Goal: Task Accomplishment & Management: Manage account settings

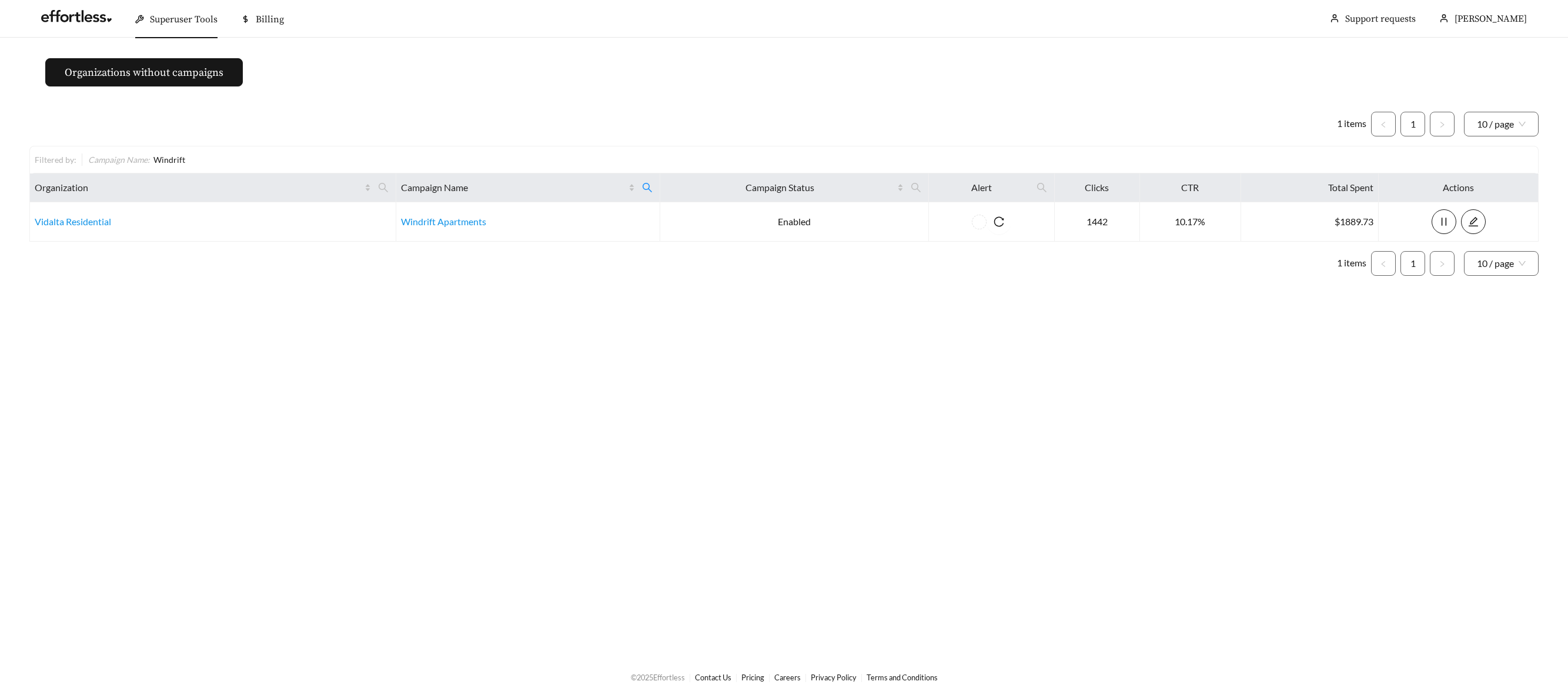
click at [174, 17] on span "Superuser Tools" at bounding box center [183, 20] width 68 height 12
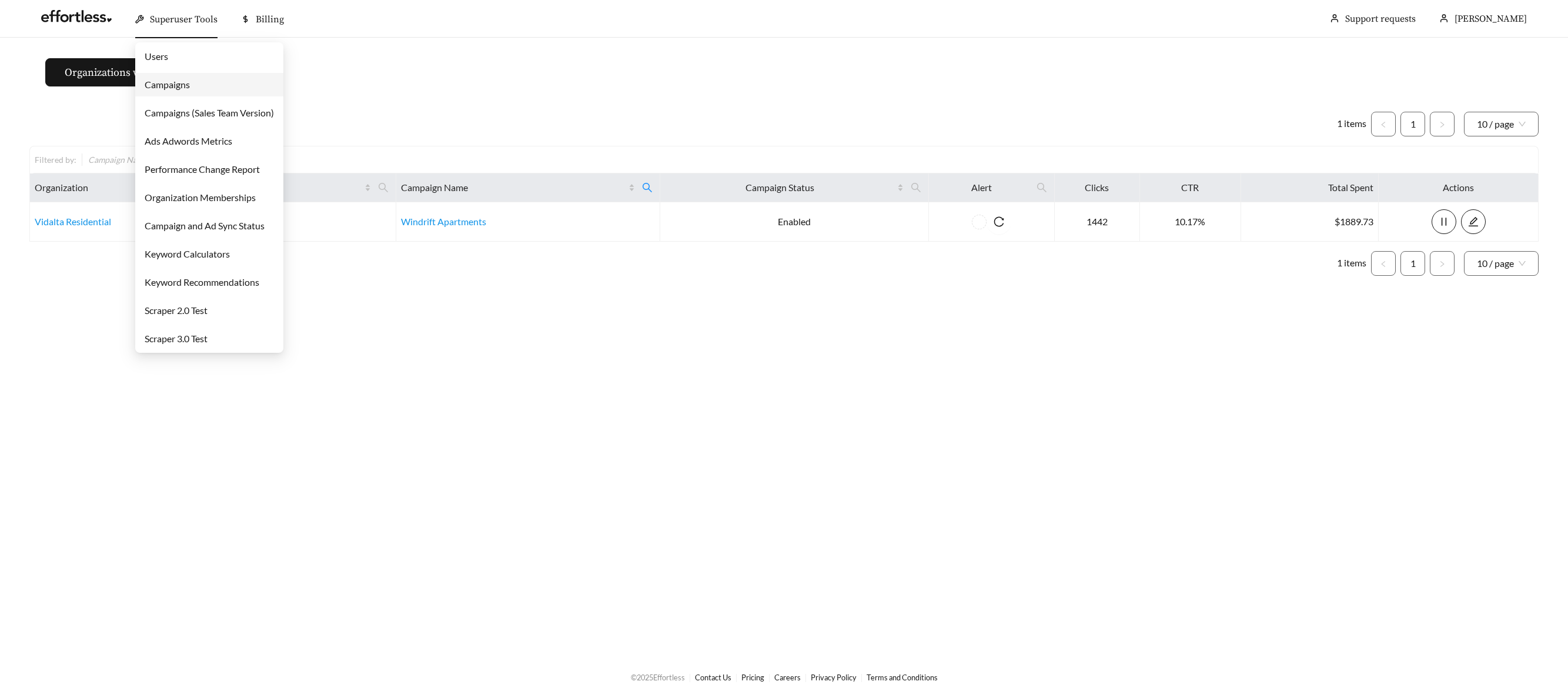
drag, startPoint x: 173, startPoint y: 85, endPoint x: 191, endPoint y: 92, distance: 19.3
click at [173, 85] on link "Campaigns" at bounding box center [167, 84] width 45 height 11
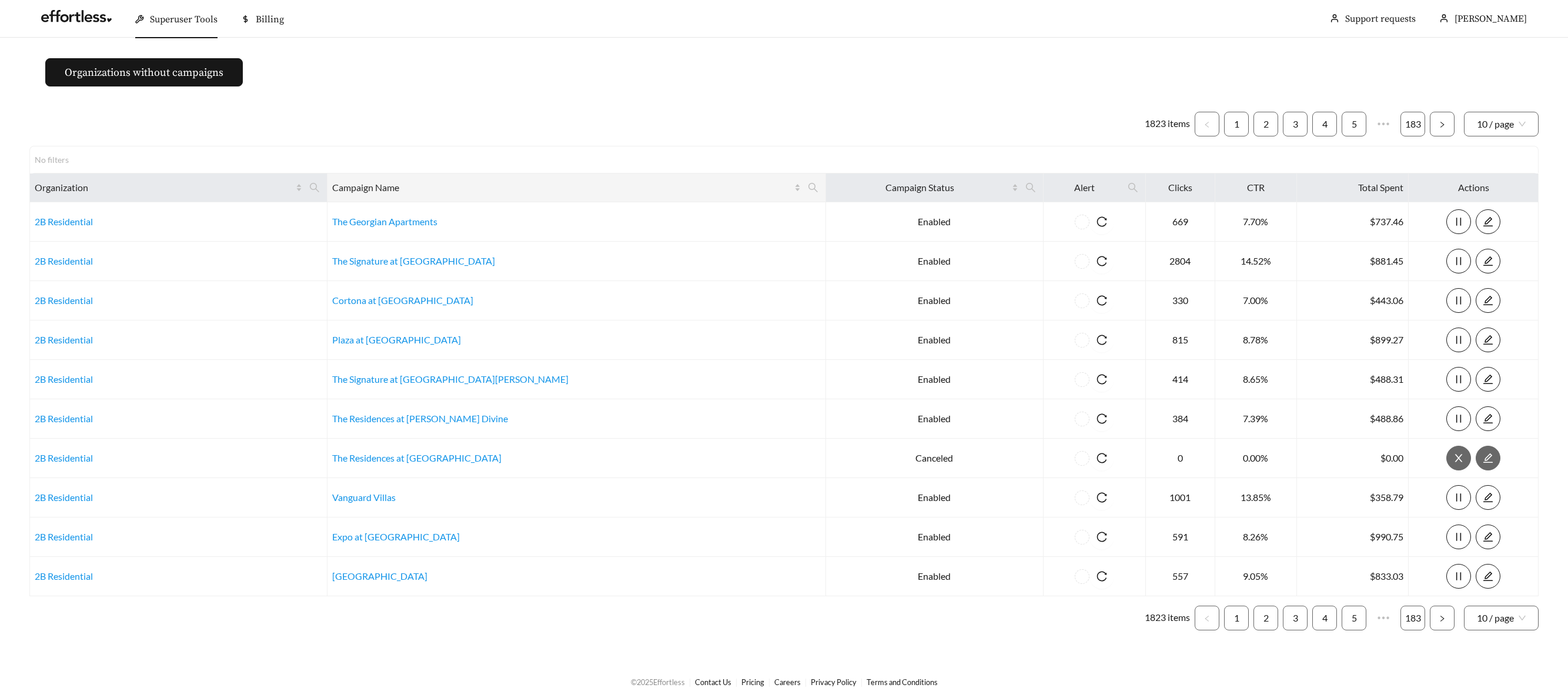
drag, startPoint x: 699, startPoint y: 184, endPoint x: 685, endPoint y: 186, distance: 14.1
click at [808, 184] on icon "search" at bounding box center [813, 187] width 9 height 9
click at [614, 216] on input "text" at bounding box center [637, 216] width 120 height 25
type input "*******"
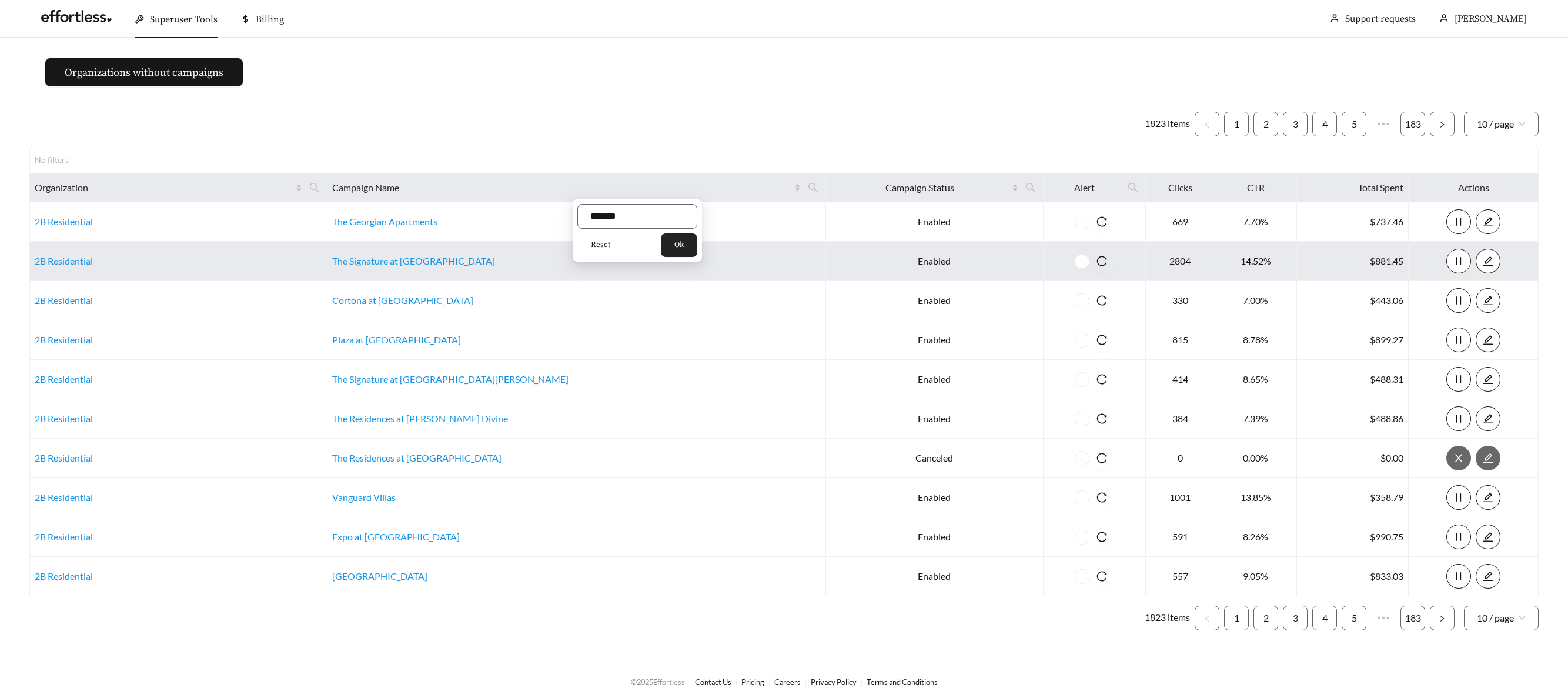
click at [684, 244] on span "Ok" at bounding box center [678, 245] width 9 height 12
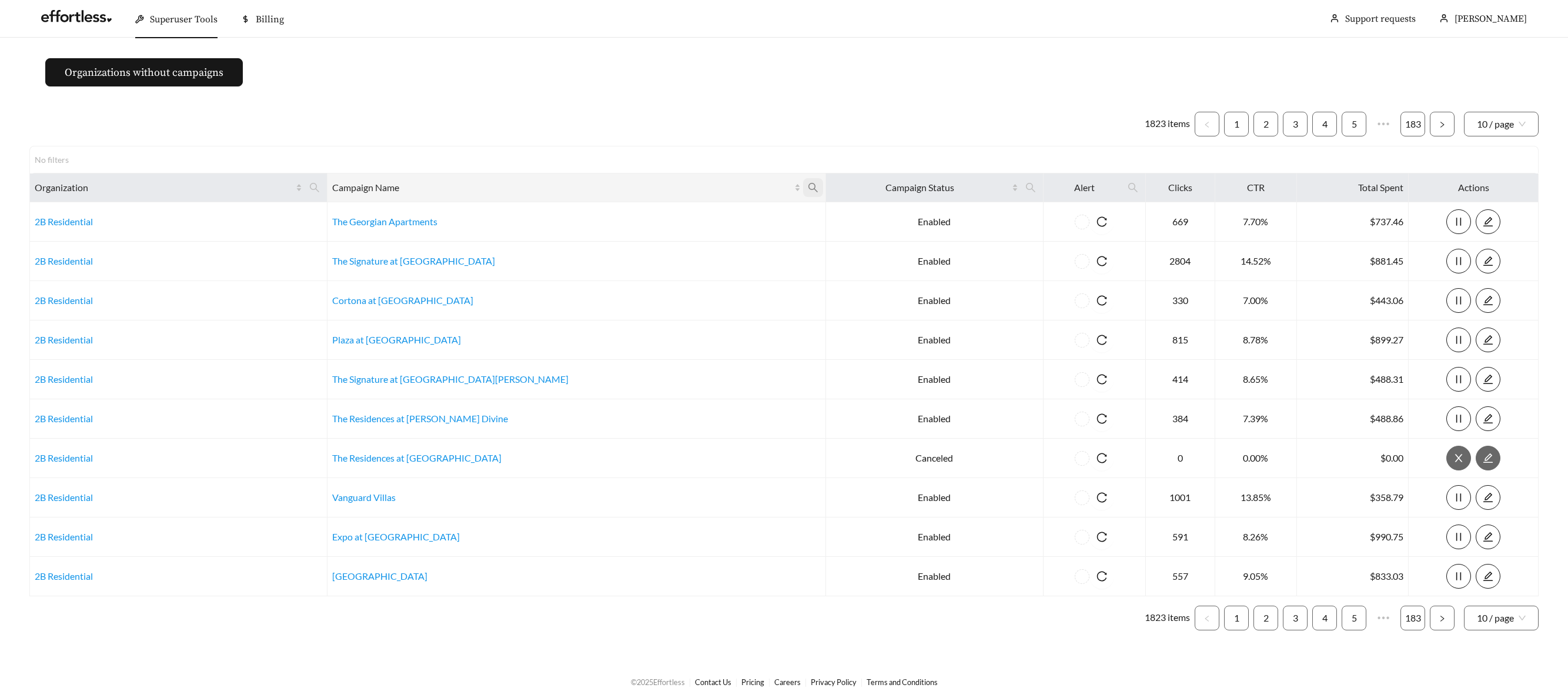
click at [803, 184] on span at bounding box center [813, 187] width 20 height 19
click at [656, 218] on input "text" at bounding box center [637, 216] width 120 height 25
type input "*******"
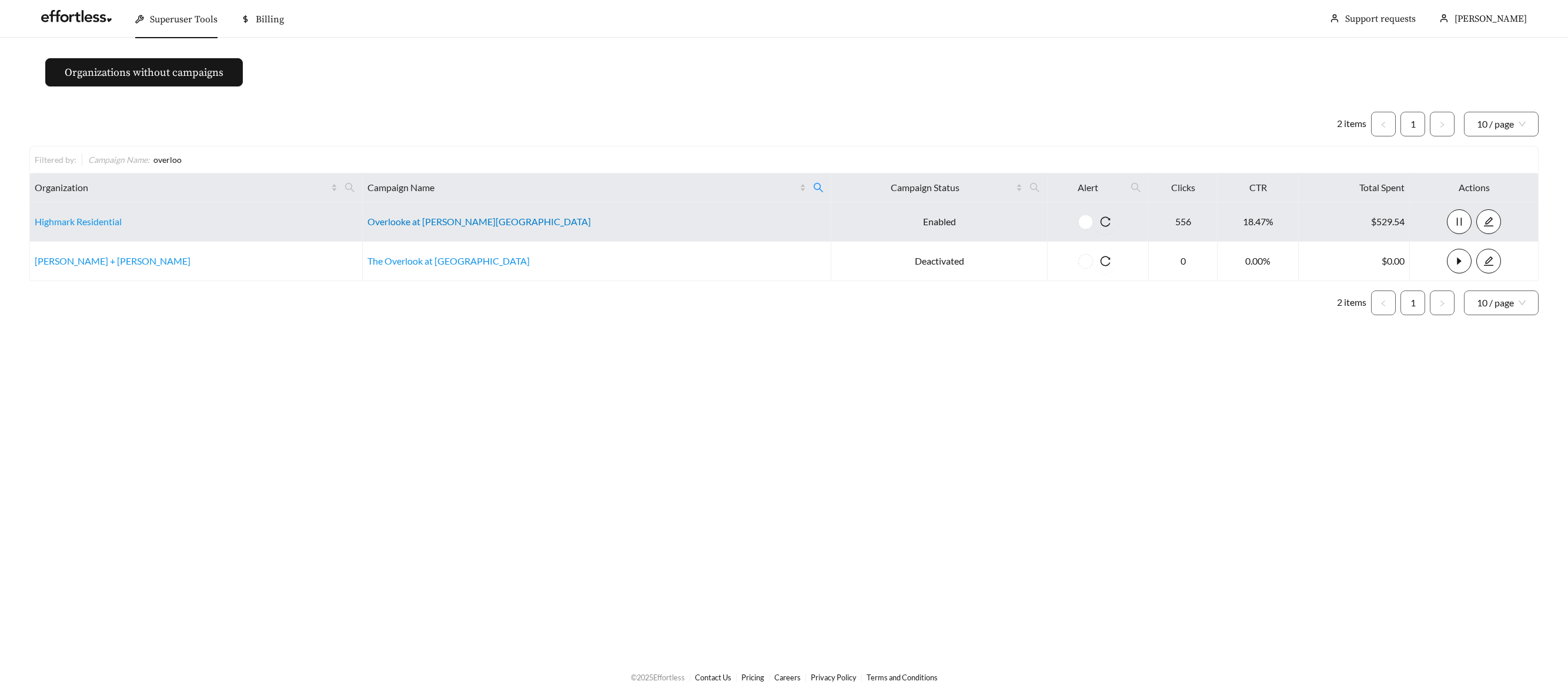
click at [420, 221] on link "Overlooke at [PERSON_NAME][GEOGRAPHIC_DATA]" at bounding box center [479, 220] width 223 height 11
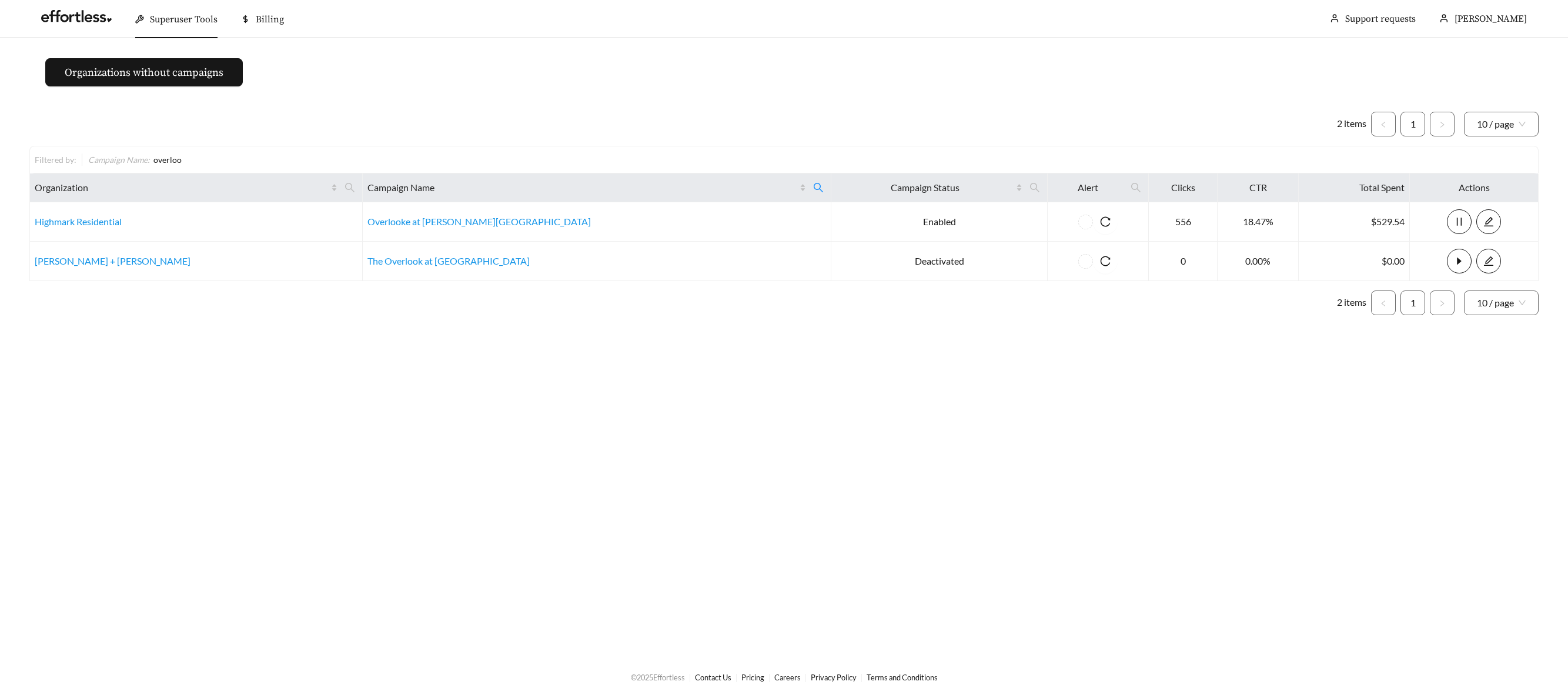
click at [193, 26] on div "Superuser Tools" at bounding box center [176, 20] width 82 height 38
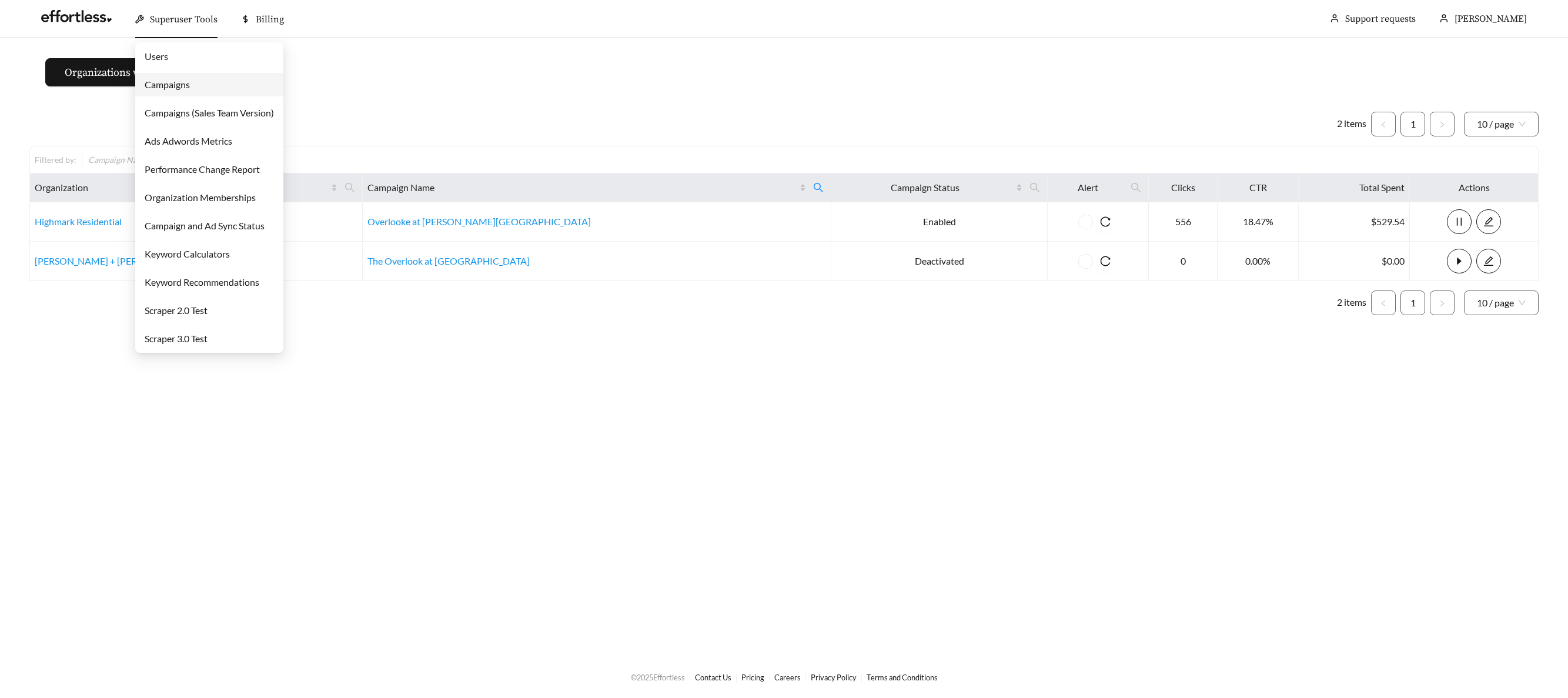
click at [185, 82] on link "Campaigns" at bounding box center [167, 84] width 45 height 11
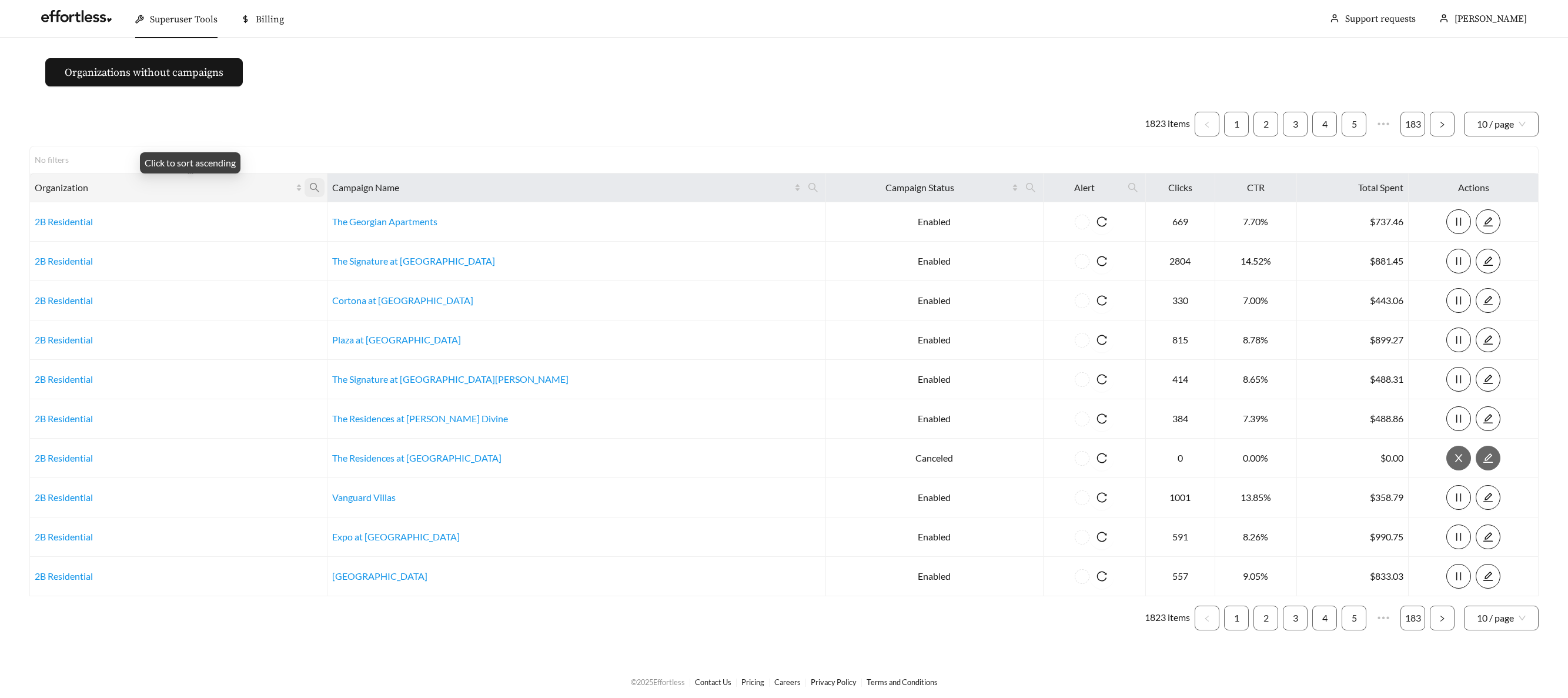
click at [320, 185] on icon "search" at bounding box center [314, 187] width 10 height 10
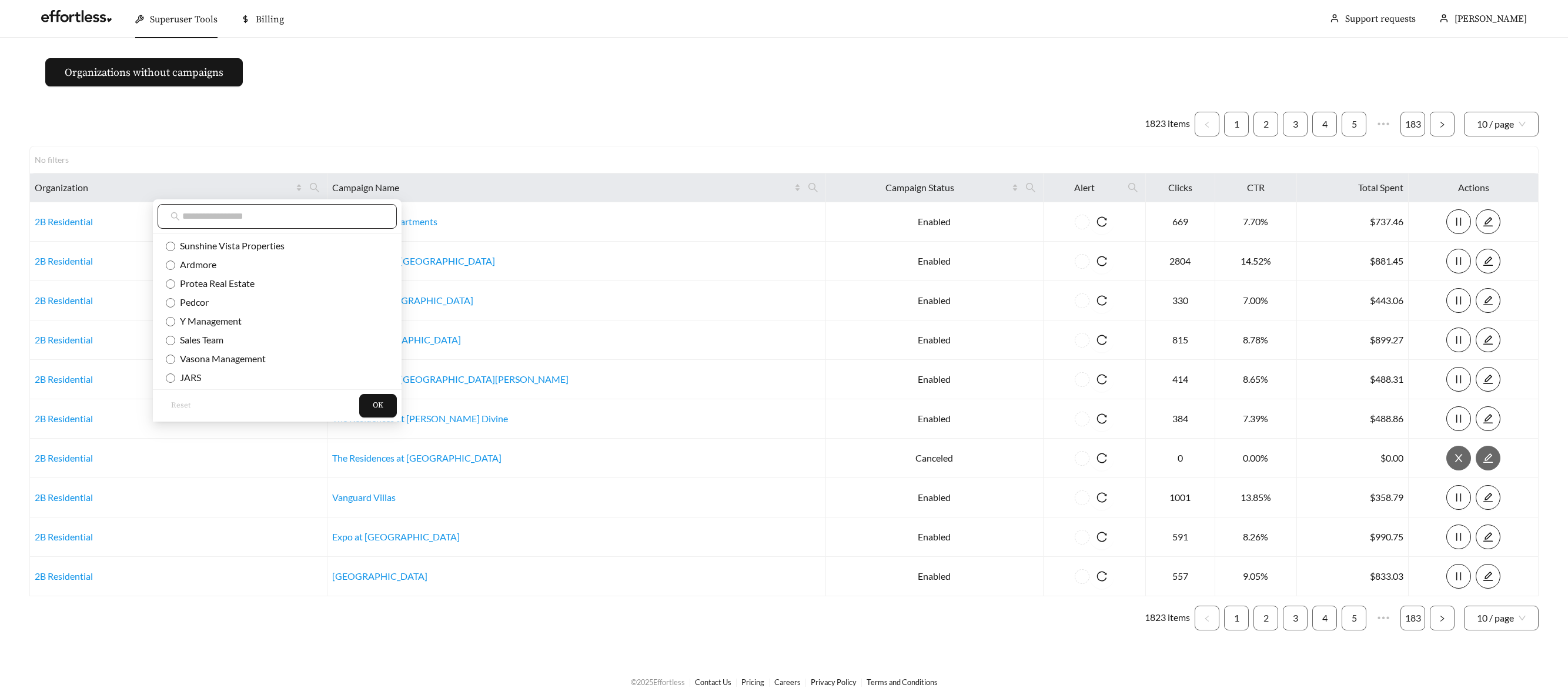
click at [289, 218] on input "text" at bounding box center [283, 216] width 202 height 15
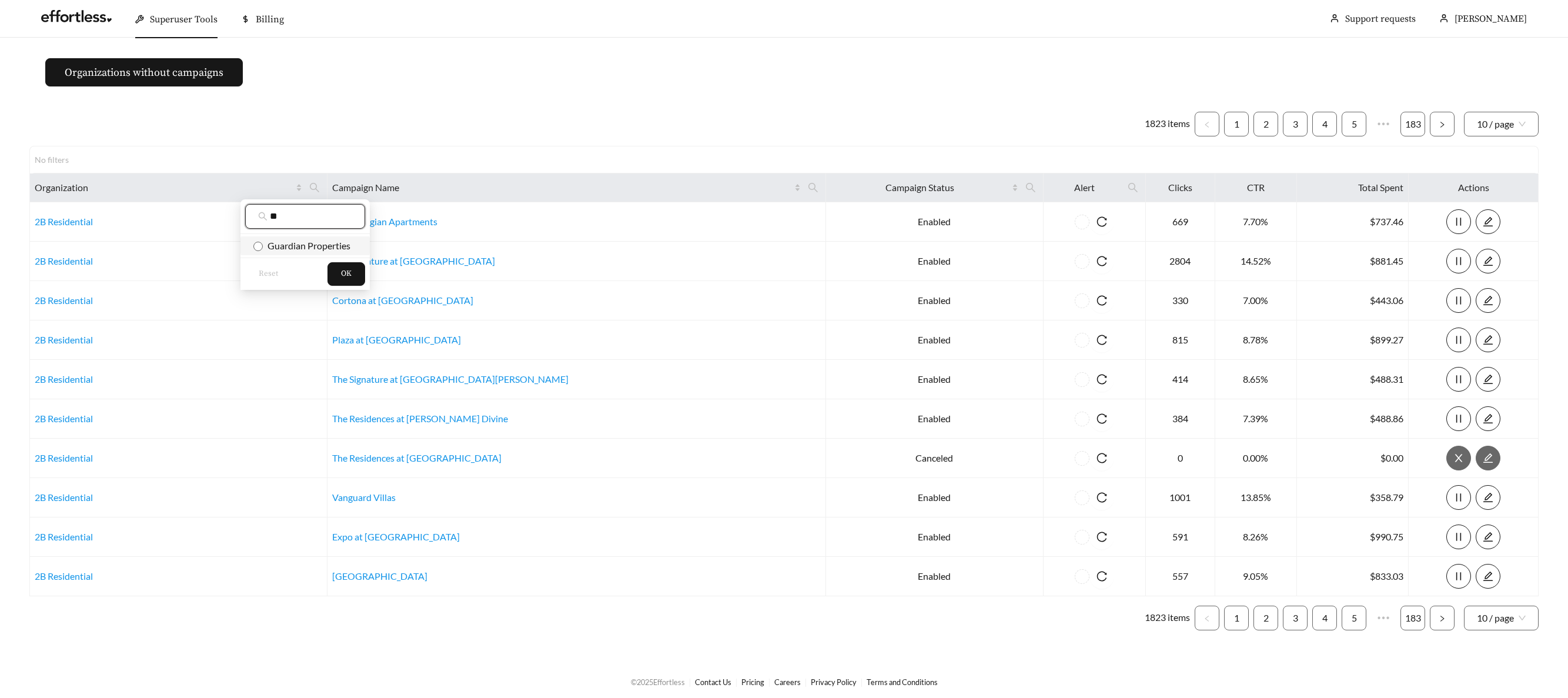
type input "**"
drag, startPoint x: 315, startPoint y: 244, endPoint x: 327, endPoint y: 255, distance: 16.3
click at [315, 244] on span "Guardian Properties" at bounding box center [307, 245] width 88 height 11
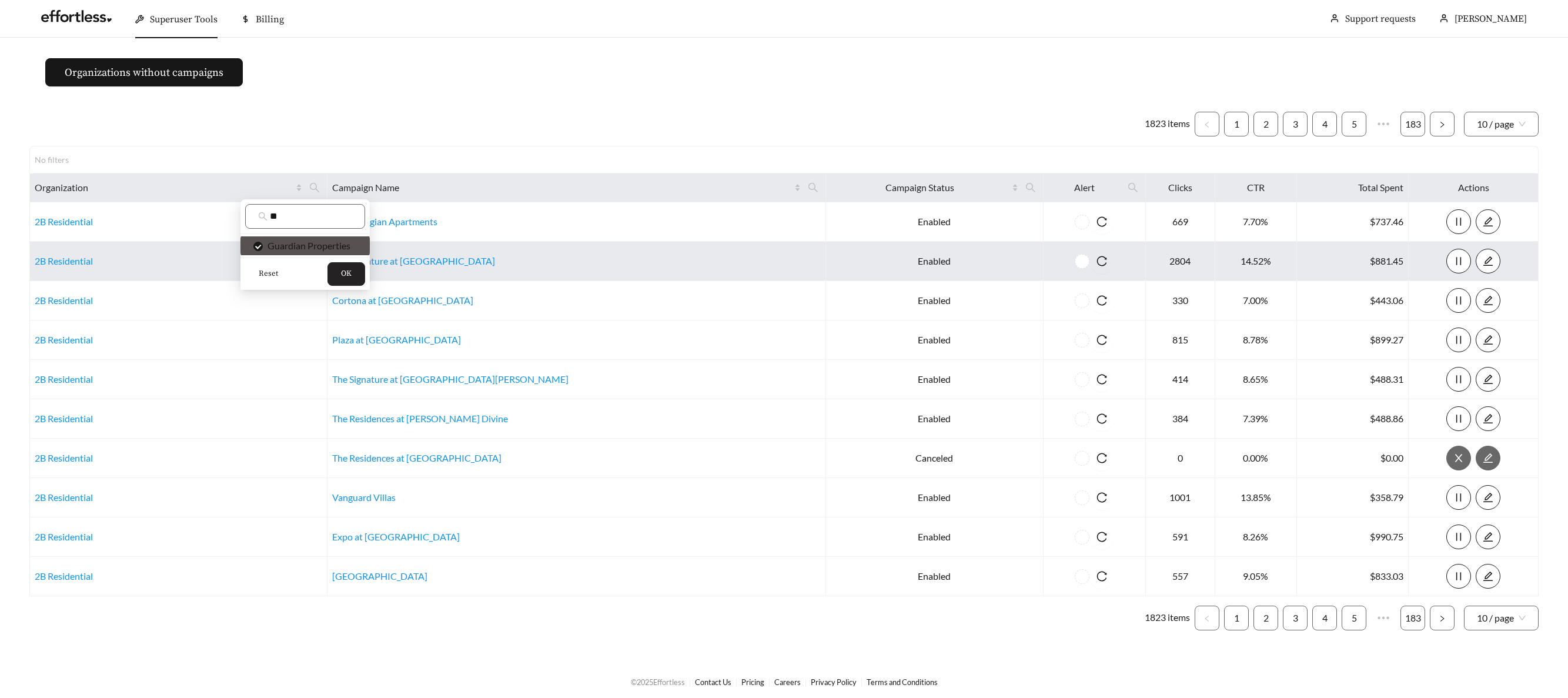
drag, startPoint x: 340, startPoint y: 271, endPoint x: 357, endPoint y: 264, distance: 18.4
click at [340, 271] on button "OK" at bounding box center [346, 274] width 38 height 24
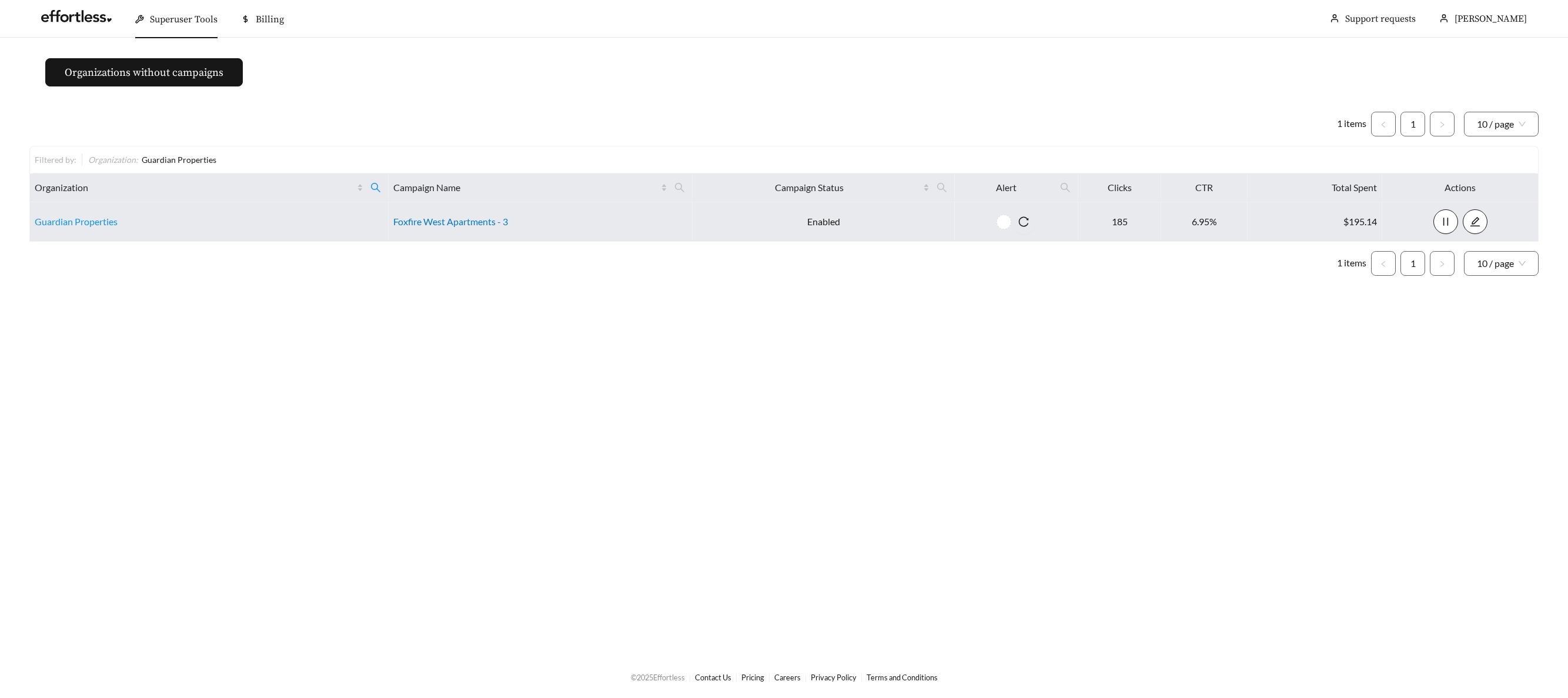
click at [438, 223] on link "Foxfire West Apartments - 3" at bounding box center [450, 220] width 115 height 11
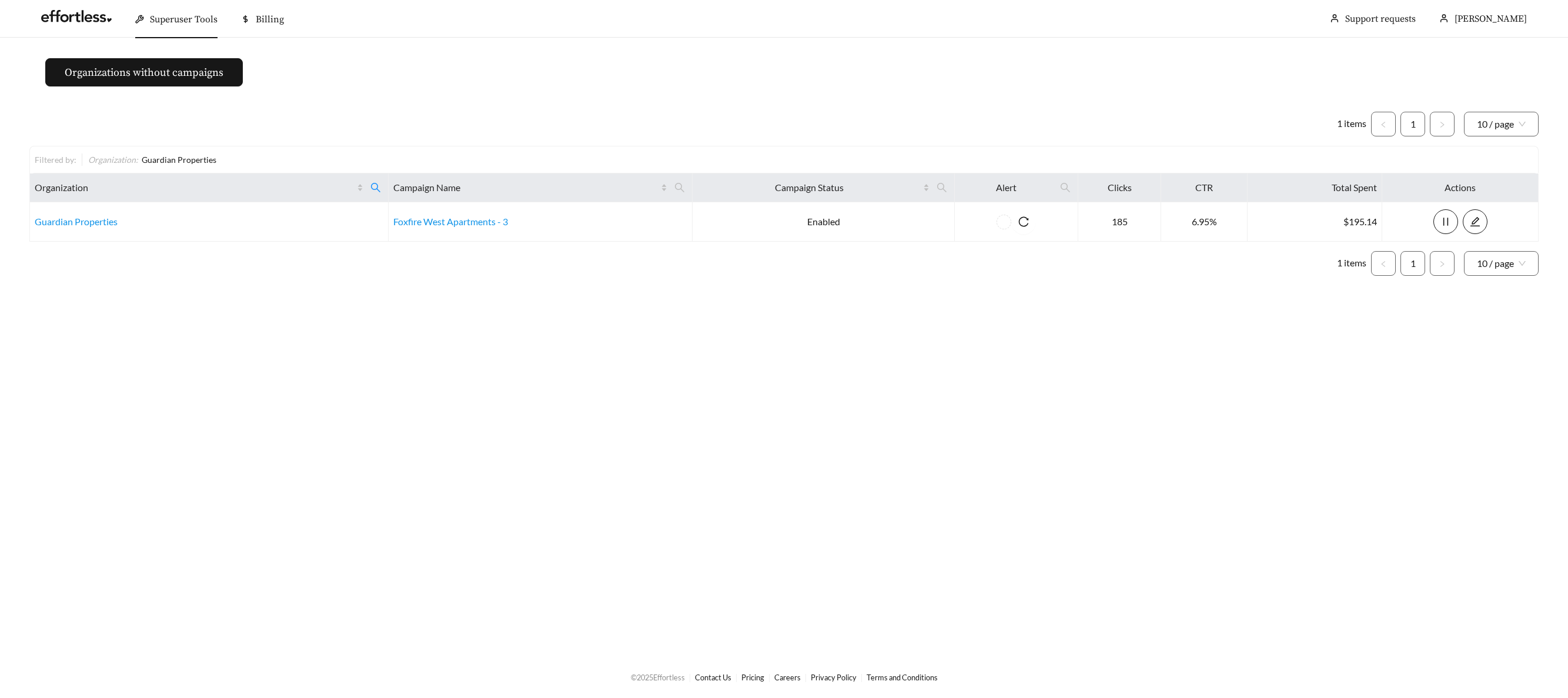
click at [169, 35] on li "Superuser Tools" at bounding box center [176, 20] width 106 height 38
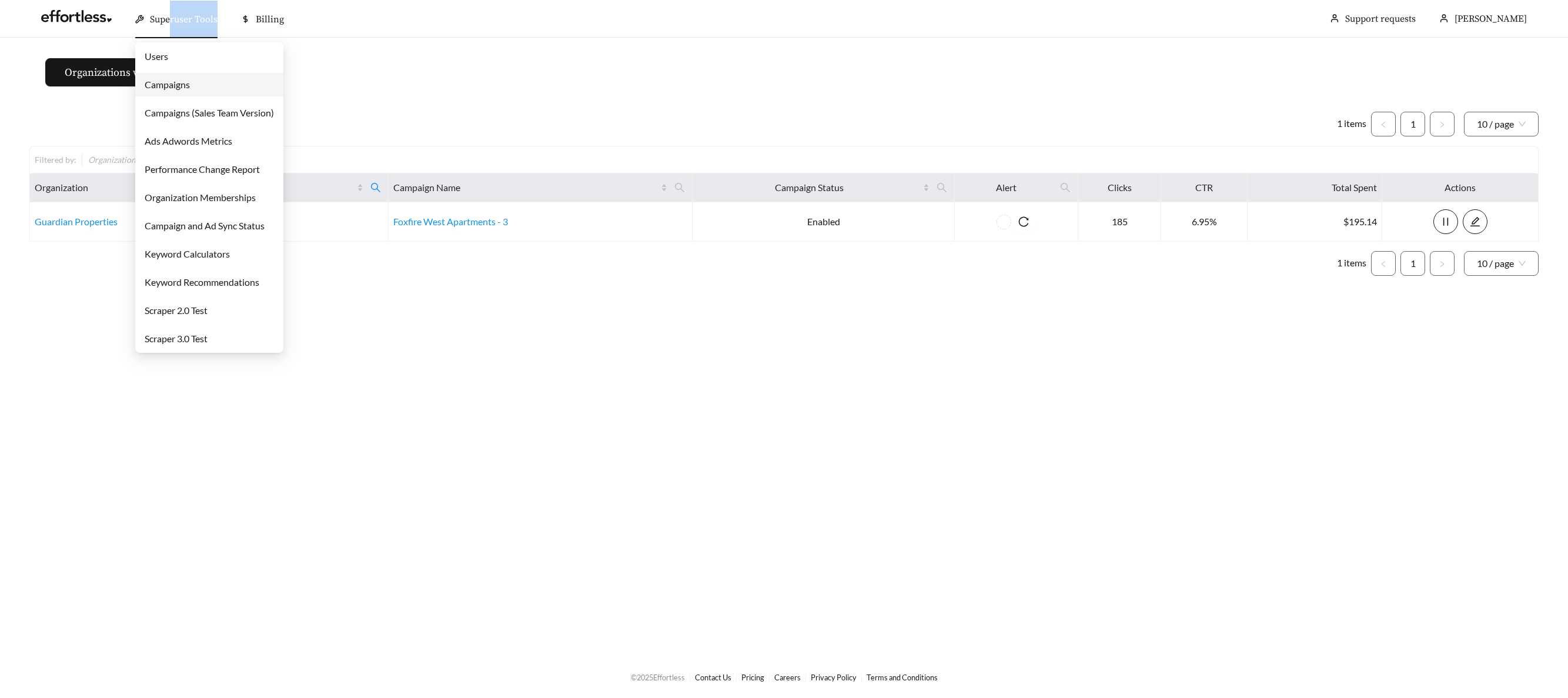
click at [167, 85] on link "Campaigns" at bounding box center [167, 84] width 45 height 11
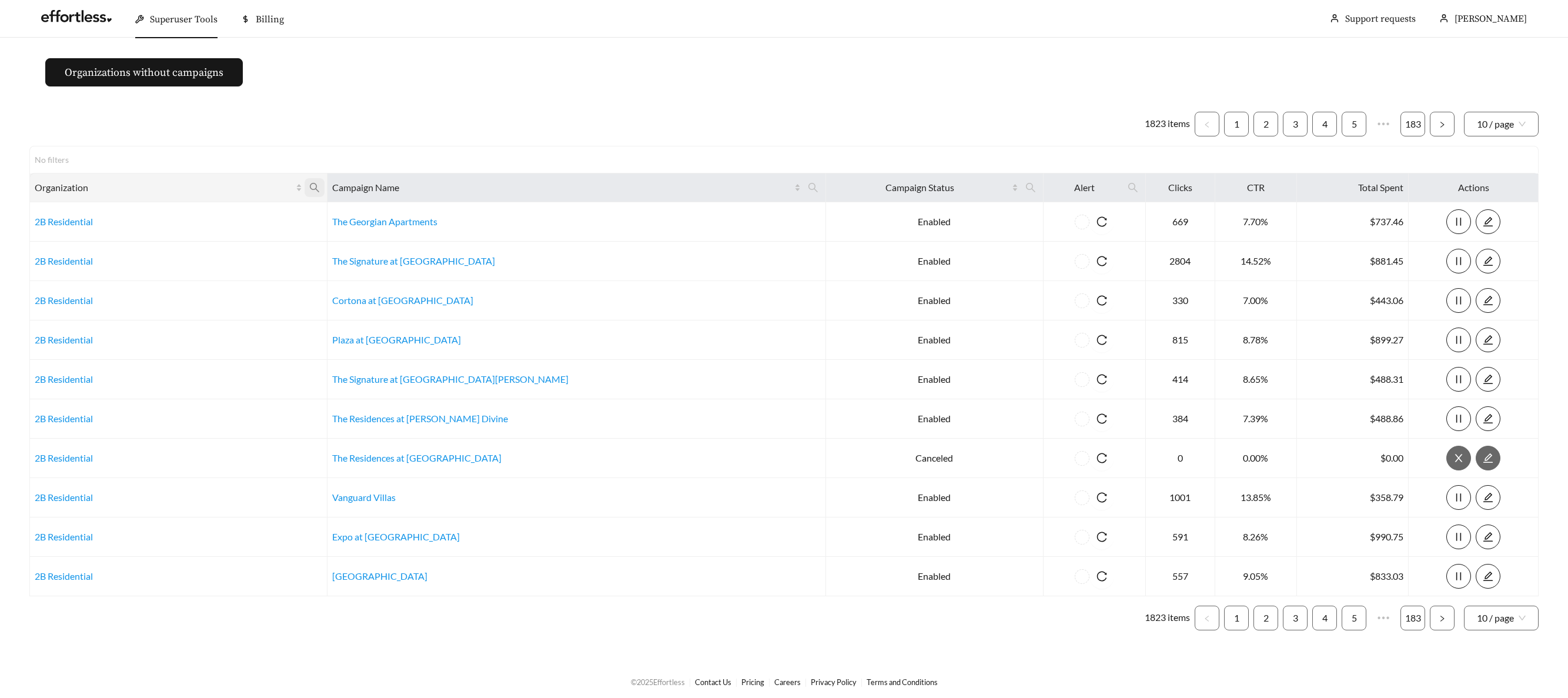
click at [320, 185] on icon "search" at bounding box center [314, 187] width 10 height 10
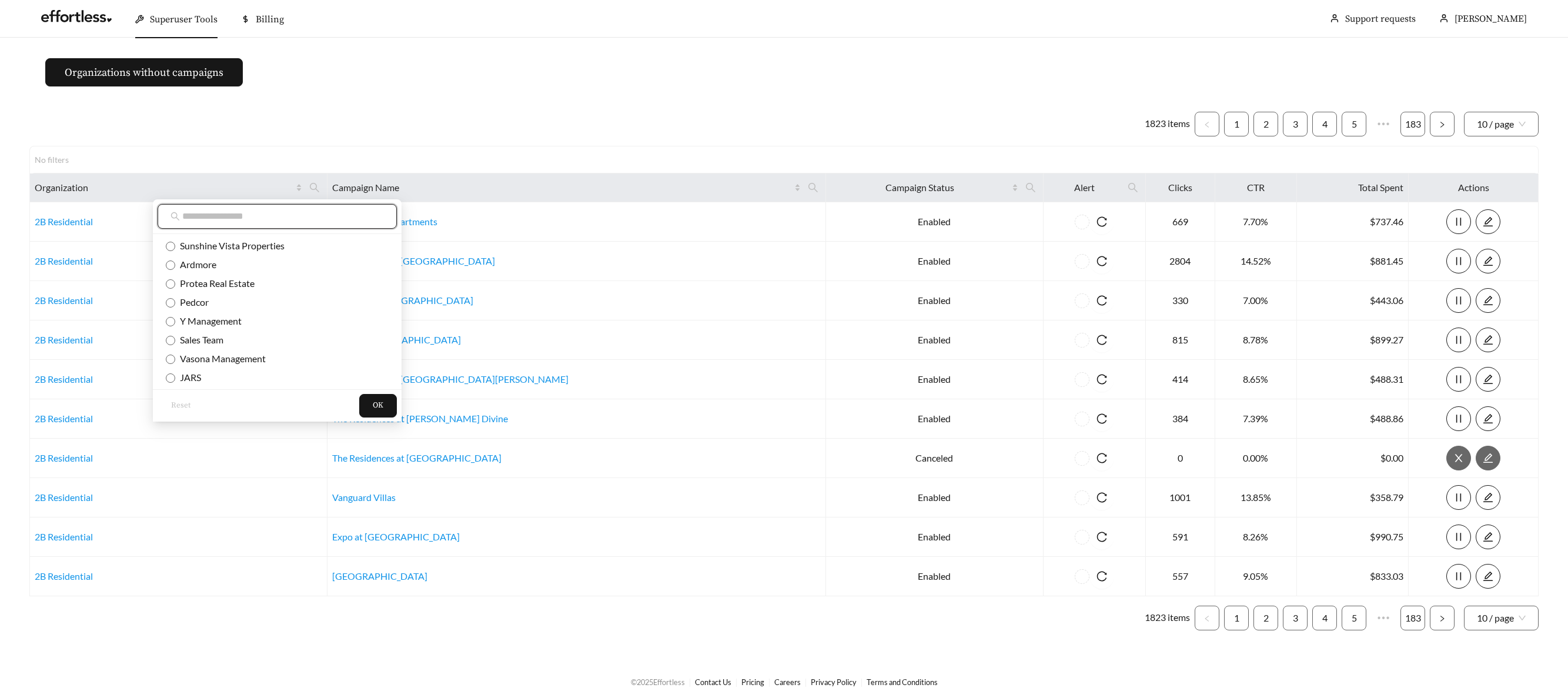
click at [328, 212] on input "text" at bounding box center [283, 216] width 202 height 15
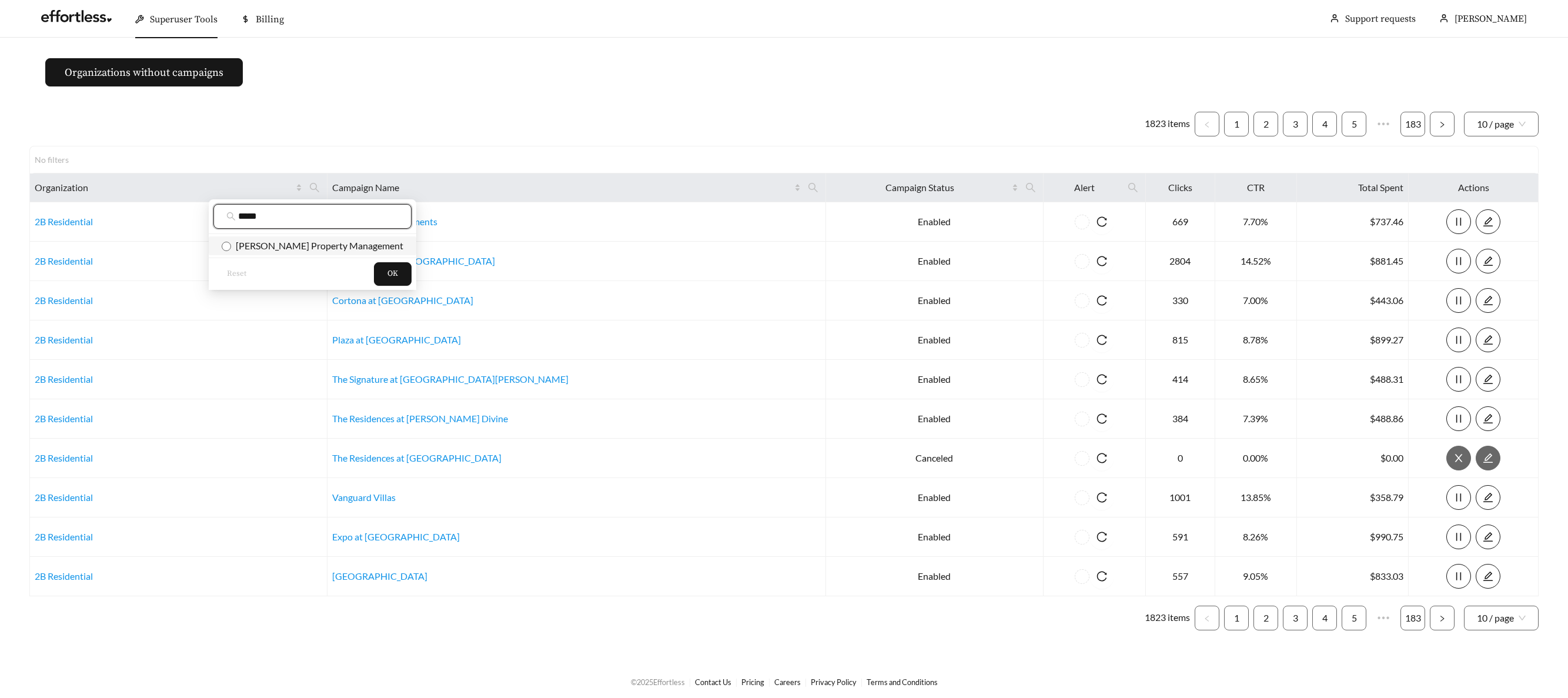
type input "*****"
click at [321, 246] on span "Quinn Property Management" at bounding box center [317, 245] width 173 height 11
drag, startPoint x: 337, startPoint y: 270, endPoint x: 389, endPoint y: 265, distance: 52.2
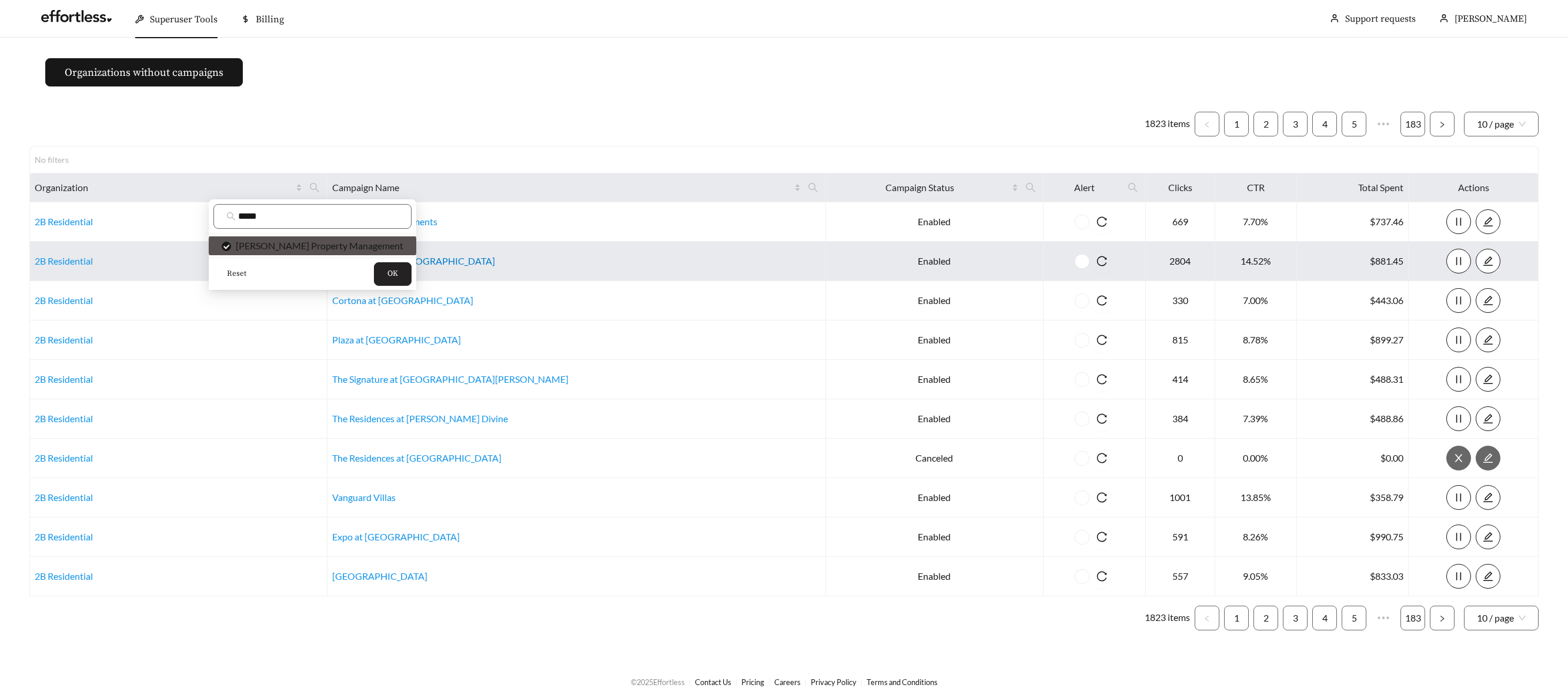
click at [374, 270] on button "OK" at bounding box center [393, 274] width 38 height 24
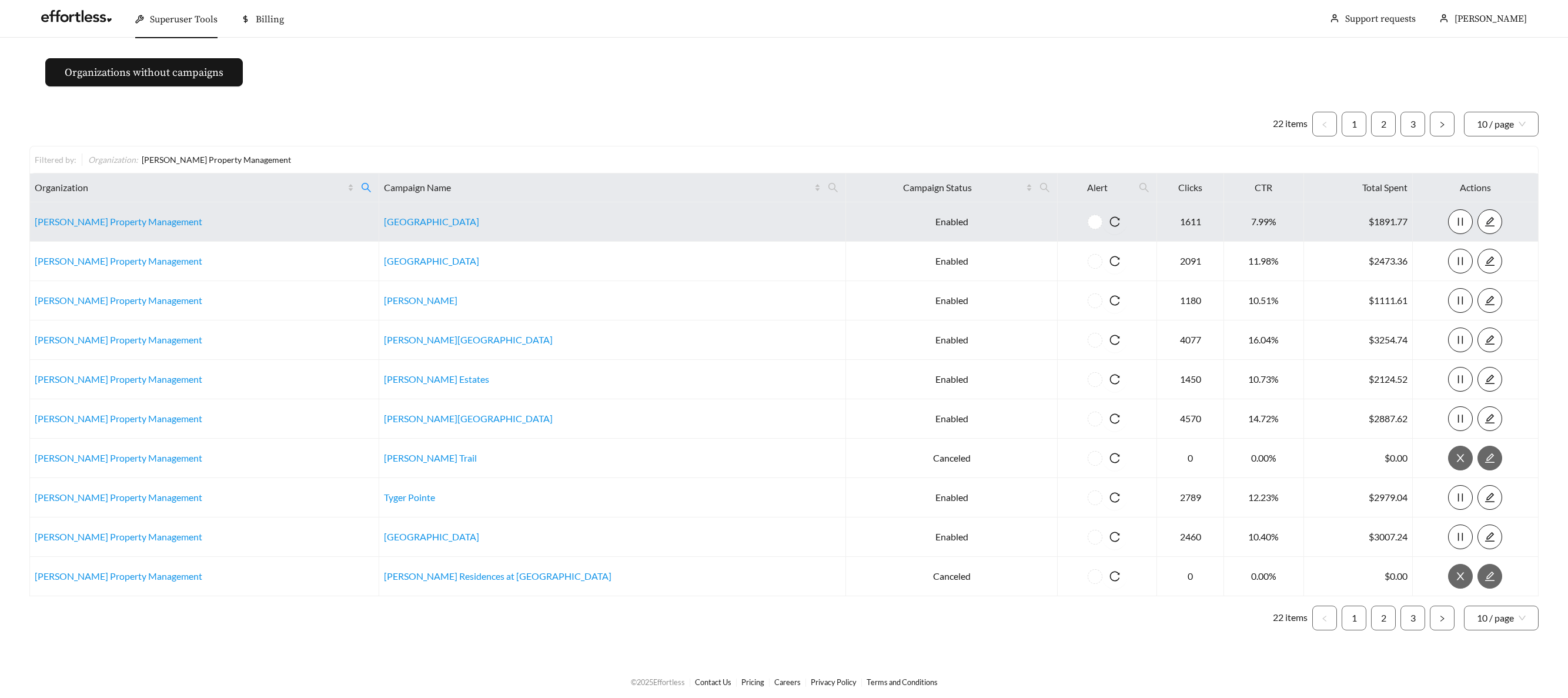
scroll to position [3, 0]
click at [92, 214] on link "Quinn Property Management" at bounding box center [119, 219] width 167 height 11
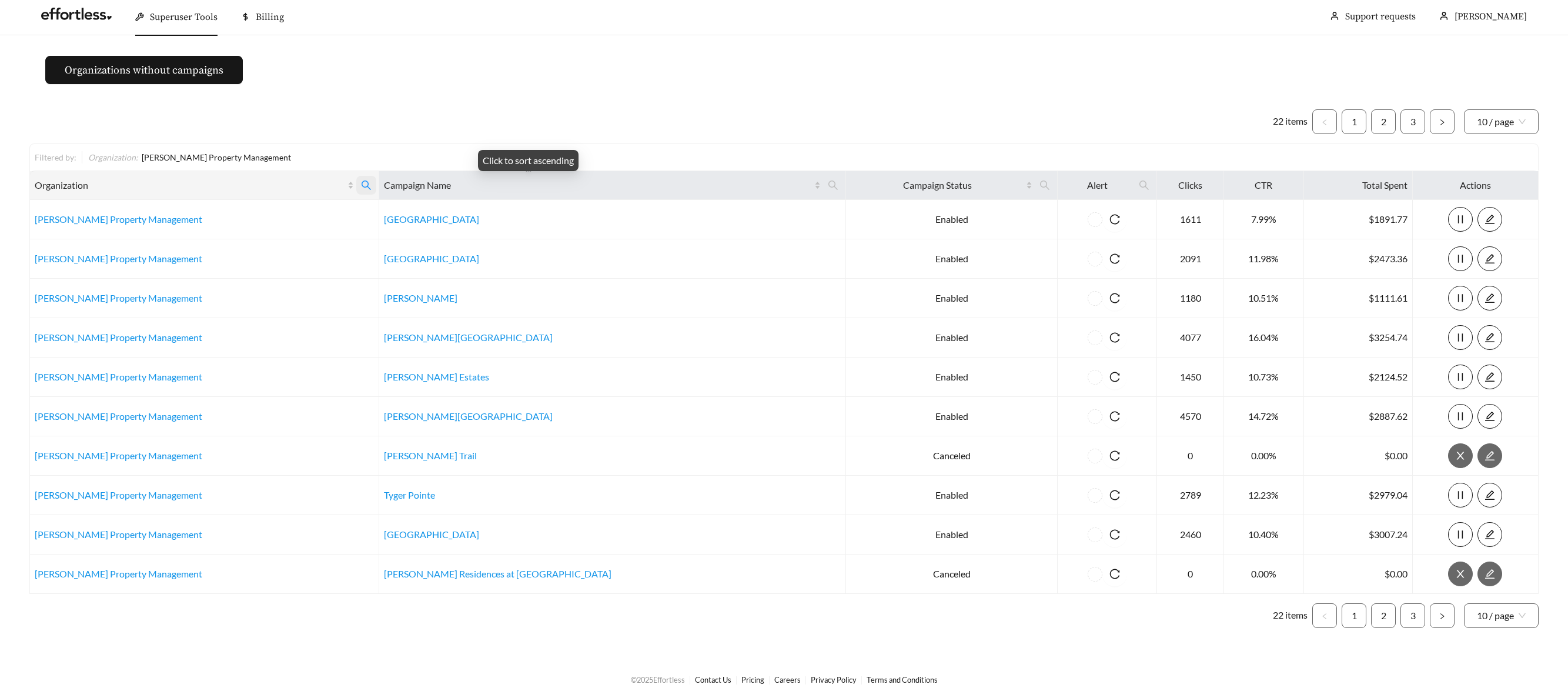
click at [365, 185] on icon "search" at bounding box center [366, 185] width 10 height 10
click at [310, 121] on ul "22 items 1 2 3 10 / page" at bounding box center [784, 121] width 1509 height 25
click at [182, 16] on span "Superuser Tools" at bounding box center [183, 17] width 68 height 12
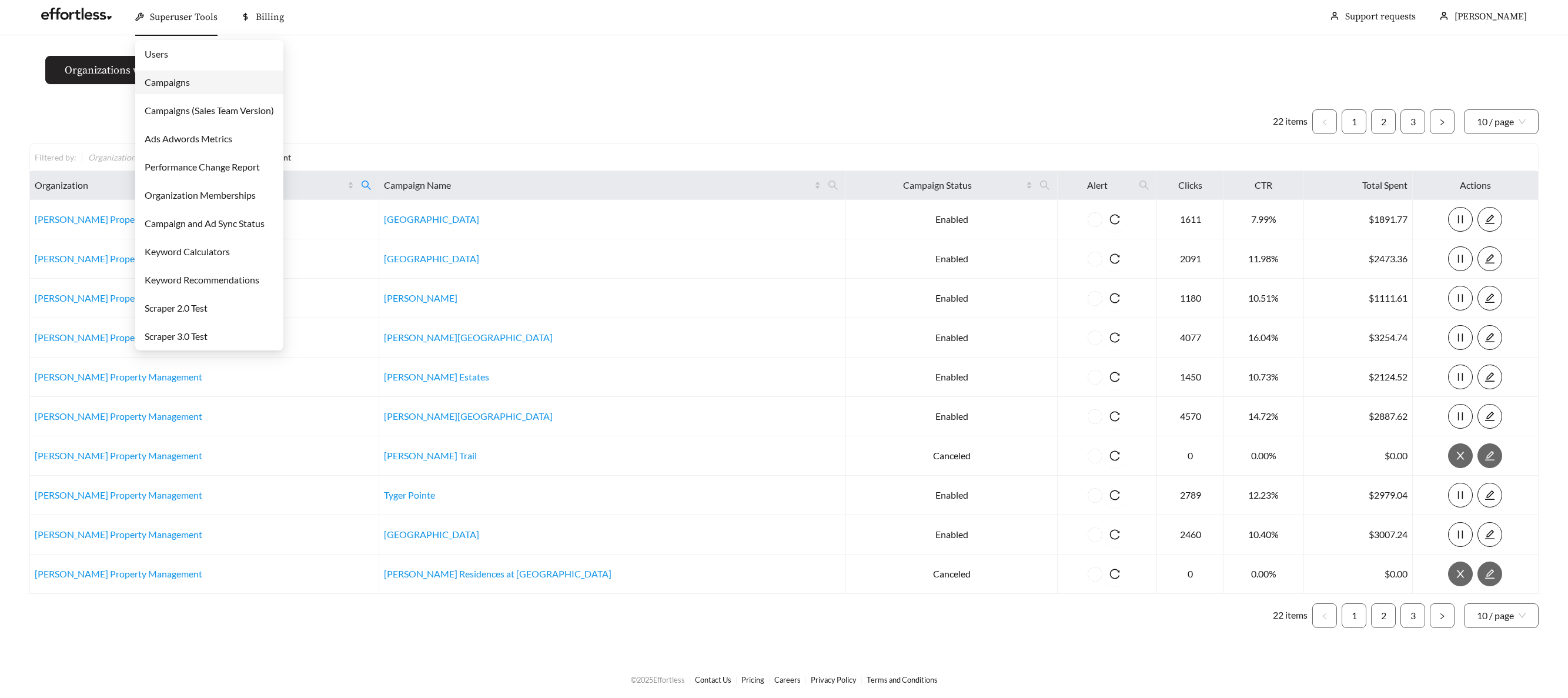
drag, startPoint x: 168, startPoint y: 80, endPoint x: 190, endPoint y: 85, distance: 22.6
click at [168, 80] on link "Campaigns" at bounding box center [167, 81] width 45 height 11
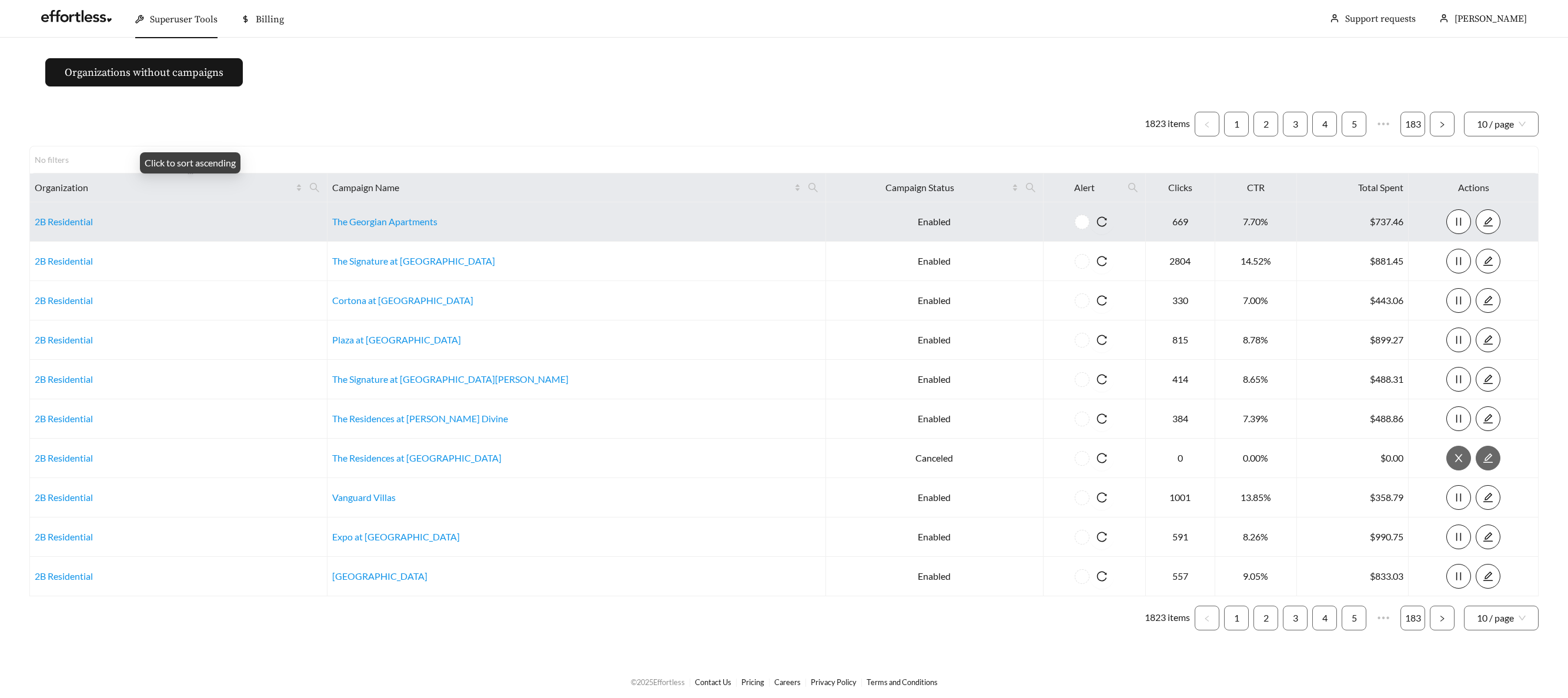
click at [320, 185] on icon "search" at bounding box center [314, 187] width 10 height 10
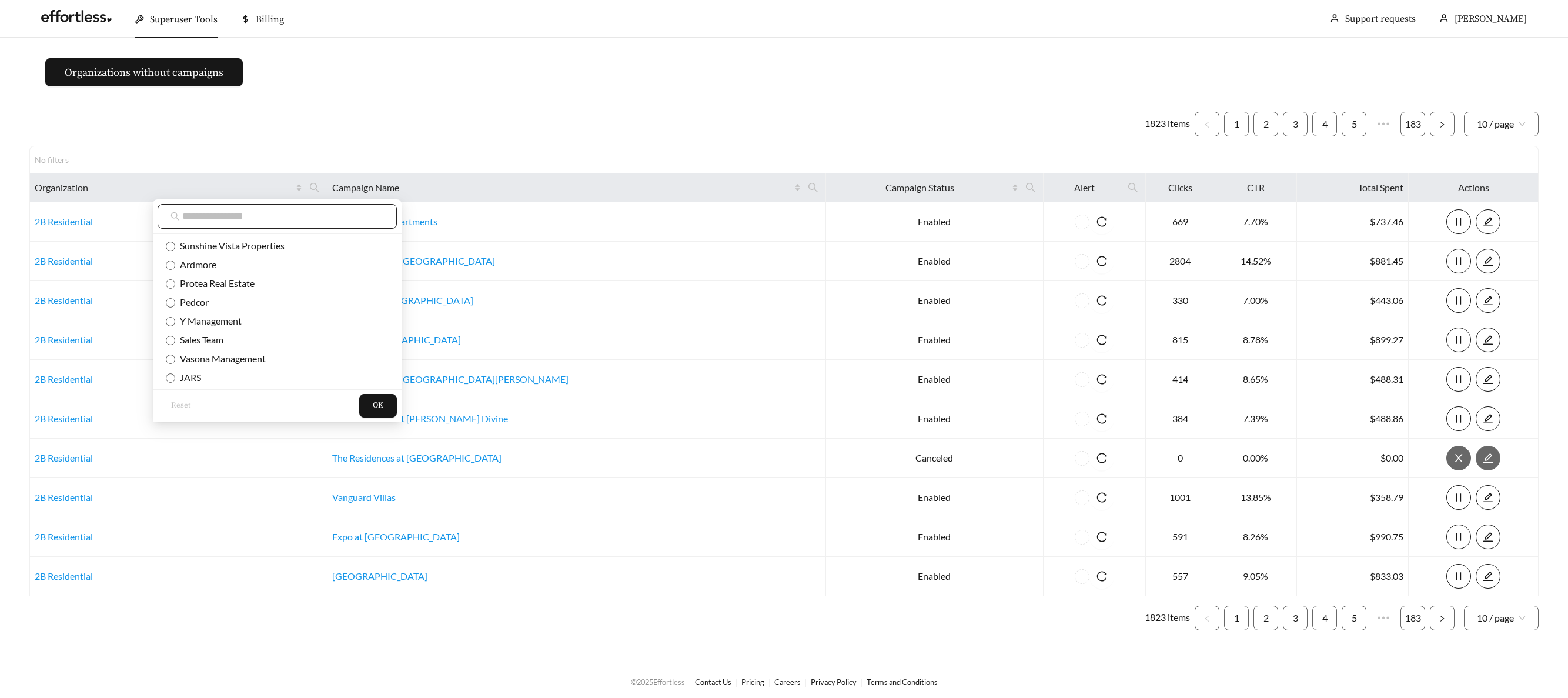
click at [267, 220] on input "text" at bounding box center [283, 216] width 202 height 15
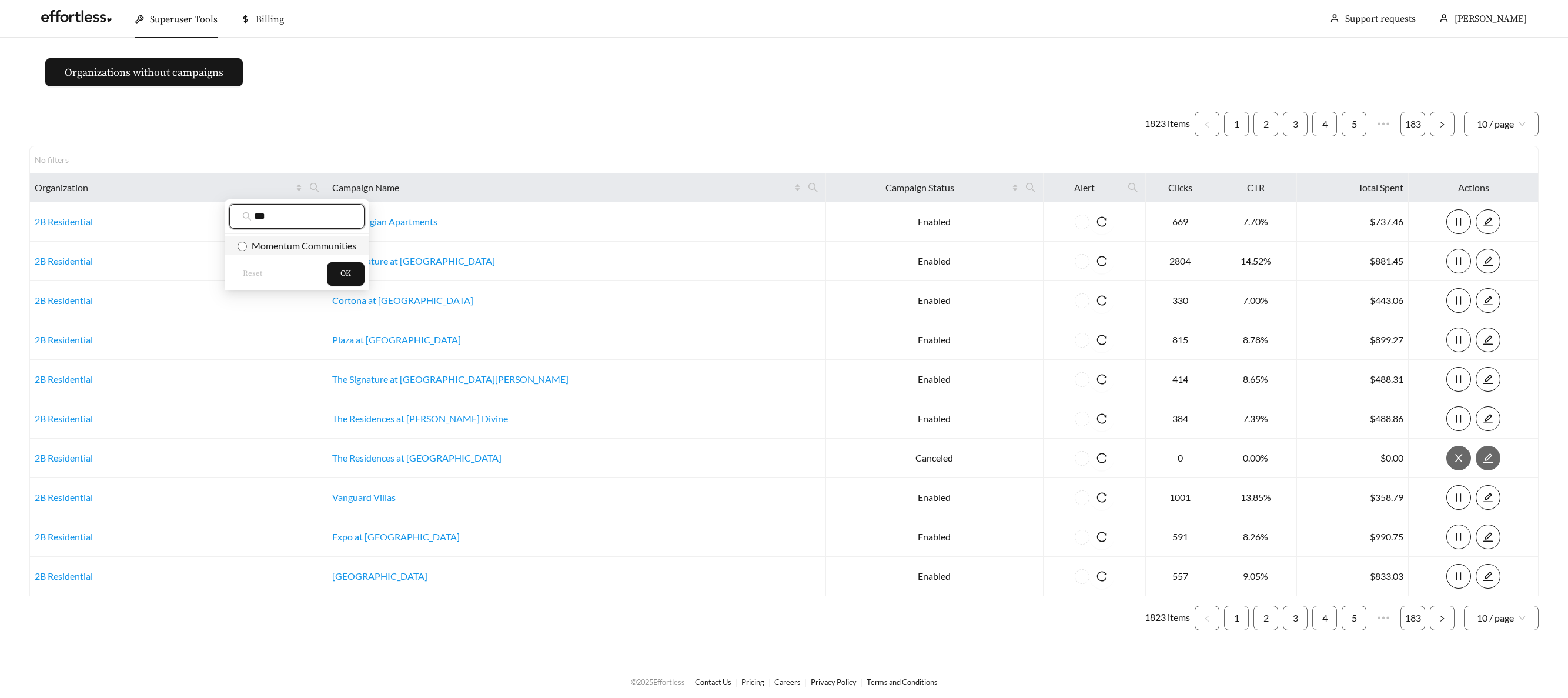
type input "***"
drag, startPoint x: 278, startPoint y: 248, endPoint x: 306, endPoint y: 251, distance: 28.2
click at [278, 248] on span "Momentum Communities" at bounding box center [302, 245] width 109 height 11
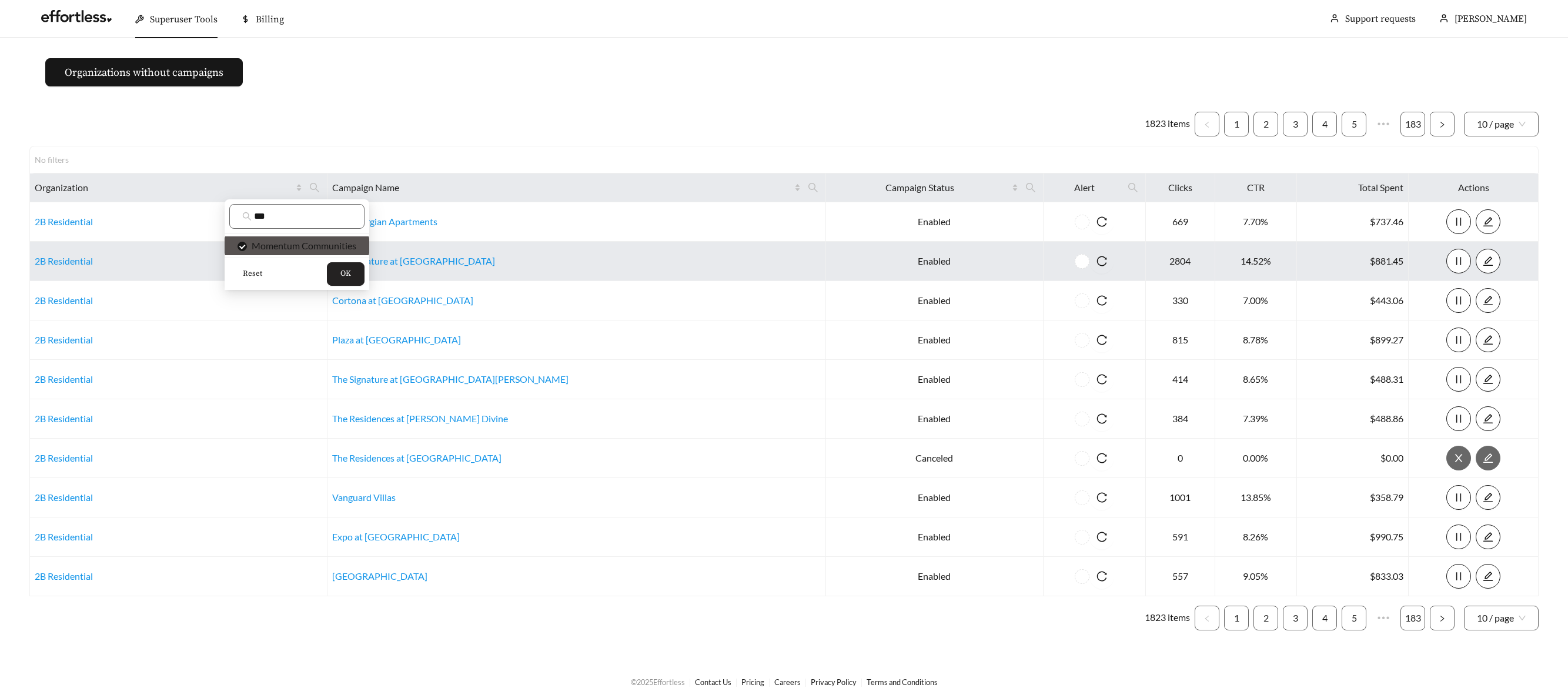
click at [353, 270] on button "OK" at bounding box center [346, 274] width 38 height 24
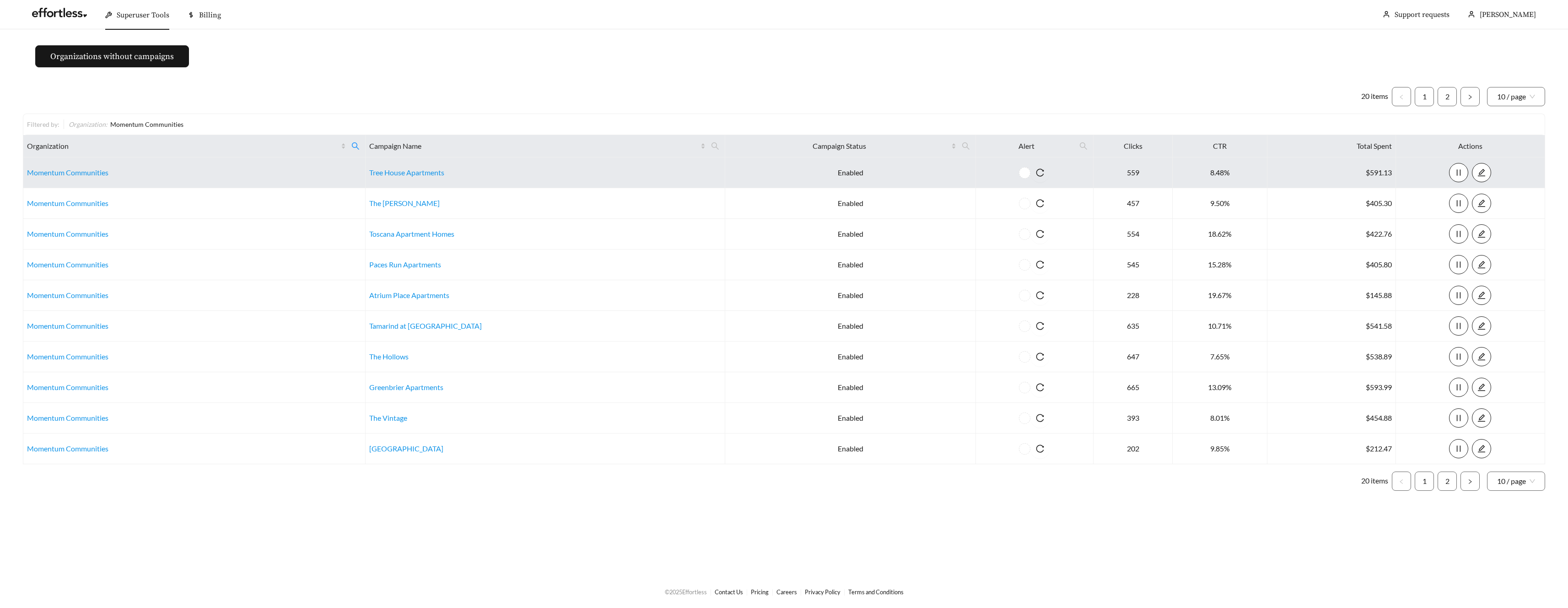
click at [48, 177] on td "Momentum Communities" at bounding box center [194, 173] width 342 height 31
click at [49, 173] on link "Momentum Communities" at bounding box center [68, 172] width 81 height 9
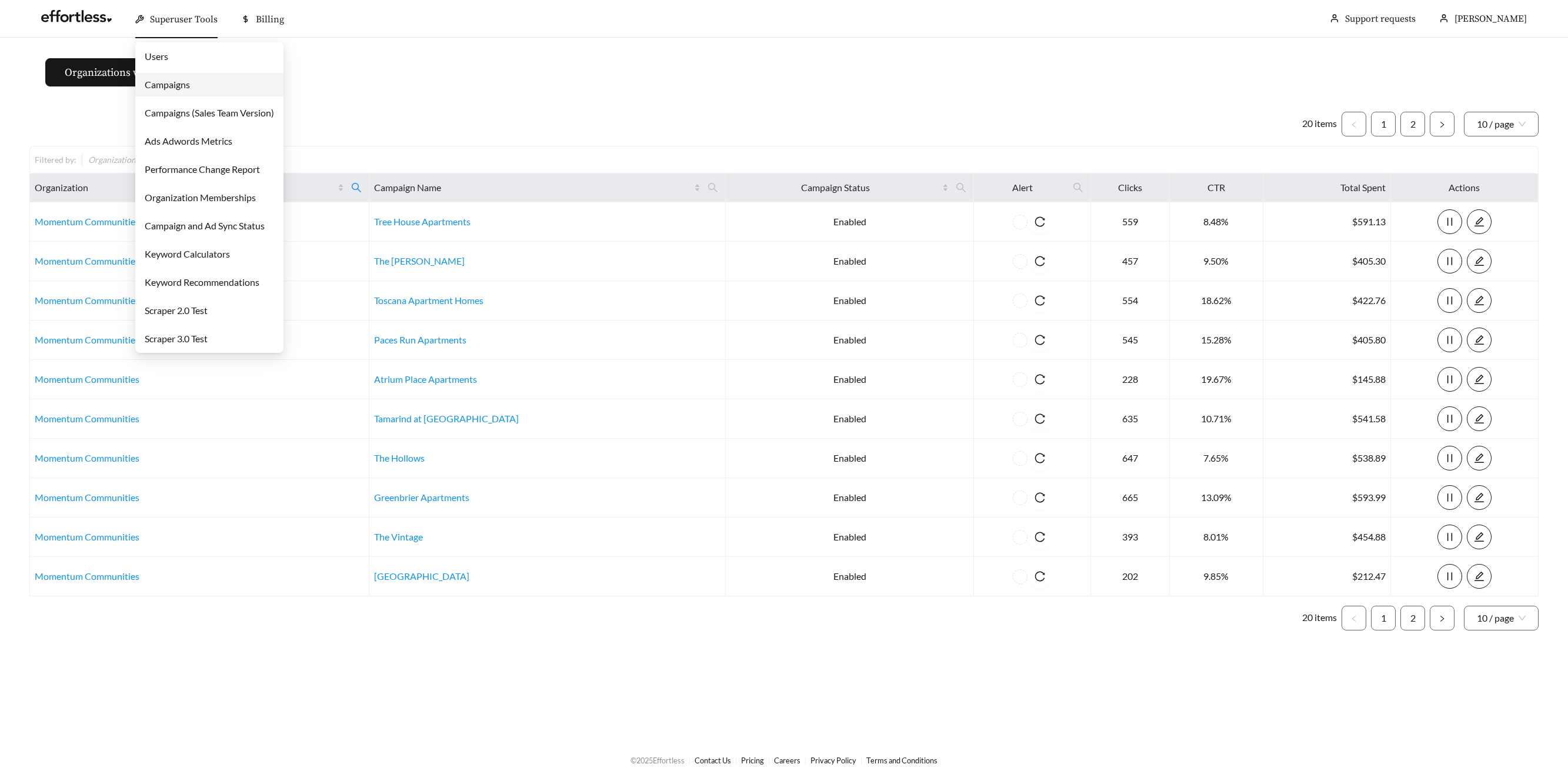
click at [168, 58] on link "Users" at bounding box center [156, 56] width 24 height 11
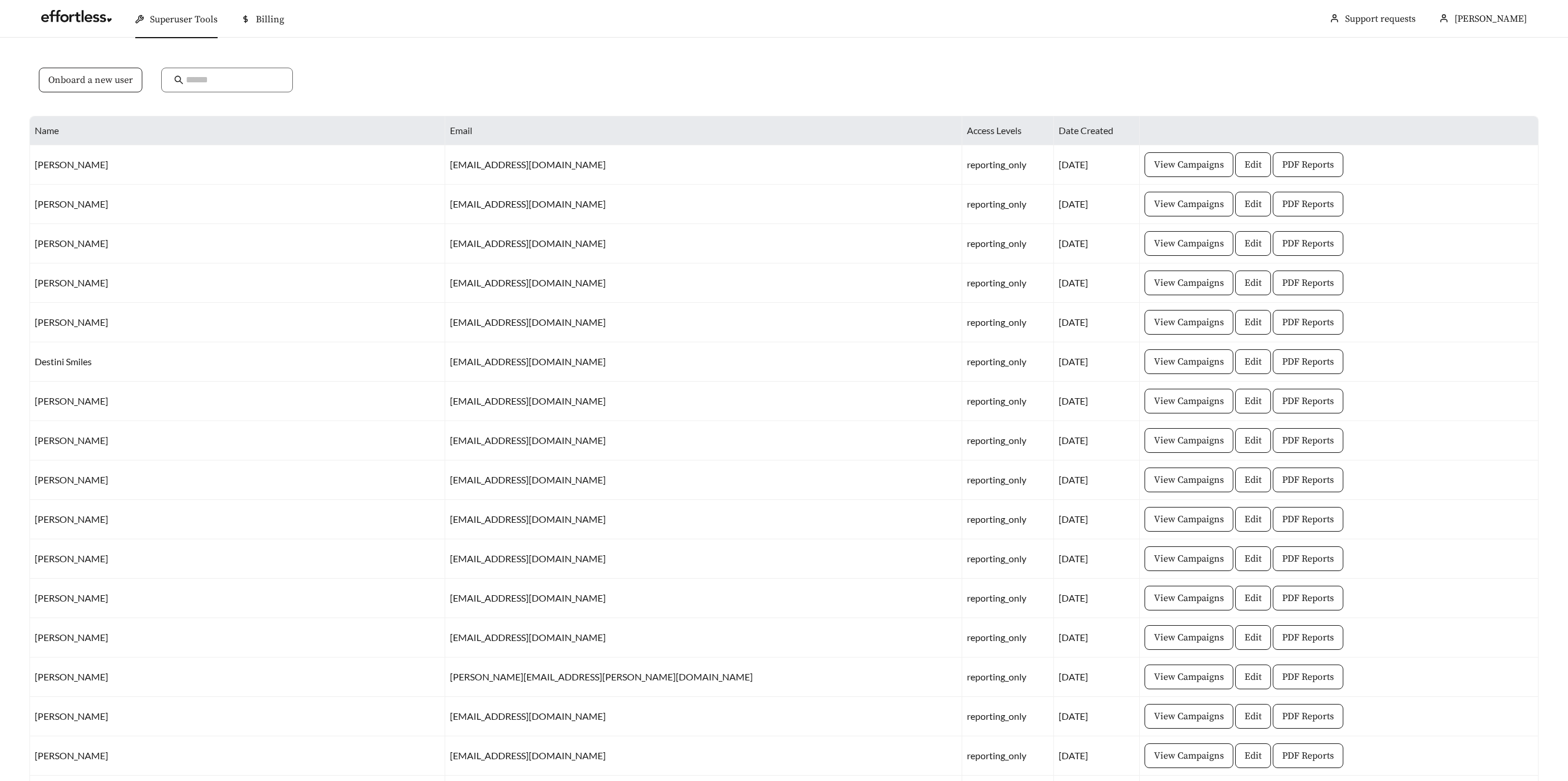
click at [85, 84] on span "Onboard a new user" at bounding box center [90, 79] width 85 height 15
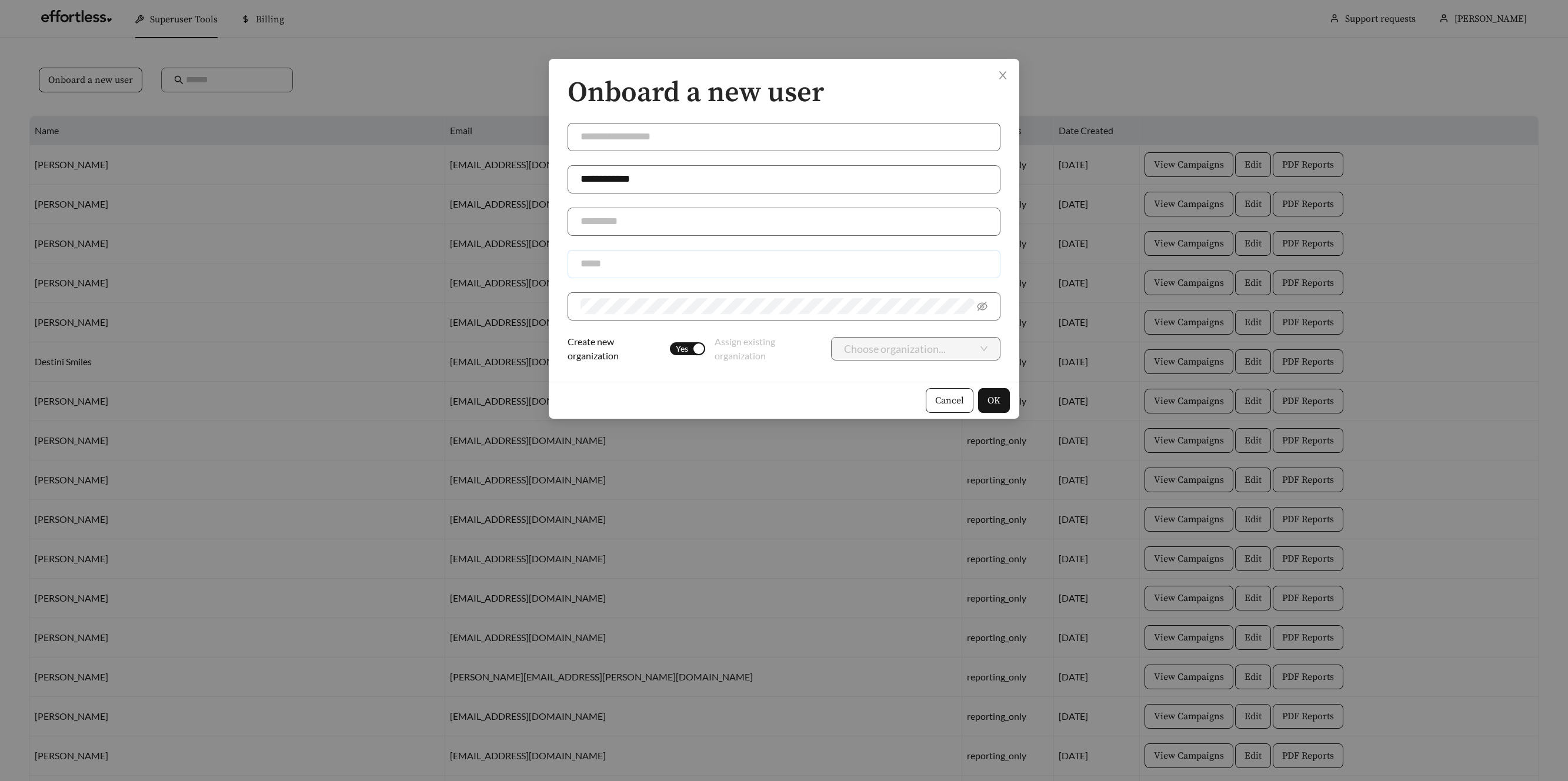
click at [598, 265] on input "text" at bounding box center [784, 263] width 433 height 28
paste input "**********"
type input "**********"
click at [631, 219] on input "text" at bounding box center [784, 221] width 433 height 28
type input "*********"
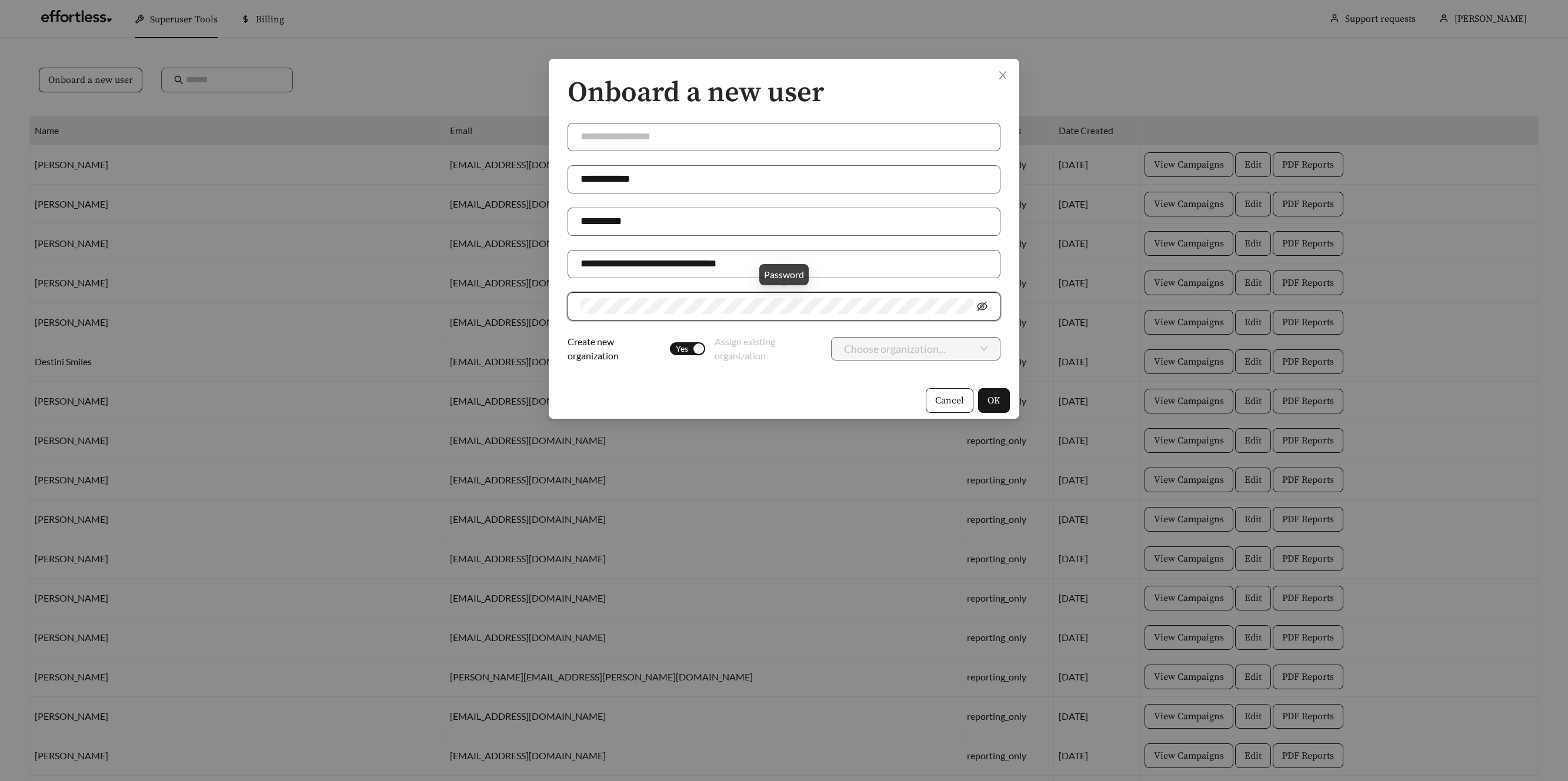
click at [980, 306] on icon "eye-invisible" at bounding box center [982, 306] width 10 height 9
click at [592, 136] on input "text" at bounding box center [784, 137] width 433 height 28
type input "********"
drag, startPoint x: 700, startPoint y: 344, endPoint x: 708, endPoint y: 342, distance: 8.2
click at [700, 344] on div "button" at bounding box center [699, 349] width 10 height 10
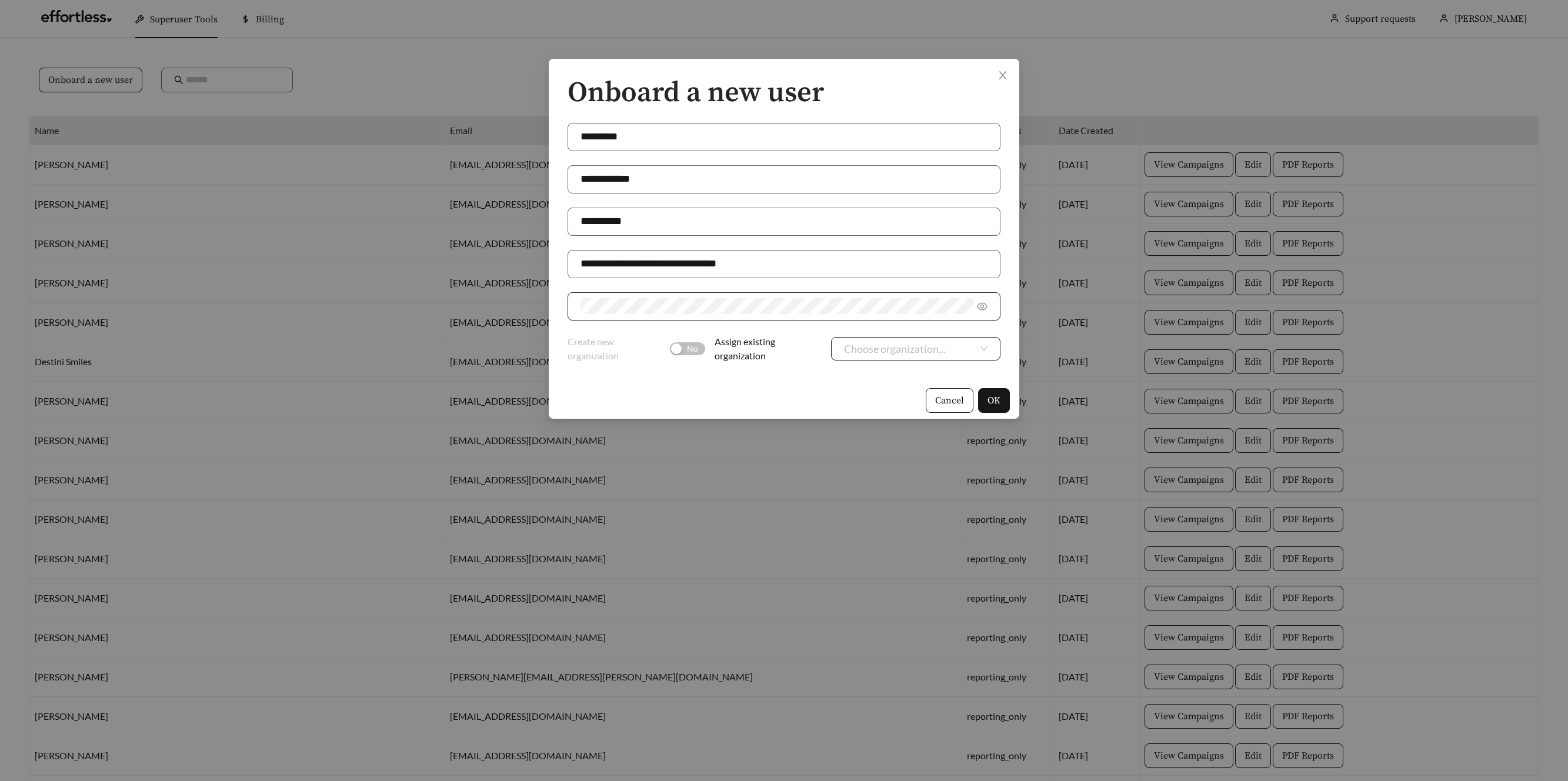
click at [924, 349] on input "search" at bounding box center [911, 349] width 134 height 22
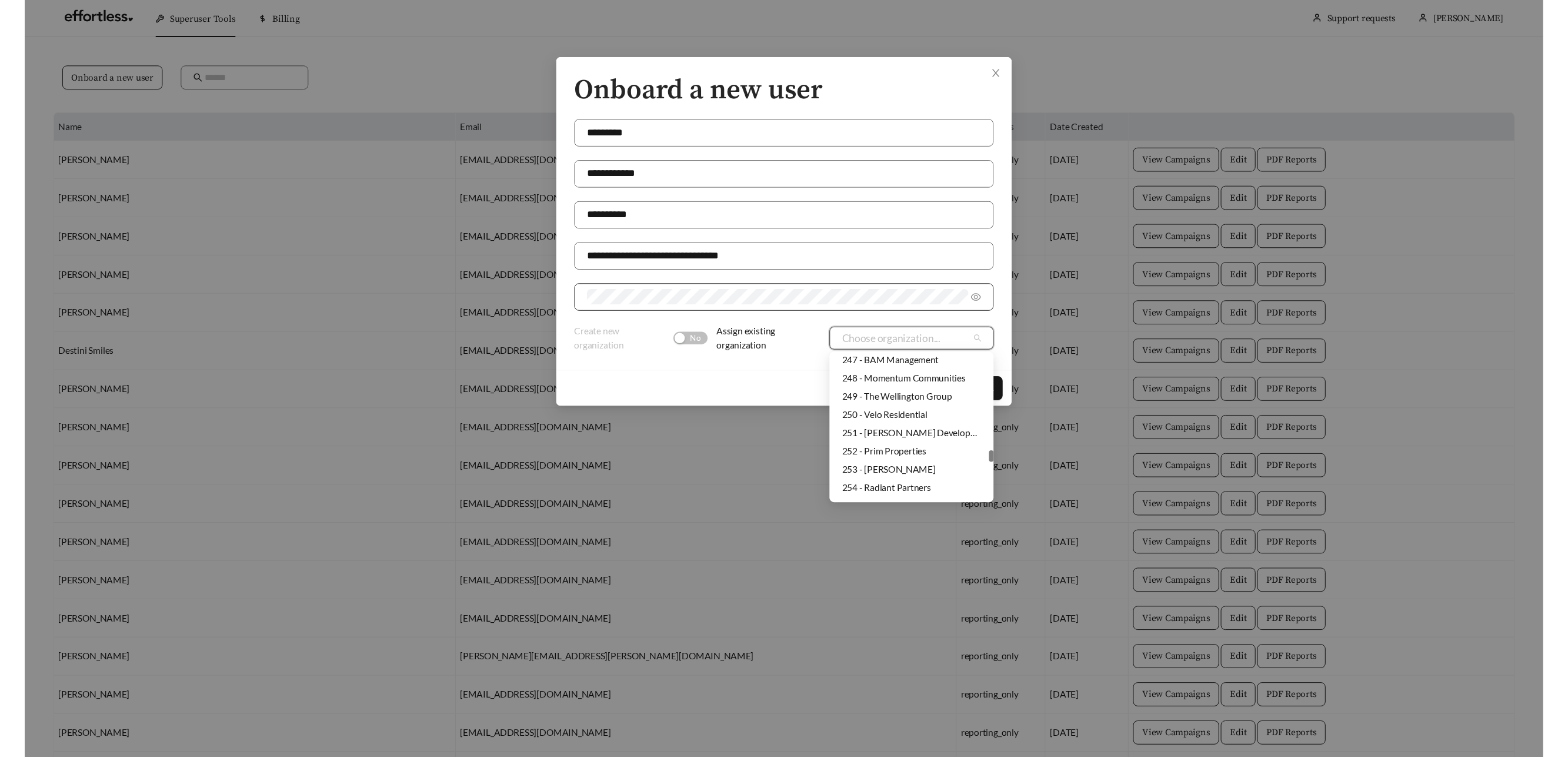
scroll to position [2451, 0]
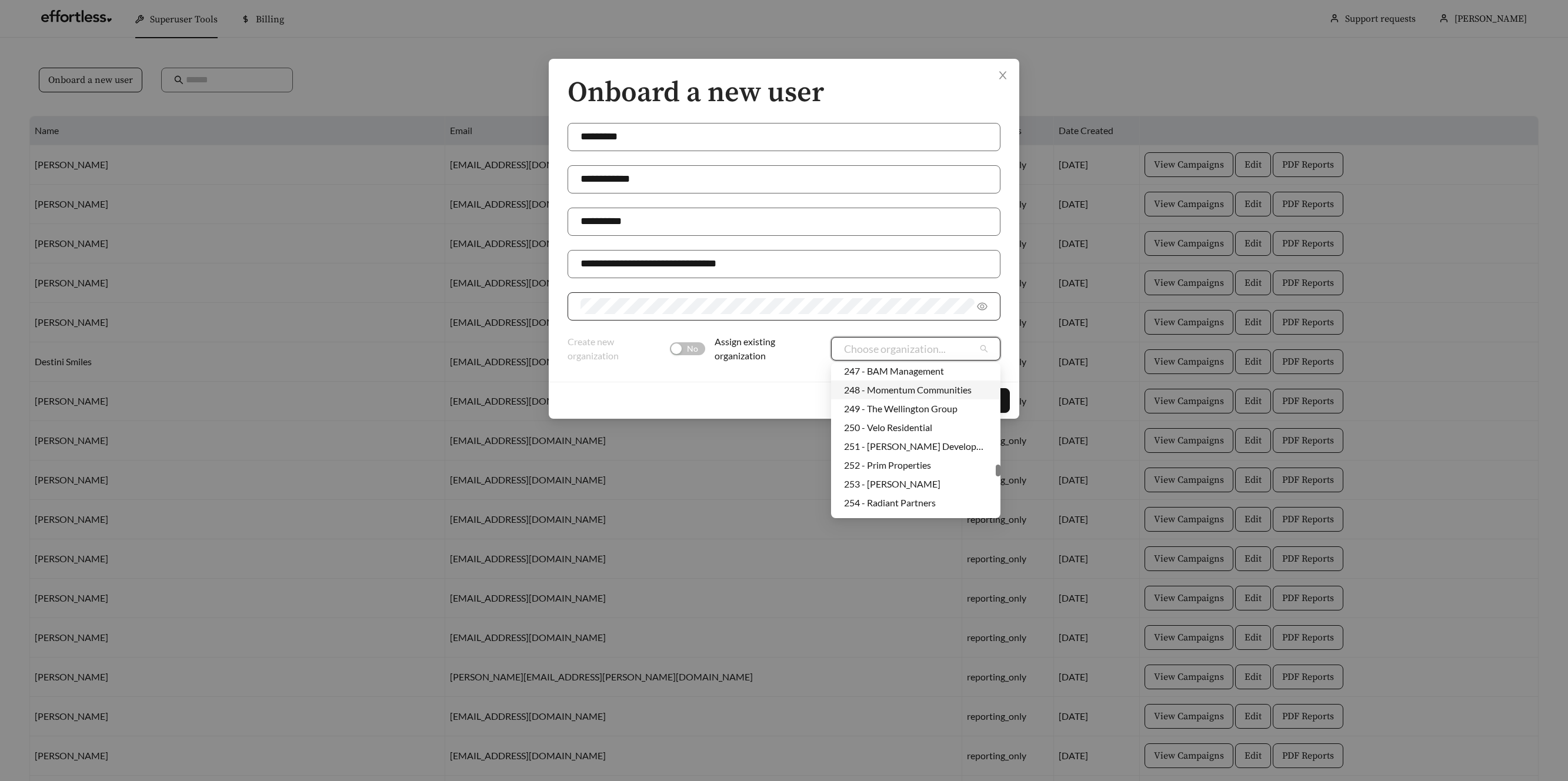
click at [909, 387] on div "248 - Momentum Communities" at bounding box center [916, 390] width 144 height 13
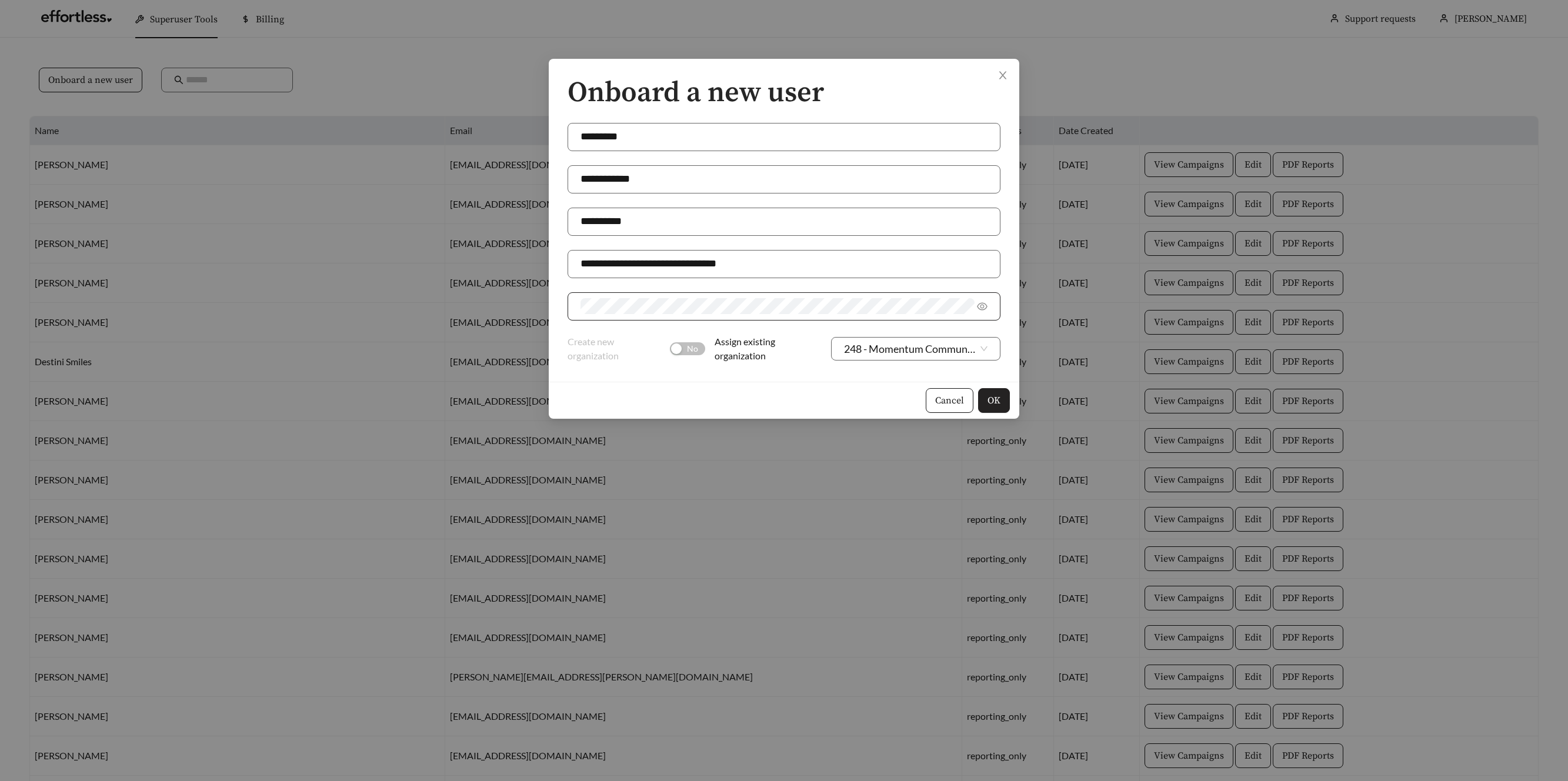
click at [999, 400] on span "OK" at bounding box center [993, 400] width 13 height 15
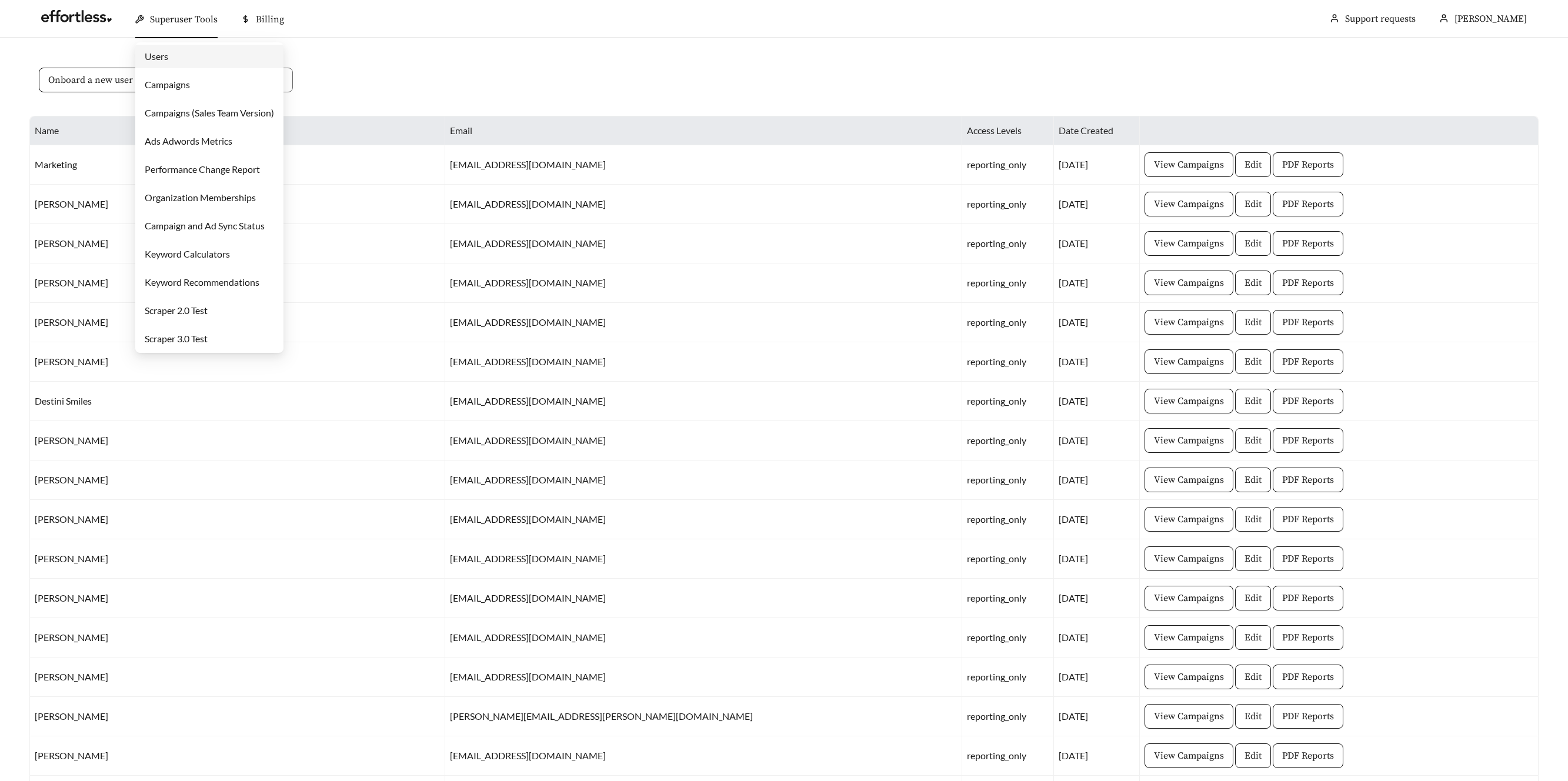
drag, startPoint x: 177, startPoint y: 17, endPoint x: 176, endPoint y: 25, distance: 8.1
click at [177, 17] on span "Superuser Tools" at bounding box center [183, 20] width 68 height 12
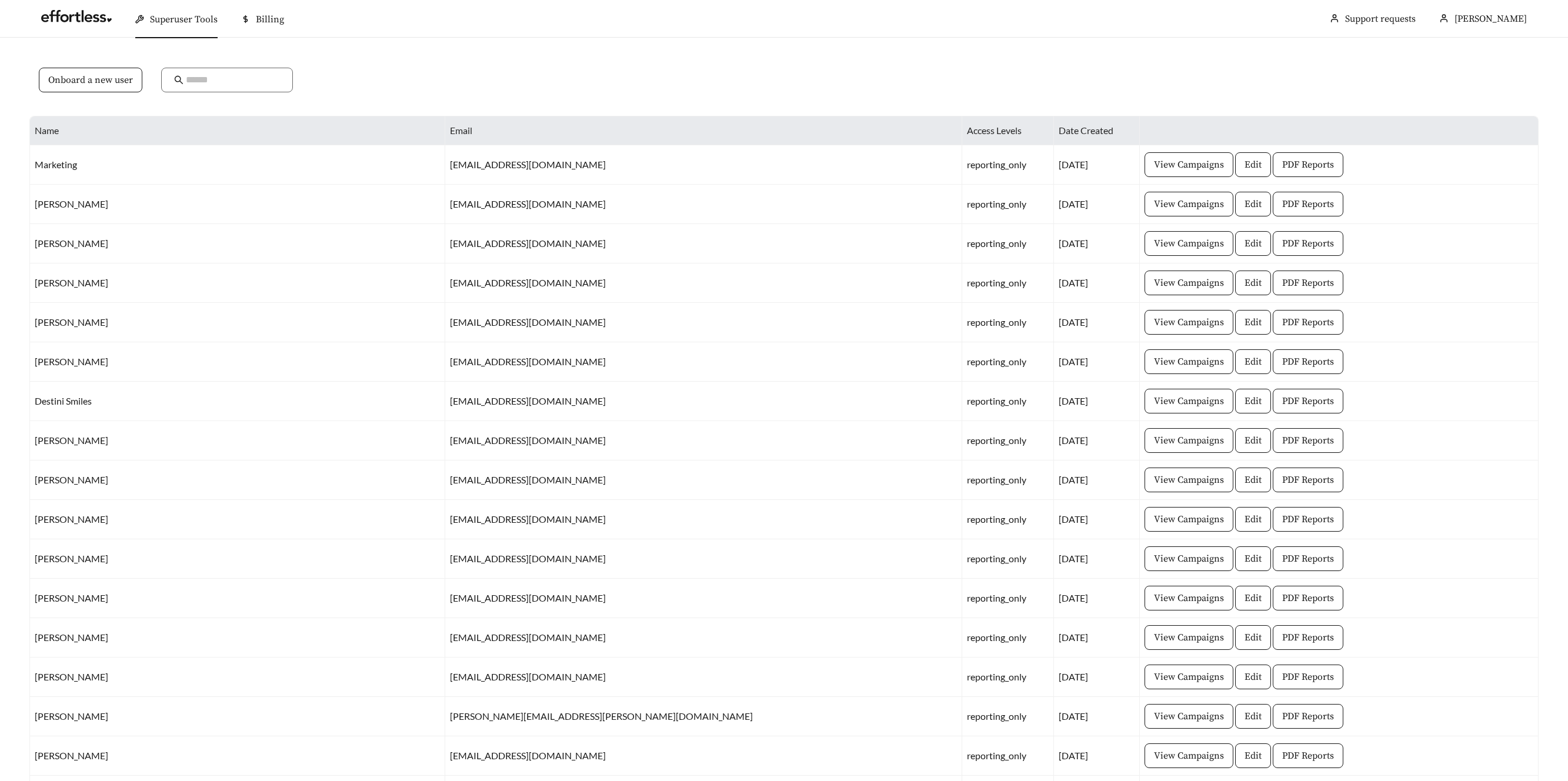
click at [156, 21] on span "Superuser Tools" at bounding box center [183, 20] width 68 height 12
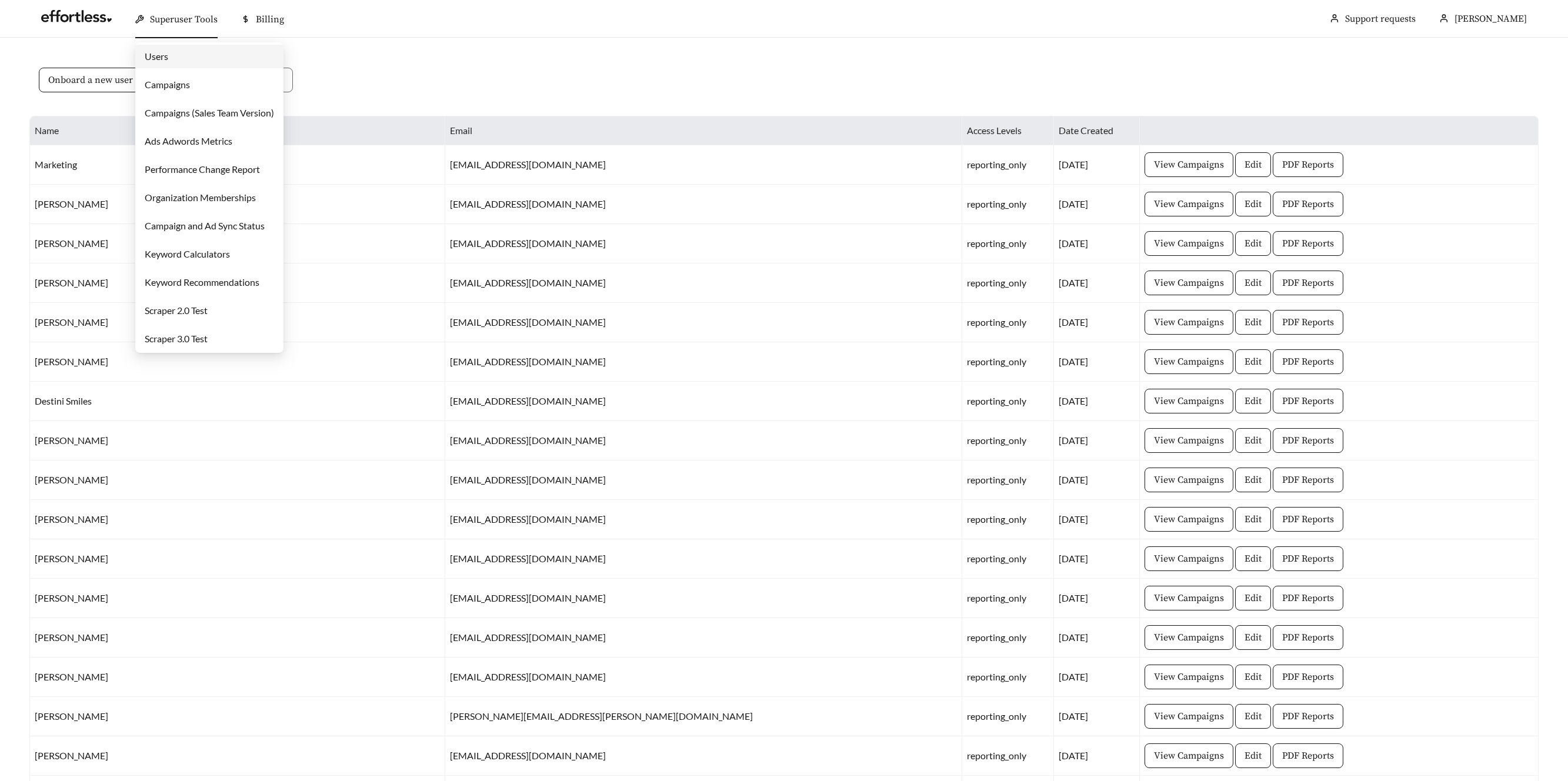
drag, startPoint x: 158, startPoint y: 85, endPoint x: 171, endPoint y: 89, distance: 13.6
click at [157, 85] on link "Campaigns" at bounding box center [167, 84] width 45 height 11
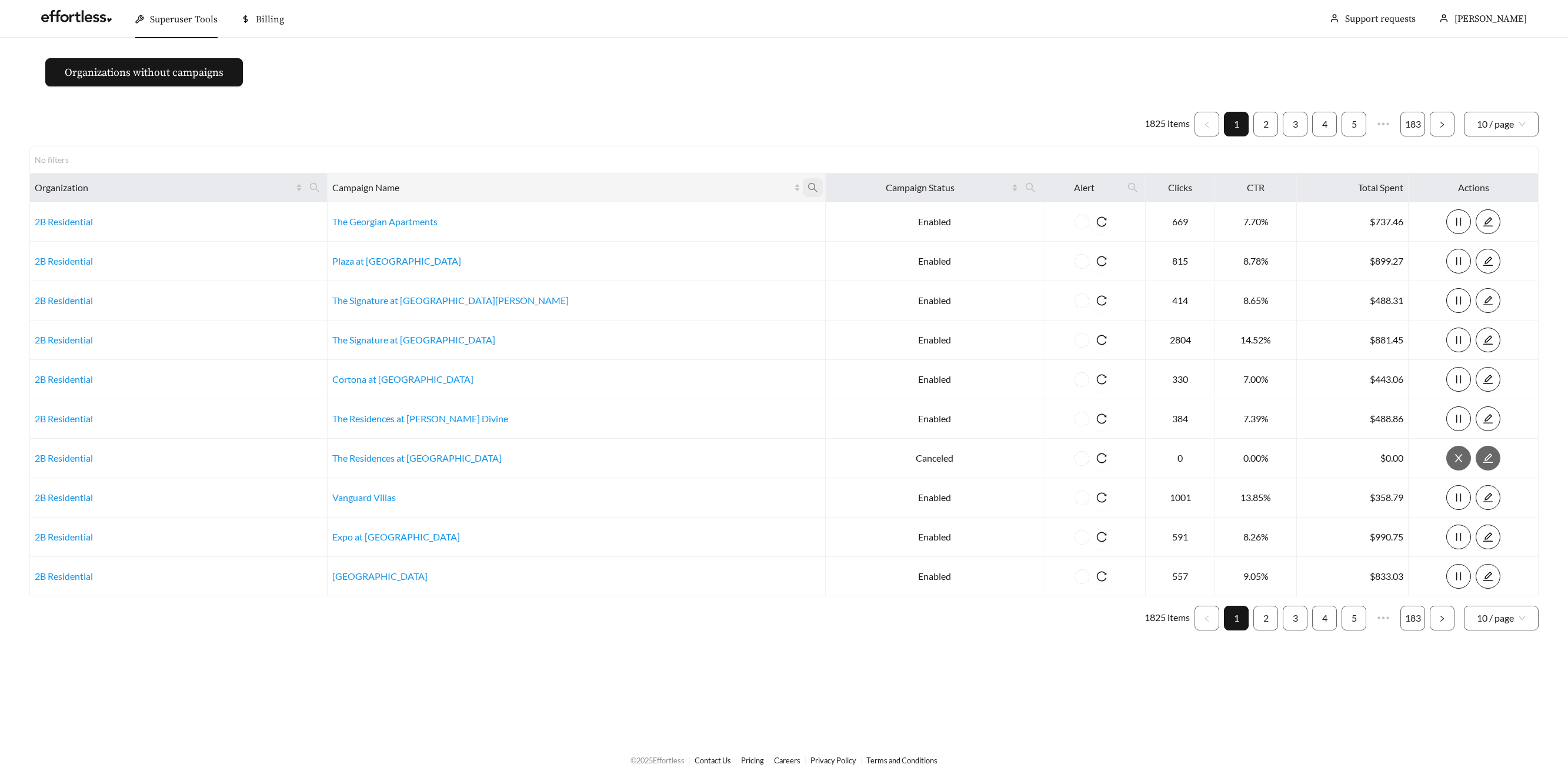
click at [803, 189] on span at bounding box center [812, 187] width 20 height 19
click at [640, 228] on div "Reset Ok" at bounding box center [637, 230] width 129 height 62
click at [640, 219] on input "text" at bounding box center [638, 216] width 120 height 25
type input "*********"
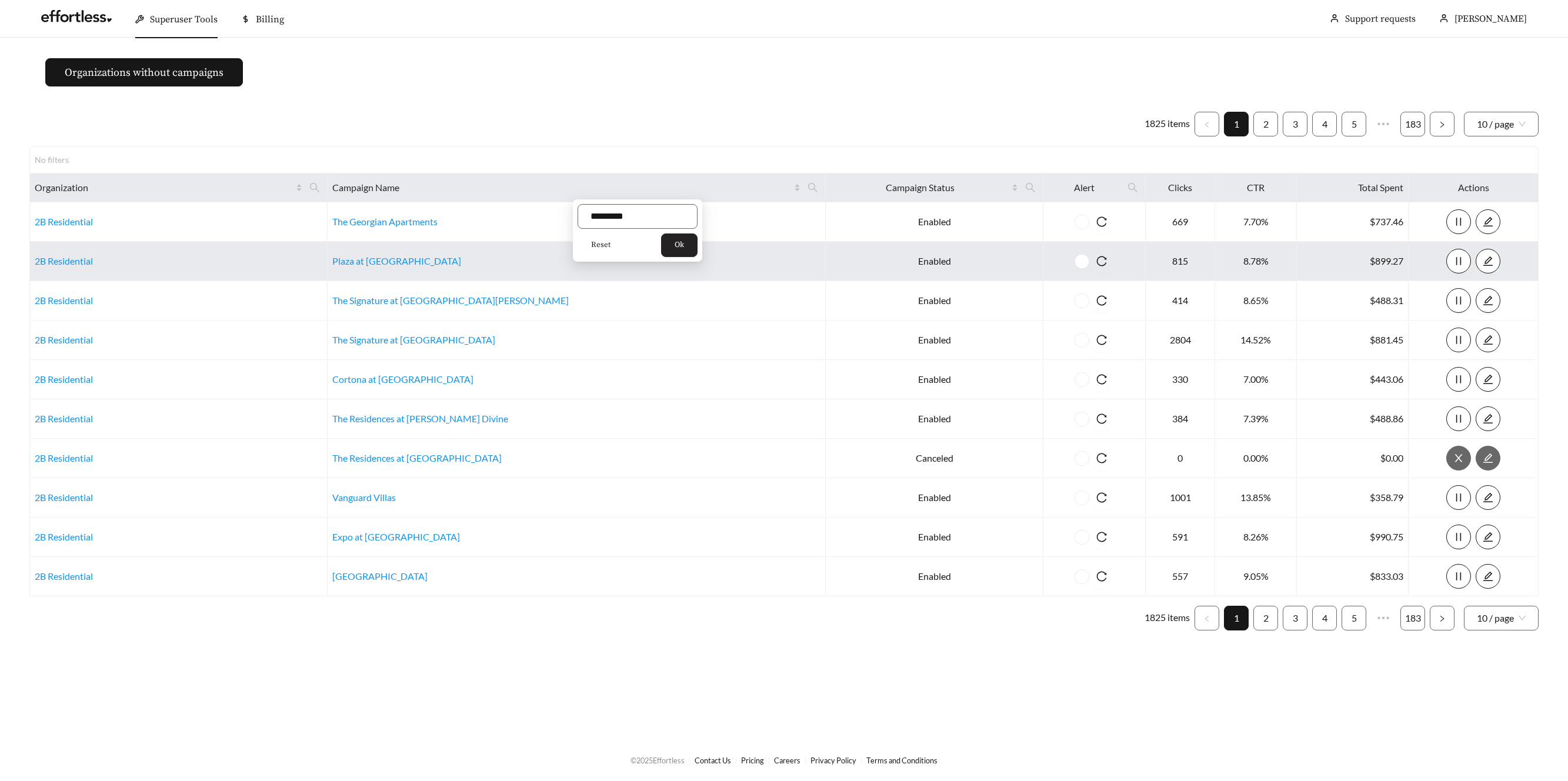
drag, startPoint x: 681, startPoint y: 246, endPoint x: 694, endPoint y: 243, distance: 13.3
click at [681, 246] on span "Ok" at bounding box center [679, 245] width 9 height 12
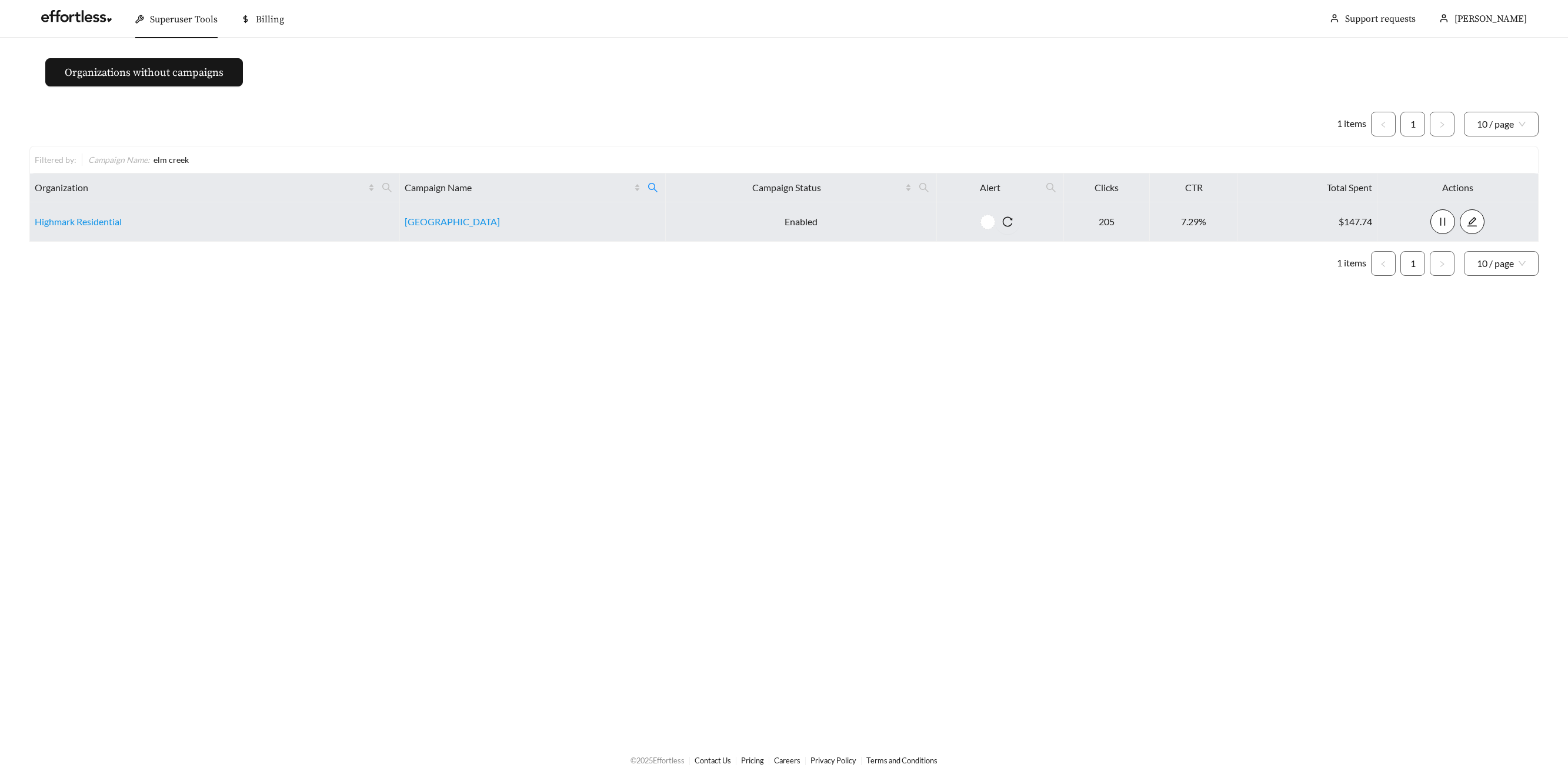
click at [420, 230] on td "Elm Creek Apartments" at bounding box center [533, 222] width 267 height 39
click at [420, 224] on link "Elm Creek Apartments" at bounding box center [451, 220] width 95 height 11
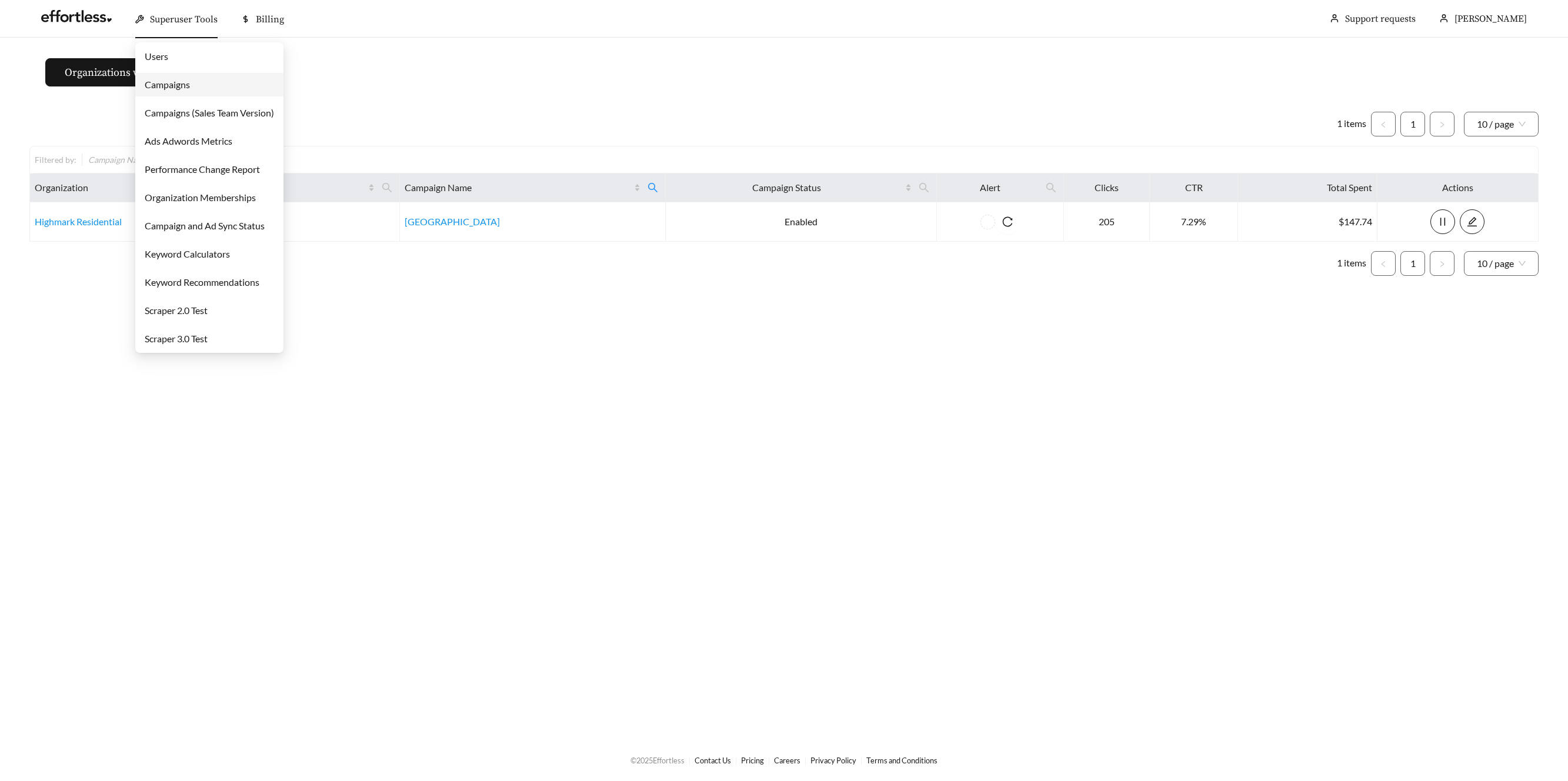
drag, startPoint x: 159, startPoint y: 16, endPoint x: 169, endPoint y: 41, distance: 26.9
click at [159, 15] on span "Superuser Tools" at bounding box center [183, 20] width 68 height 12
click at [171, 81] on link "Campaigns" at bounding box center [167, 84] width 45 height 11
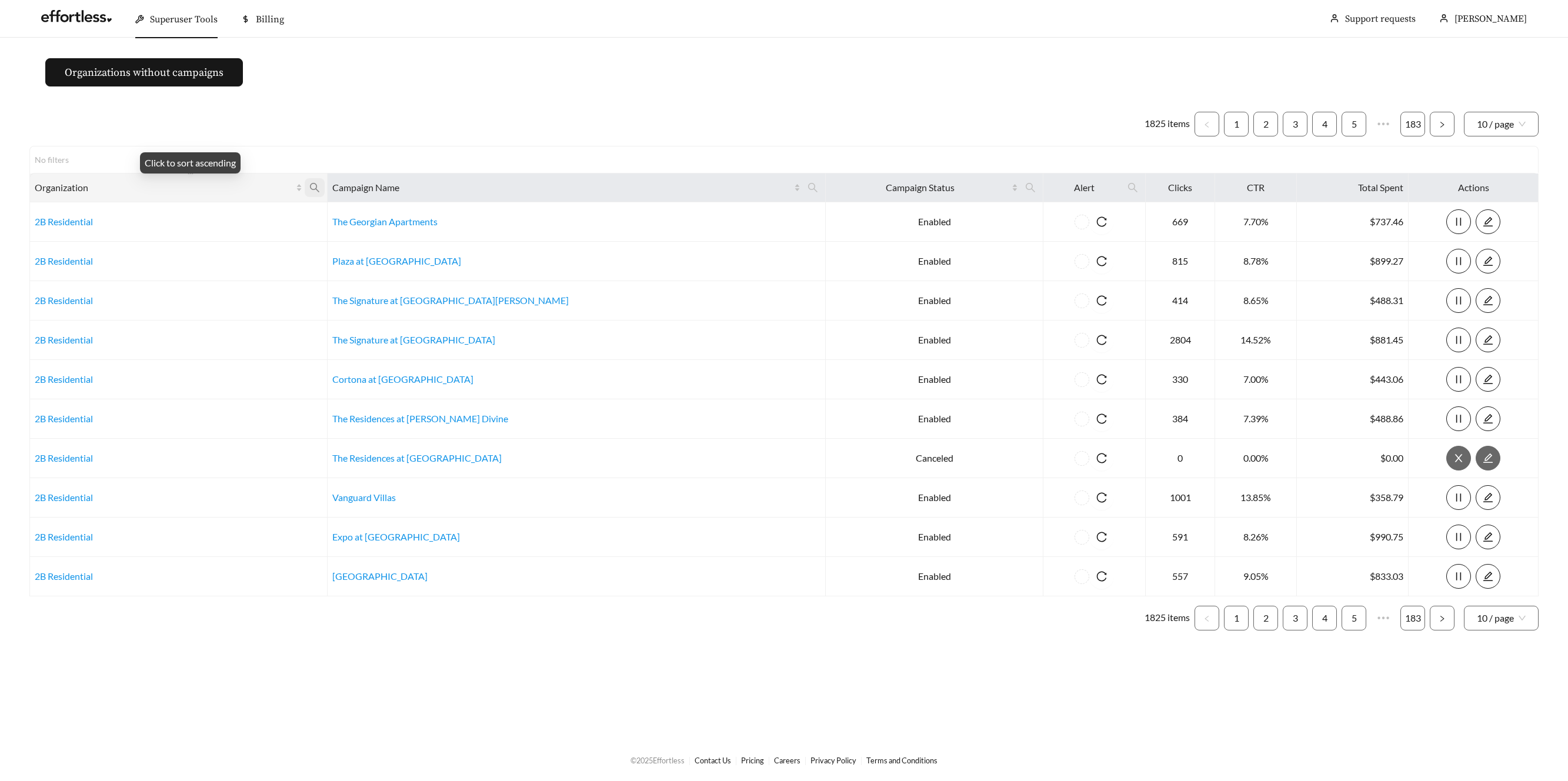
click at [320, 185] on icon "search" at bounding box center [315, 187] width 10 height 10
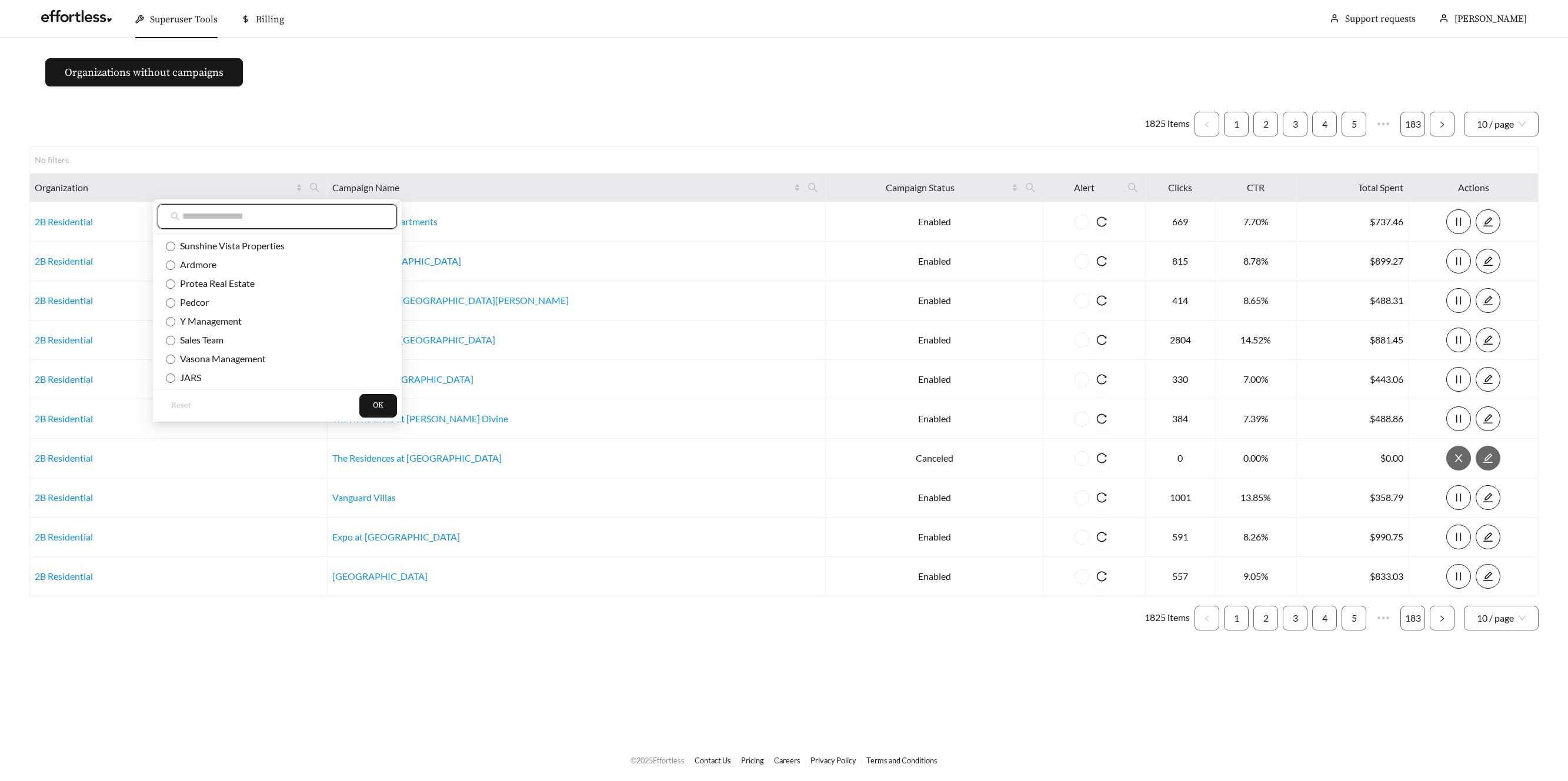
click at [256, 212] on input "text" at bounding box center [283, 216] width 202 height 15
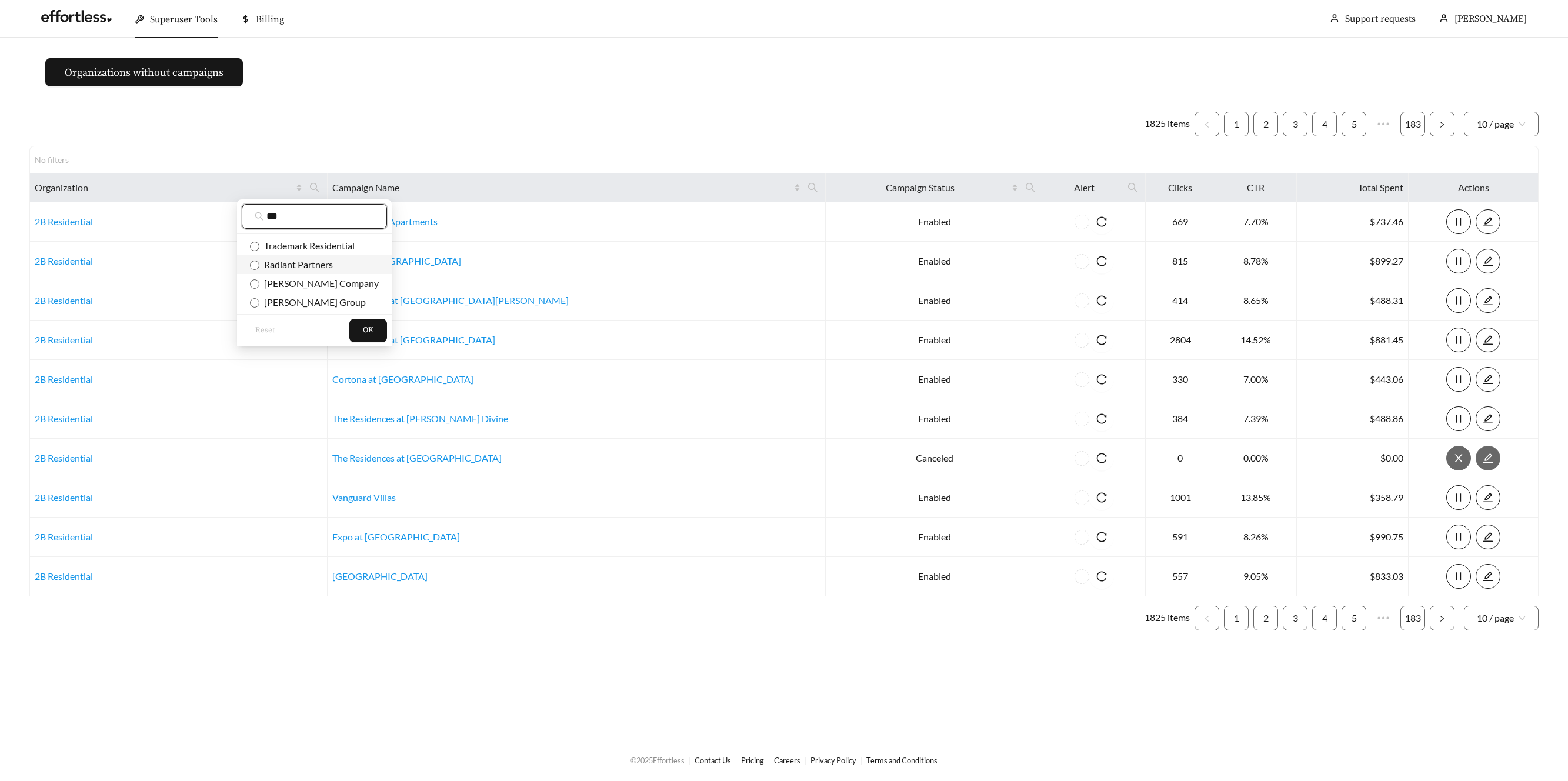
type input "***"
click at [290, 265] on span "Radiant Partners" at bounding box center [296, 264] width 74 height 11
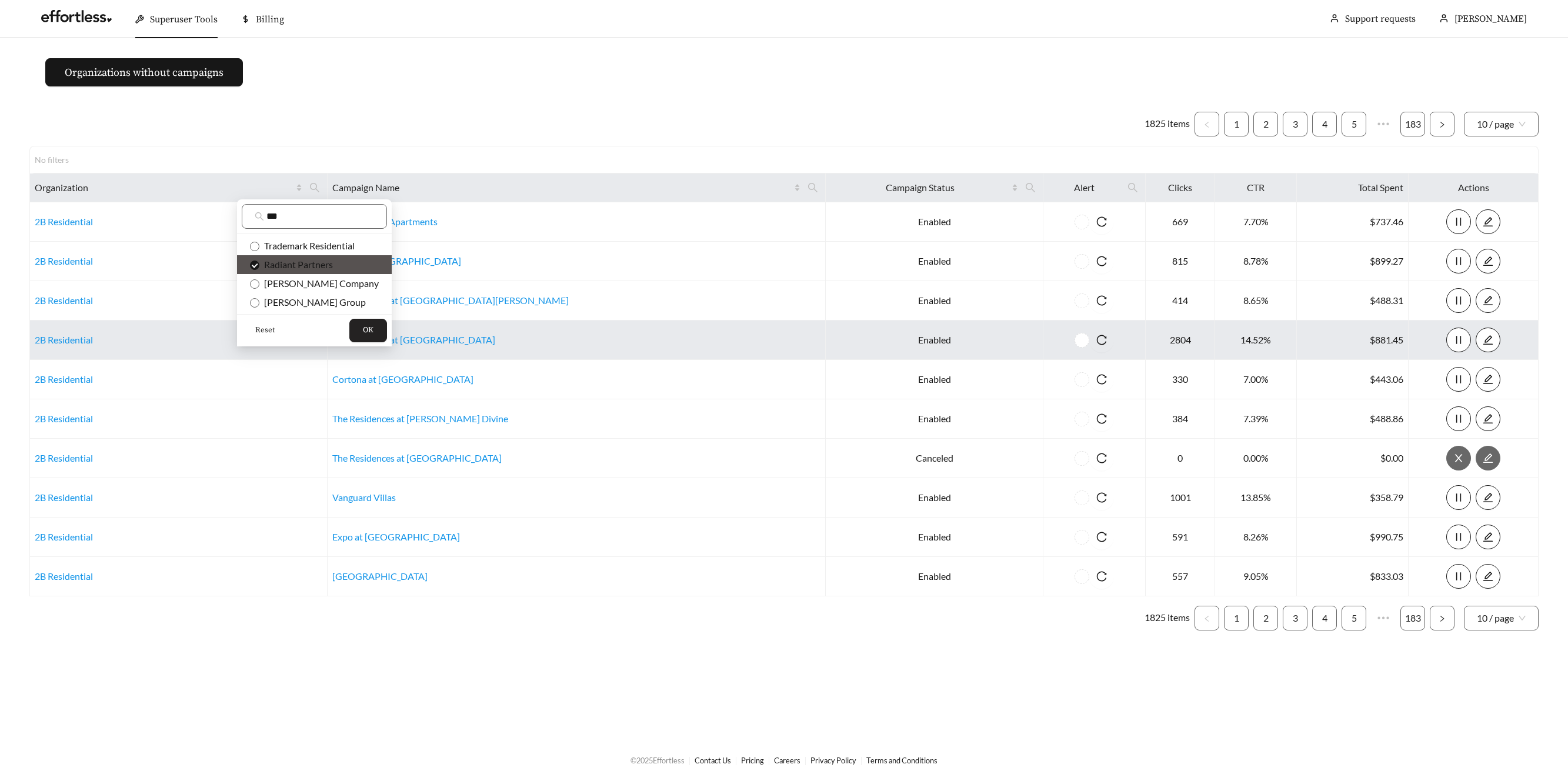
click at [350, 320] on button "OK" at bounding box center [368, 331] width 38 height 24
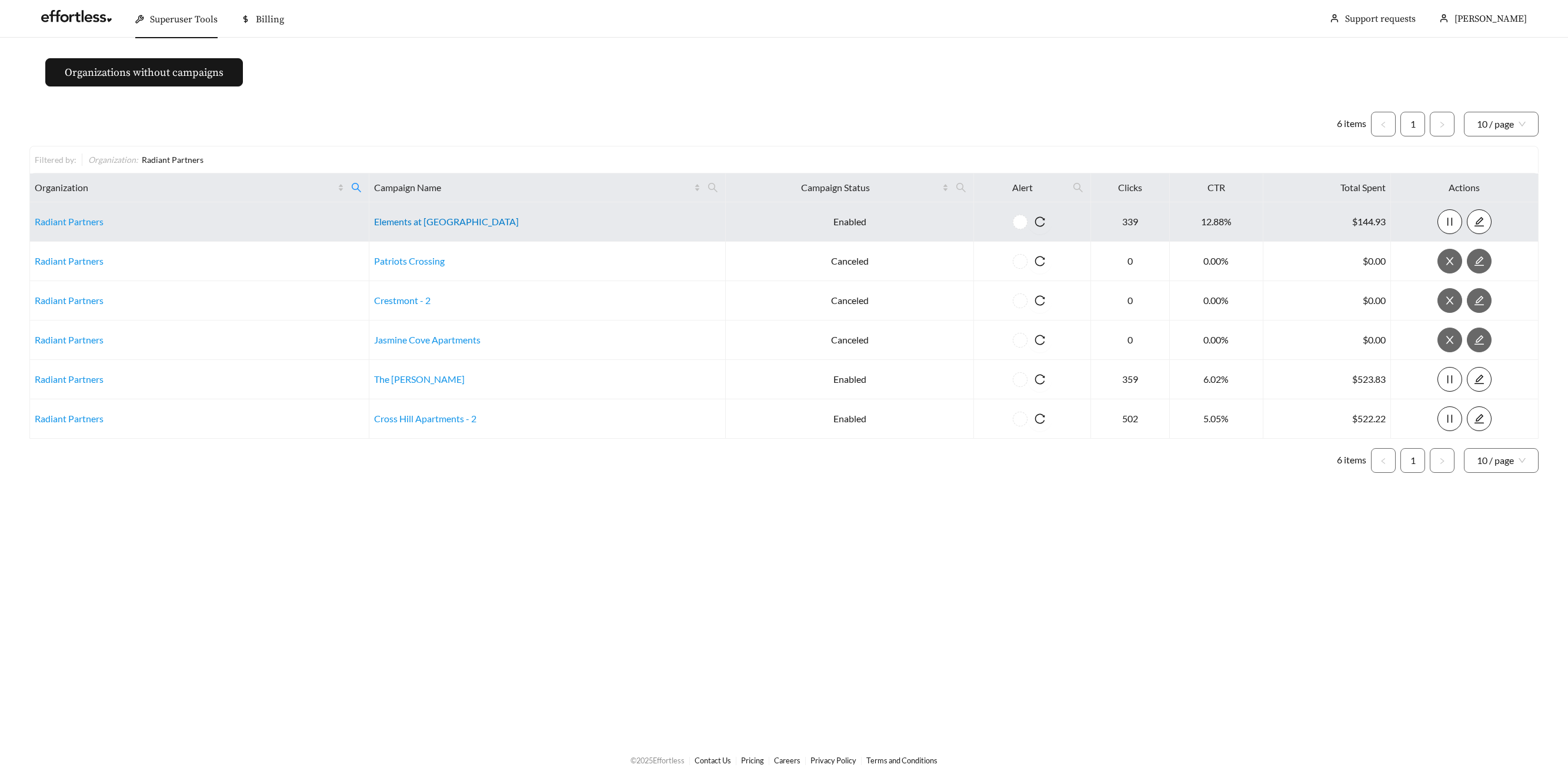
click at [445, 223] on link "Elements at Rock Hill" at bounding box center [446, 220] width 144 height 11
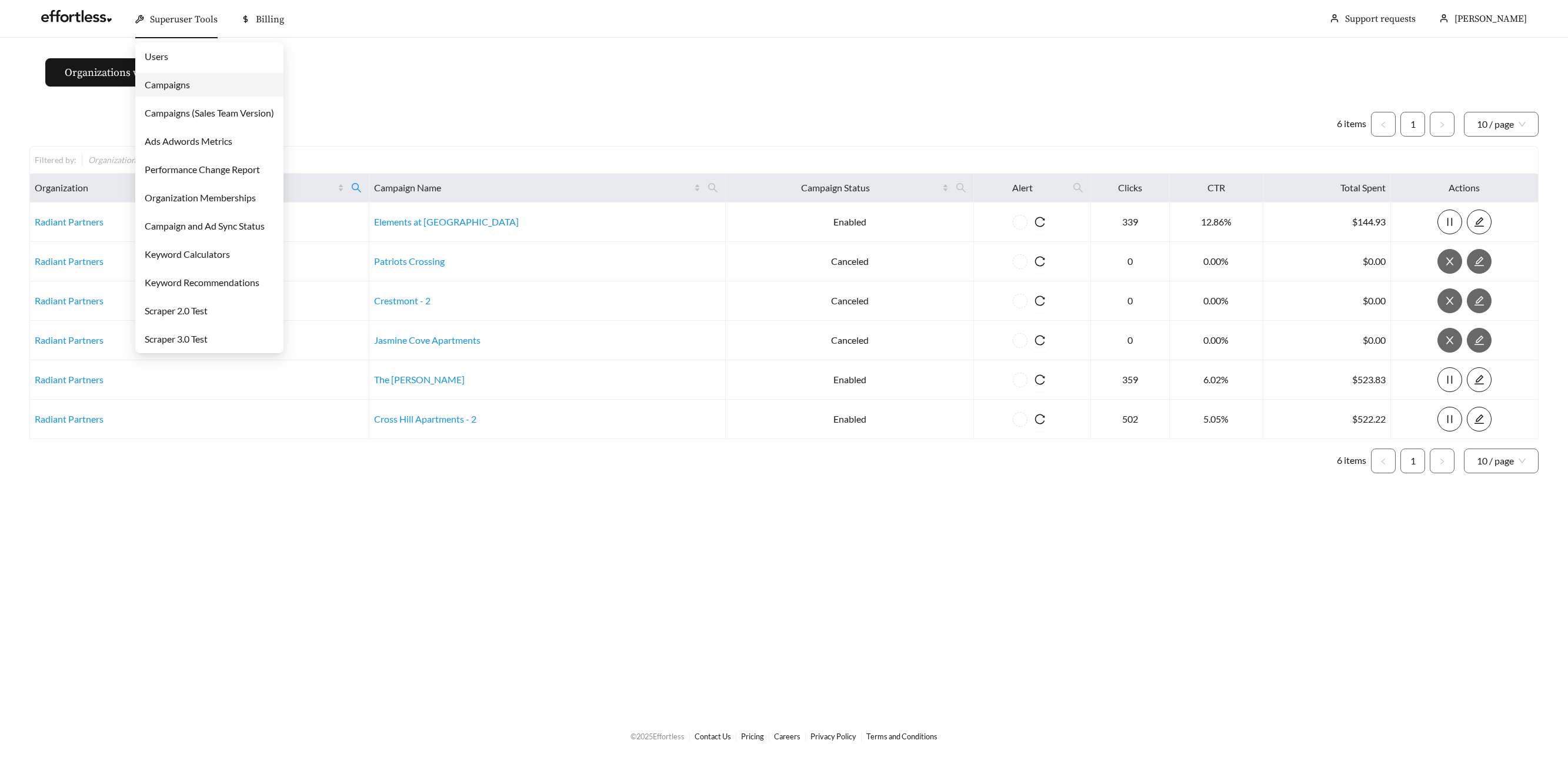
click at [162, 20] on span "Superuser Tools" at bounding box center [183, 20] width 68 height 12
click at [163, 83] on link "Campaigns" at bounding box center [167, 84] width 45 height 11
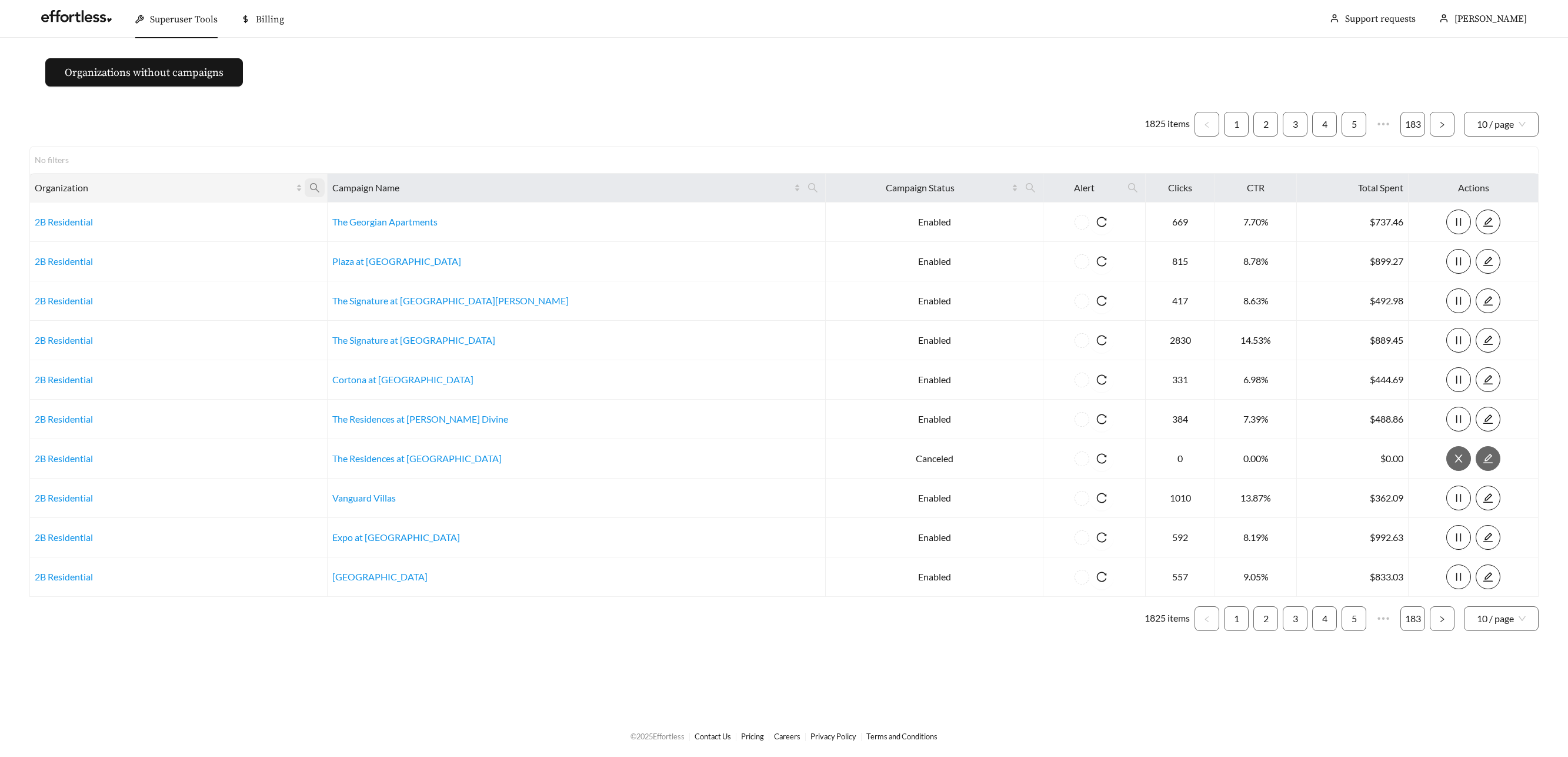
click at [320, 187] on icon "search" at bounding box center [315, 187] width 9 height 9
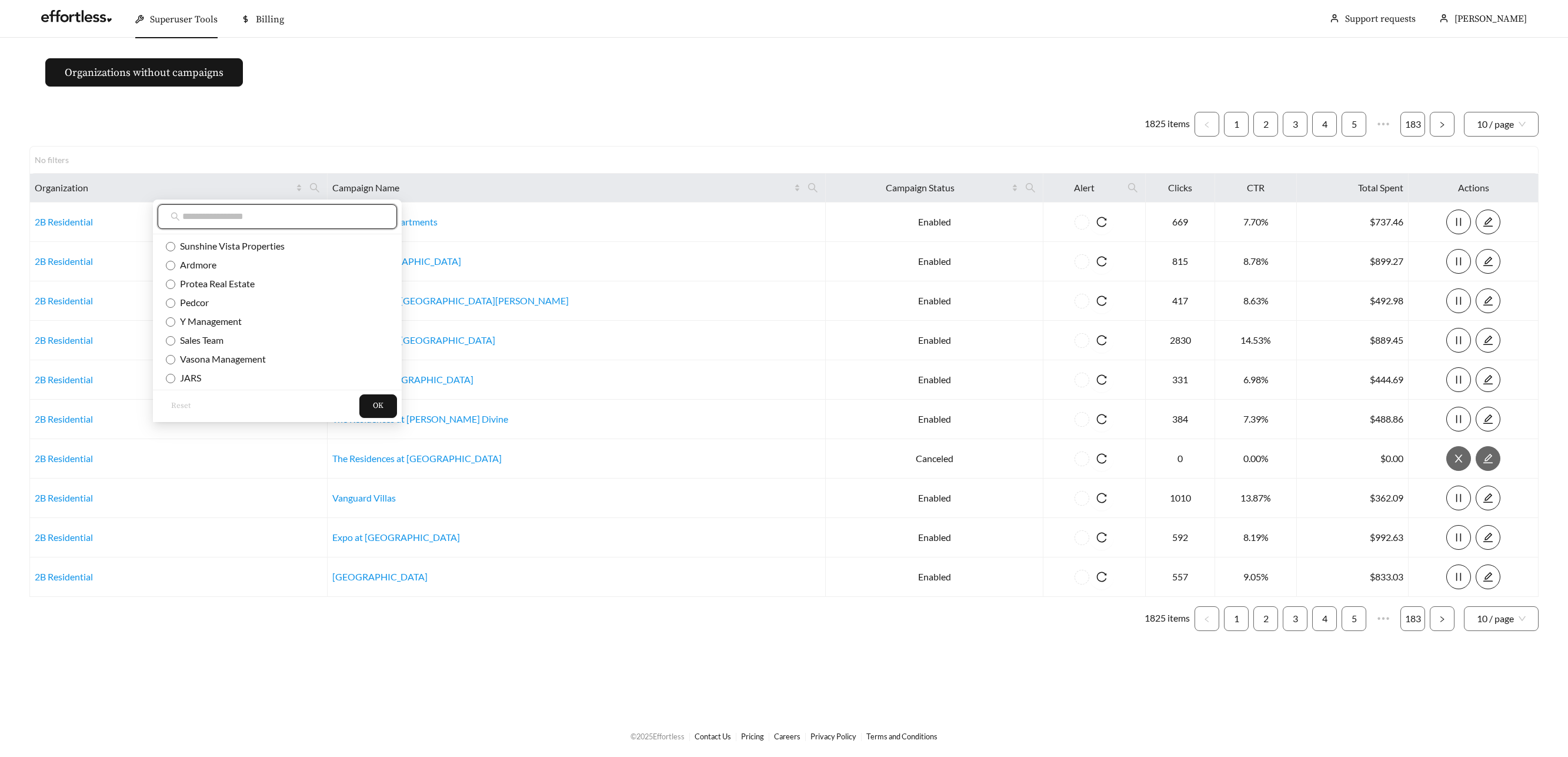
click at [273, 219] on input "text" at bounding box center [283, 216] width 202 height 15
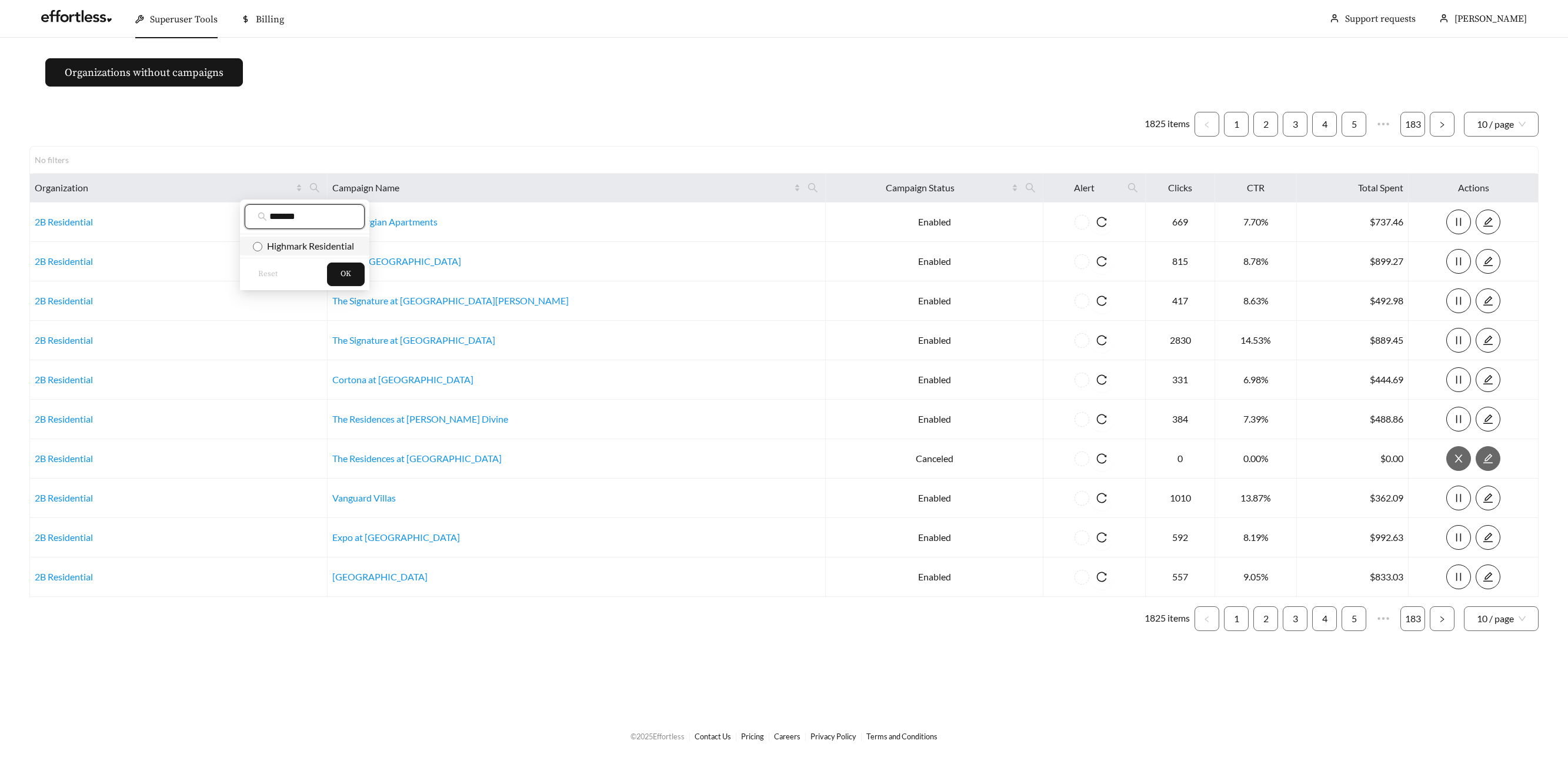
type input "*******"
click at [288, 245] on span "Highmark Residential" at bounding box center [308, 245] width 91 height 11
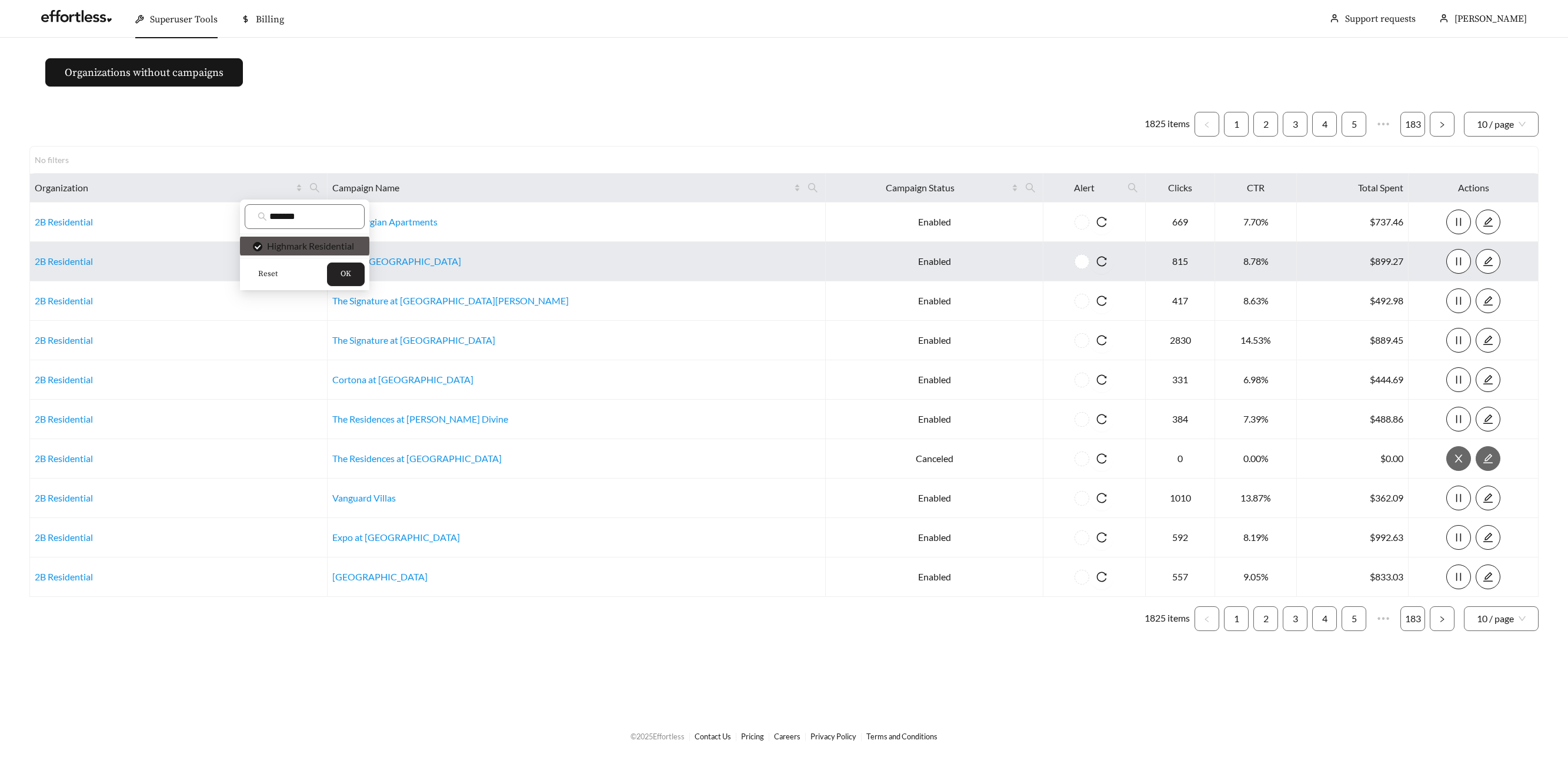
click at [329, 268] on button "OK" at bounding box center [346, 275] width 38 height 24
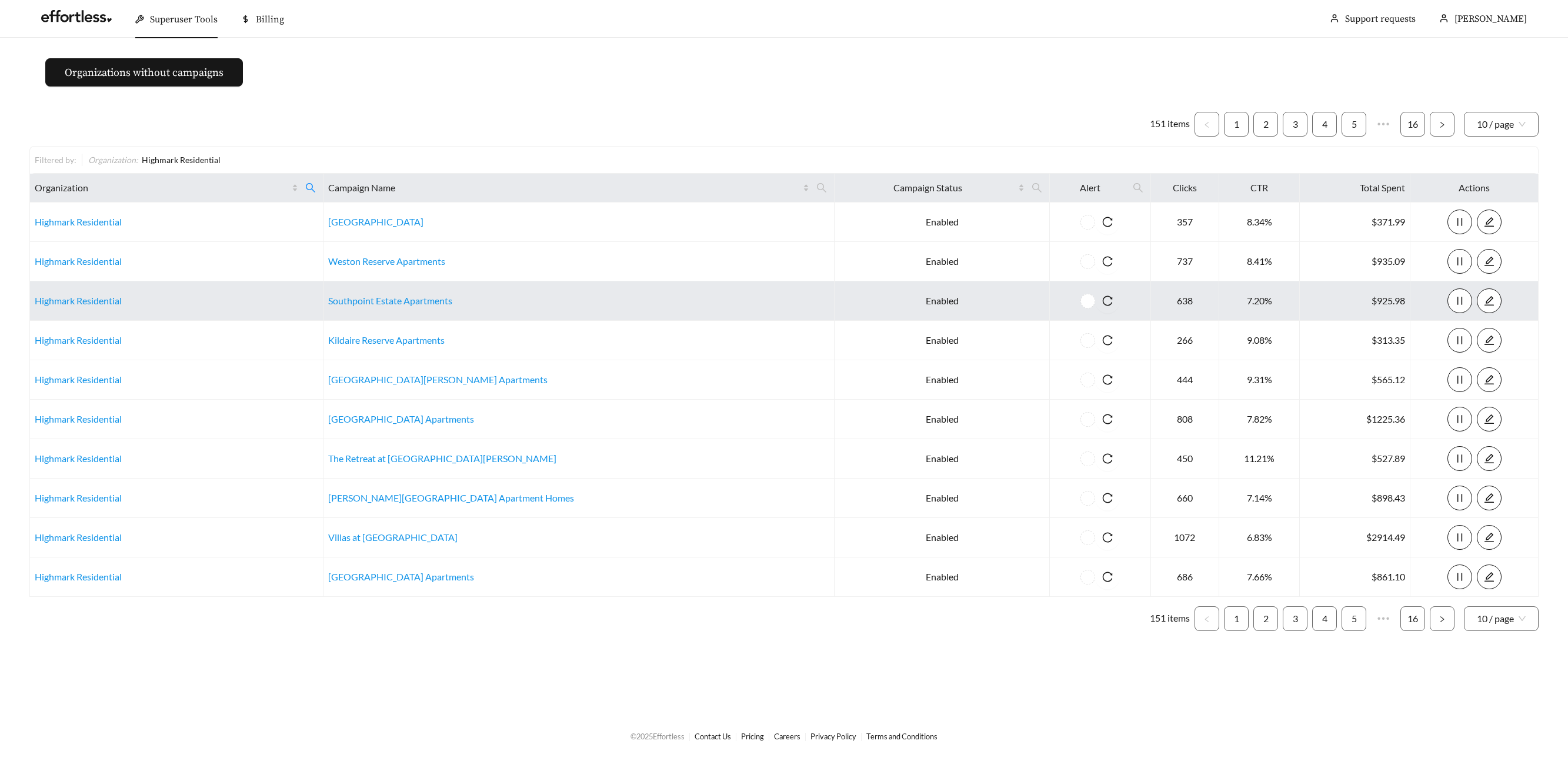
click at [109, 292] on td "Highmark Residential" at bounding box center [176, 301] width 293 height 39
click at [115, 301] on link "Highmark Residential" at bounding box center [79, 300] width 87 height 11
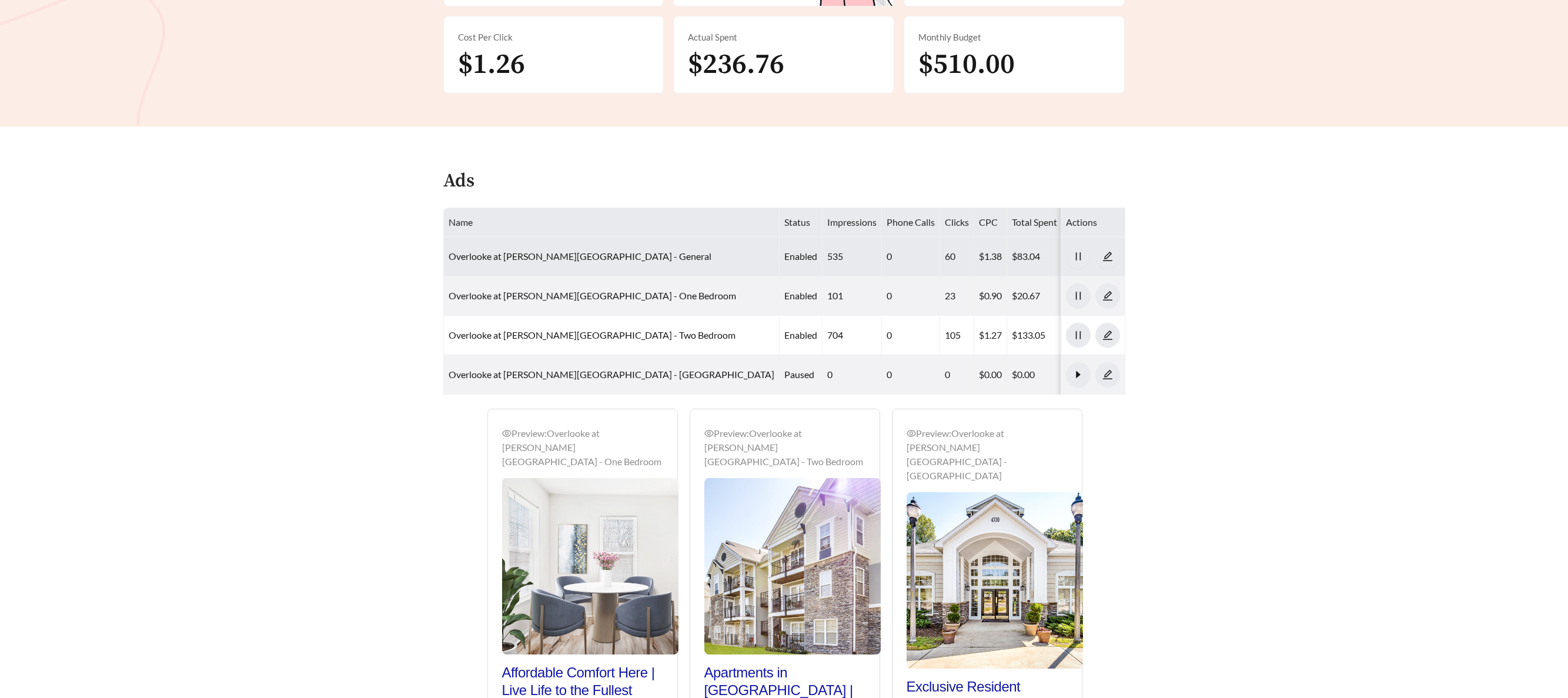
scroll to position [402, 0]
click at [531, 249] on link "Overlooke at [PERSON_NAME][GEOGRAPHIC_DATA] - General" at bounding box center [580, 255] width 263 height 11
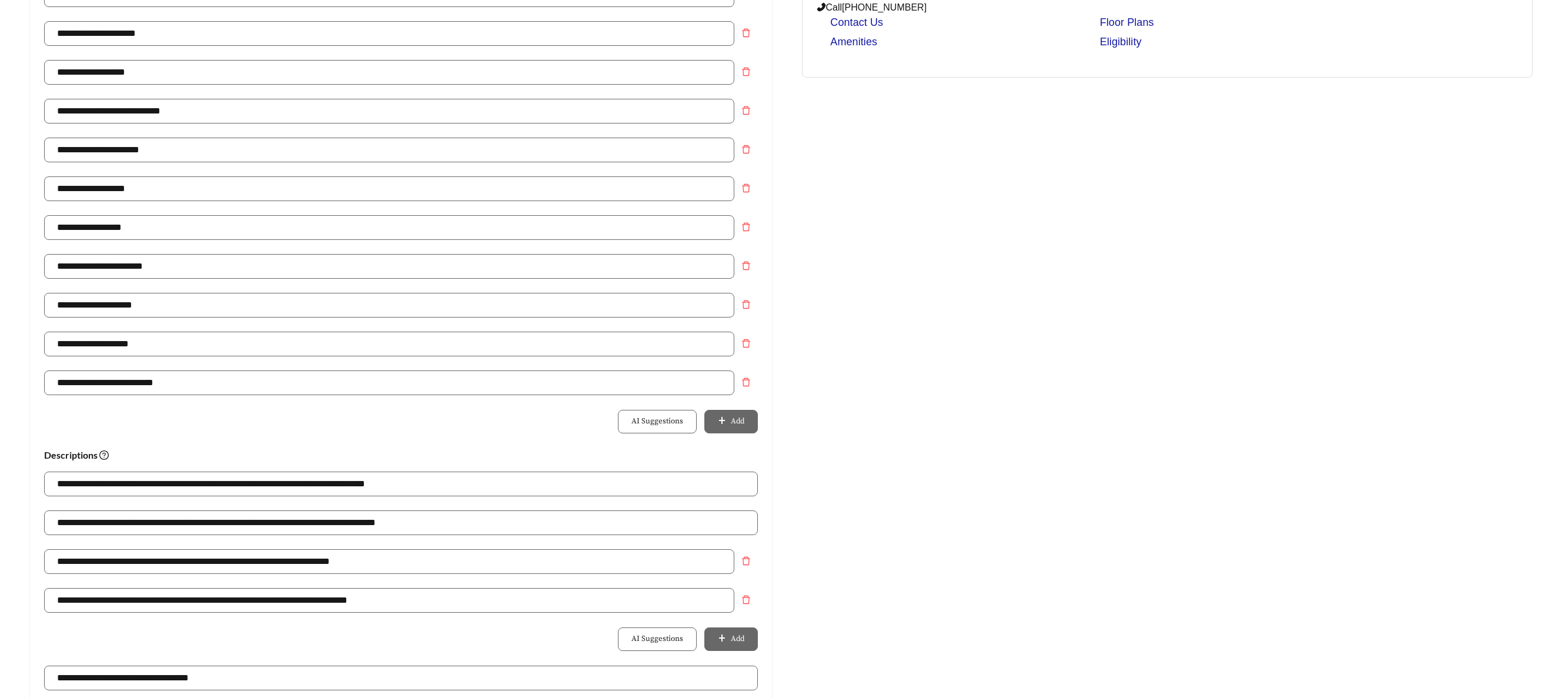
scroll to position [418, 0]
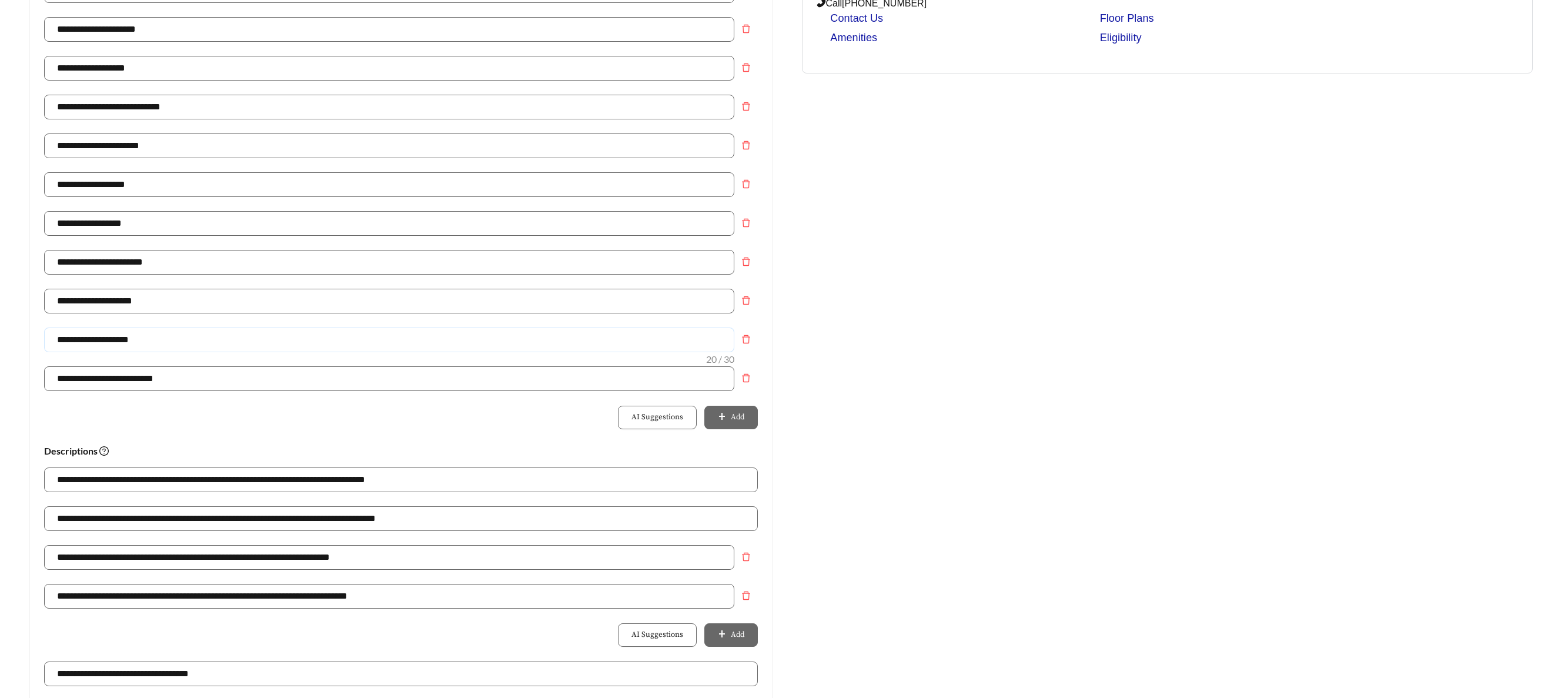
drag, startPoint x: 157, startPoint y: 349, endPoint x: 1, endPoint y: 346, distance: 156.0
paste input "text"
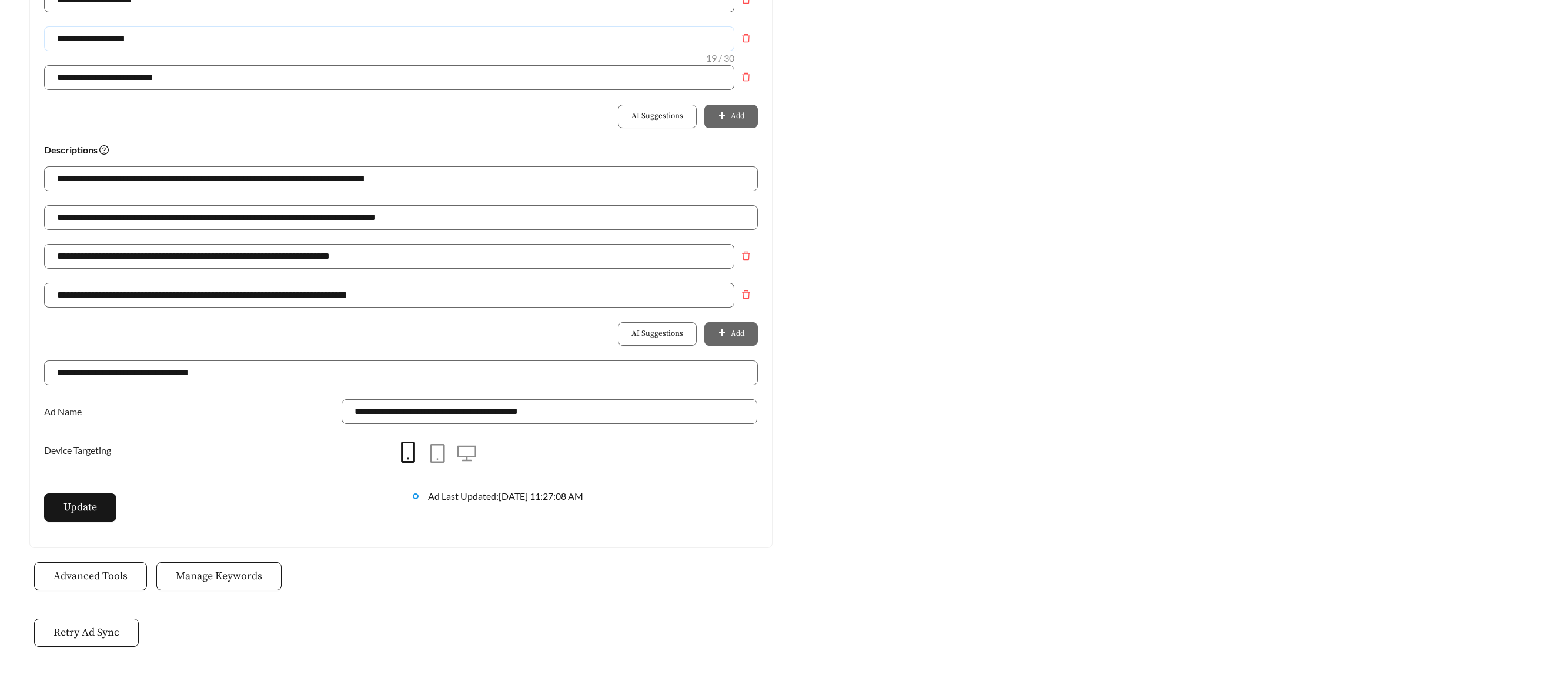
scroll to position [745, 0]
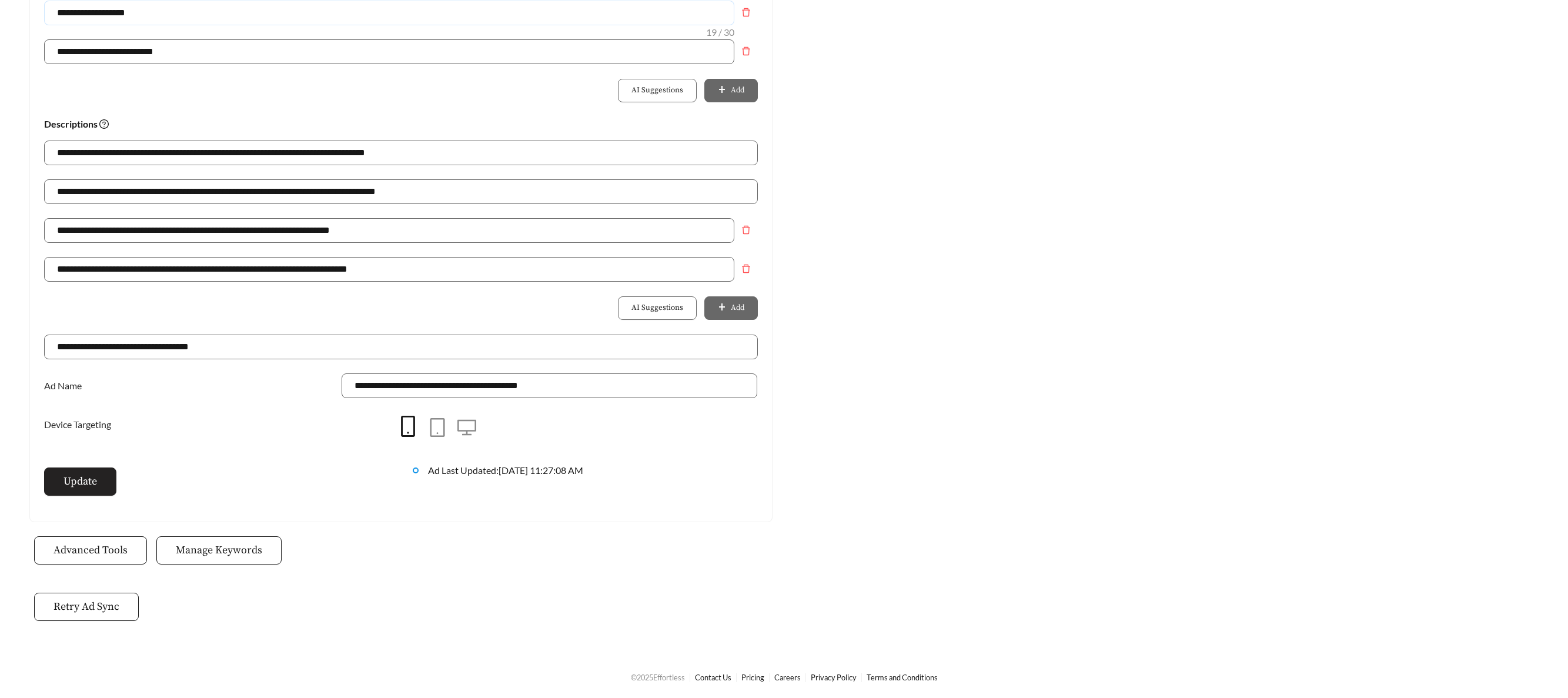
type input "**********"
drag, startPoint x: 74, startPoint y: 481, endPoint x: 118, endPoint y: 465, distance: 46.8
click at [74, 481] on span "Update" at bounding box center [79, 481] width 33 height 16
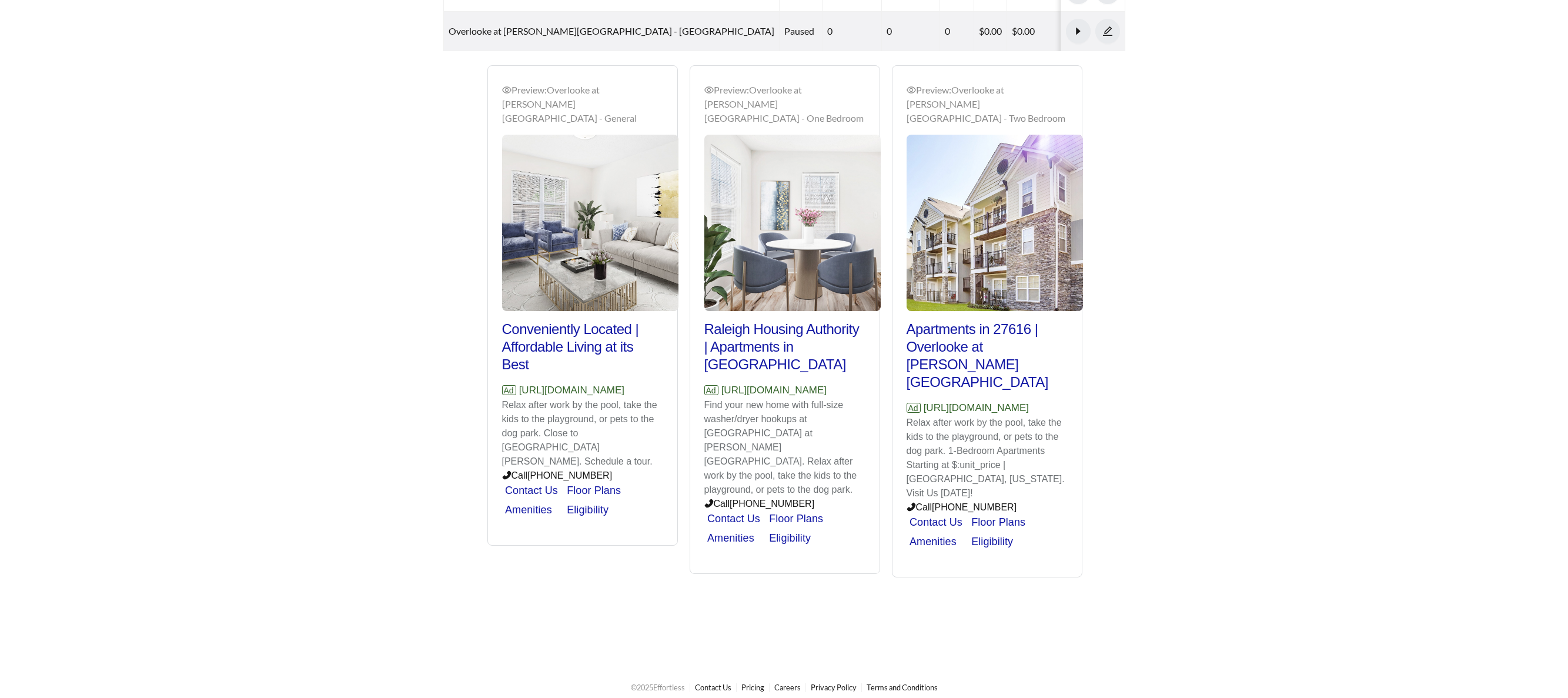
scroll to position [402, 0]
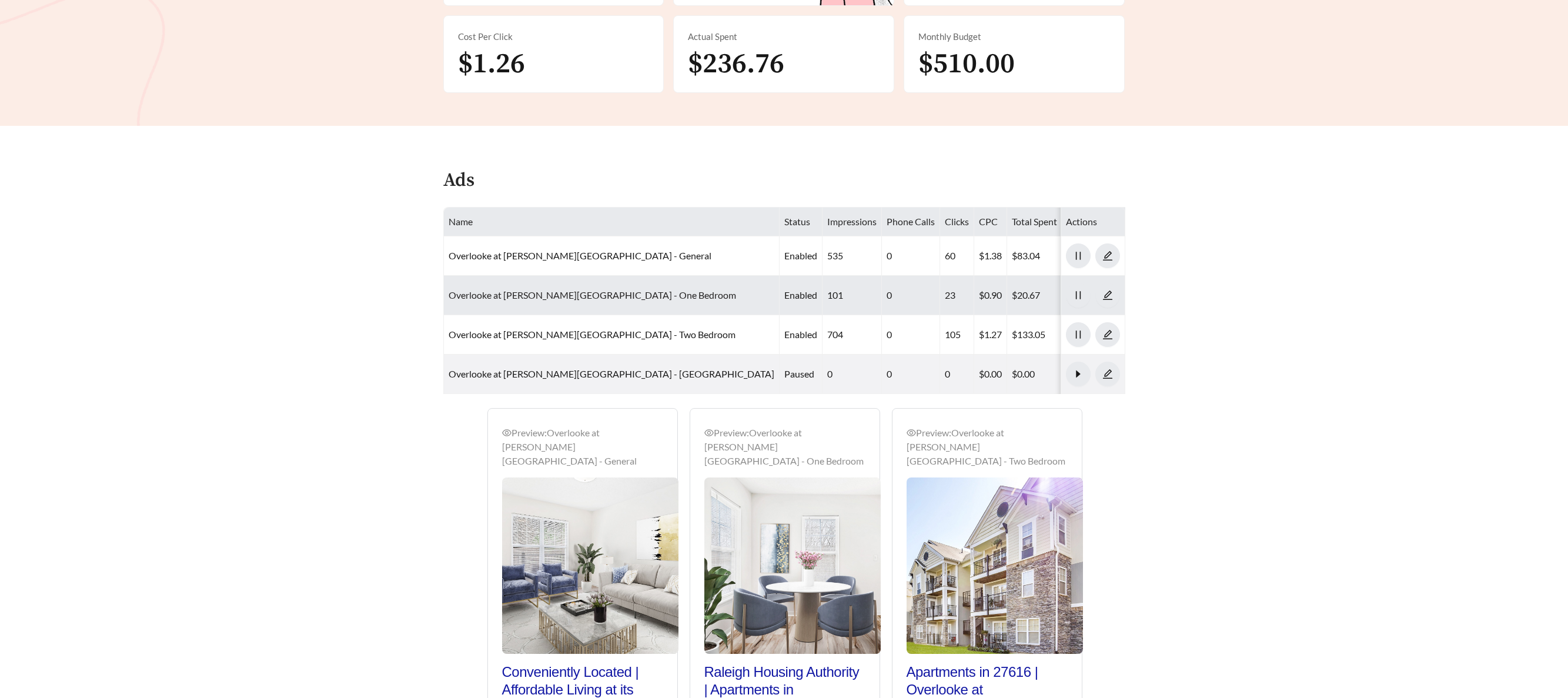
click at [466, 289] on link "Overlooke at [PERSON_NAME][GEOGRAPHIC_DATA] - One Bedroom" at bounding box center [592, 294] width 287 height 11
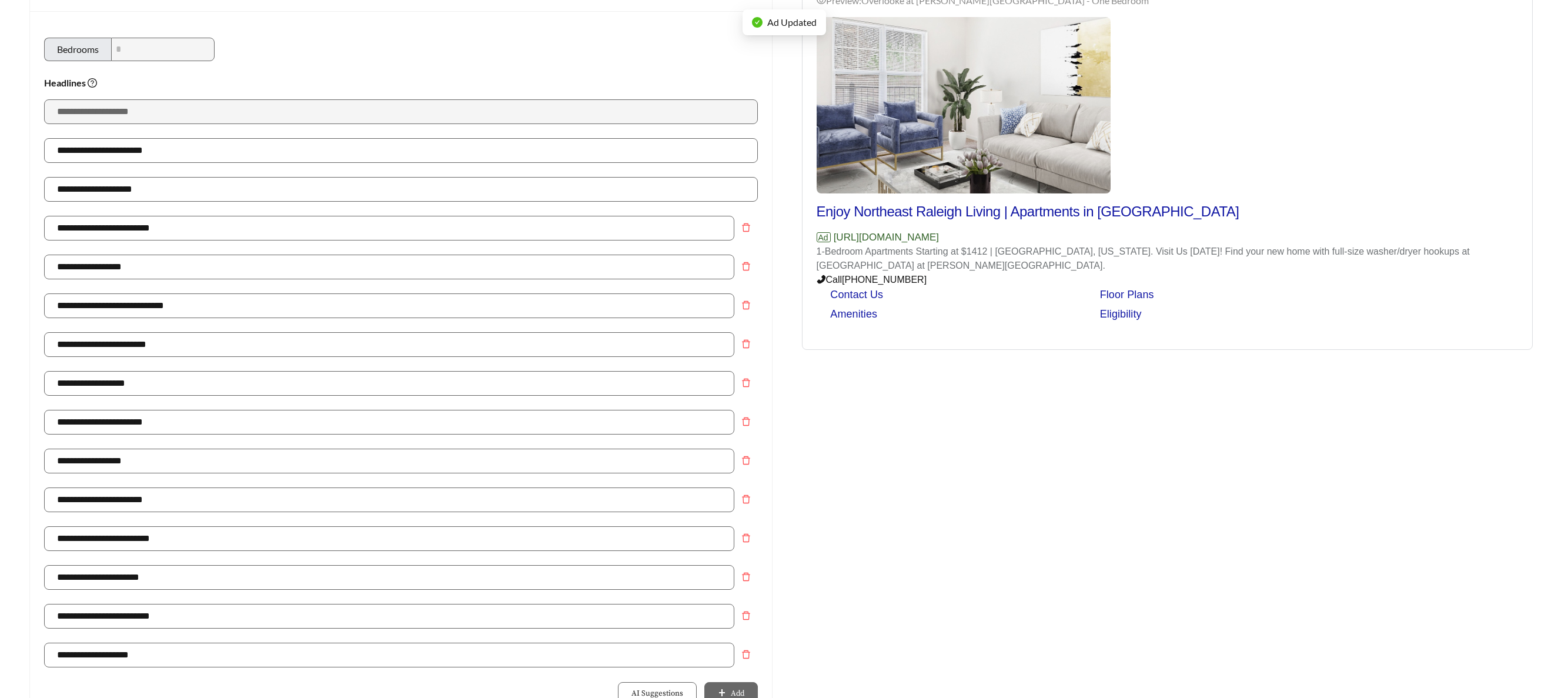
scroll to position [116, 0]
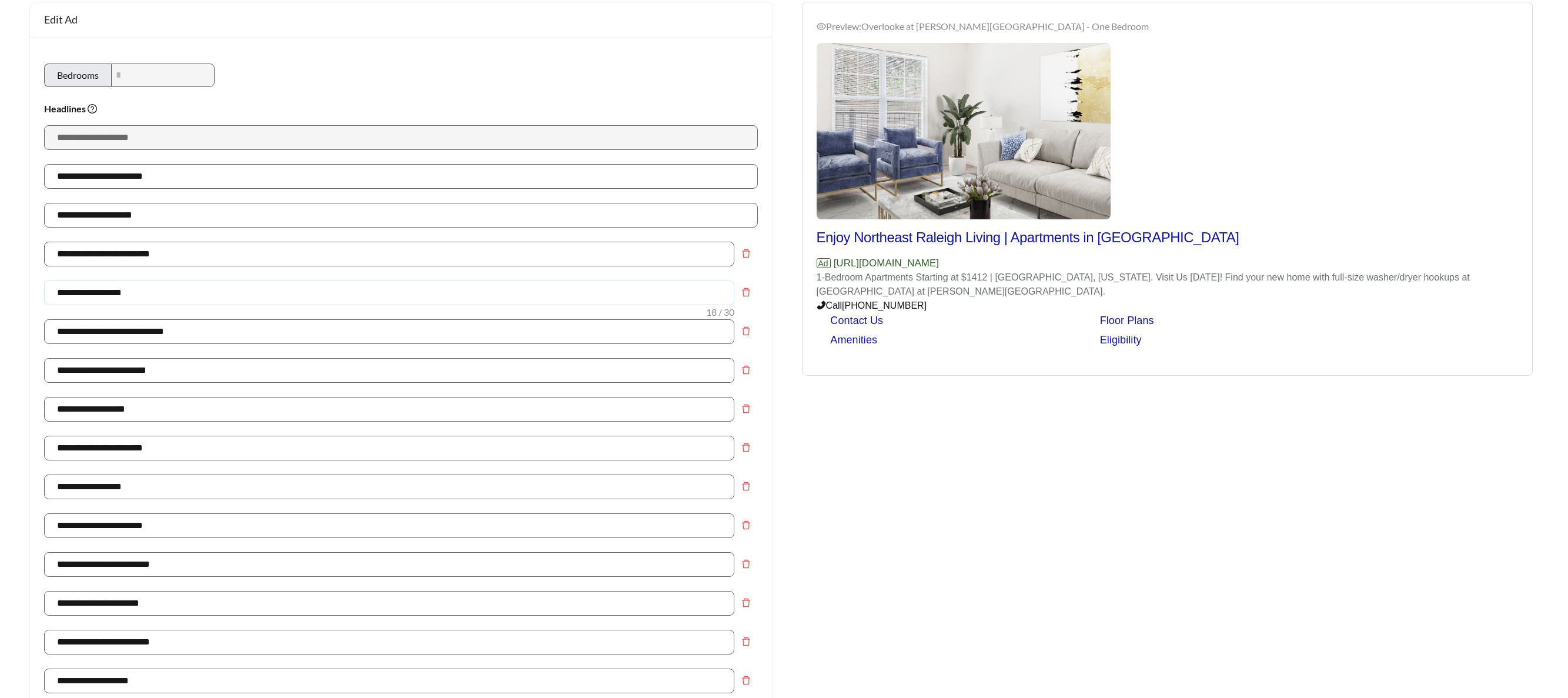
drag, startPoint x: 153, startPoint y: 298, endPoint x: 51, endPoint y: 291, distance: 102.2
click at [45, 291] on input "**********" at bounding box center [390, 292] width 690 height 25
paste input "*"
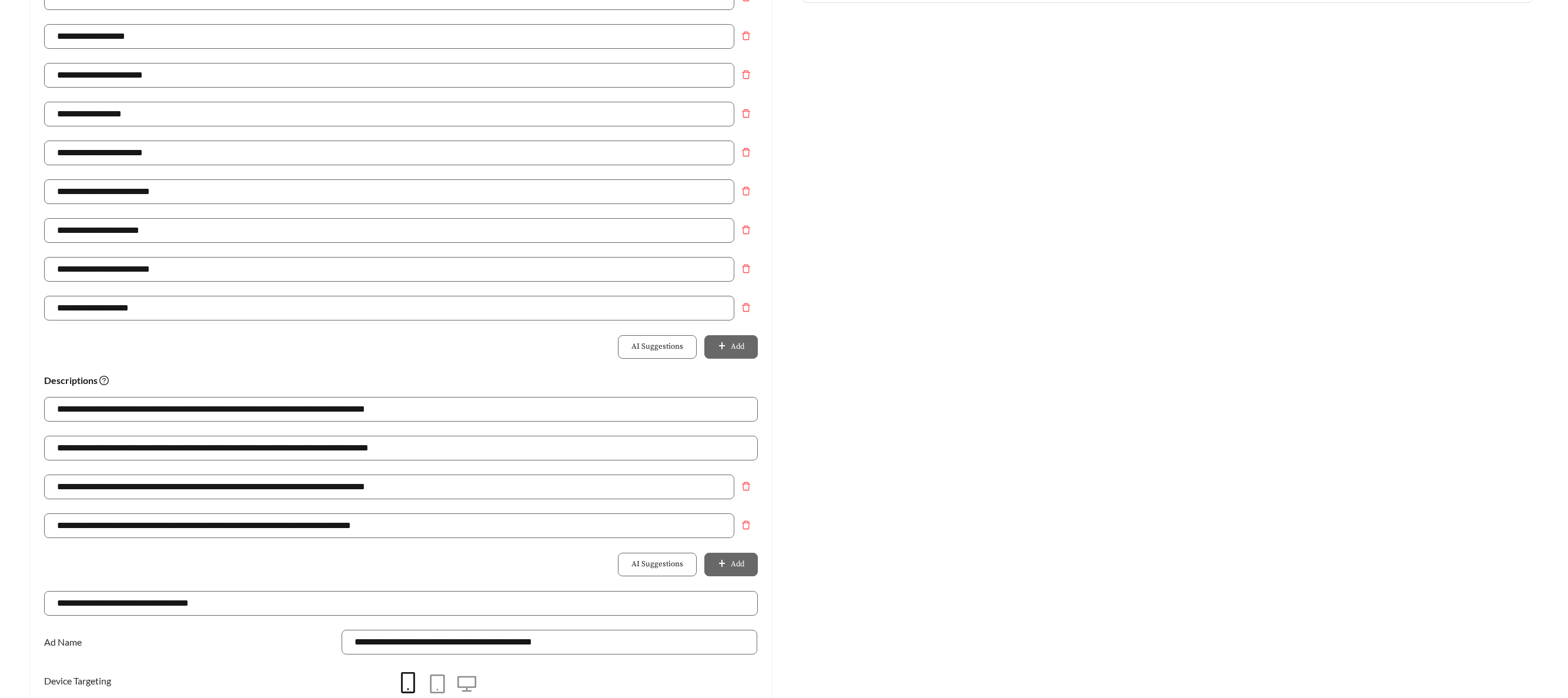
scroll to position [745, 0]
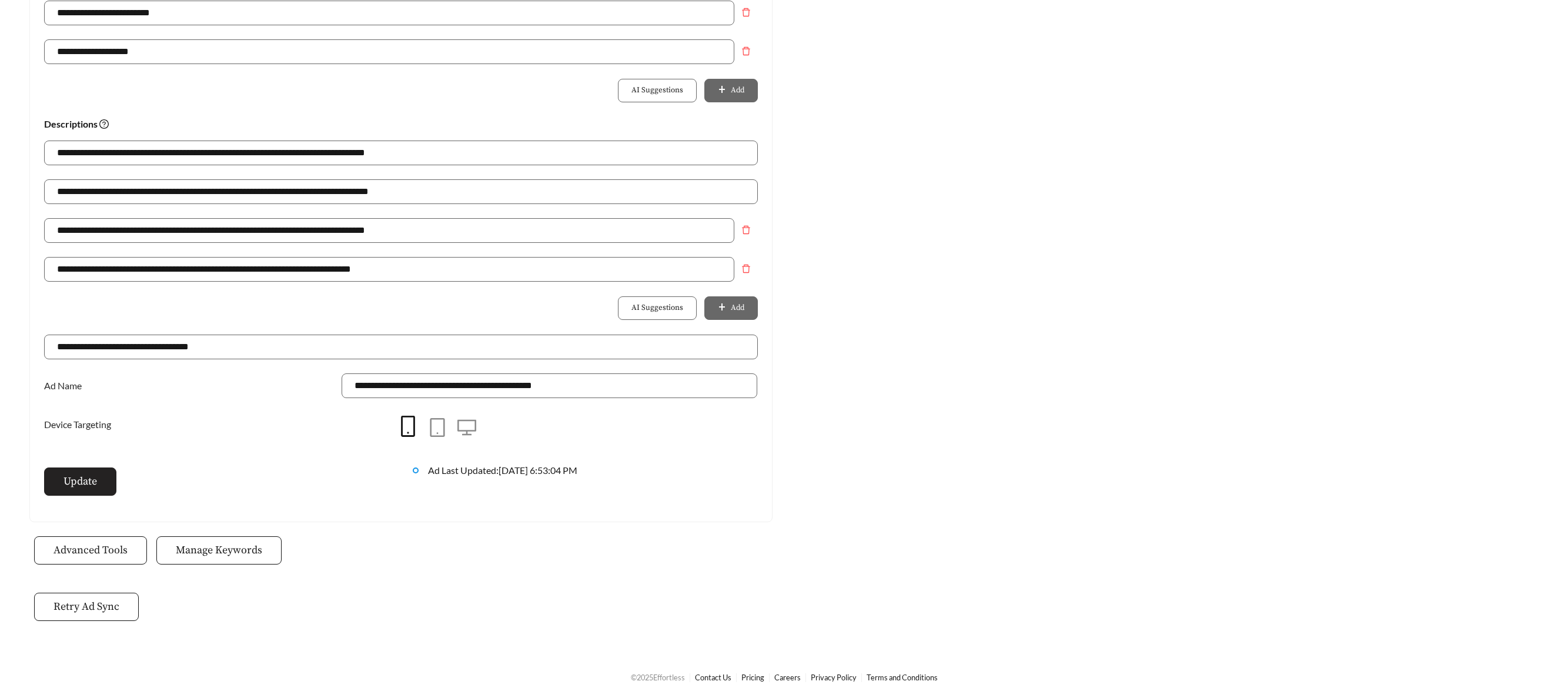
type input "**********"
click at [104, 476] on button "Update" at bounding box center [80, 481] width 73 height 28
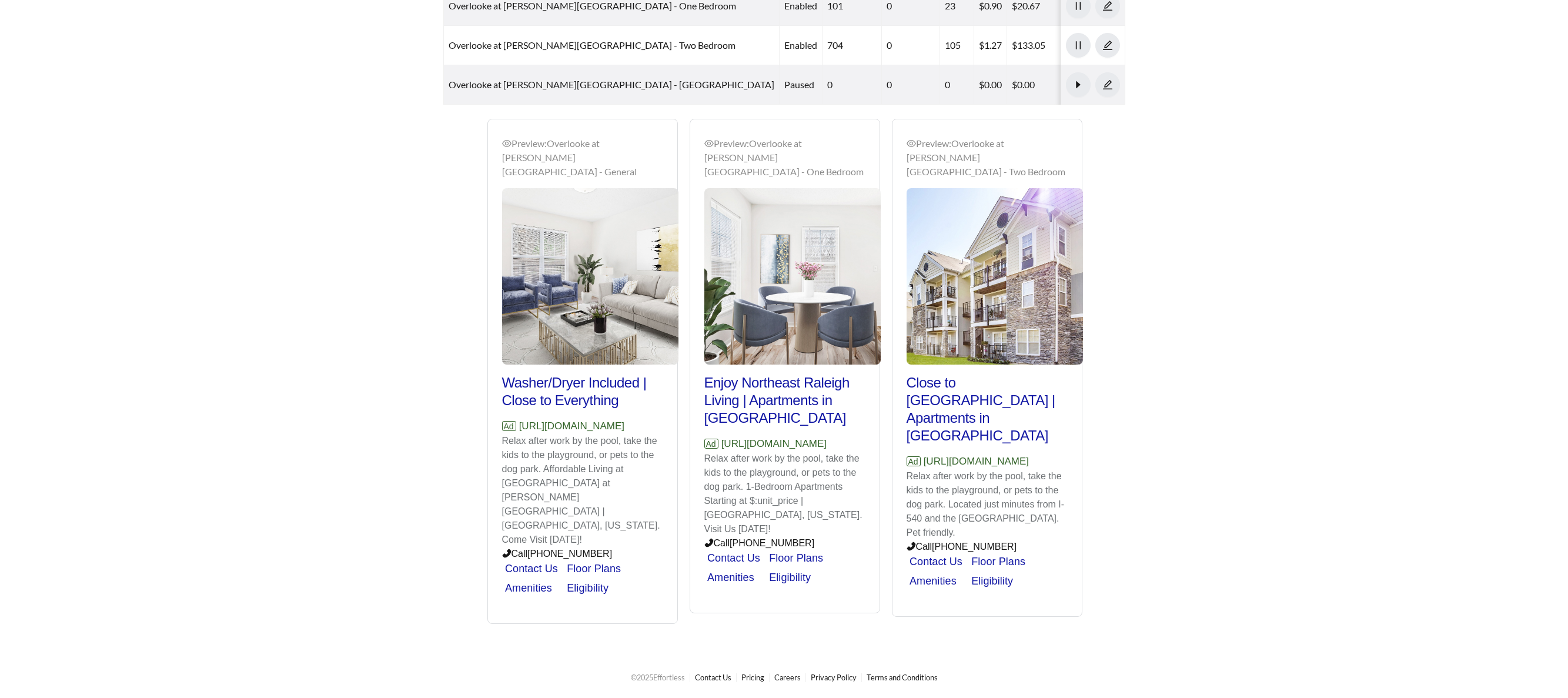
scroll to position [402, 0]
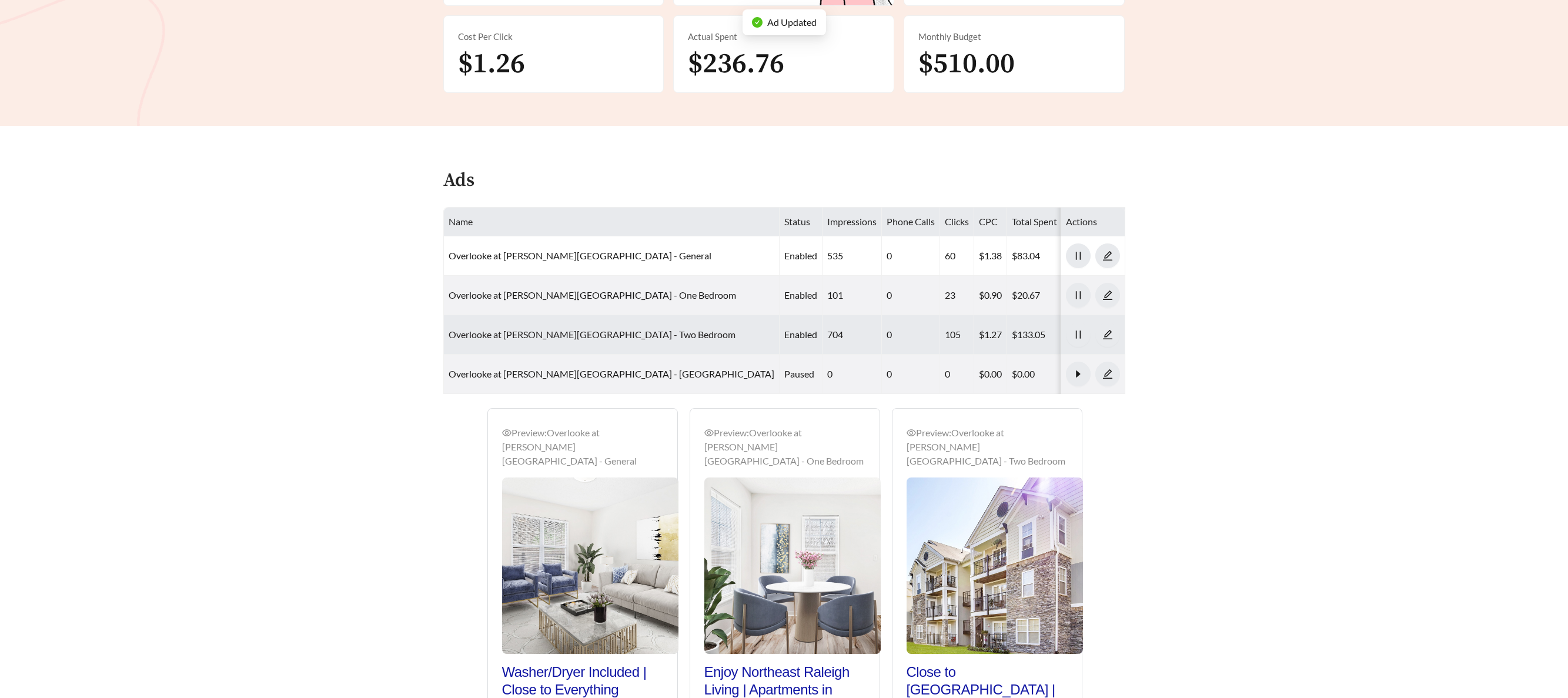
click at [498, 329] on link "Overlooke at [PERSON_NAME][GEOGRAPHIC_DATA] - Two Bedroom" at bounding box center [592, 334] width 287 height 11
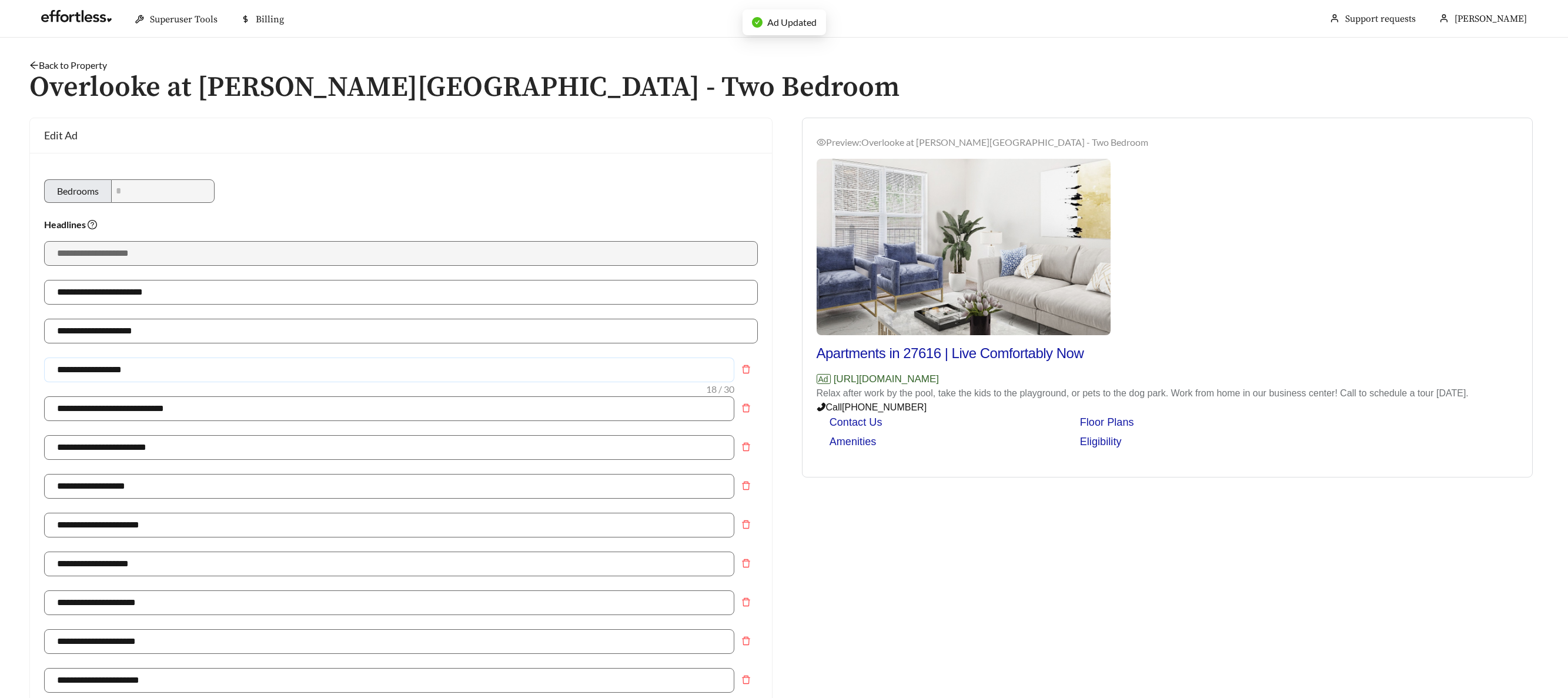
drag, startPoint x: 101, startPoint y: 363, endPoint x: 40, endPoint y: 360, distance: 61.1
click at [30, 362] on div "**********" at bounding box center [401, 709] width 742 height 1113
paste input "*"
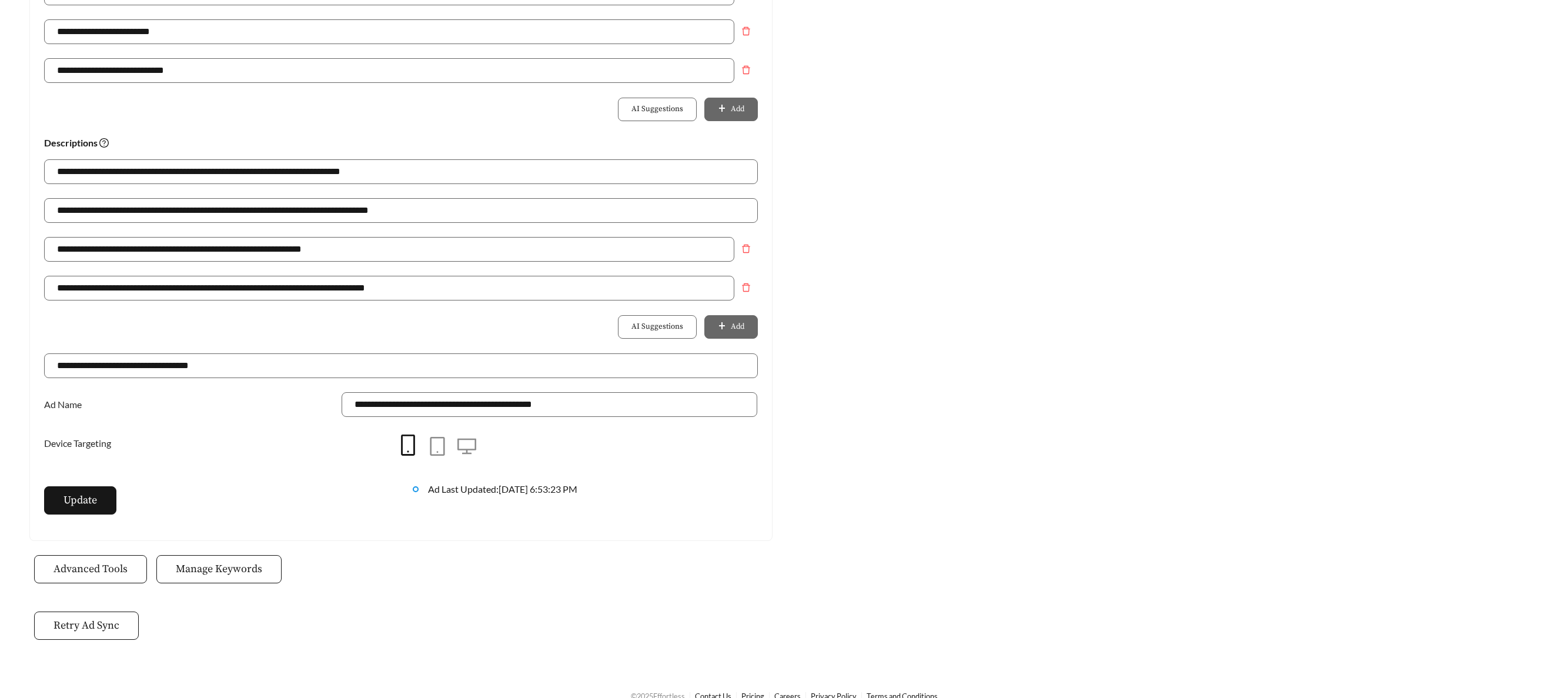
scroll to position [745, 0]
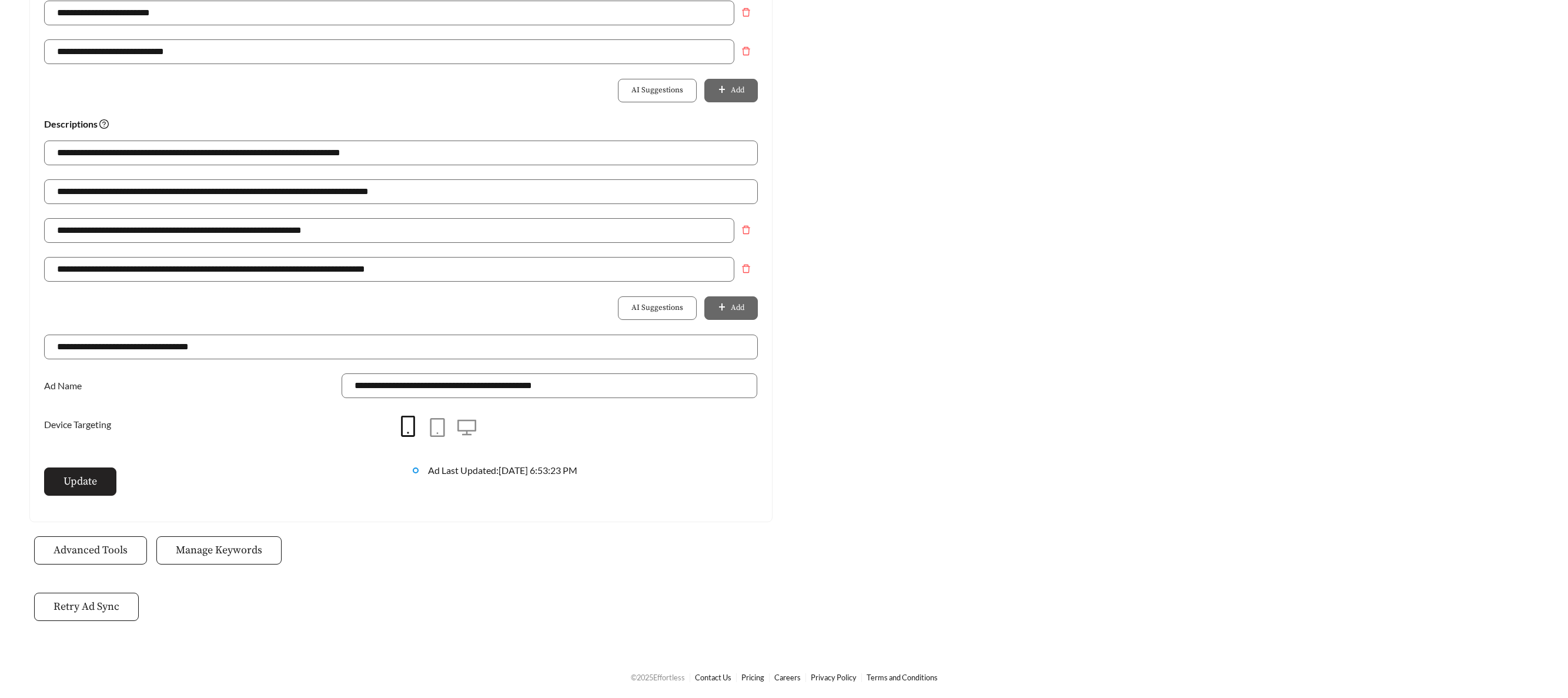
type input "**********"
click at [102, 476] on button "Update" at bounding box center [80, 481] width 73 height 28
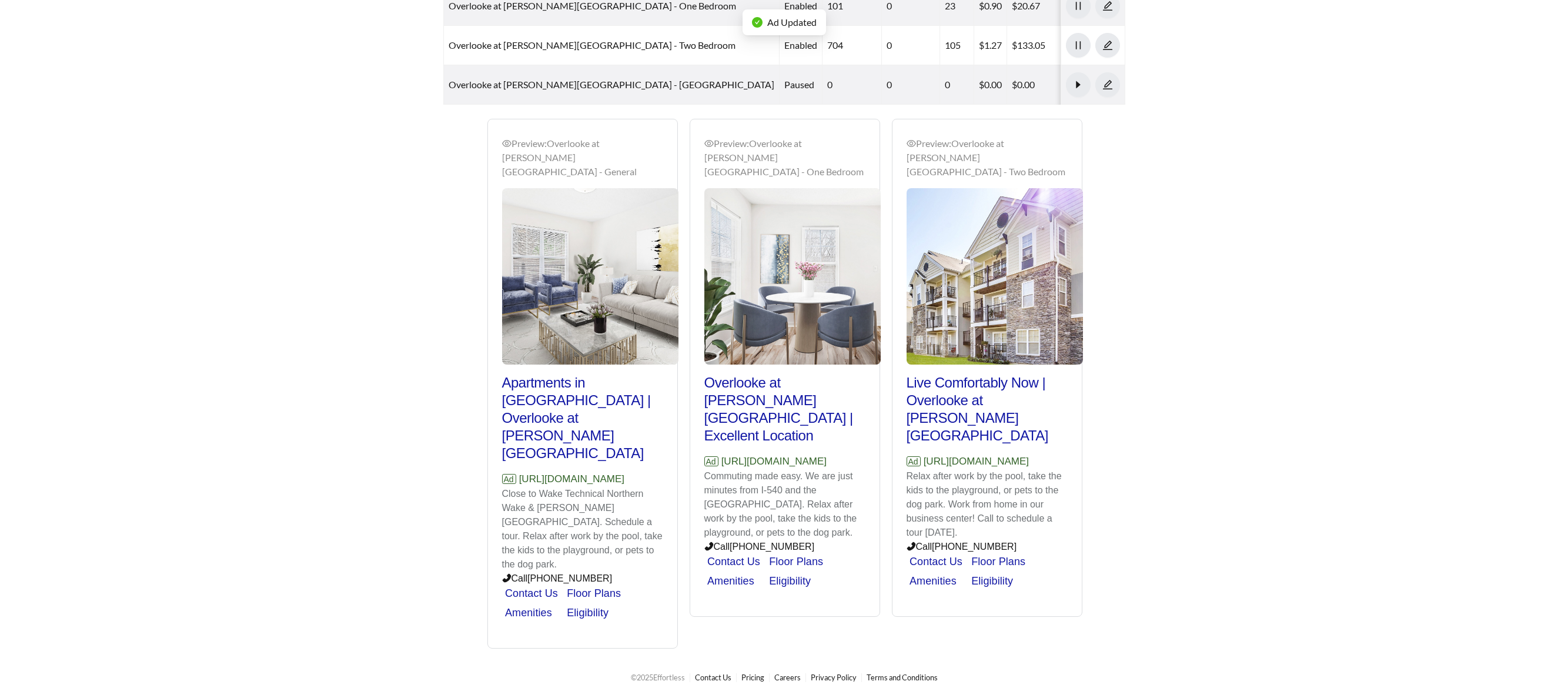
scroll to position [402, 0]
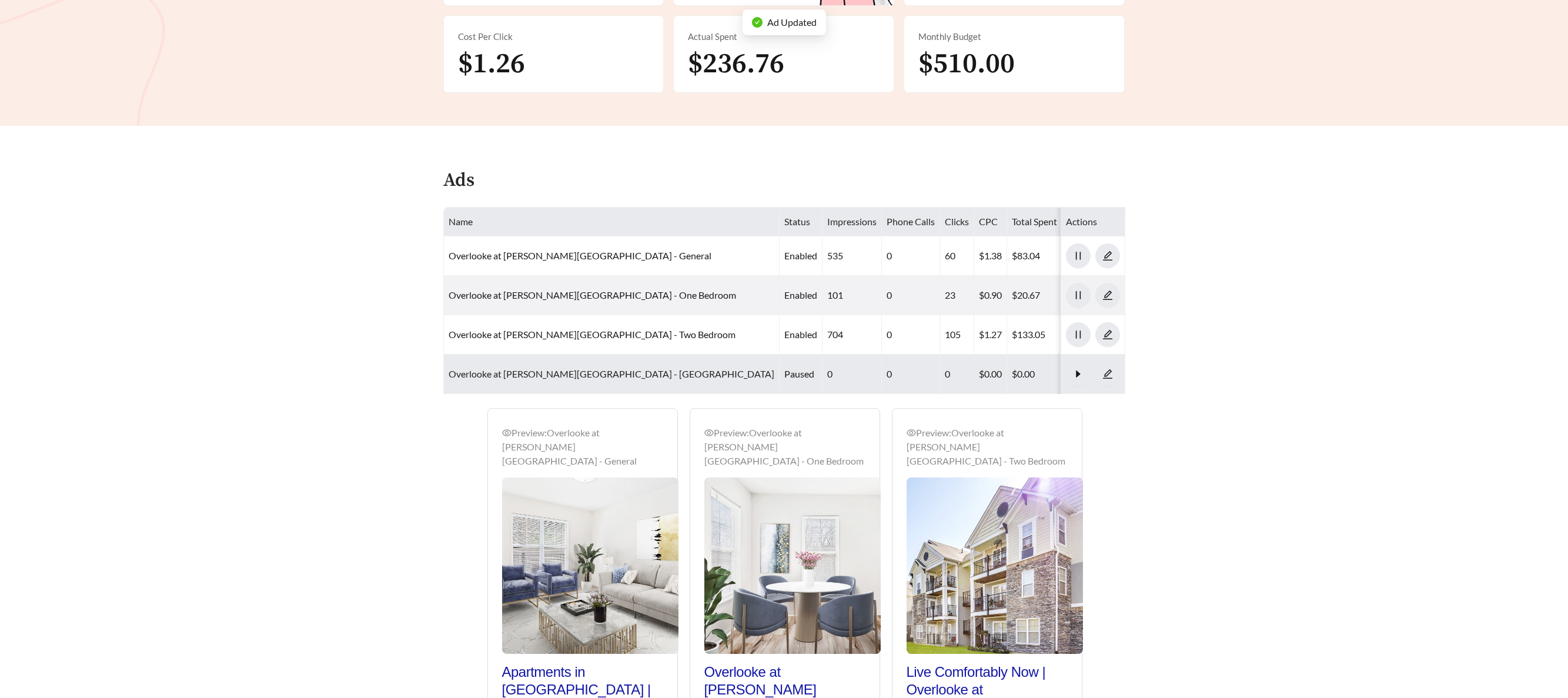
click at [550, 368] on link "Overlooke at Simms Creek Apartments - Three Bedroom" at bounding box center [611, 373] width 326 height 11
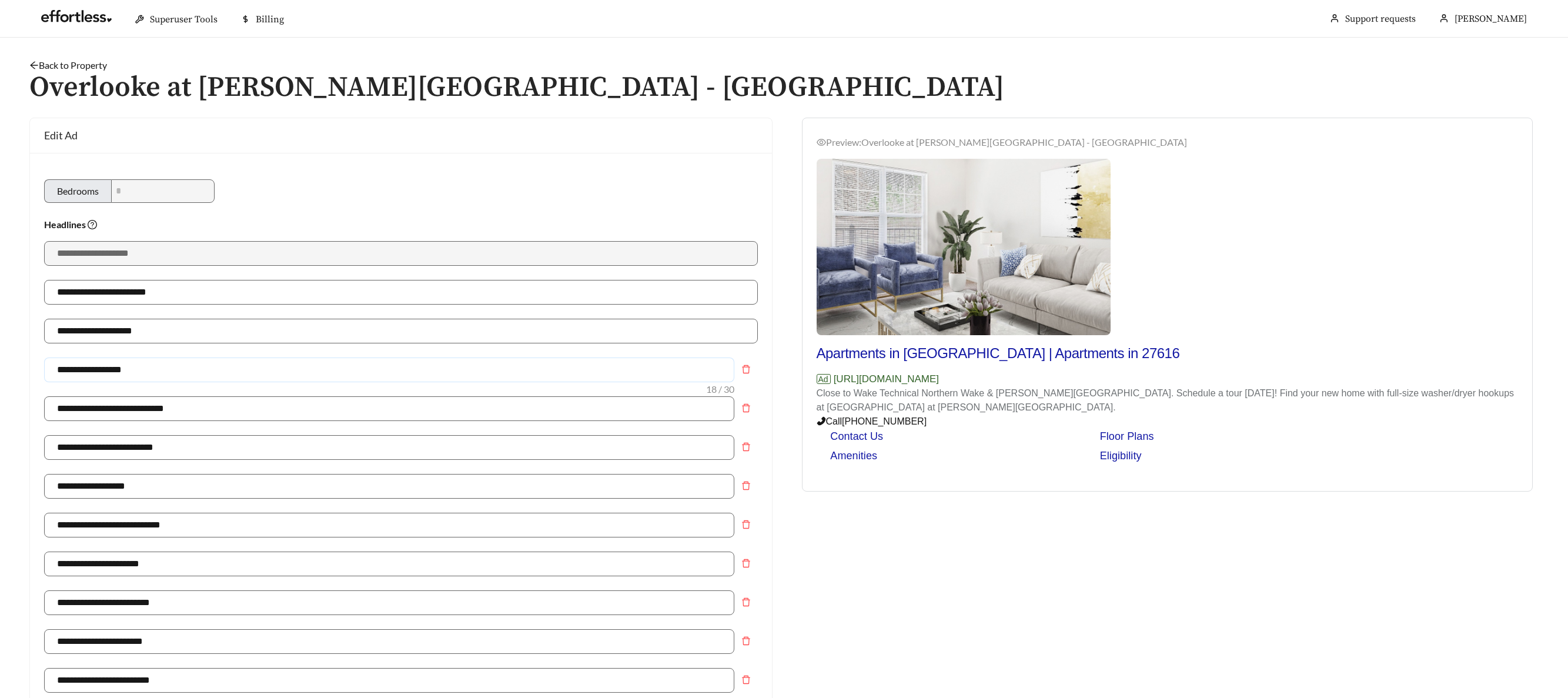
drag, startPoint x: 177, startPoint y: 373, endPoint x: 47, endPoint y: 362, distance: 130.5
click at [46, 363] on input "**********" at bounding box center [390, 369] width 690 height 25
paste input "*"
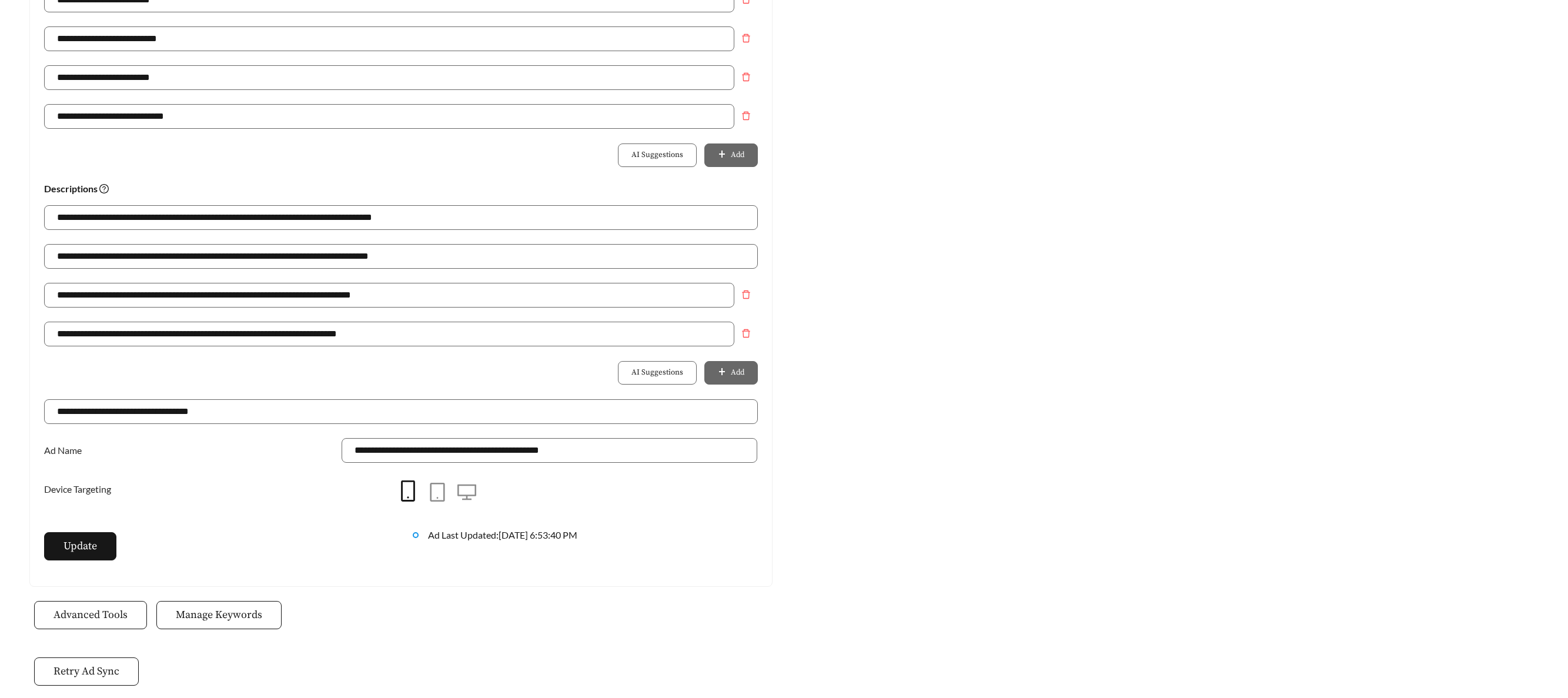
scroll to position [684, 0]
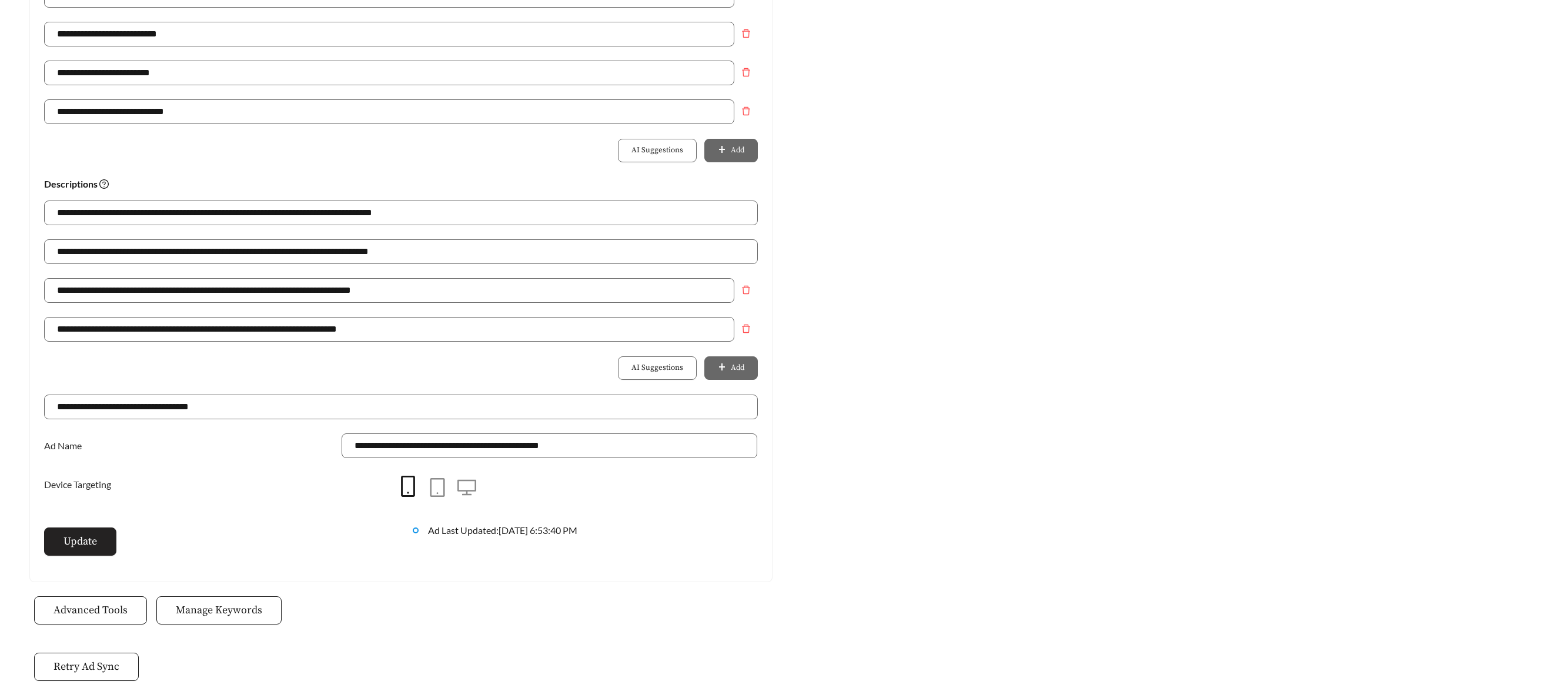
type input "**********"
click at [74, 550] on button "Update" at bounding box center [80, 541] width 73 height 28
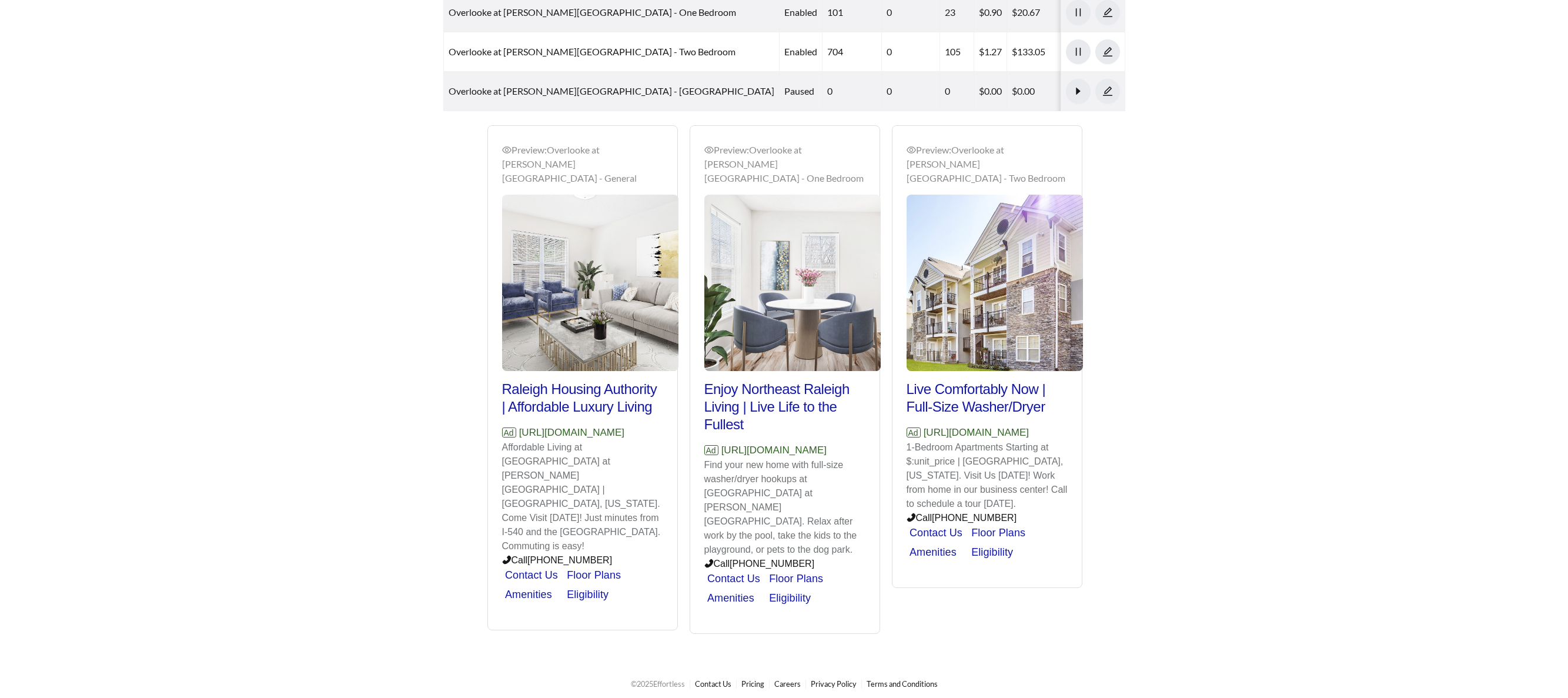
scroll to position [402, 0]
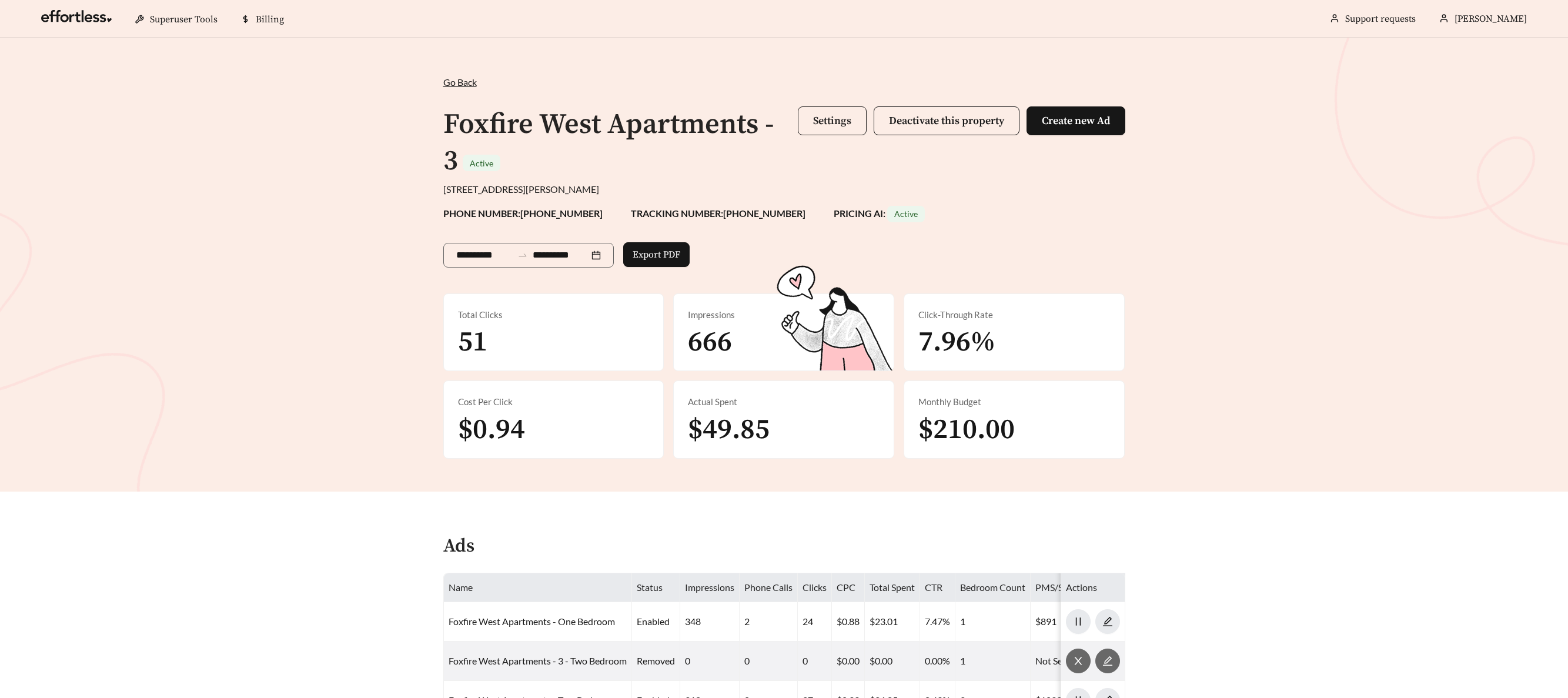
click at [813, 119] on span "Settings" at bounding box center [831, 120] width 38 height 14
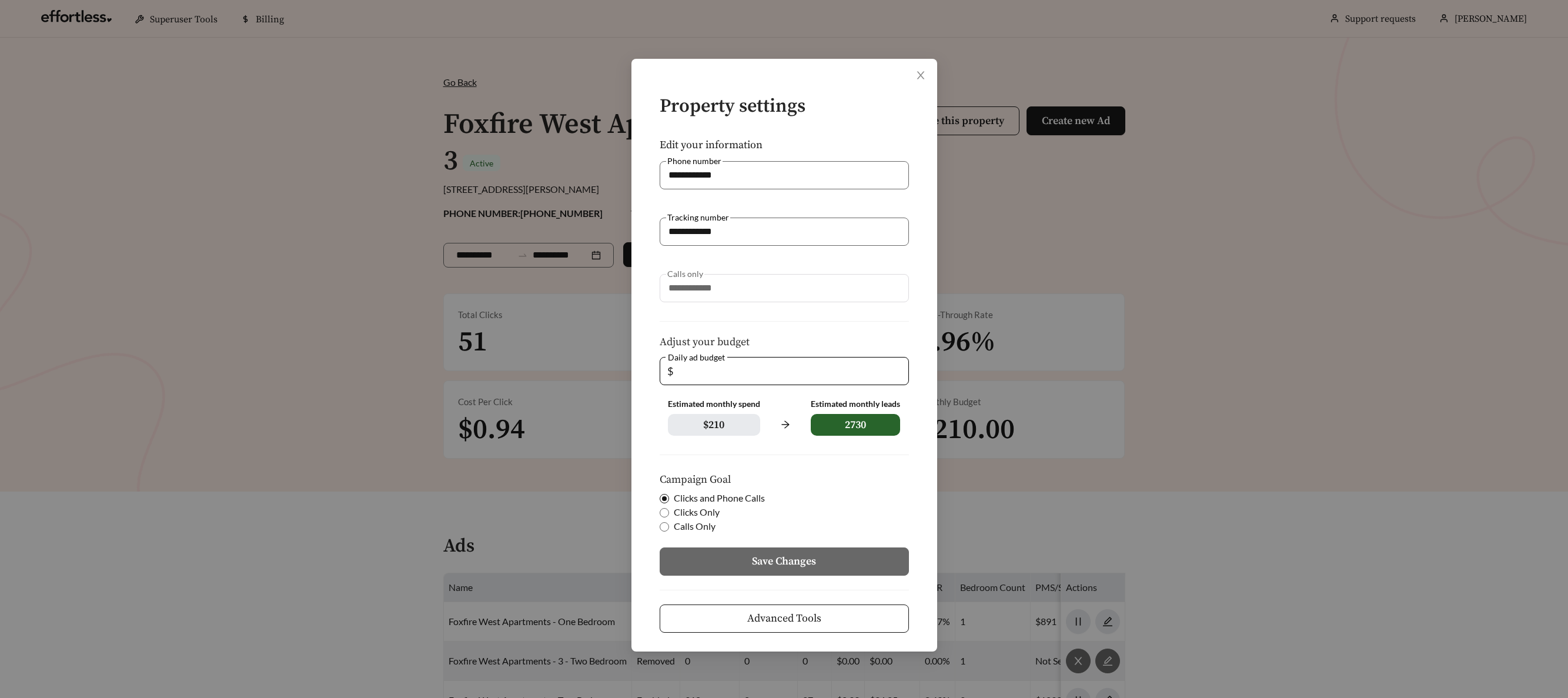
click at [749, 606] on button "Advanced Tools" at bounding box center [784, 618] width 250 height 28
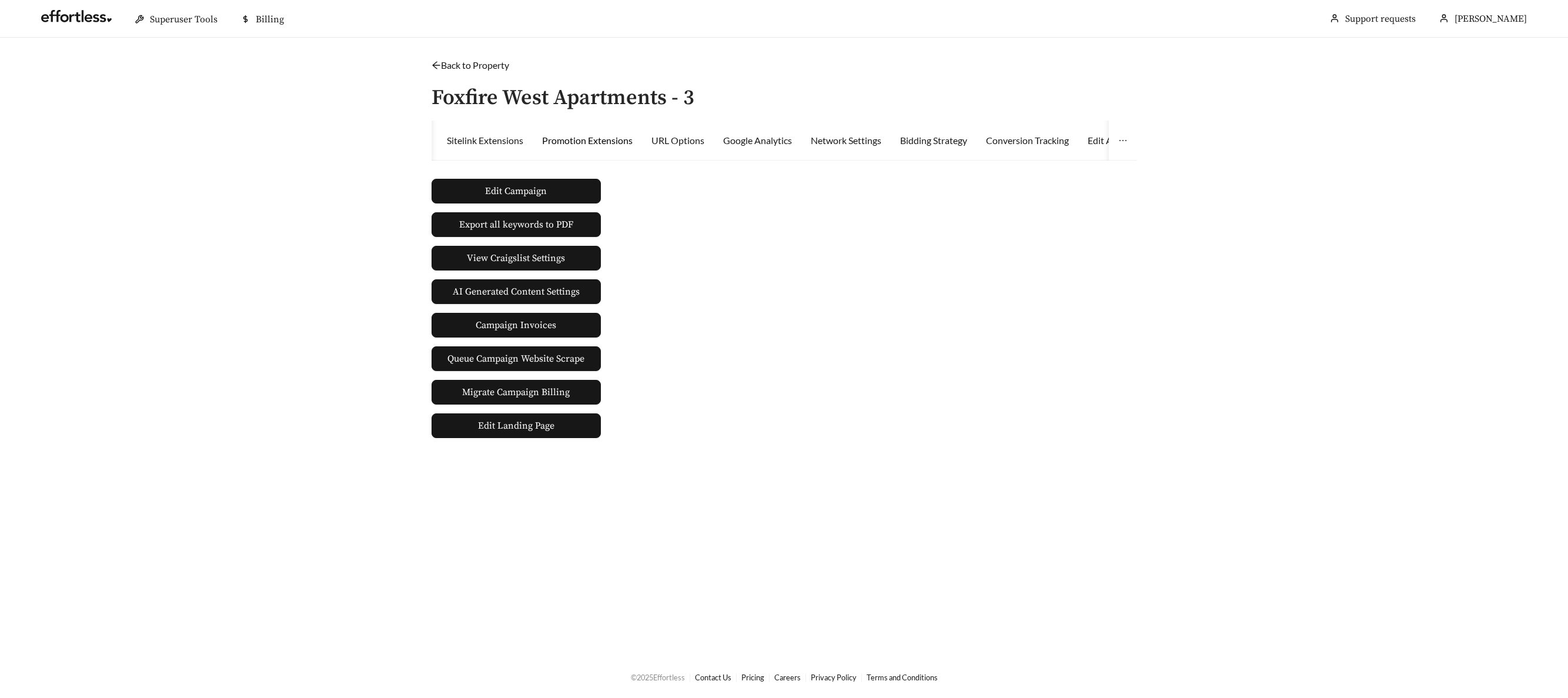
click at [600, 140] on div "Promotion Extensions" at bounding box center [587, 140] width 91 height 15
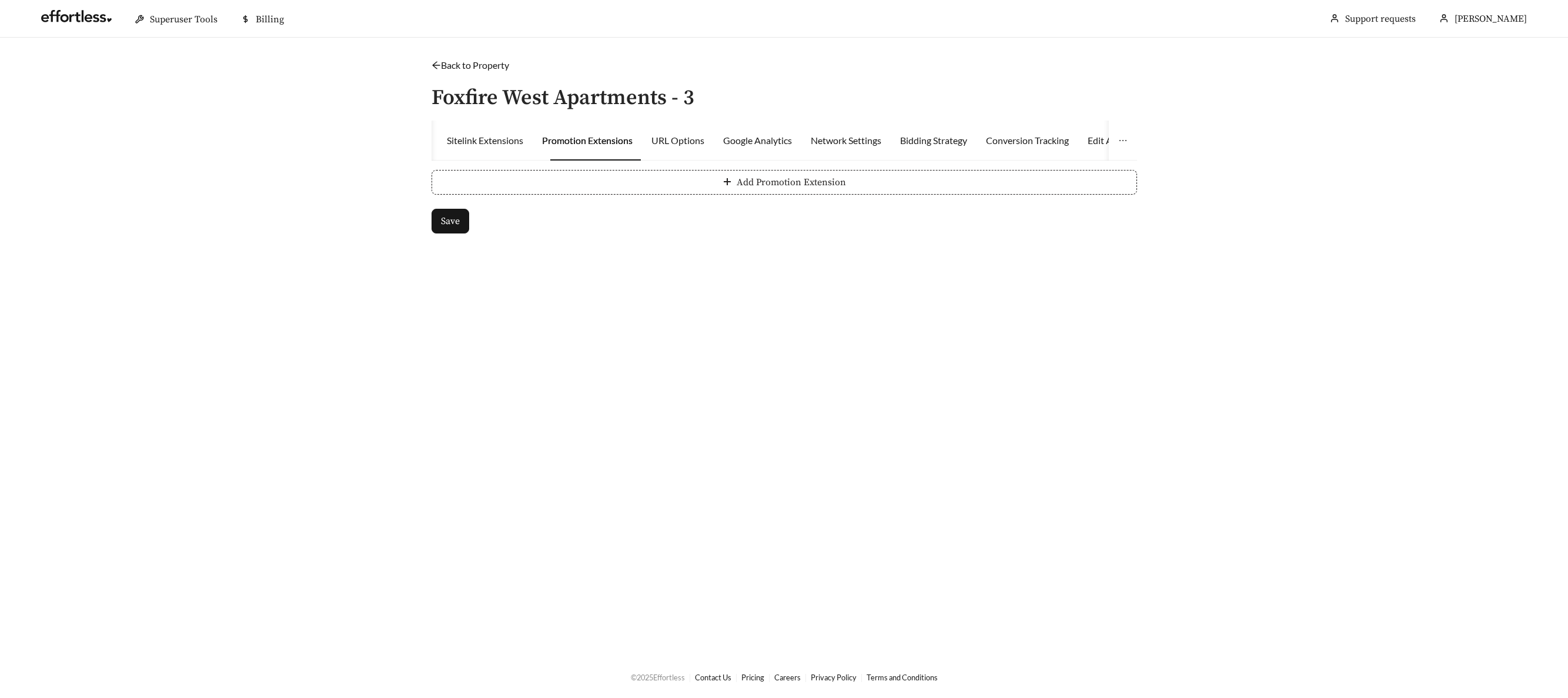
click at [673, 187] on button "Add Promotion Extension" at bounding box center [784, 182] width 706 height 25
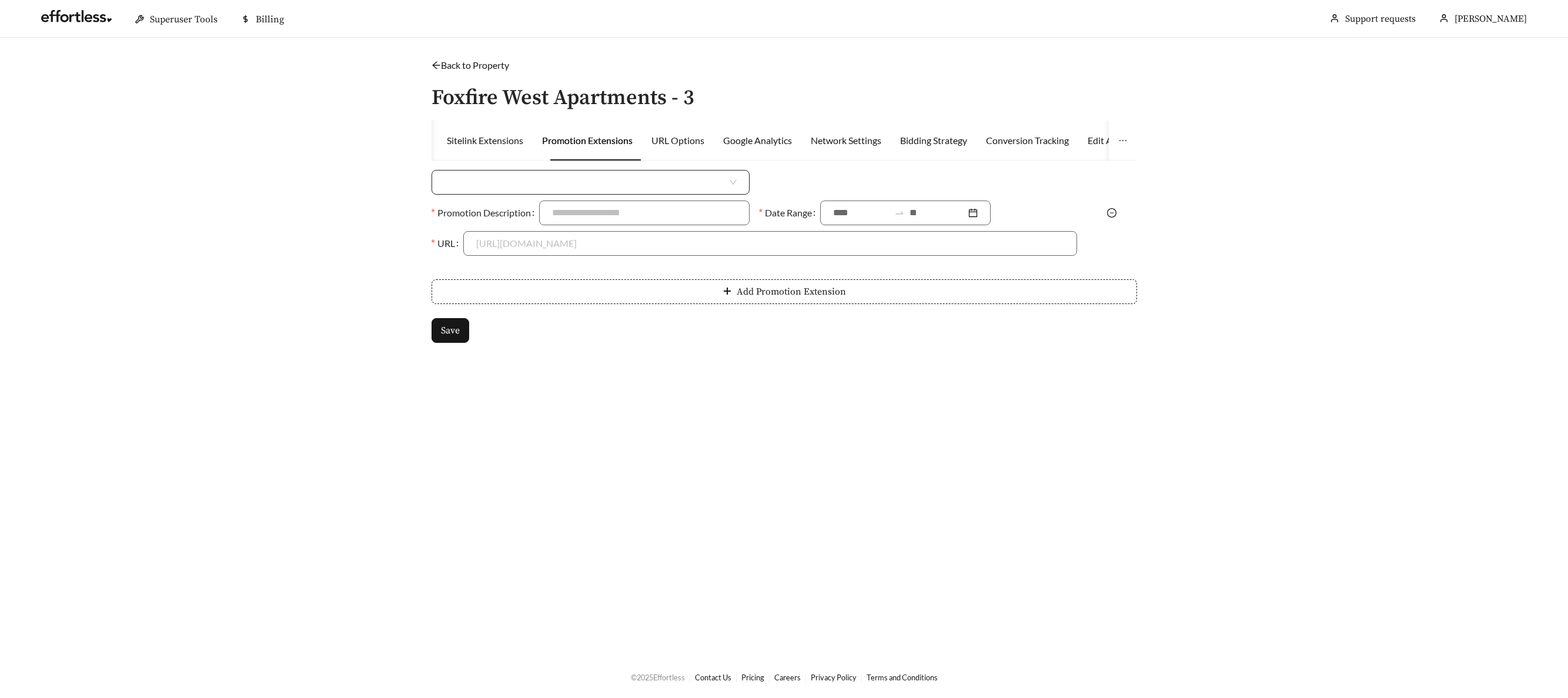
click at [604, 187] on input "search" at bounding box center [585, 183] width 283 height 24
click at [566, 206] on div "Money Amount Off" at bounding box center [590, 208] width 292 height 13
click at [814, 179] on input at bounding box center [933, 183] width 286 height 24
type input "***"
click at [615, 210] on input "Promotion Description" at bounding box center [644, 213] width 210 height 25
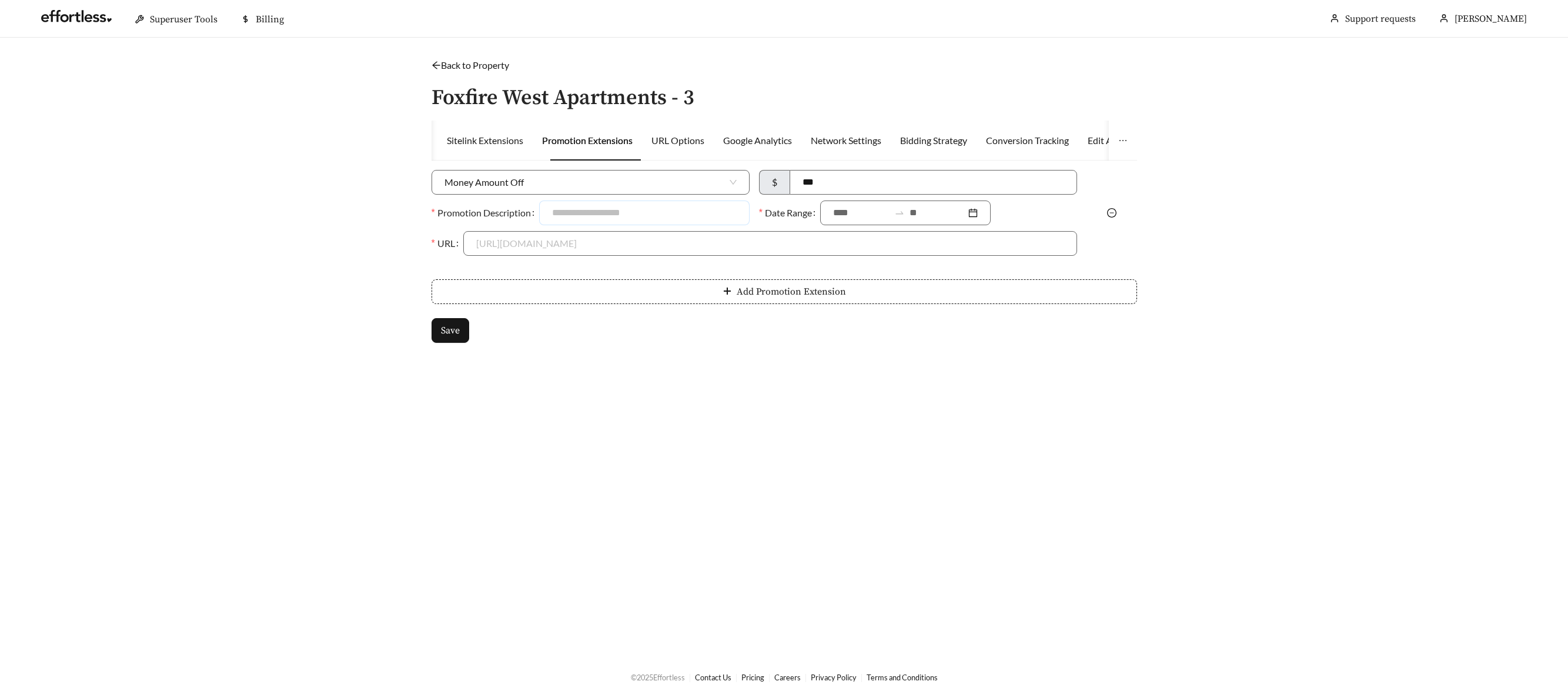
type input "**********"
click at [829, 215] on div at bounding box center [906, 213] width 171 height 25
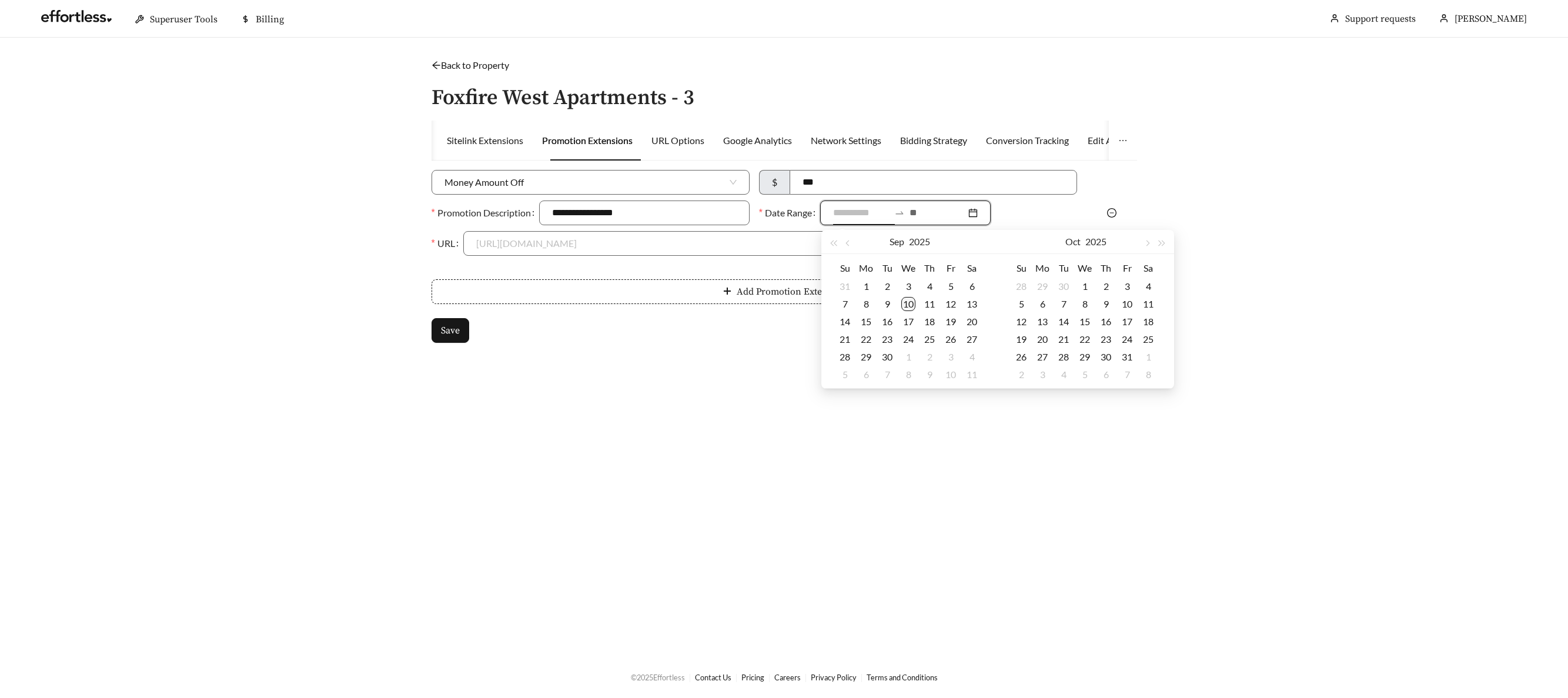
type input "**********"
click at [904, 305] on div "10" at bounding box center [908, 303] width 15 height 15
type input "**********"
click at [884, 357] on div "30" at bounding box center [887, 356] width 15 height 15
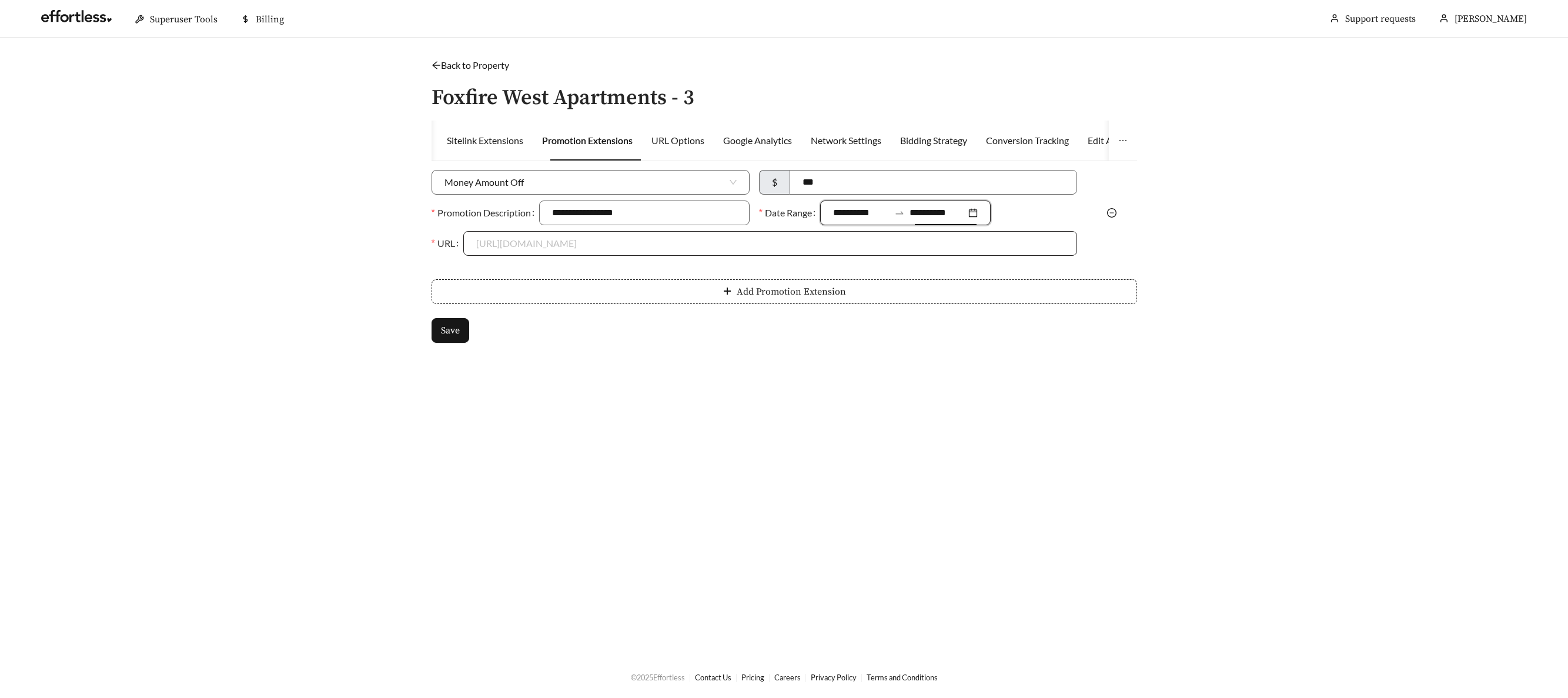
click at [537, 249] on input "URL" at bounding box center [770, 243] width 588 height 24
click at [533, 273] on div "https://www.foxfirewestapts.com" at bounding box center [770, 269] width 588 height 13
type input "**********"
click at [448, 334] on span "Save" at bounding box center [450, 330] width 19 height 15
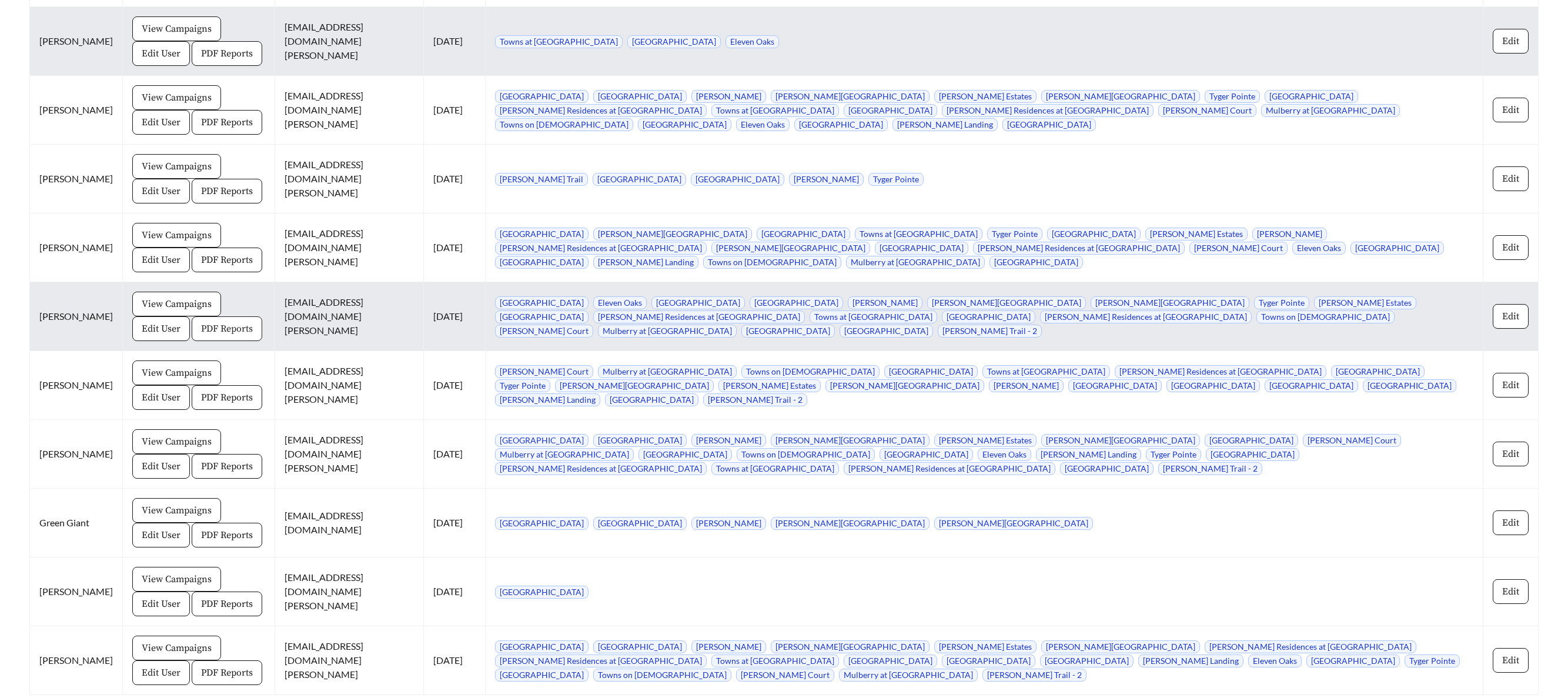
scroll to position [1440, 0]
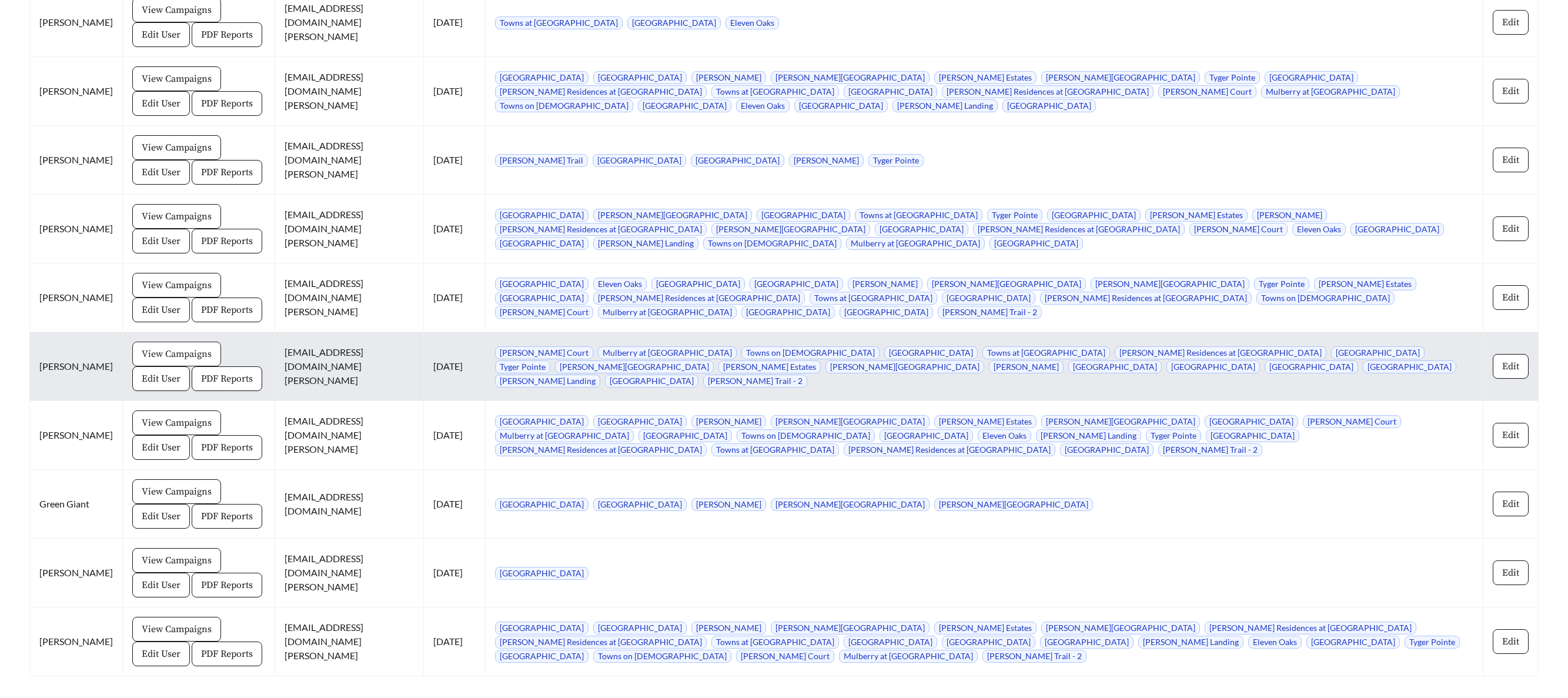
click at [169, 353] on span "View Campaigns" at bounding box center [177, 354] width 70 height 15
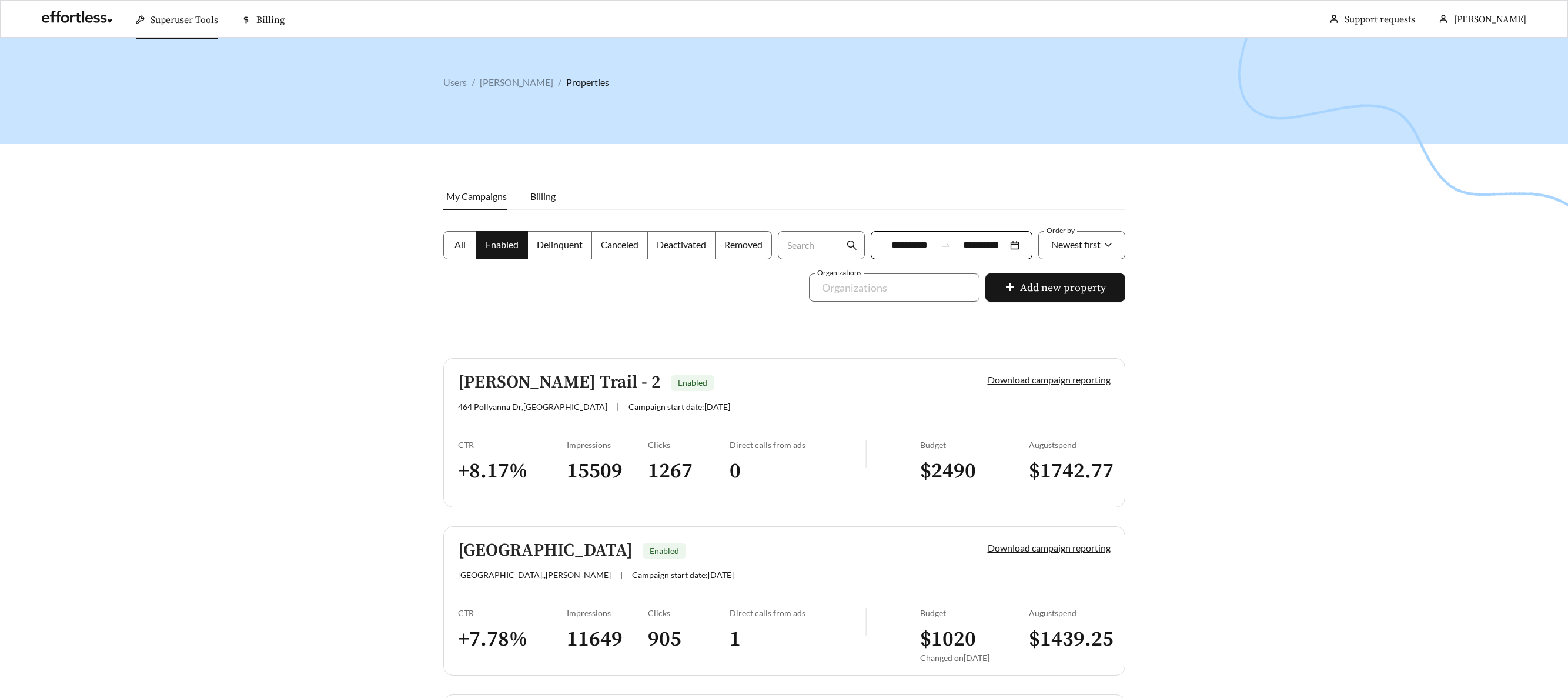
click at [509, 374] on h5 "Harrington Trail - 2" at bounding box center [559, 382] width 203 height 20
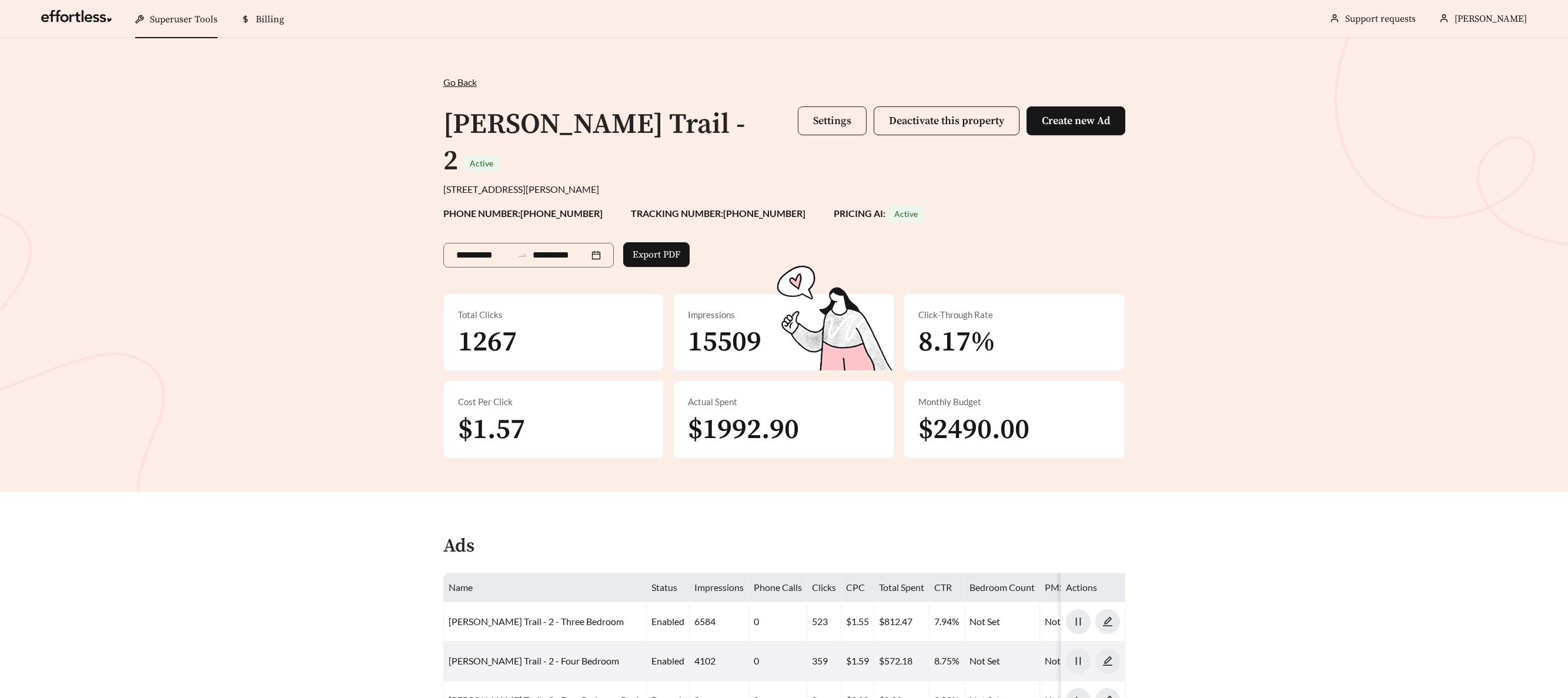
click at [813, 125] on span "Settings" at bounding box center [831, 120] width 38 height 14
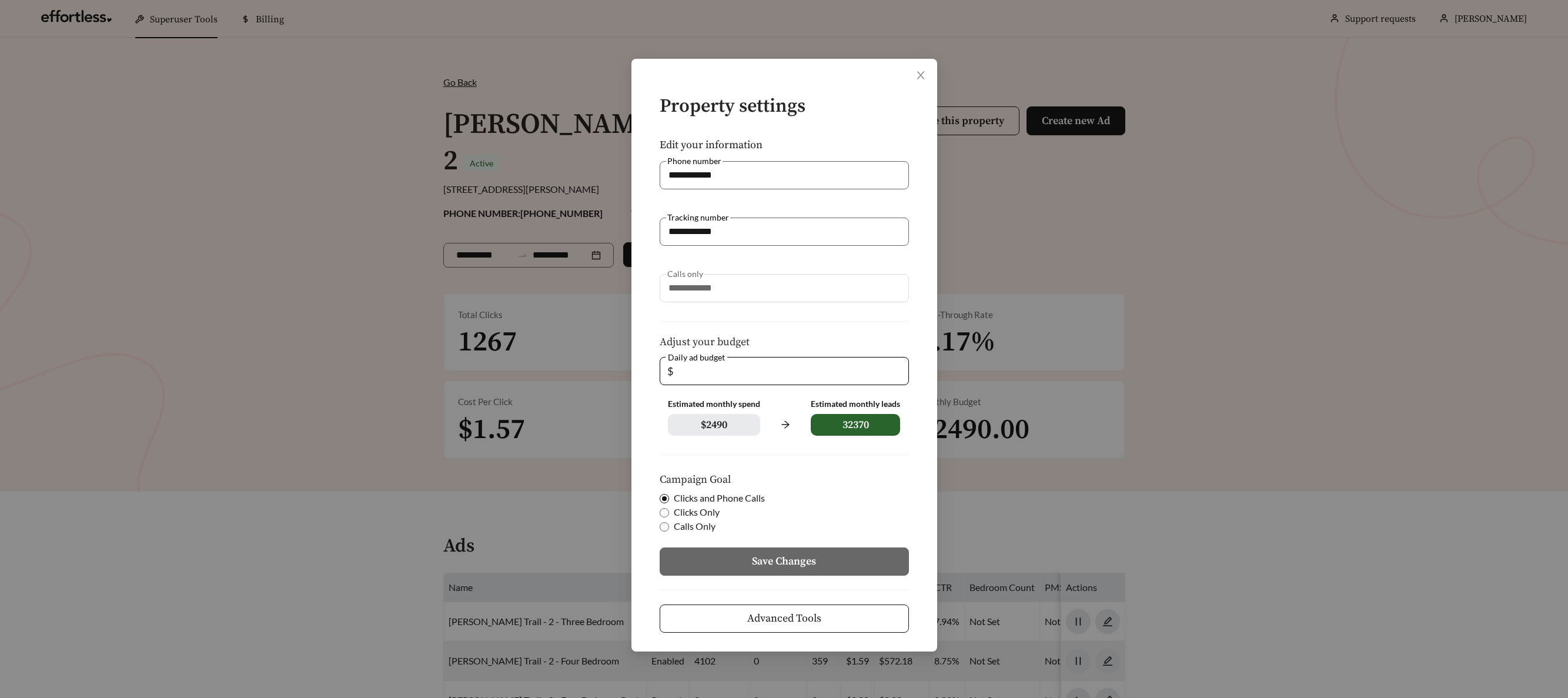
click at [804, 609] on button "Advanced Tools" at bounding box center [784, 618] width 250 height 28
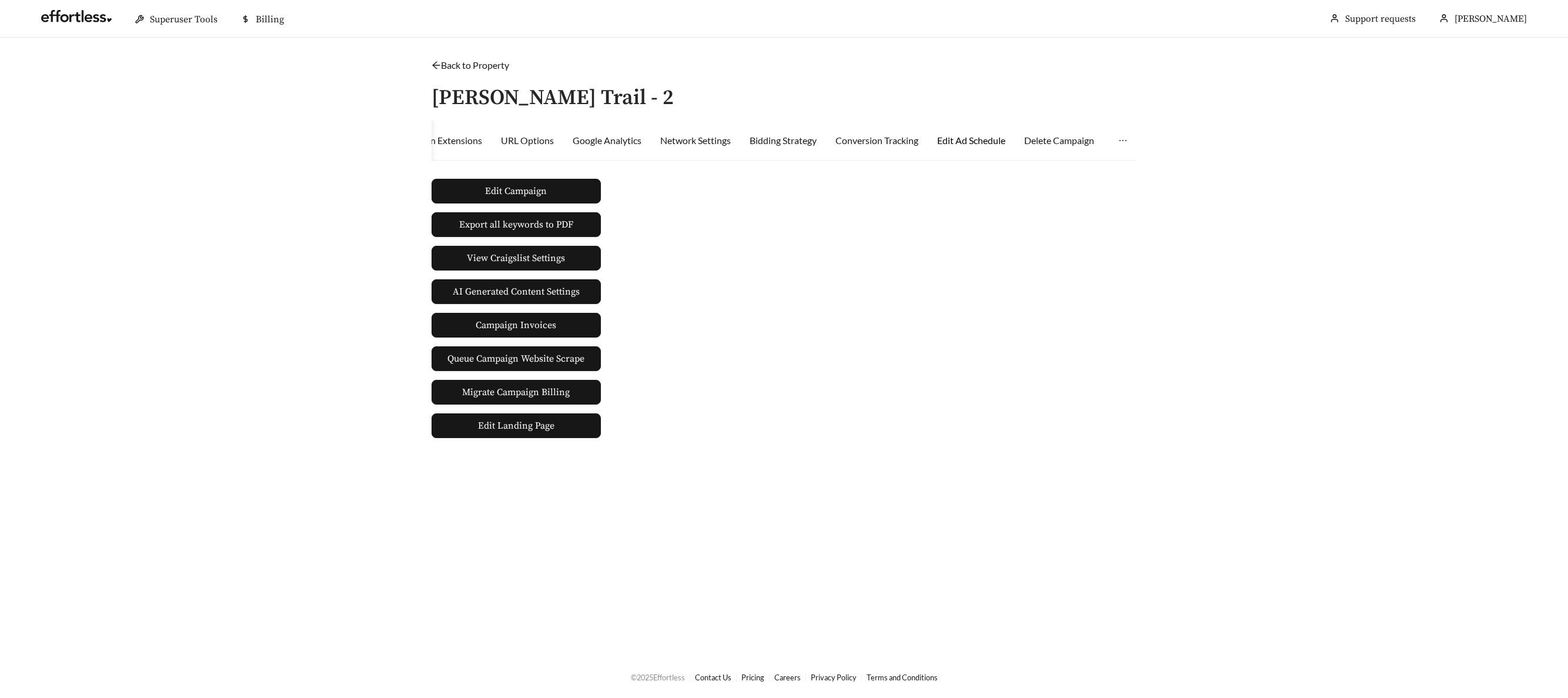
click at [984, 143] on div "Edit Ad Schedule" at bounding box center [972, 140] width 68 height 15
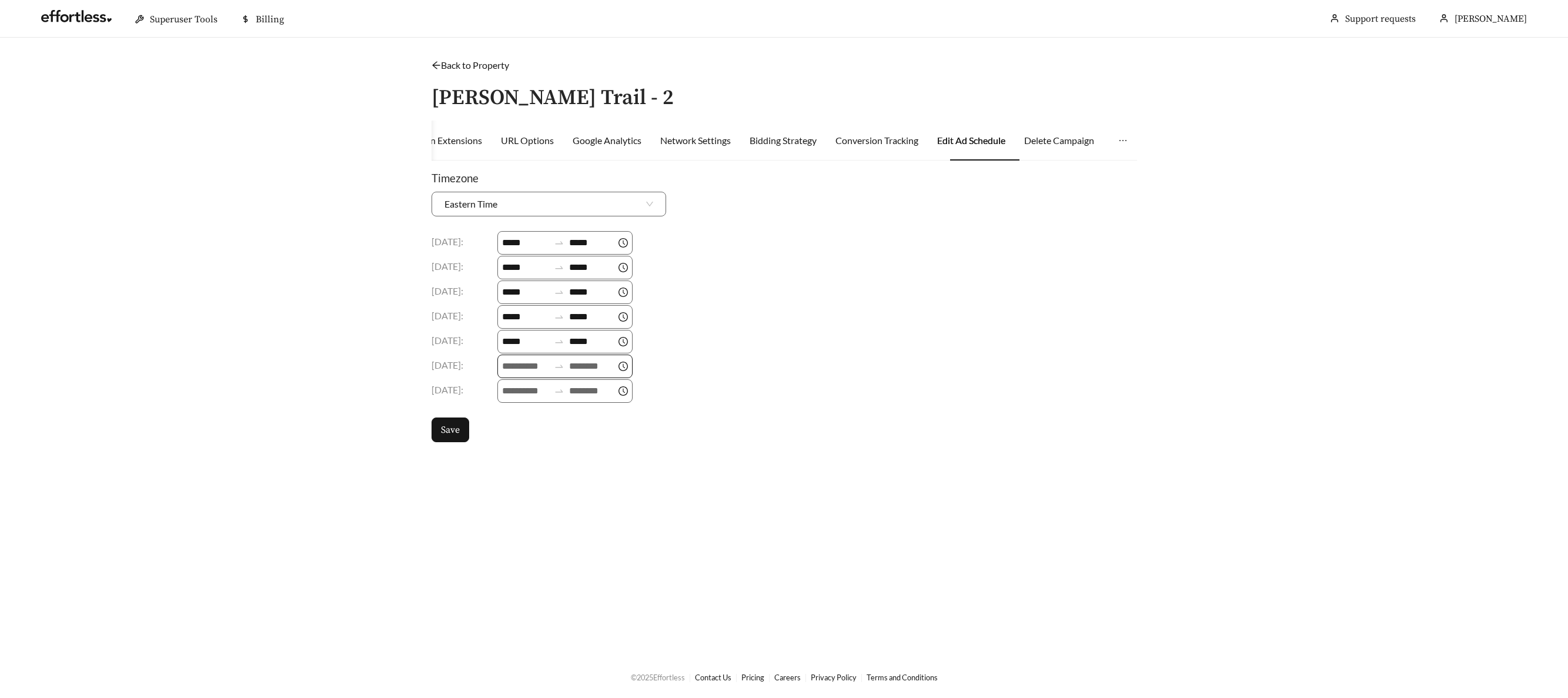
click at [541, 364] on input at bounding box center [526, 366] width 47 height 15
click at [514, 473] on div "09" at bounding box center [514, 472] width 33 height 16
type input "*****"
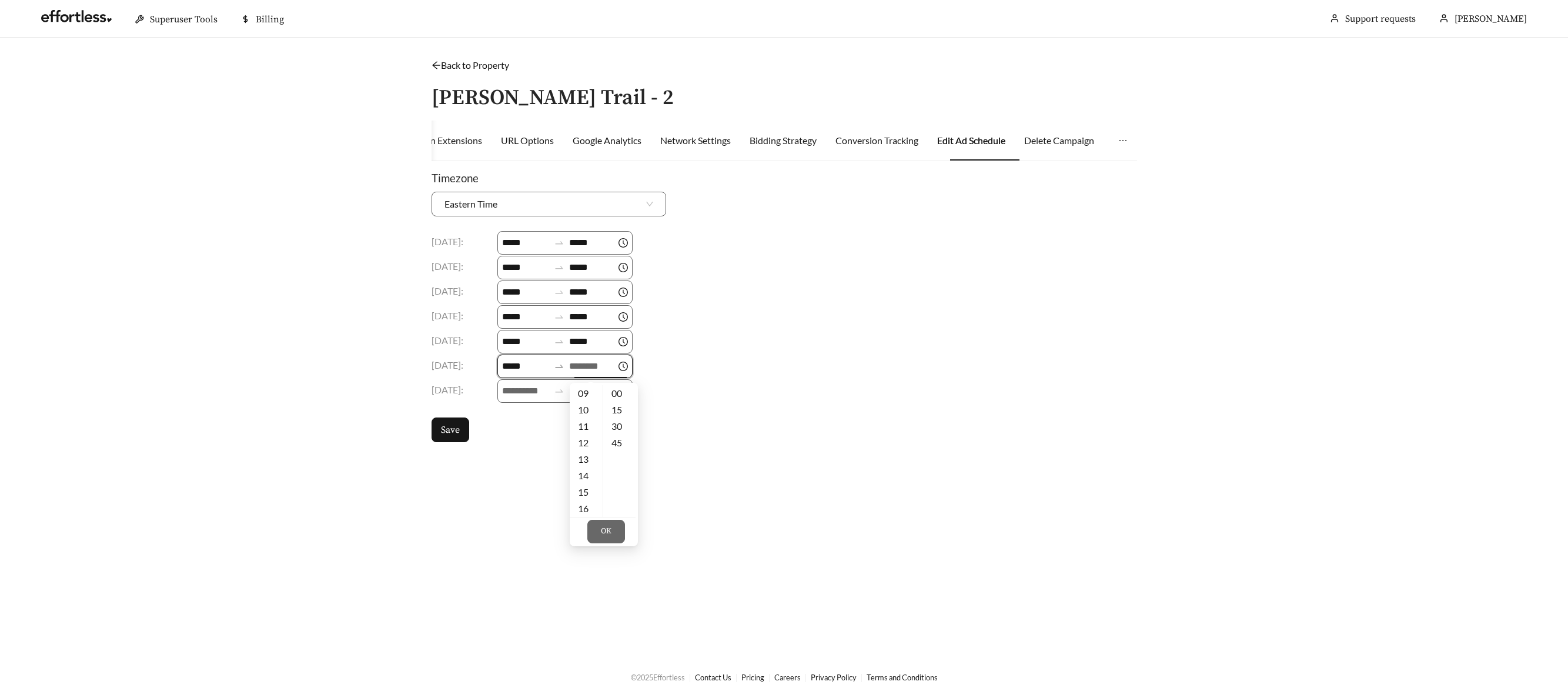
click at [600, 364] on input at bounding box center [592, 366] width 47 height 15
click at [581, 405] on div "18" at bounding box center [586, 404] width 33 height 16
type input "*****"
drag, startPoint x: 608, startPoint y: 532, endPoint x: 610, endPoint y: 526, distance: 6.3
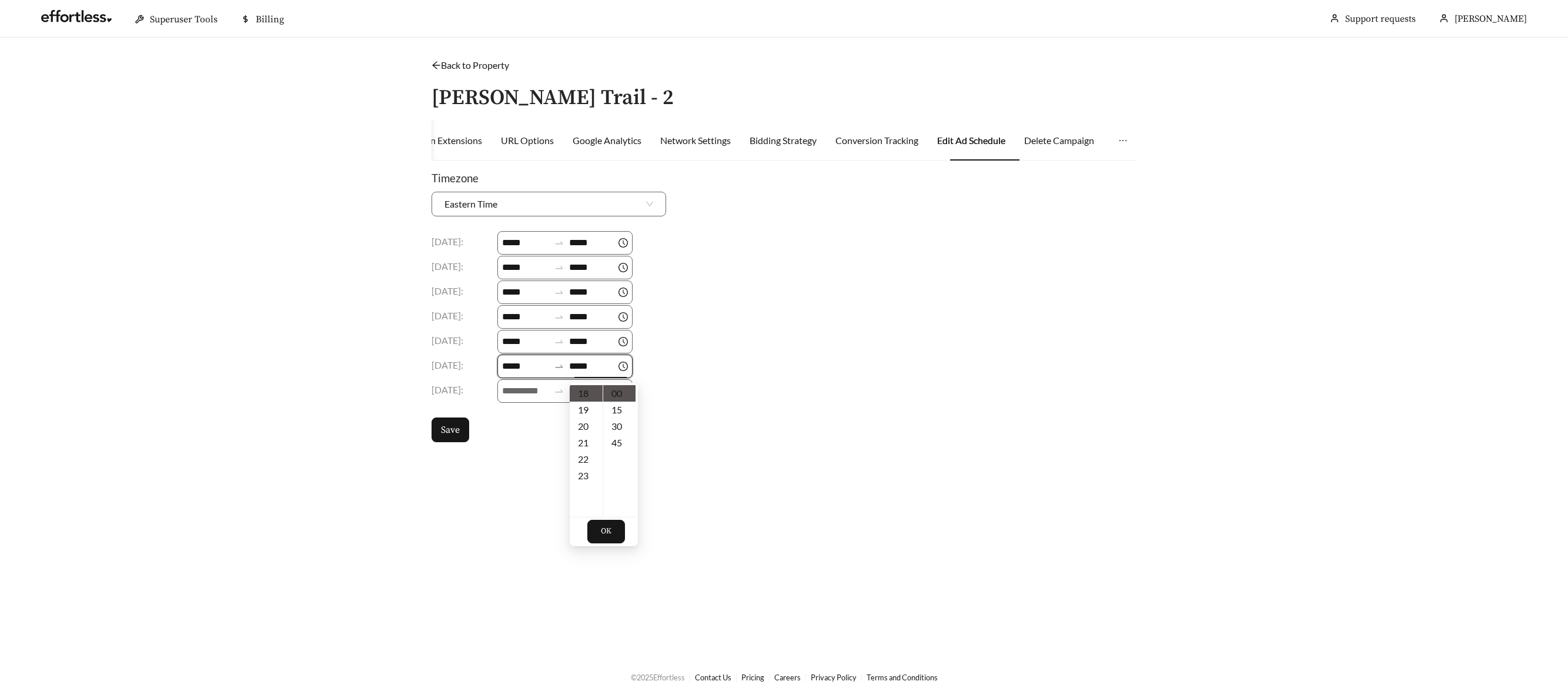
click at [608, 532] on span "OK" at bounding box center [606, 531] width 10 height 12
click at [528, 389] on input at bounding box center [526, 390] width 47 height 15
click at [515, 434] on div "09" at bounding box center [514, 434] width 33 height 16
type input "*****"
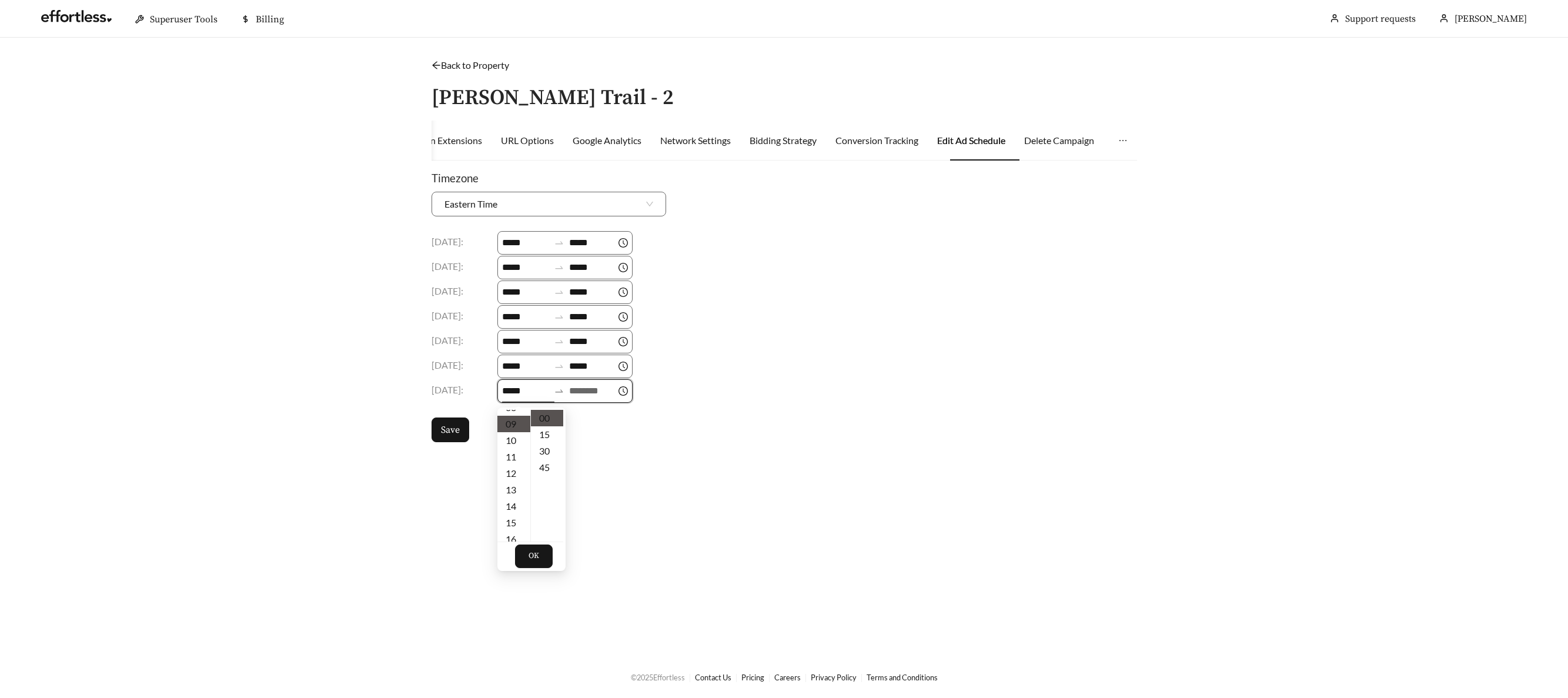
scroll to position [148, 0]
drag, startPoint x: 581, startPoint y: 386, endPoint x: 581, endPoint y: 393, distance: 7.0
click at [581, 386] on input at bounding box center [592, 390] width 47 height 15
click at [585, 442] on div "18" at bounding box center [586, 443] width 33 height 16
type input "*****"
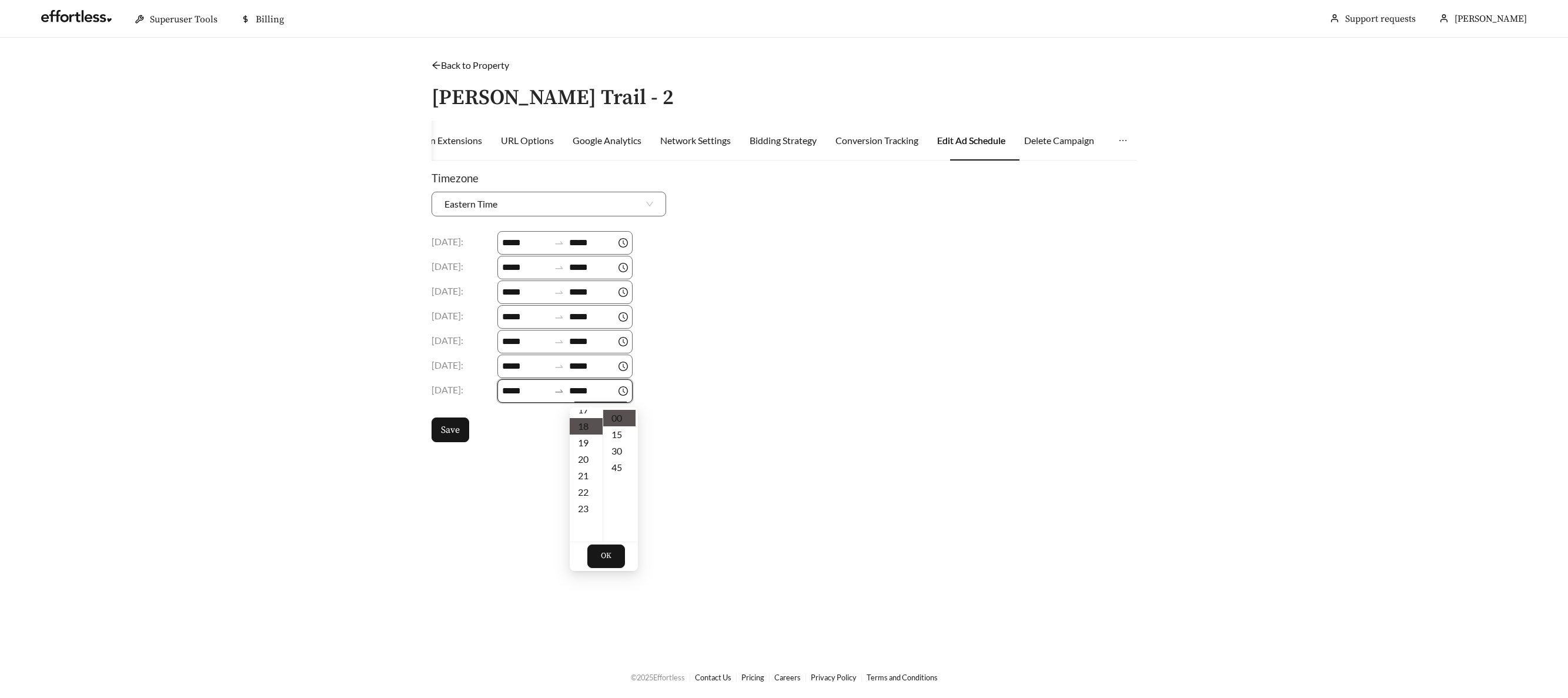
scroll to position [296, 0]
click at [604, 555] on span "OK" at bounding box center [606, 556] width 10 height 12
drag, startPoint x: 448, startPoint y: 436, endPoint x: 457, endPoint y: 438, distance: 9.2
click at [447, 436] on span "Save" at bounding box center [450, 430] width 19 height 15
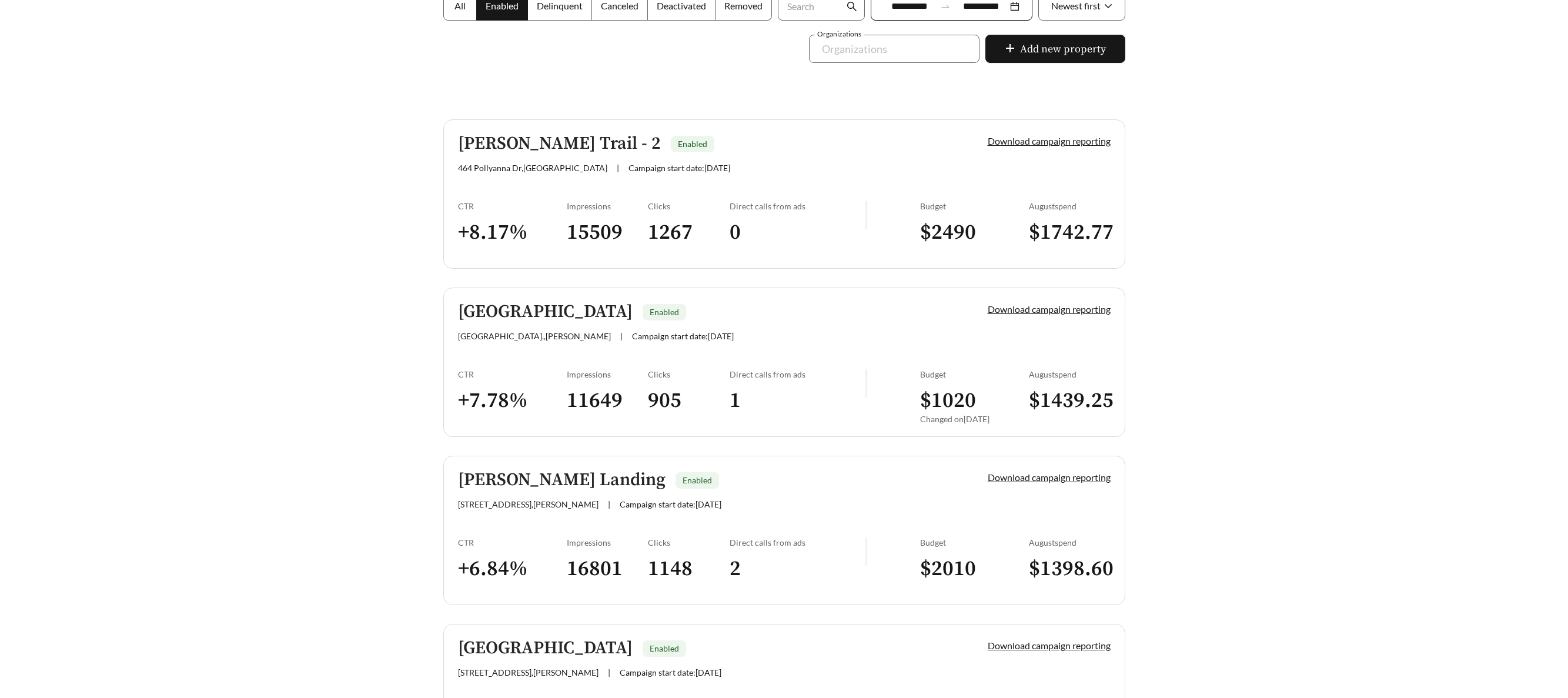
scroll to position [259, 0]
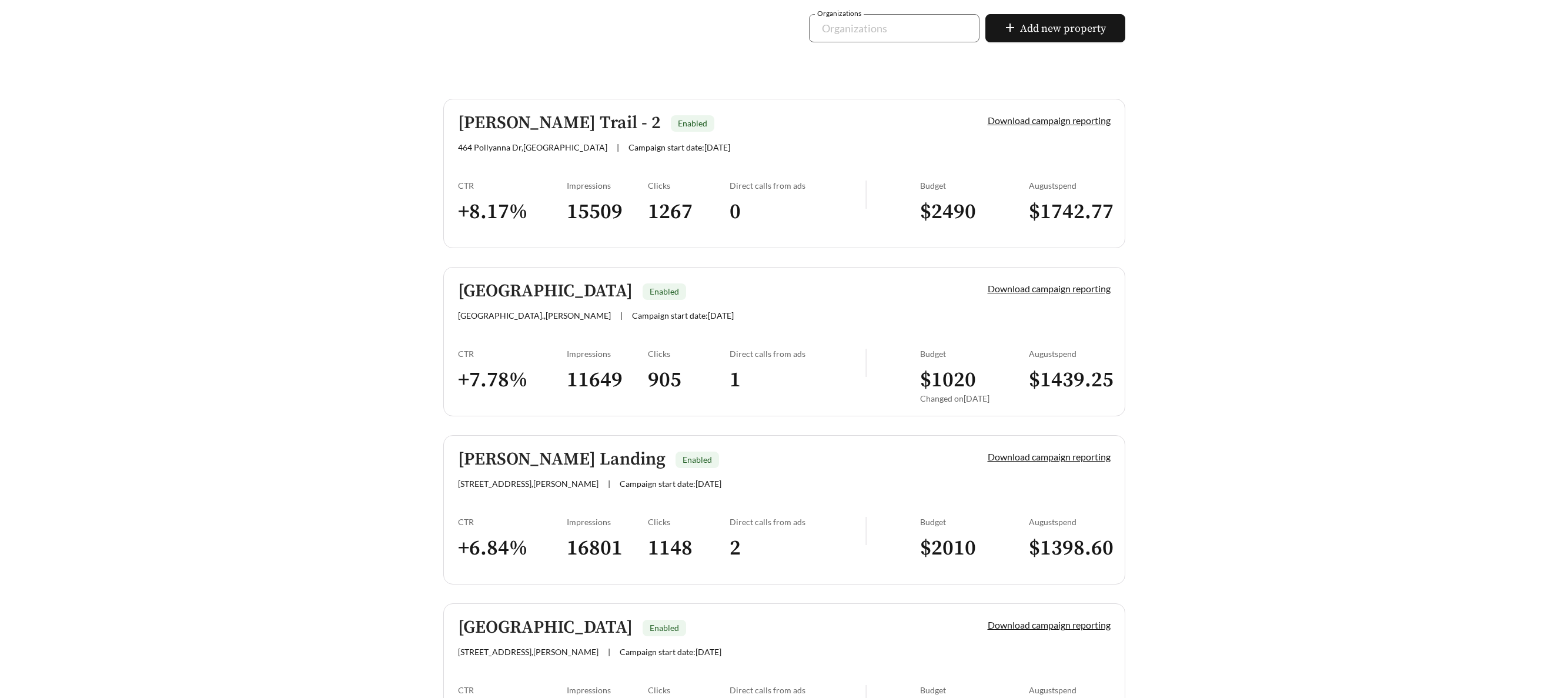
click at [495, 282] on h5 "Drayton Park" at bounding box center [545, 291] width 174 height 20
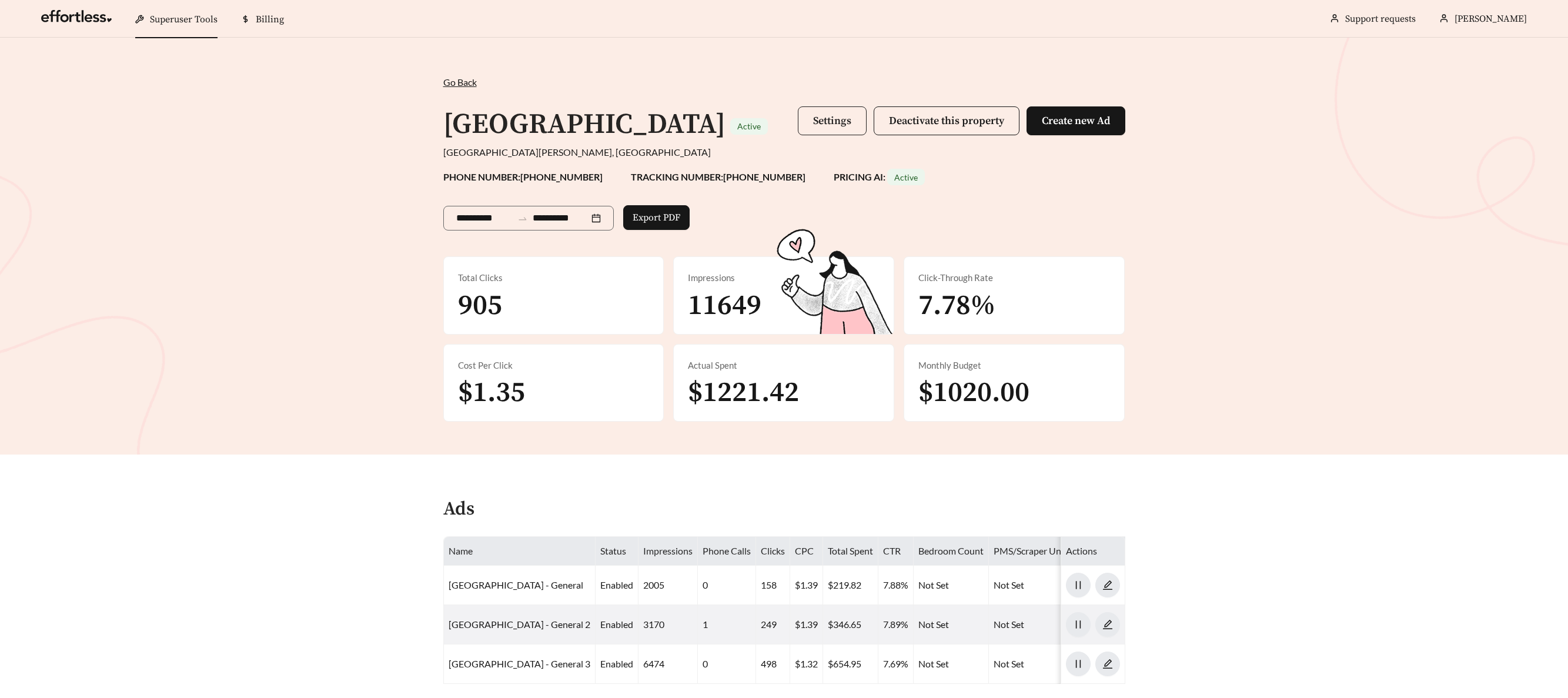
click at [834, 113] on button "Settings" at bounding box center [832, 121] width 68 height 29
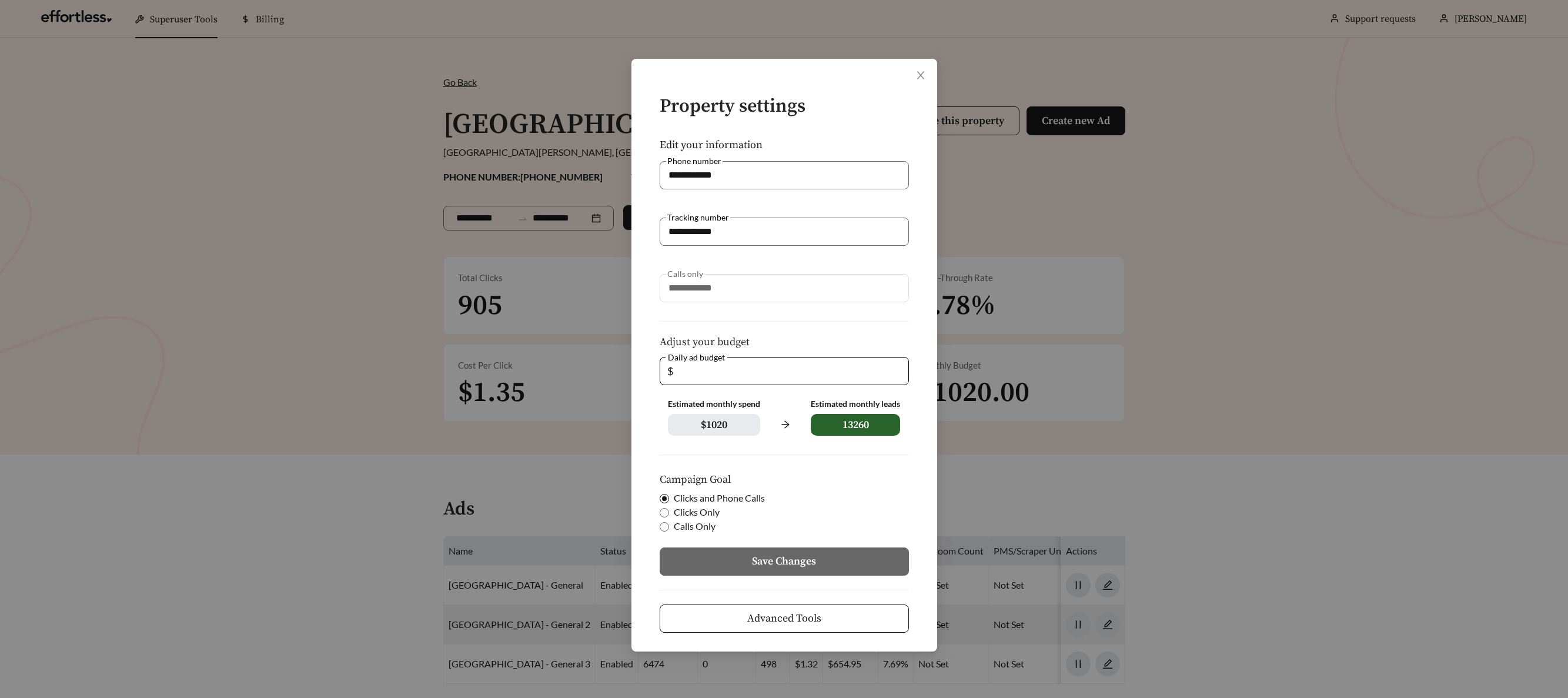
click at [779, 615] on span "Advanced Tools" at bounding box center [784, 618] width 74 height 16
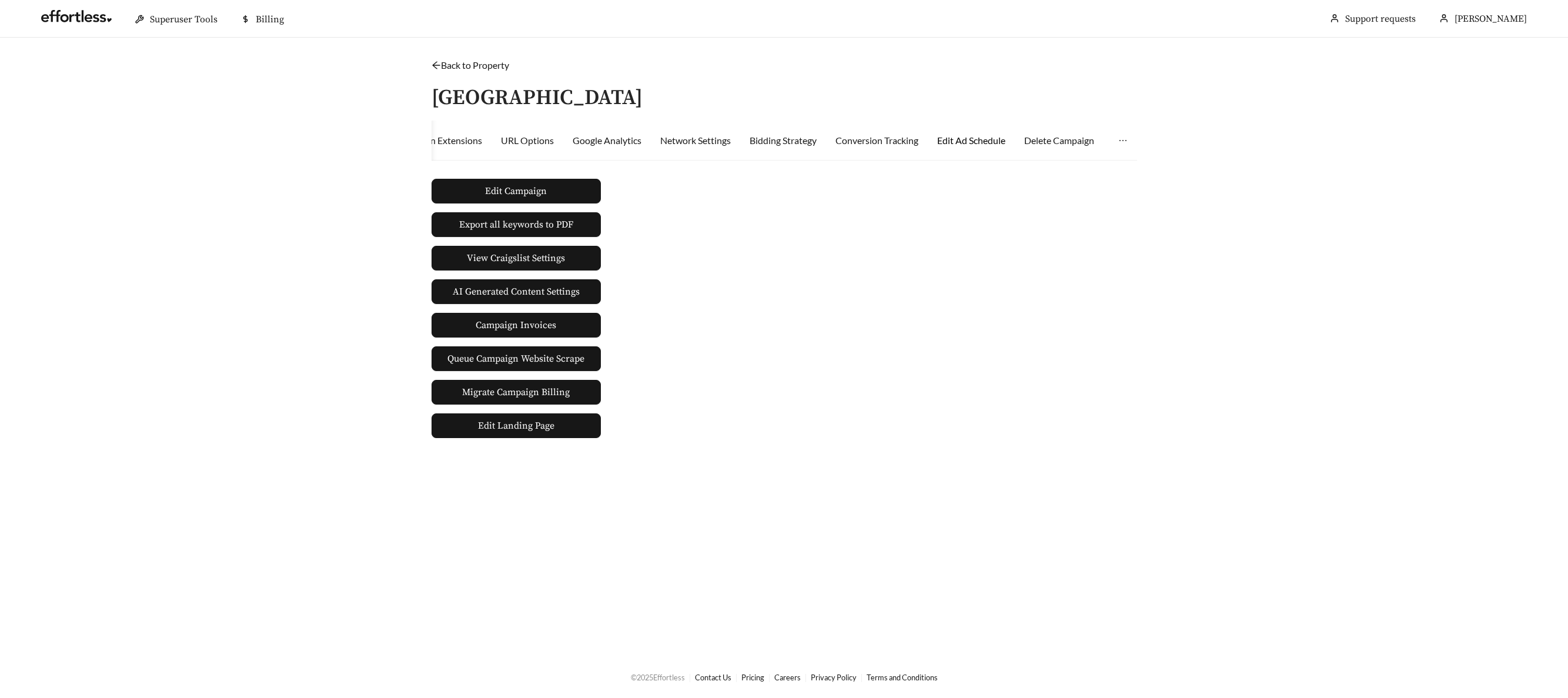
click at [999, 142] on div "Edit Ad Schedule" at bounding box center [972, 140] width 68 height 15
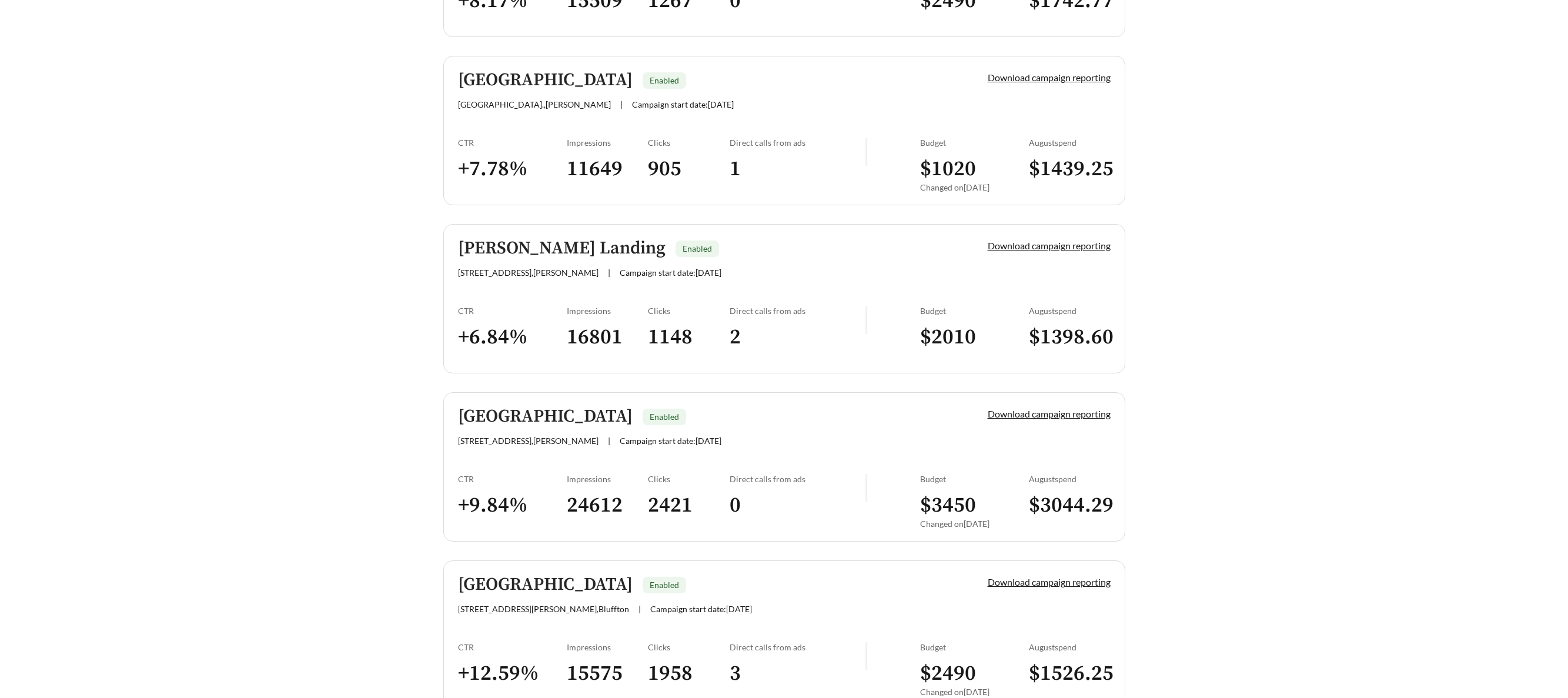
scroll to position [576, 0]
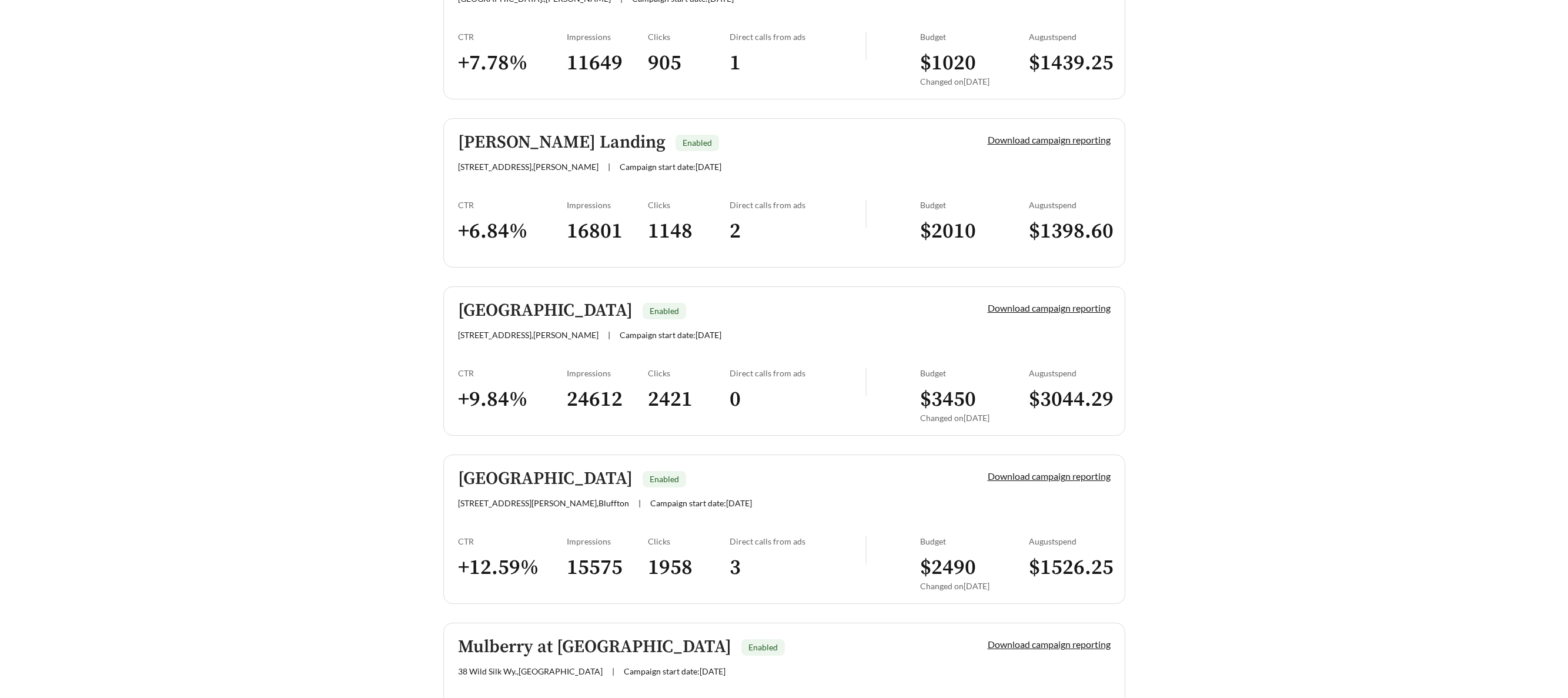
click at [501, 138] on h5 "McCart Landing" at bounding box center [561, 142] width 208 height 20
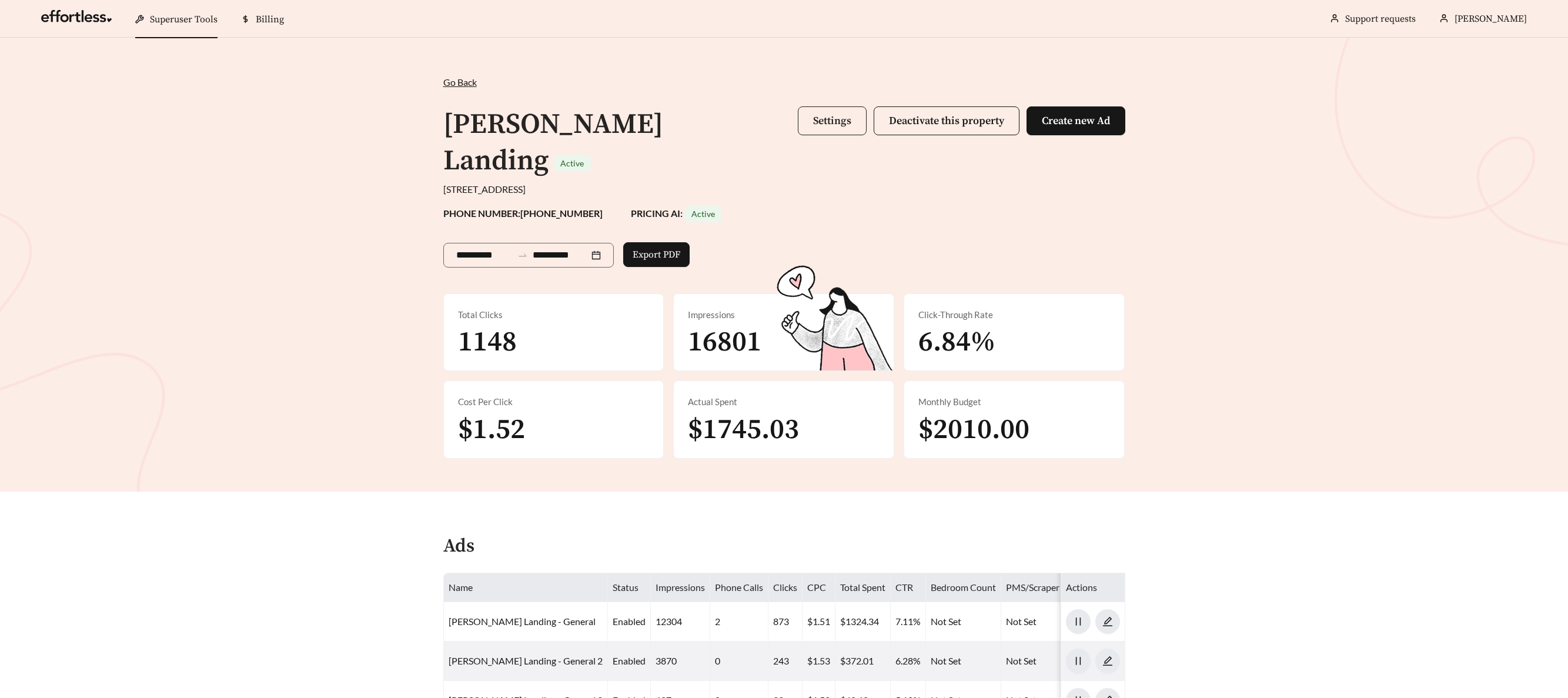
click at [822, 124] on span "Settings" at bounding box center [831, 120] width 38 height 14
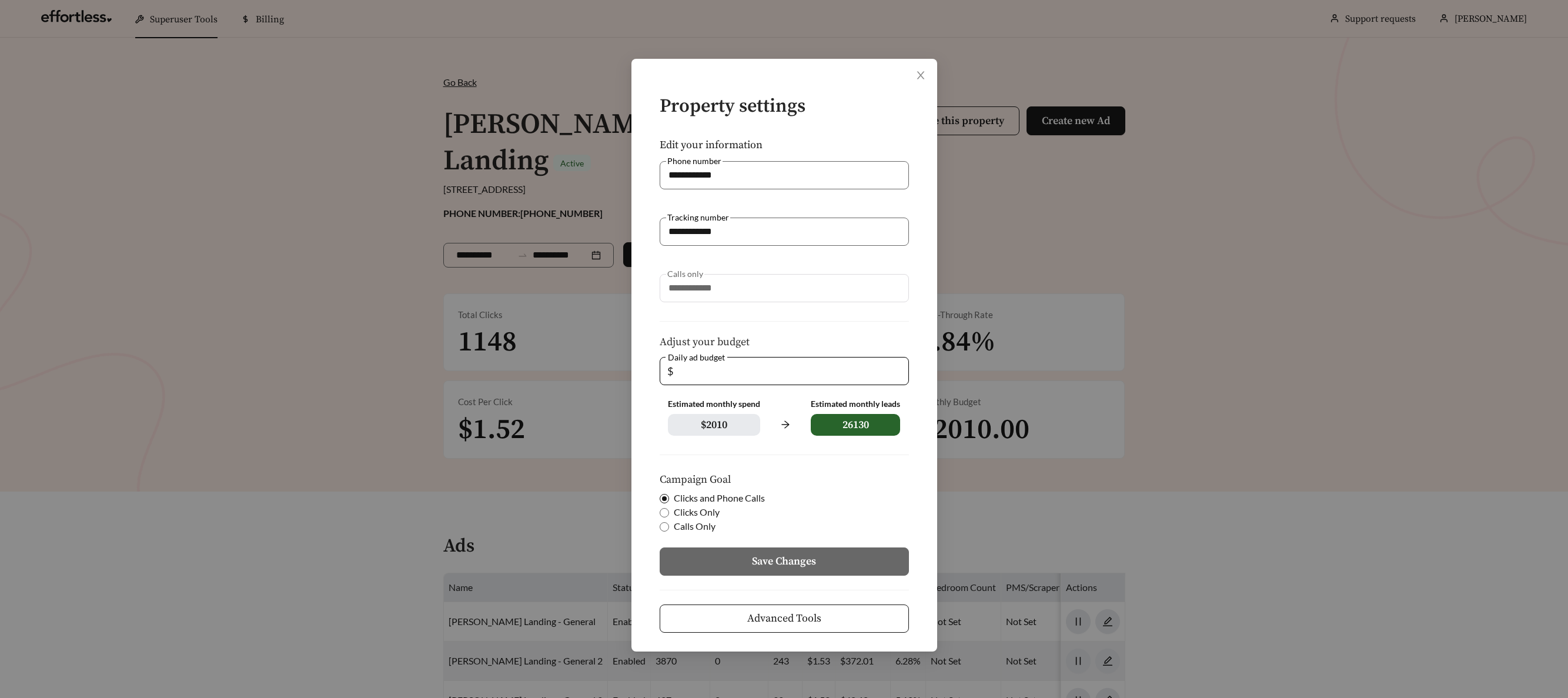
click at [795, 616] on span "Advanced Tools" at bounding box center [784, 618] width 74 height 16
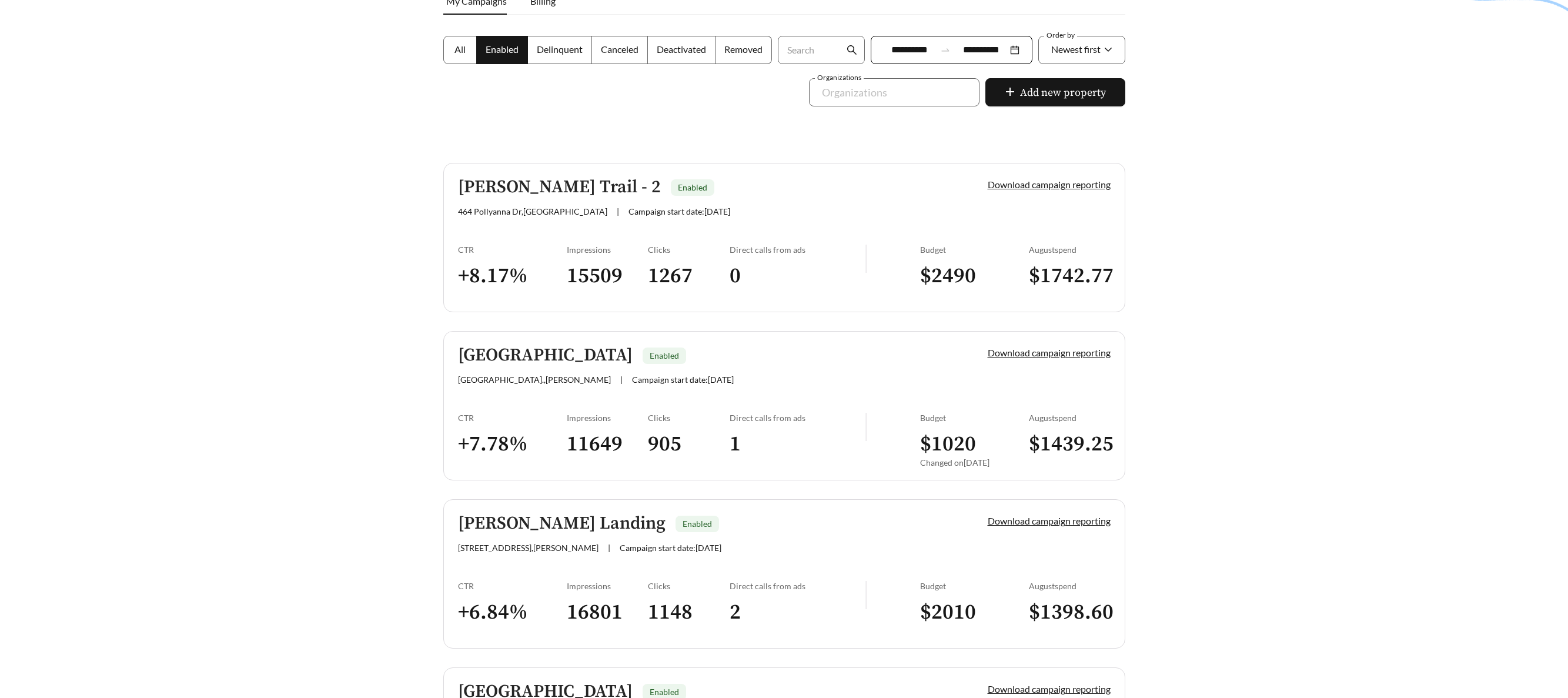
scroll to position [193, 0]
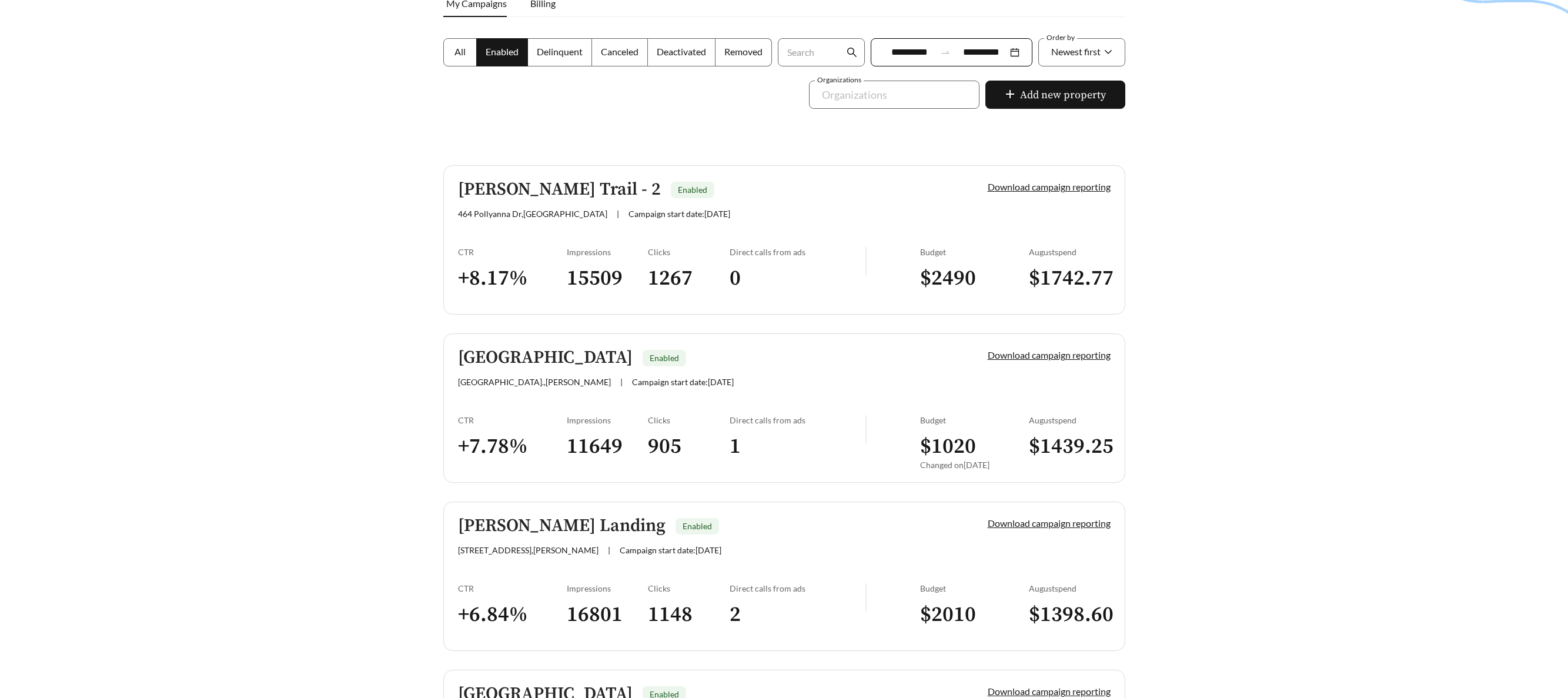
click at [527, 352] on h5 "Drayton Park" at bounding box center [545, 357] width 174 height 20
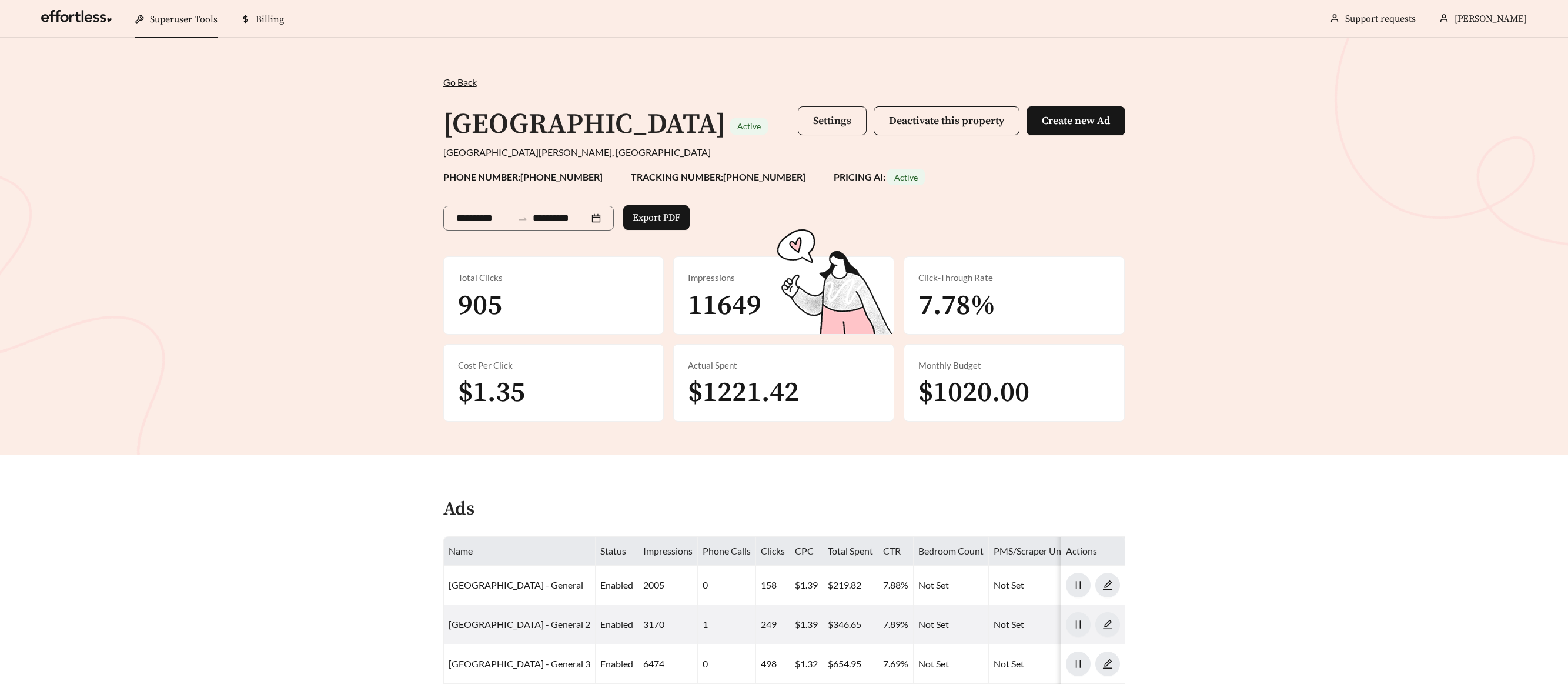
click at [831, 123] on span "Settings" at bounding box center [831, 120] width 38 height 14
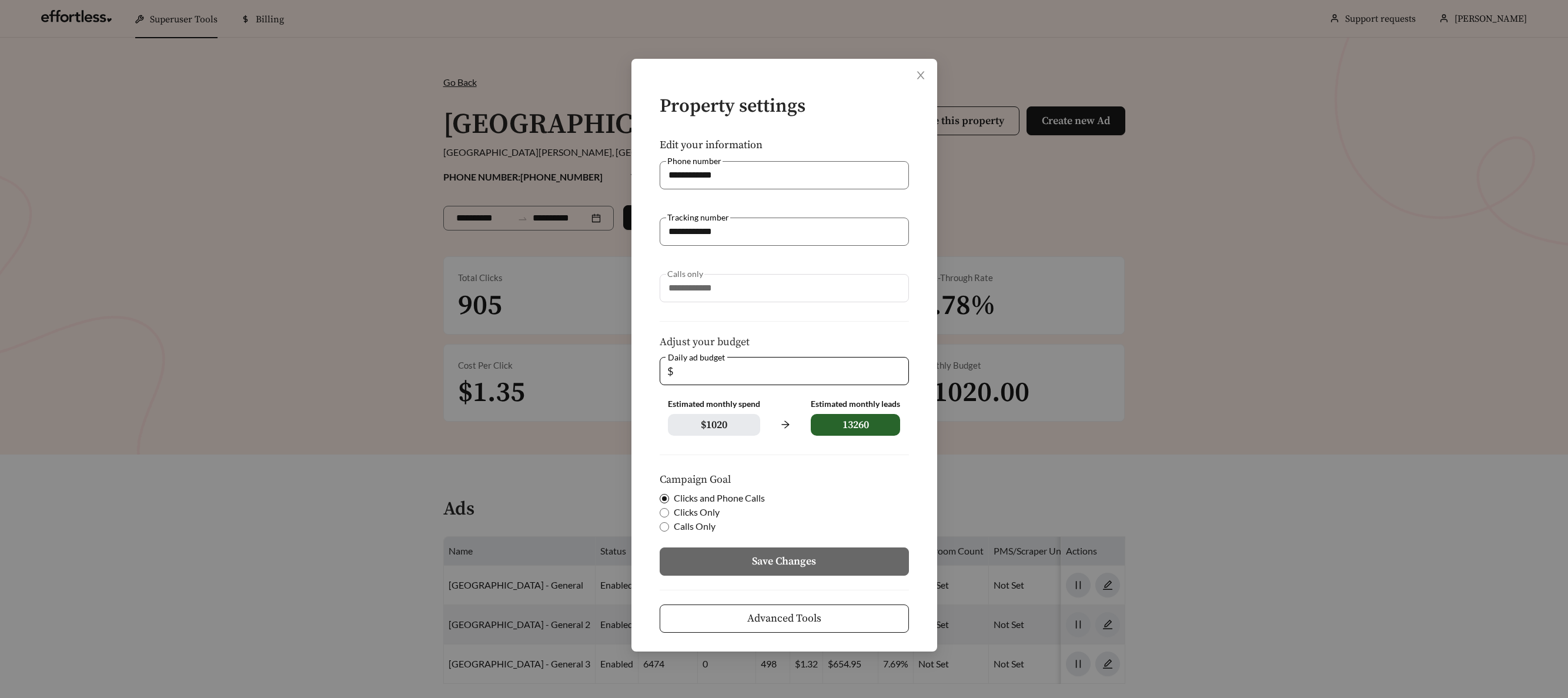
click at [815, 626] on button "Advanced Tools" at bounding box center [784, 618] width 250 height 28
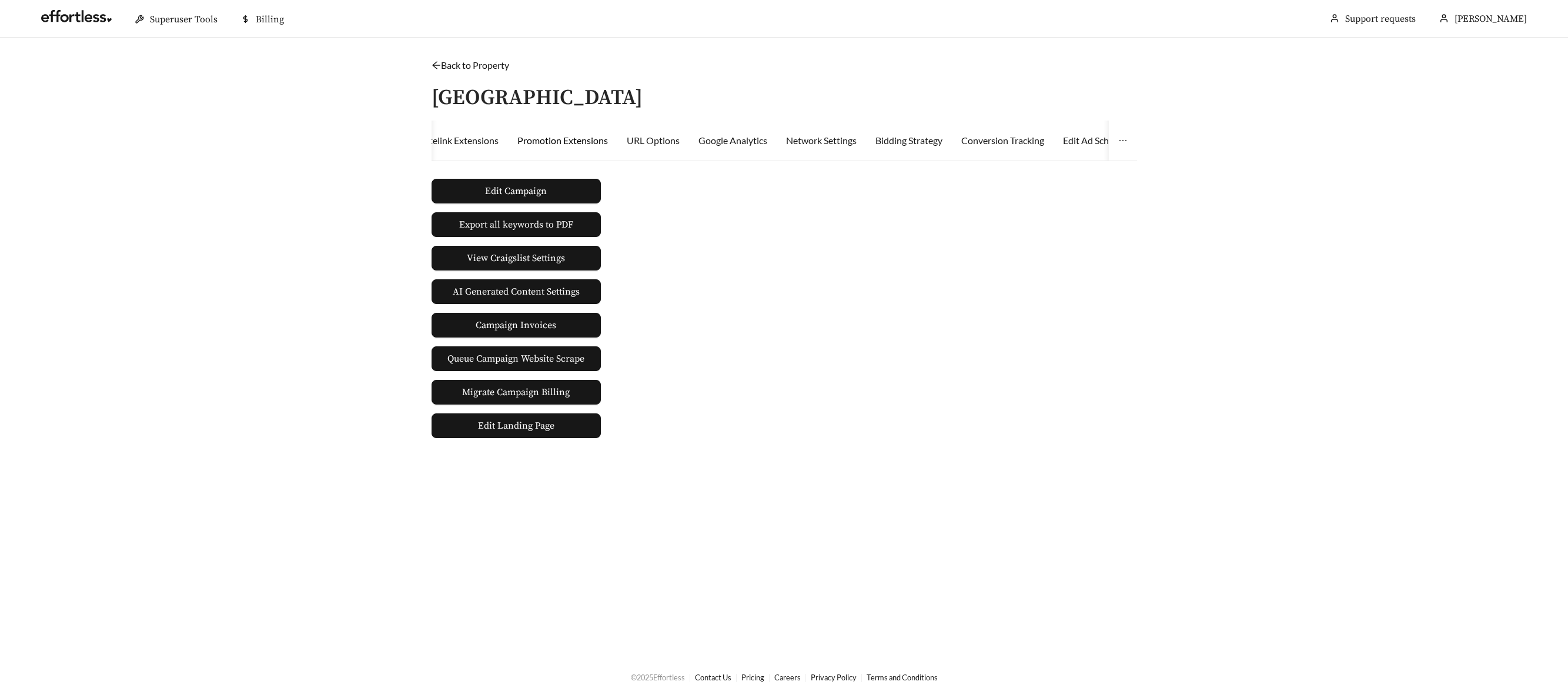
click at [546, 140] on div "Promotion Extensions" at bounding box center [562, 140] width 91 height 15
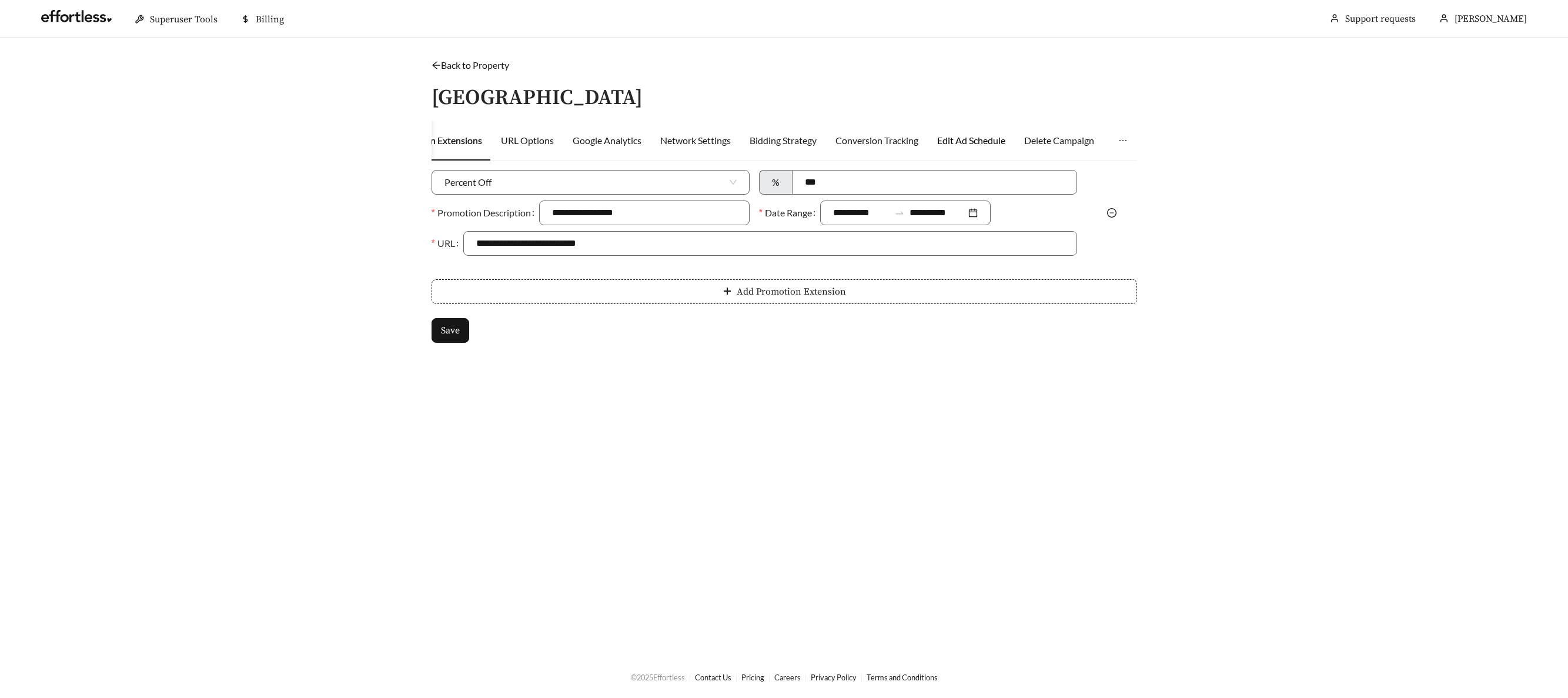
click at [979, 136] on div "Edit Ad Schedule" at bounding box center [972, 140] width 68 height 15
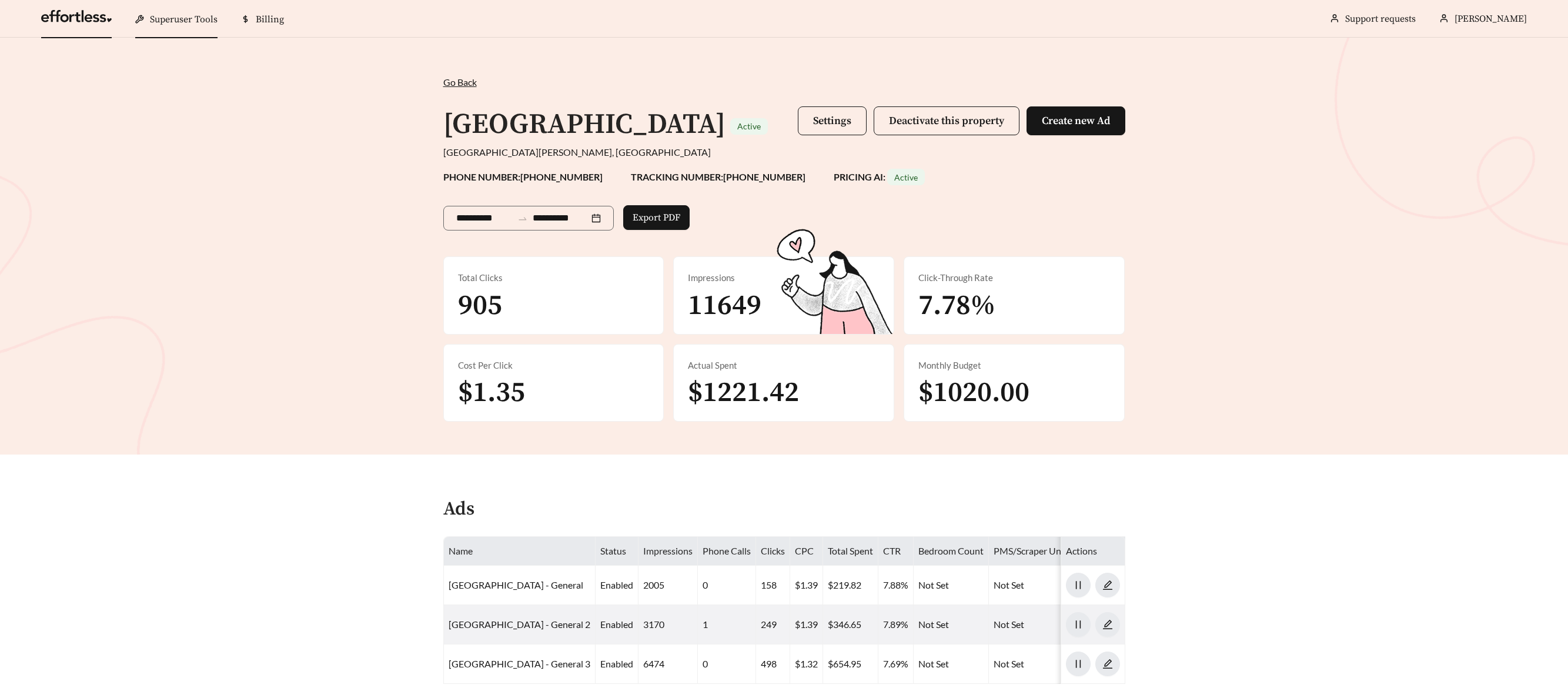
scroll to position [193, 0]
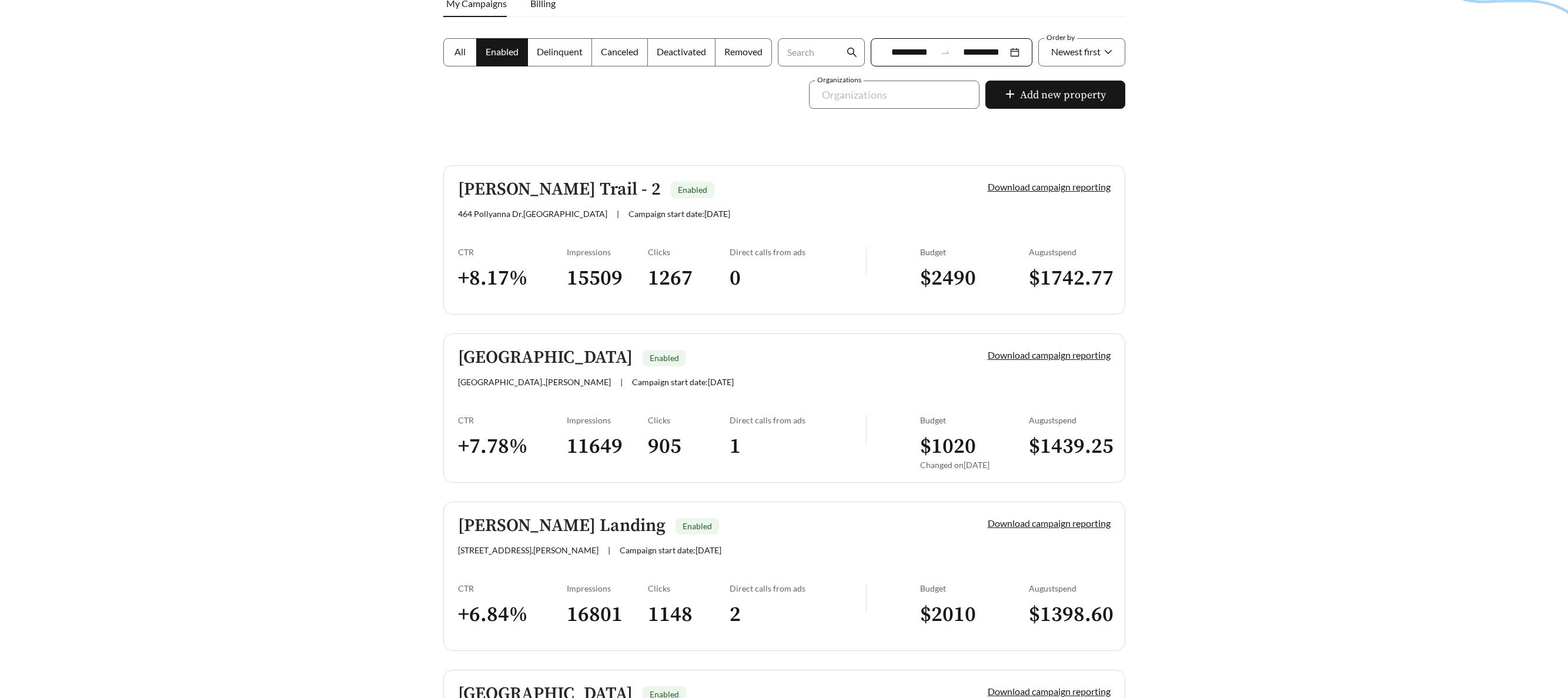
click at [508, 534] on h5 "McCart Landing" at bounding box center [561, 525] width 208 height 20
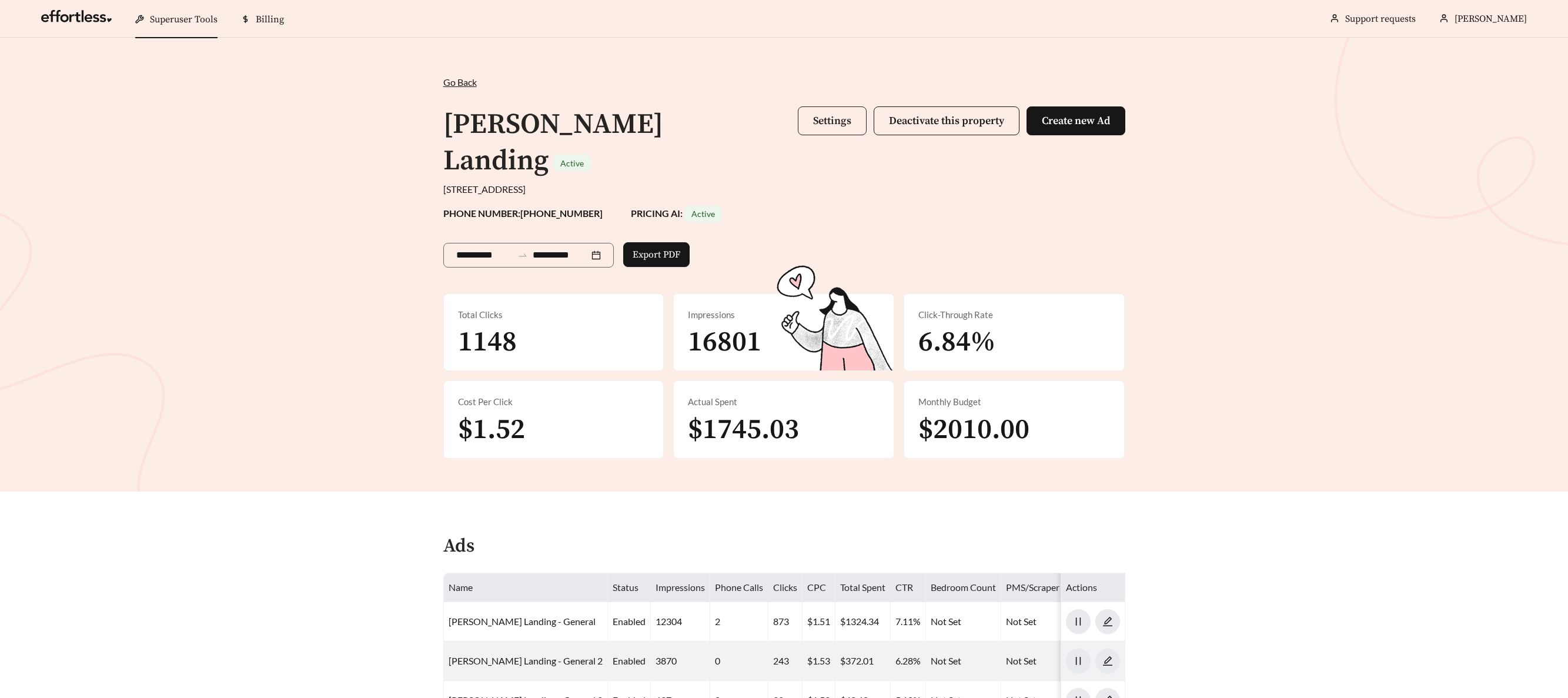
click at [815, 114] on span "Settings" at bounding box center [831, 120] width 38 height 14
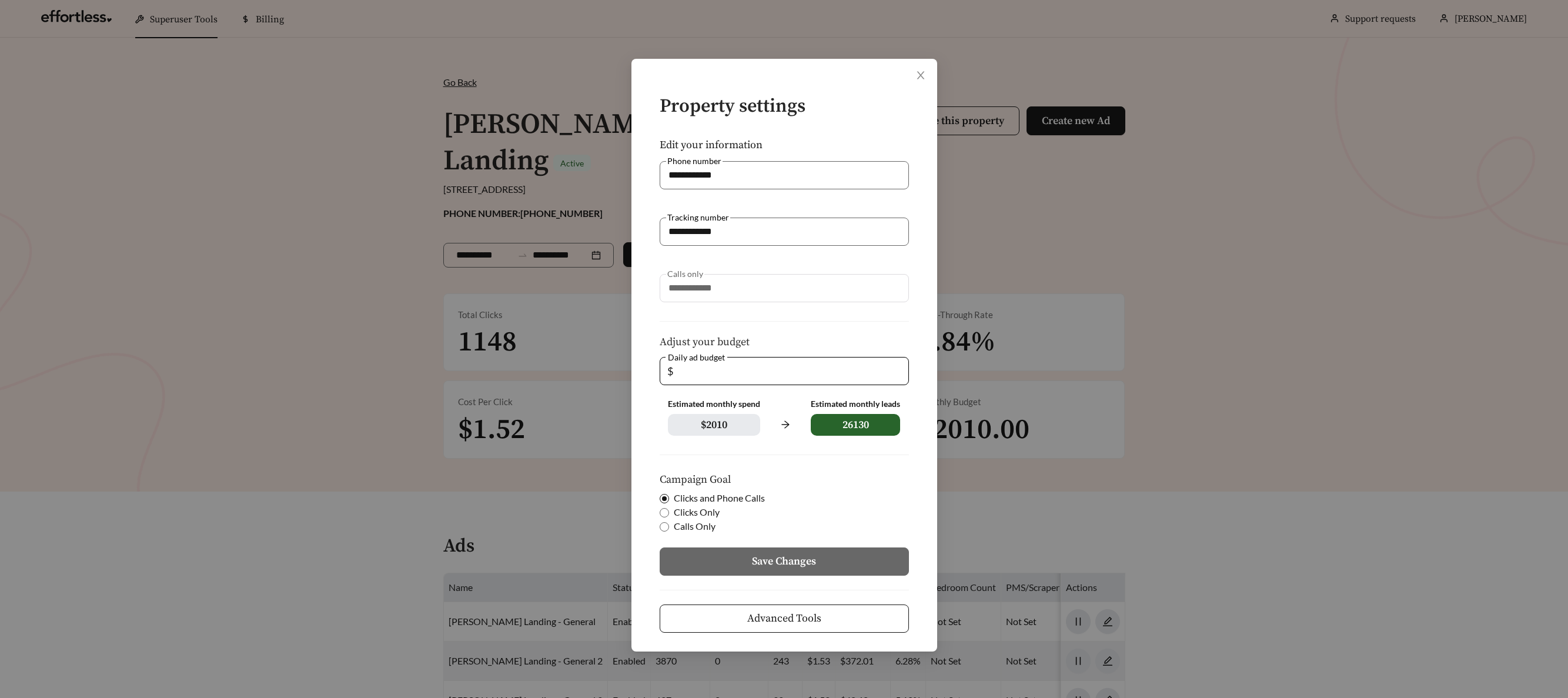
click at [820, 623] on button "Advanced Tools" at bounding box center [784, 618] width 250 height 28
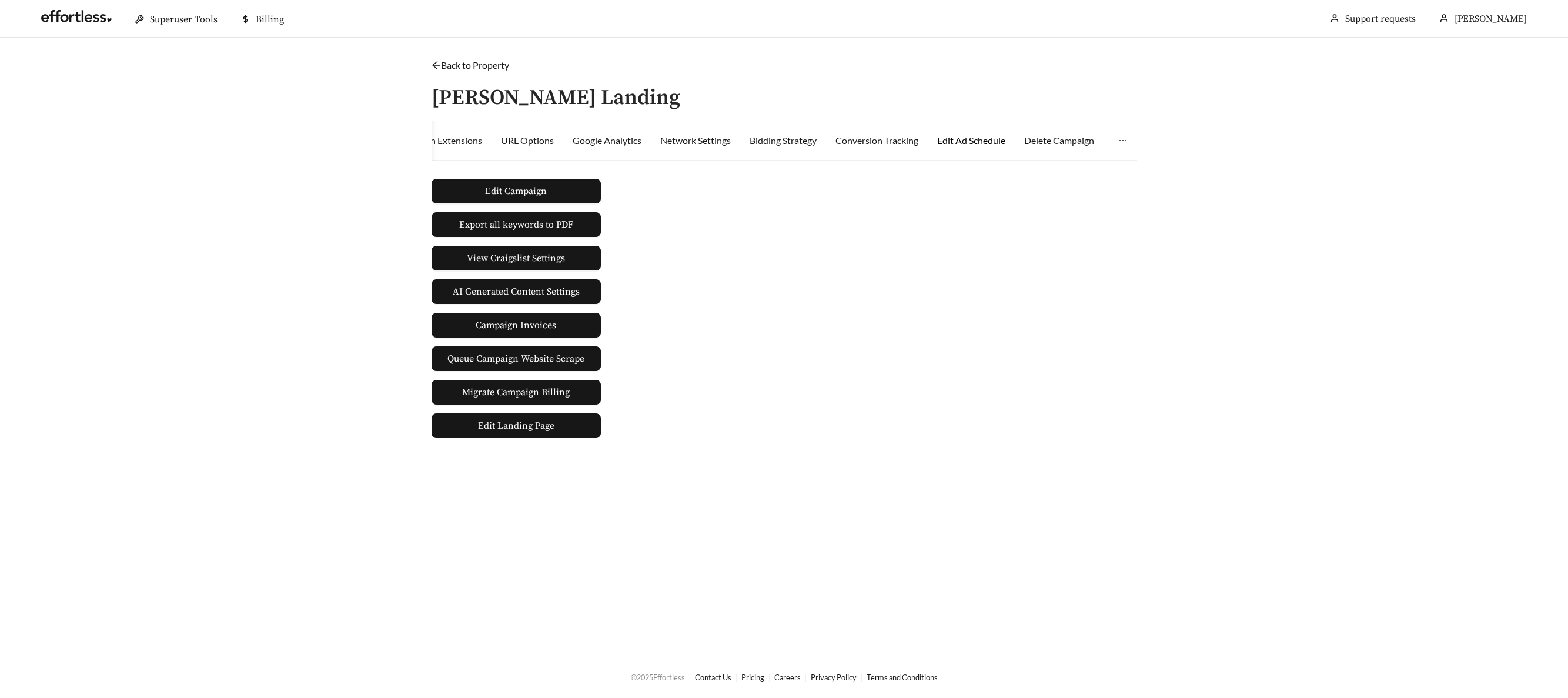
click at [955, 142] on div "Edit Ad Schedule" at bounding box center [972, 140] width 68 height 15
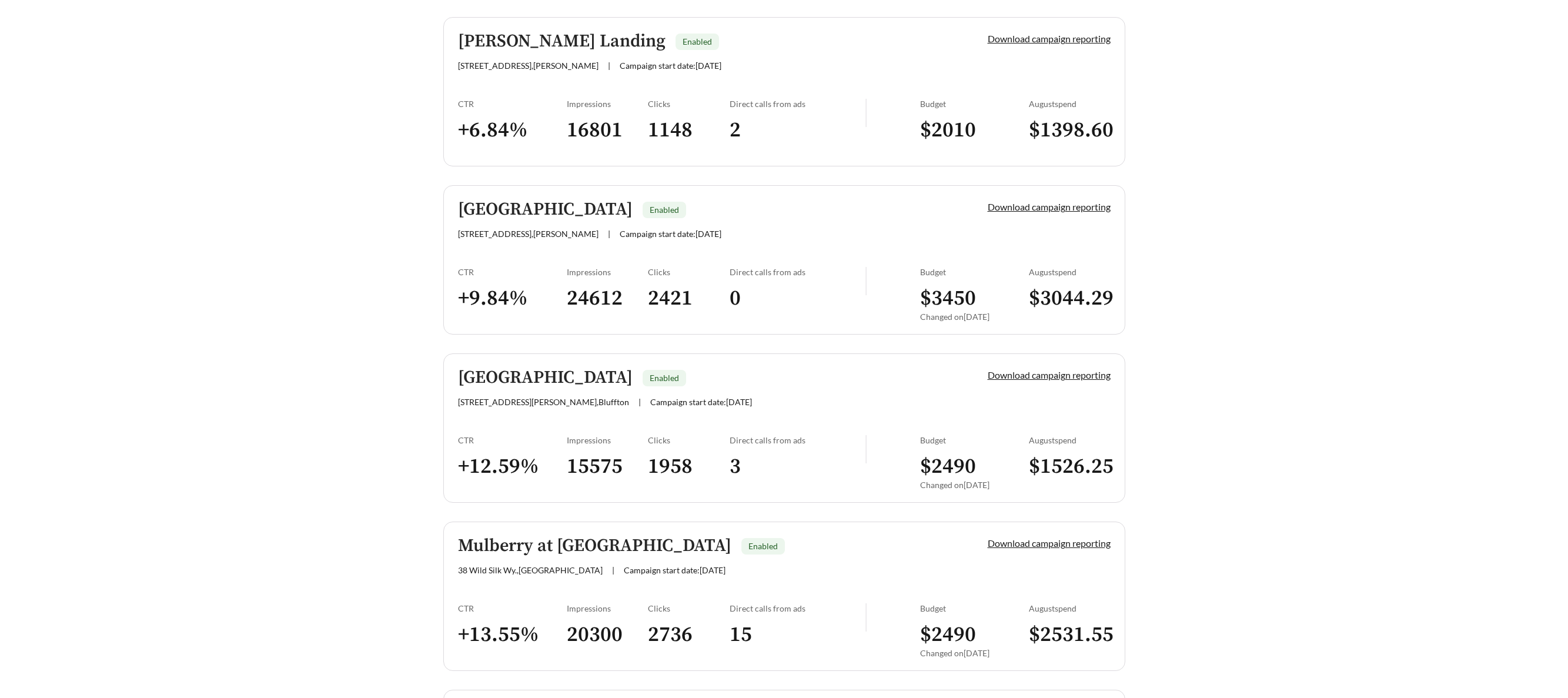
scroll to position [762, 0]
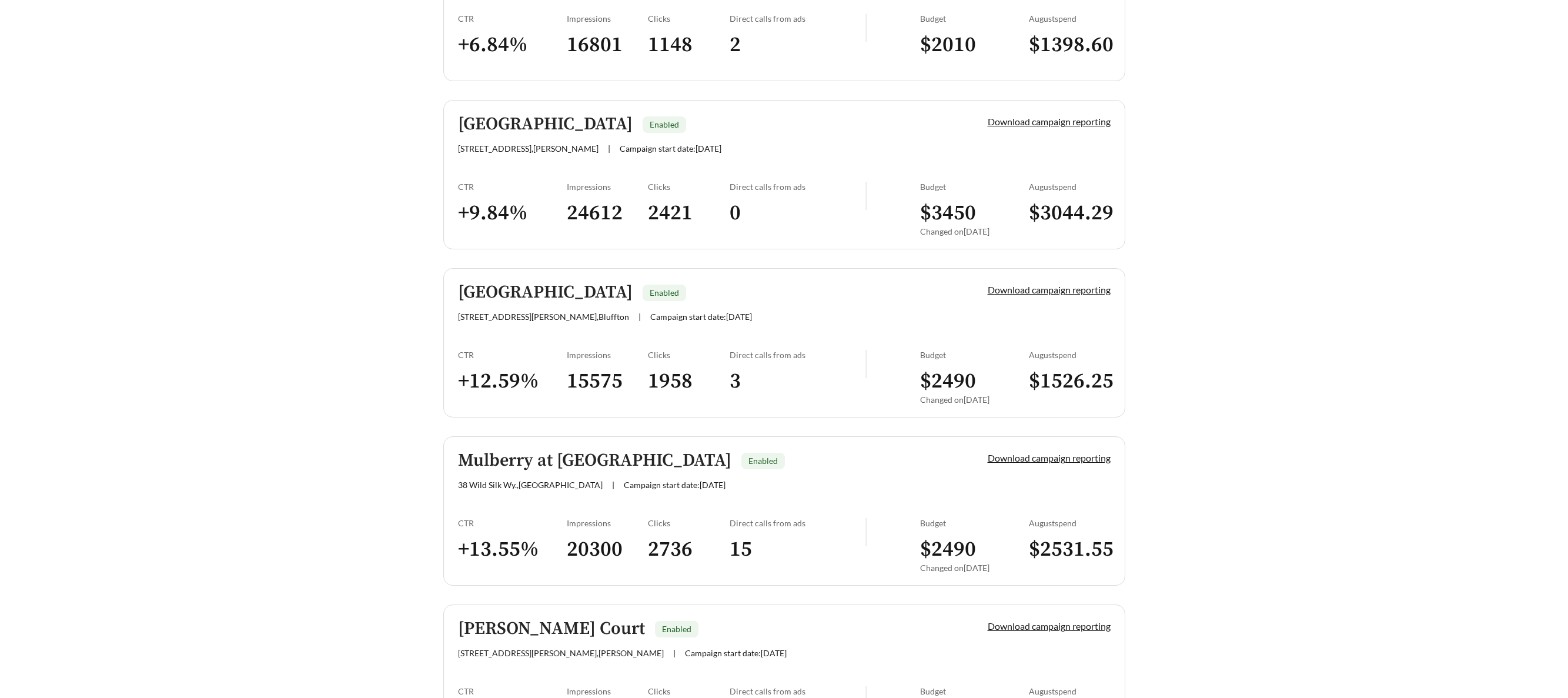
click at [493, 119] on h5 "Dorchester Place" at bounding box center [545, 124] width 174 height 20
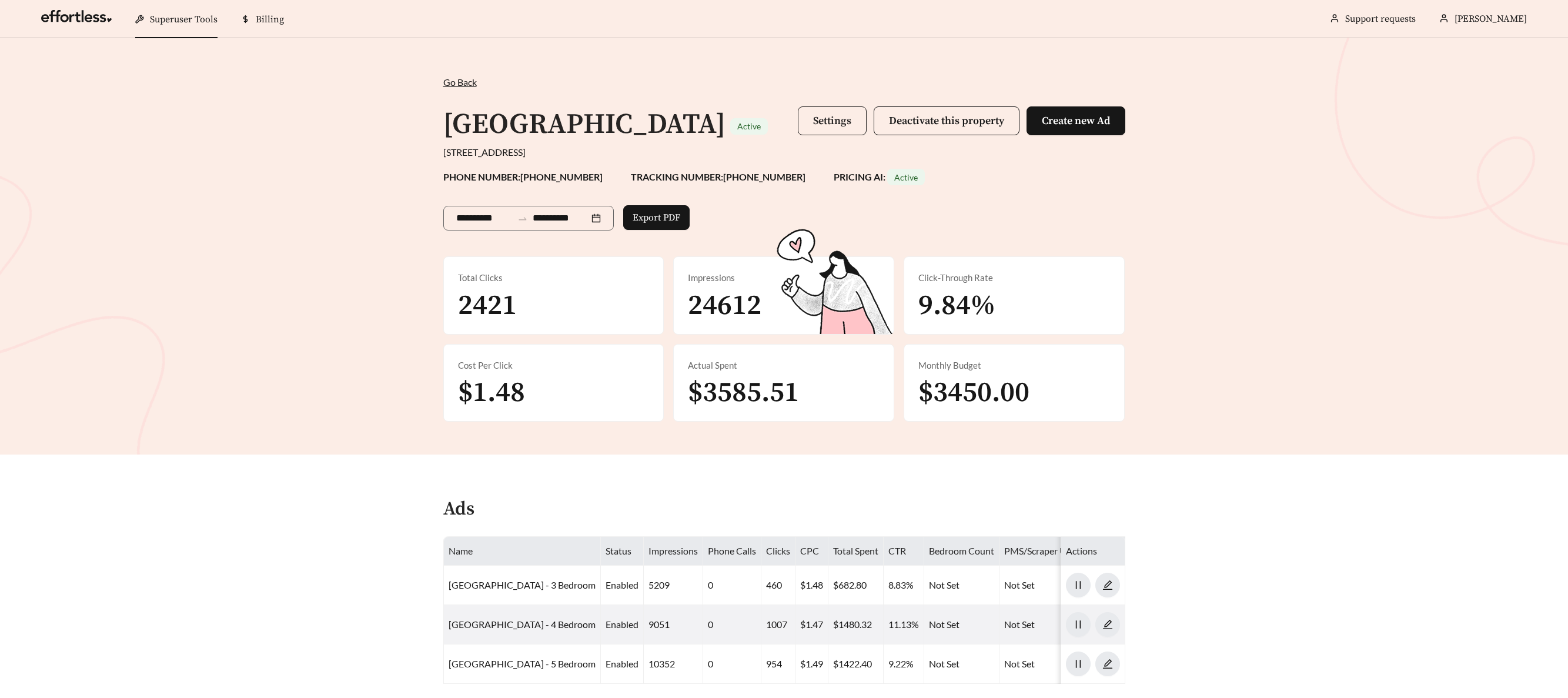
click at [839, 120] on span "Settings" at bounding box center [831, 120] width 38 height 14
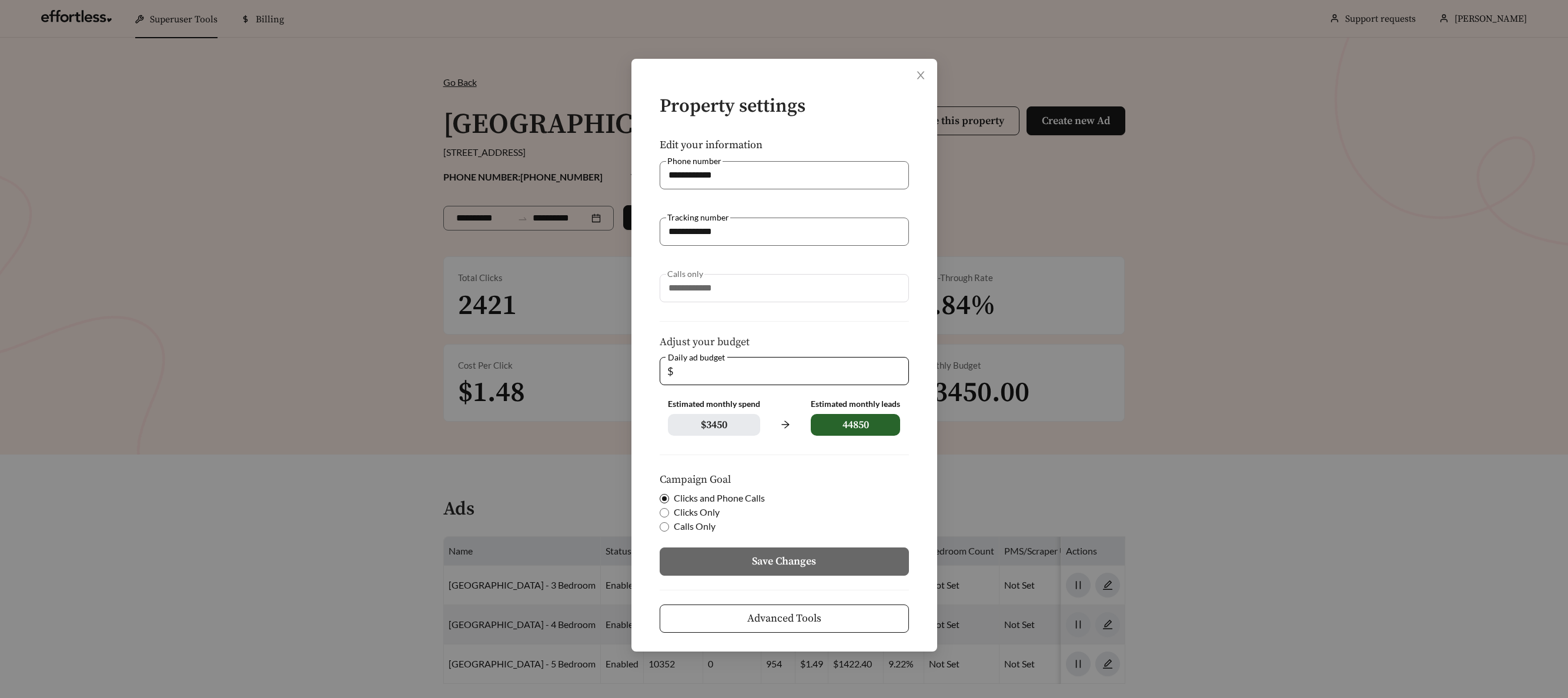
click at [825, 619] on button "Advanced Tools" at bounding box center [784, 618] width 250 height 28
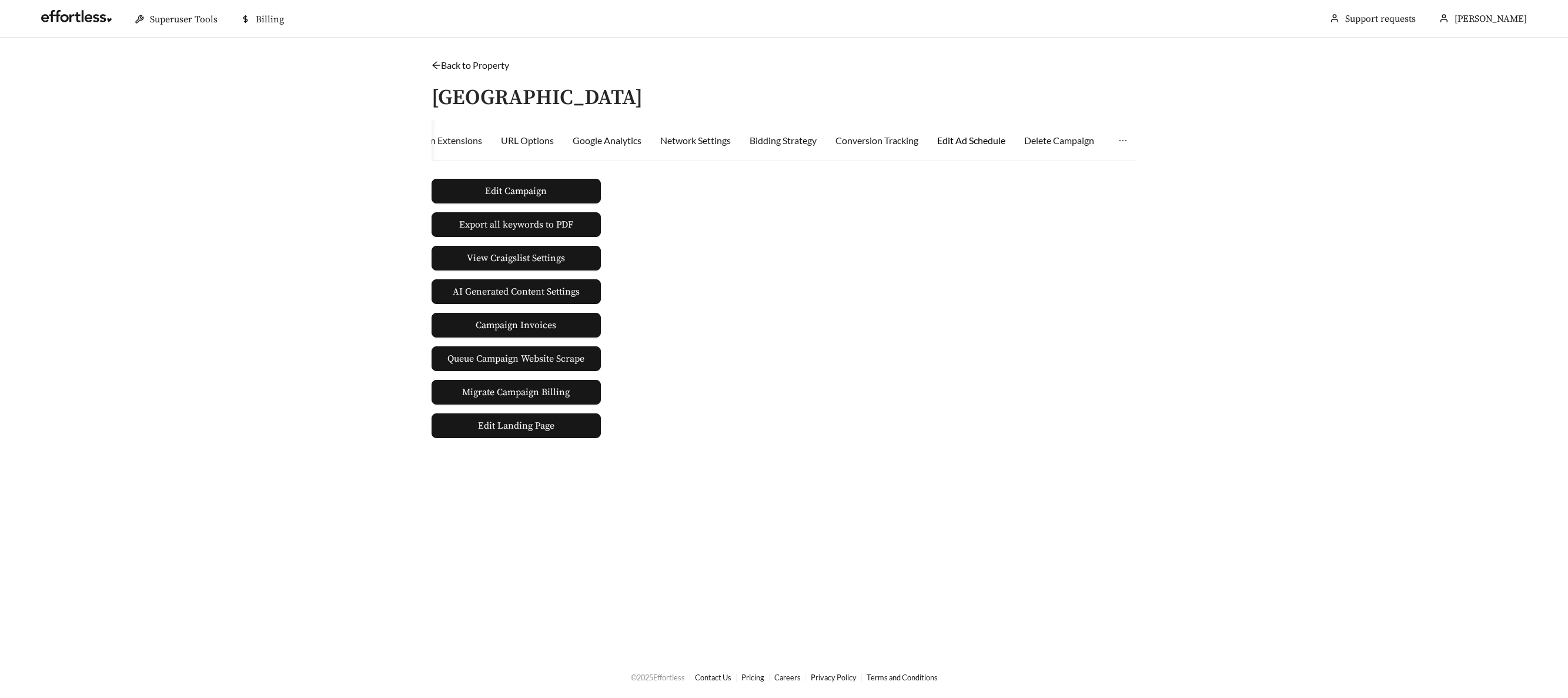
click at [980, 143] on div "Edit Ad Schedule" at bounding box center [972, 140] width 68 height 15
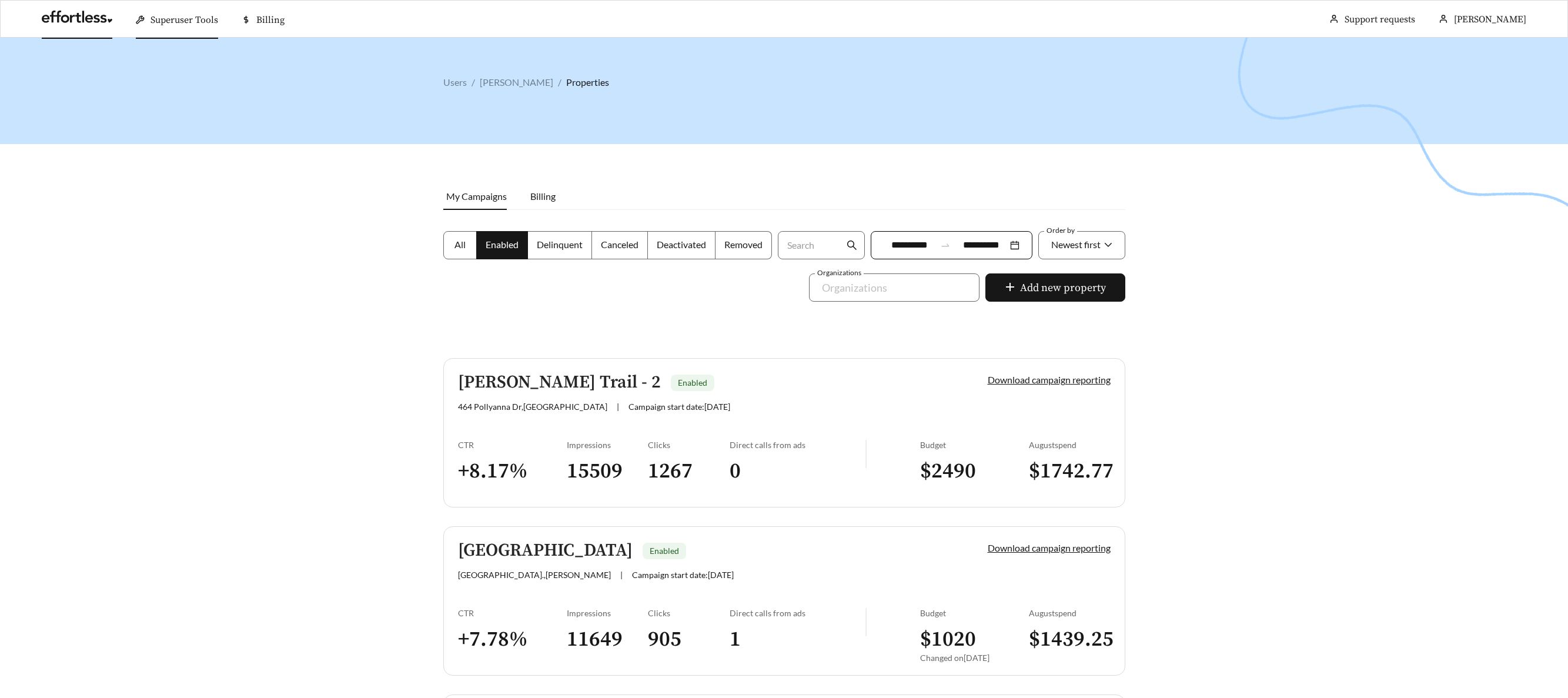
scroll to position [762, 0]
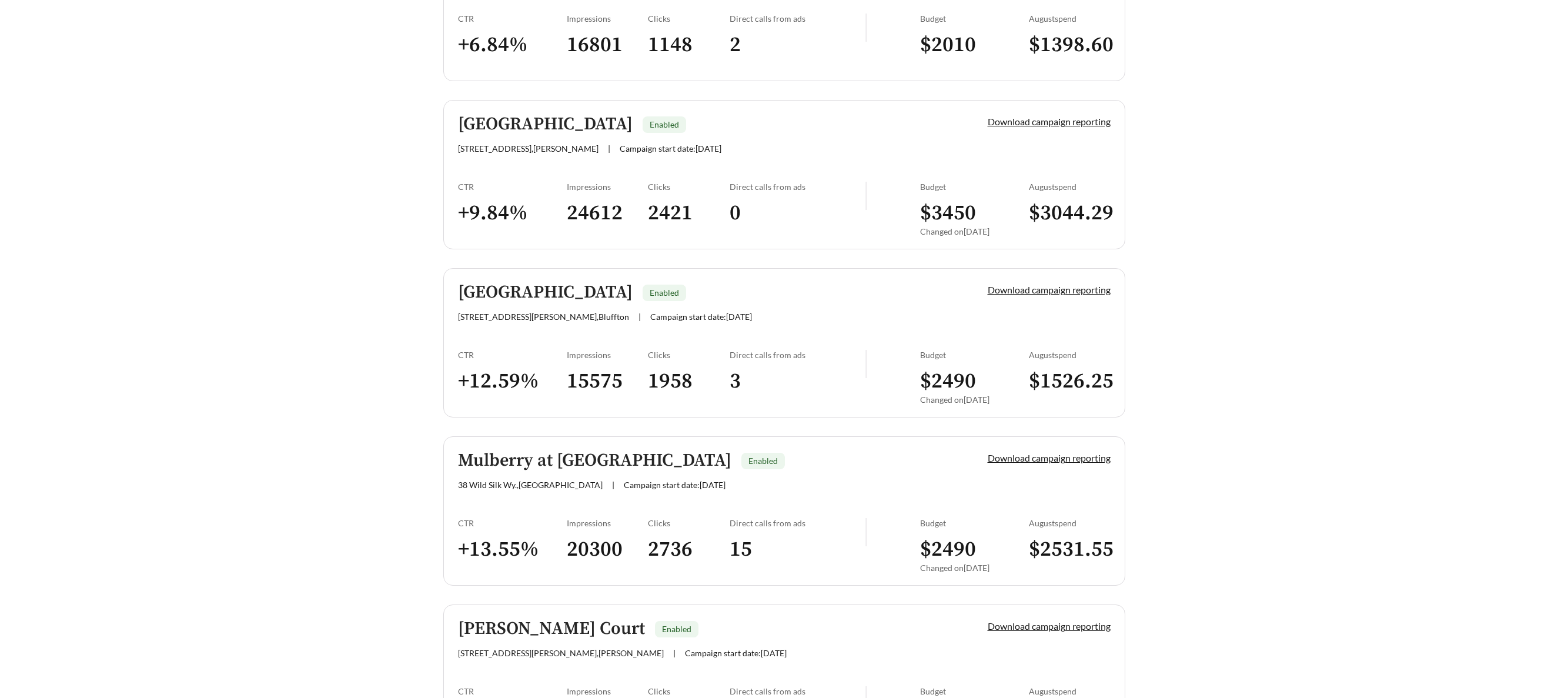
click at [453, 290] on link "New River Forest Enabled 36 Kelsey Ln , Bluffton | Campaign start date: 2024-08…" at bounding box center [784, 343] width 682 height 150
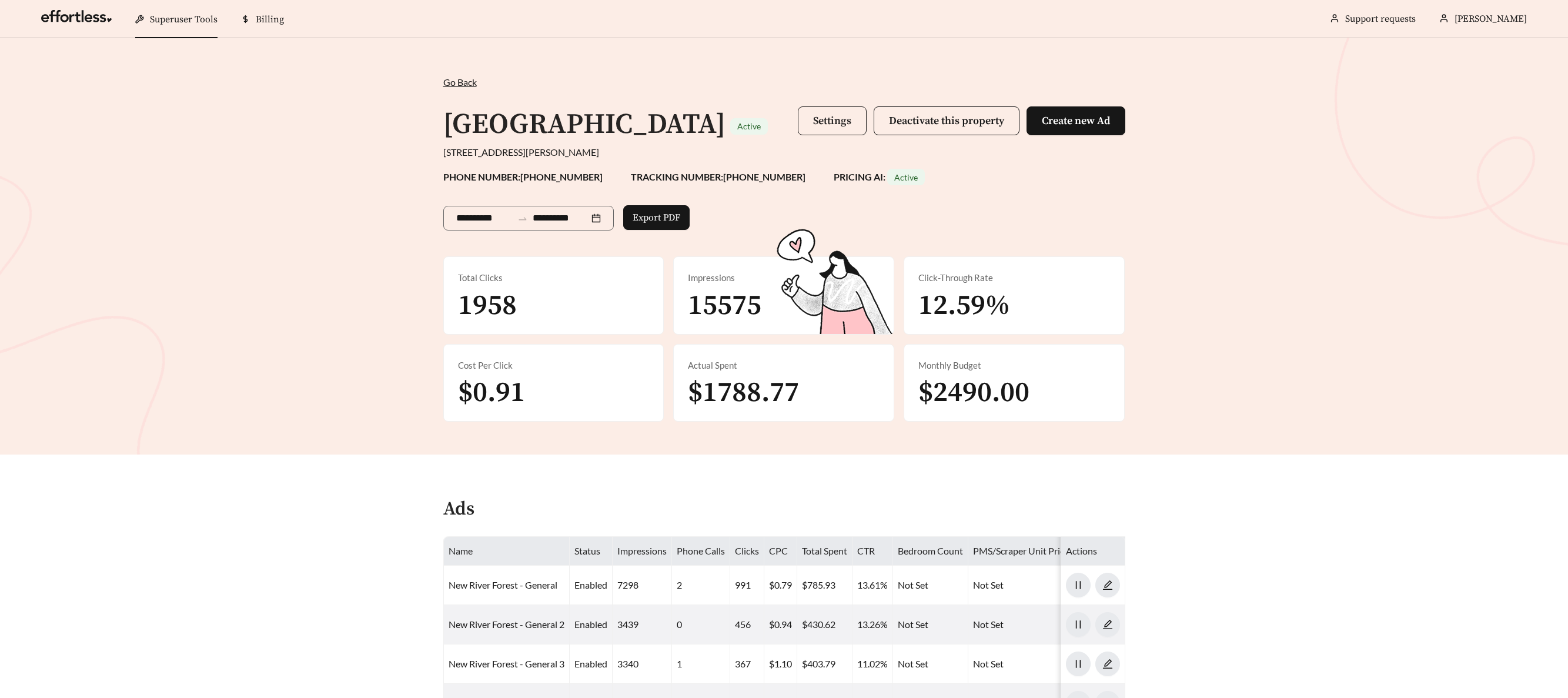
click at [832, 120] on span "Settings" at bounding box center [831, 120] width 38 height 14
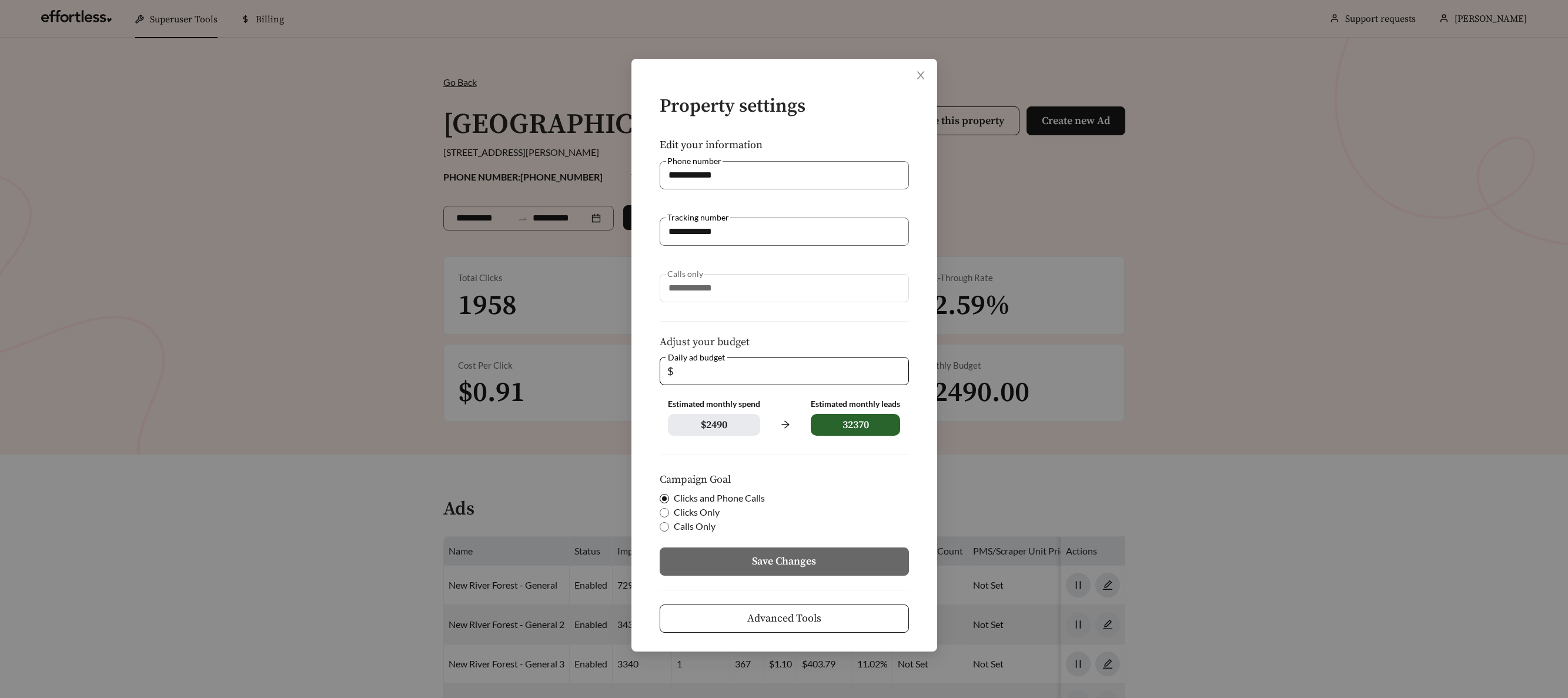
click at [830, 622] on button "Advanced Tools" at bounding box center [784, 618] width 250 height 28
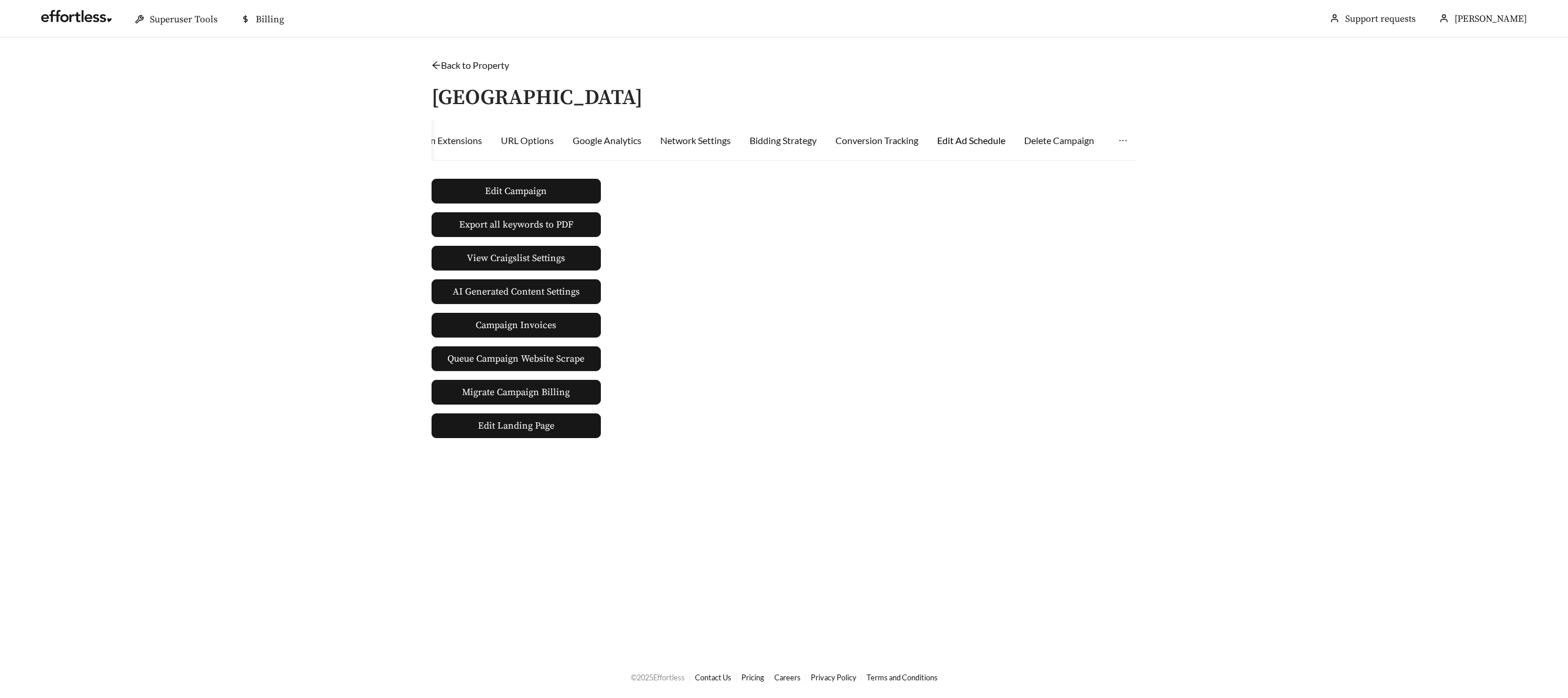
click at [997, 144] on div "Edit Ad Schedule" at bounding box center [972, 140] width 68 height 15
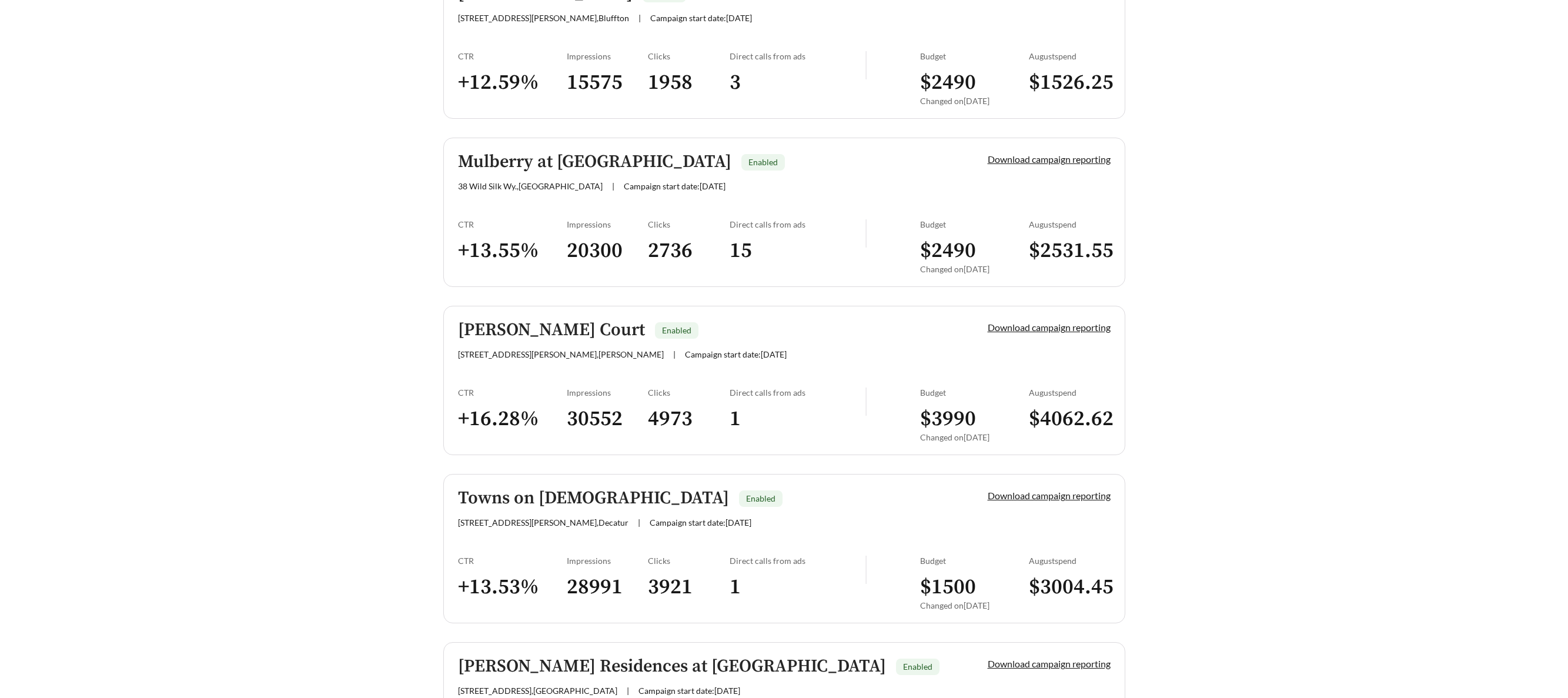
scroll to position [1064, 0]
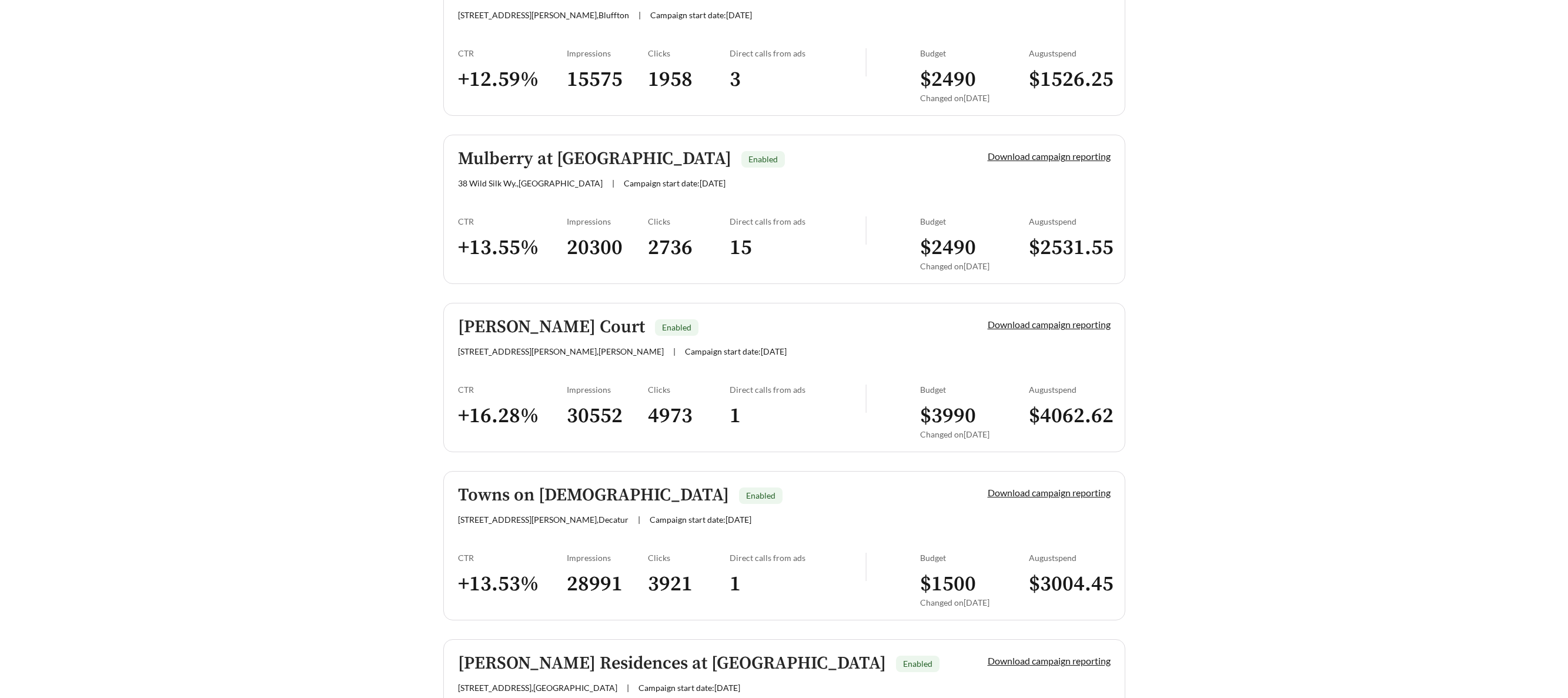
click at [534, 156] on h5 "Mulberry at Rice Hope" at bounding box center [595, 159] width 273 height 20
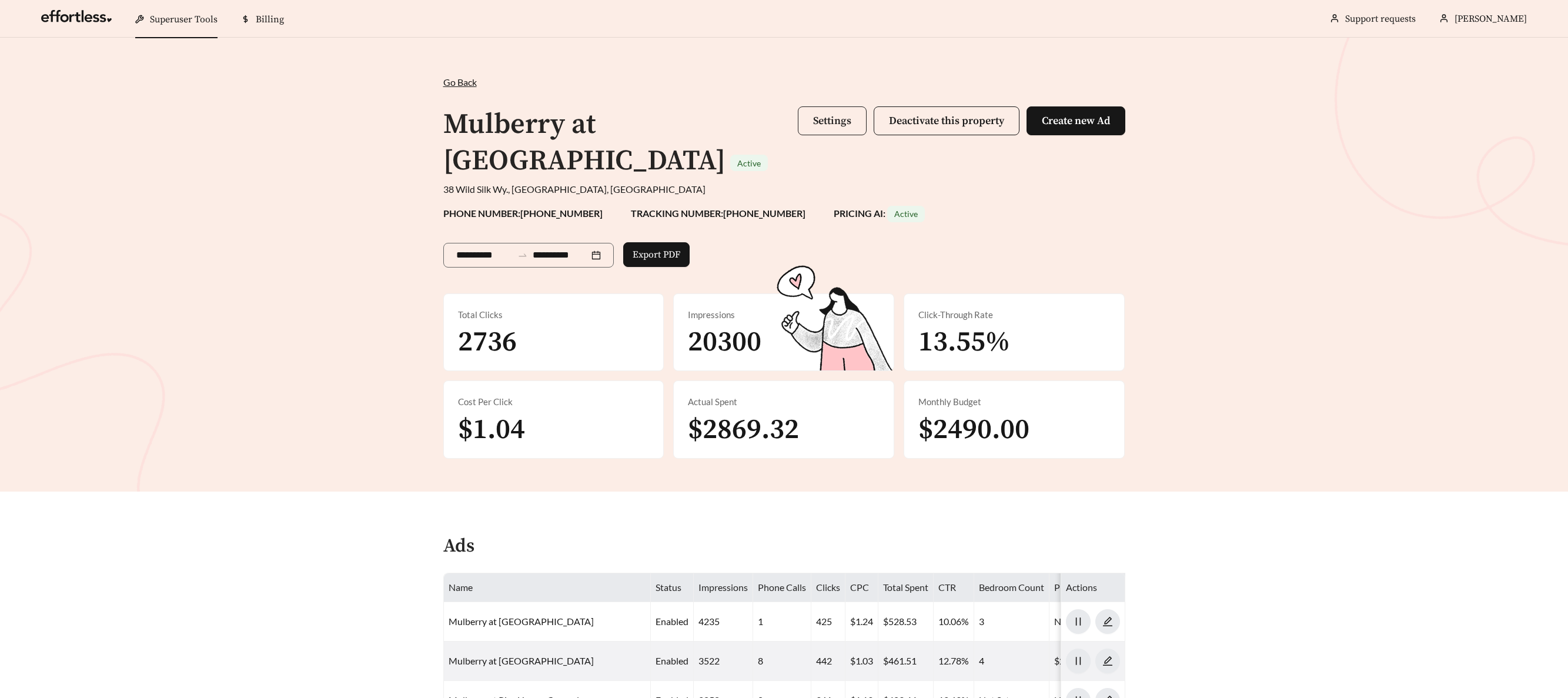
click at [809, 120] on button "Settings" at bounding box center [832, 121] width 68 height 29
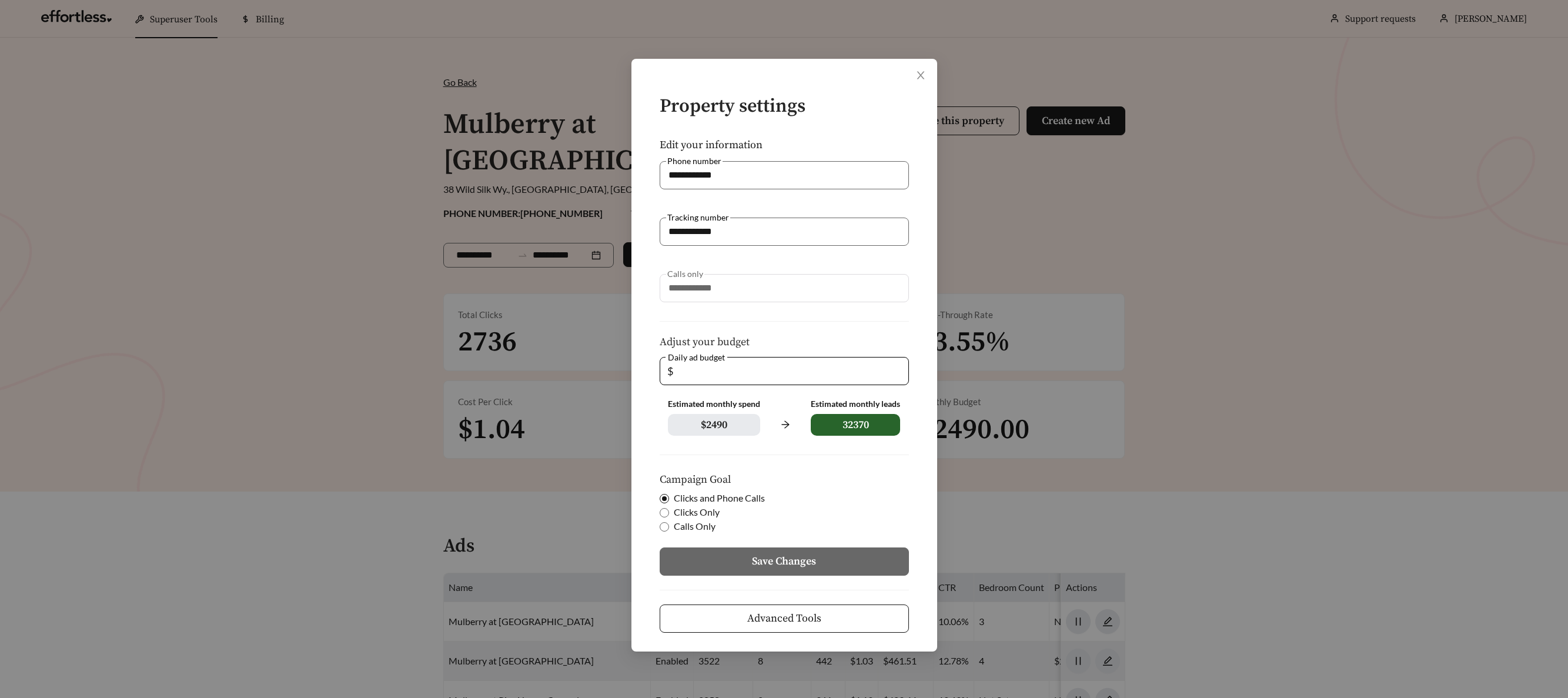
click at [834, 610] on button "Advanced Tools" at bounding box center [784, 618] width 250 height 28
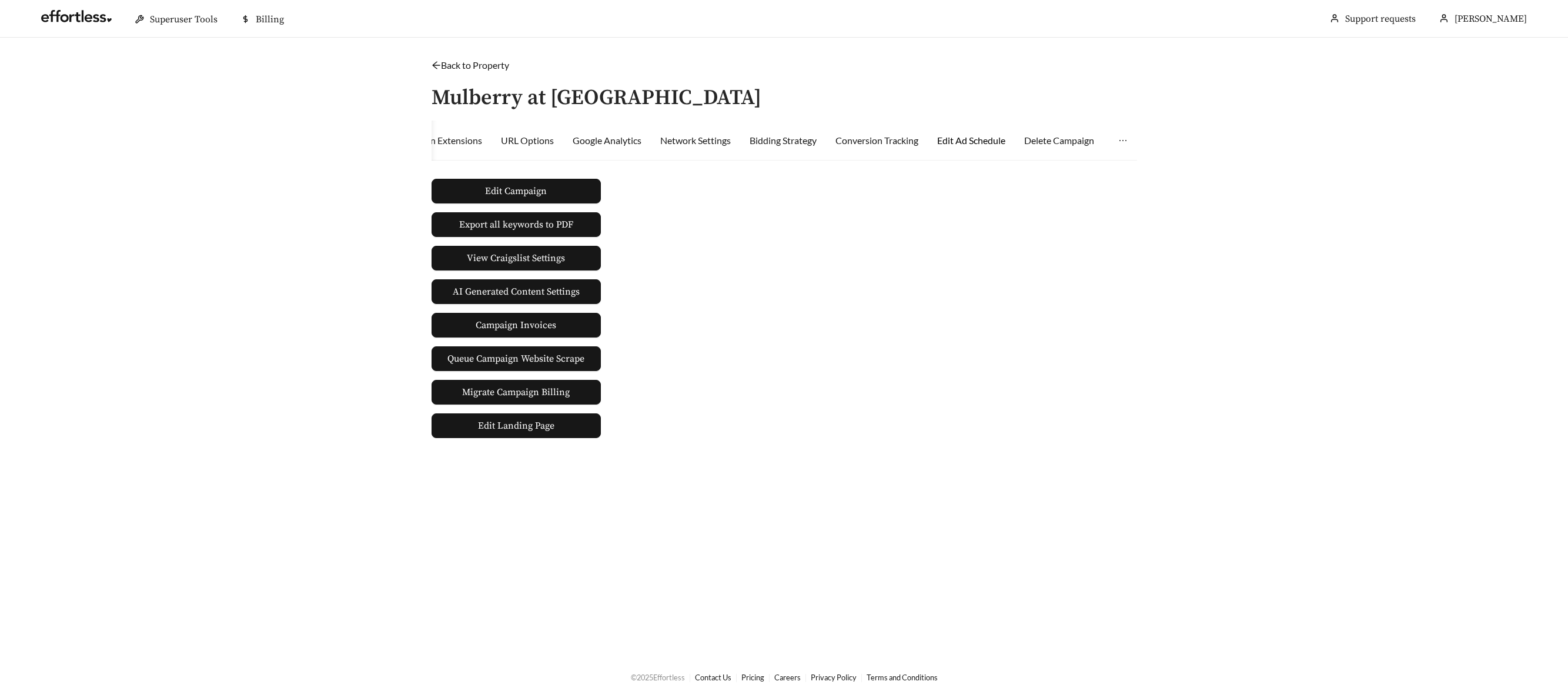
click at [966, 139] on div "Edit Ad Schedule" at bounding box center [972, 140] width 68 height 15
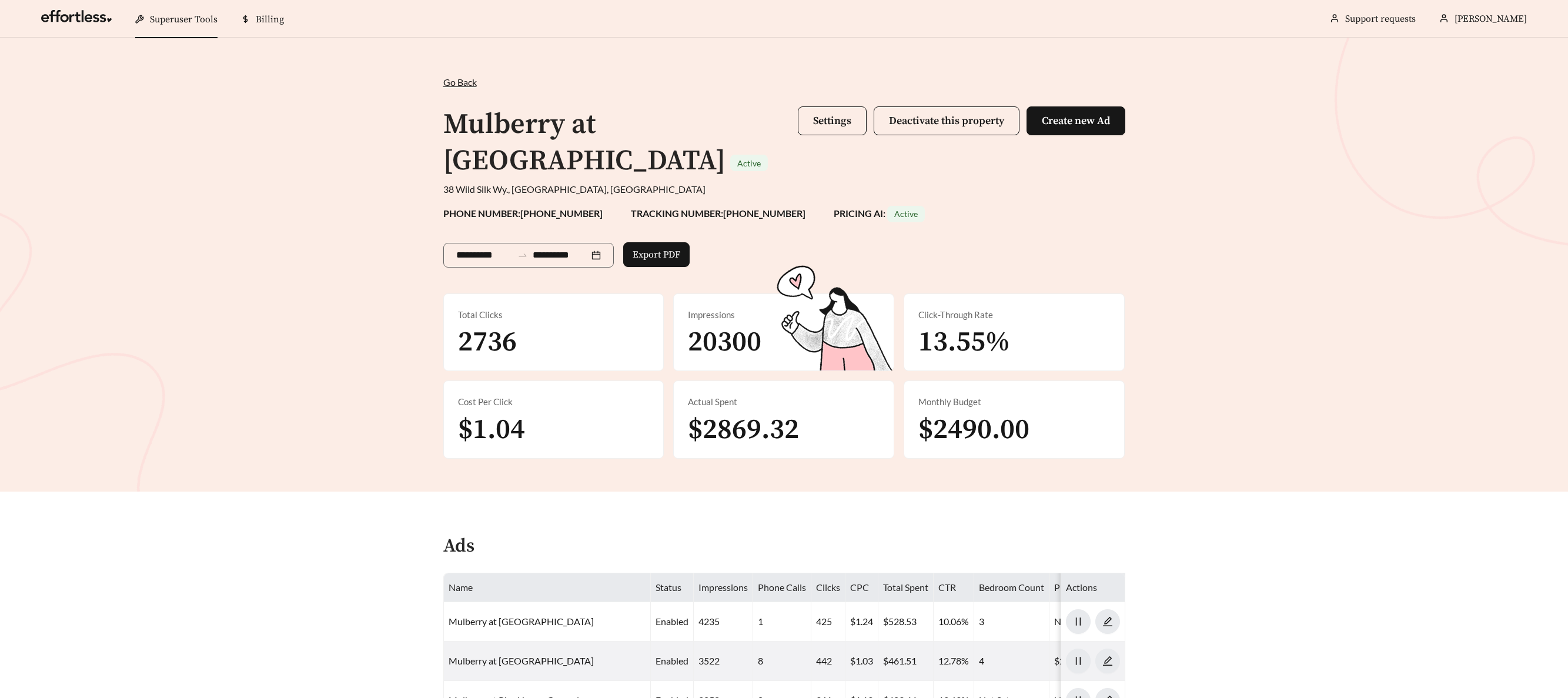
scroll to position [1064, 0]
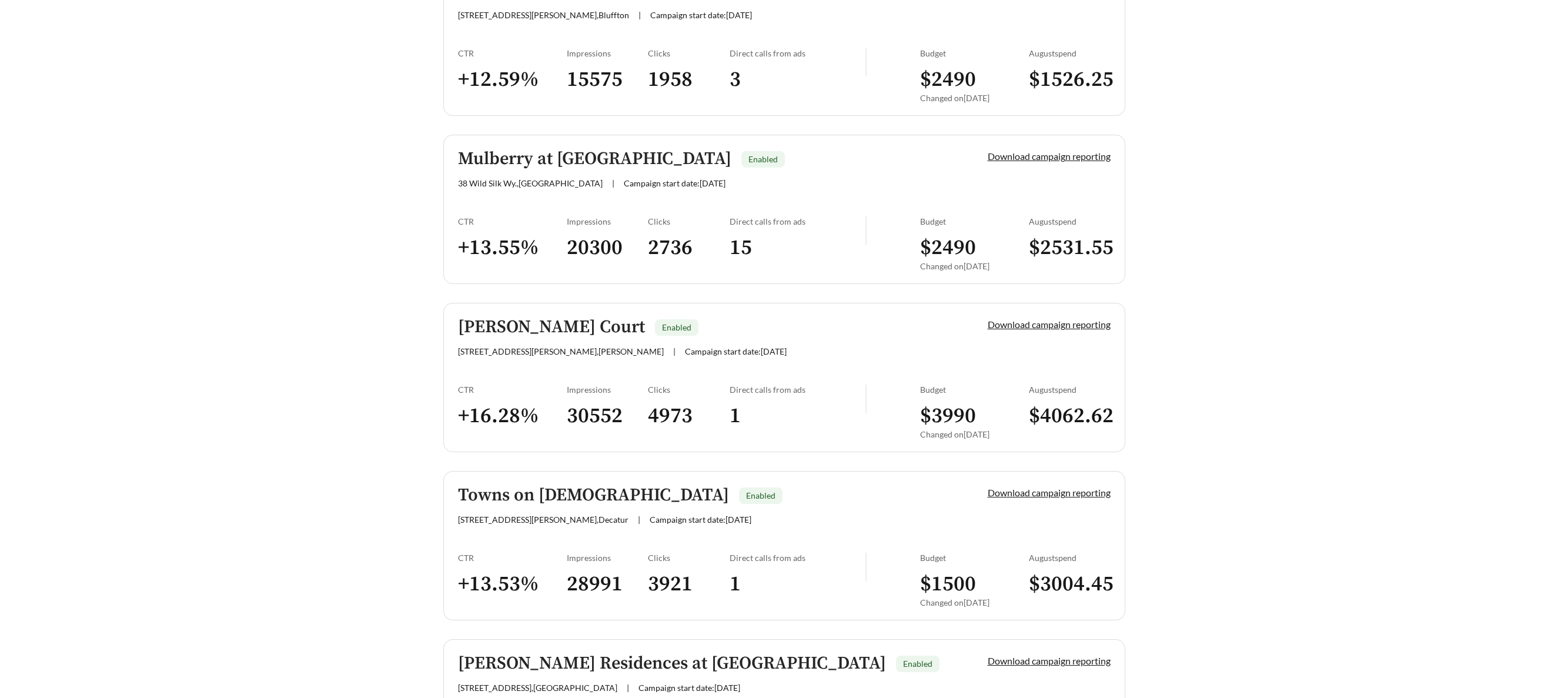
click at [462, 329] on h5 "Isabella Court" at bounding box center [551, 327] width 187 height 20
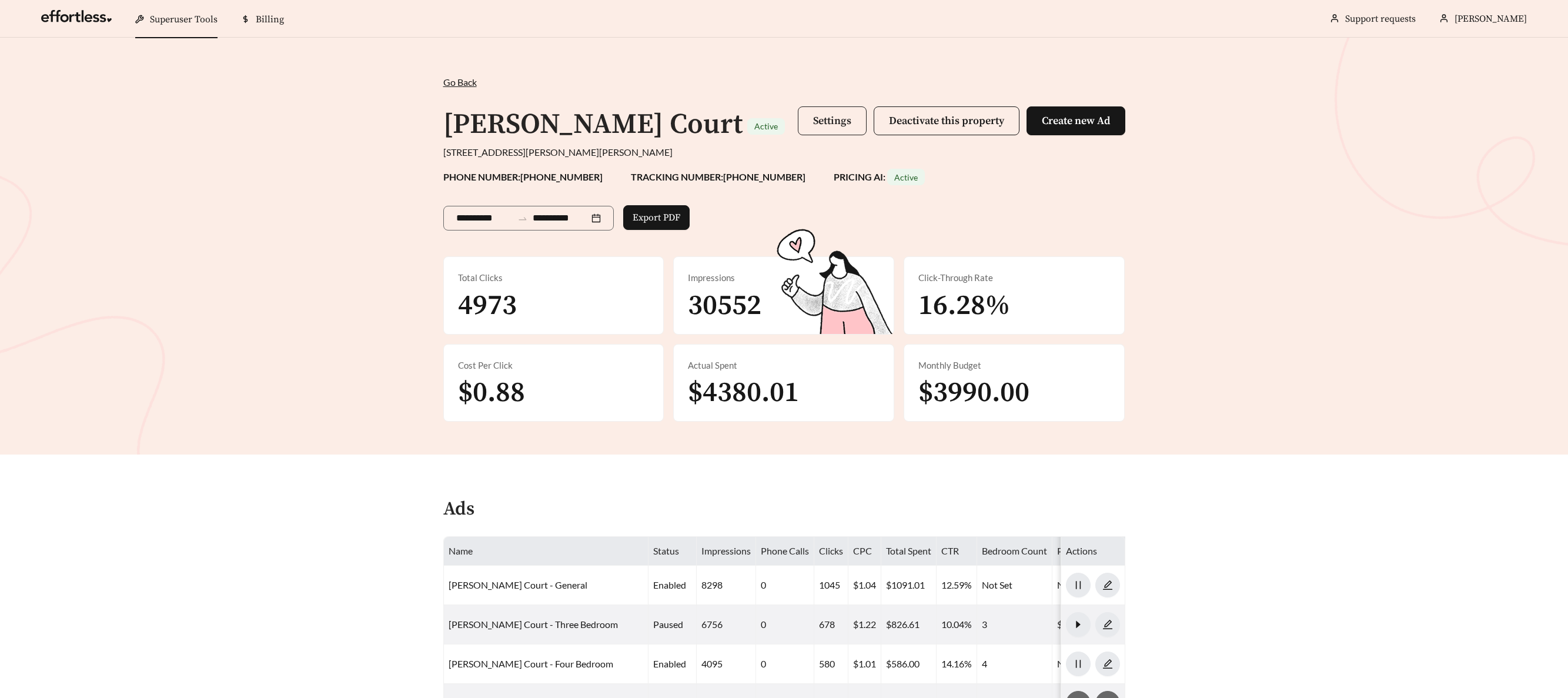
click at [826, 118] on span "Settings" at bounding box center [831, 120] width 38 height 14
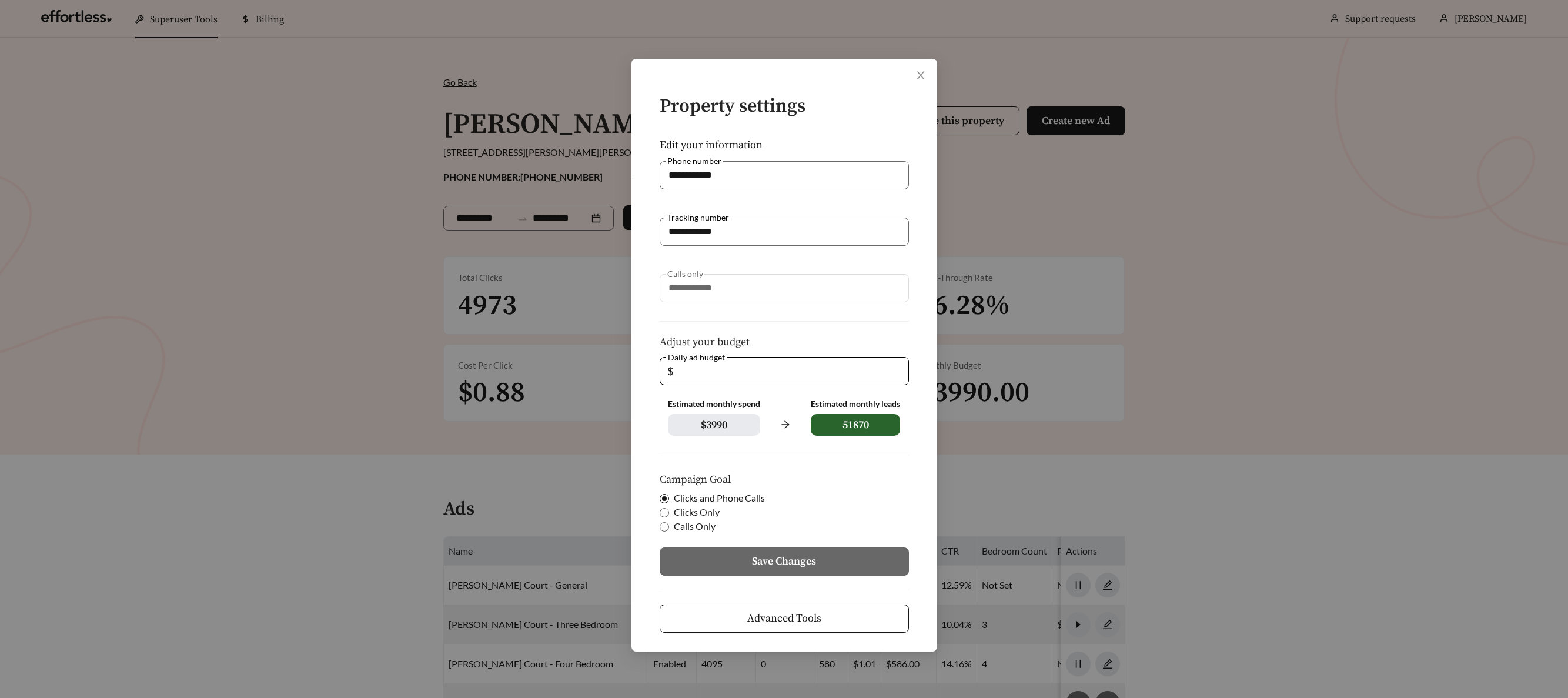
click at [860, 615] on button "Advanced Tools" at bounding box center [784, 618] width 250 height 28
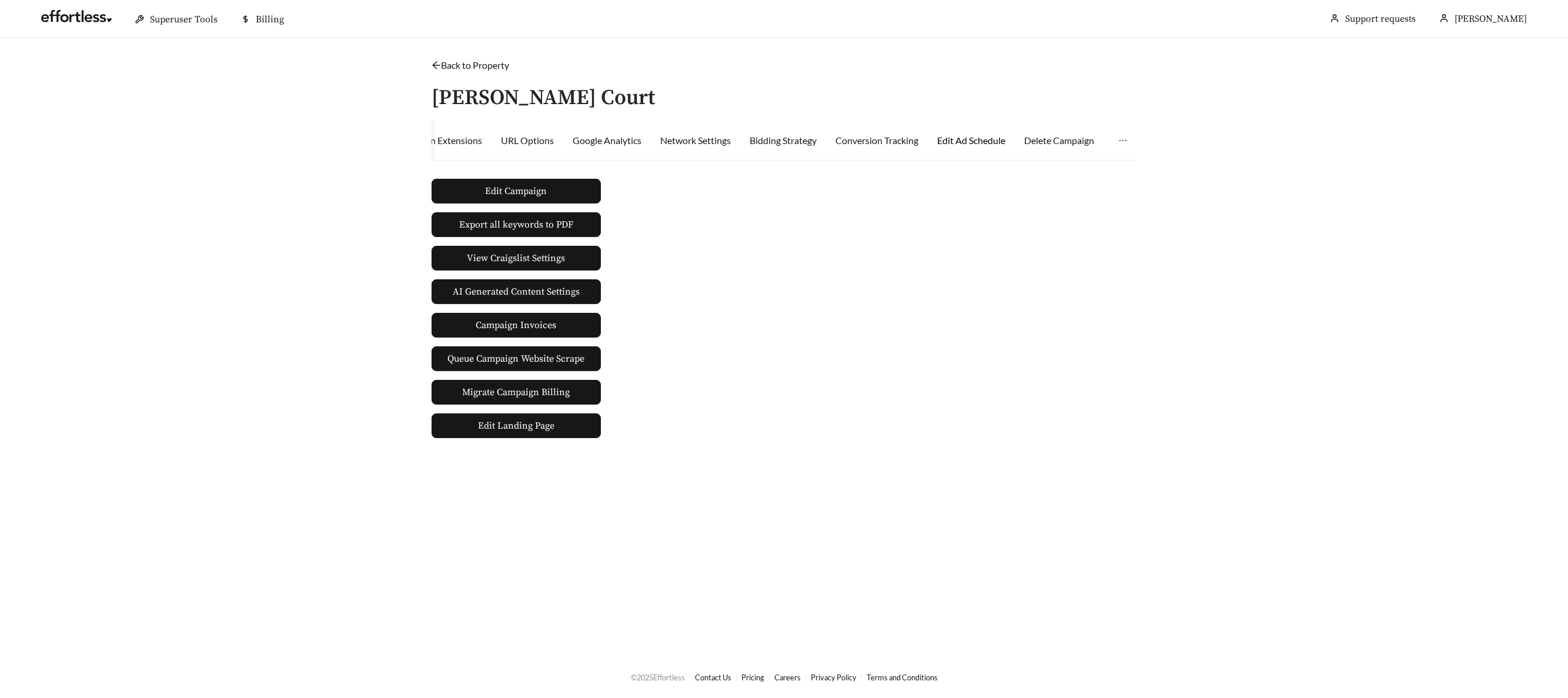
click at [990, 137] on div "Edit Ad Schedule" at bounding box center [972, 140] width 68 height 15
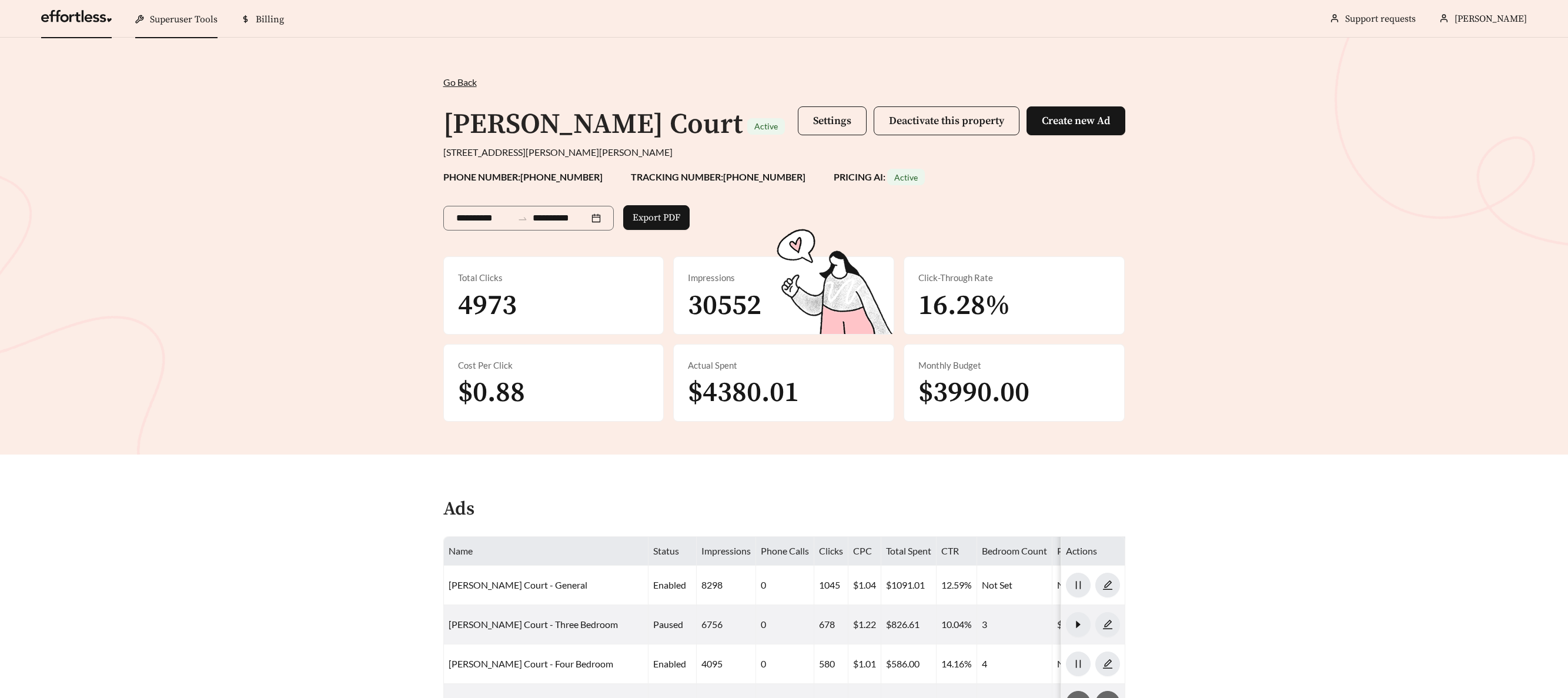
scroll to position [1064, 0]
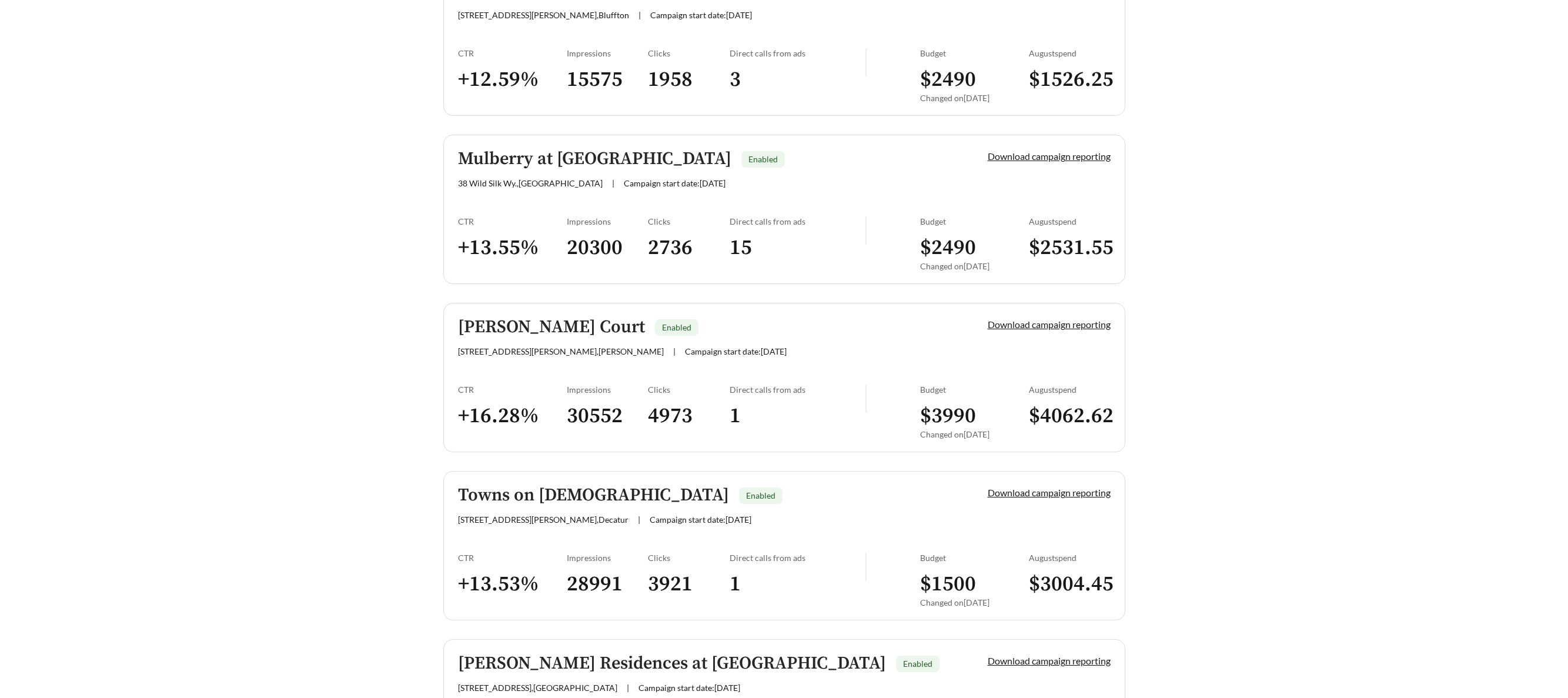
click at [507, 492] on h5 "Towns on Church" at bounding box center [593, 495] width 271 height 20
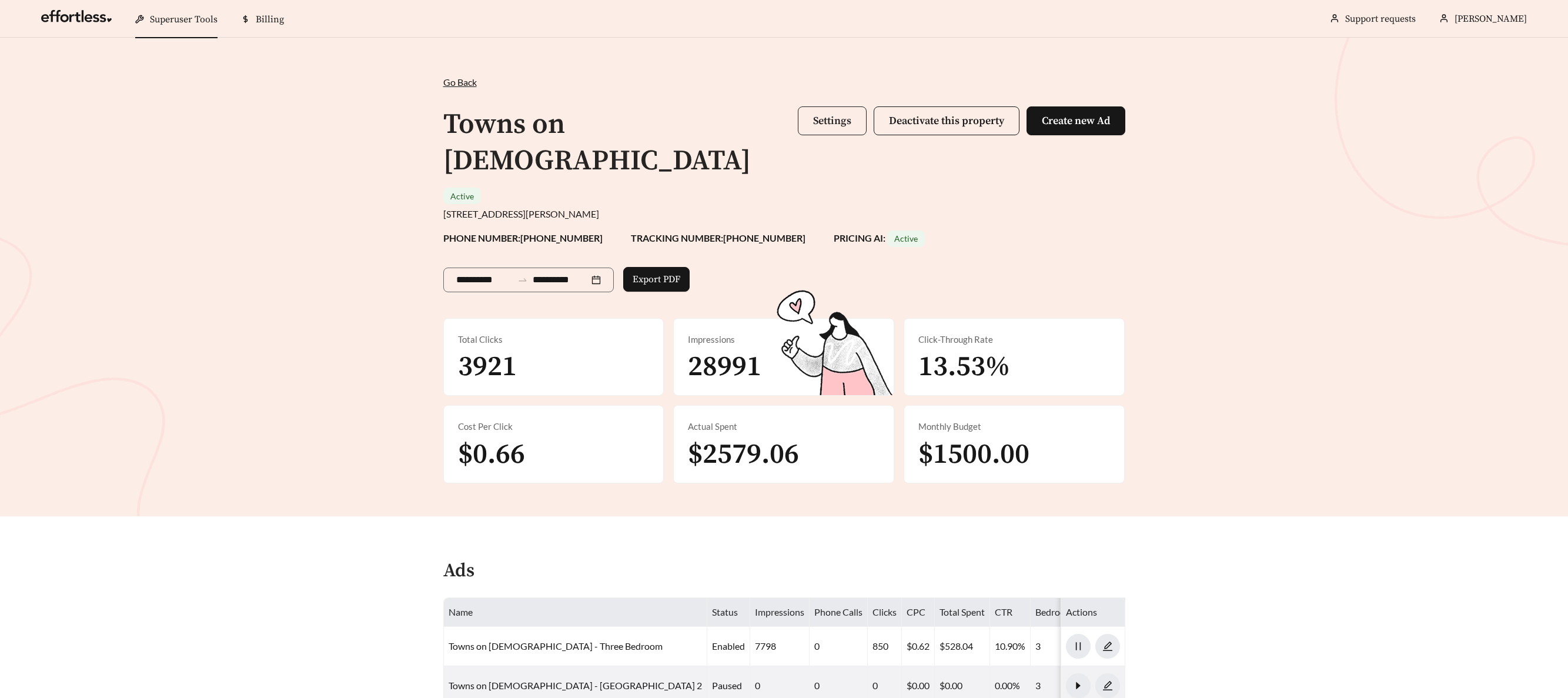
click at [830, 118] on span "Settings" at bounding box center [831, 120] width 38 height 14
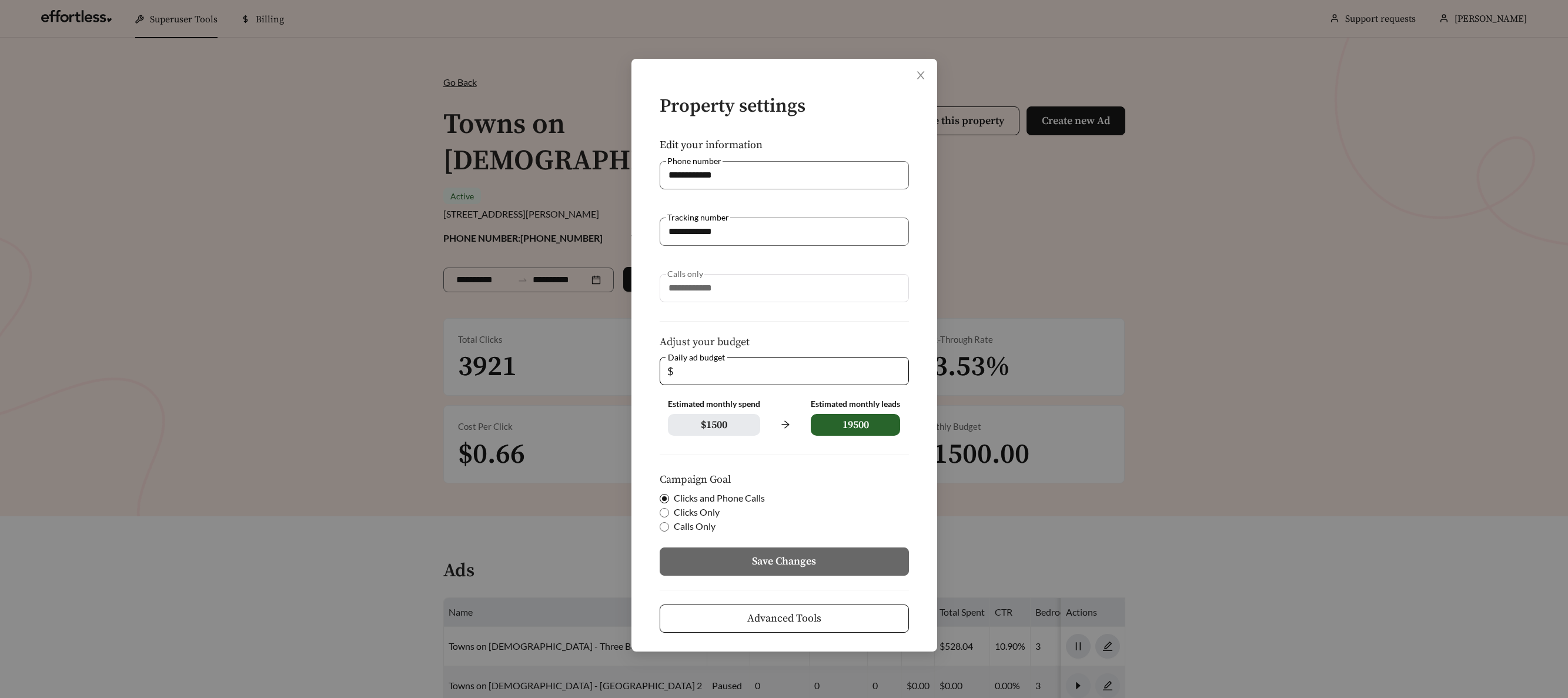
click at [849, 618] on button "Advanced Tools" at bounding box center [784, 618] width 250 height 28
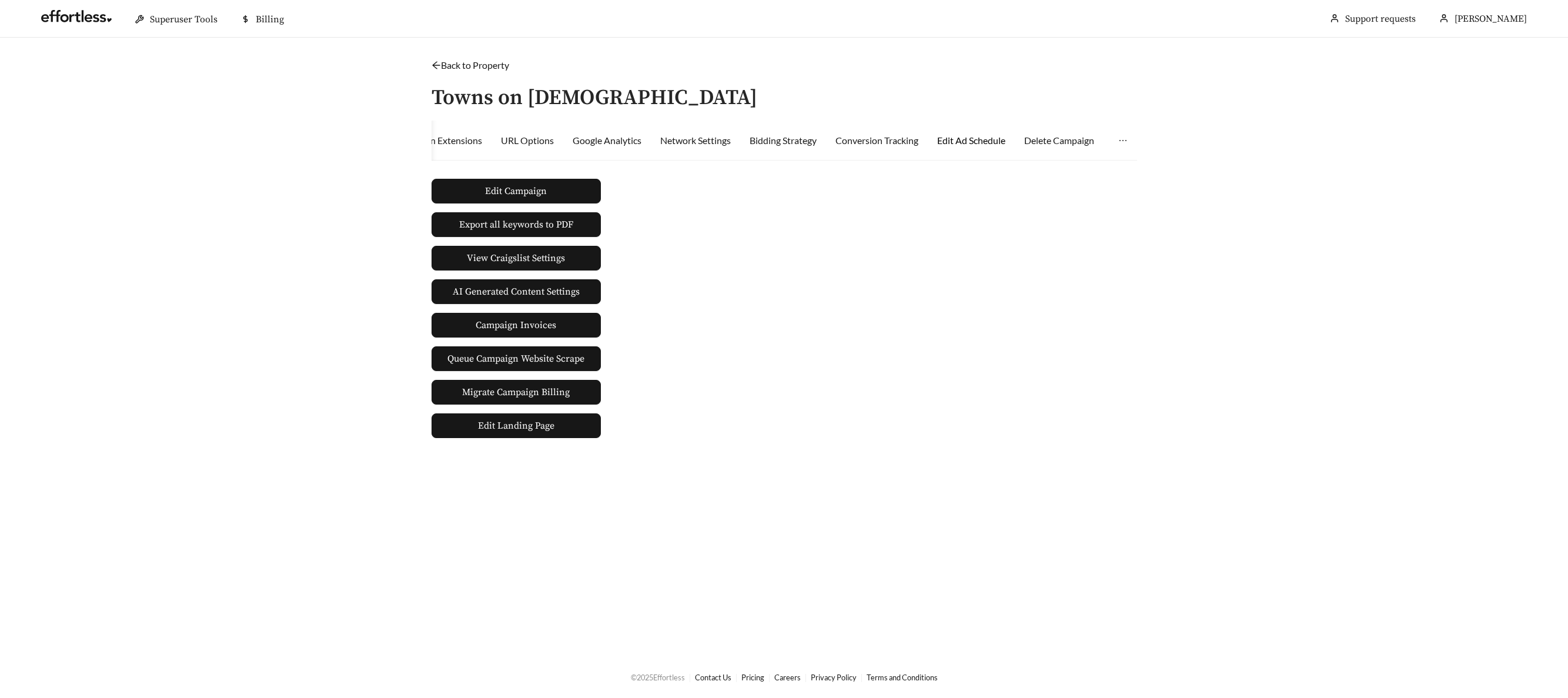
click at [965, 142] on div "Edit Ad Schedule" at bounding box center [972, 140] width 68 height 15
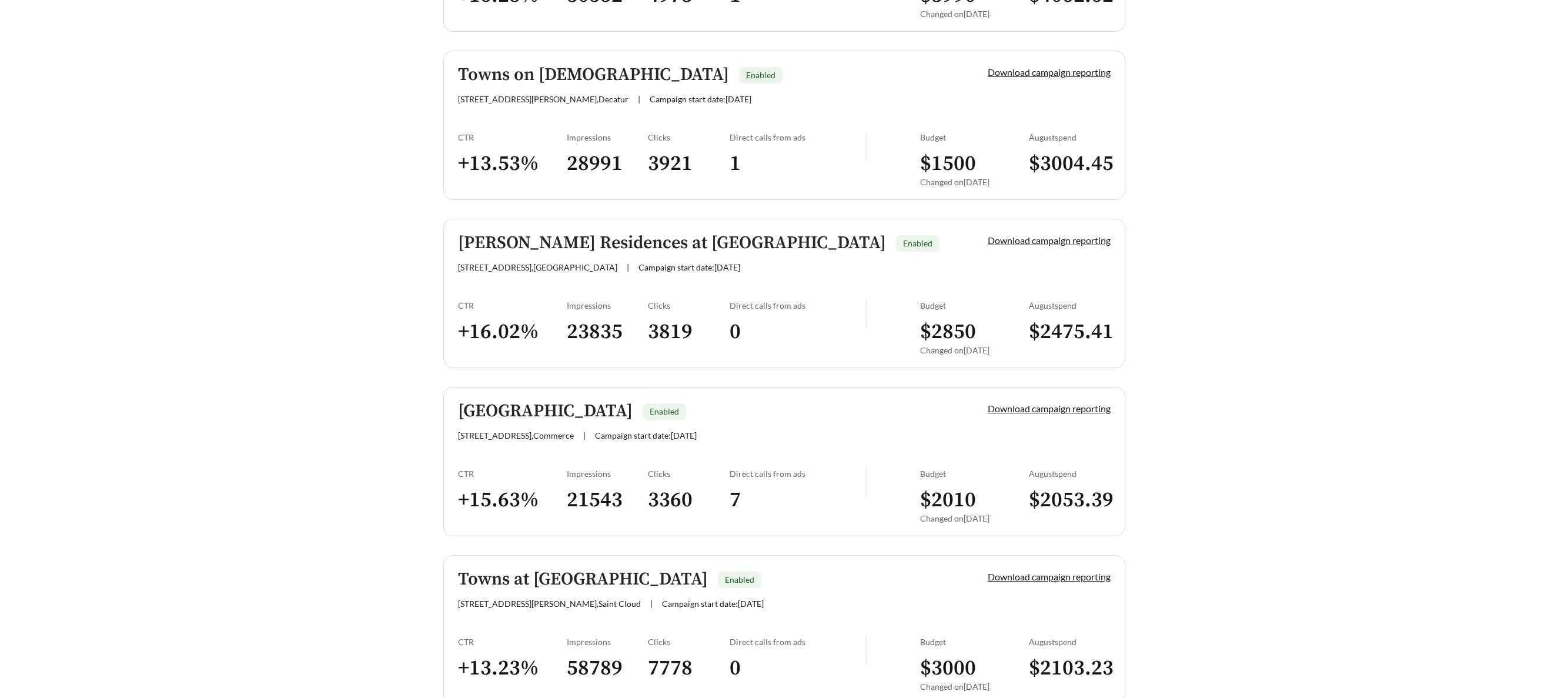
scroll to position [1495, 0]
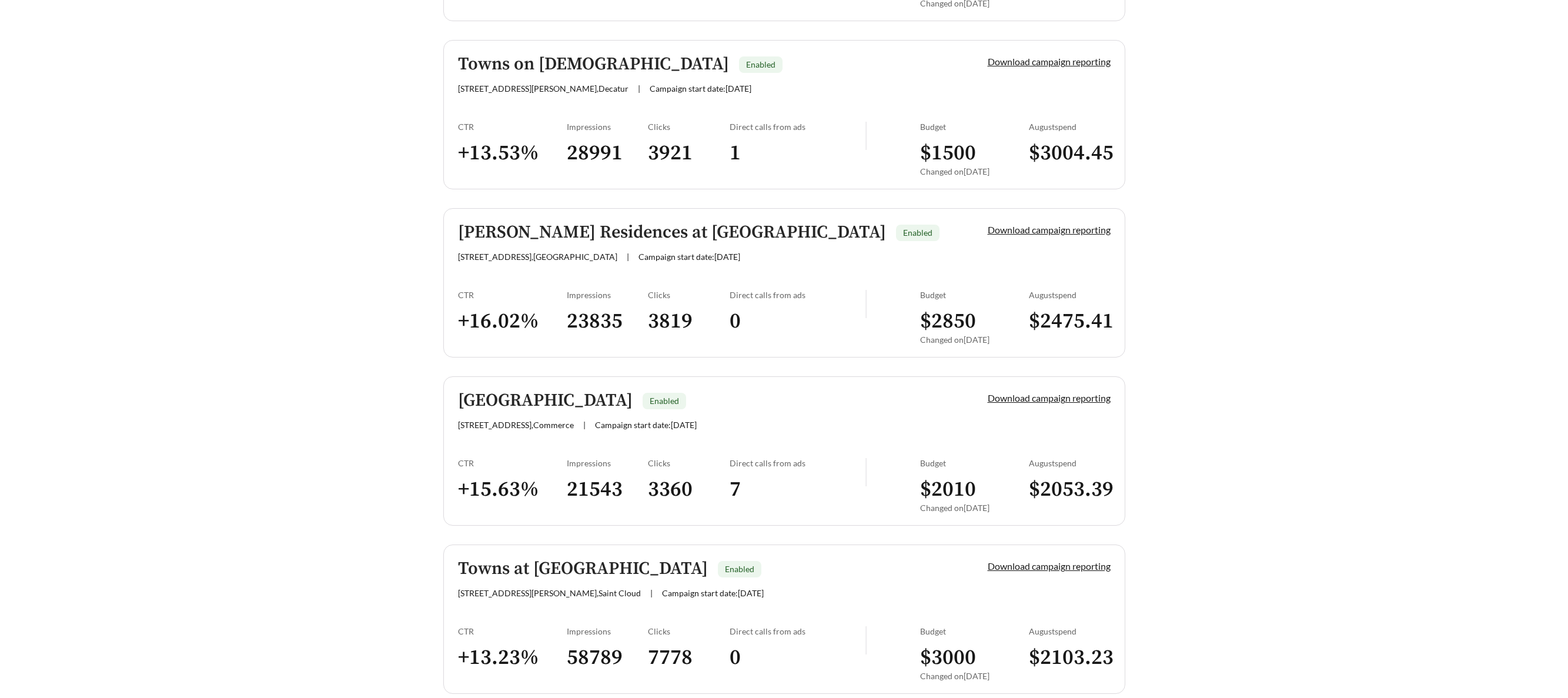
click at [481, 244] on div "Quinn Residences at Vista Lake Enabled 204 Horizon Way , Dallas | Campaign star…" at bounding box center [702, 242] width 490 height 38
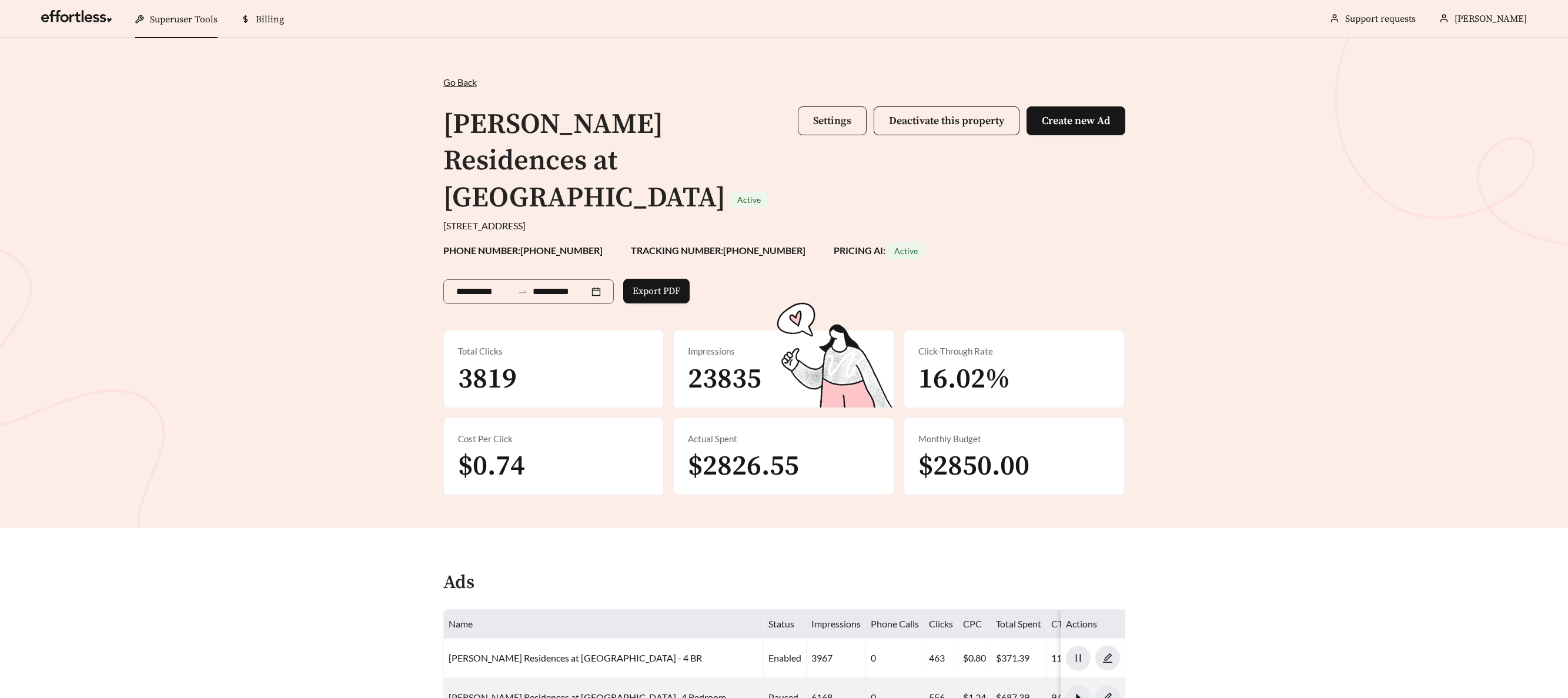
click at [828, 132] on button "Settings" at bounding box center [832, 121] width 68 height 29
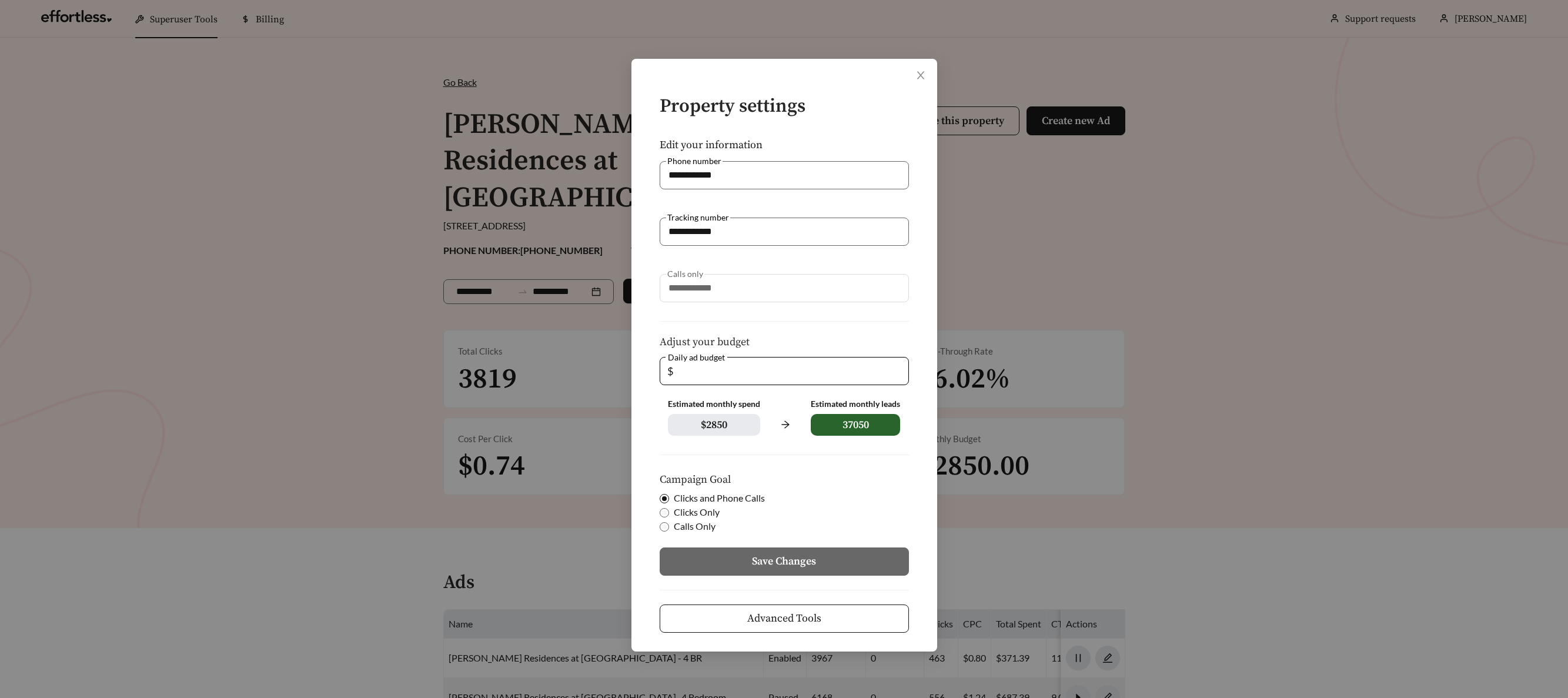
click at [798, 612] on span "Advanced Tools" at bounding box center [784, 618] width 74 height 16
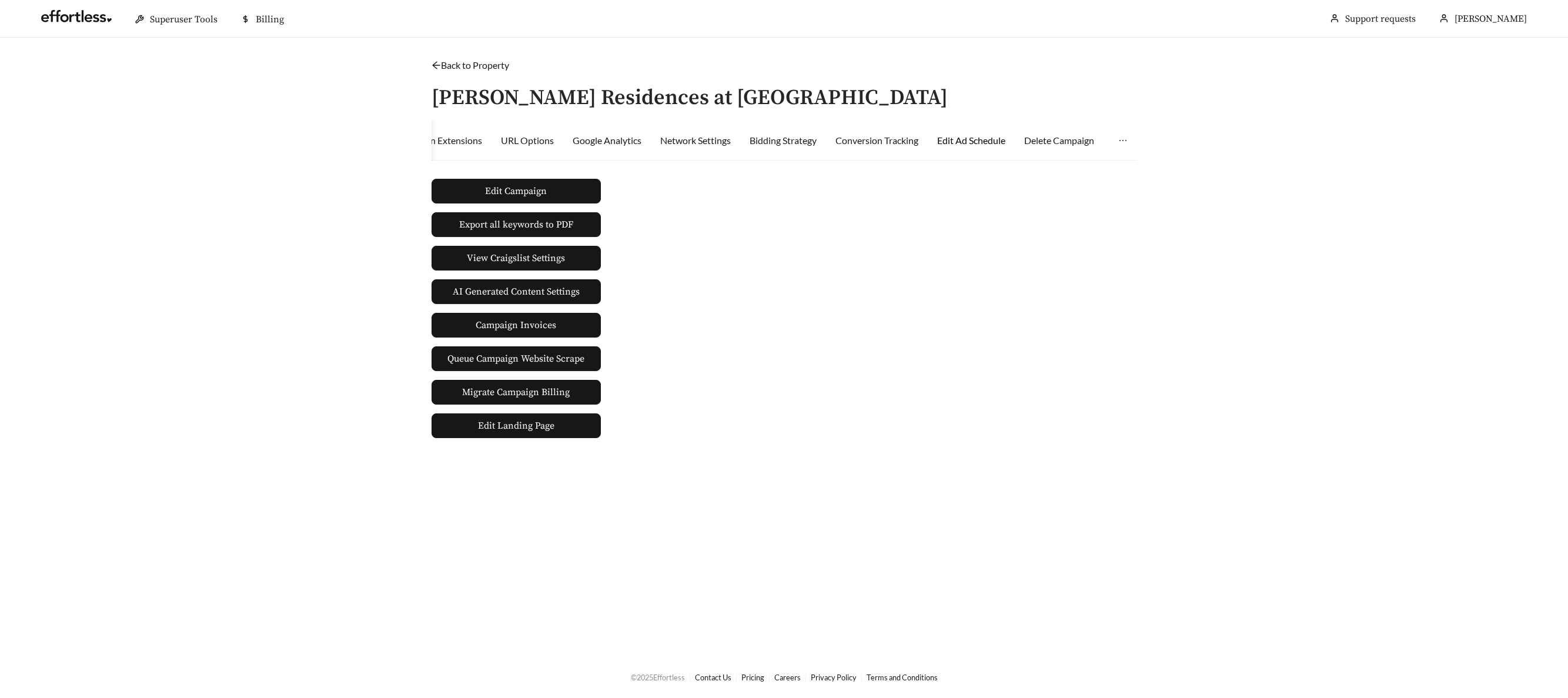
click at [981, 144] on div "Edit Ad Schedule" at bounding box center [972, 140] width 68 height 15
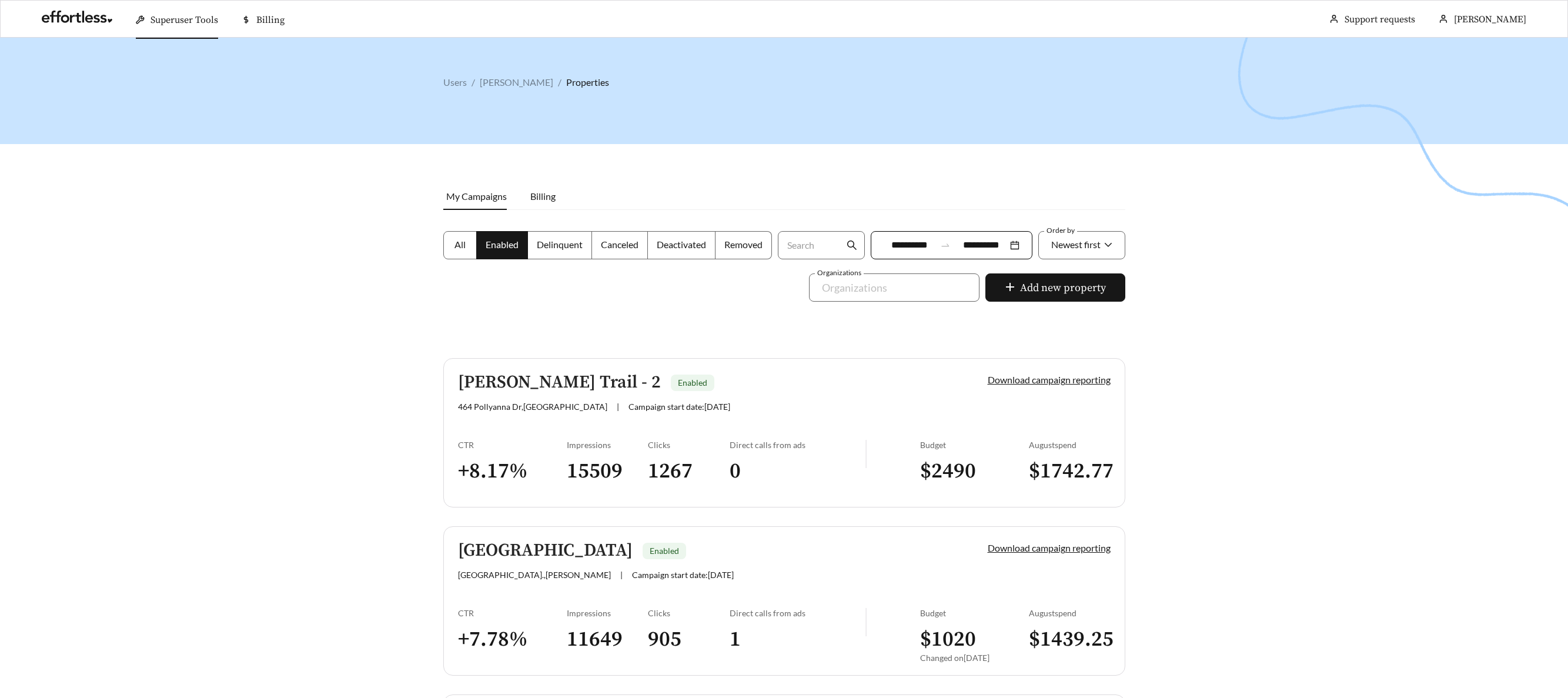
scroll to position [1495, 0]
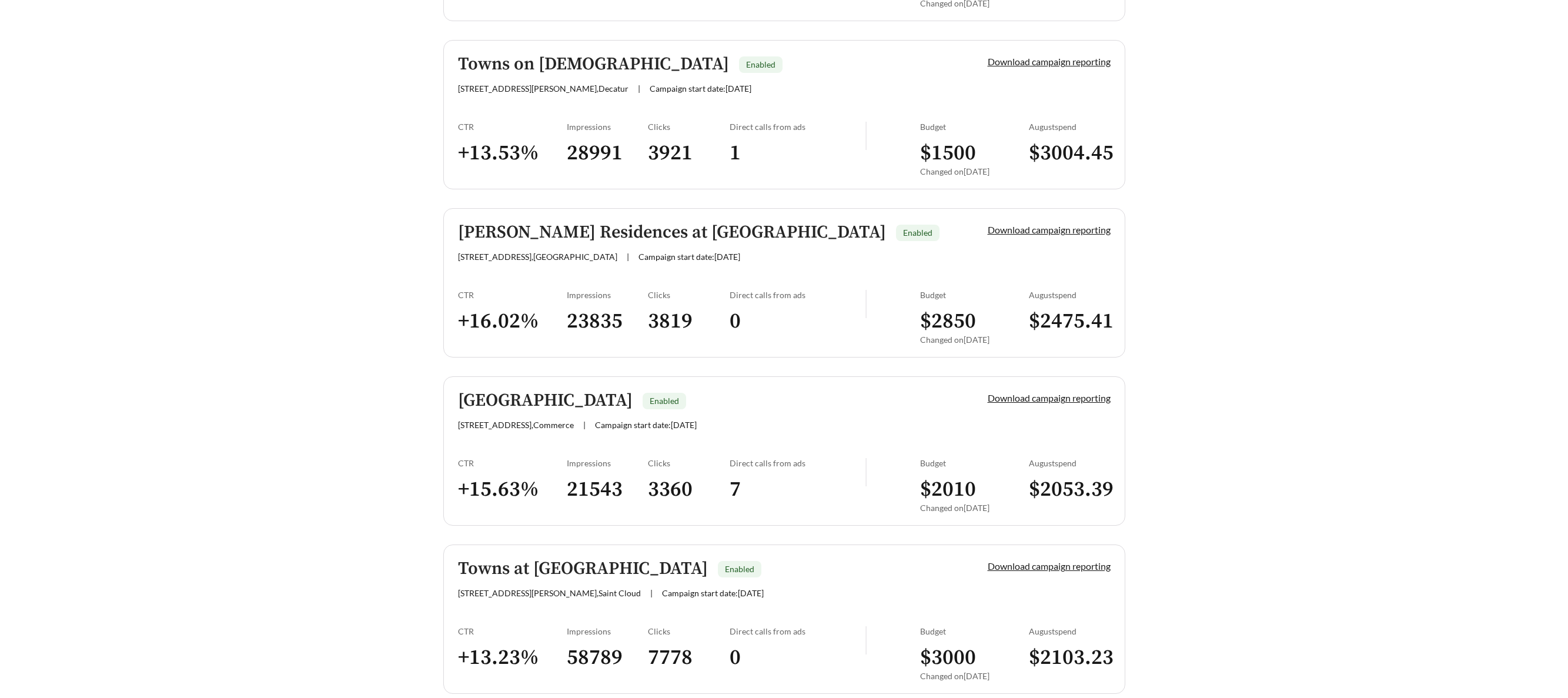
click at [537, 402] on h5 "Harmony Heights" at bounding box center [545, 401] width 174 height 20
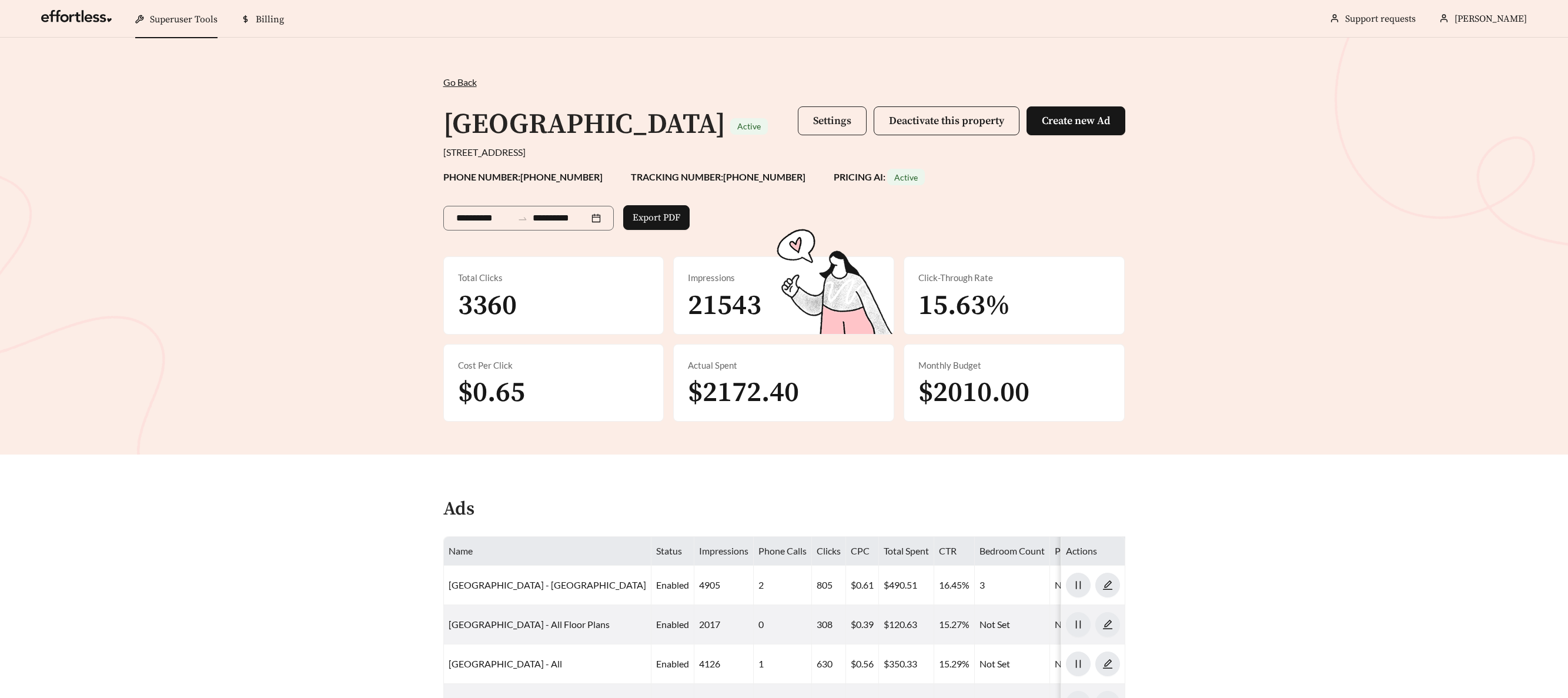
click at [834, 112] on button "Settings" at bounding box center [832, 121] width 68 height 29
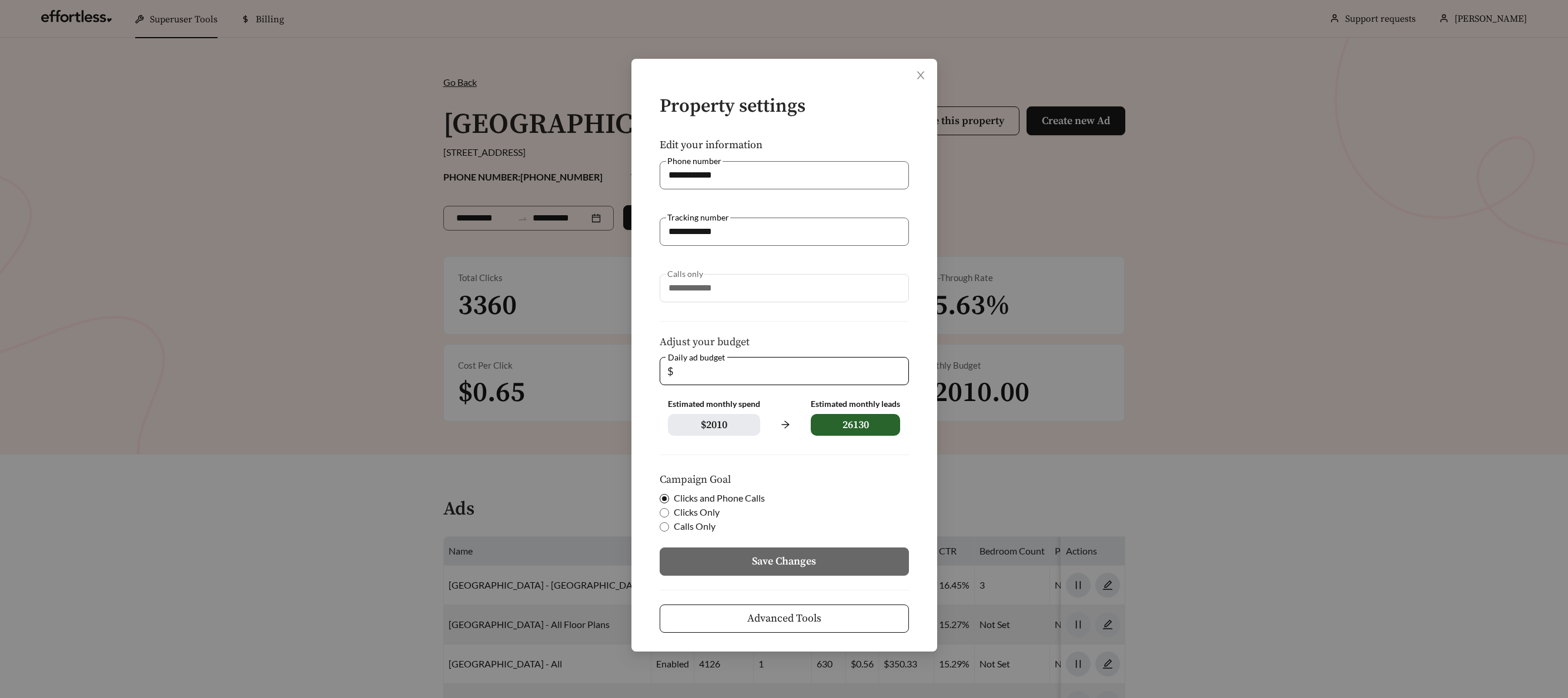
click at [841, 619] on button "Advanced Tools" at bounding box center [784, 618] width 250 height 28
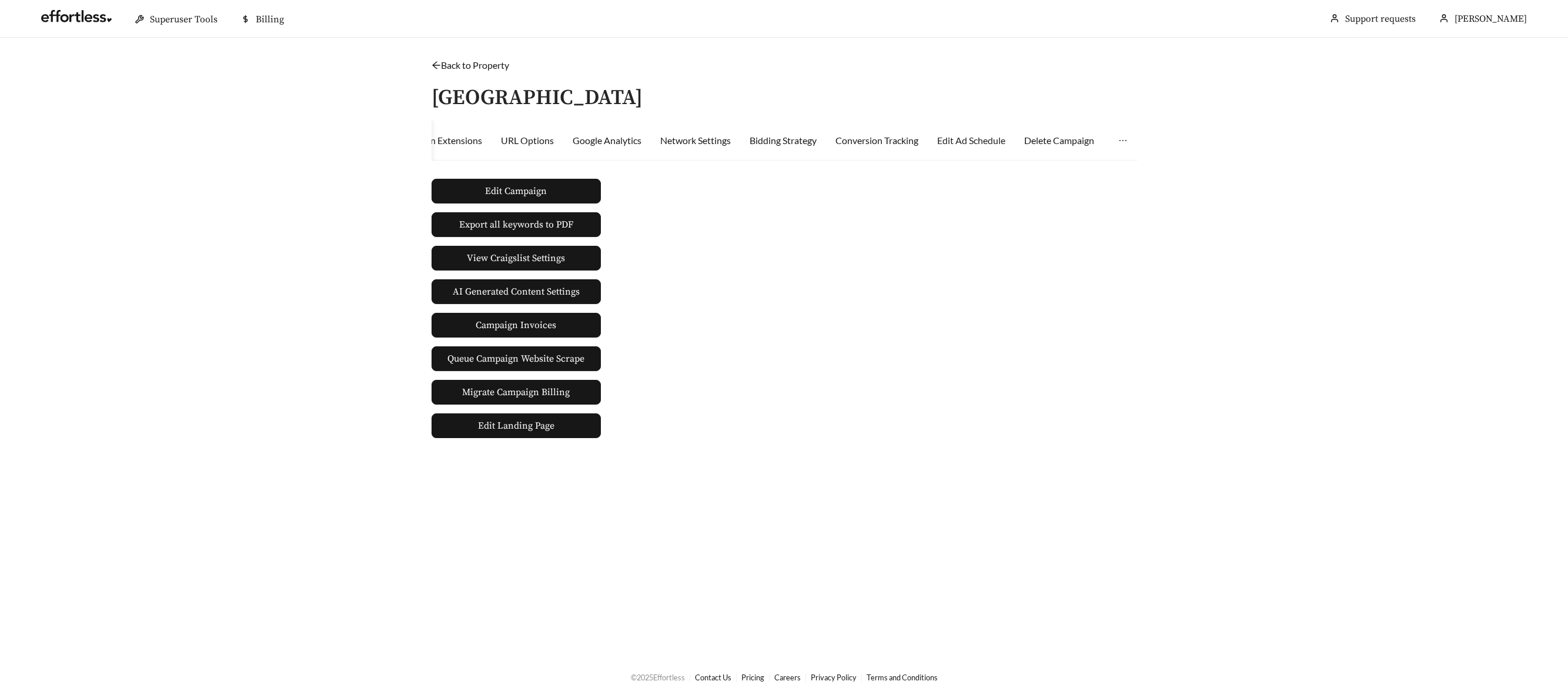
click at [973, 147] on div "Edit Ad Schedule" at bounding box center [972, 140] width 68 height 40
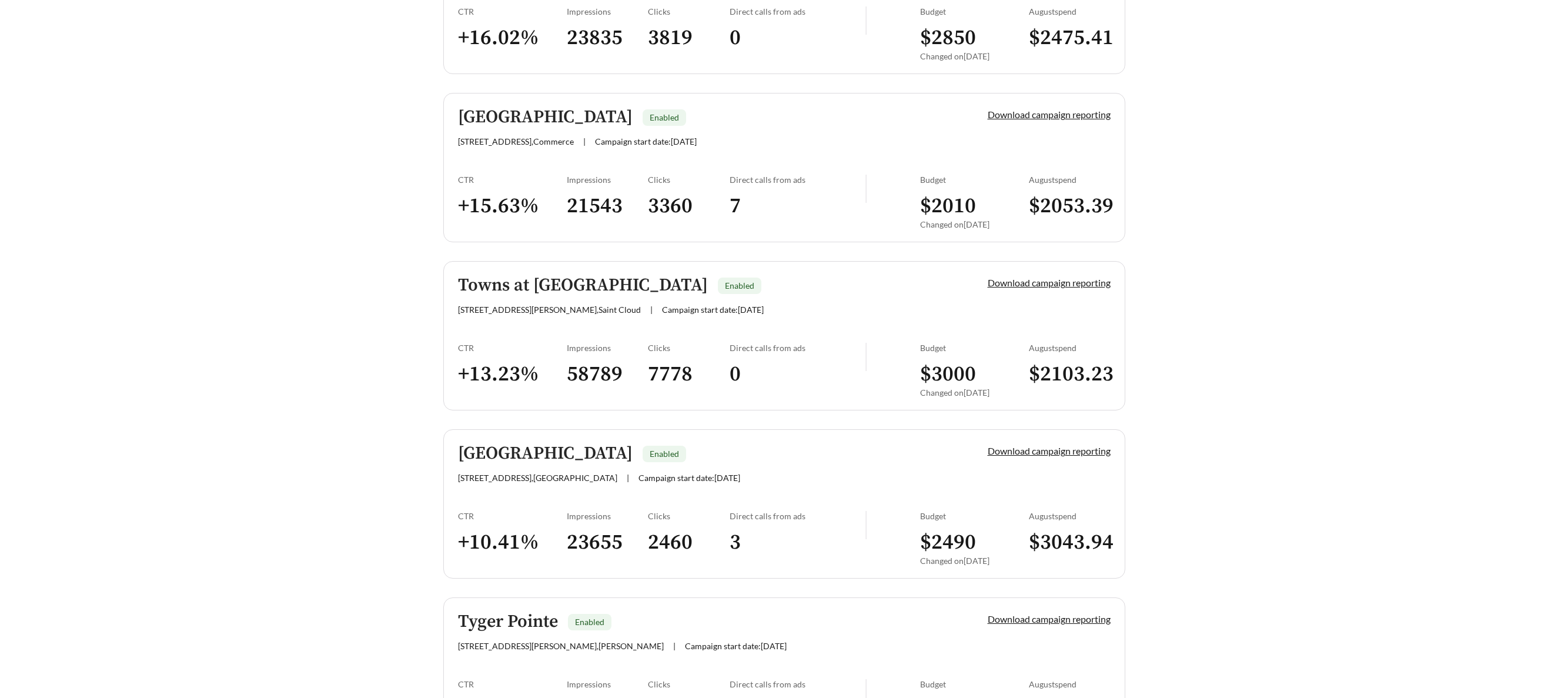
scroll to position [1794, 0]
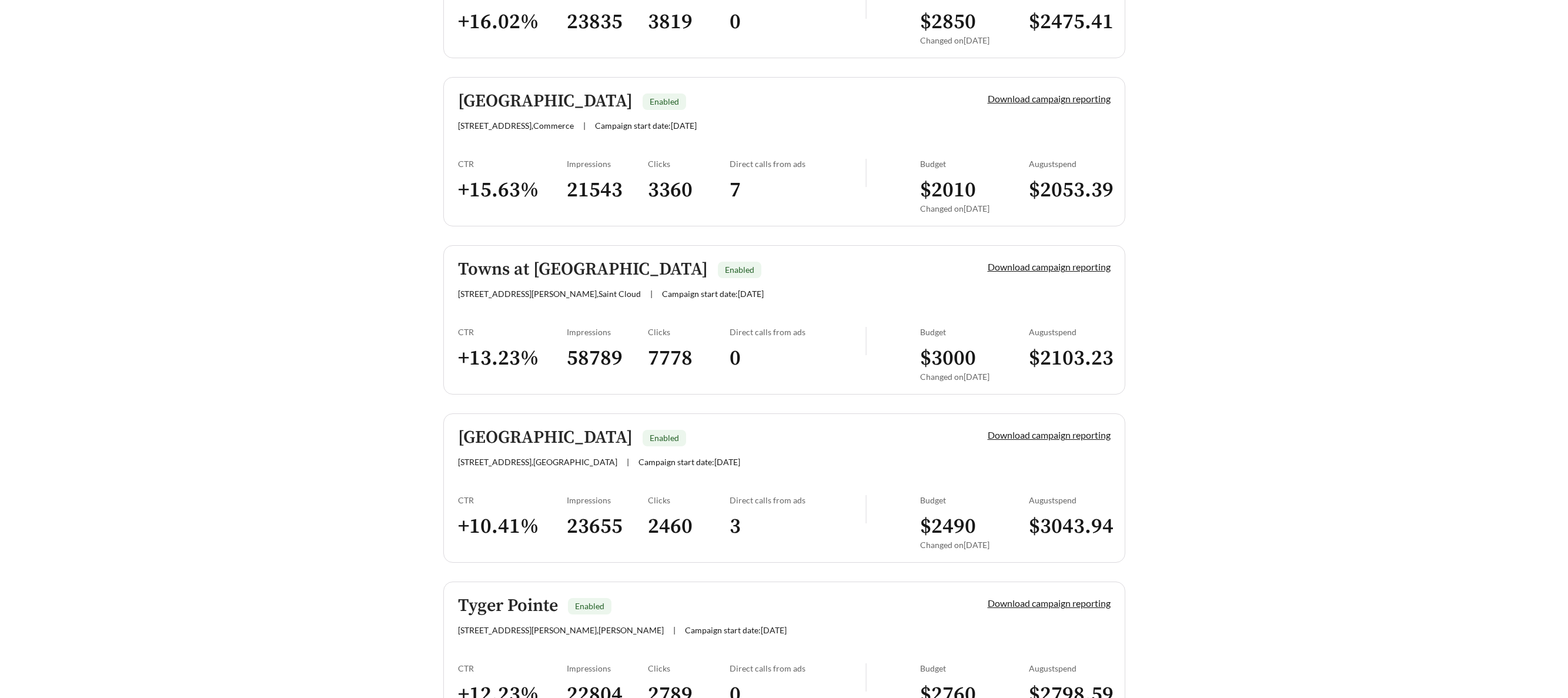
click at [515, 265] on h5 "Towns at Wiregrass" at bounding box center [583, 269] width 250 height 20
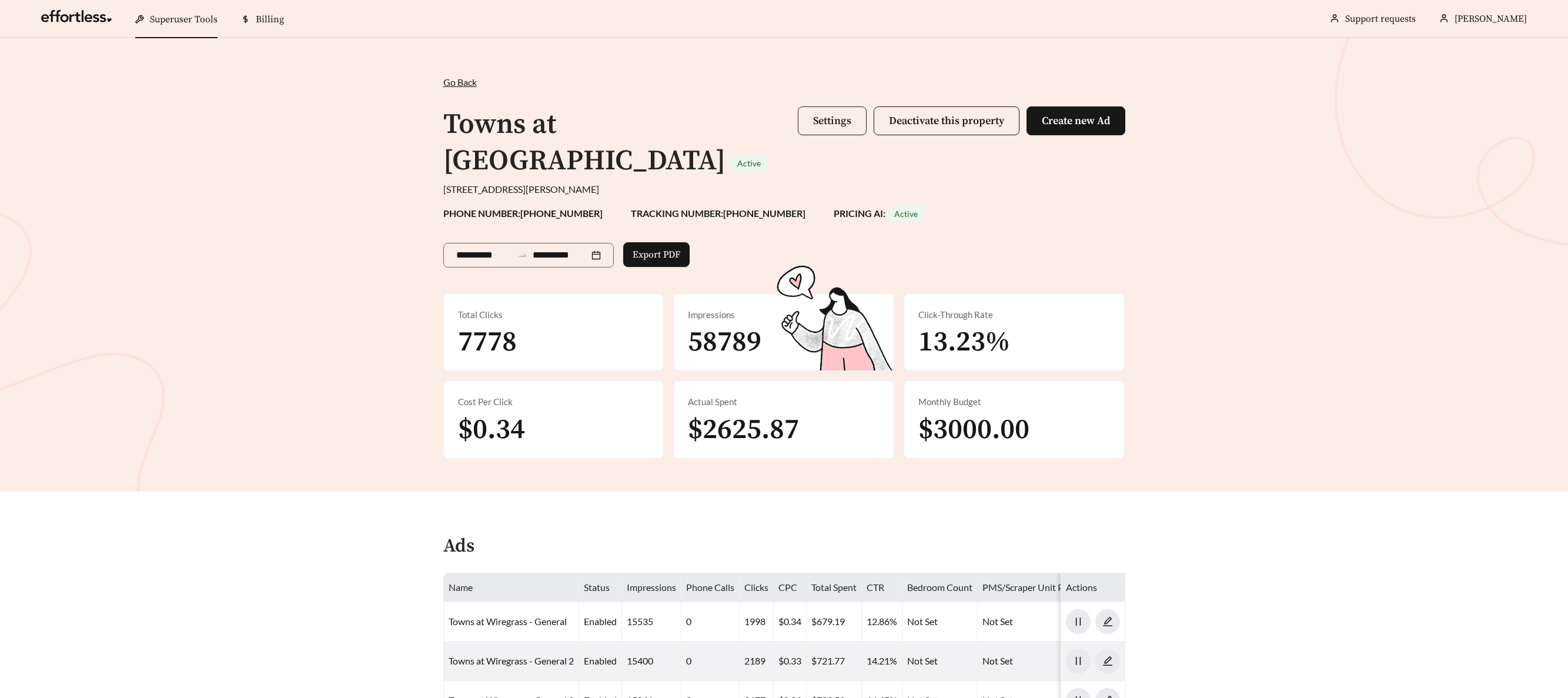
click at [826, 122] on span "Settings" at bounding box center [831, 120] width 38 height 14
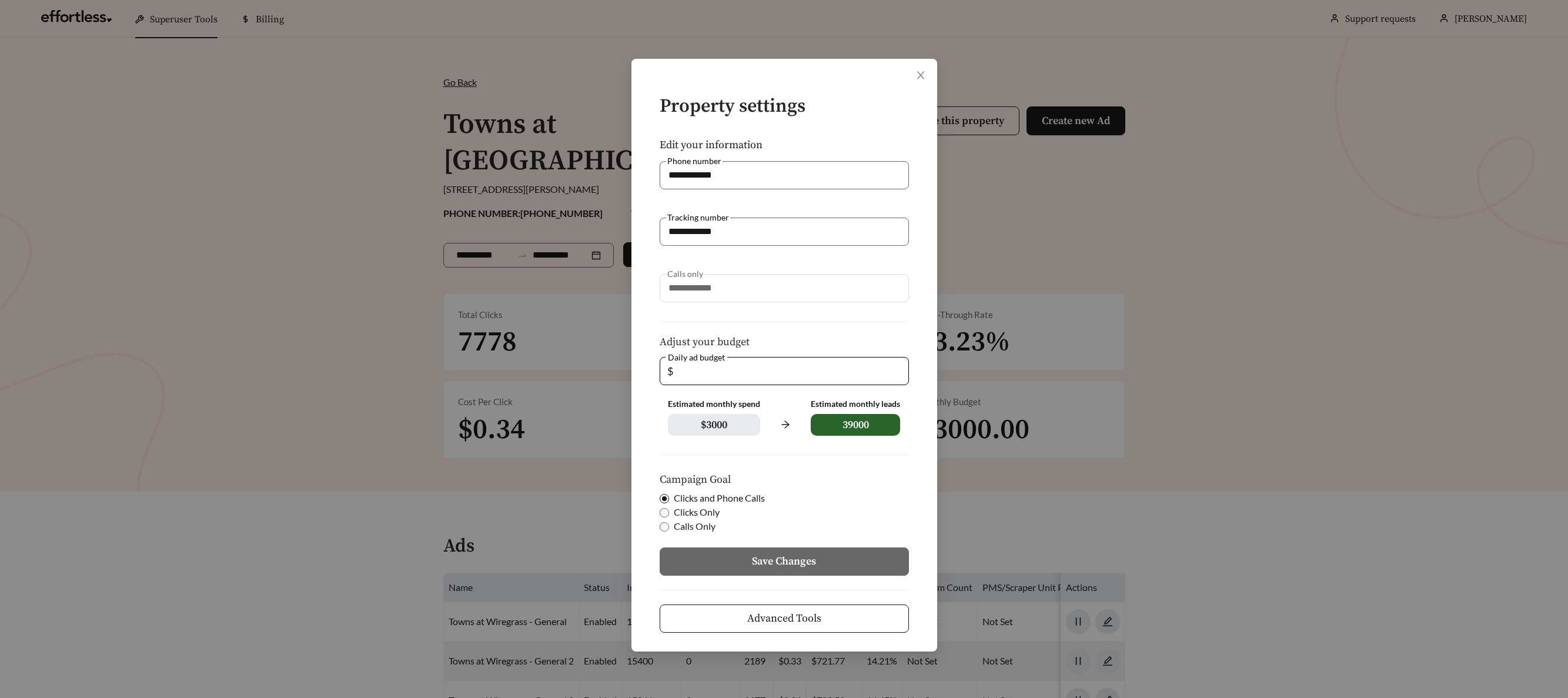
click at [805, 613] on span "Advanced Tools" at bounding box center [784, 618] width 74 height 16
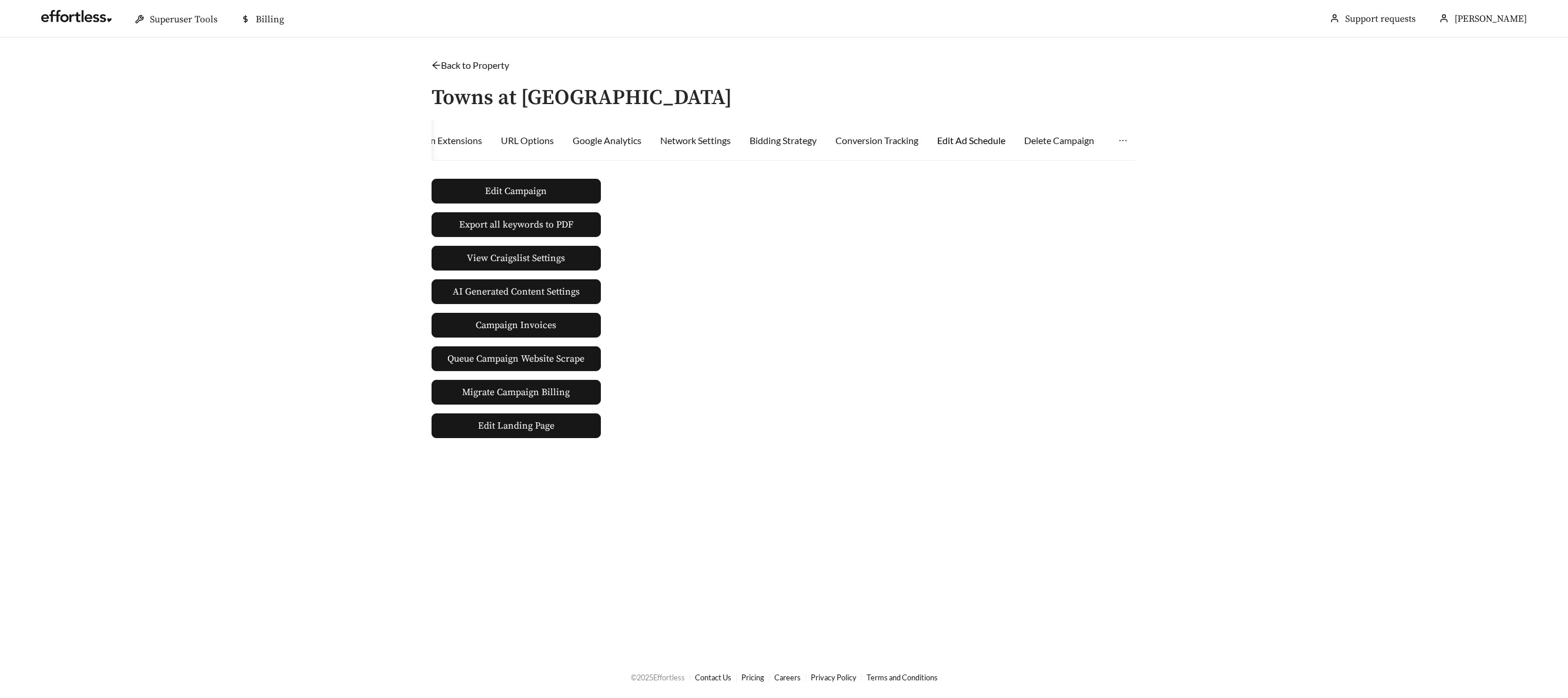
click at [969, 143] on div "Edit Ad Schedule" at bounding box center [972, 140] width 68 height 15
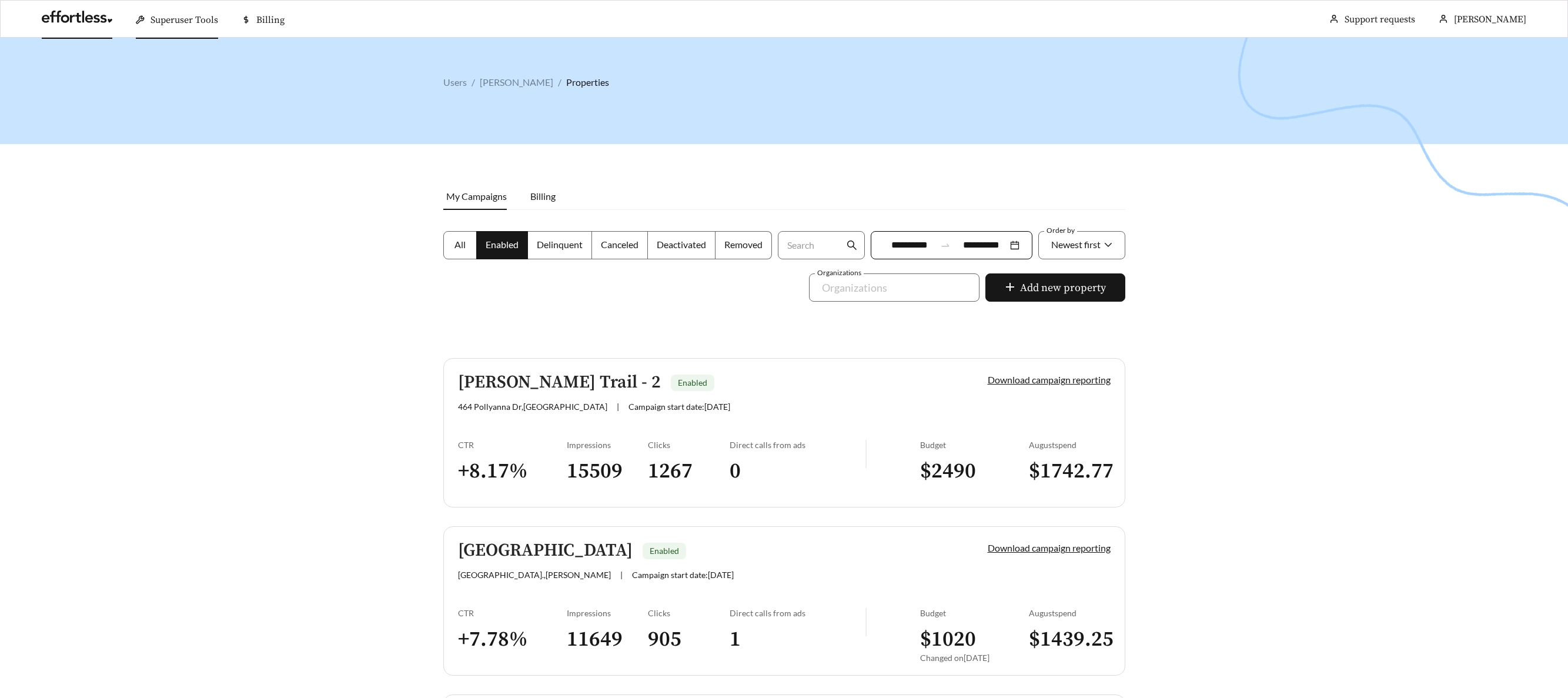
scroll to position [1794, 0]
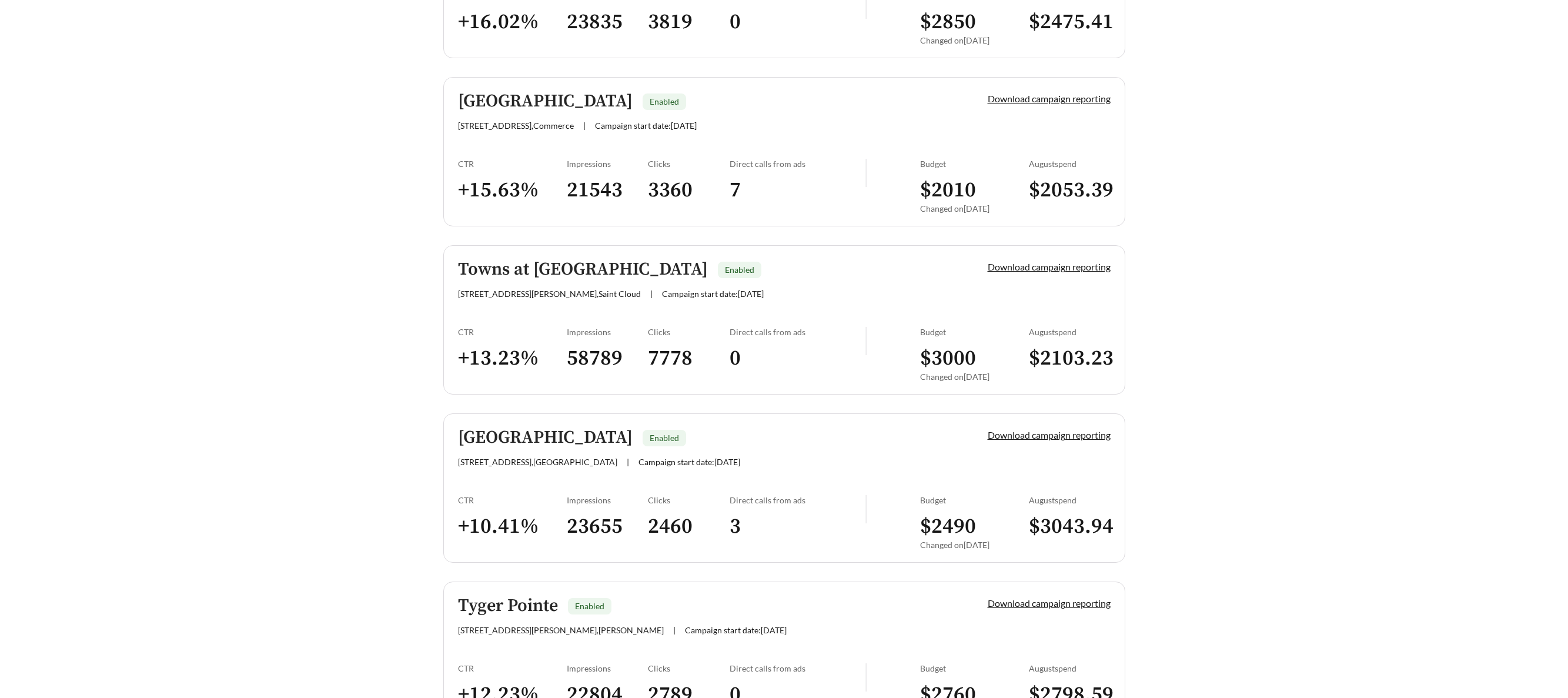
click at [543, 438] on h5 "Fairforest Creekside" at bounding box center [545, 437] width 174 height 20
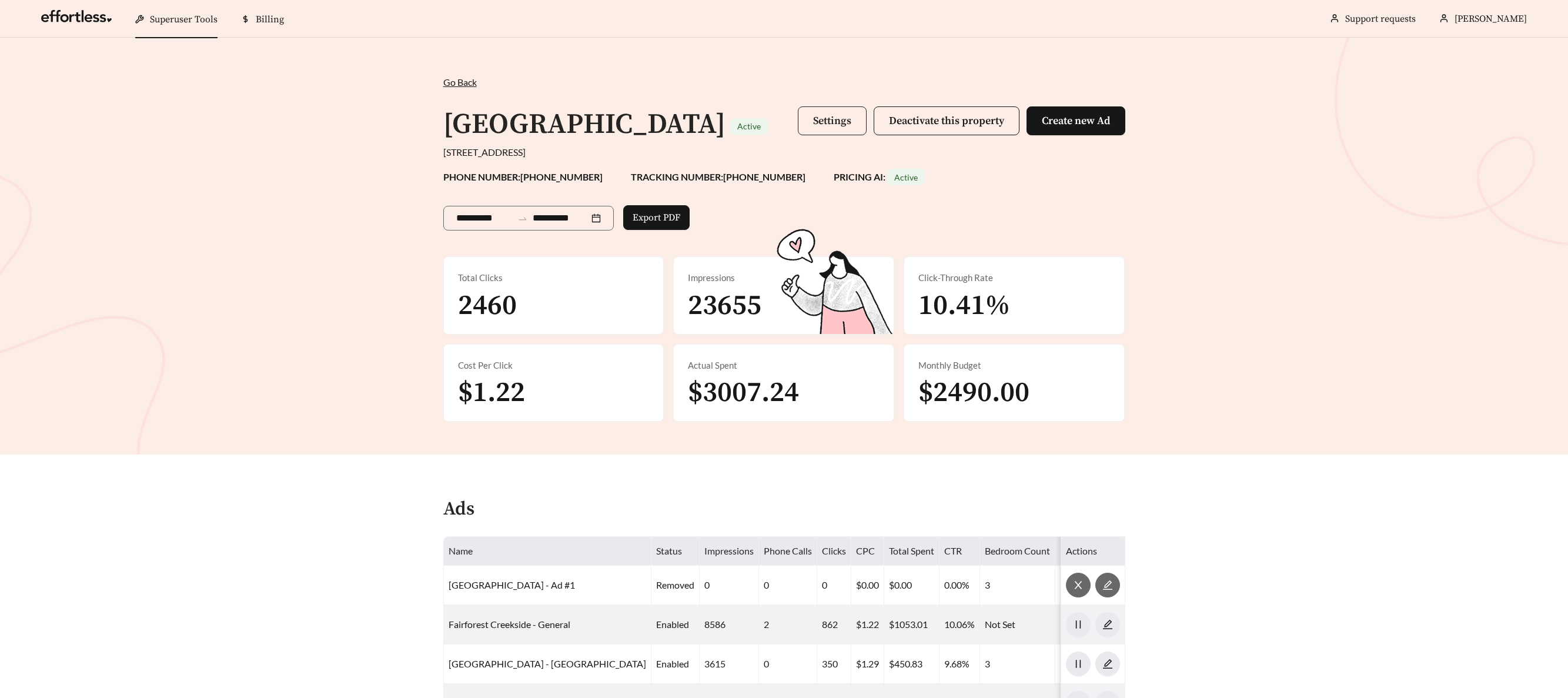
click at [829, 118] on span "Settings" at bounding box center [831, 120] width 38 height 14
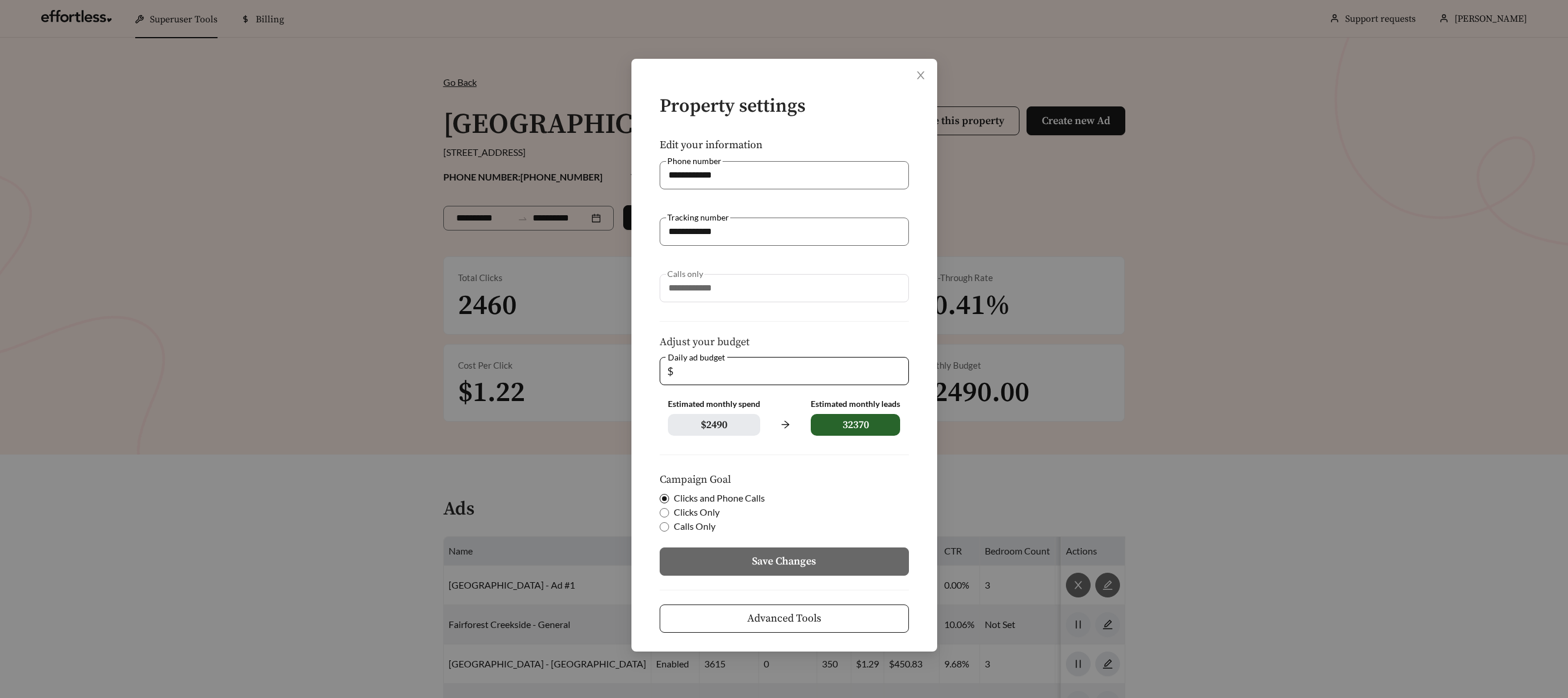
click at [850, 610] on button "Advanced Tools" at bounding box center [784, 618] width 250 height 28
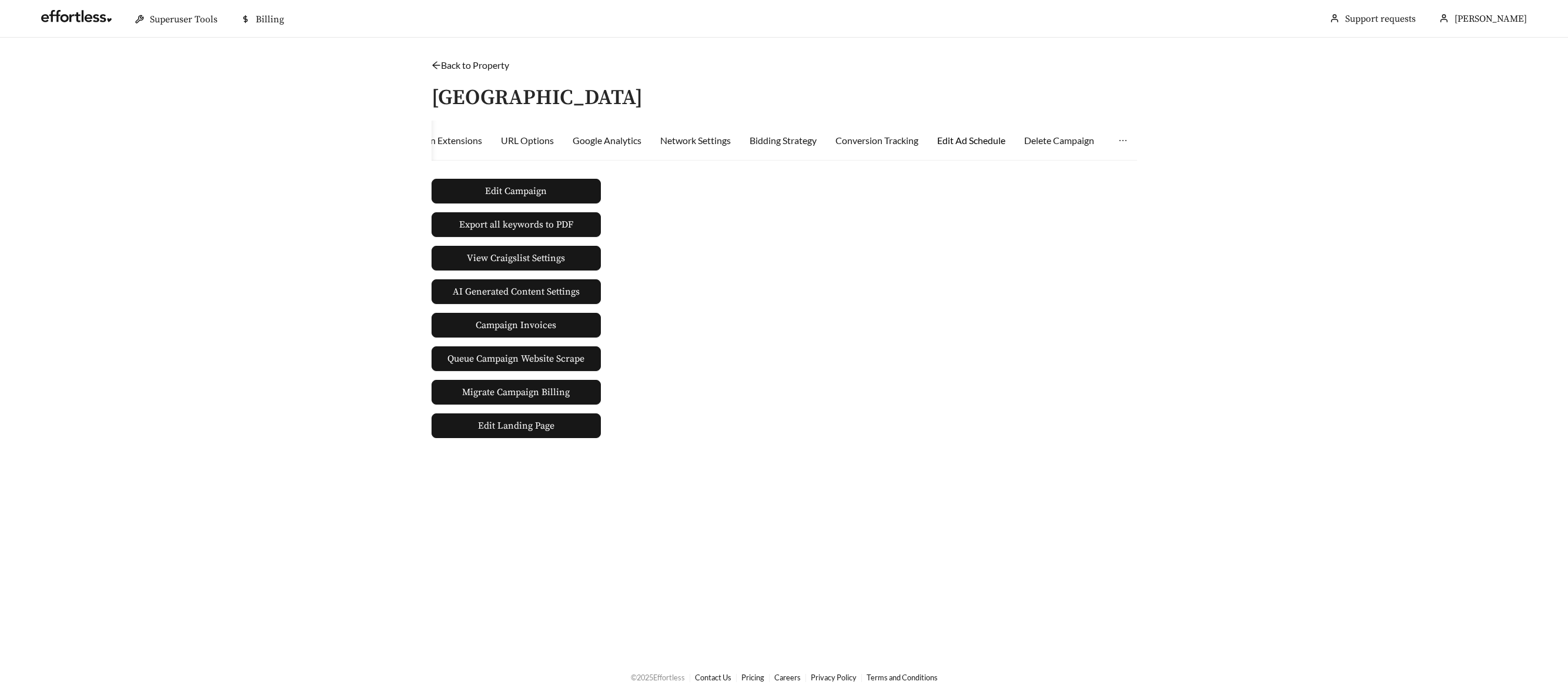
click at [979, 140] on div "Edit Ad Schedule" at bounding box center [972, 140] width 68 height 15
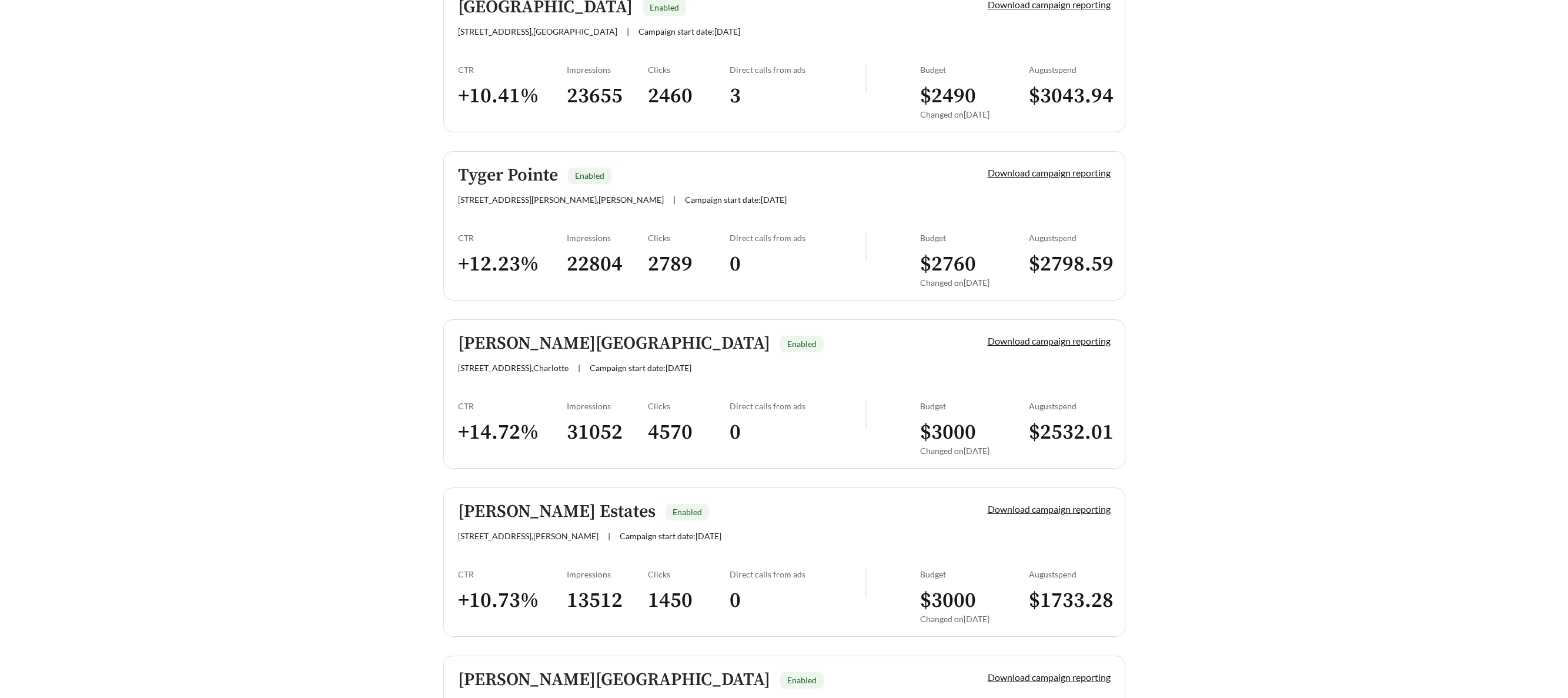
scroll to position [2257, 0]
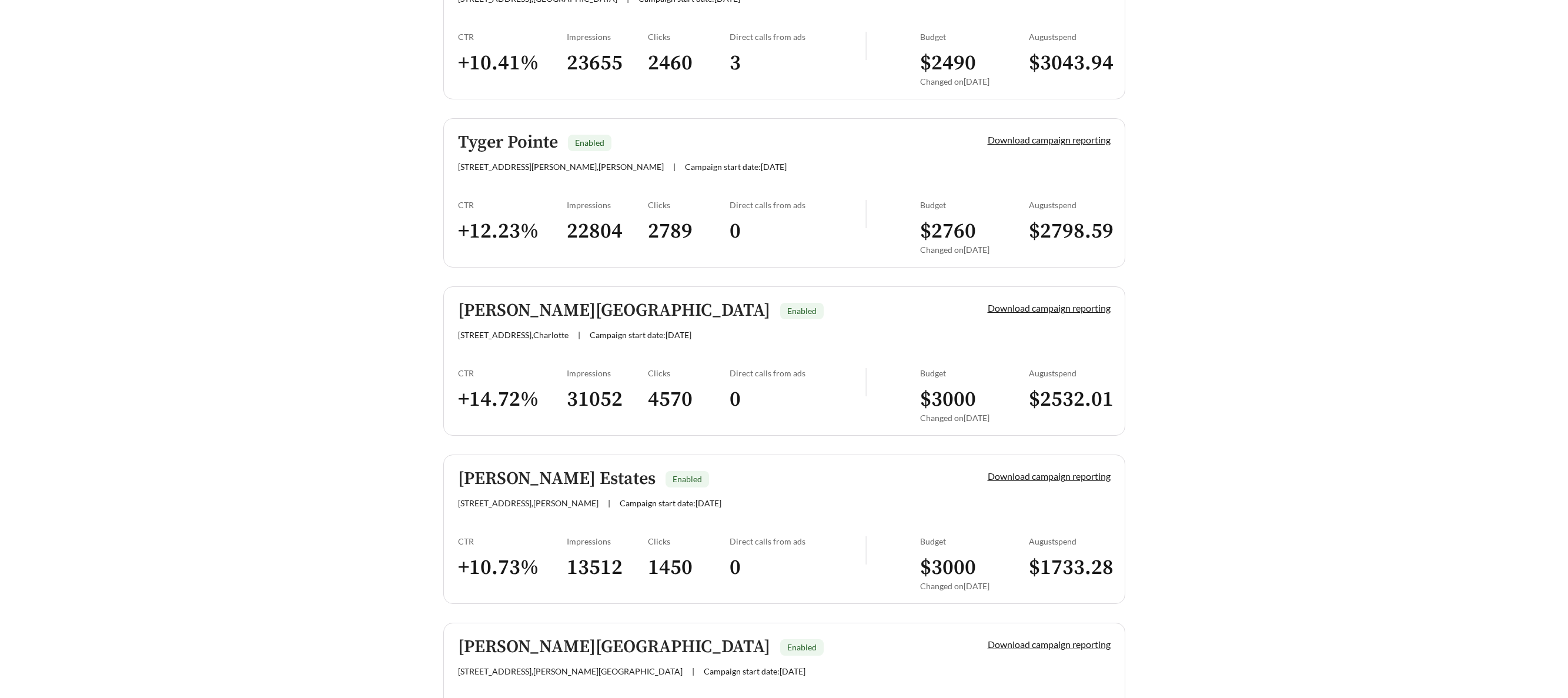
click at [496, 150] on h5 "Tyger Pointe" at bounding box center [508, 142] width 100 height 20
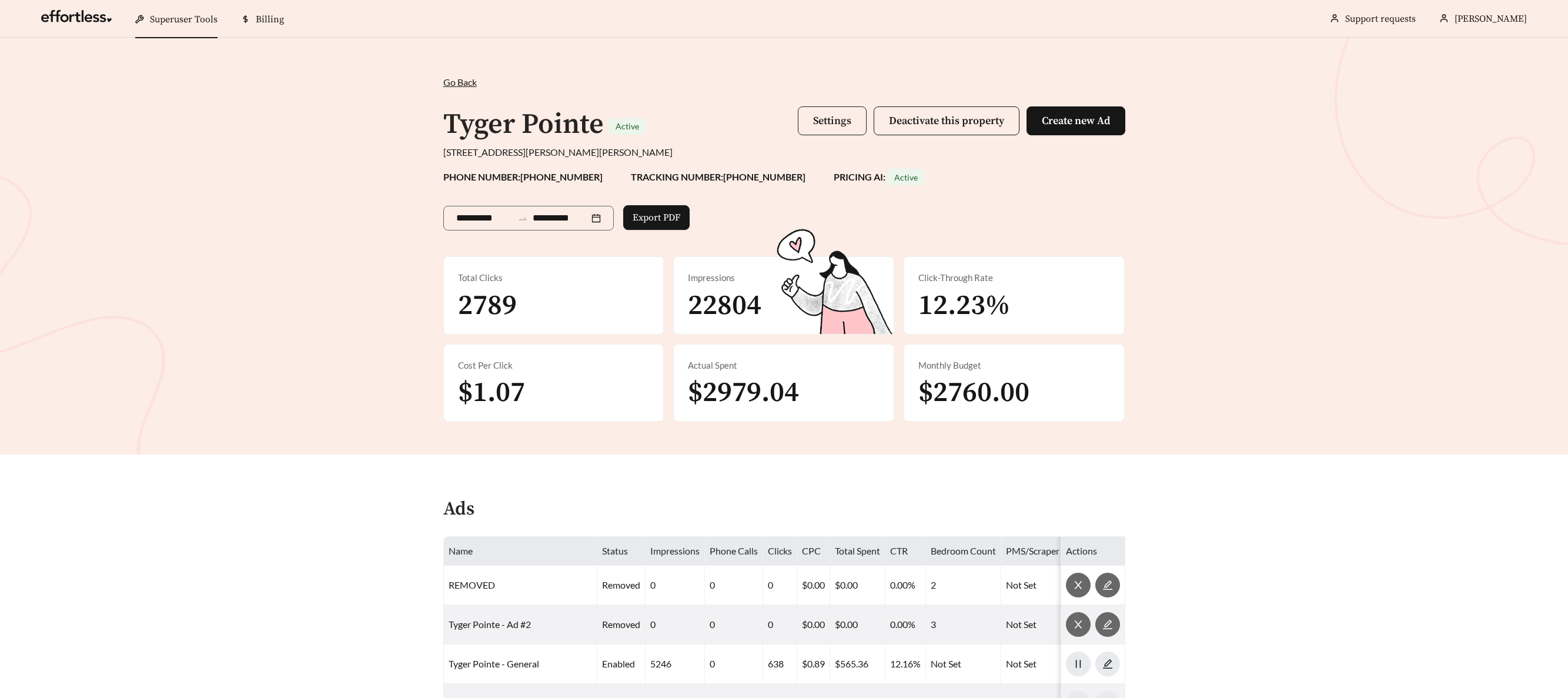
click at [814, 129] on button "Settings" at bounding box center [832, 121] width 68 height 29
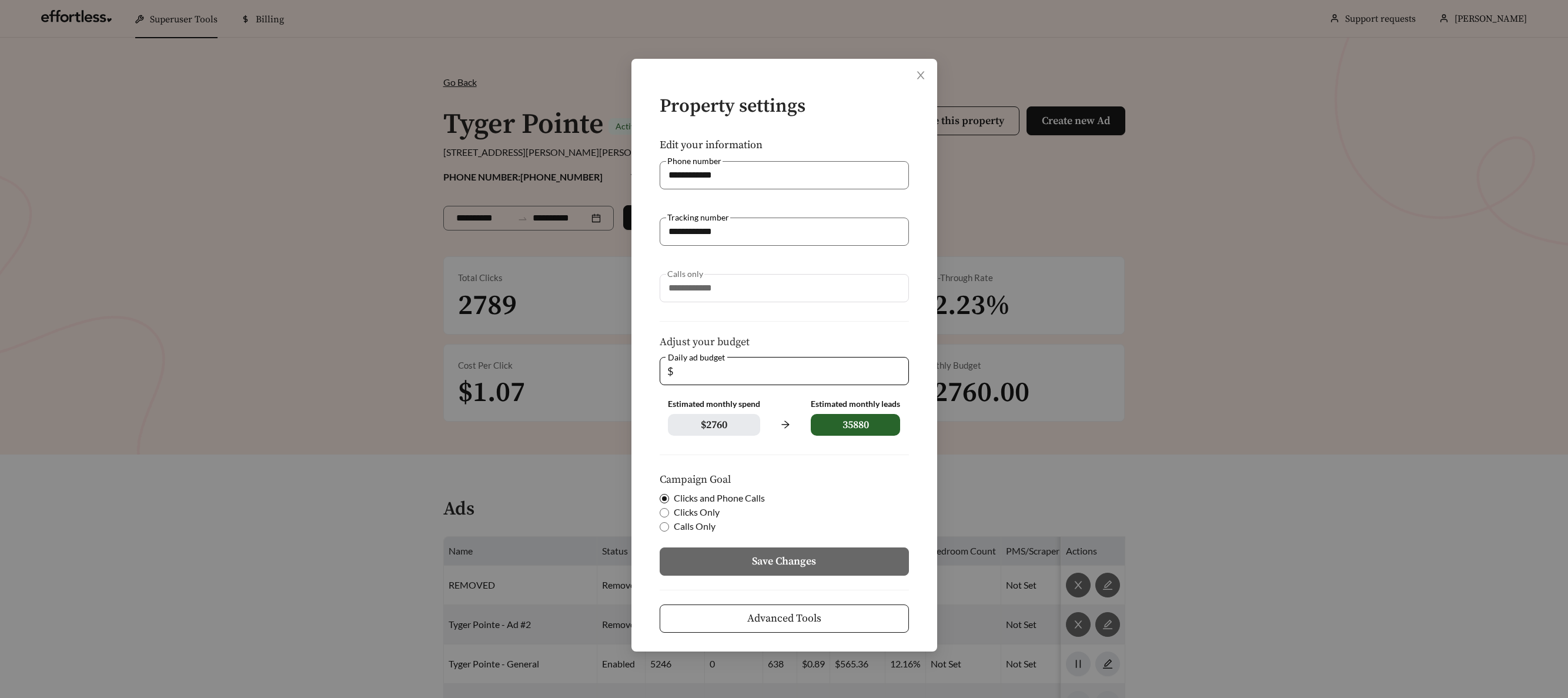
click at [820, 614] on button "Advanced Tools" at bounding box center [784, 618] width 250 height 28
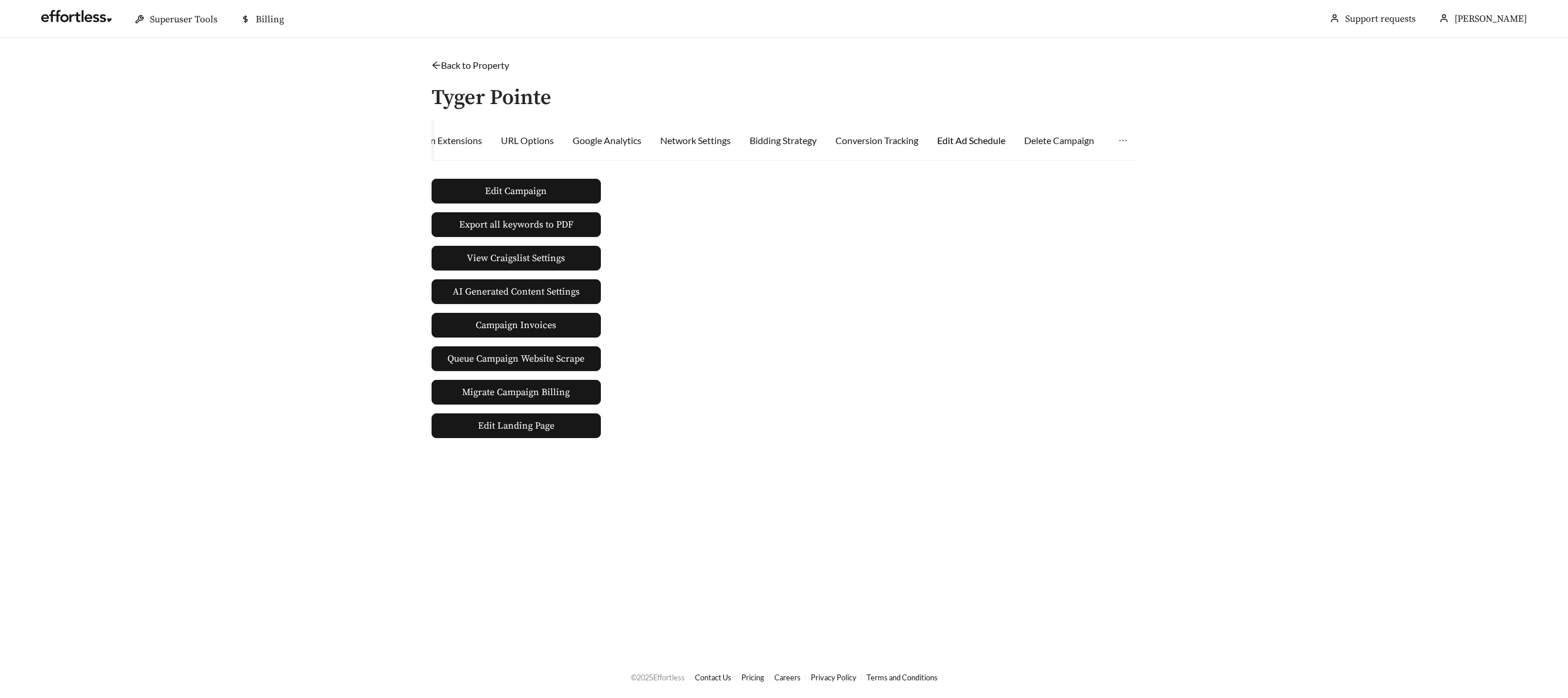
click at [1000, 143] on div "Edit Ad Schedule" at bounding box center [972, 140] width 68 height 15
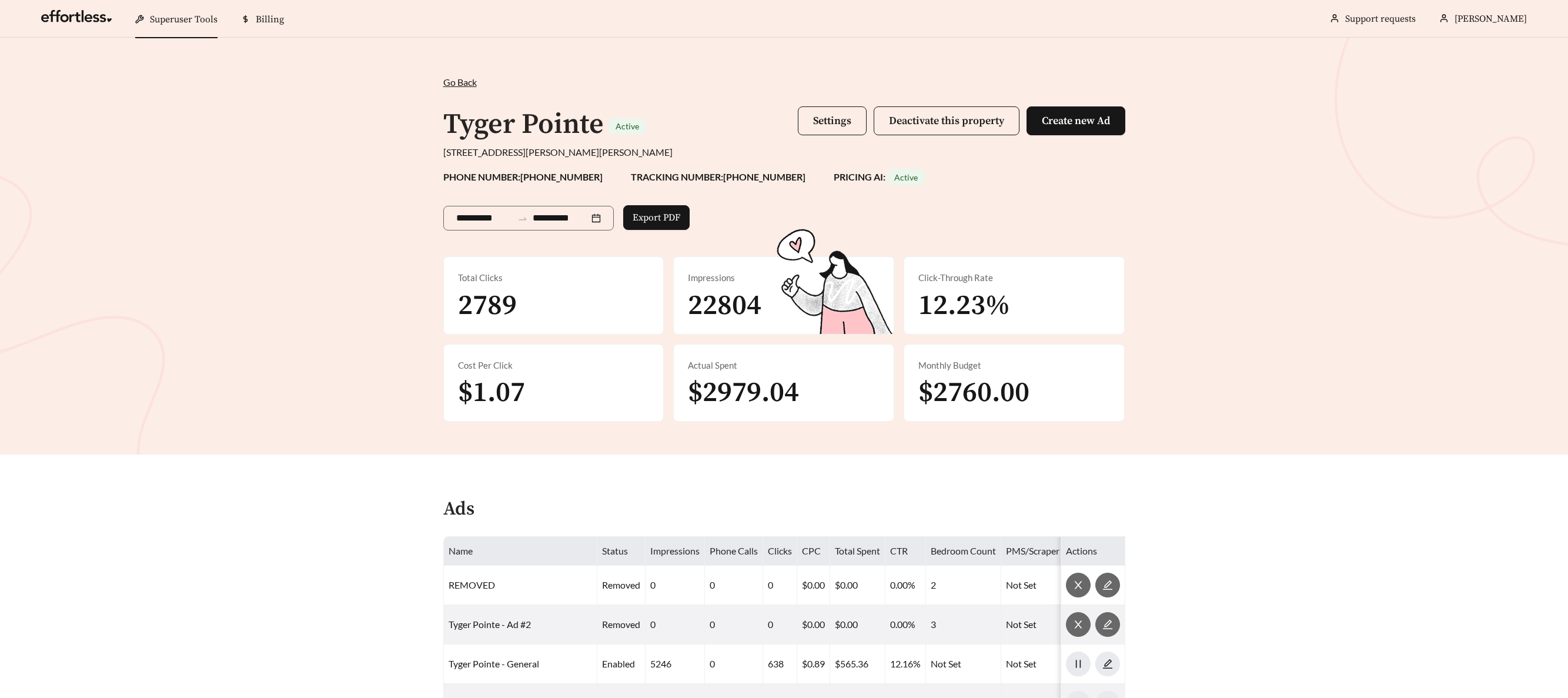
scroll to position [2257, 0]
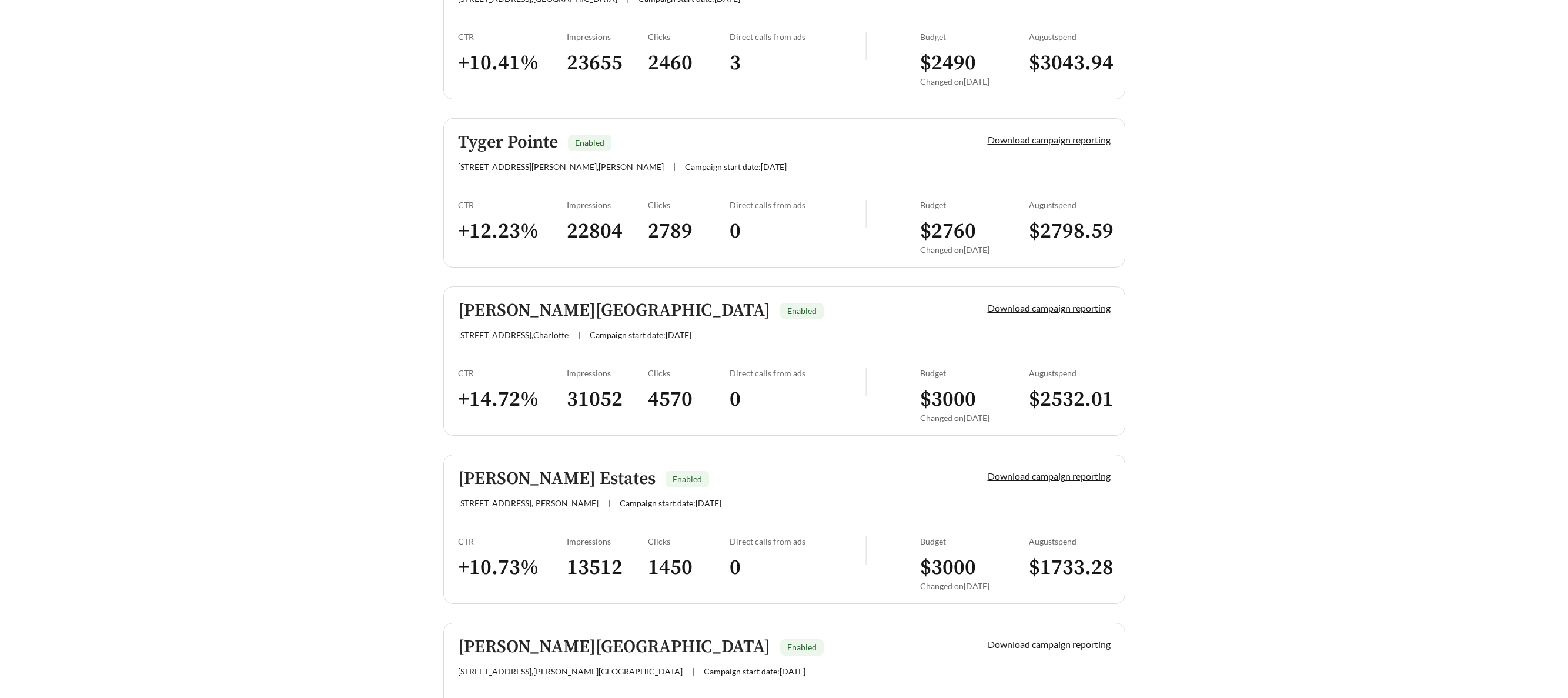
click at [509, 314] on h5 "Newell Village" at bounding box center [614, 310] width 312 height 20
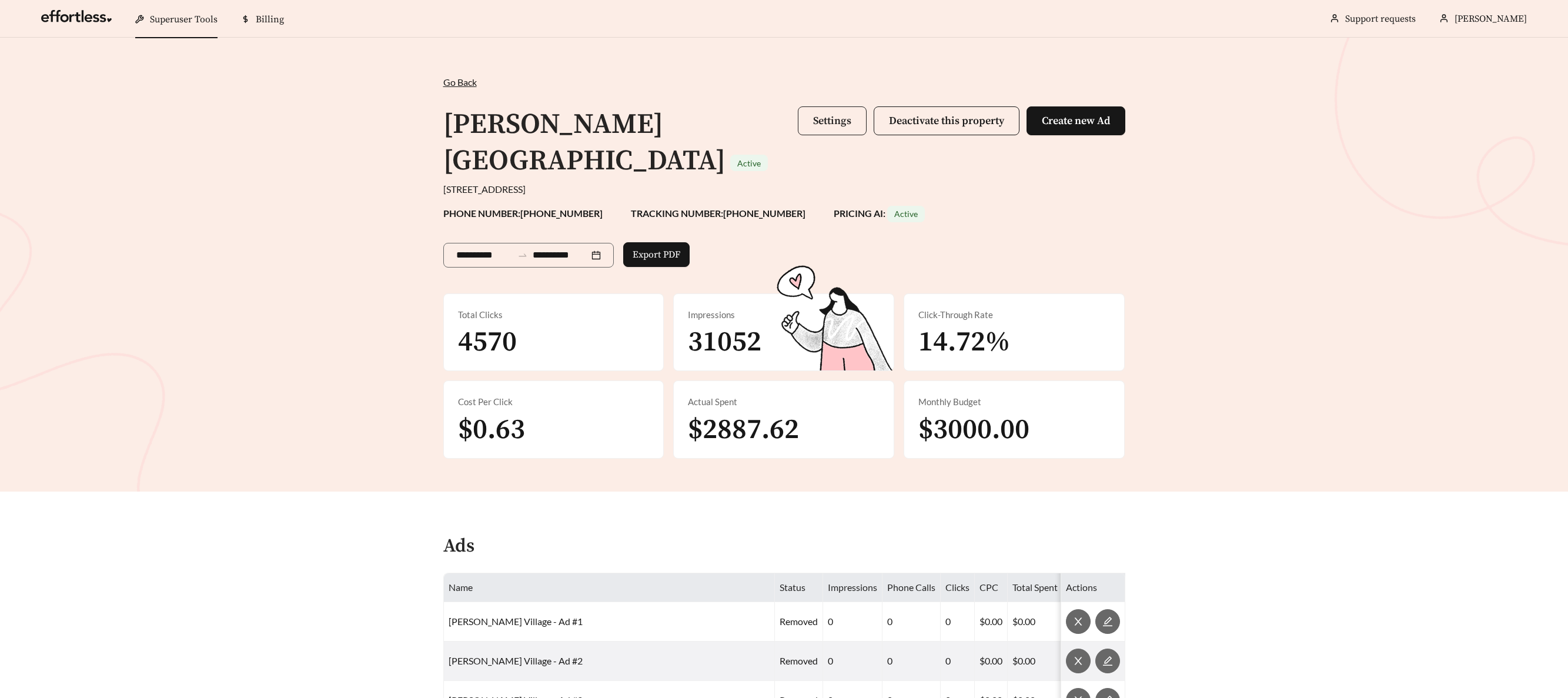
click at [804, 126] on button "Settings" at bounding box center [832, 121] width 68 height 29
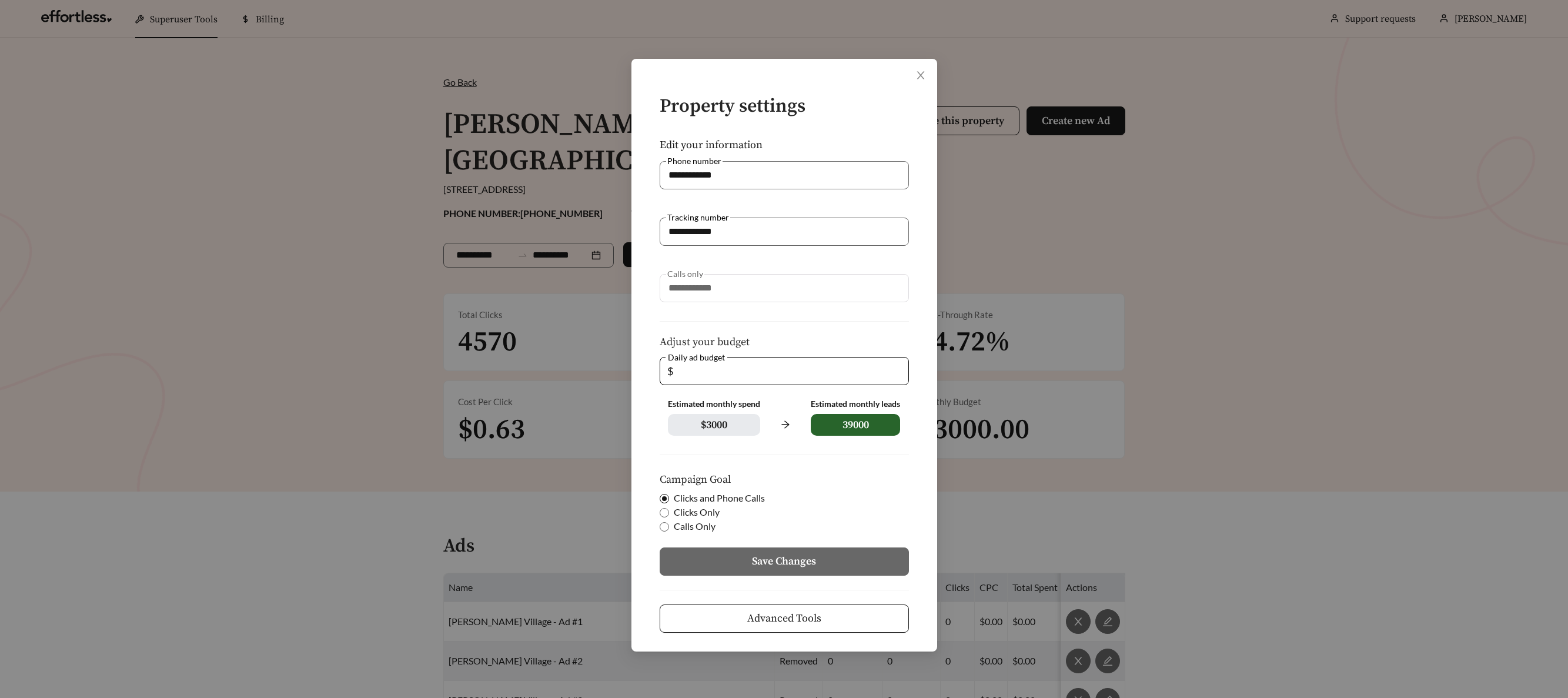
click at [757, 619] on span "Advanced Tools" at bounding box center [784, 618] width 74 height 16
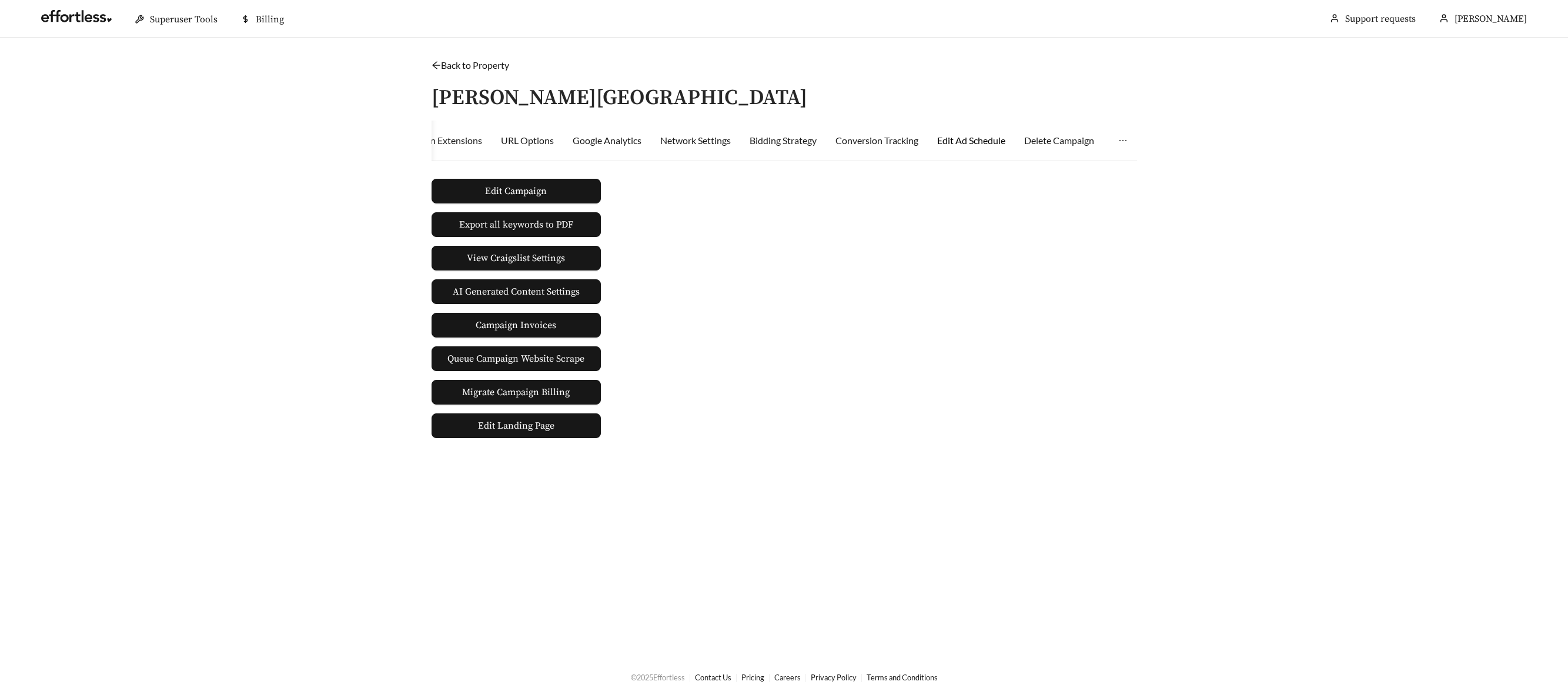
click at [960, 138] on div "Edit Ad Schedule" at bounding box center [972, 140] width 68 height 15
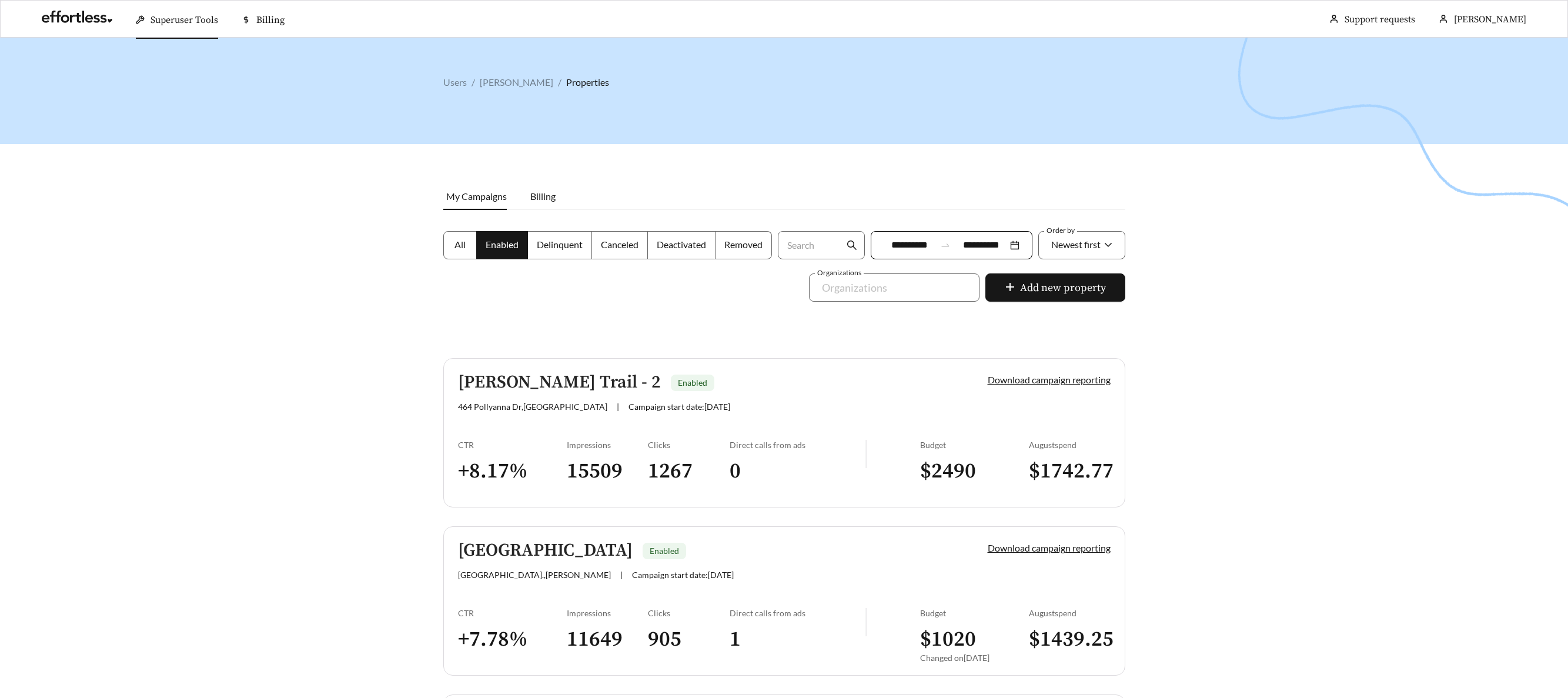
scroll to position [2257, 0]
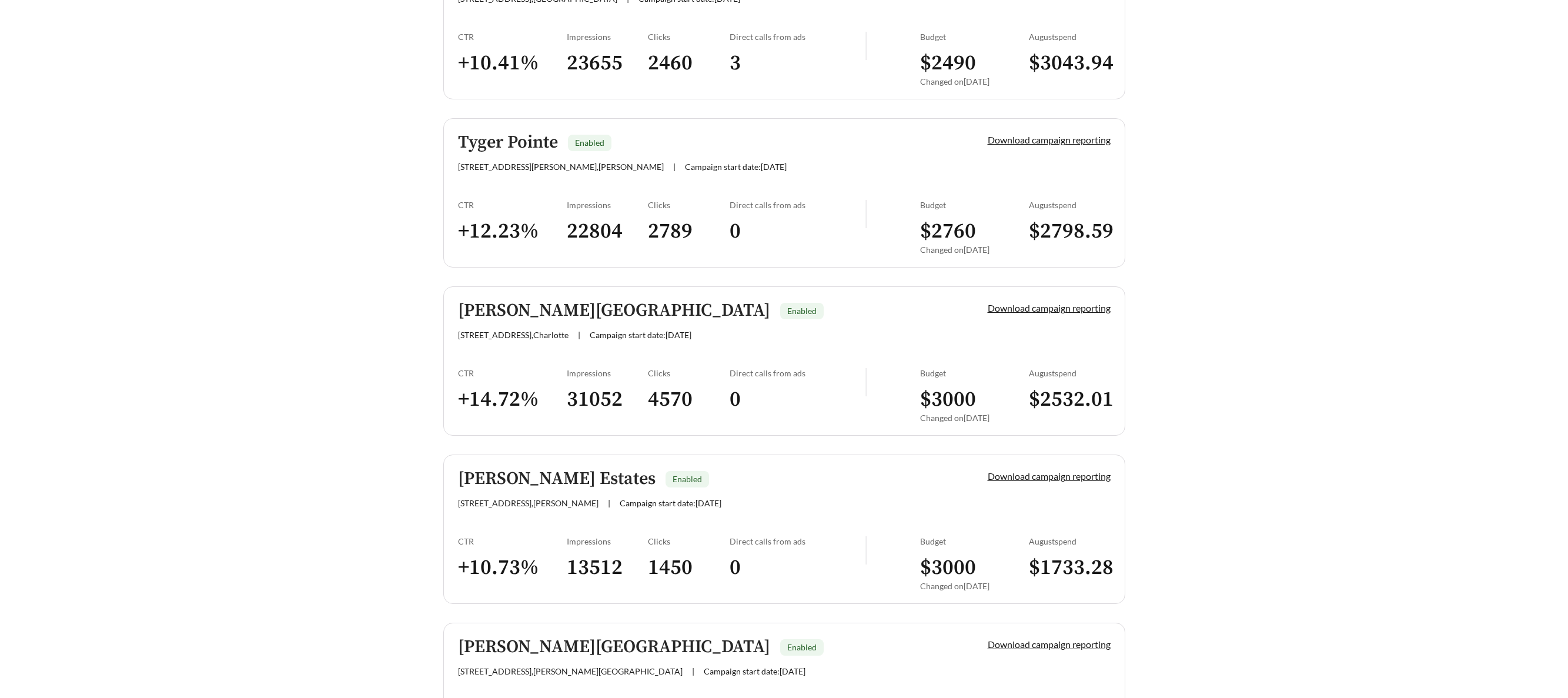
click at [536, 474] on h5 "Westmoreland Estates" at bounding box center [556, 478] width 197 height 20
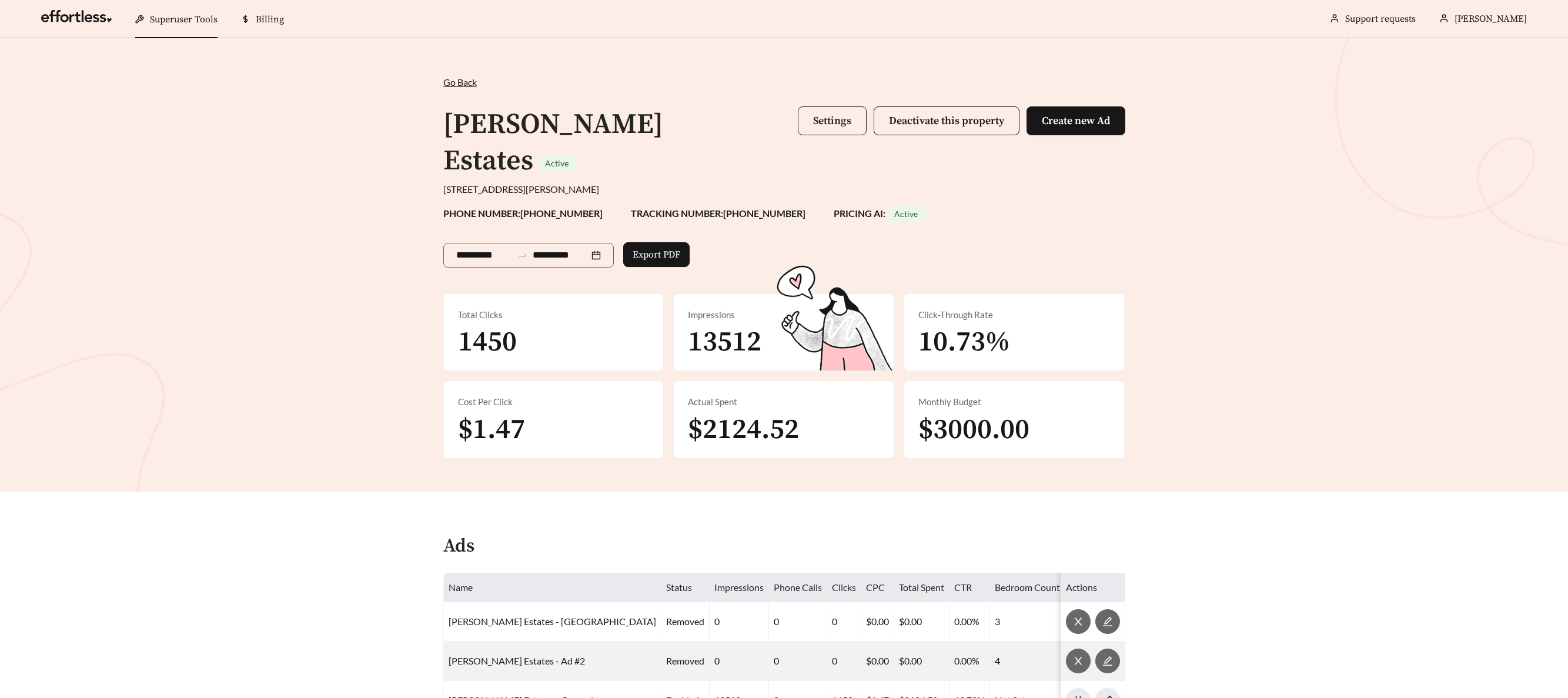
click at [824, 113] on button "Settings" at bounding box center [832, 121] width 68 height 29
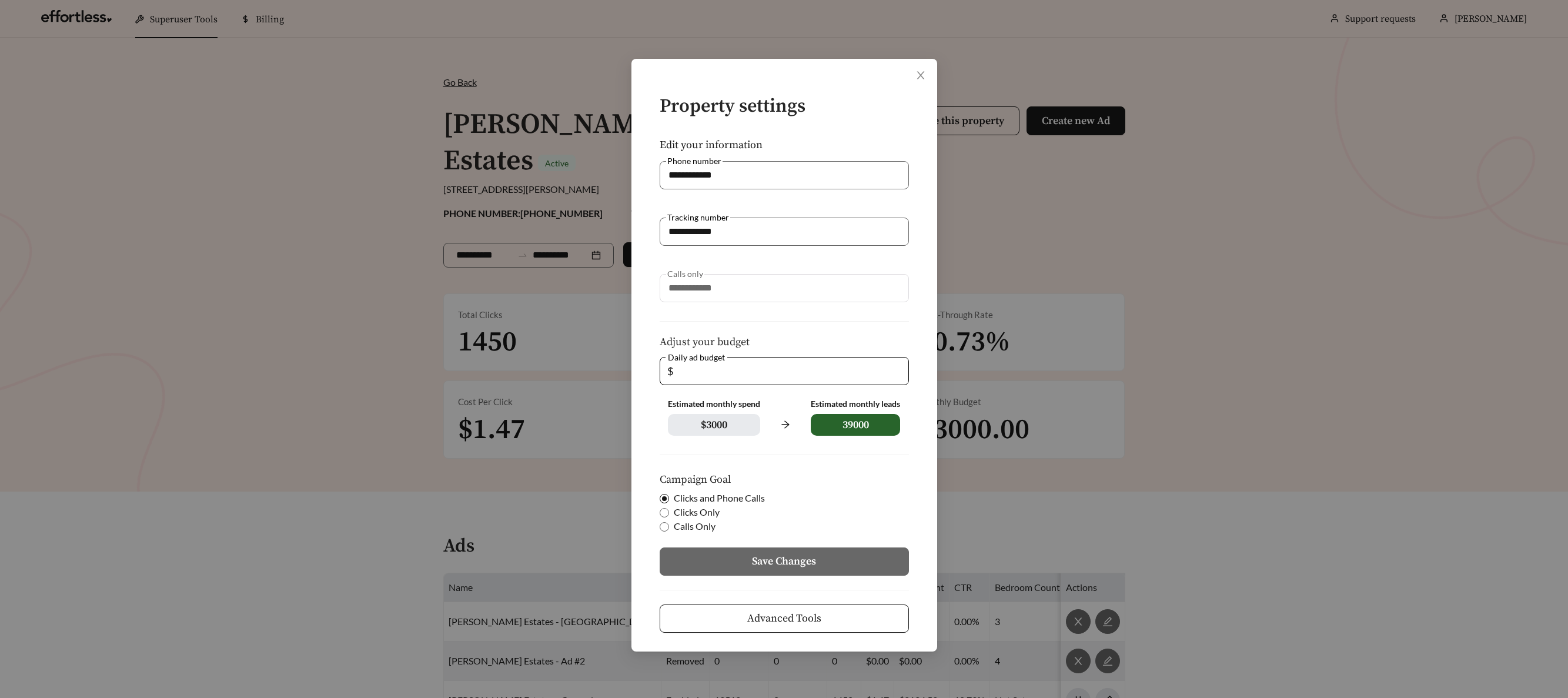
click at [856, 618] on button "Advanced Tools" at bounding box center [784, 618] width 250 height 28
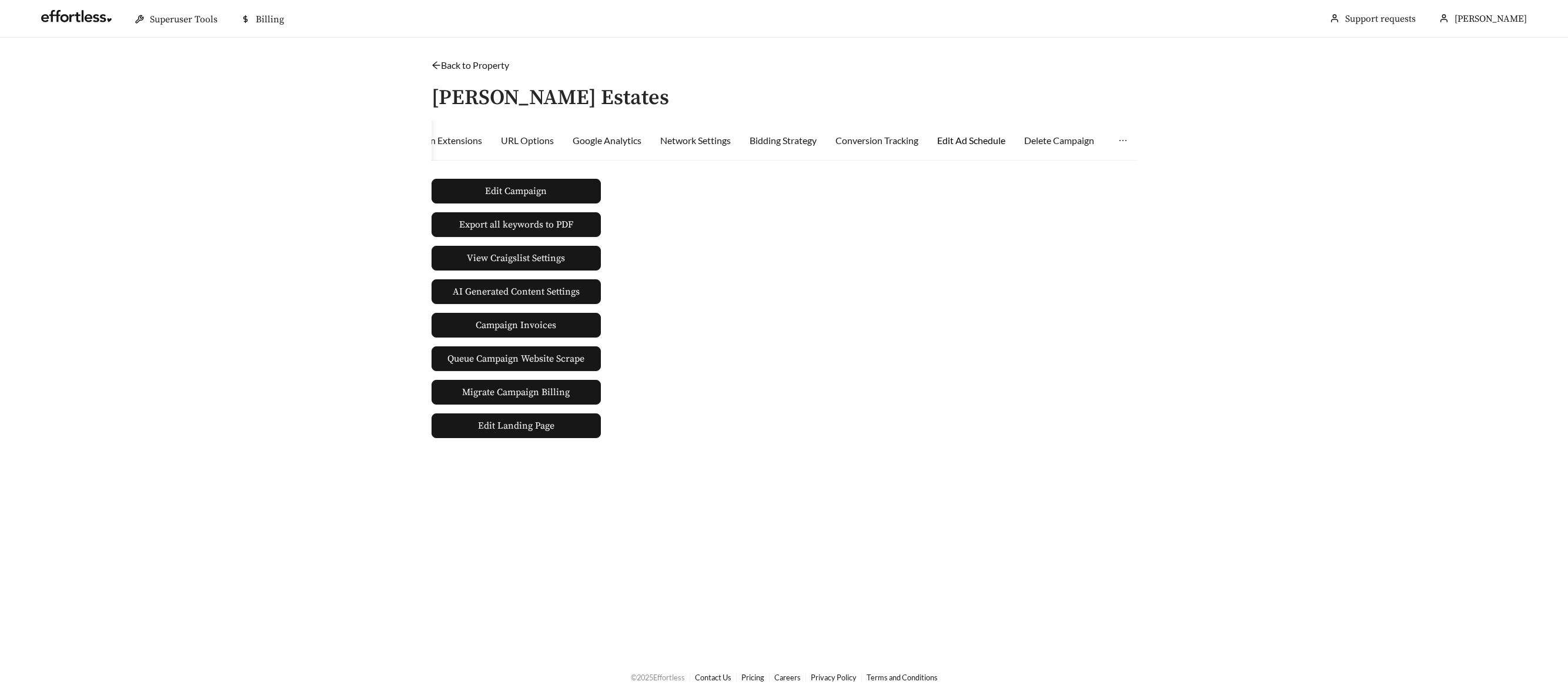
click at [981, 138] on div "Edit Ad Schedule" at bounding box center [972, 140] width 68 height 15
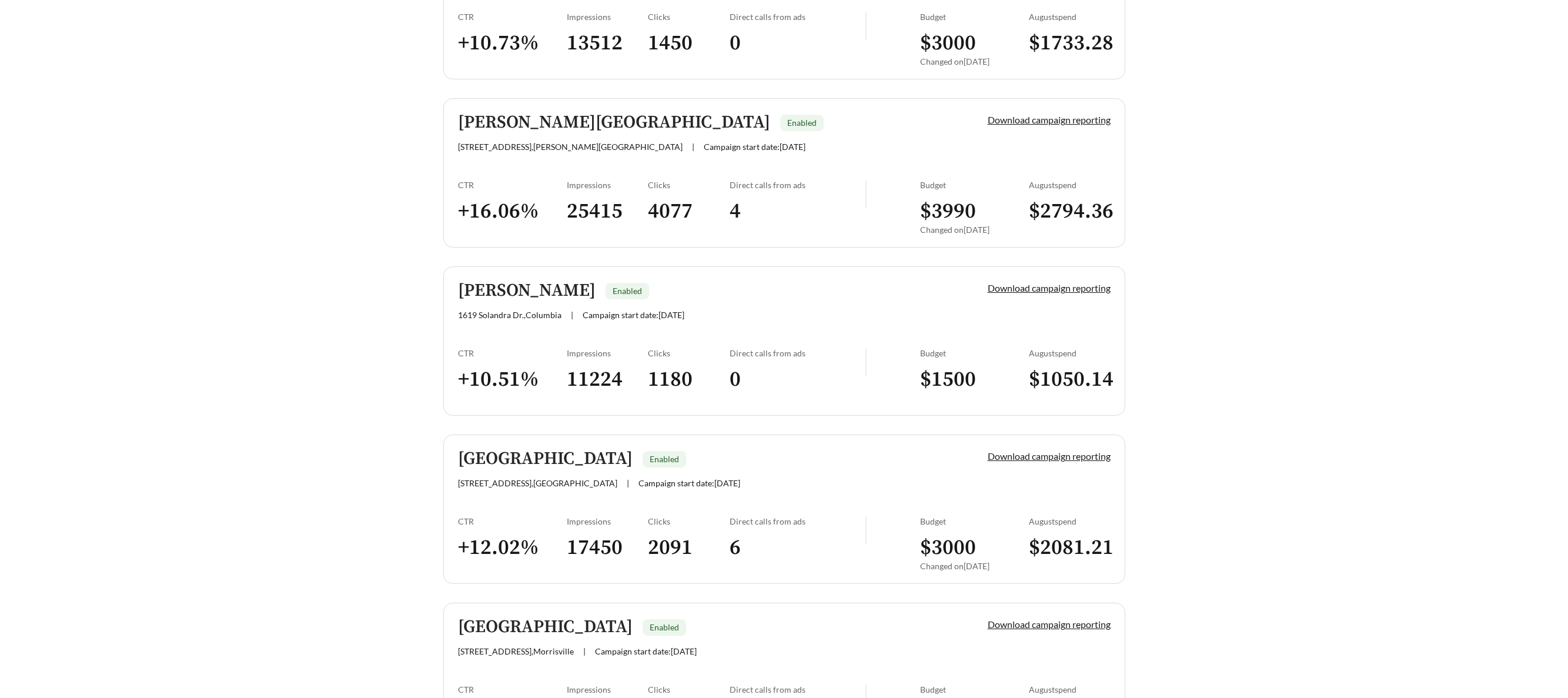
scroll to position [2801, 0]
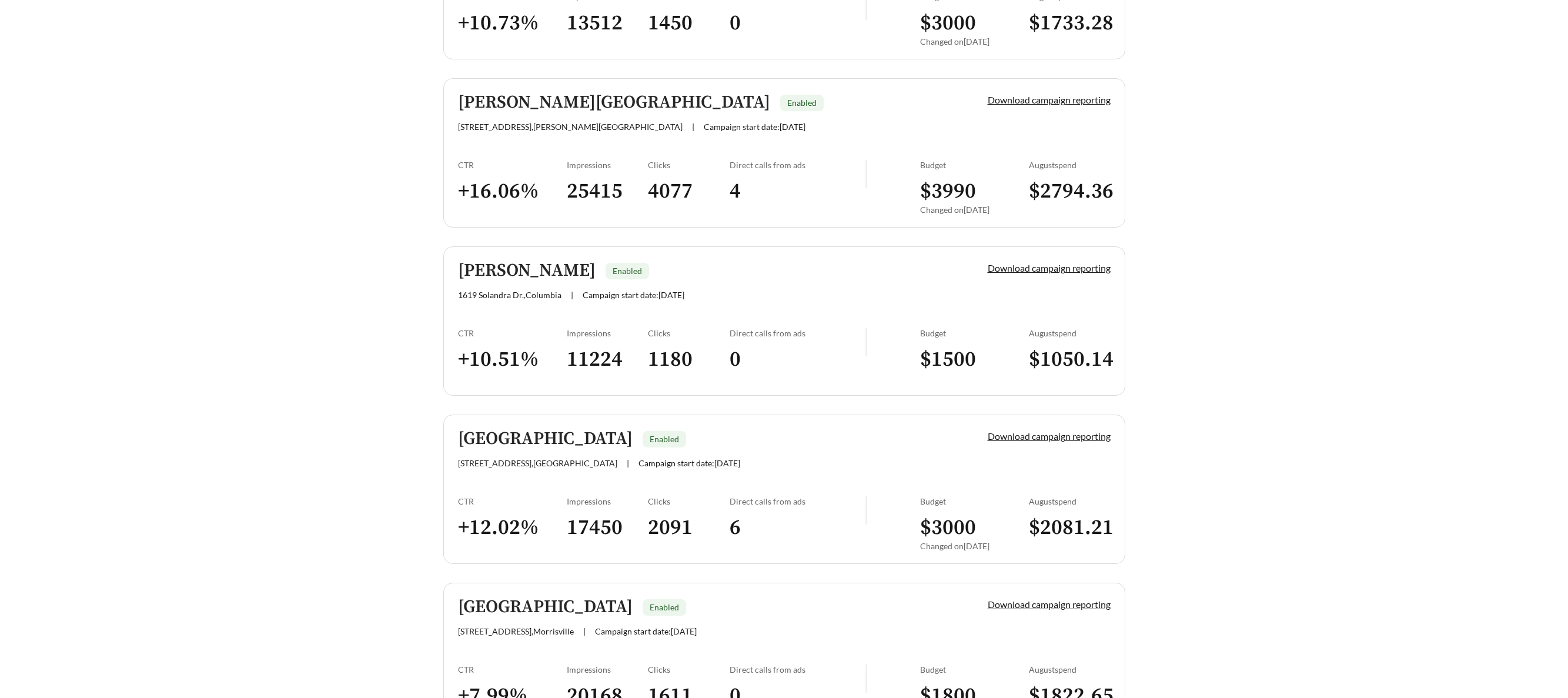
click at [491, 98] on h5 "Stephens Farm" at bounding box center [614, 103] width 312 height 20
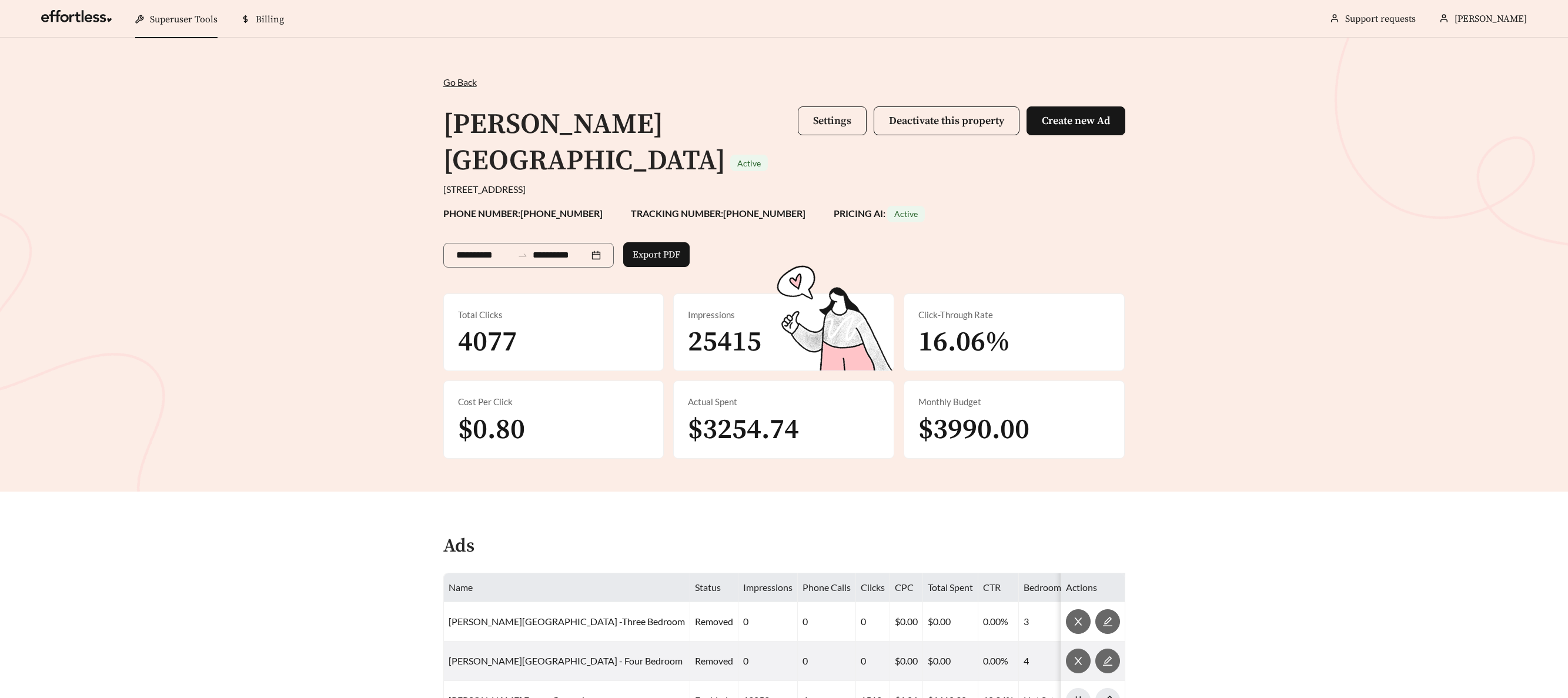
click at [837, 117] on span "Settings" at bounding box center [831, 120] width 38 height 14
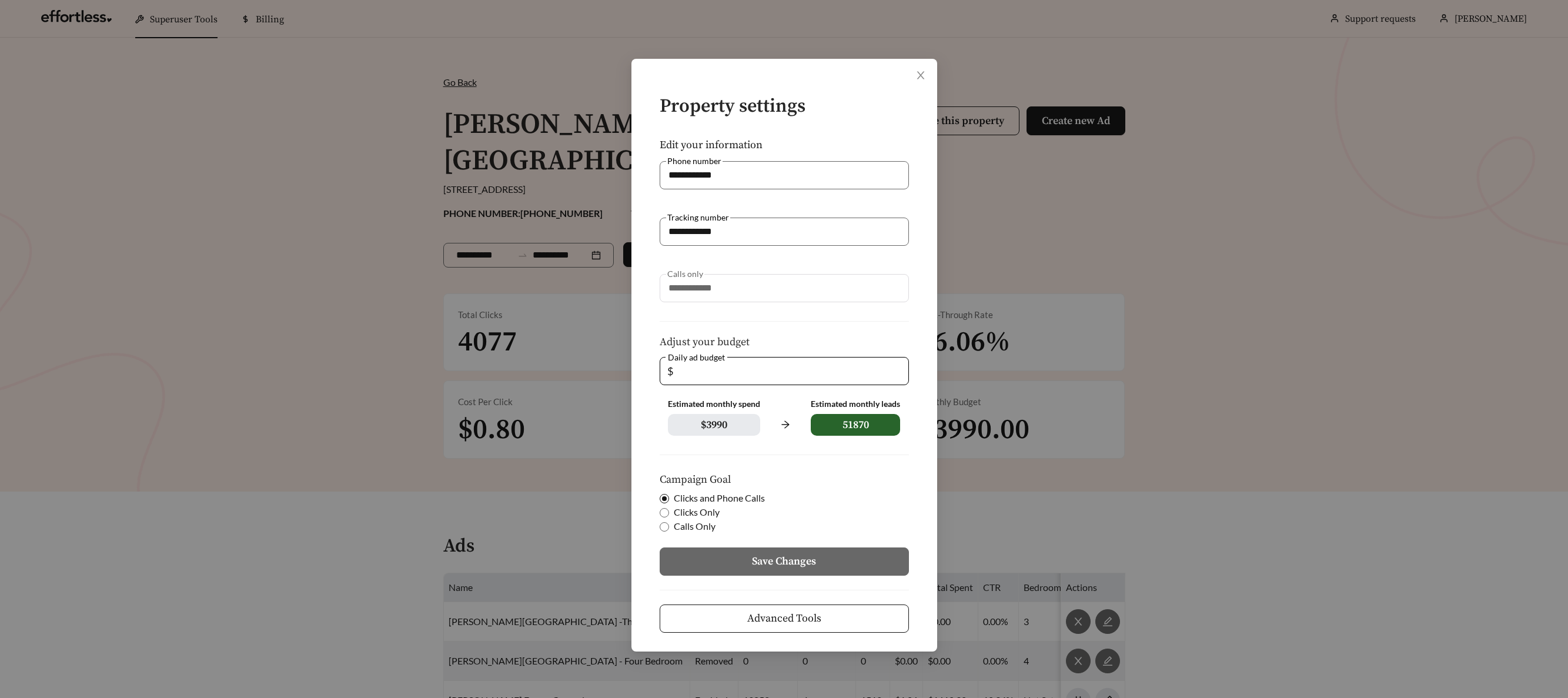
click at [792, 617] on span "Advanced Tools" at bounding box center [784, 618] width 74 height 16
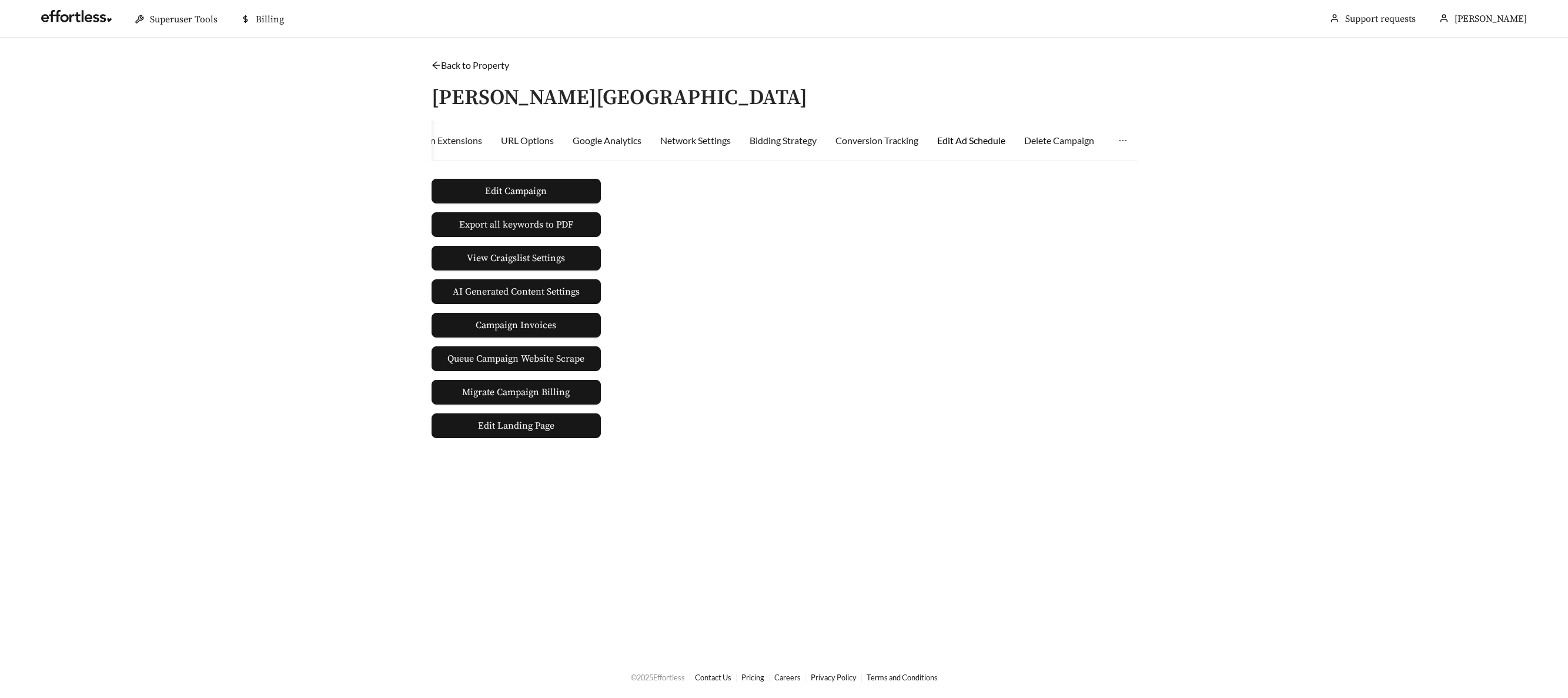
click at [972, 141] on div "Edit Ad Schedule" at bounding box center [972, 140] width 68 height 15
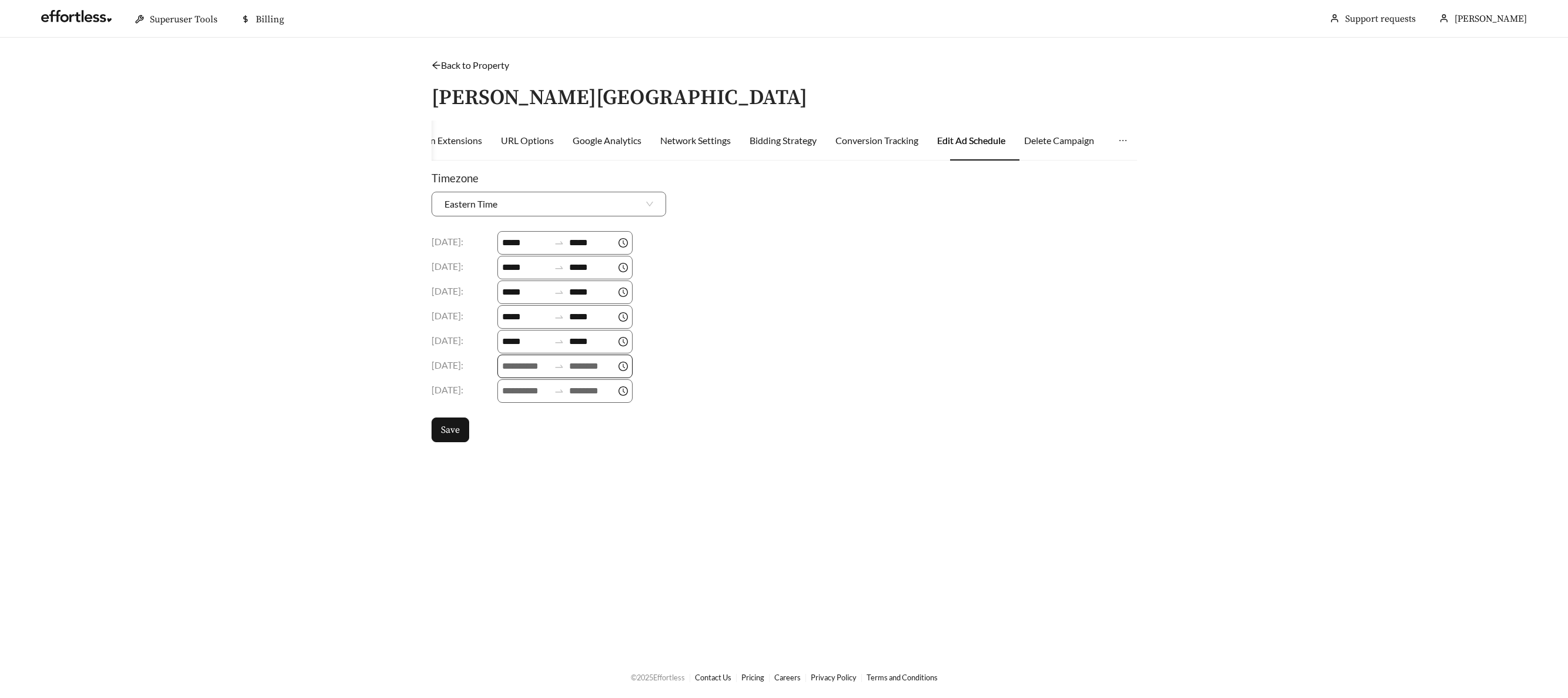
click at [515, 367] on input at bounding box center [526, 366] width 47 height 15
drag, startPoint x: 509, startPoint y: 494, endPoint x: 529, endPoint y: 481, distance: 23.9
click at [509, 494] on div "09" at bounding box center [514, 494] width 33 height 16
type input "*****"
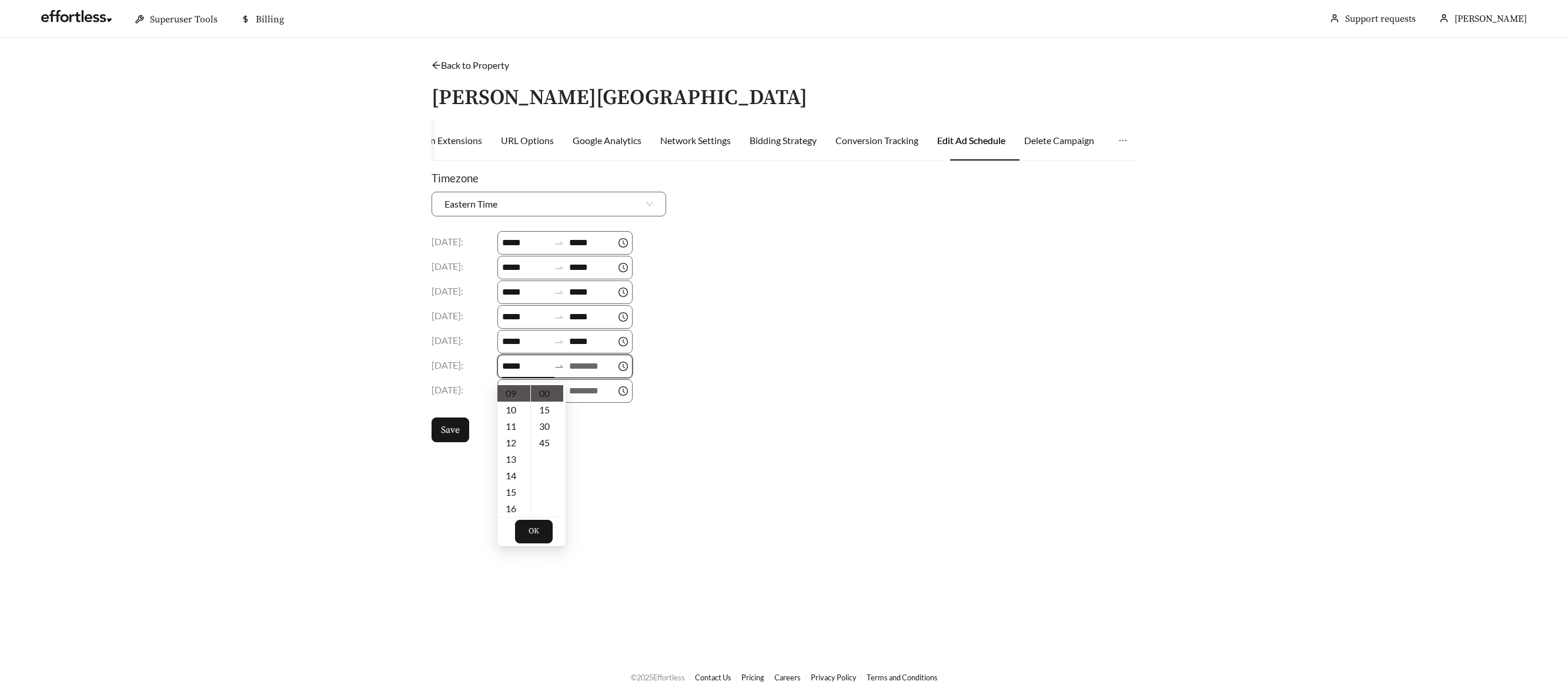
click at [585, 367] on input at bounding box center [592, 366] width 47 height 15
click at [585, 431] on div "18" at bounding box center [586, 426] width 33 height 16
type input "*****"
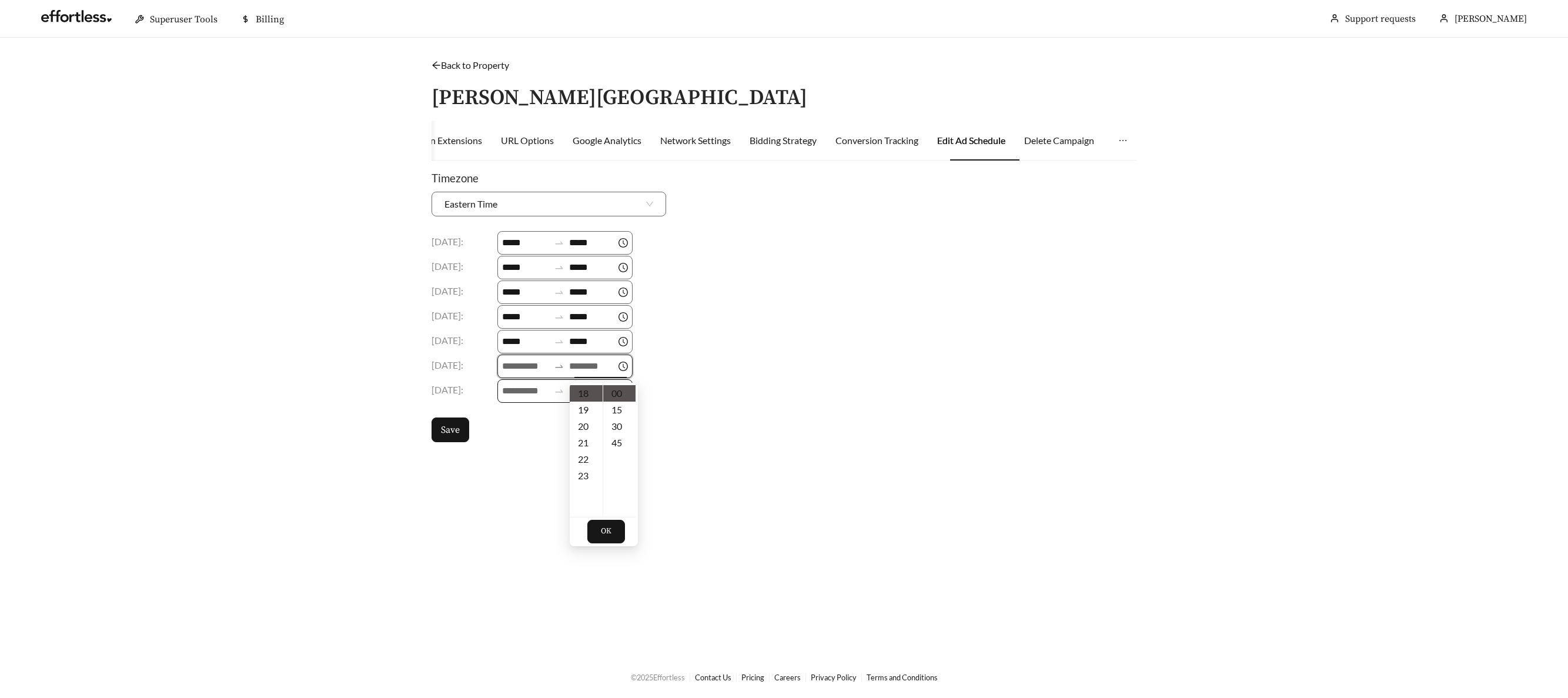
click at [521, 392] on body "Superuser Tools Billing Wendie Jones Support requests More Back to Property / S…" at bounding box center [784, 349] width 1568 height 698
click at [522, 372] on input at bounding box center [526, 366] width 47 height 15
click at [510, 413] on div "09" at bounding box center [514, 412] width 33 height 16
type input "*****"
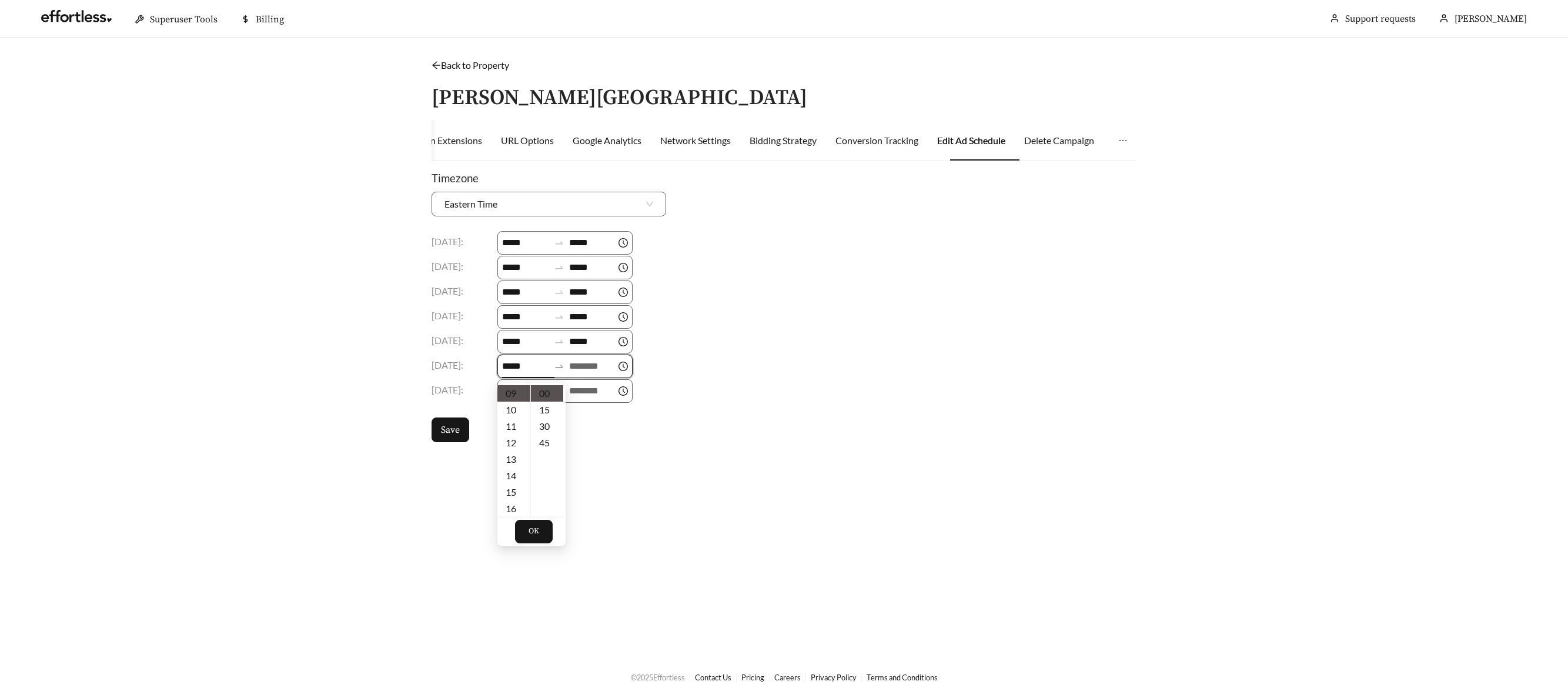
click at [574, 367] on input at bounding box center [592, 366] width 47 height 15
click at [588, 426] on div "18" at bounding box center [586, 425] width 33 height 16
type input "*****"
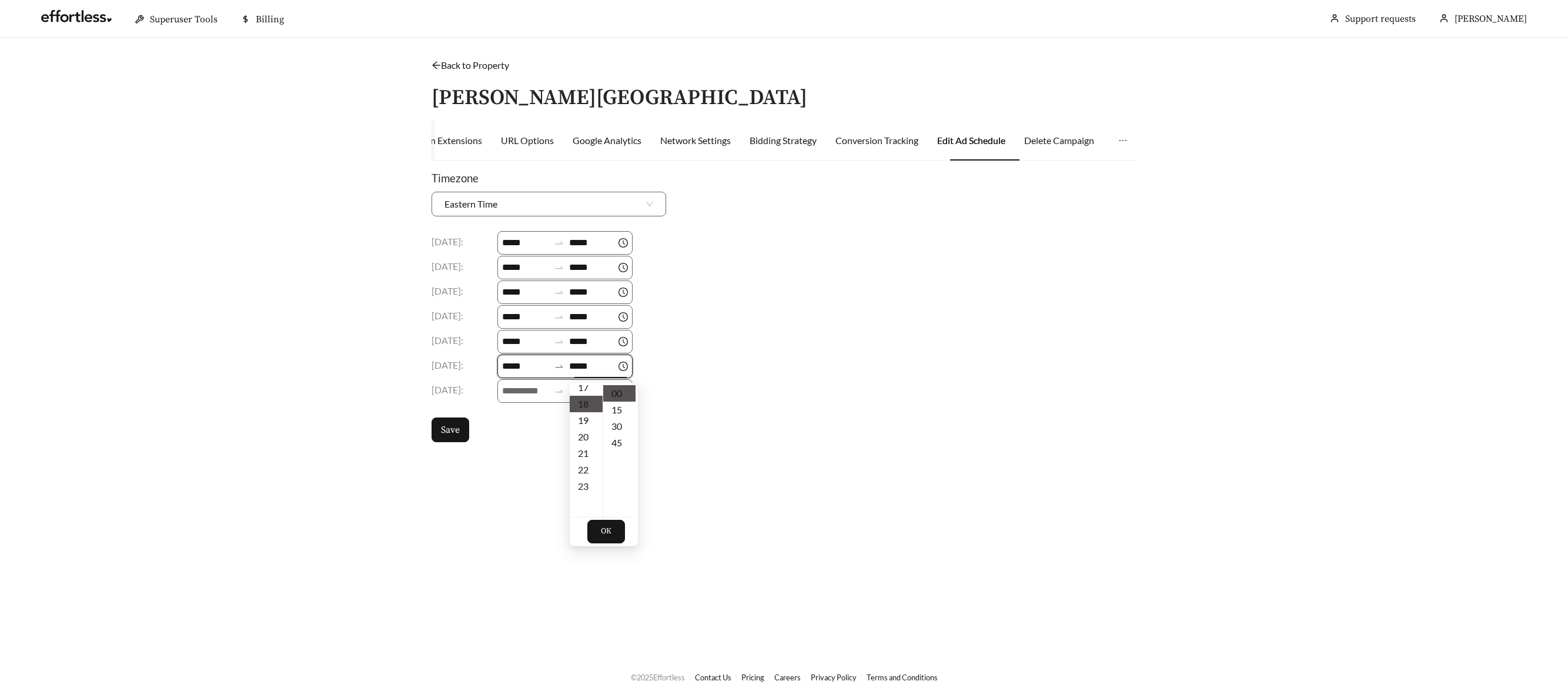
scroll to position [296, 0]
drag, startPoint x: 614, startPoint y: 531, endPoint x: 573, endPoint y: 460, distance: 82.0
click at [614, 530] on button "OK" at bounding box center [606, 531] width 38 height 24
click at [531, 394] on input at bounding box center [526, 390] width 47 height 15
click at [513, 427] on div "09" at bounding box center [514, 427] width 33 height 16
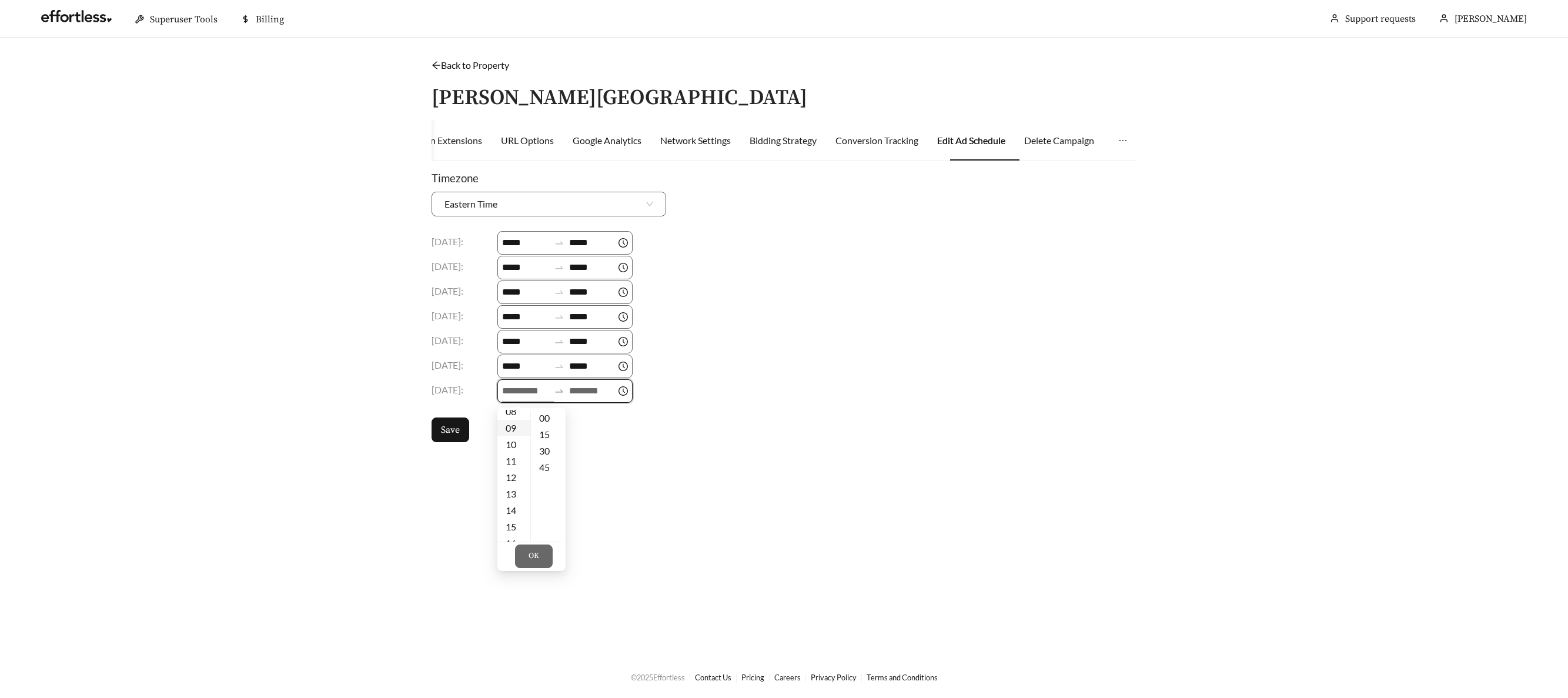
type input "*****"
click at [578, 393] on input at bounding box center [592, 390] width 47 height 15
drag, startPoint x: 586, startPoint y: 495, endPoint x: 593, endPoint y: 507, distance: 13.9
click at [585, 495] on div "18" at bounding box center [586, 493] width 33 height 16
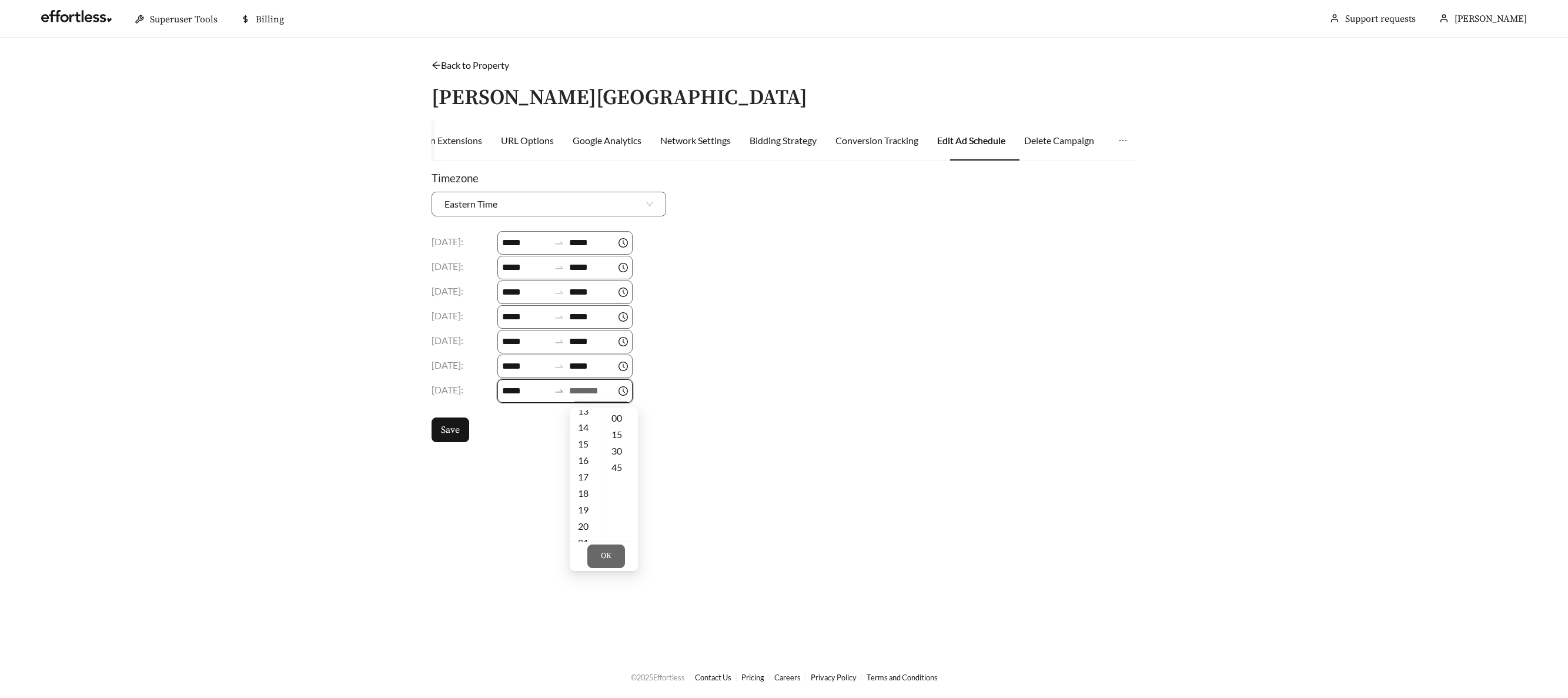
type input "*****"
click at [614, 563] on button "OK" at bounding box center [606, 556] width 38 height 24
click at [455, 436] on span "Save" at bounding box center [450, 430] width 19 height 15
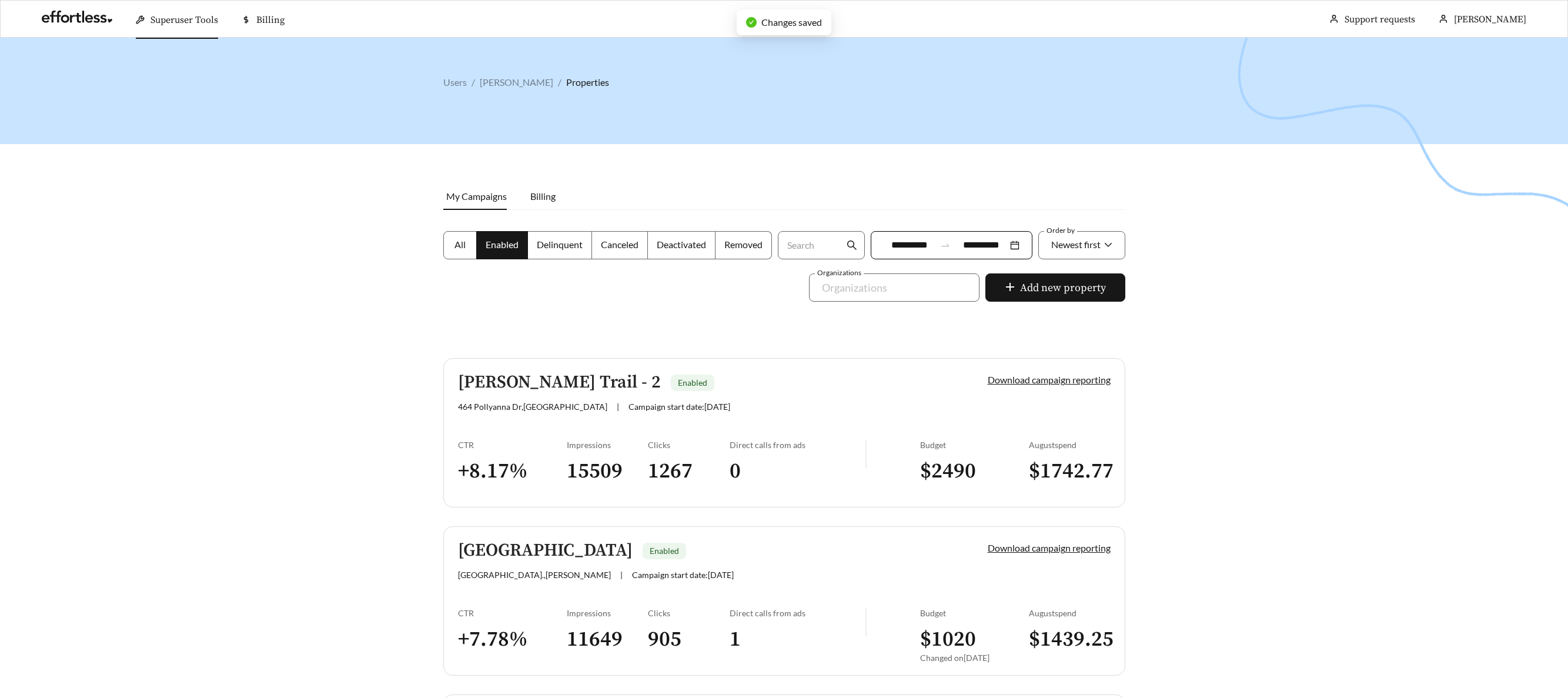
scroll to position [2801, 0]
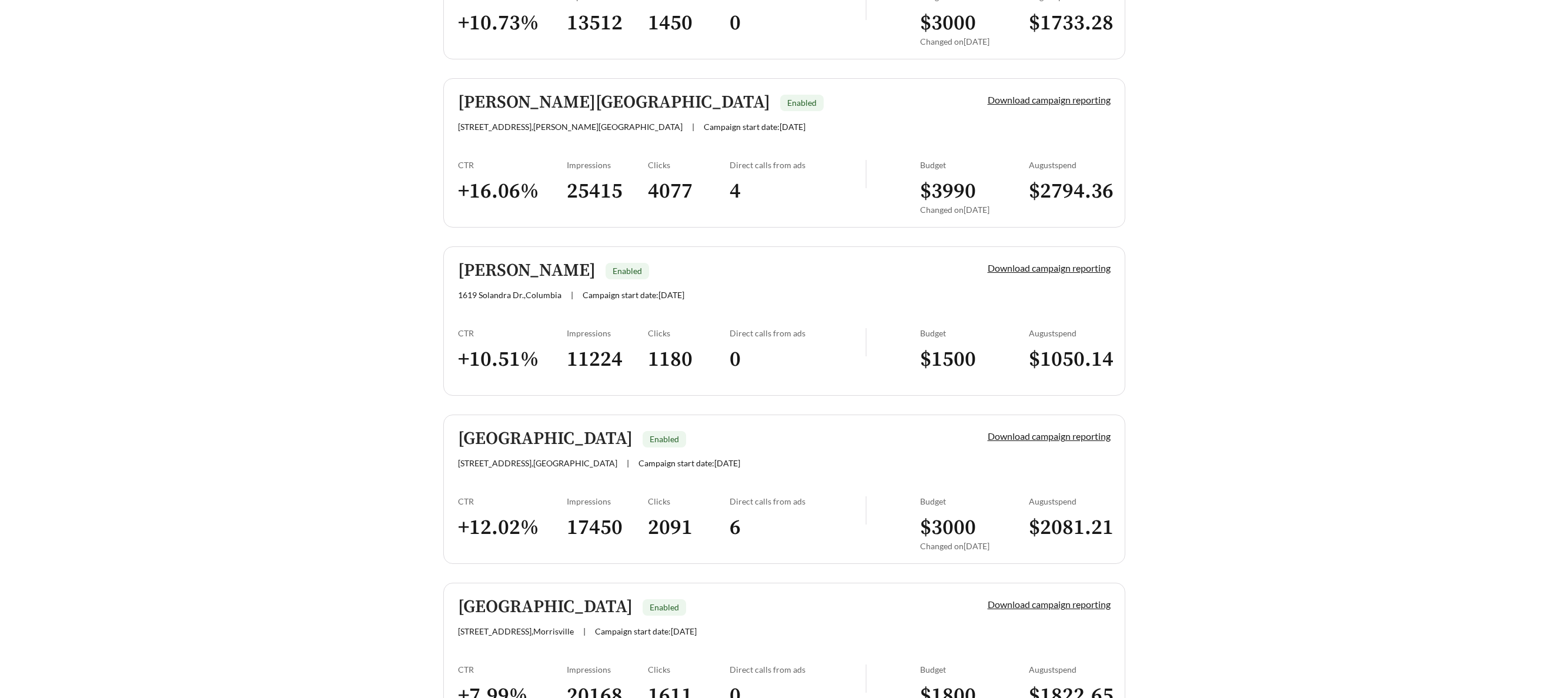
click at [490, 262] on h5 "Ashcroft" at bounding box center [526, 270] width 138 height 20
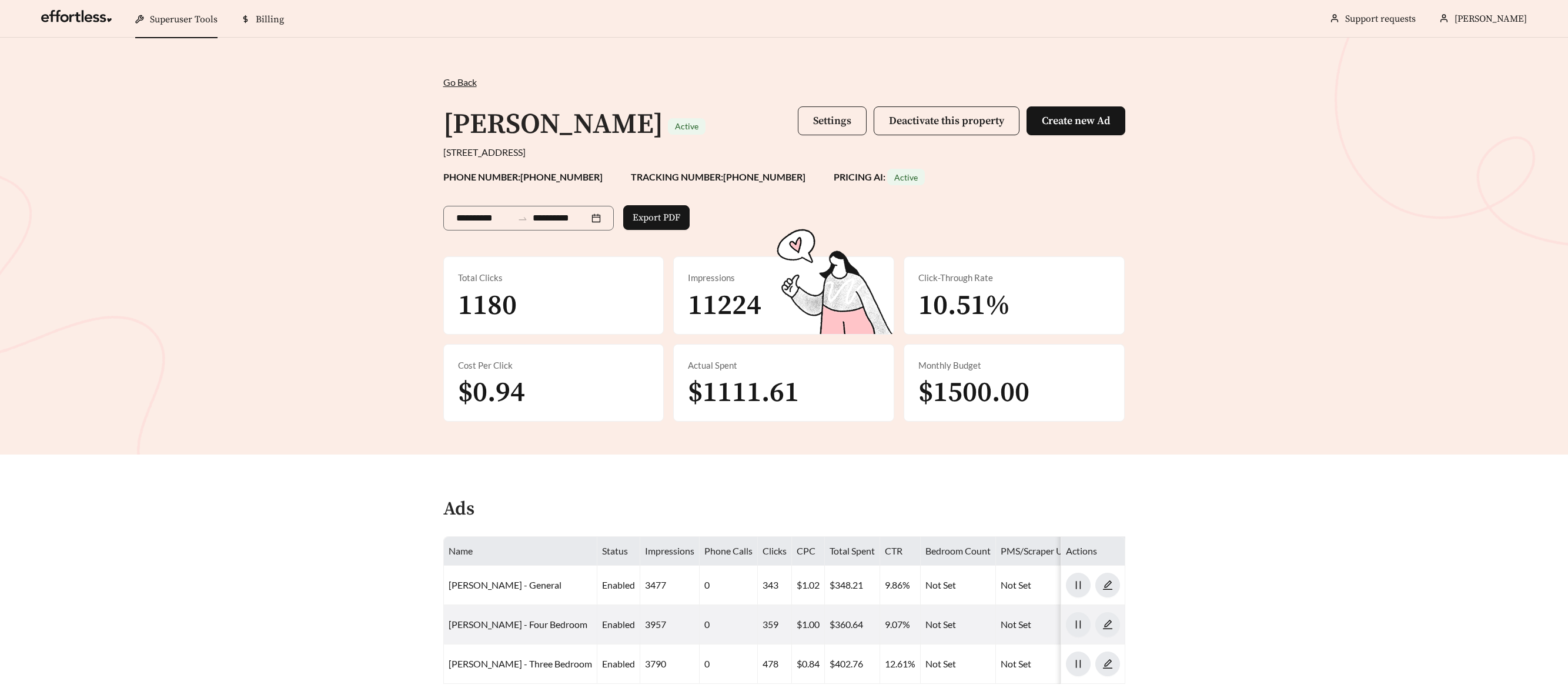
click at [842, 124] on span "Settings" at bounding box center [831, 120] width 38 height 14
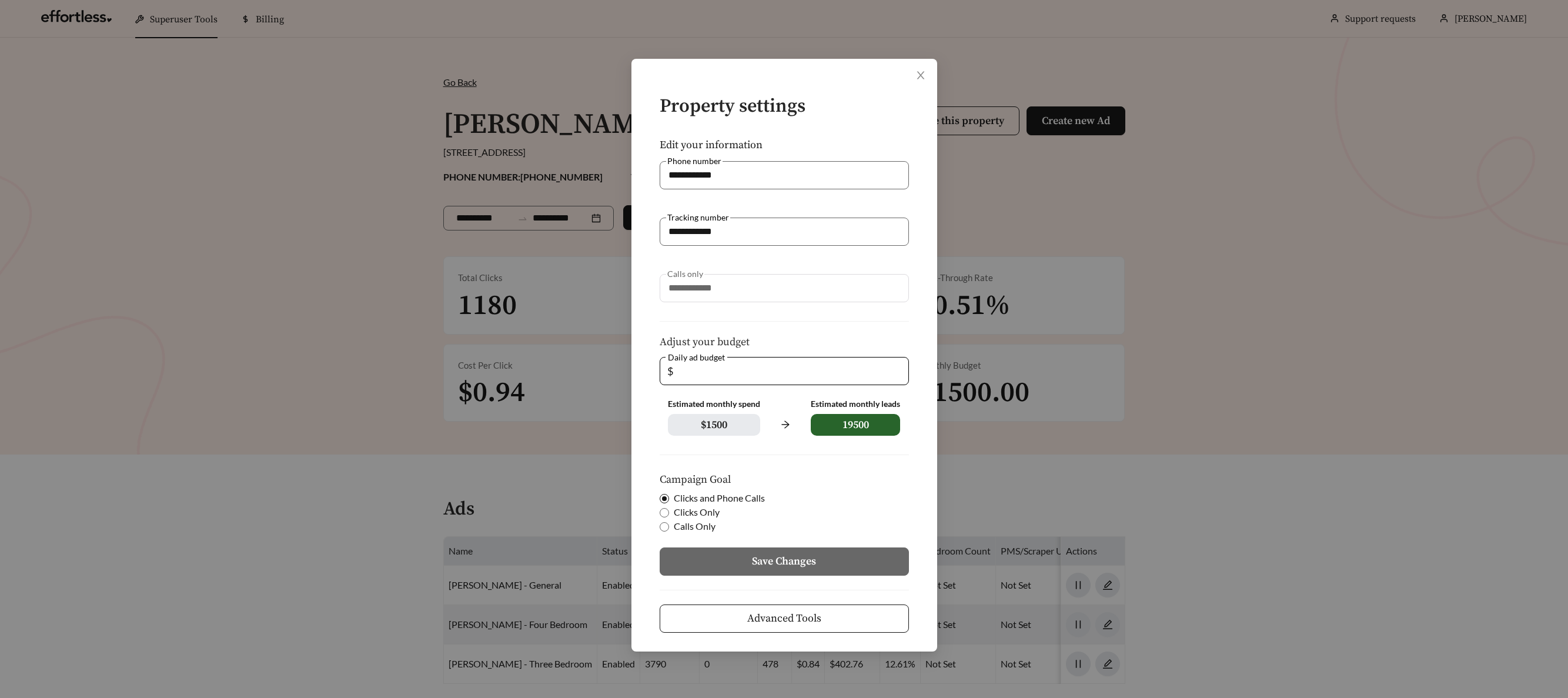
click at [821, 619] on button "Advanced Tools" at bounding box center [784, 618] width 250 height 28
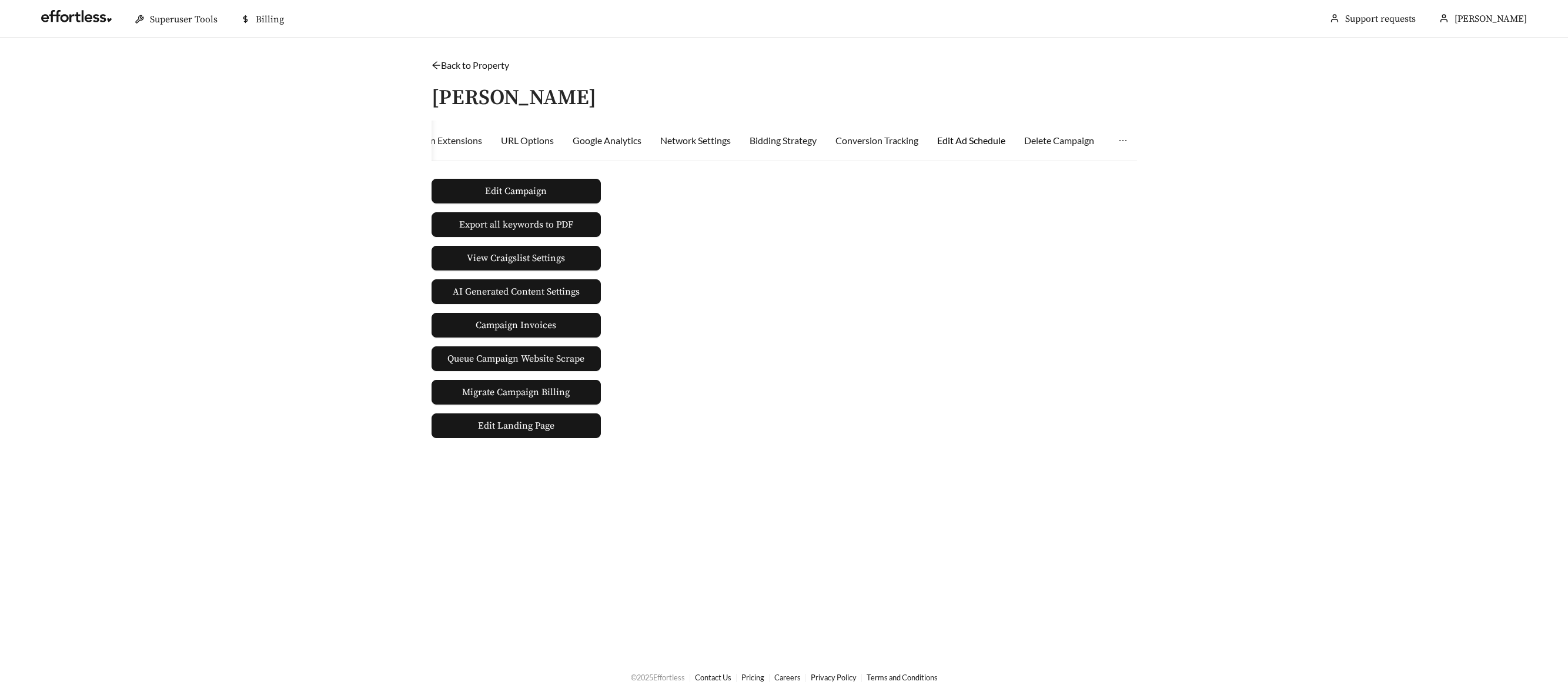
click at [984, 138] on div "Edit Ad Schedule" at bounding box center [972, 140] width 68 height 15
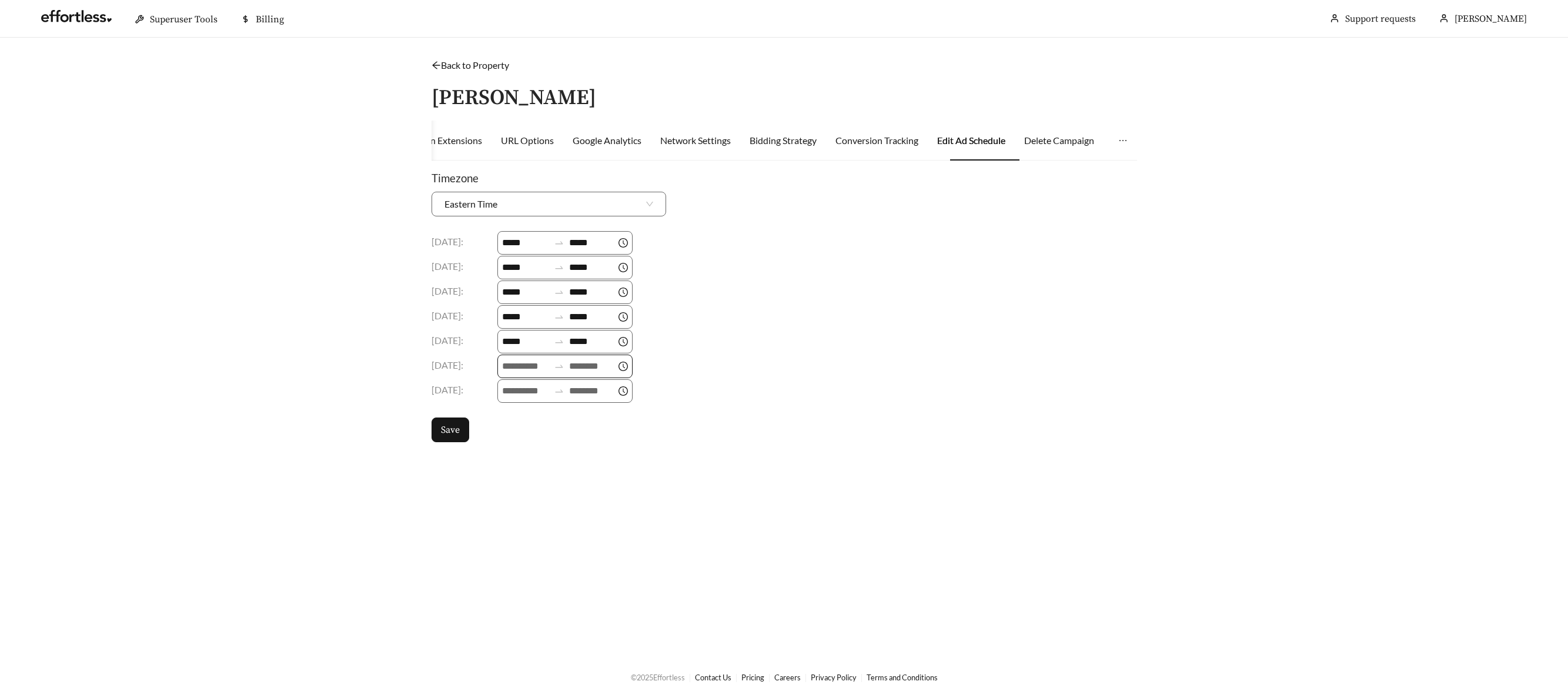
click at [525, 372] on input at bounding box center [526, 366] width 47 height 15
drag, startPoint x: 512, startPoint y: 433, endPoint x: 522, endPoint y: 431, distance: 10.2
click at [512, 433] on div "09" at bounding box center [514, 432] width 33 height 16
type input "*****"
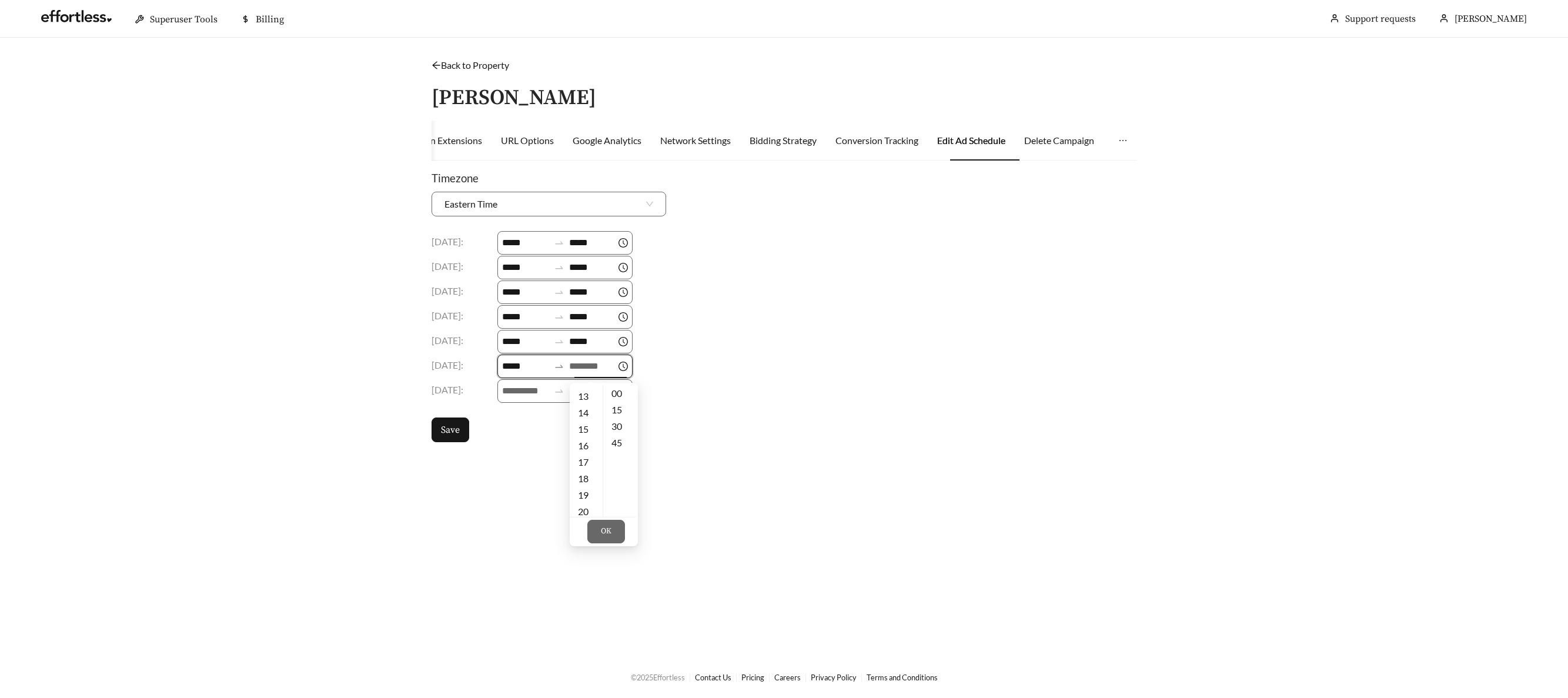
drag, startPoint x: 596, startPoint y: 371, endPoint x: 590, endPoint y: 380, distance: 10.8
click at [595, 371] on input at bounding box center [592, 366] width 47 height 15
click at [578, 470] on div "18" at bounding box center [586, 478] width 33 height 16
type input "*****"
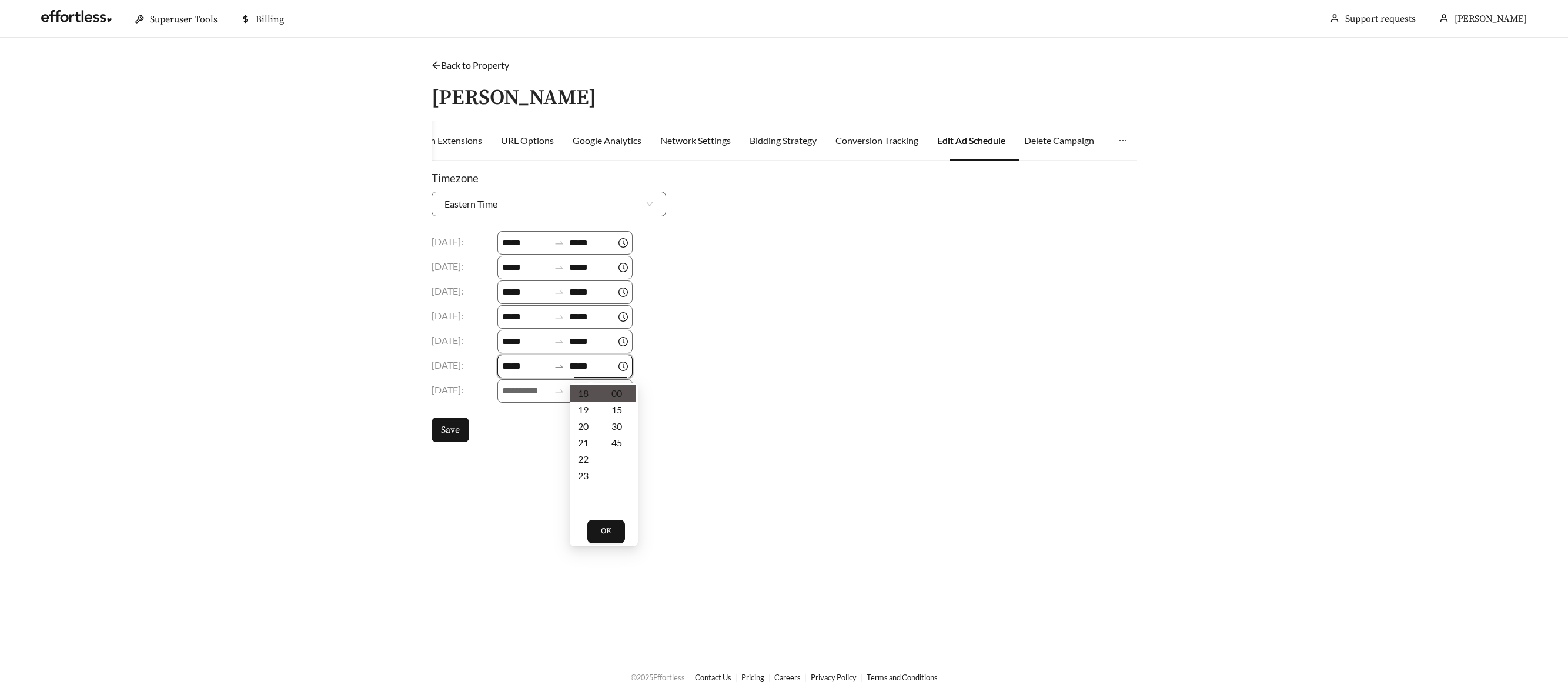
drag, startPoint x: 608, startPoint y: 532, endPoint x: 586, endPoint y: 502, distance: 37.2
click at [606, 529] on span "OK" at bounding box center [606, 531] width 10 height 12
click at [528, 395] on input at bounding box center [526, 390] width 47 height 15
click at [518, 449] on div "09" at bounding box center [514, 449] width 33 height 16
type input "*****"
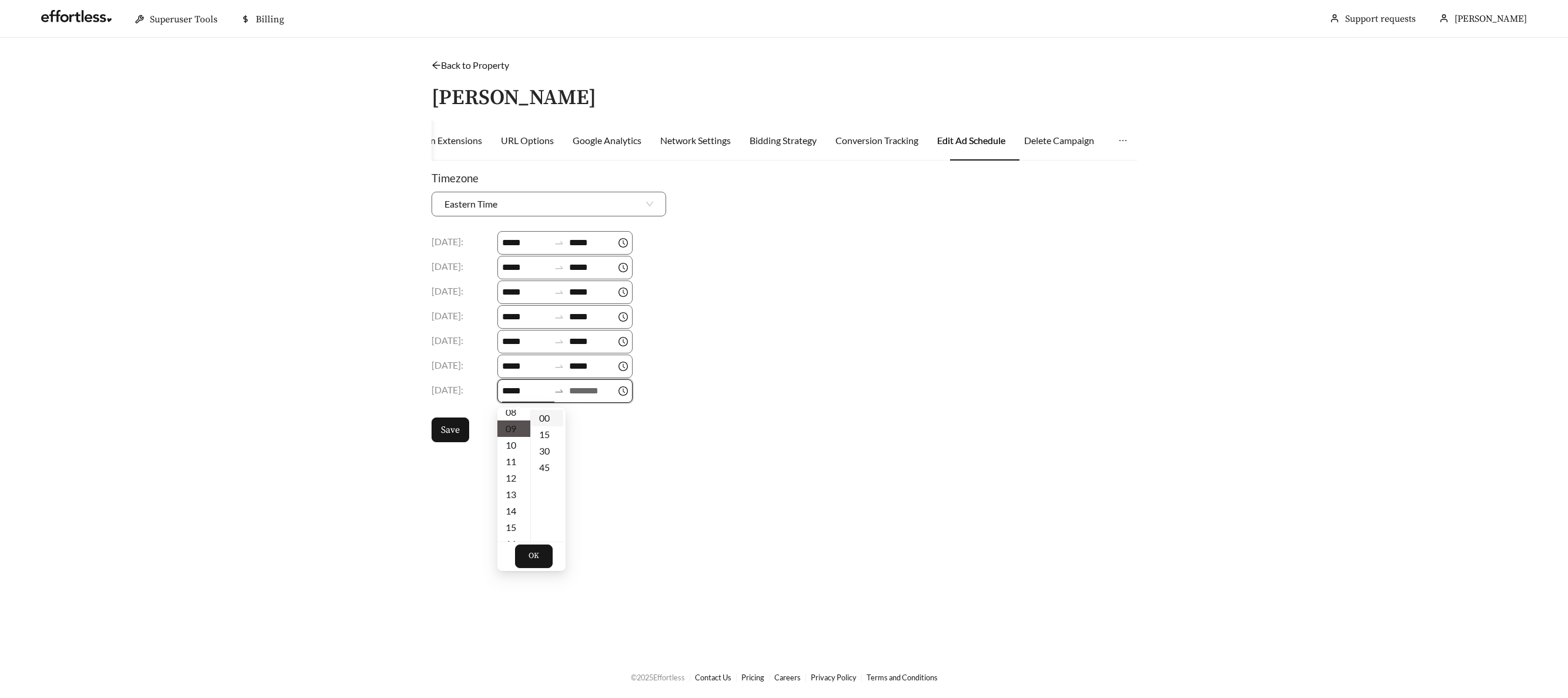
scroll to position [148, 0]
drag, startPoint x: 596, startPoint y: 391, endPoint x: 589, endPoint y: 404, distance: 14.8
click at [596, 391] on input at bounding box center [592, 390] width 47 height 15
click at [585, 474] on div "18" at bounding box center [586, 472] width 33 height 16
type input "*****"
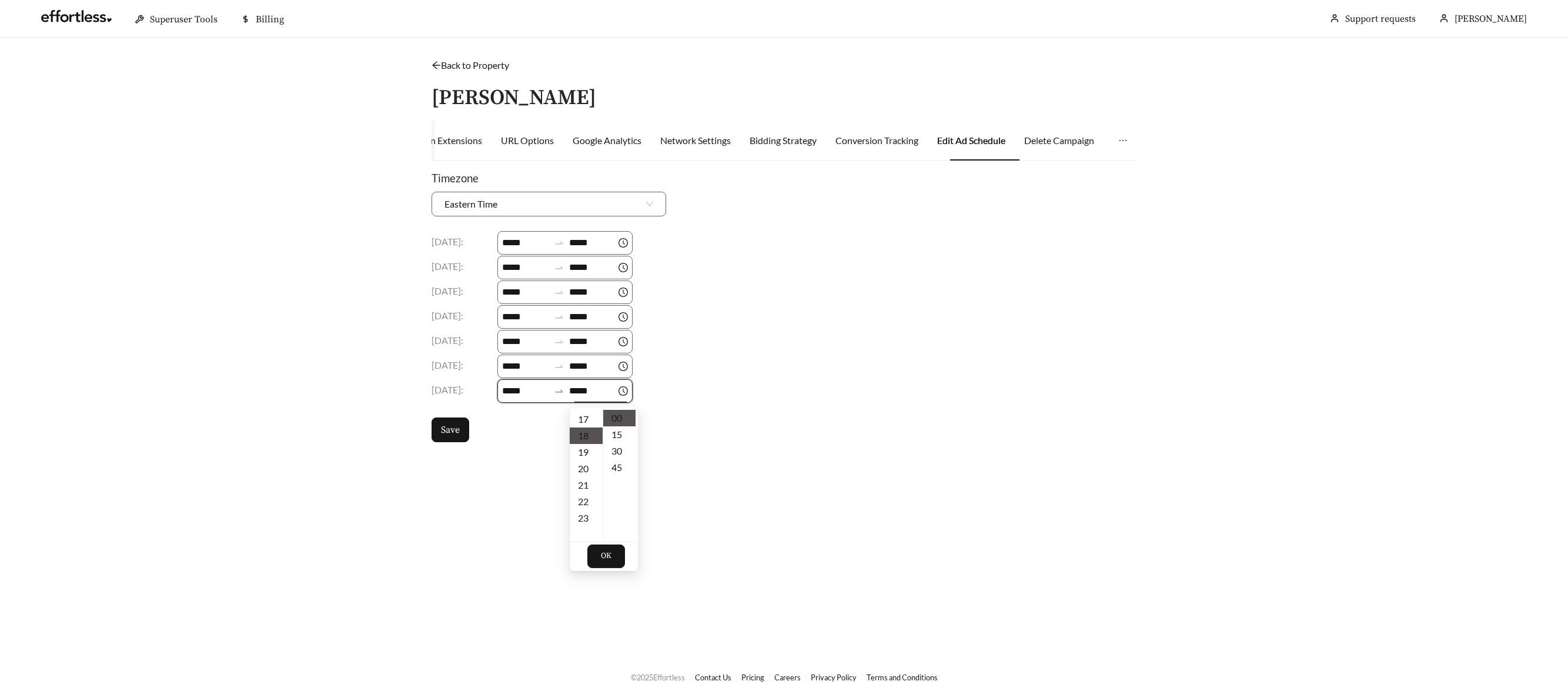
scroll to position [296, 0]
drag, startPoint x: 609, startPoint y: 555, endPoint x: 576, endPoint y: 527, distance: 43.3
click at [608, 555] on span "OK" at bounding box center [606, 556] width 10 height 12
click at [467, 432] on button "Save" at bounding box center [450, 429] width 38 height 25
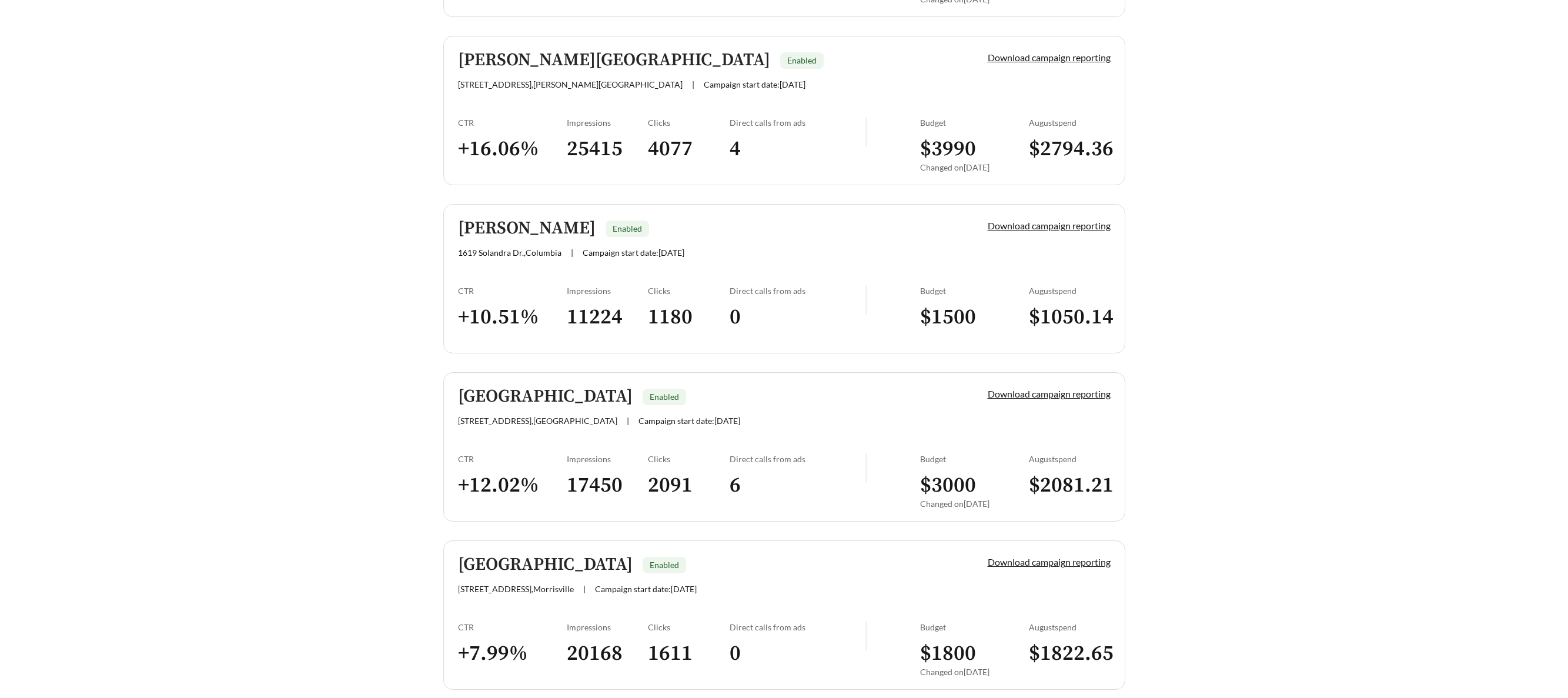
scroll to position [2896, 0]
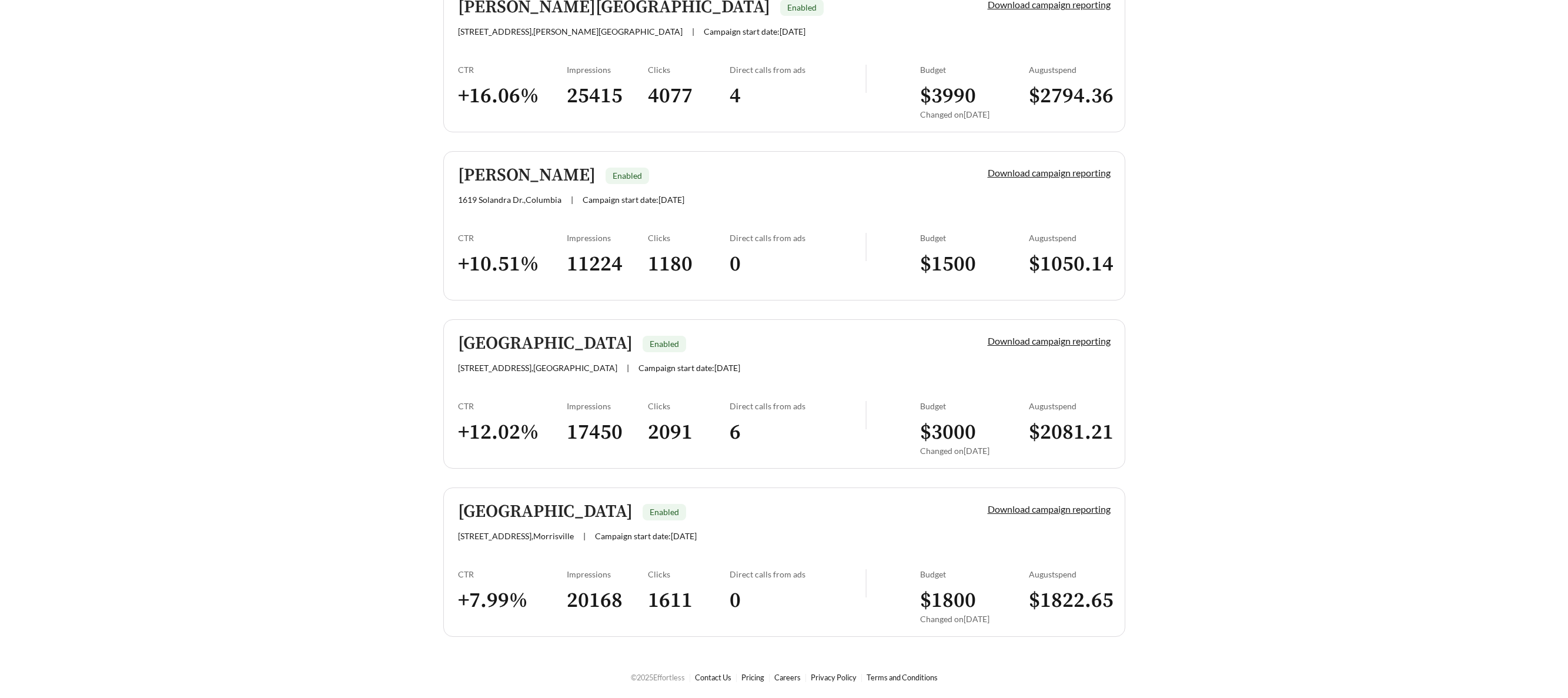
click at [502, 347] on h5 "Durham" at bounding box center [545, 343] width 174 height 20
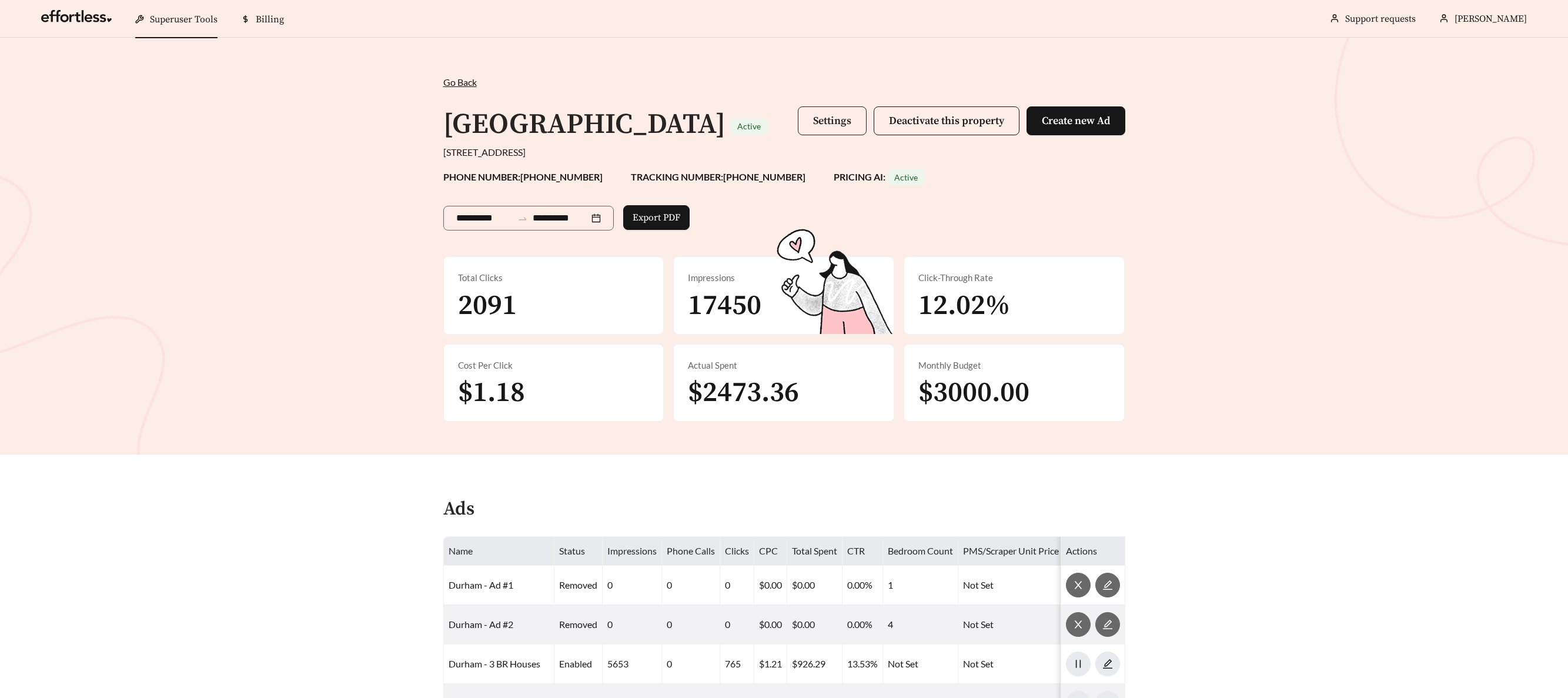
click at [838, 120] on span "Settings" at bounding box center [831, 120] width 38 height 14
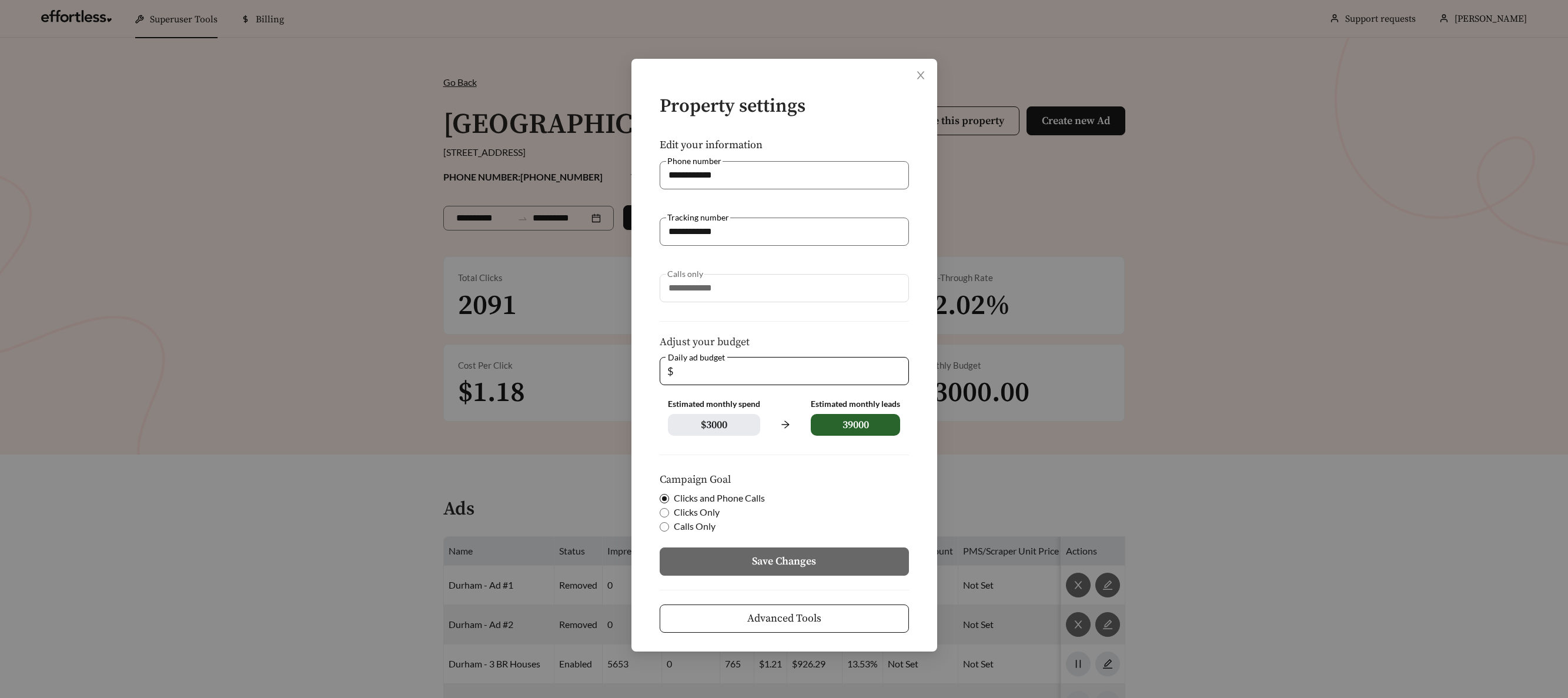
click at [812, 615] on span "Advanced Tools" at bounding box center [784, 618] width 74 height 16
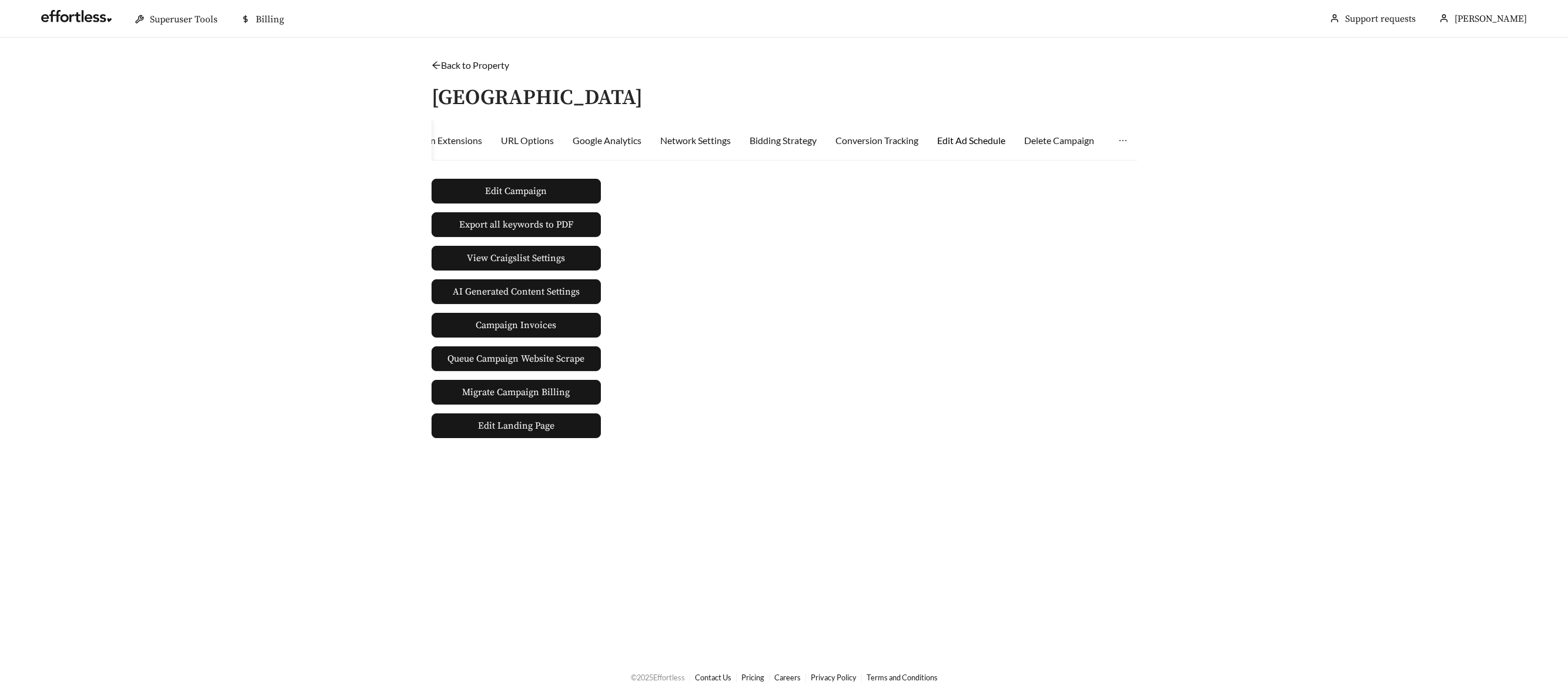
drag, startPoint x: 994, startPoint y: 144, endPoint x: 988, endPoint y: 145, distance: 6.1
click at [994, 144] on div "Edit Ad Schedule" at bounding box center [972, 140] width 68 height 15
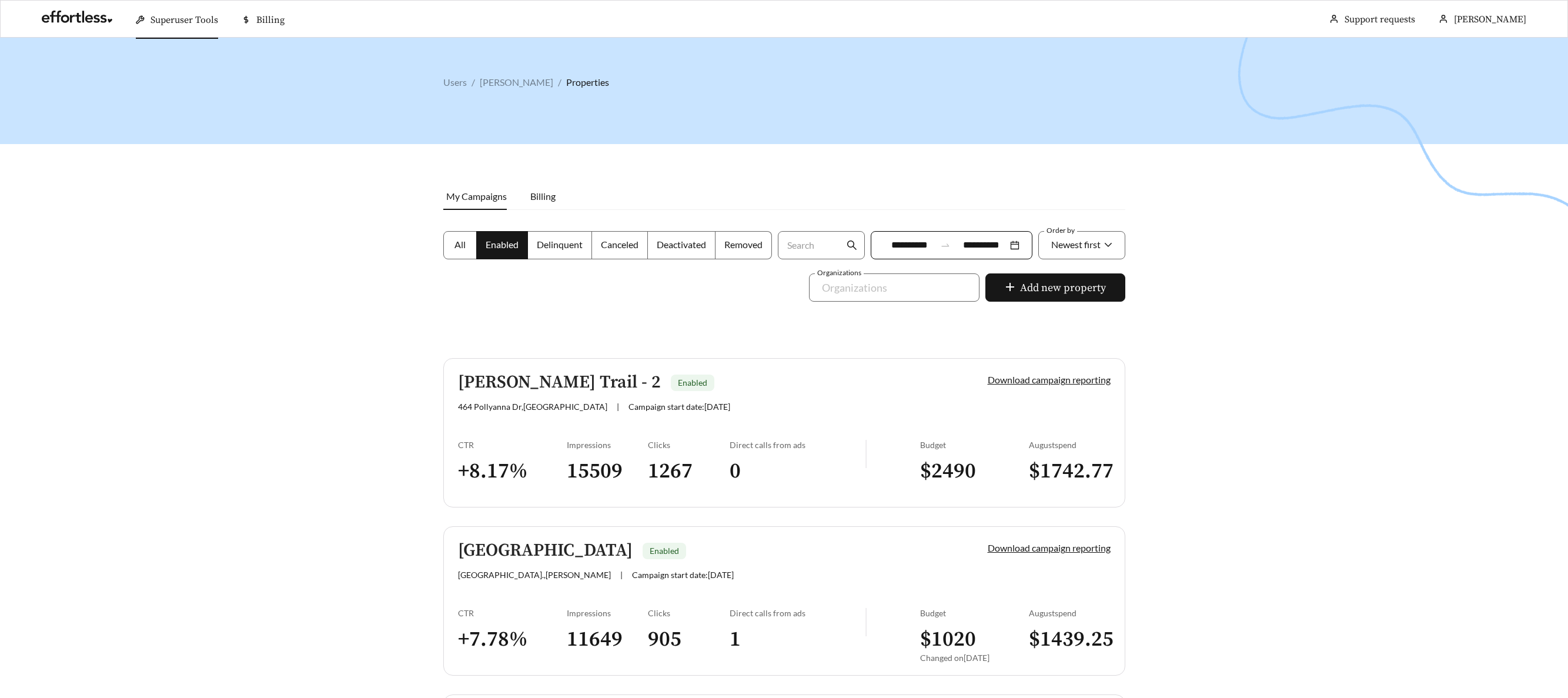
scroll to position [2896, 0]
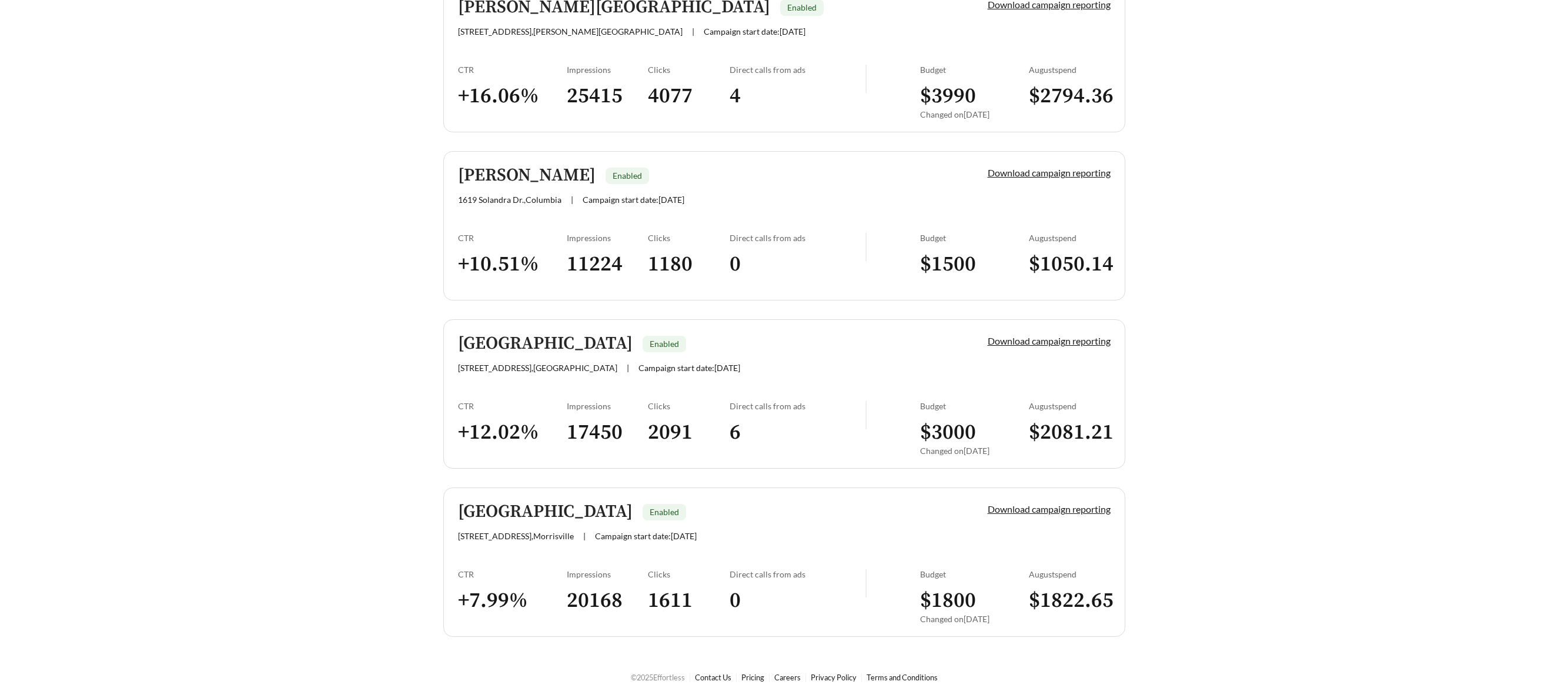
click at [504, 519] on h5 "Houndswood Village" at bounding box center [545, 512] width 174 height 20
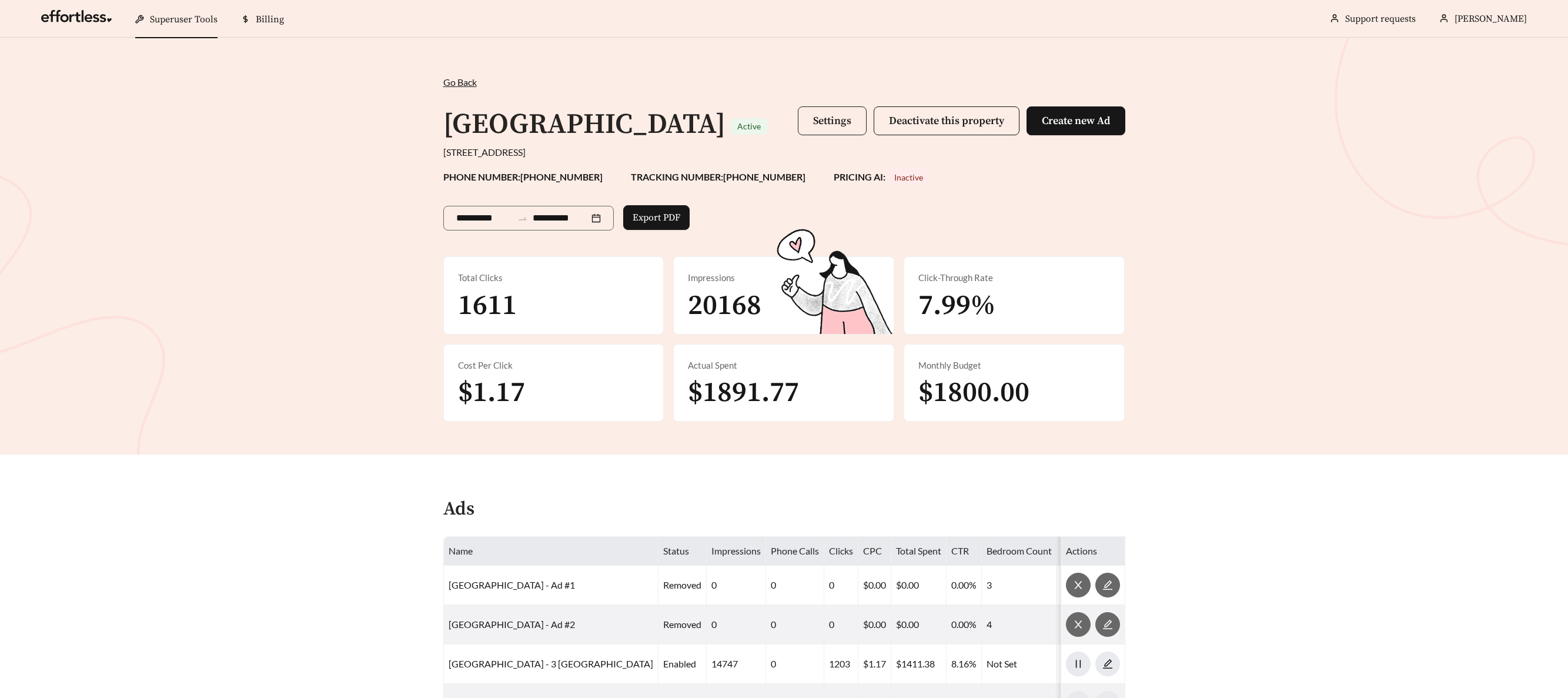
click at [813, 124] on span "Settings" at bounding box center [831, 120] width 38 height 14
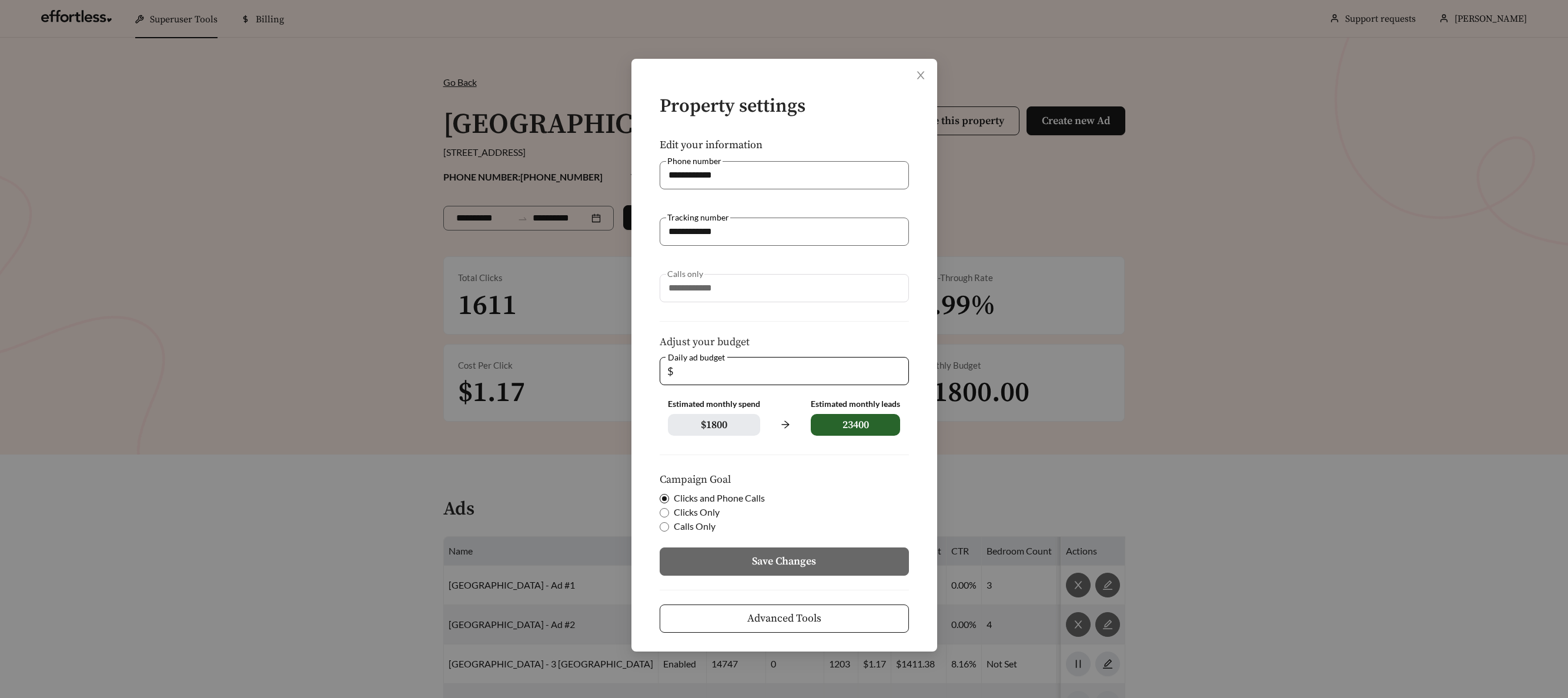
click at [782, 614] on span "Advanced Tools" at bounding box center [784, 618] width 74 height 16
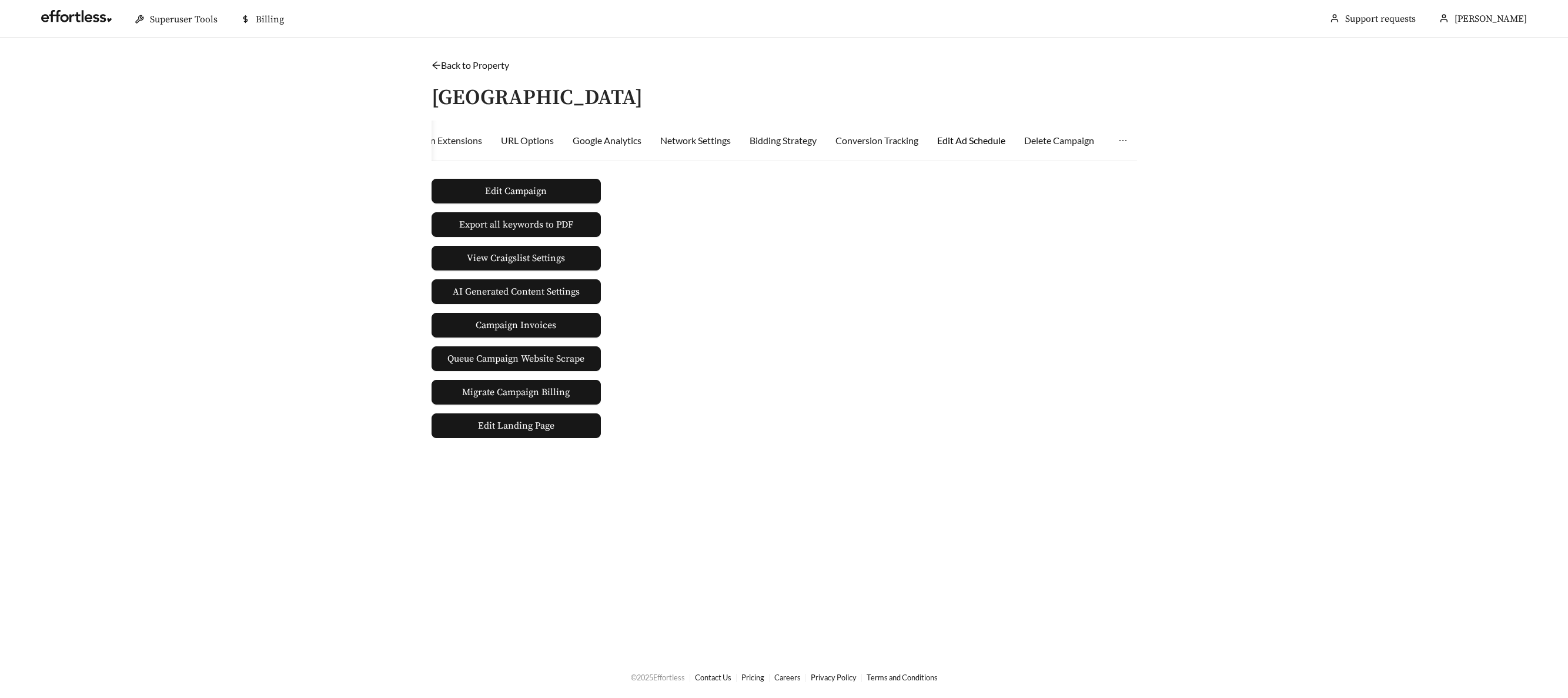
click at [981, 145] on div "Edit Ad Schedule" at bounding box center [972, 140] width 68 height 15
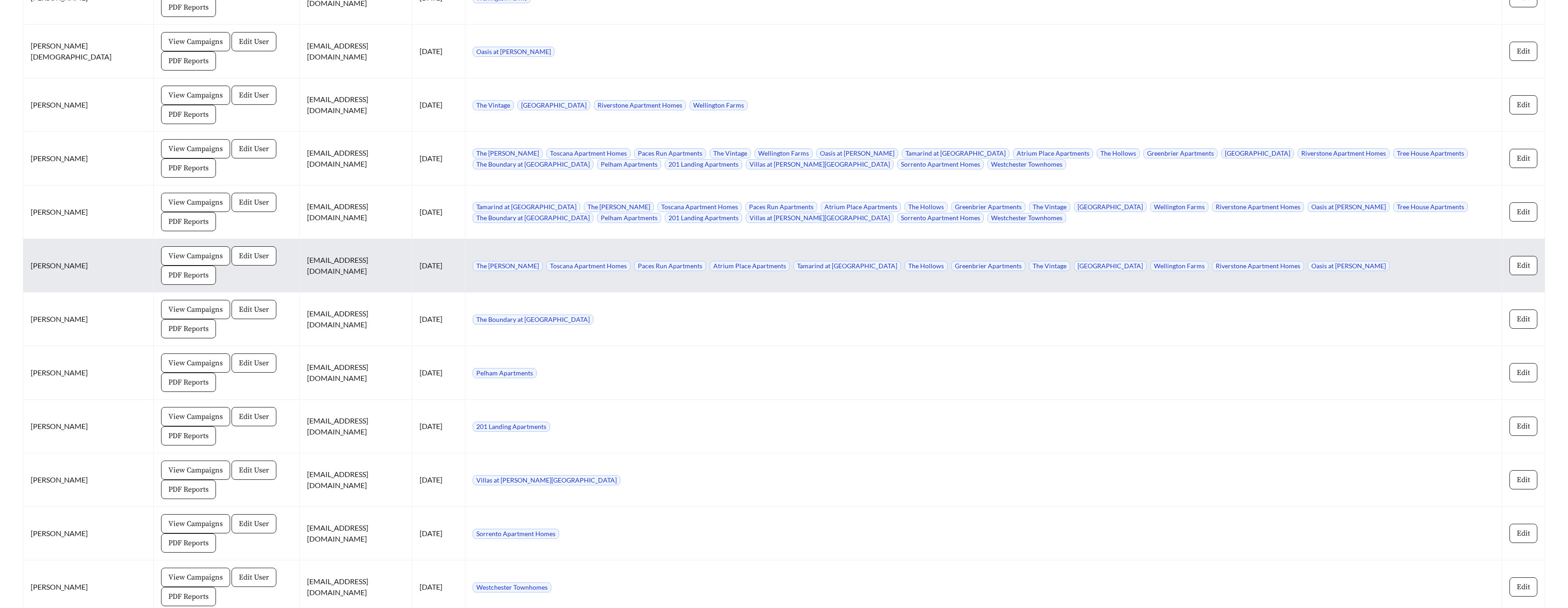
scroll to position [1628, 0]
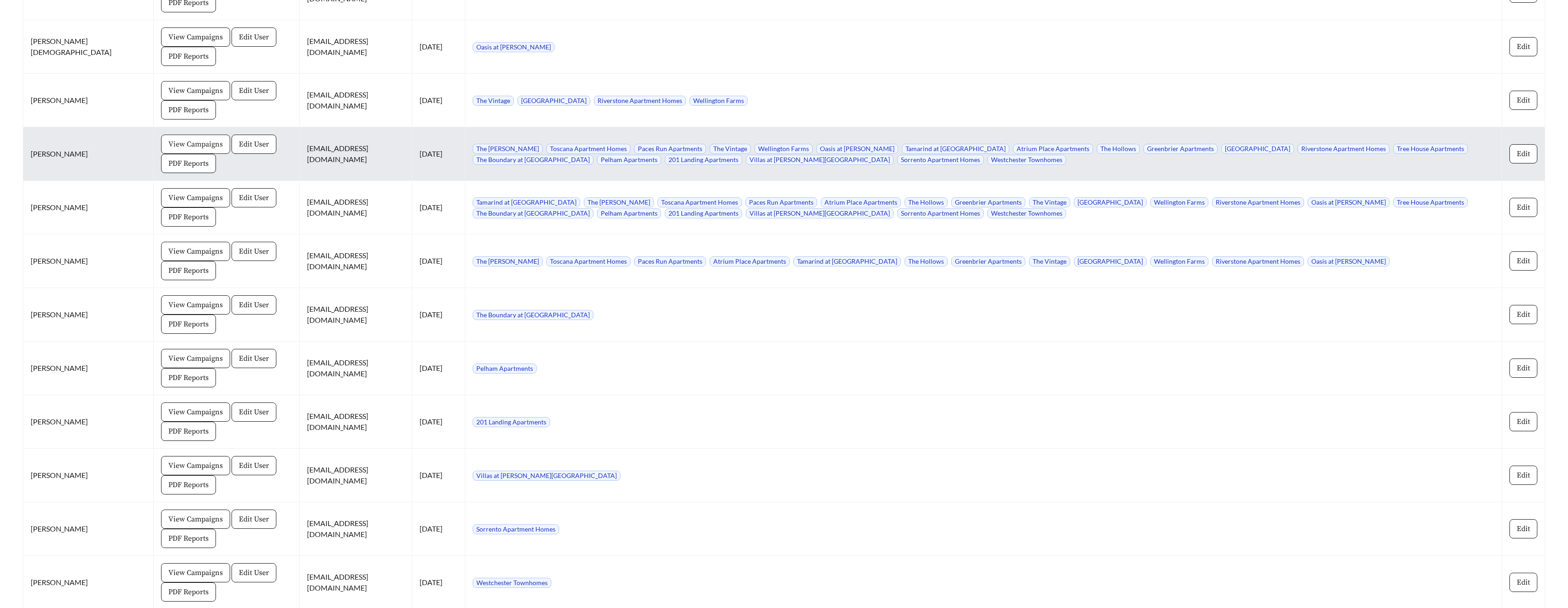
click at [168, 146] on span "View Campaigns" at bounding box center [196, 144] width 55 height 11
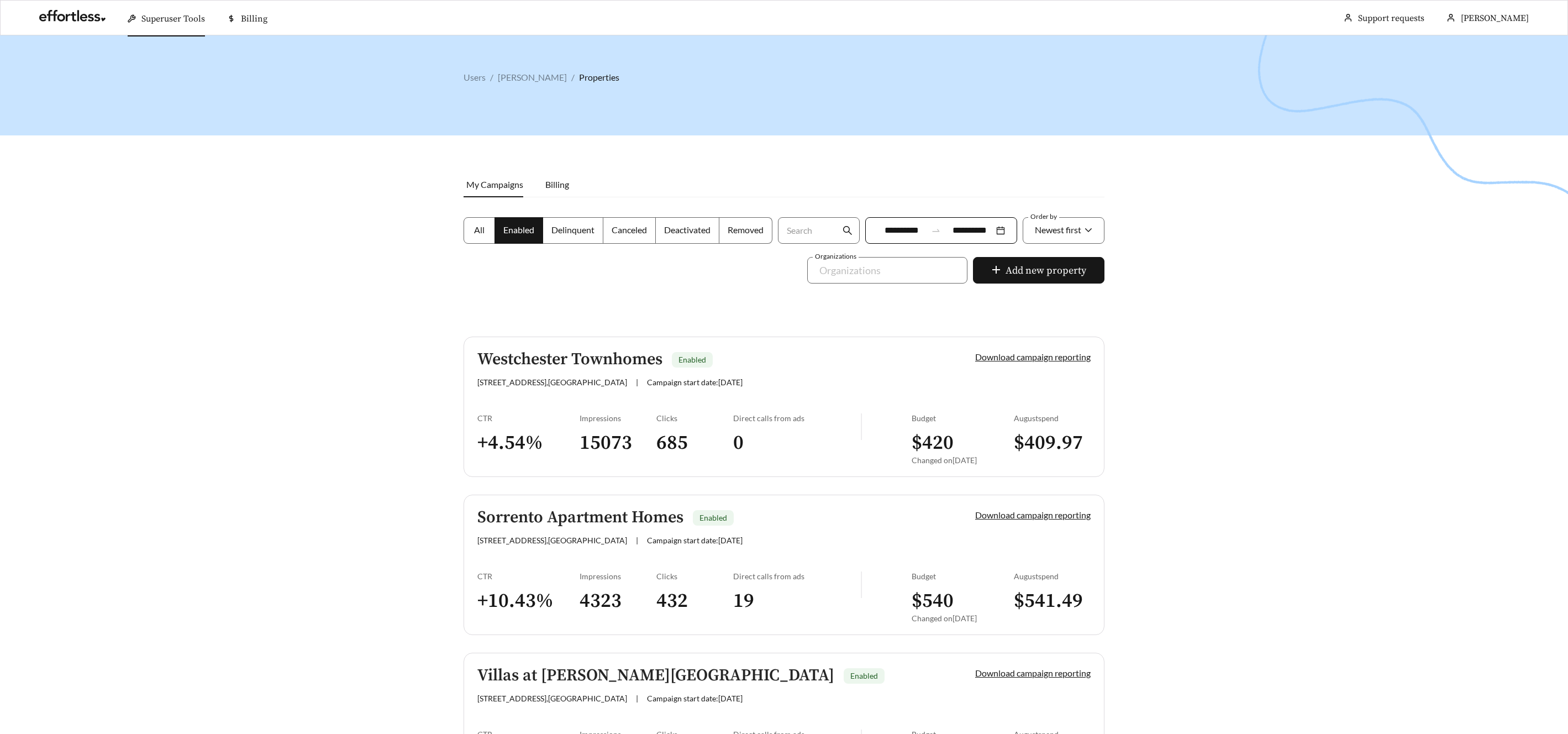
click at [624, 520] on h5 "Sorrento Apartment Homes" at bounding box center [580, 517] width 206 height 18
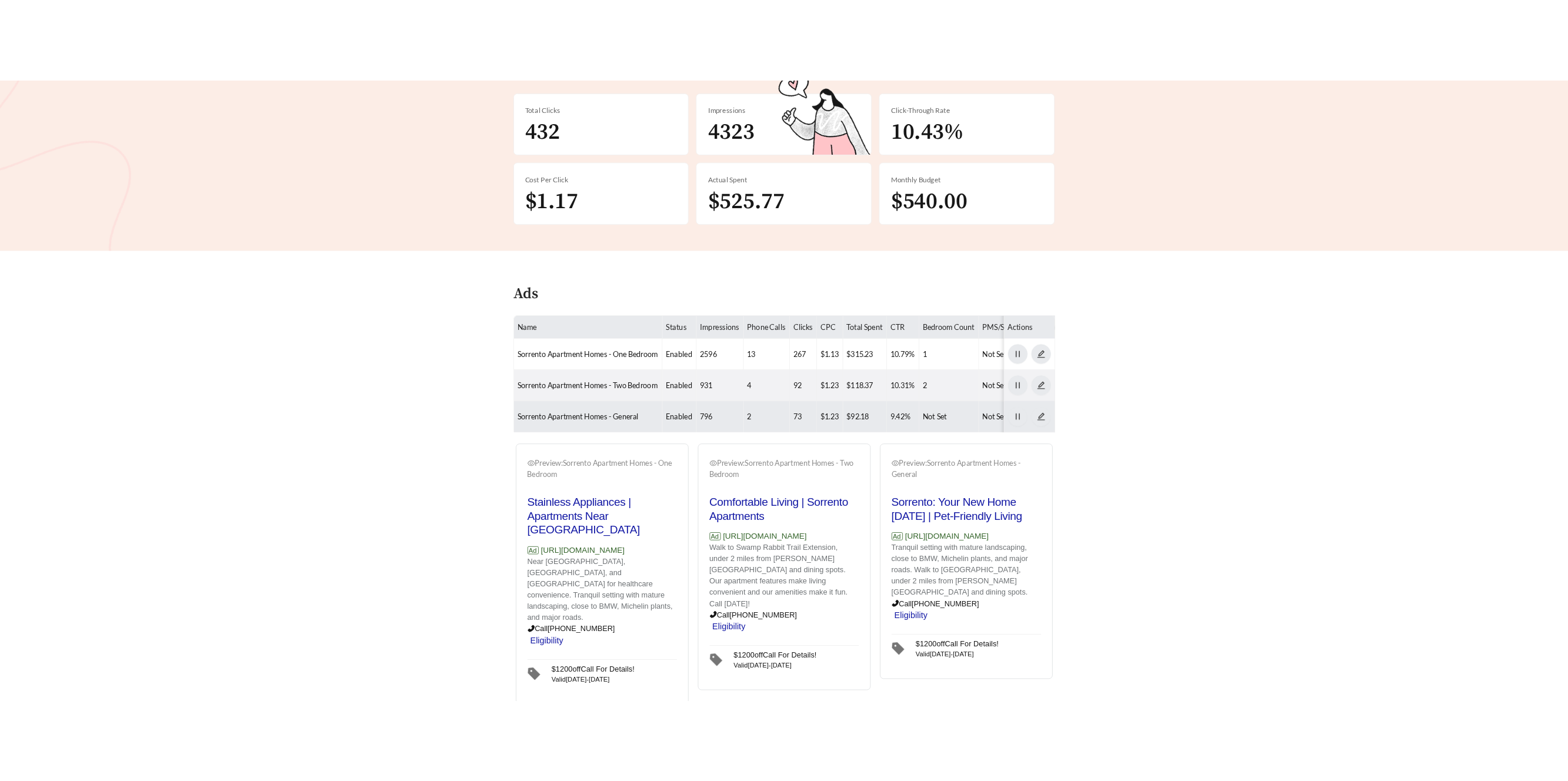
scroll to position [292, 0]
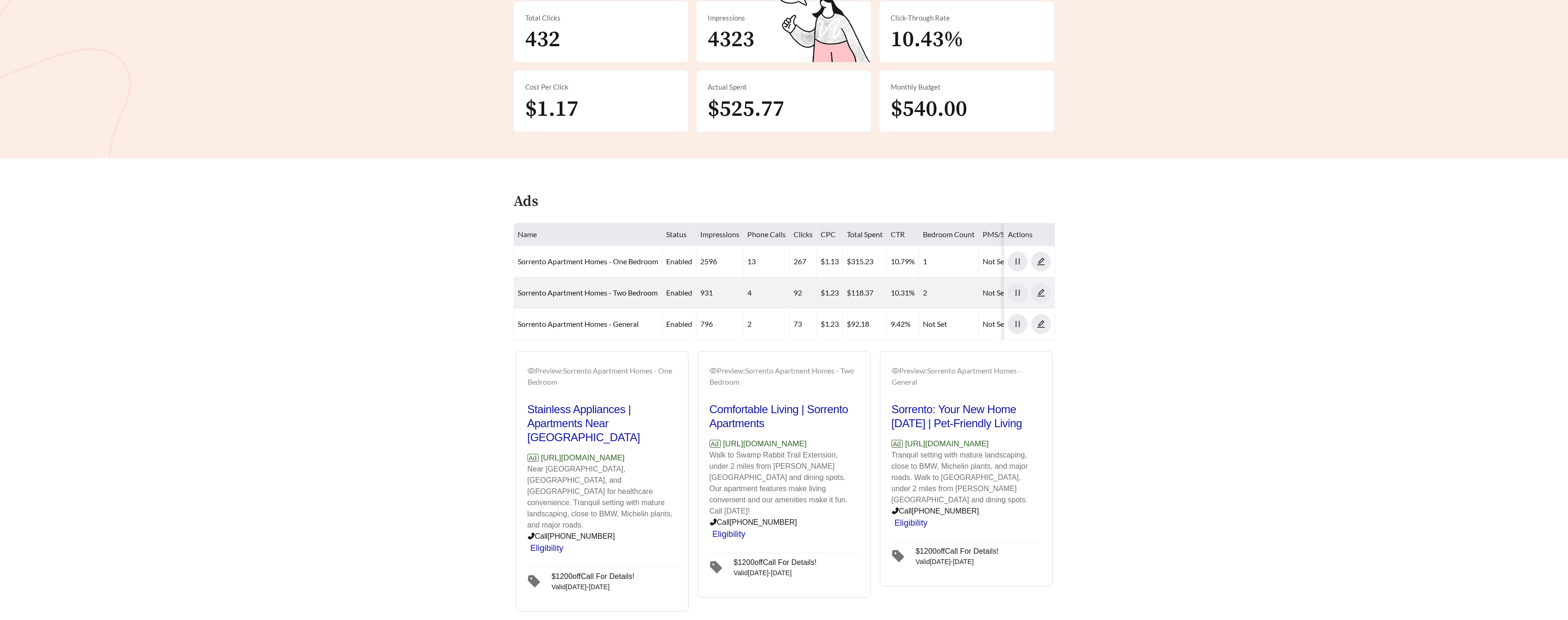
drag, startPoint x: 1, startPoint y: 283, endPoint x: 28, endPoint y: 271, distance: 29.5
click at [70, 271] on main "**********" at bounding box center [784, 204] width 1568 height 813
drag, startPoint x: 50, startPoint y: 273, endPoint x: 382, endPoint y: 307, distance: 333.7
click at [387, 307] on main "**********" at bounding box center [784, 204] width 1568 height 813
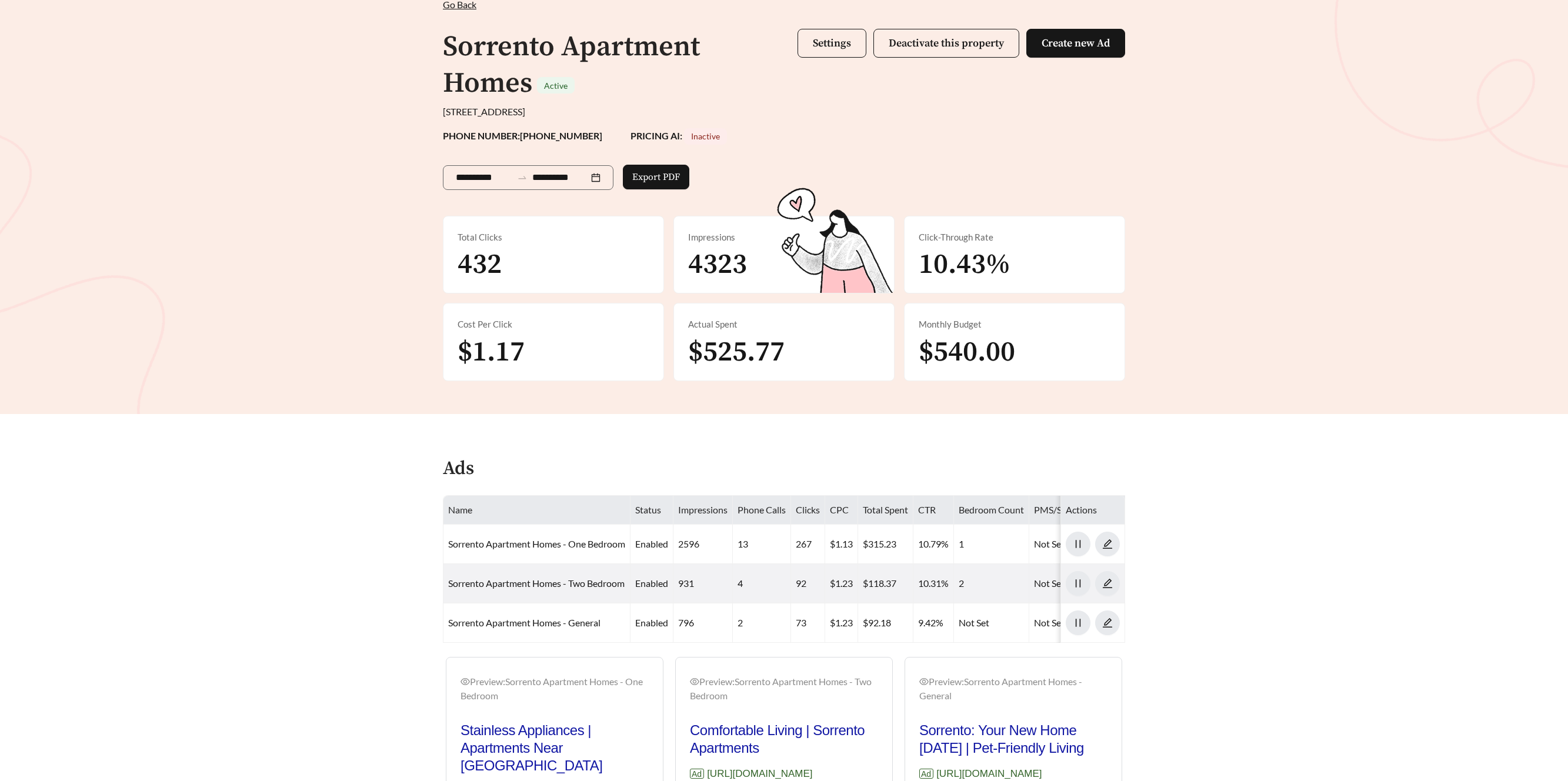
scroll to position [0, 0]
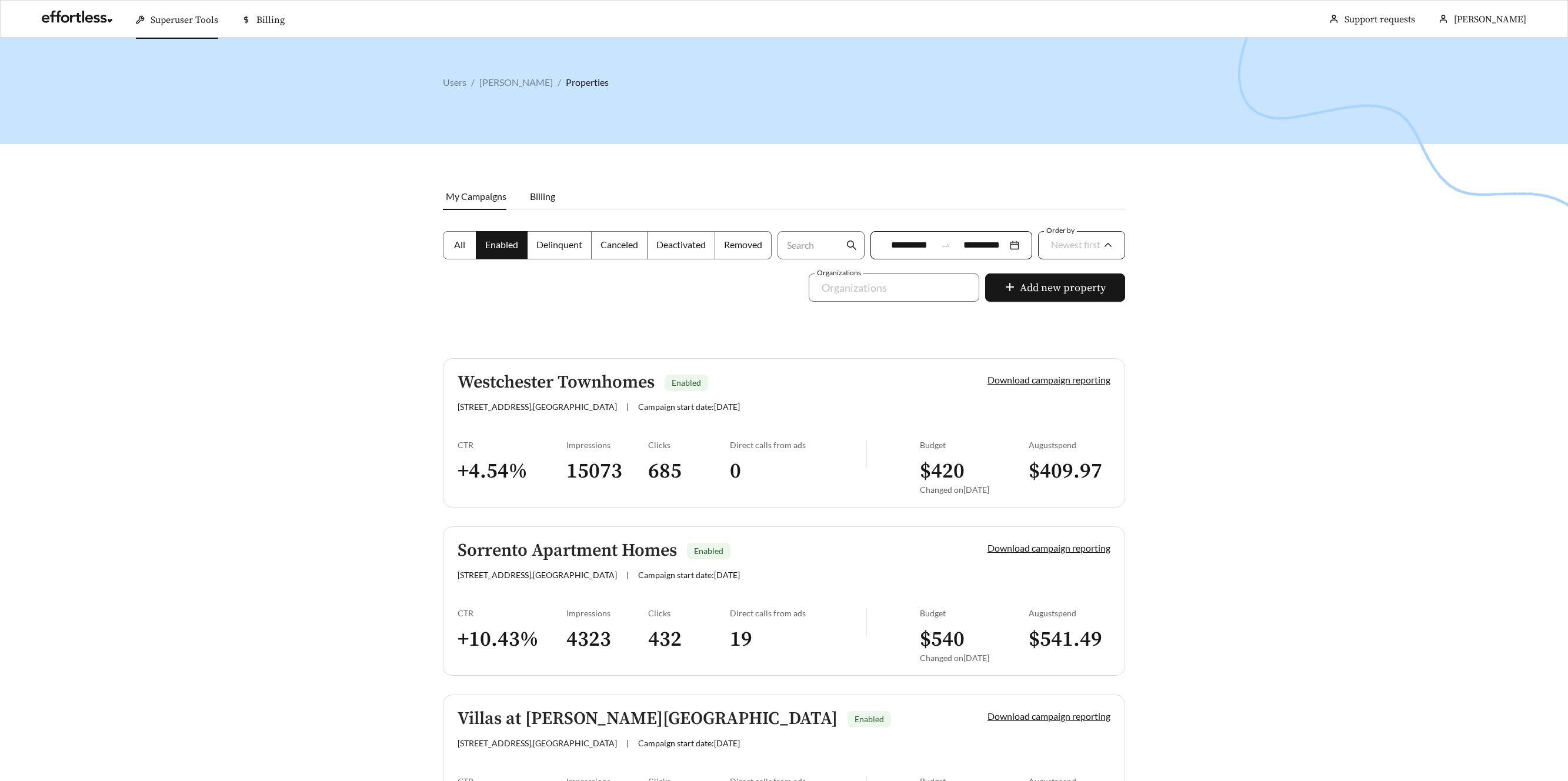
click at [1090, 250] on div "Newest first" at bounding box center [1076, 244] width 50 height 25
drag, startPoint x: 1064, startPoint y: 305, endPoint x: 1072, endPoint y: 295, distance: 12.8
click at [1064, 305] on span "A-Z" at bounding box center [1058, 310] width 16 height 11
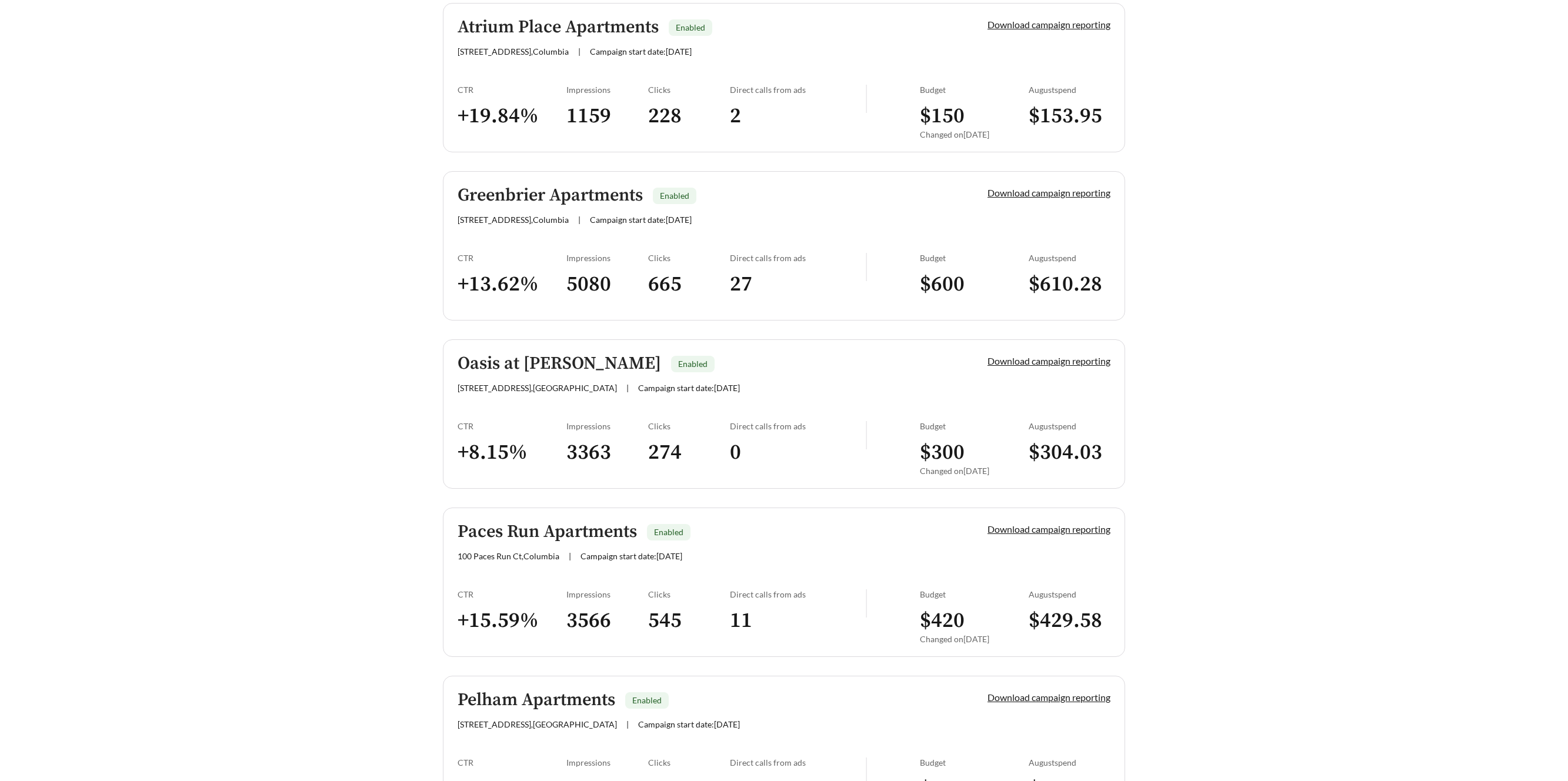
scroll to position [259, 0]
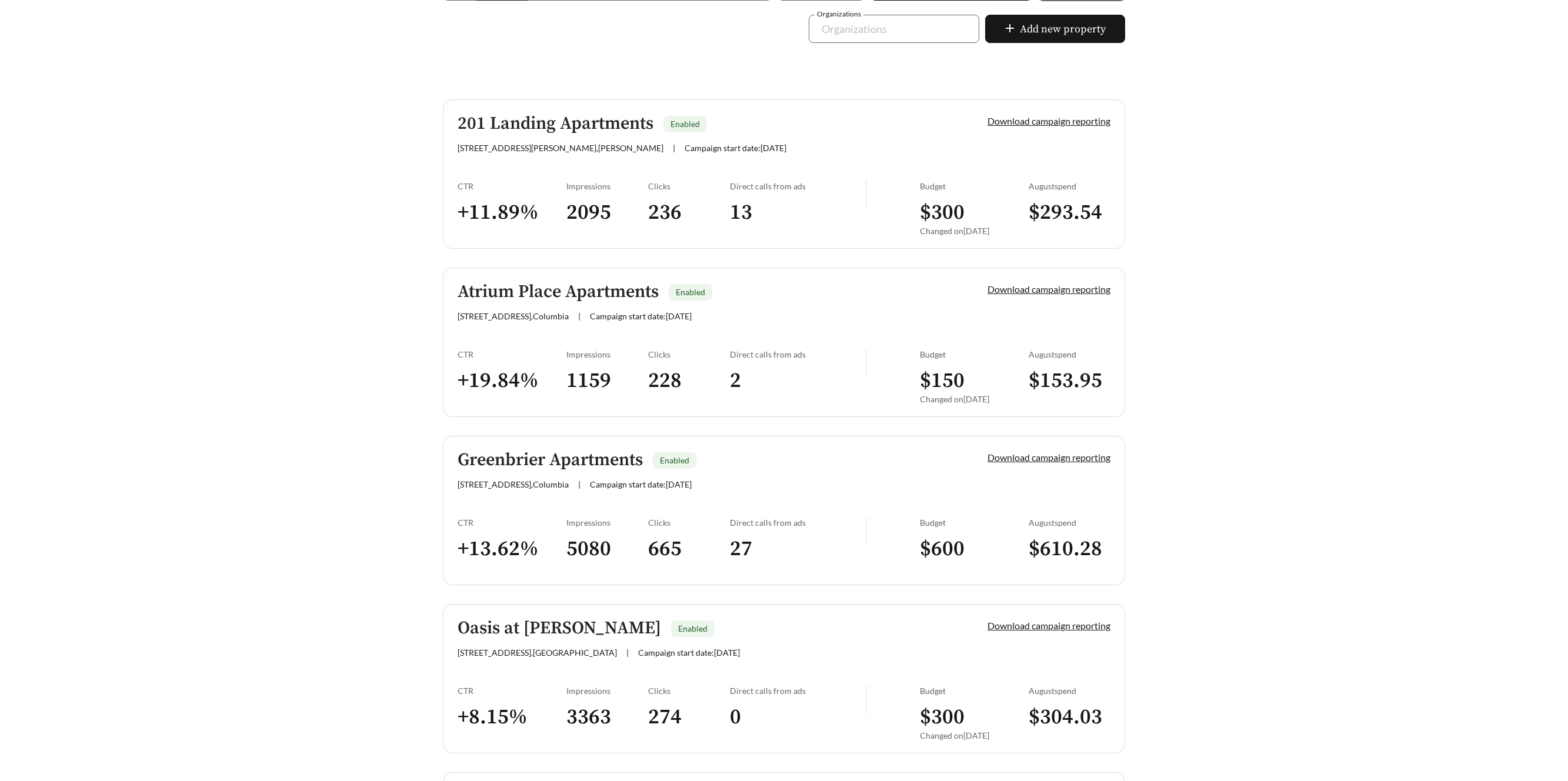
click at [538, 118] on h5 "201 Landing Apartments" at bounding box center [555, 123] width 196 height 20
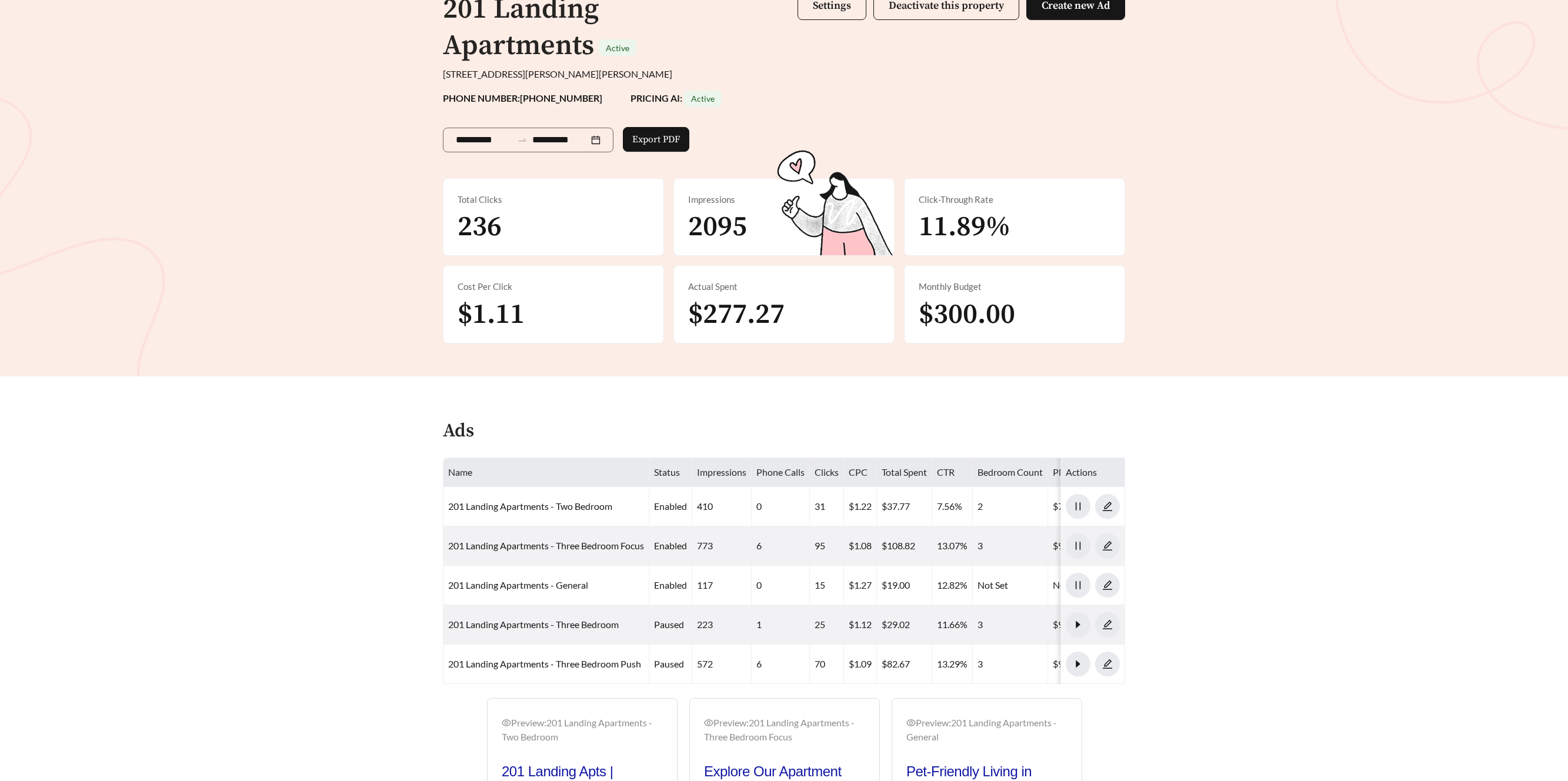
scroll to position [103, 0]
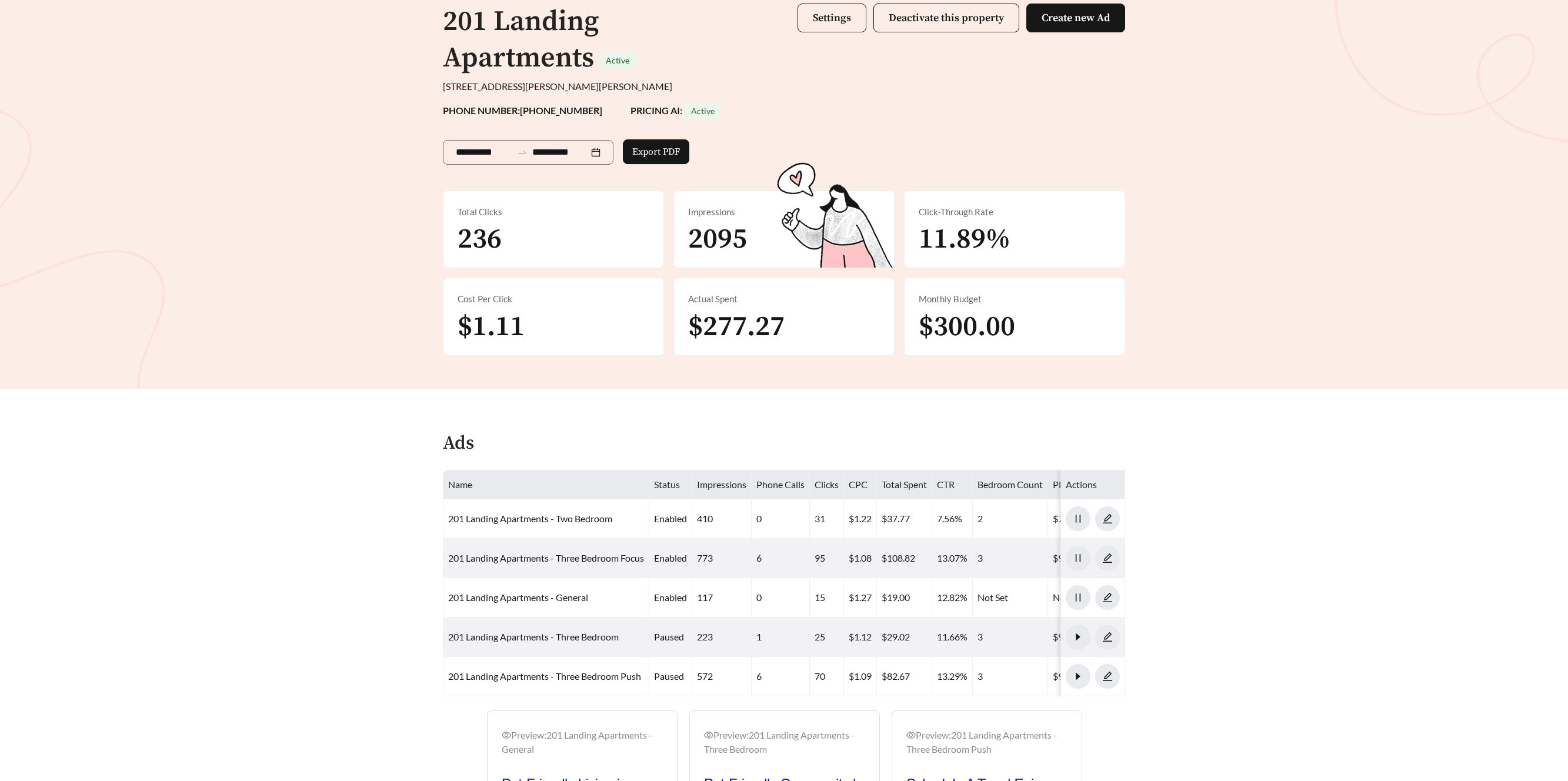
click at [838, 157] on div "**********" at bounding box center [784, 150] width 682 height 62
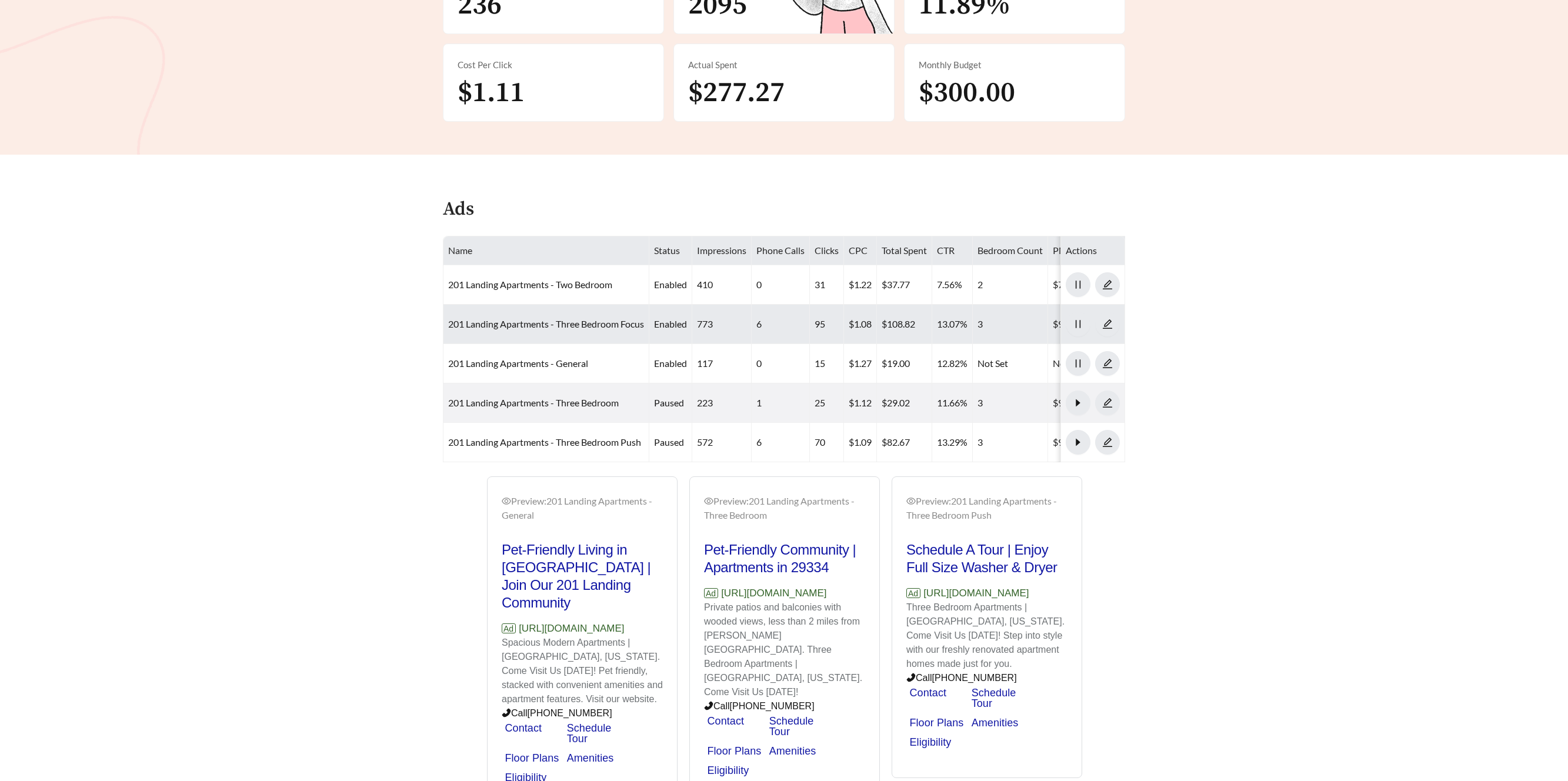
scroll to position [408, 0]
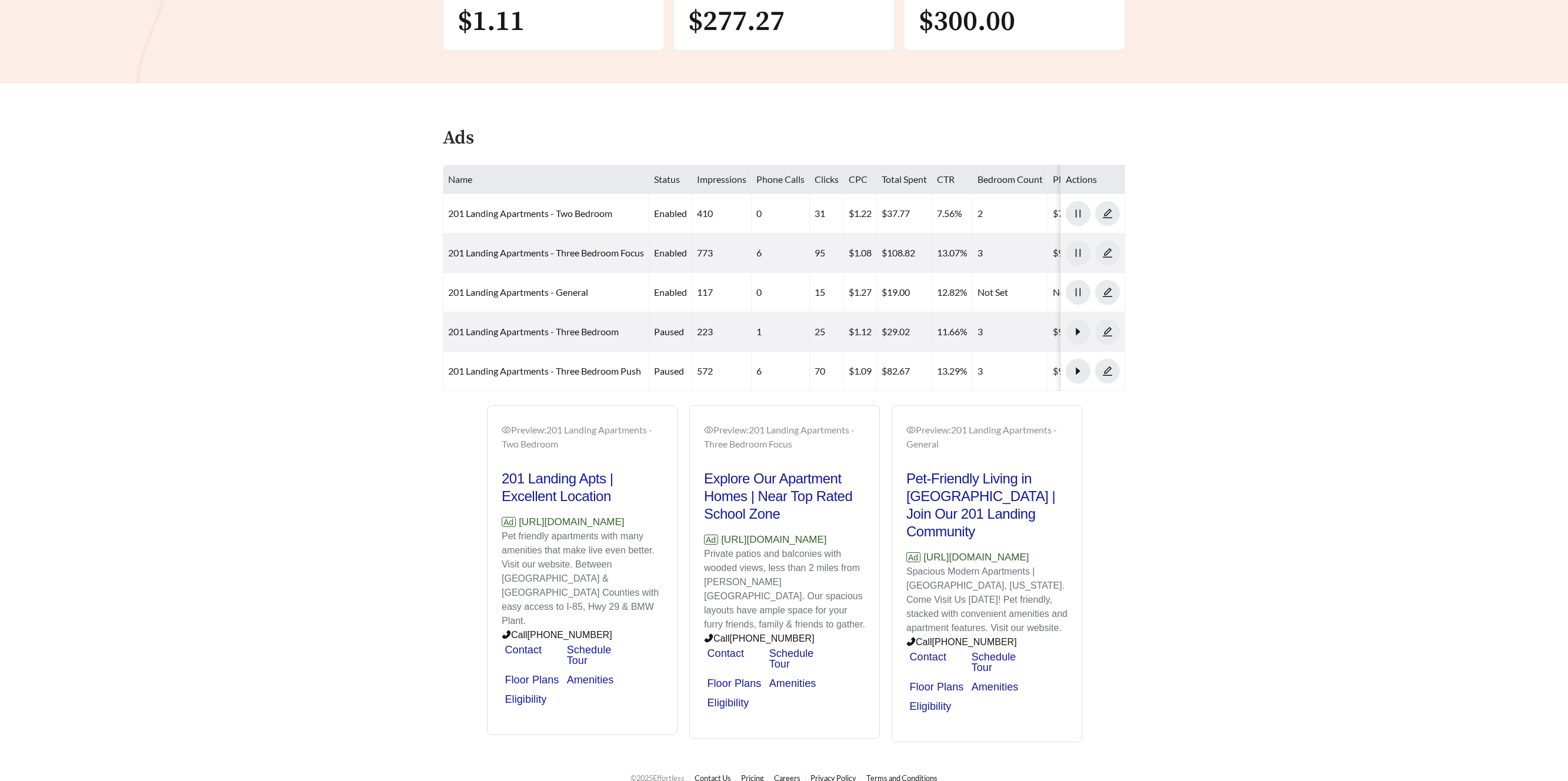
click at [1178, 346] on main "**********" at bounding box center [784, 193] width 1568 height 1126
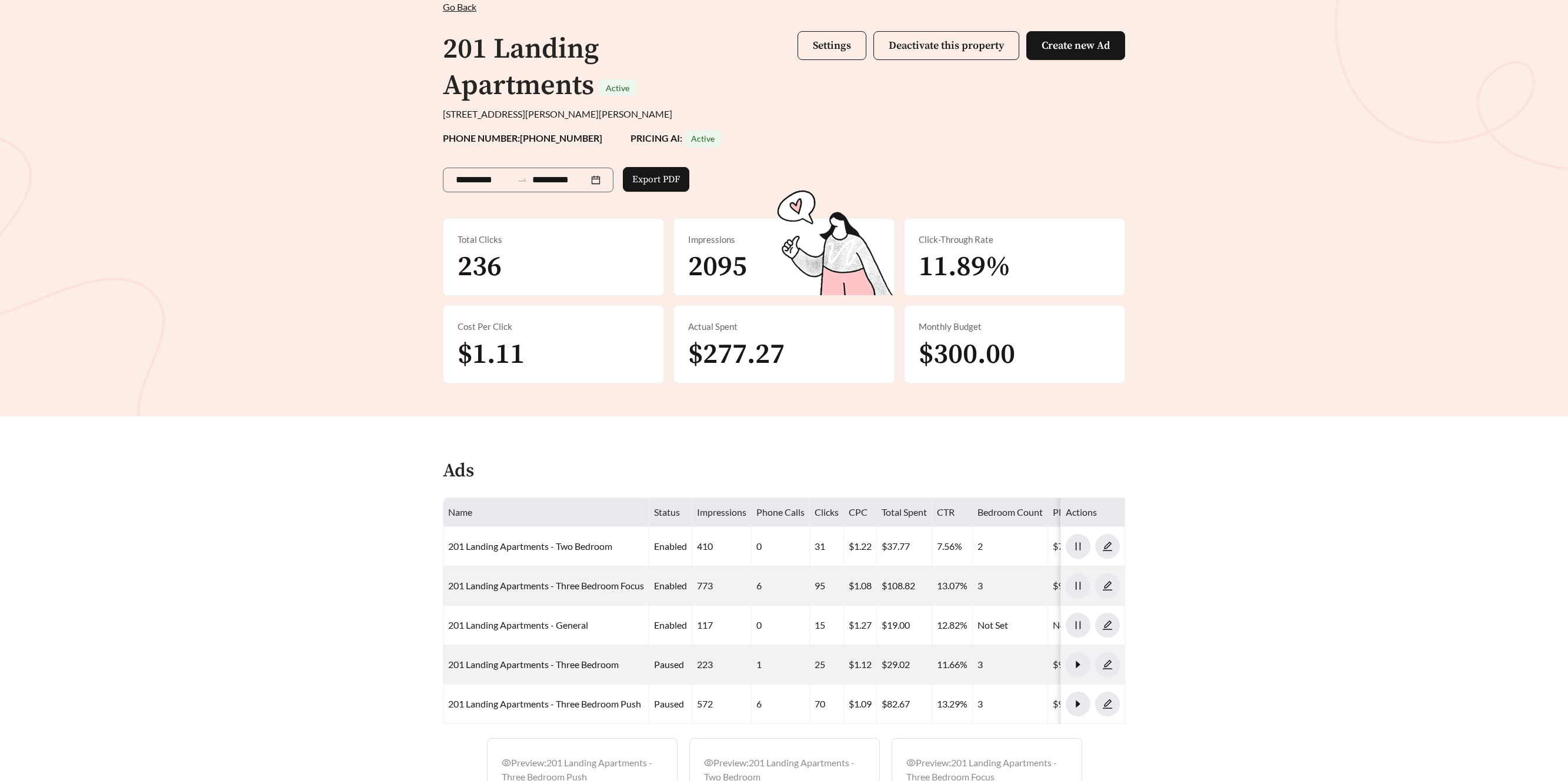
scroll to position [0, 0]
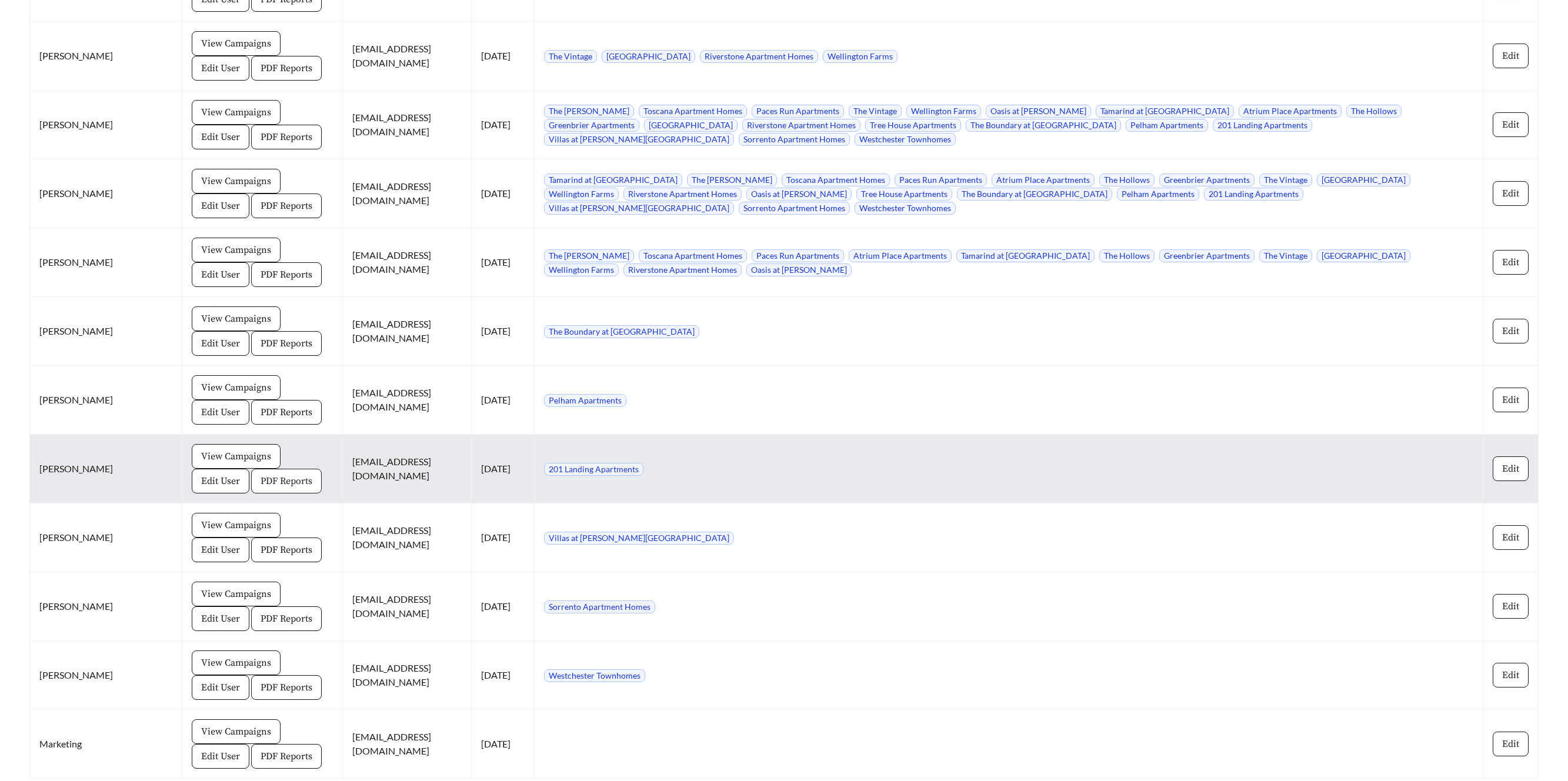
scroll to position [2226, 0]
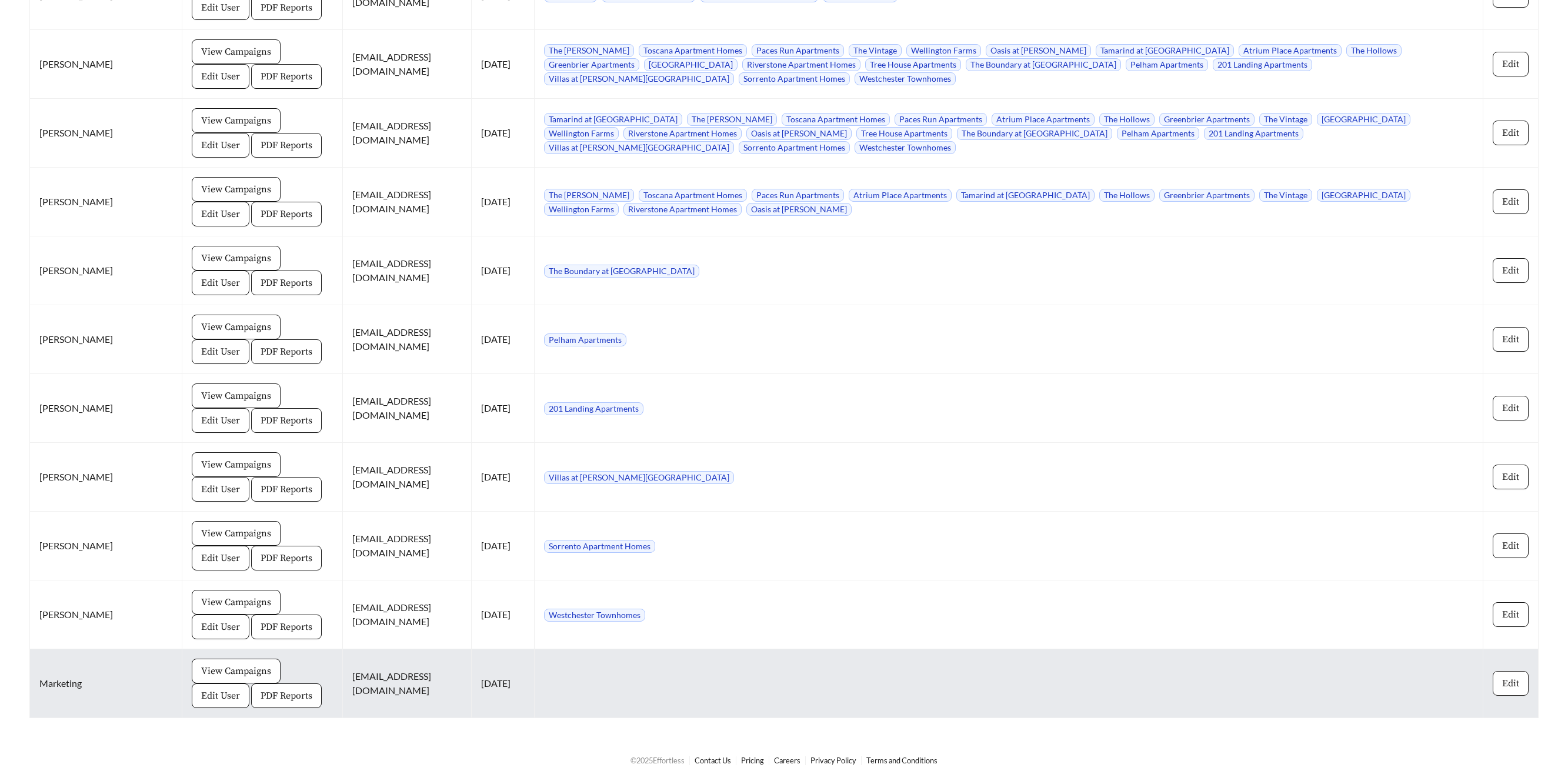
click at [1515, 694] on button "Edit" at bounding box center [1511, 683] width 36 height 25
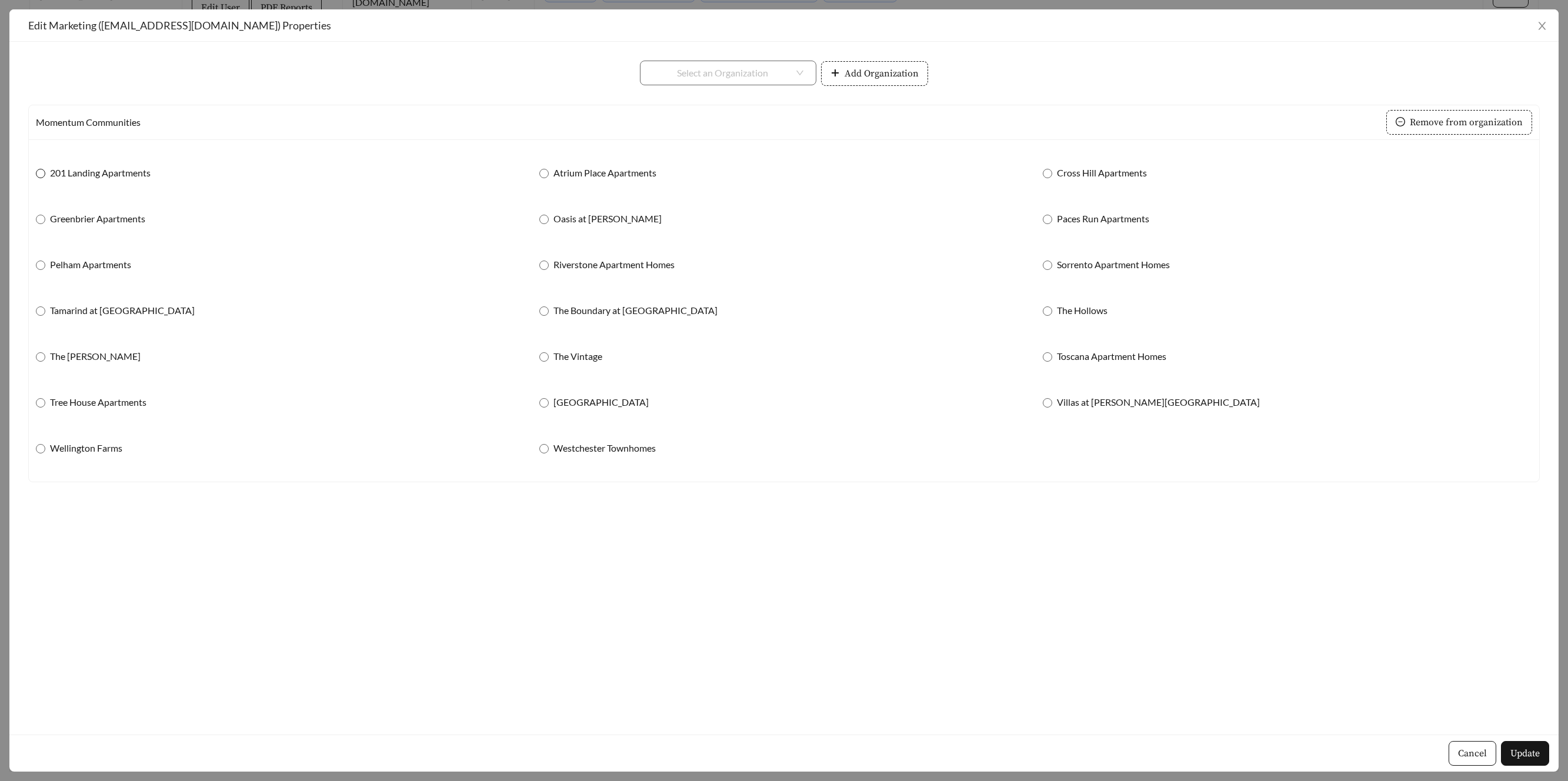
click at [43, 177] on span at bounding box center [40, 173] width 9 height 9
click at [46, 452] on span "Wellington Farms" at bounding box center [86, 448] width 82 height 15
click at [545, 215] on label "Oasis at [PERSON_NAME]" at bounding box center [603, 219] width 127 height 15
click at [1049, 270] on div "Sorrento Apartment Homes" at bounding box center [1288, 264] width 489 height 25
drag, startPoint x: 1048, startPoint y: 276, endPoint x: 1046, endPoint y: 269, distance: 7.3
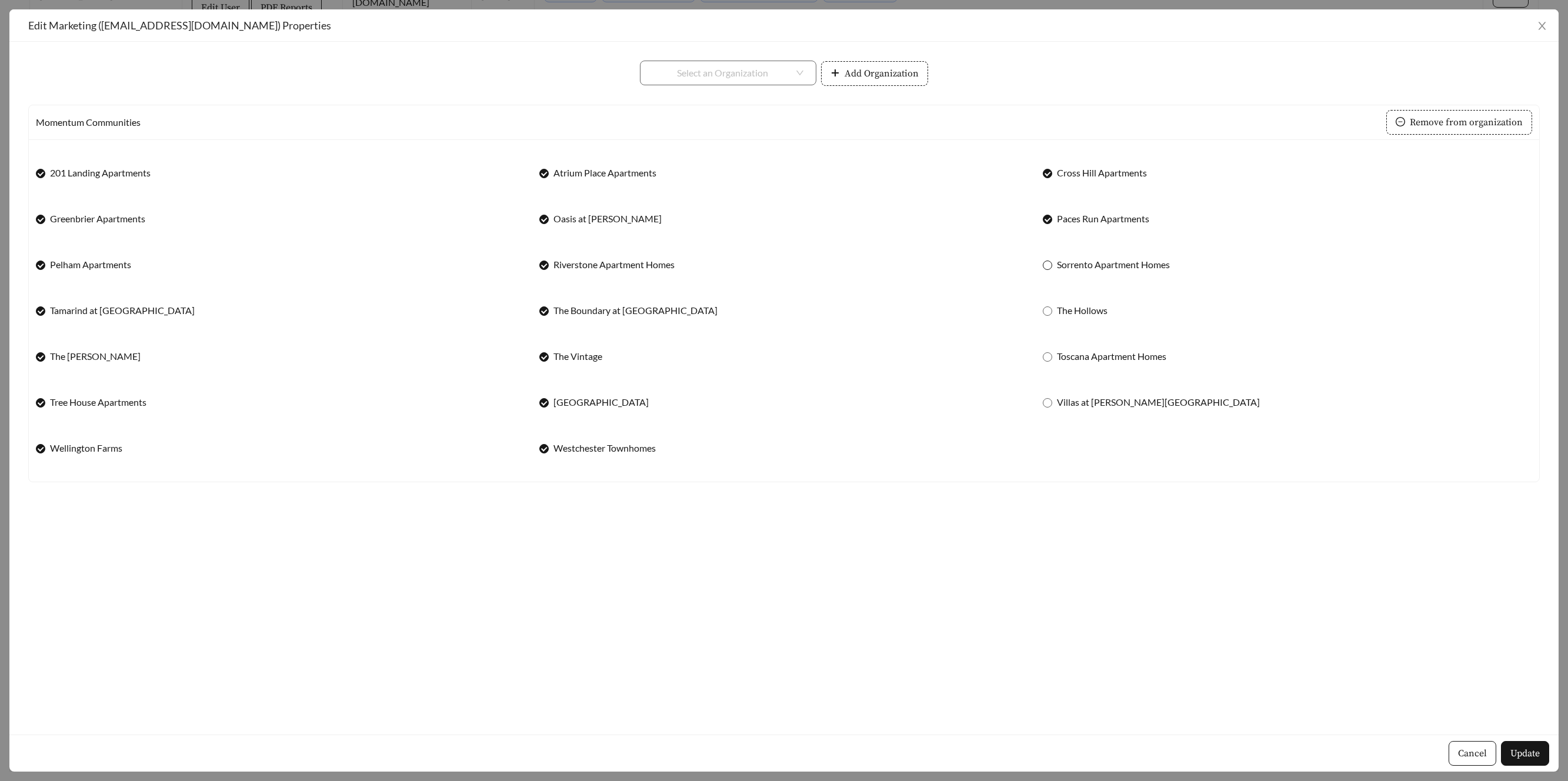
click at [1048, 275] on div "Sorrento Apartment Homes" at bounding box center [1288, 264] width 489 height 25
drag, startPoint x: 1052, startPoint y: 360, endPoint x: 1055, endPoint y: 370, distance: 10.4
click at [1051, 361] on span at bounding box center [1047, 356] width 9 height 9
click at [1055, 401] on span "Villas at [PERSON_NAME][GEOGRAPHIC_DATA]" at bounding box center [1158, 402] width 212 height 15
drag, startPoint x: 1520, startPoint y: 760, endPoint x: 1528, endPoint y: 760, distance: 8.0
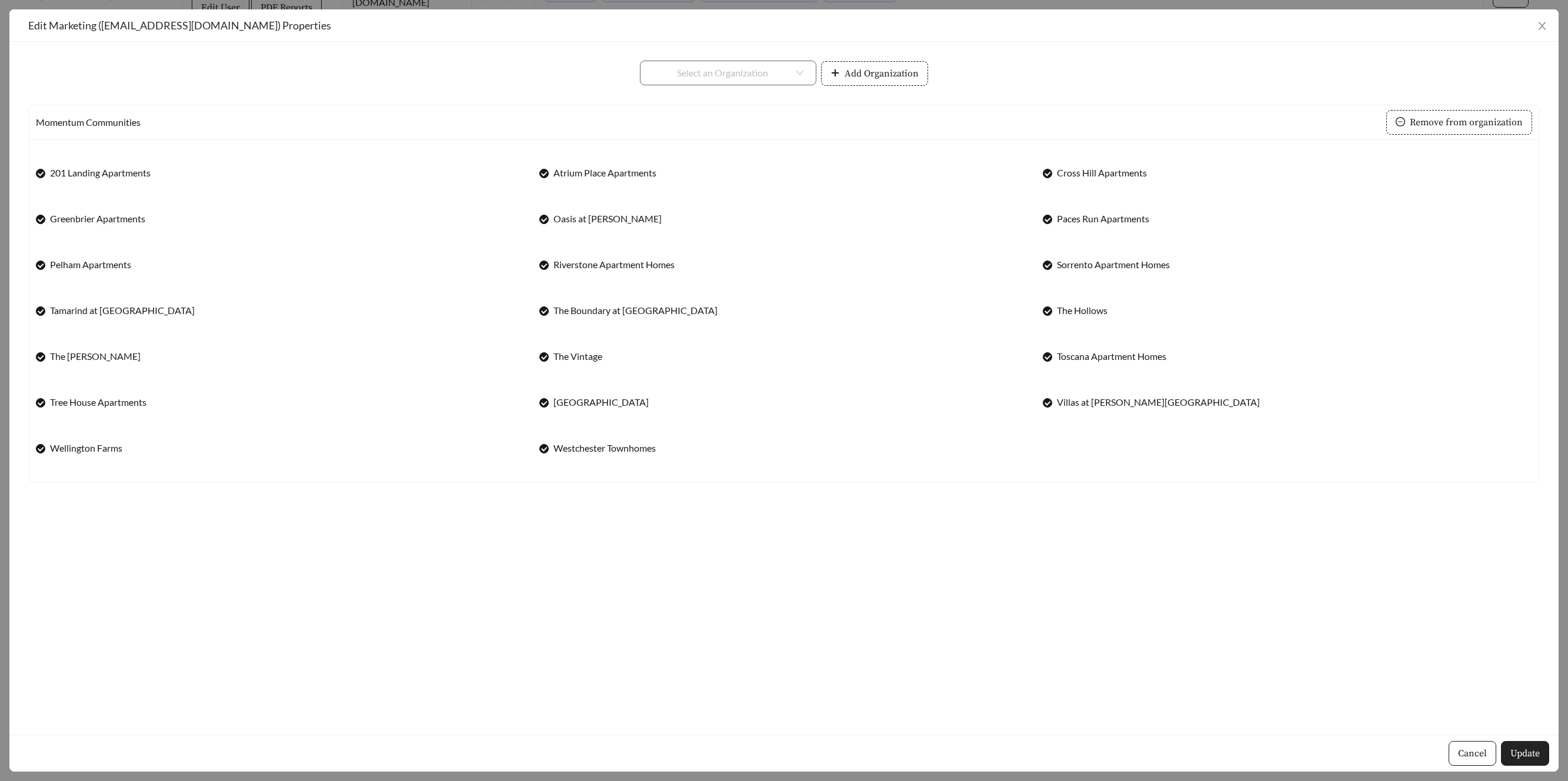
click at [1520, 760] on button "Update" at bounding box center [1525, 753] width 48 height 25
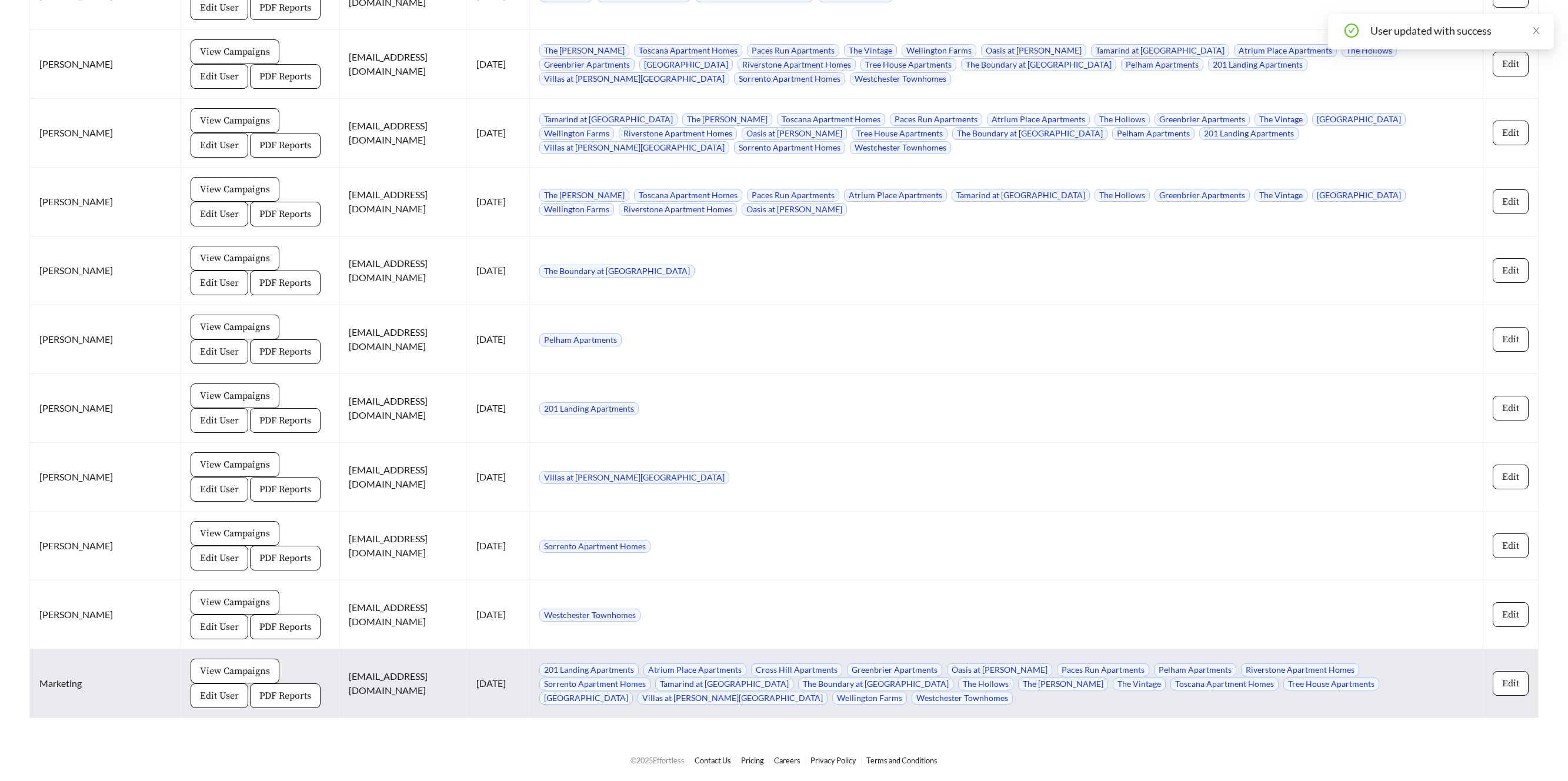
click at [200, 670] on span "View Campaigns" at bounding box center [235, 671] width 70 height 15
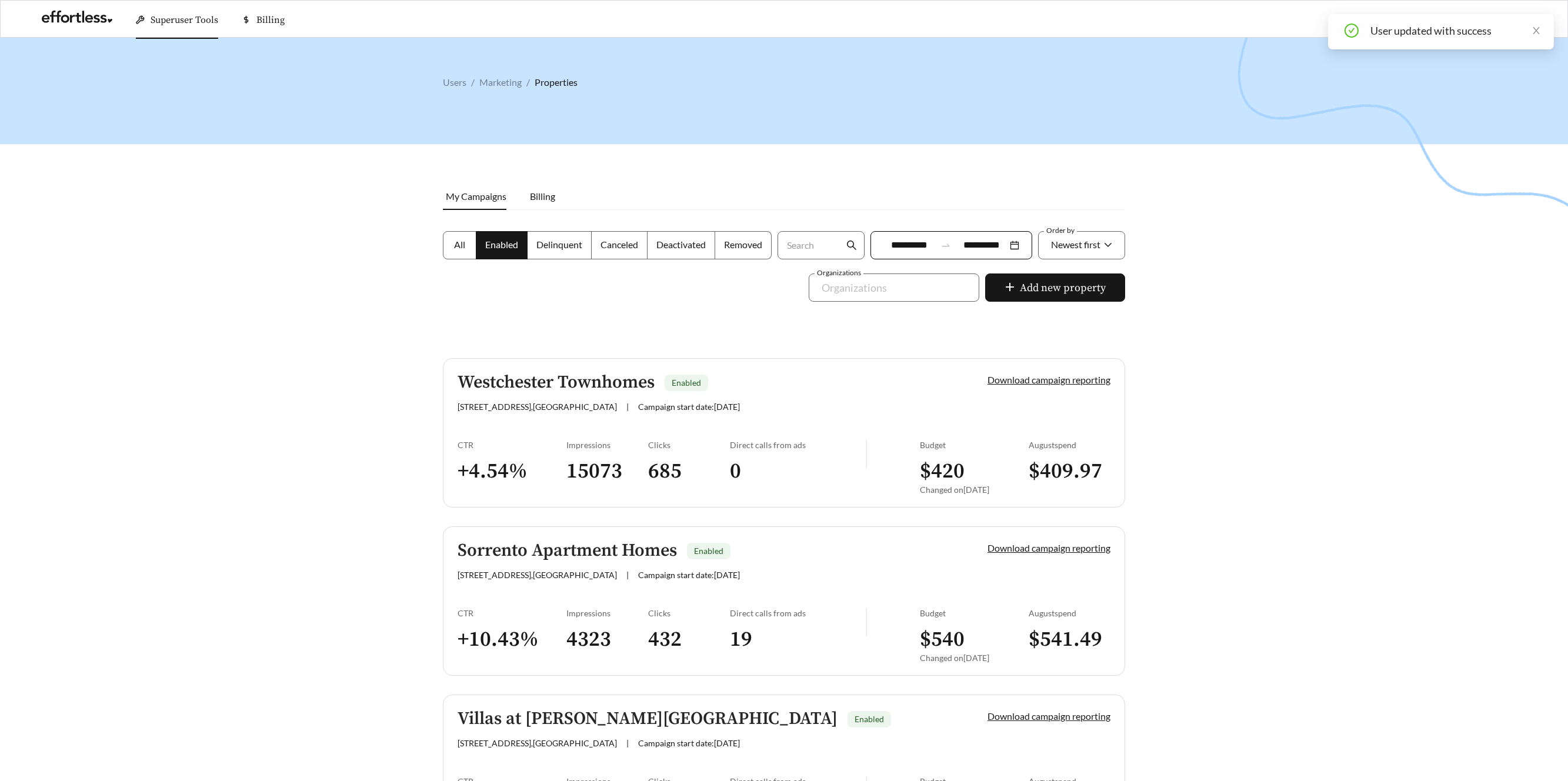
click at [465, 247] on label "All" at bounding box center [459, 244] width 33 height 28
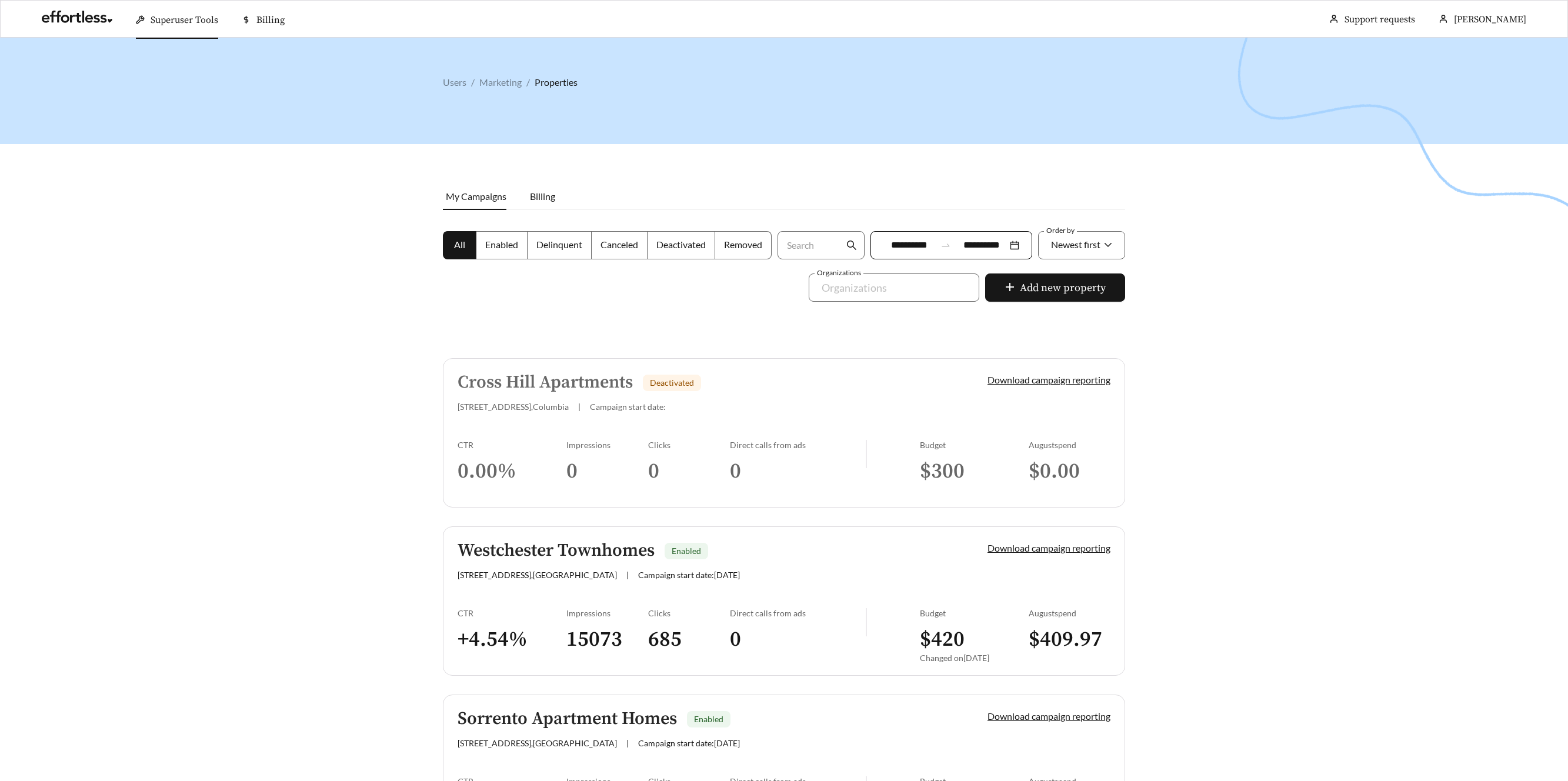
click at [569, 244] on span "Delinquent" at bounding box center [559, 244] width 46 height 11
click at [616, 240] on span "Canceled" at bounding box center [619, 244] width 38 height 11
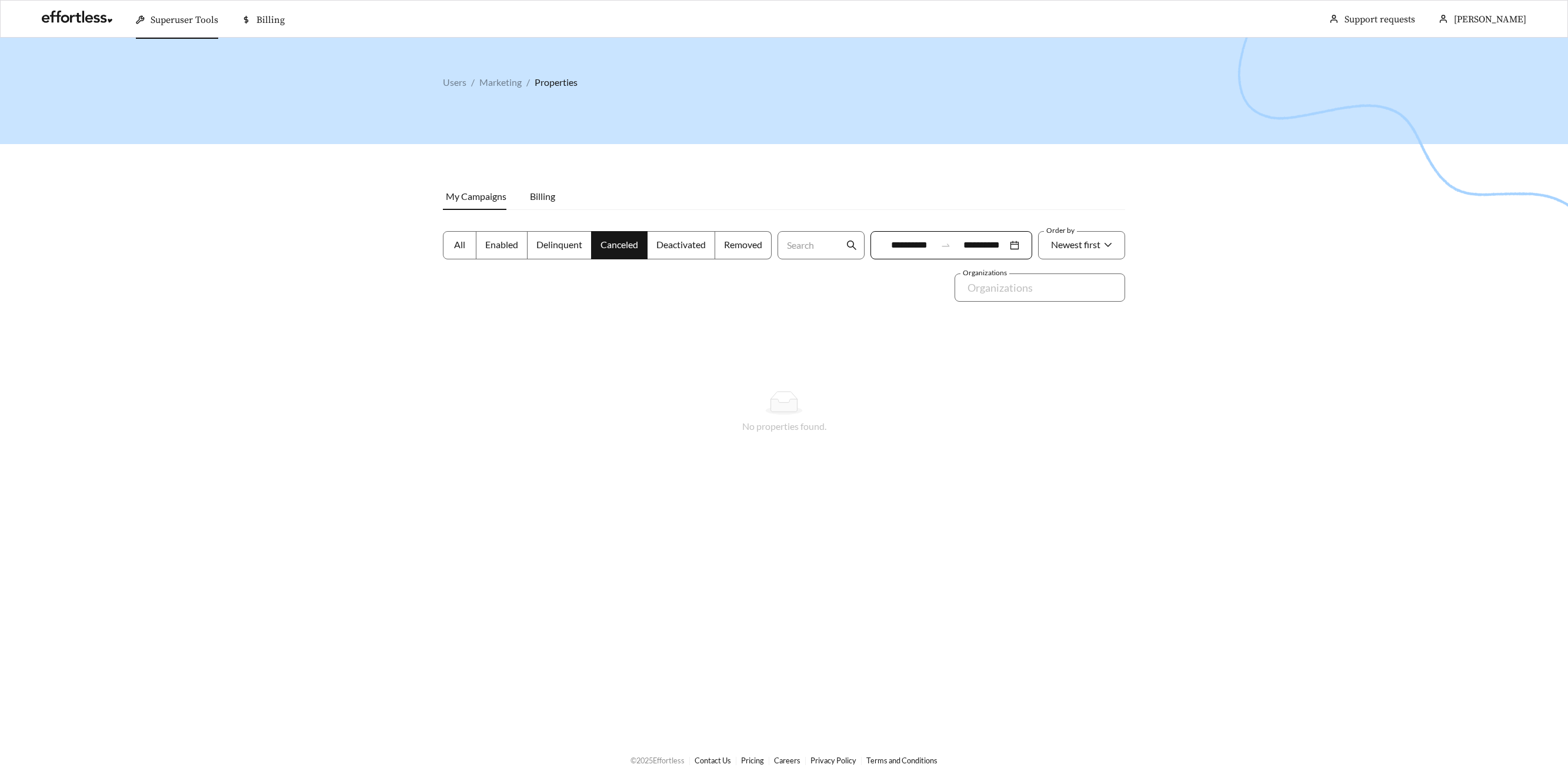
click at [570, 241] on span "Delinquent" at bounding box center [559, 244] width 46 height 11
click at [451, 240] on label "All" at bounding box center [459, 244] width 33 height 28
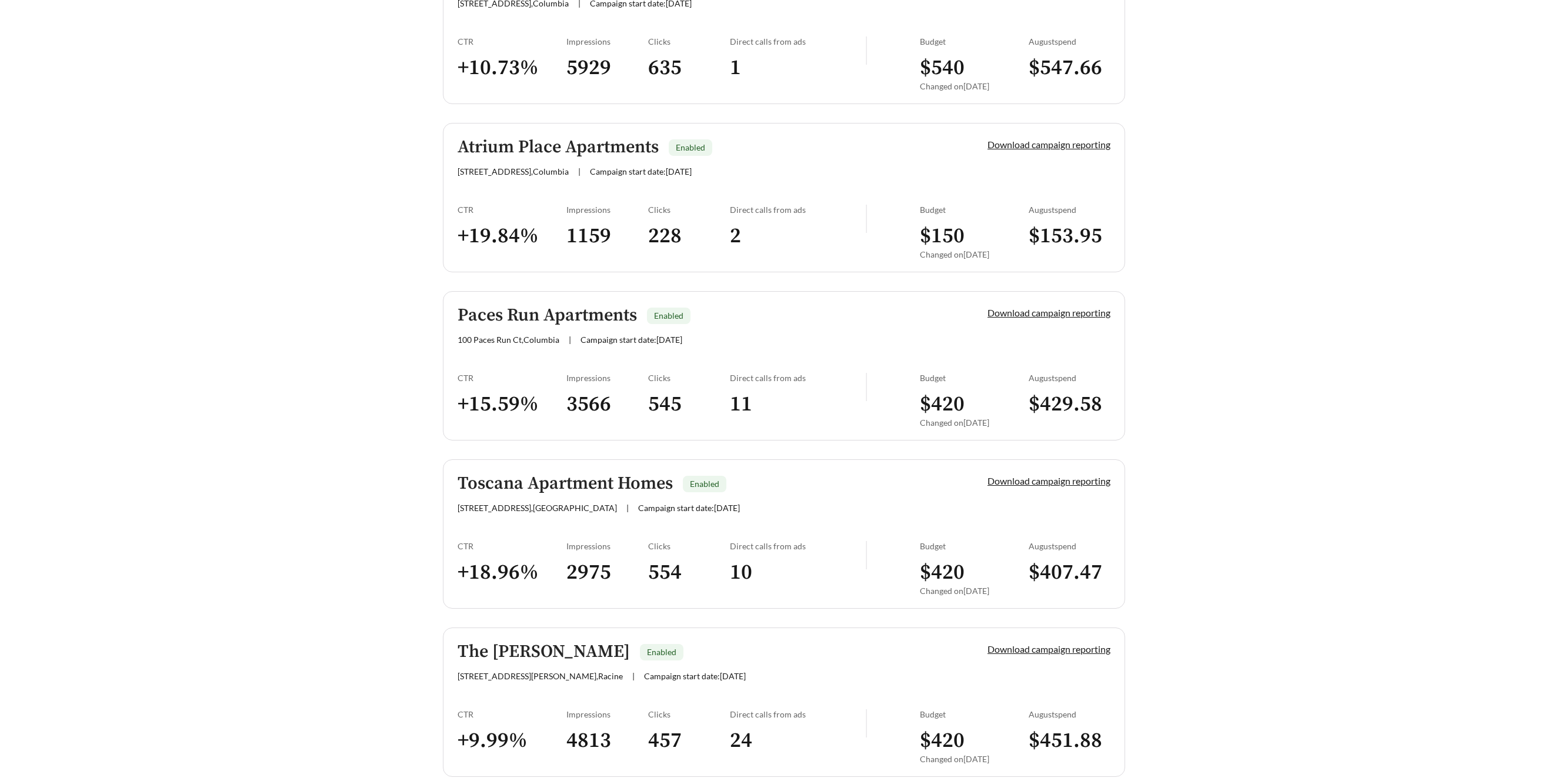
scroll to position [2768, 0]
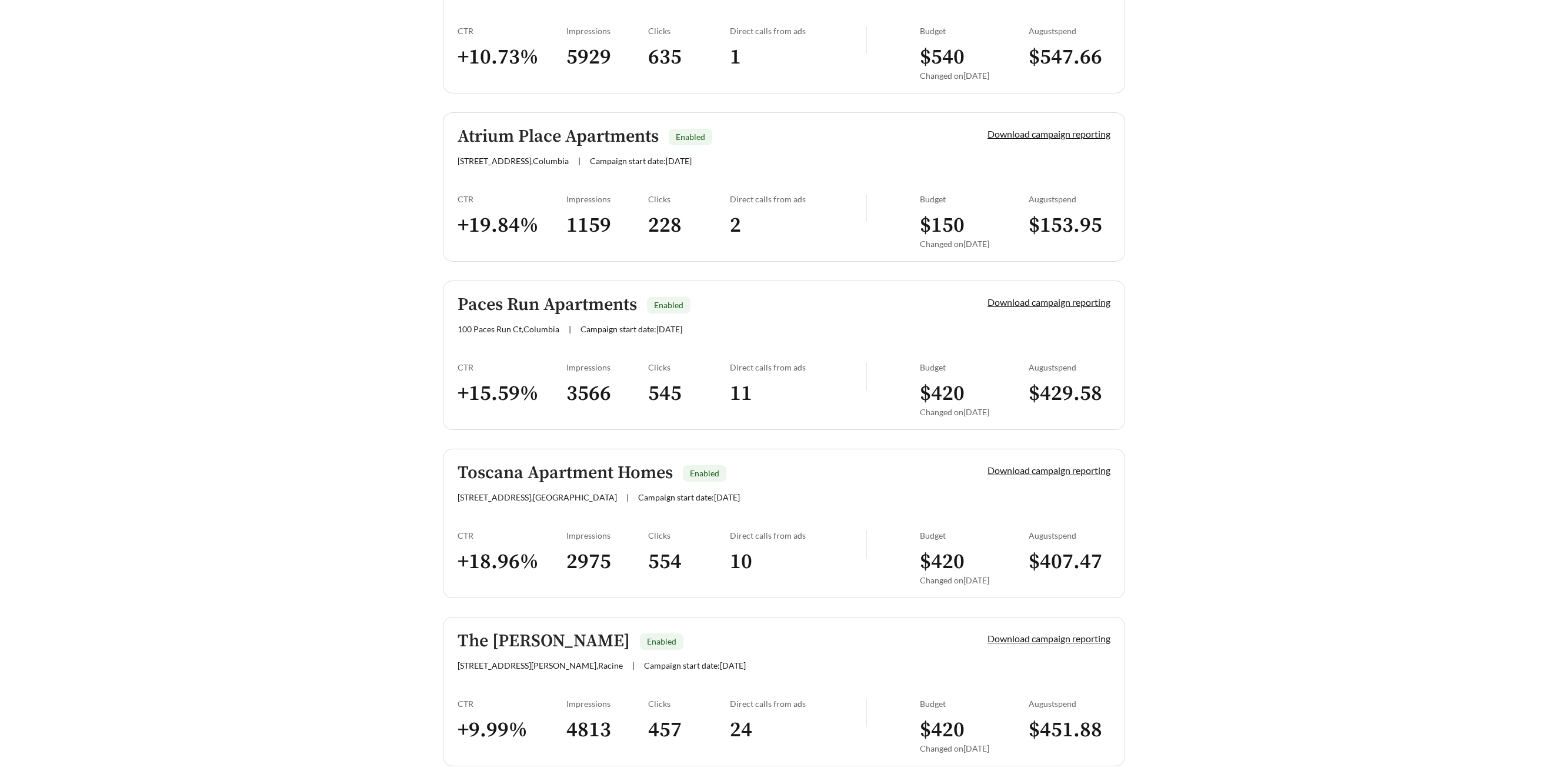
scroll to position [2226, 0]
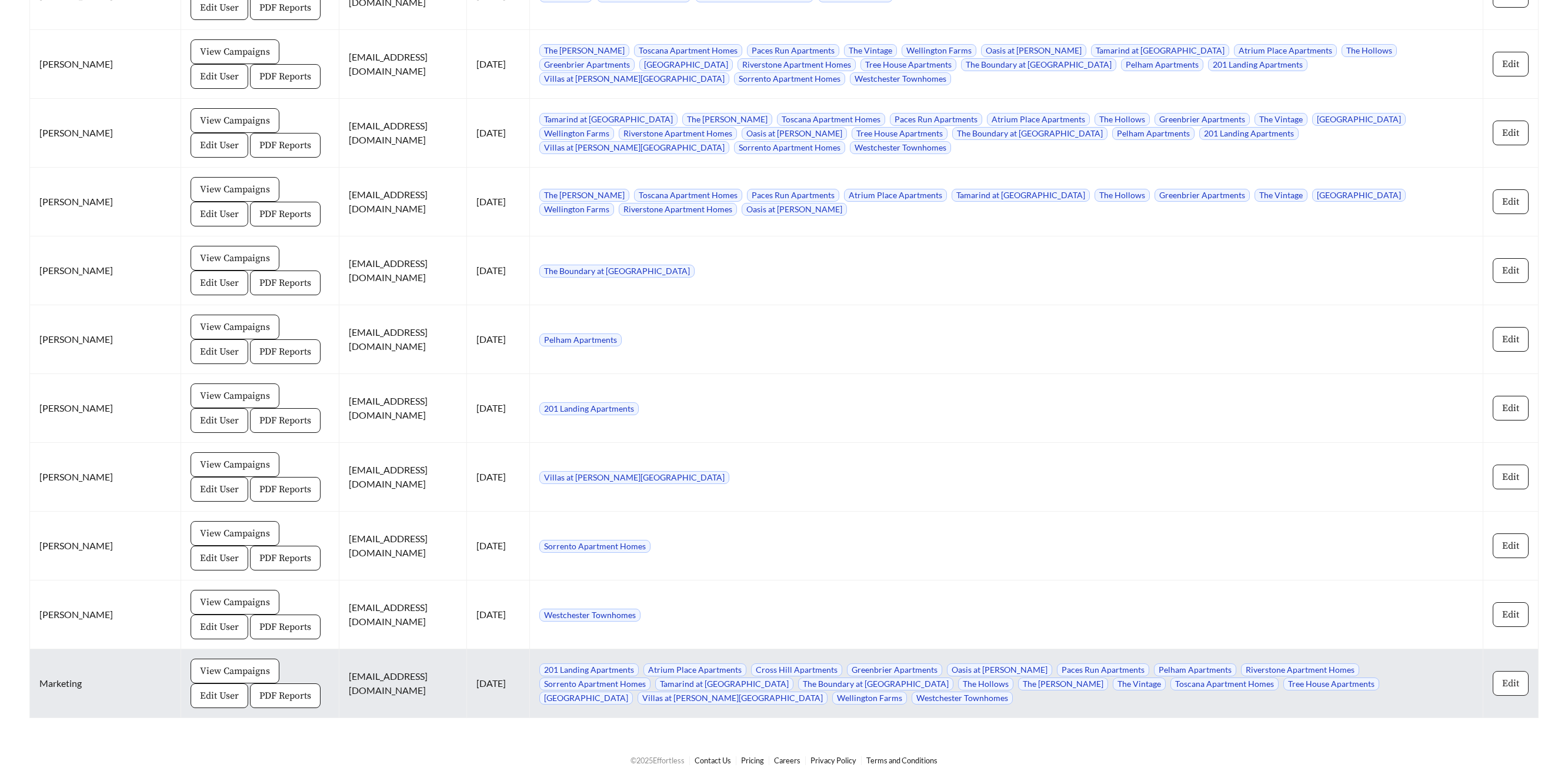
click at [1511, 684] on span "Edit" at bounding box center [1511, 683] width 17 height 15
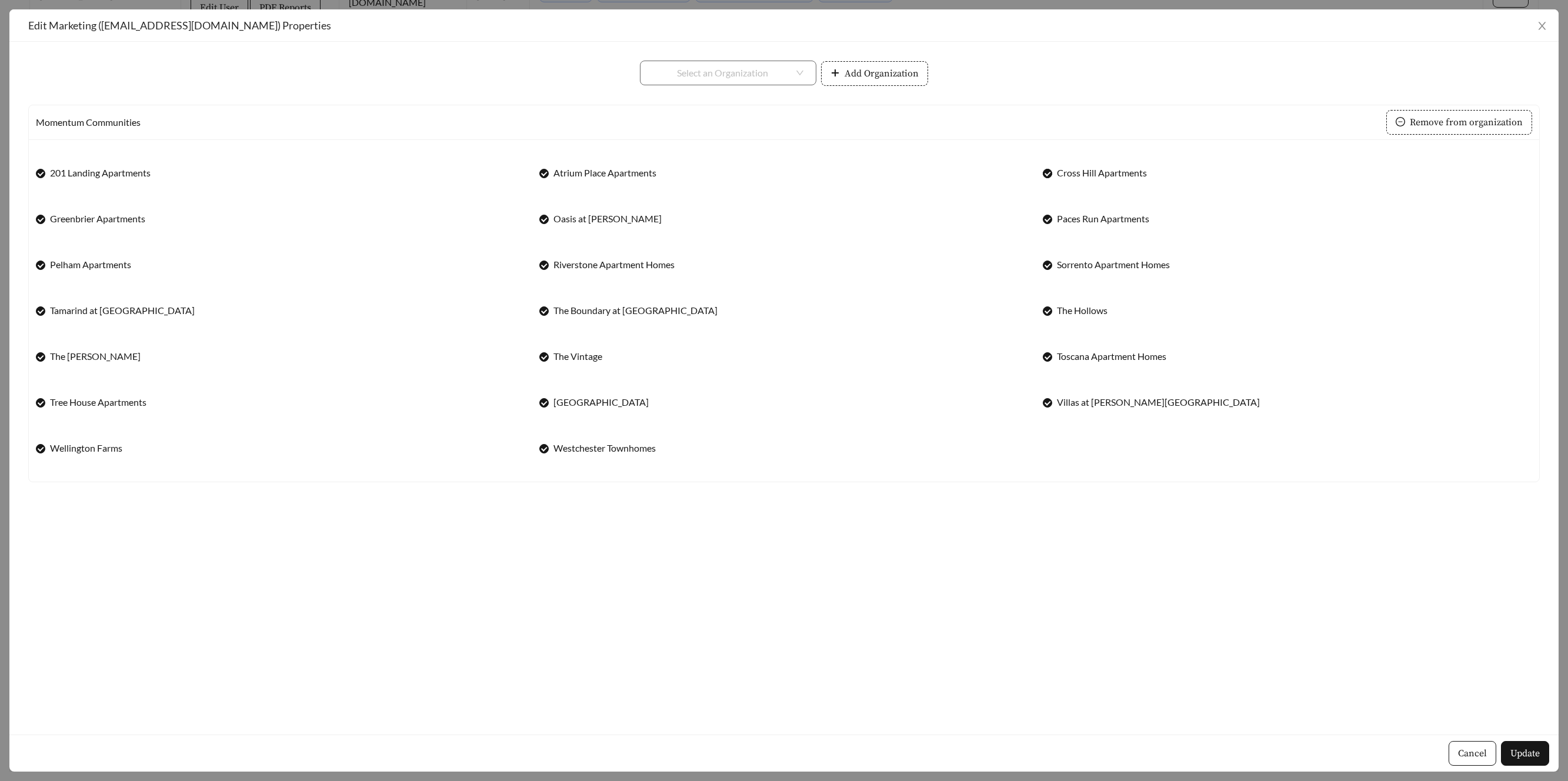
click at [1049, 176] on span at bounding box center [1047, 173] width 9 height 9
click at [1041, 173] on div "**********" at bounding box center [1288, 179] width 504 height 38
drag, startPoint x: 1524, startPoint y: 753, endPoint x: 1527, endPoint y: 743, distance: 10.4
click at [1523, 751] on span "Update" at bounding box center [1525, 753] width 29 height 15
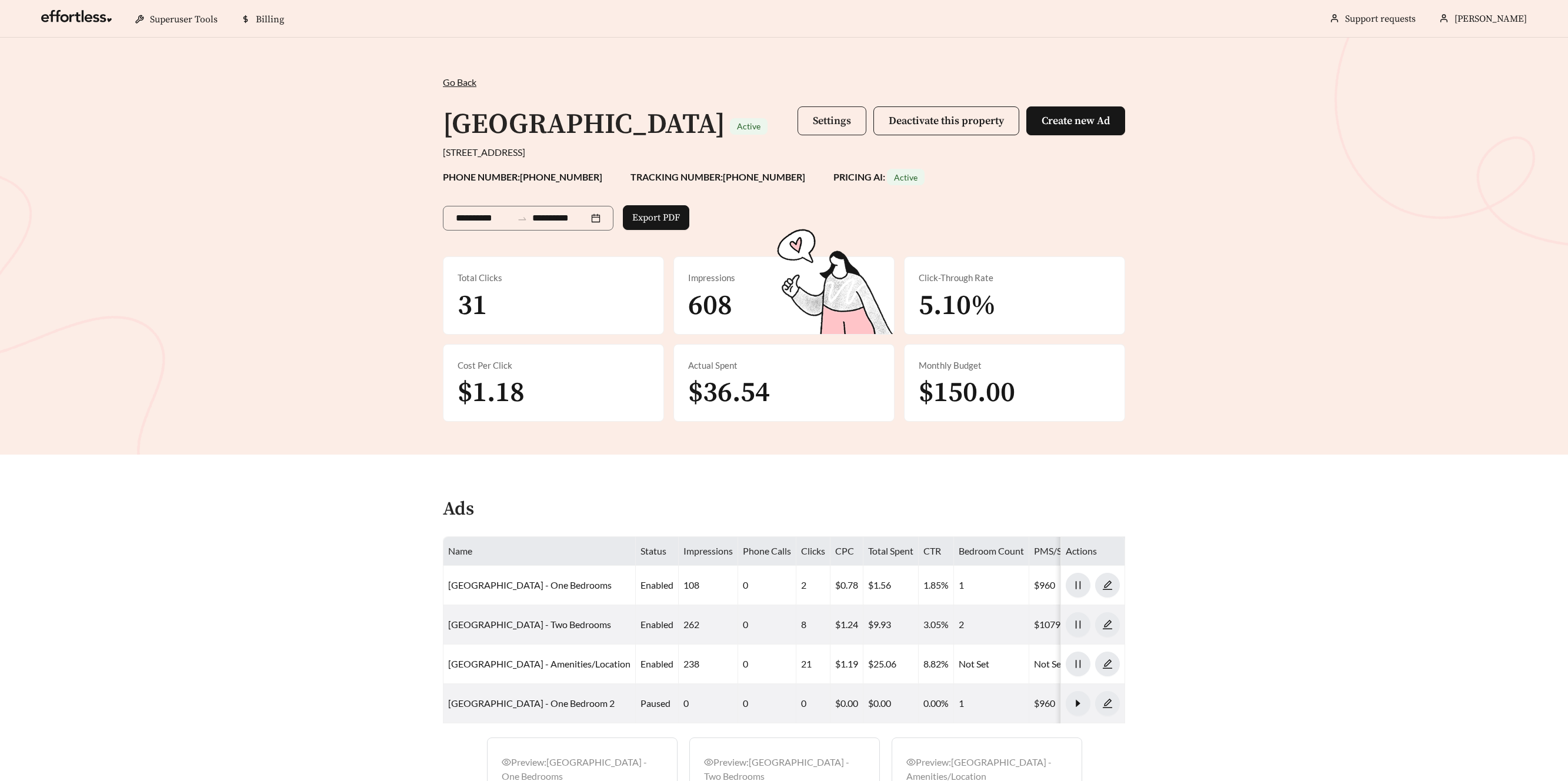
click at [809, 119] on button "Settings" at bounding box center [832, 121] width 68 height 29
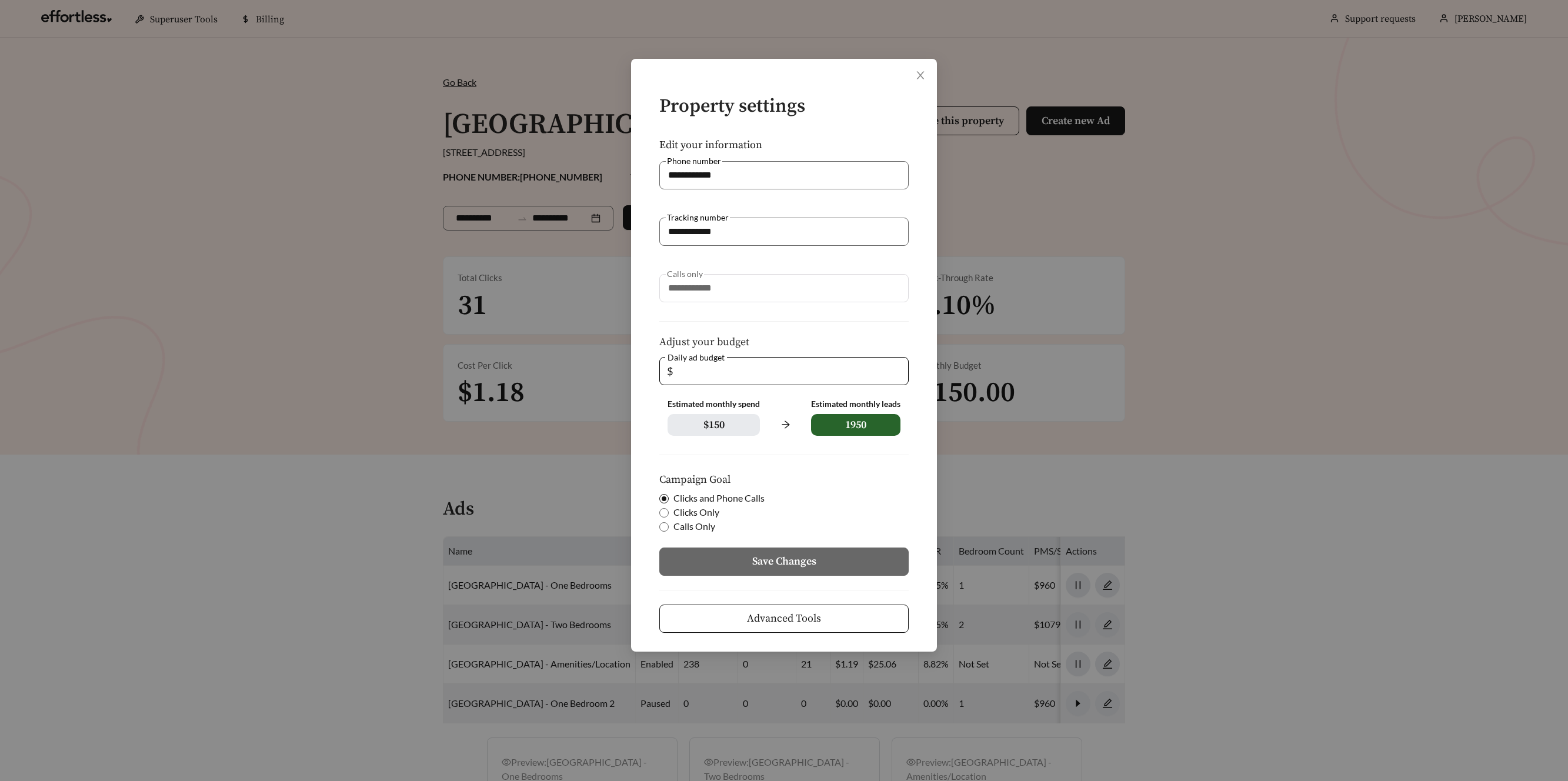
drag, startPoint x: 686, startPoint y: 370, endPoint x: 614, endPoint y: 360, distance: 72.7
click at [614, 361] on div "**********" at bounding box center [784, 390] width 1568 height 781
type input "**"
click at [757, 561] on span "Save Changes" at bounding box center [784, 561] width 64 height 16
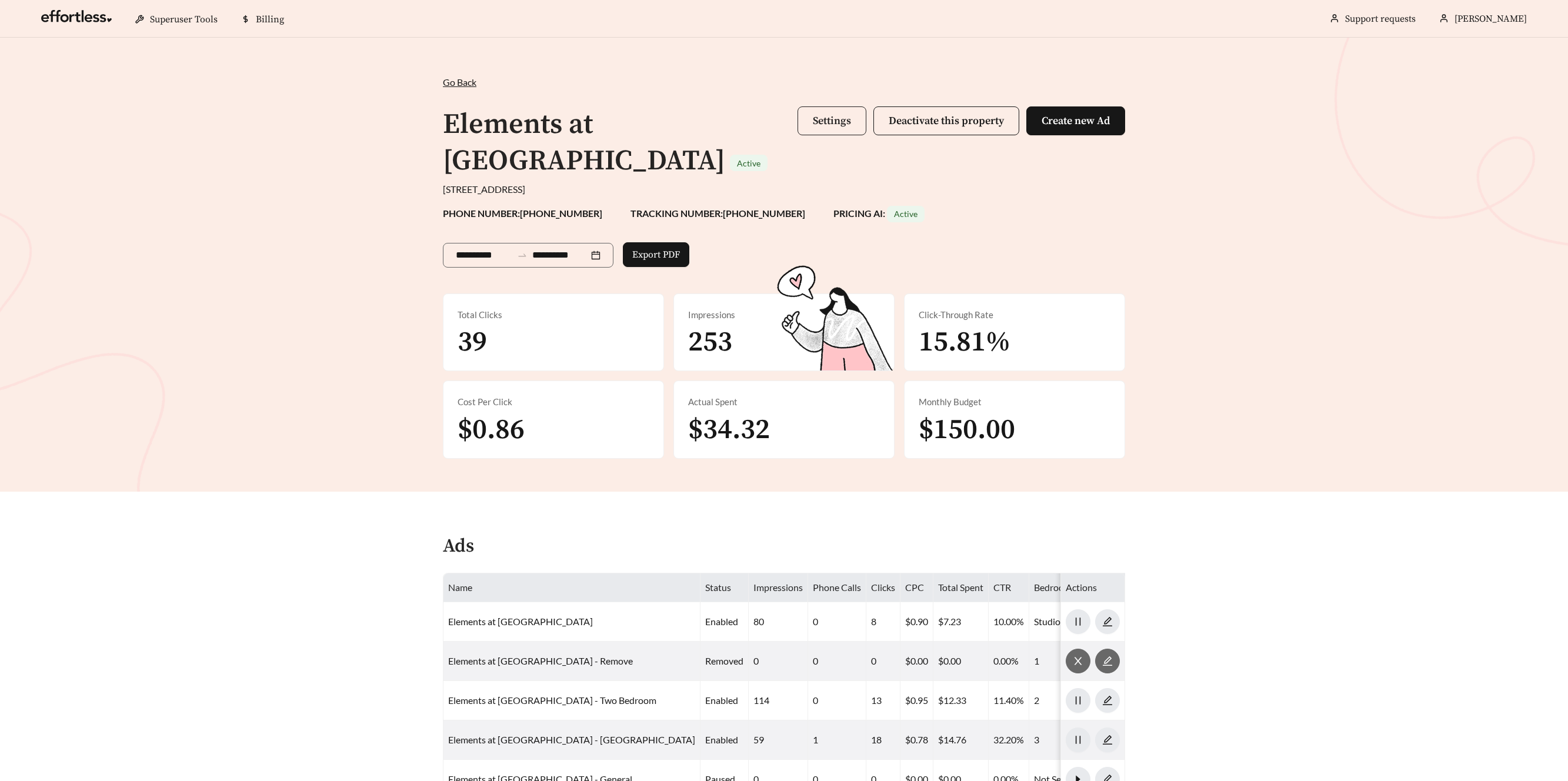
click at [835, 134] on button "Settings" at bounding box center [832, 121] width 68 height 29
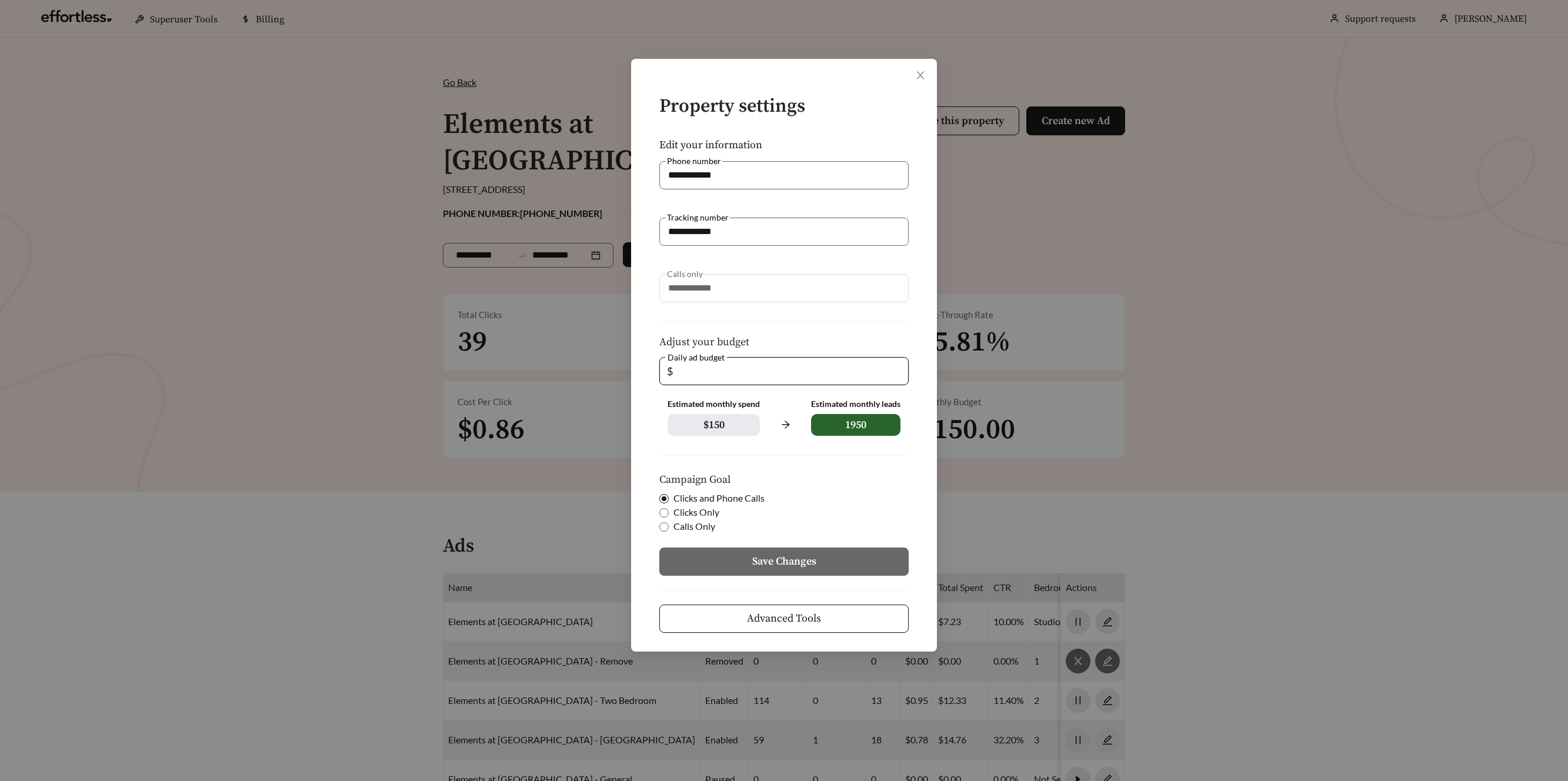
drag, startPoint x: 651, startPoint y: 362, endPoint x: 621, endPoint y: 361, distance: 30.0
click at [622, 361] on div "**********" at bounding box center [784, 390] width 1568 height 781
type input "**"
click at [832, 573] on button "Save Changes" at bounding box center [784, 561] width 250 height 28
click at [832, 564] on button "Save Changes" at bounding box center [784, 561] width 250 height 28
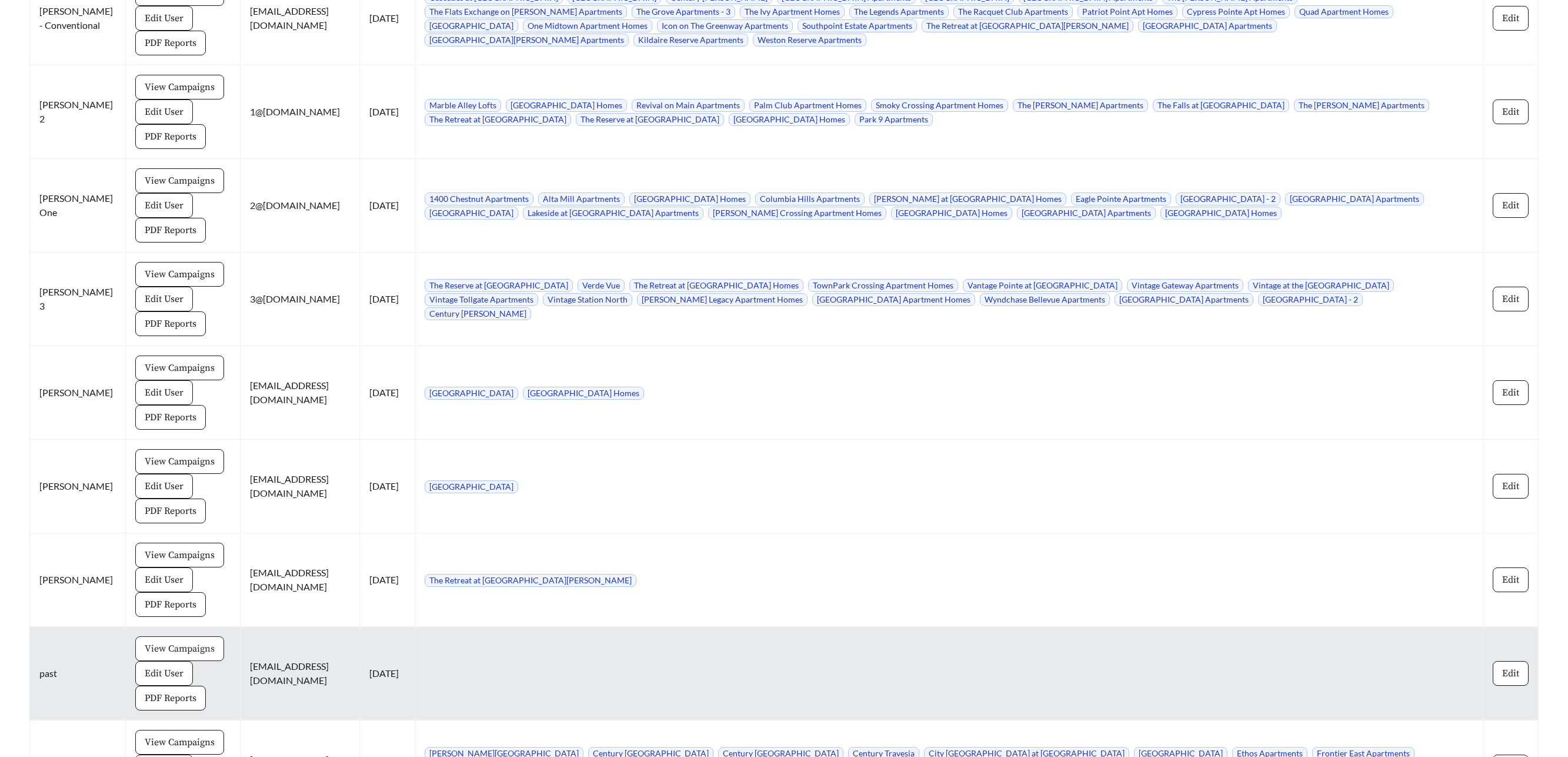
scroll to position [10554, 0]
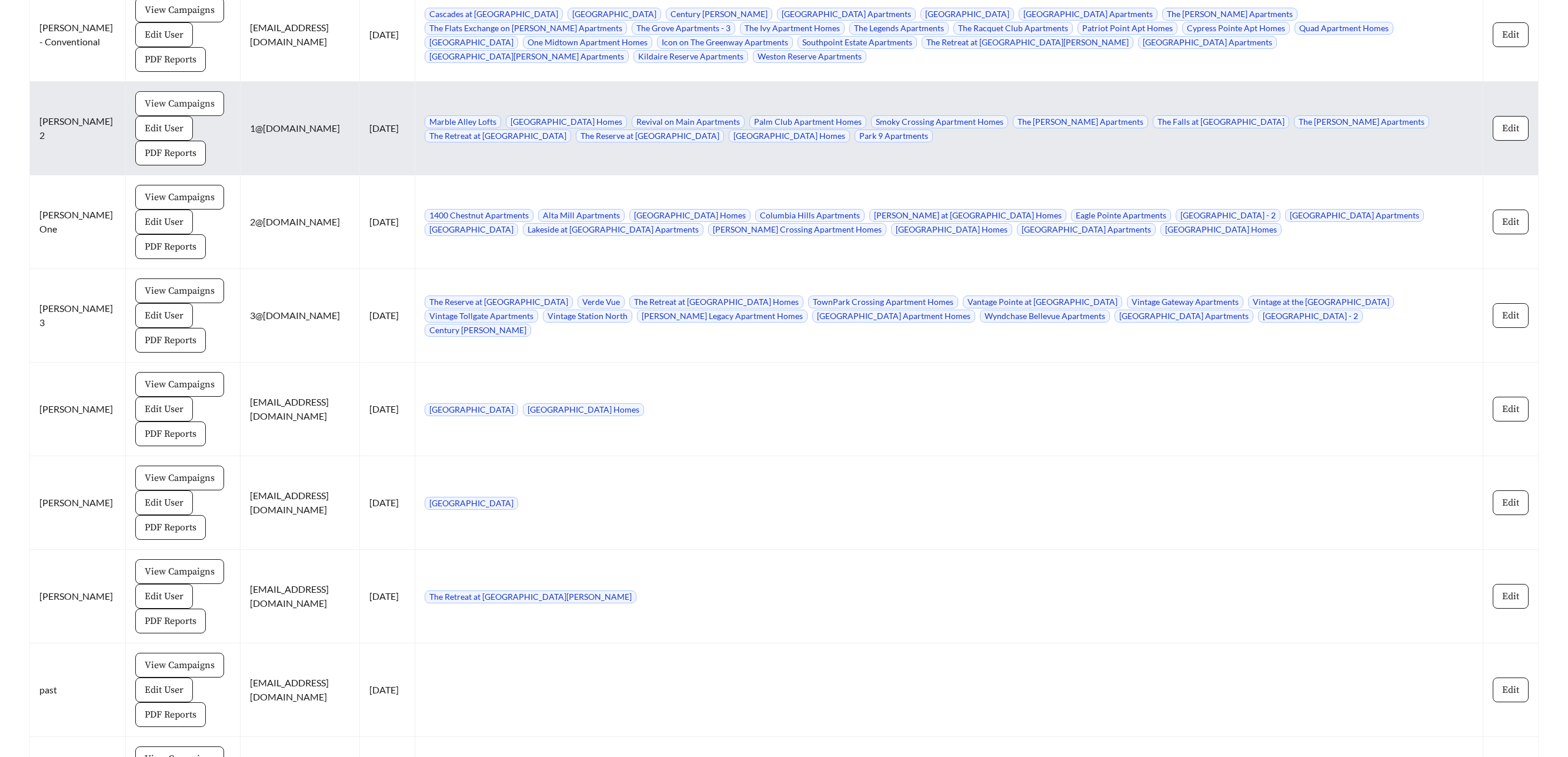
click at [156, 97] on span "View Campaigns" at bounding box center [180, 103] width 70 height 15
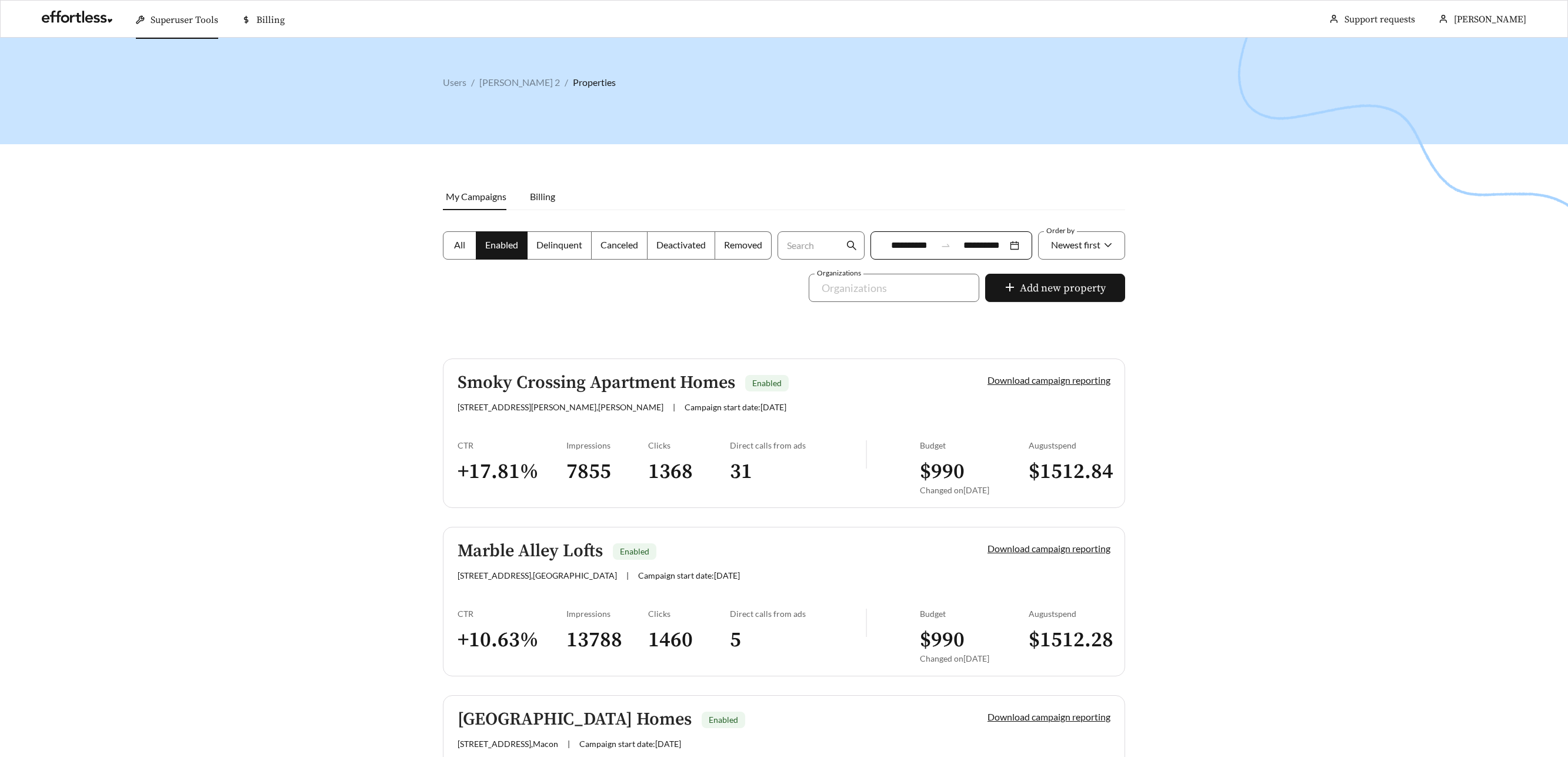
scroll to position [14, 0]
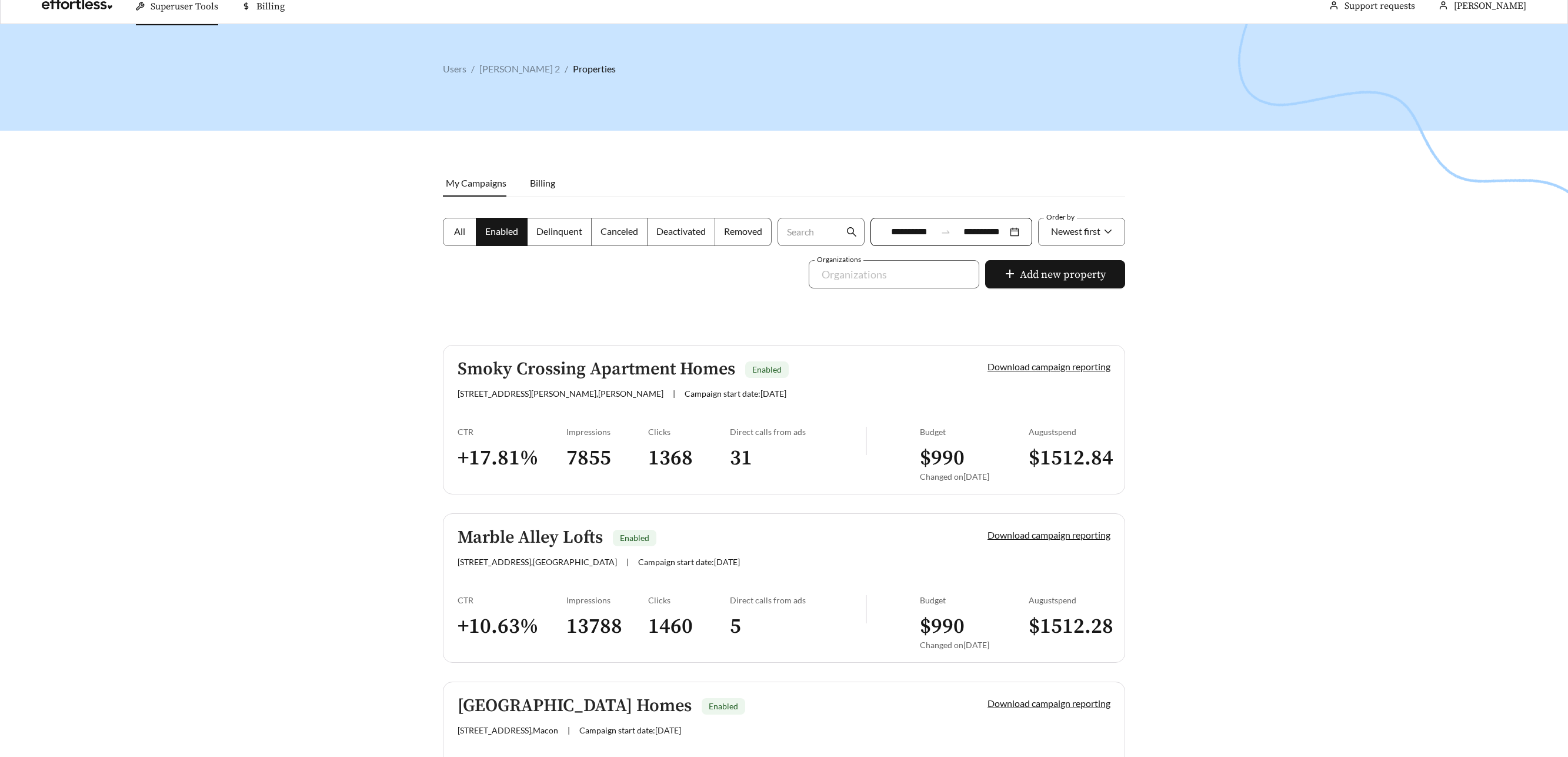
click at [539, 366] on h5 "Smoky Crossing Apartment Homes" at bounding box center [596, 369] width 278 height 20
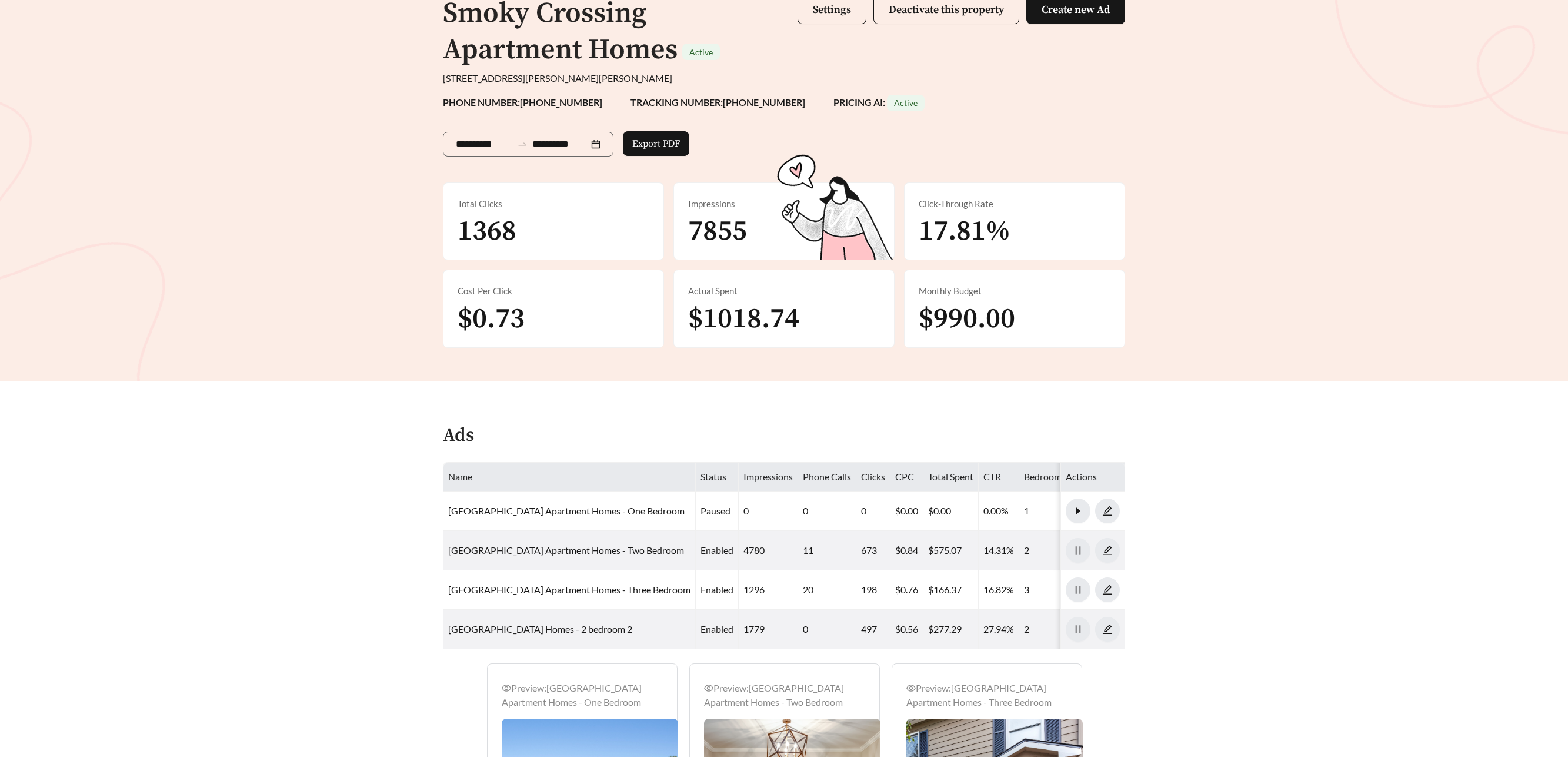
scroll to position [123, 0]
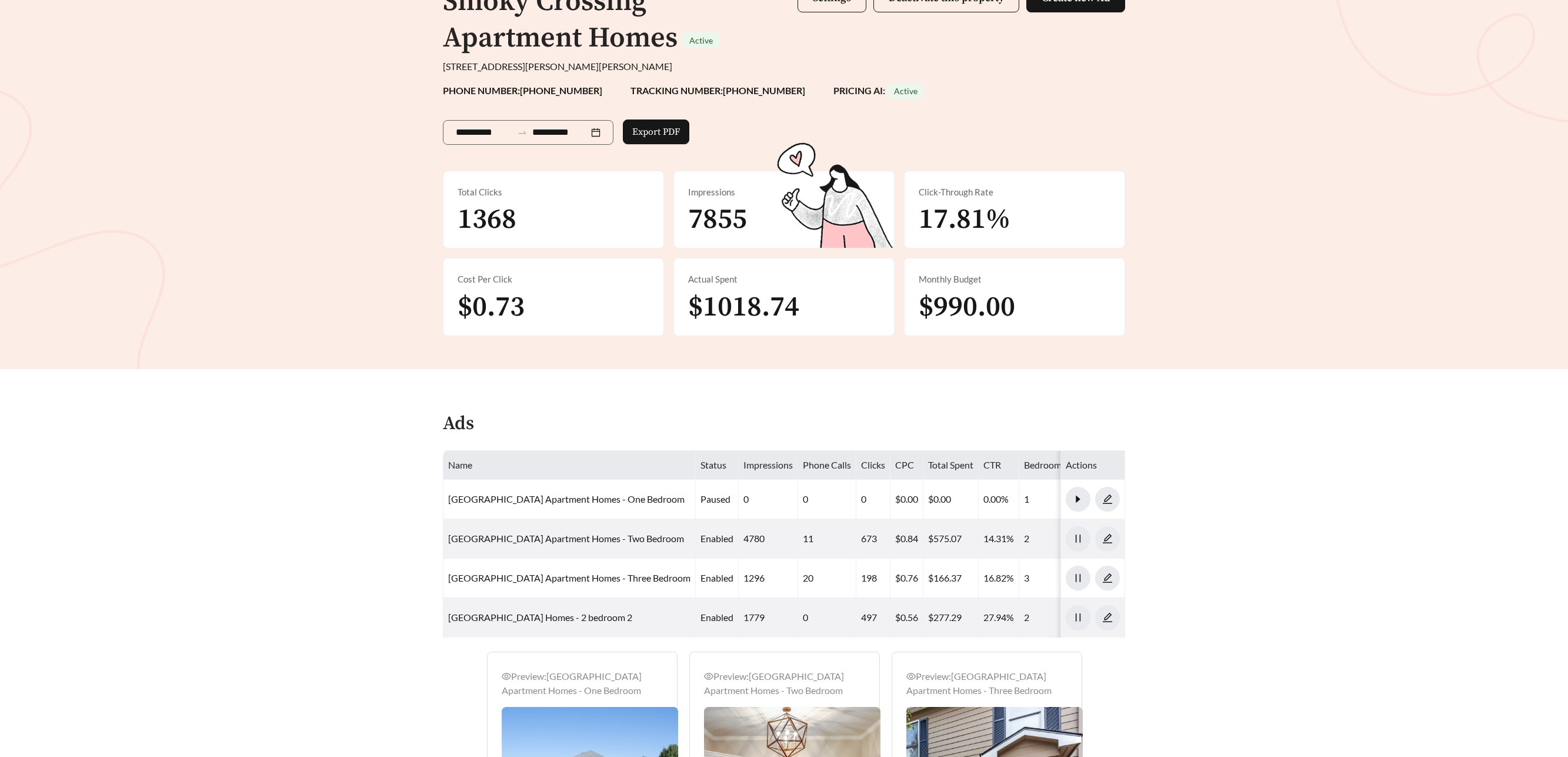
click at [649, 434] on div "Ads" at bounding box center [784, 429] width 682 height 35
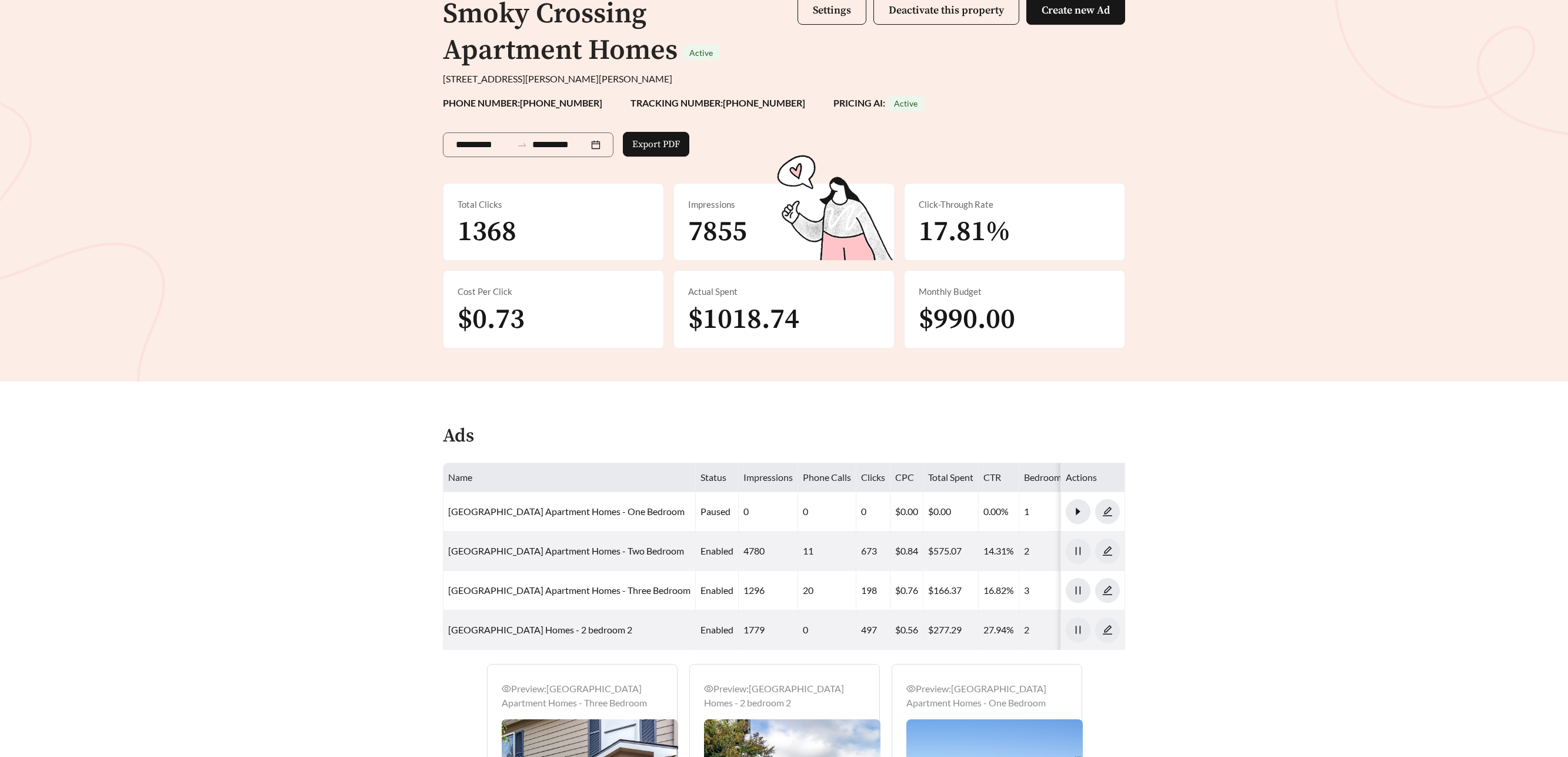
scroll to position [0, 0]
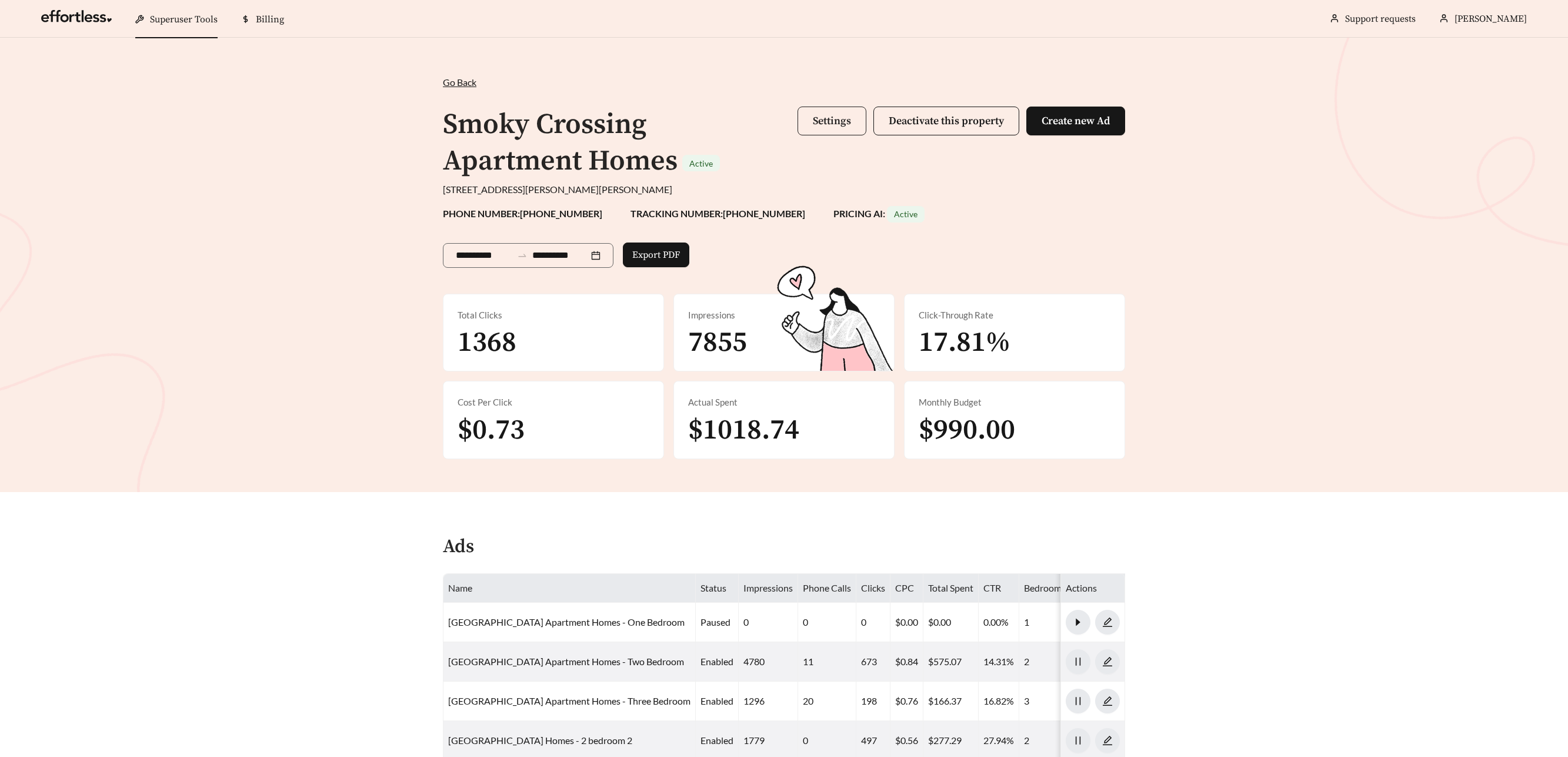
click at [820, 122] on span "Settings" at bounding box center [832, 121] width 38 height 14
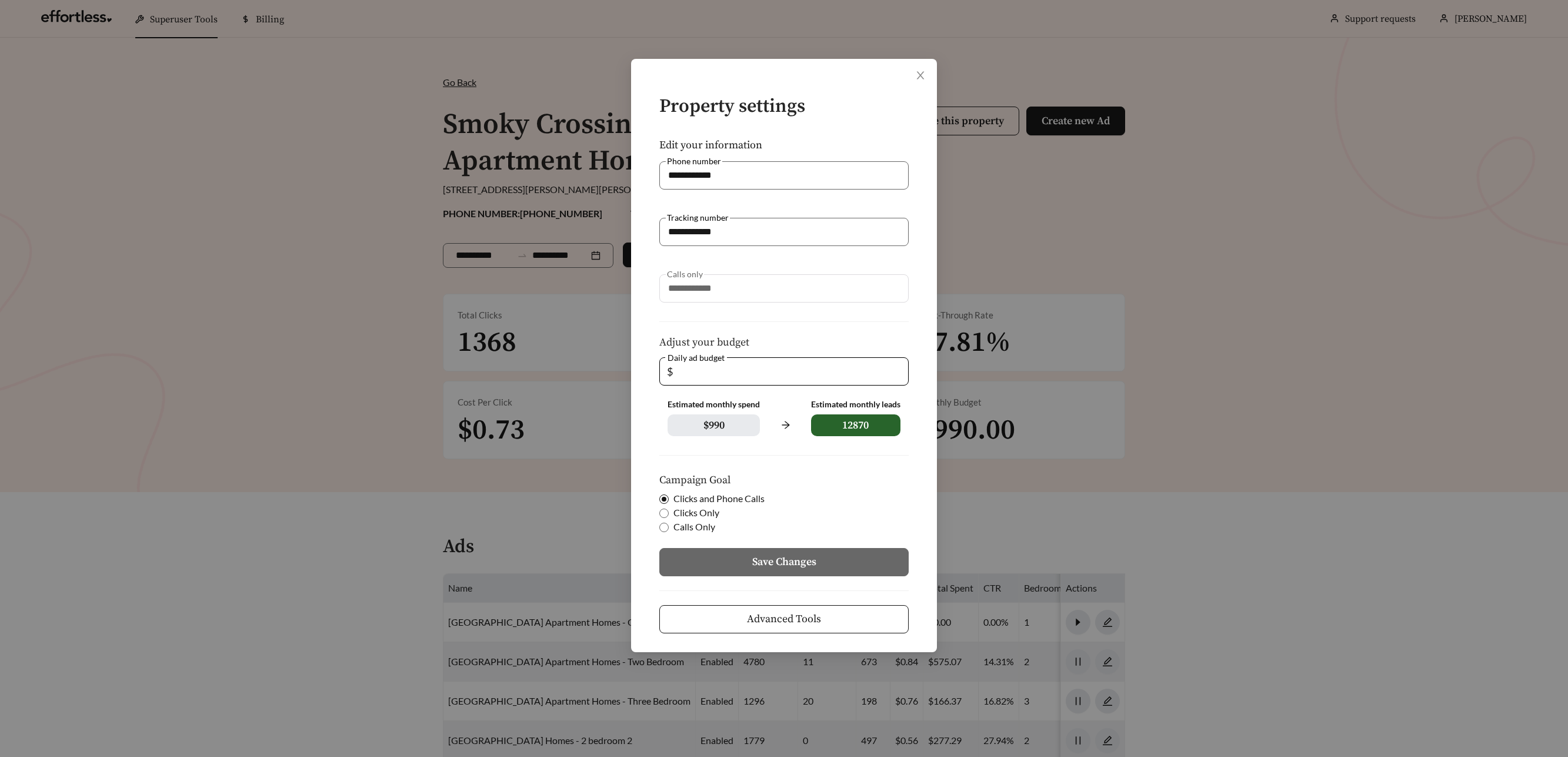
click at [822, 612] on button "Advanced Tools" at bounding box center [784, 618] width 250 height 28
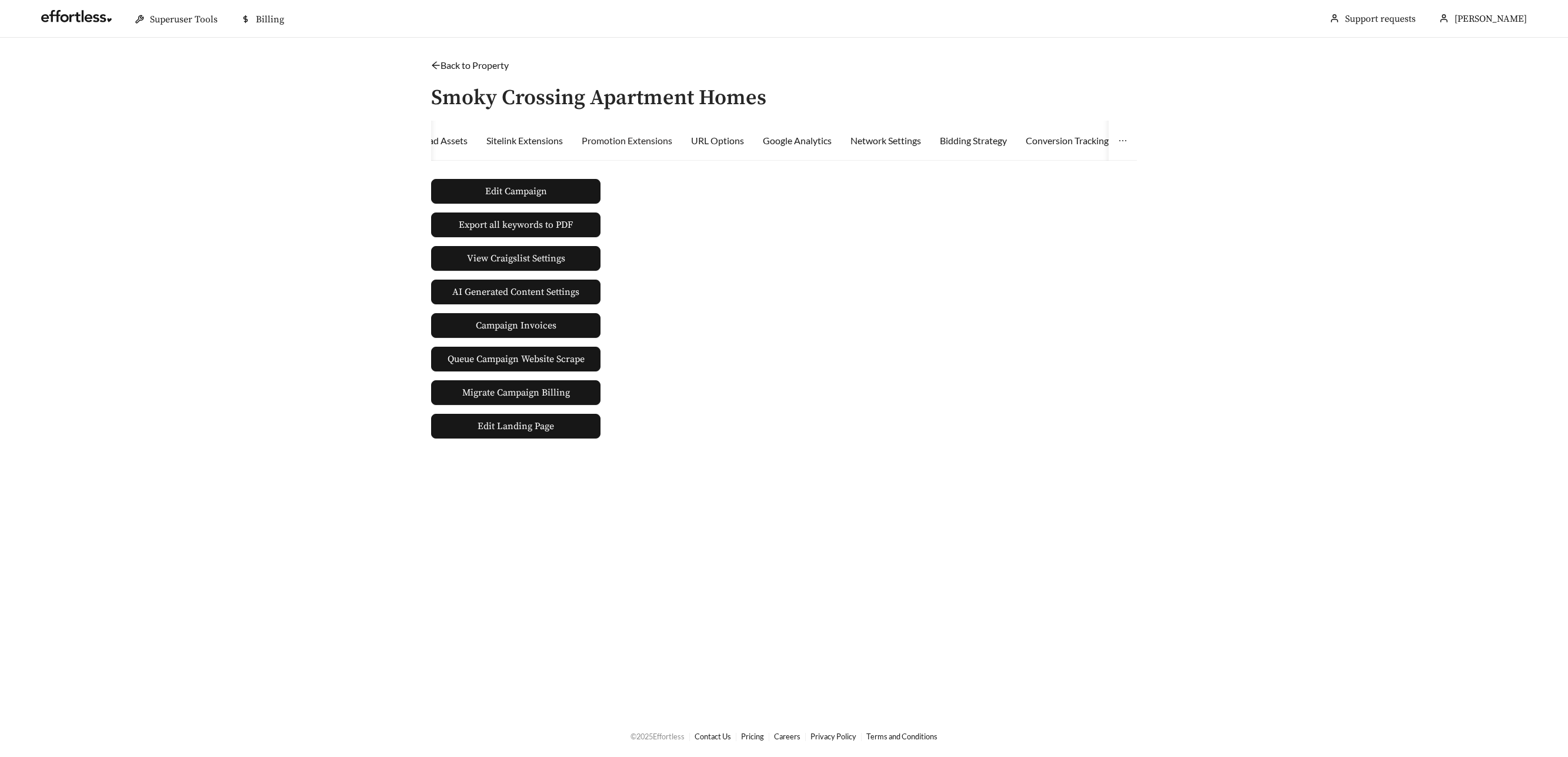
click at [642, 147] on div "Promotion Extensions" at bounding box center [627, 140] width 91 height 40
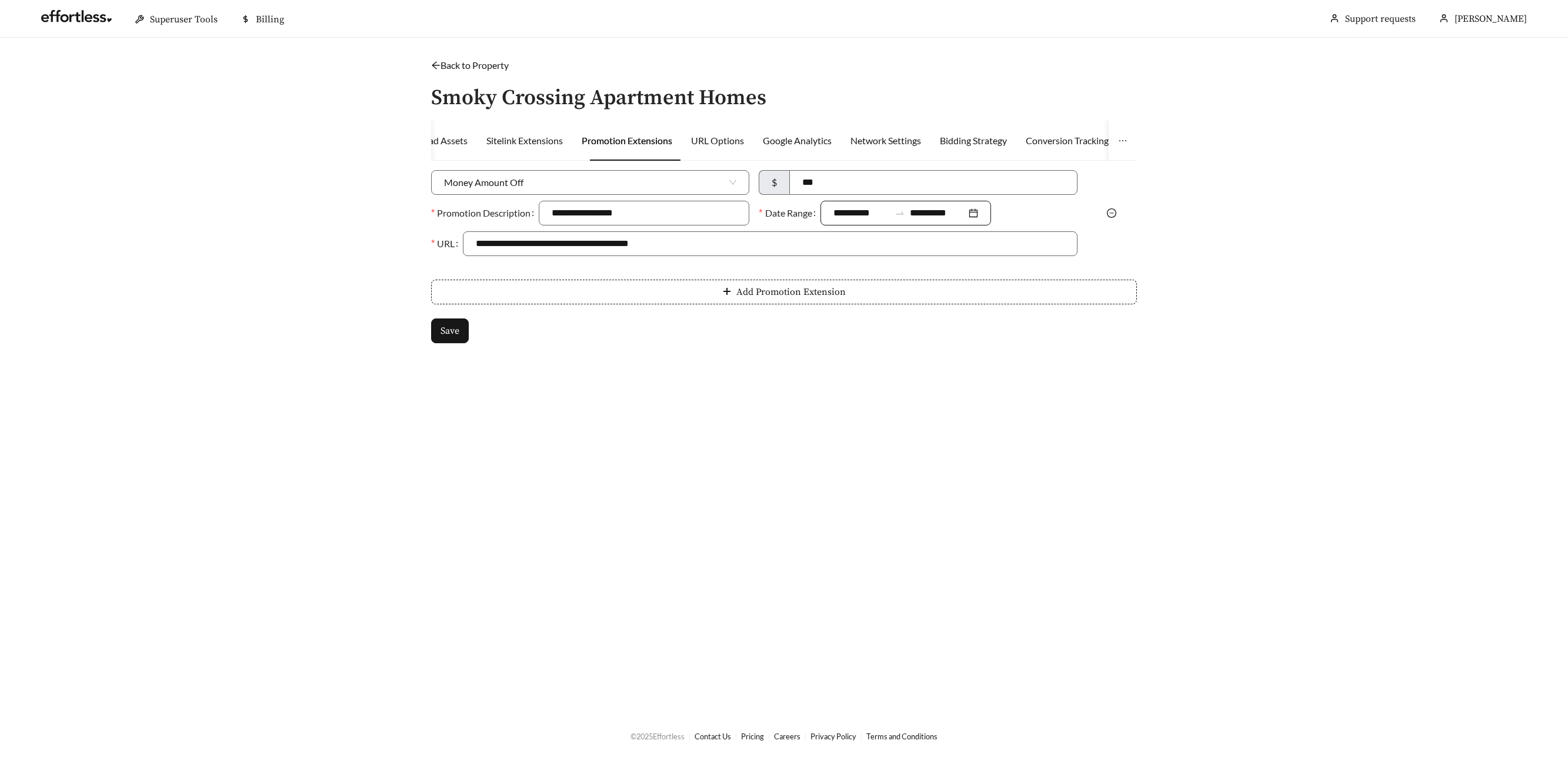
click at [981, 209] on div "**********" at bounding box center [906, 213] width 171 height 25
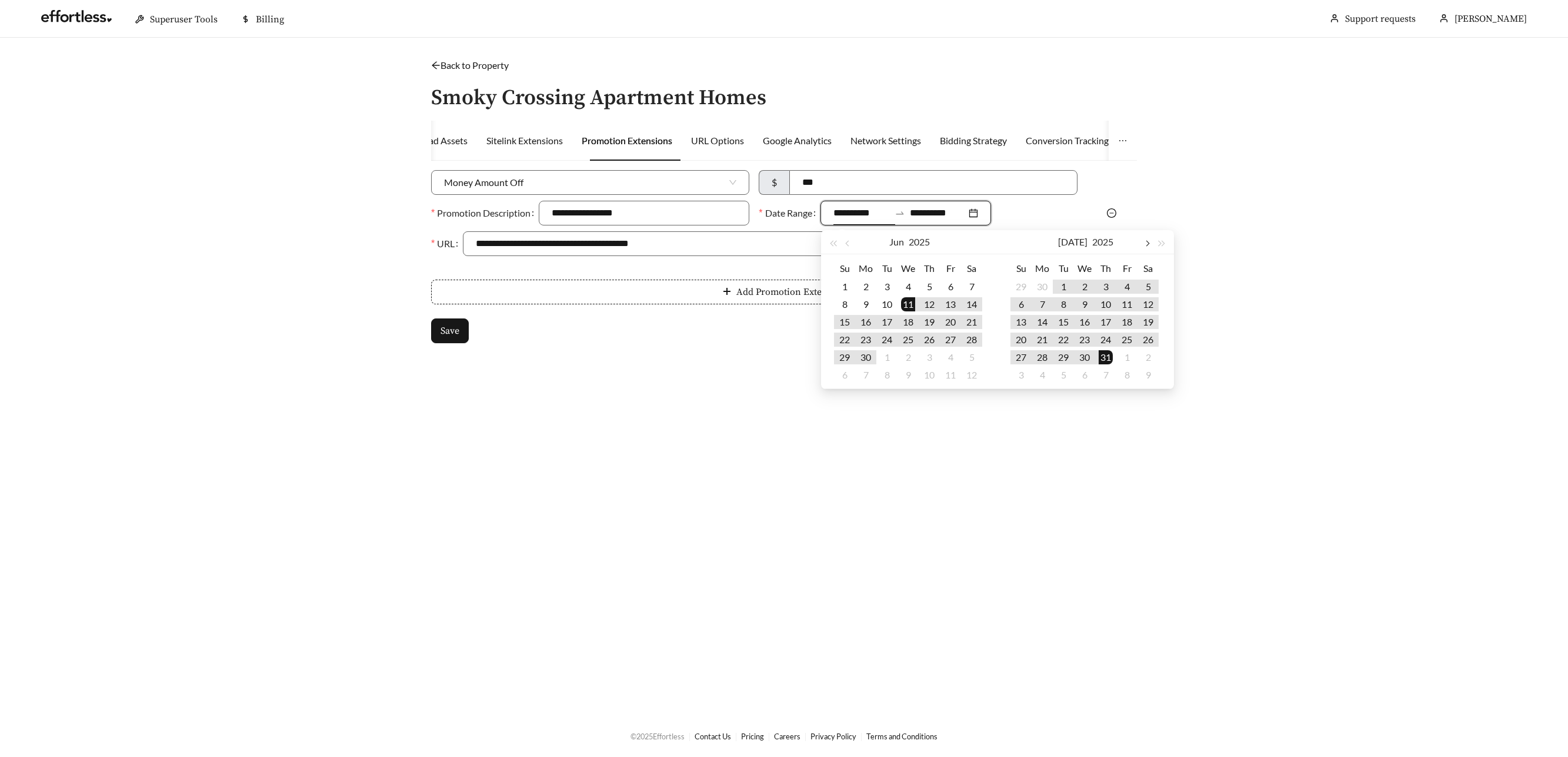
click at [1145, 245] on button "button" at bounding box center [1147, 242] width 15 height 24
click at [1145, 245] on span "button" at bounding box center [1147, 243] width 6 height 6
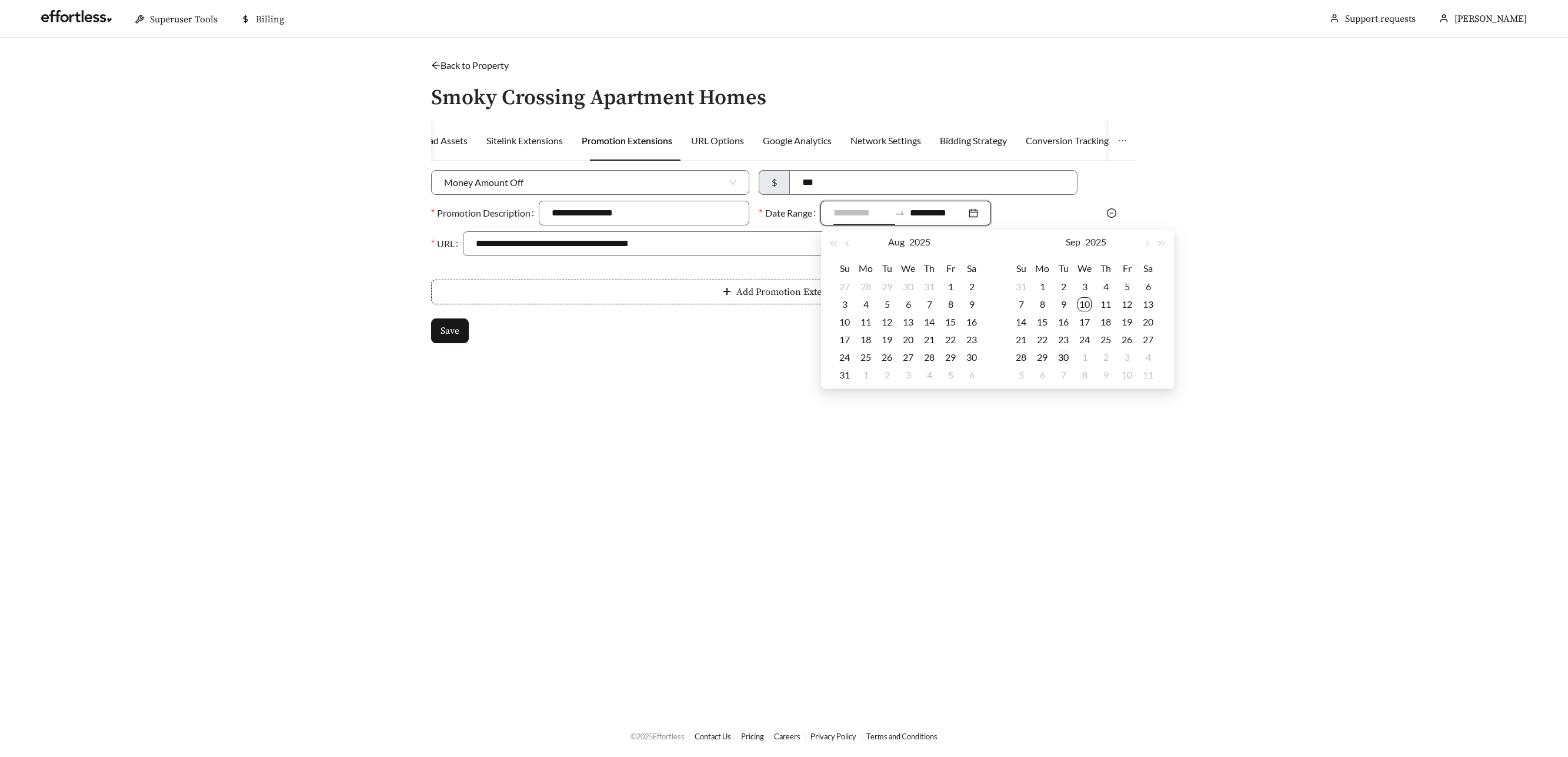
type input "**********"
click at [1064, 361] on div "30" at bounding box center [1064, 357] width 15 height 15
click at [1149, 240] on button "button" at bounding box center [1147, 242] width 15 height 24
click at [1149, 240] on button "button" at bounding box center [1147, 242] width 15 height 24
type input "**********"
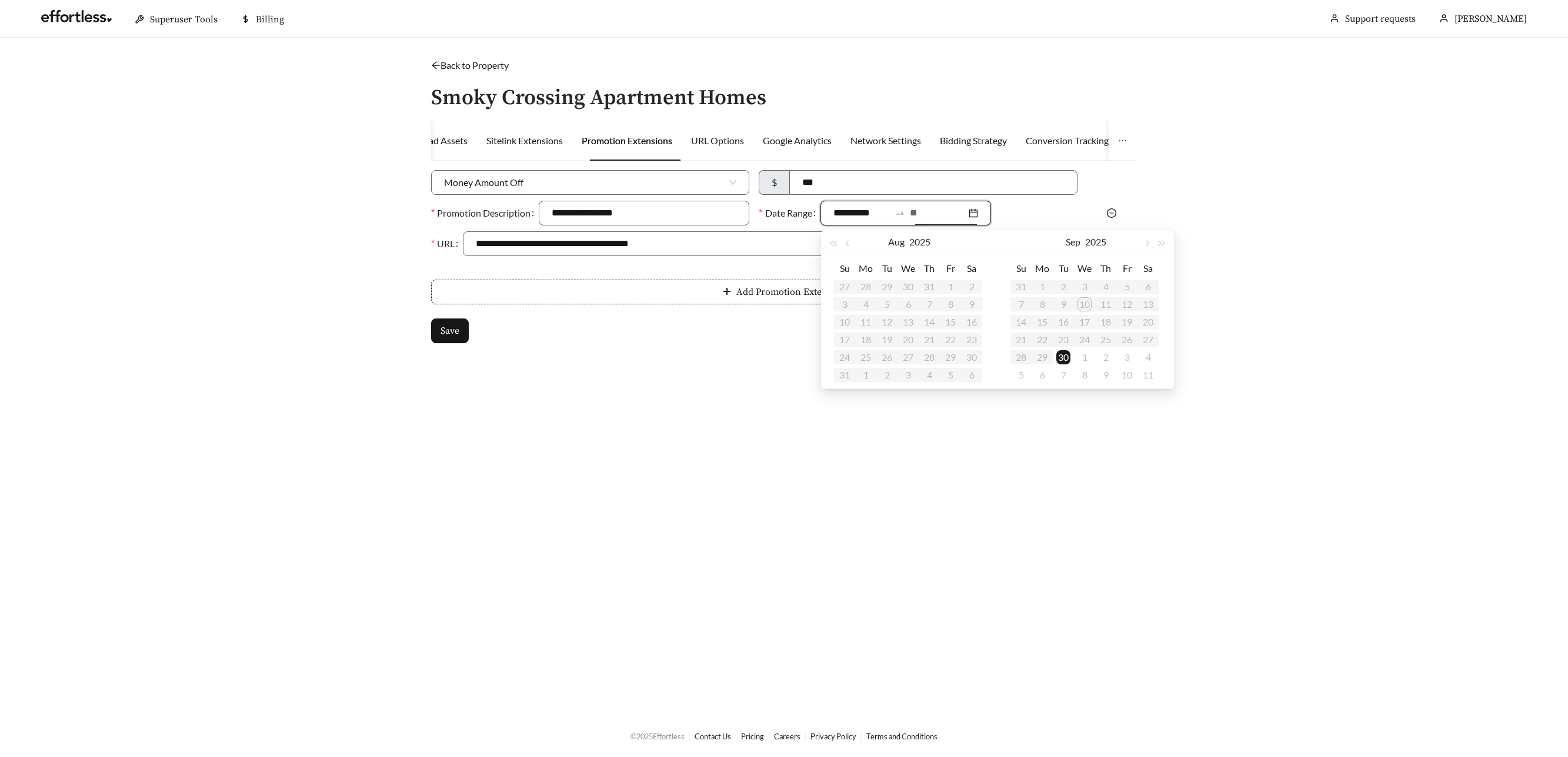
type input "**********"
click at [1060, 355] on div "30" at bounding box center [1064, 357] width 15 height 15
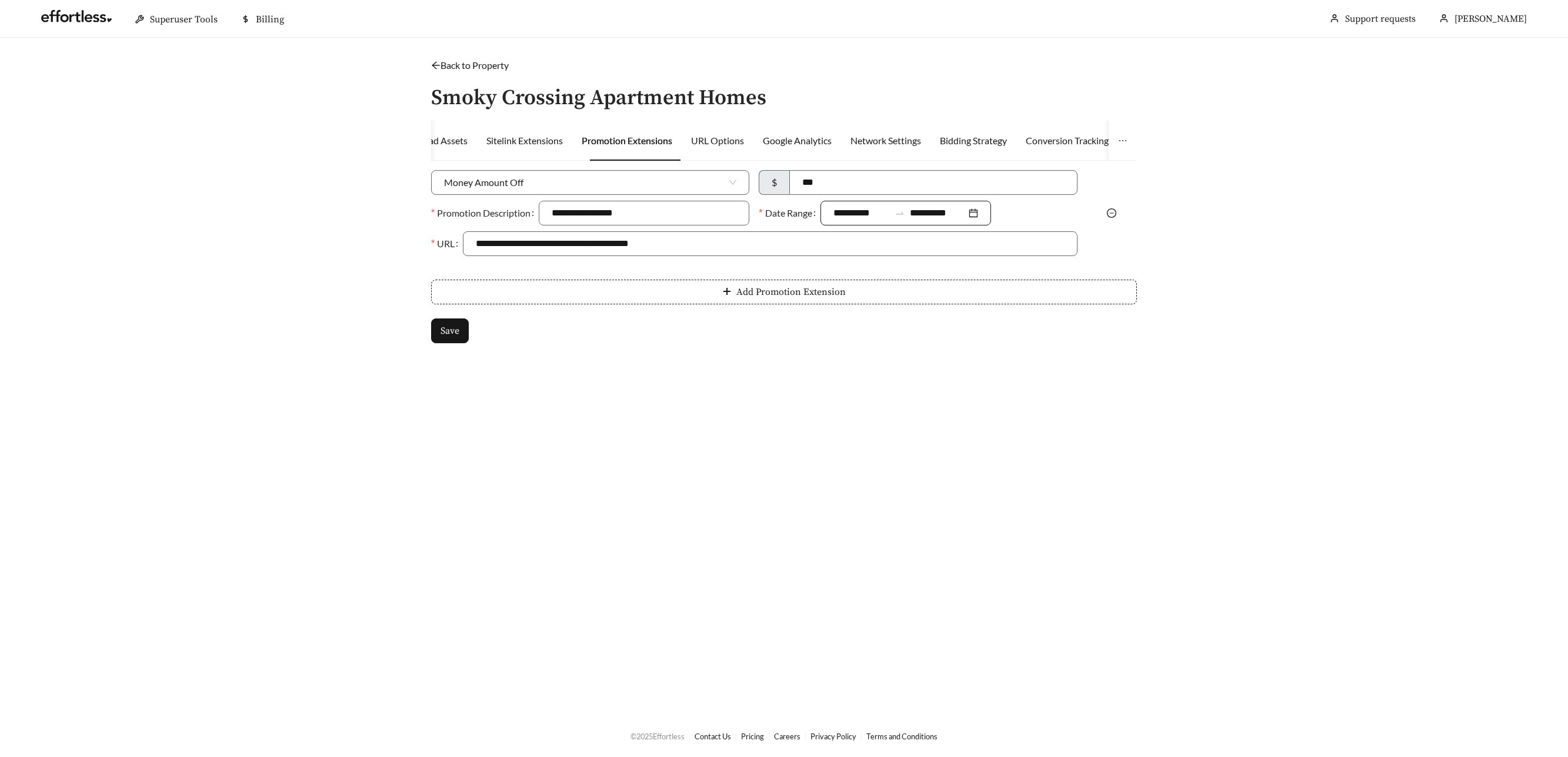
click at [859, 220] on div "**********" at bounding box center [906, 213] width 171 height 25
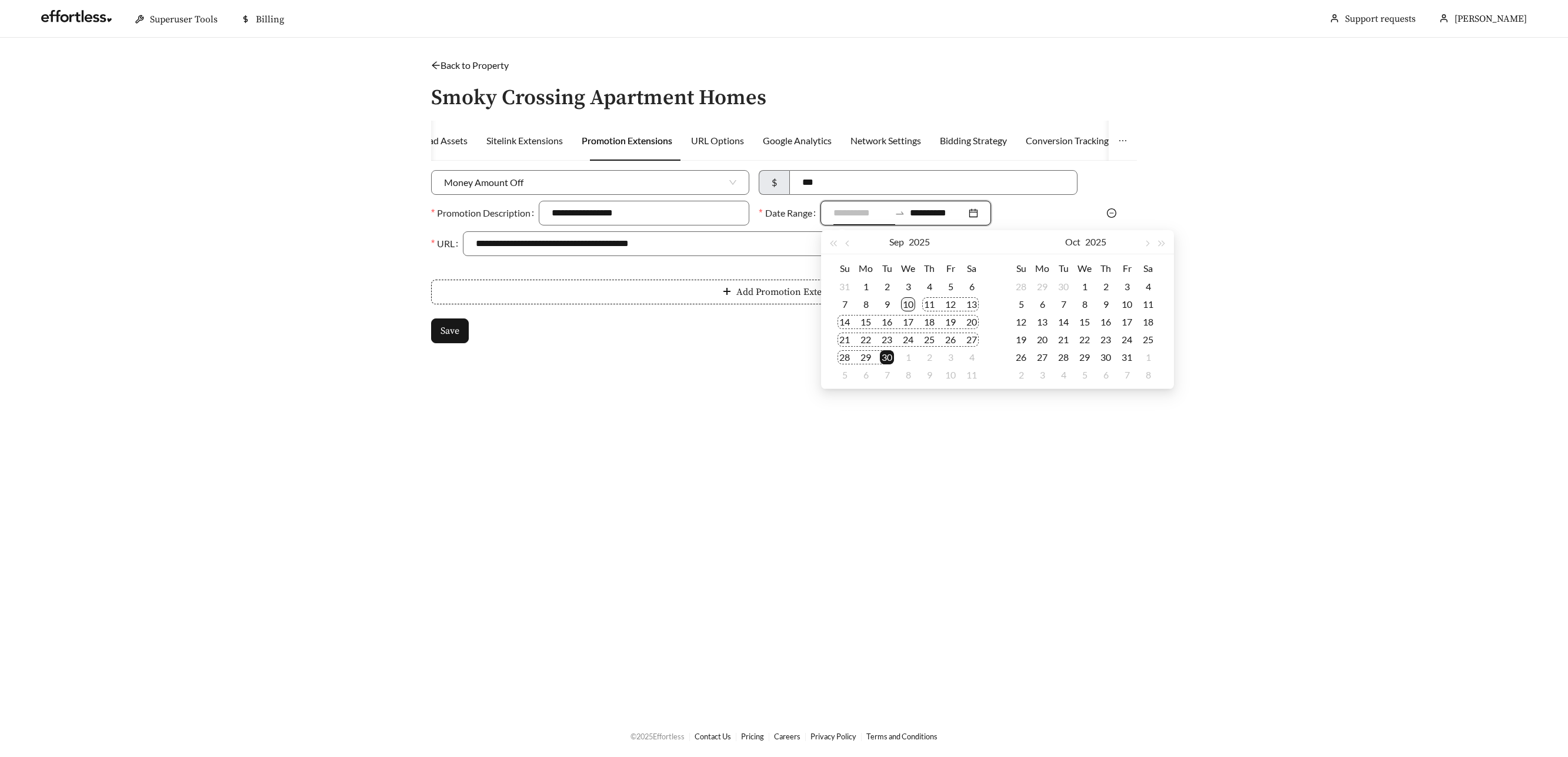
type input "**********"
click at [904, 300] on div "10" at bounding box center [908, 304] width 15 height 15
click at [457, 333] on span "Save" at bounding box center [450, 330] width 19 height 15
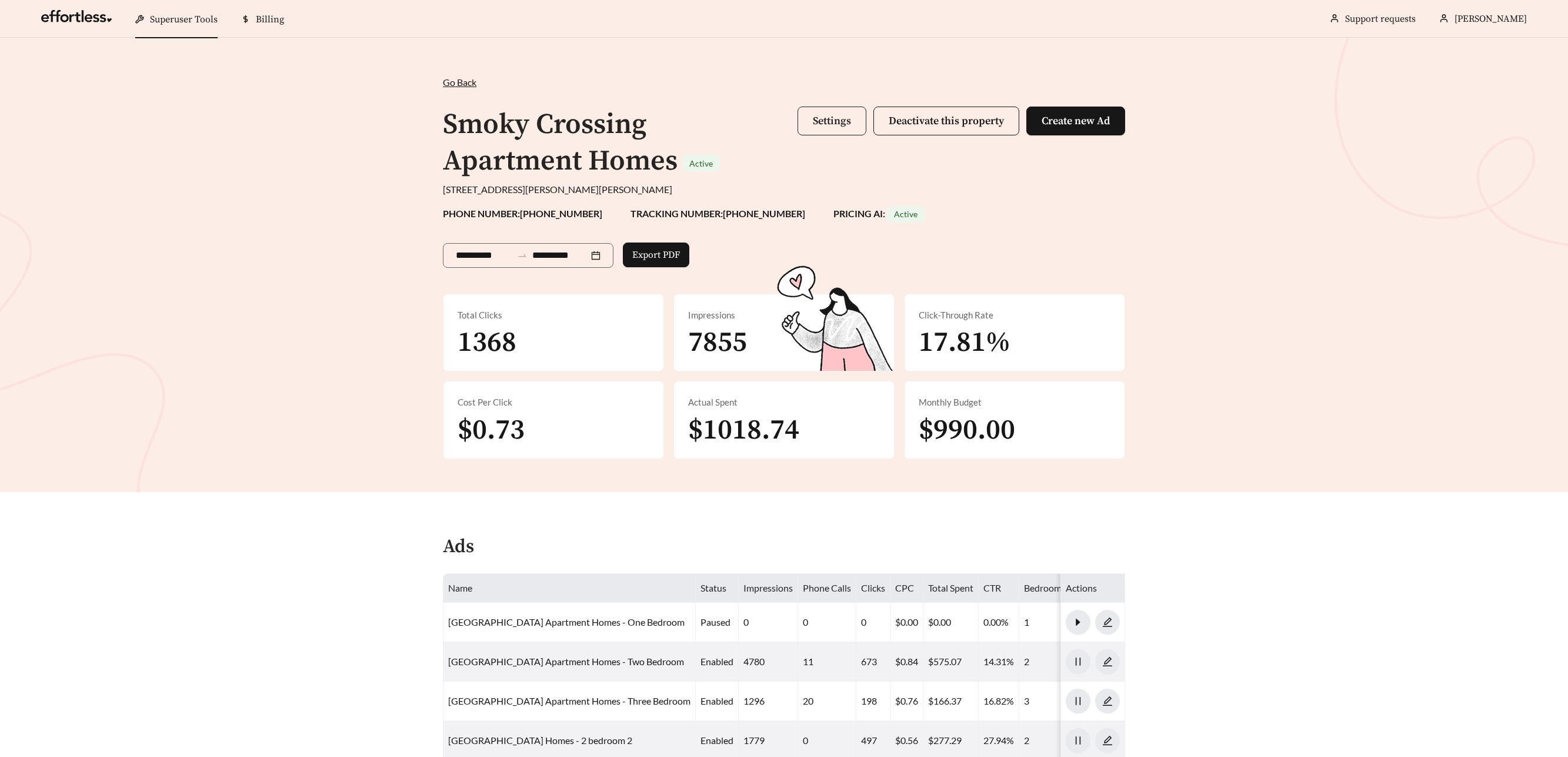
click at [819, 123] on span "Settings" at bounding box center [832, 121] width 38 height 14
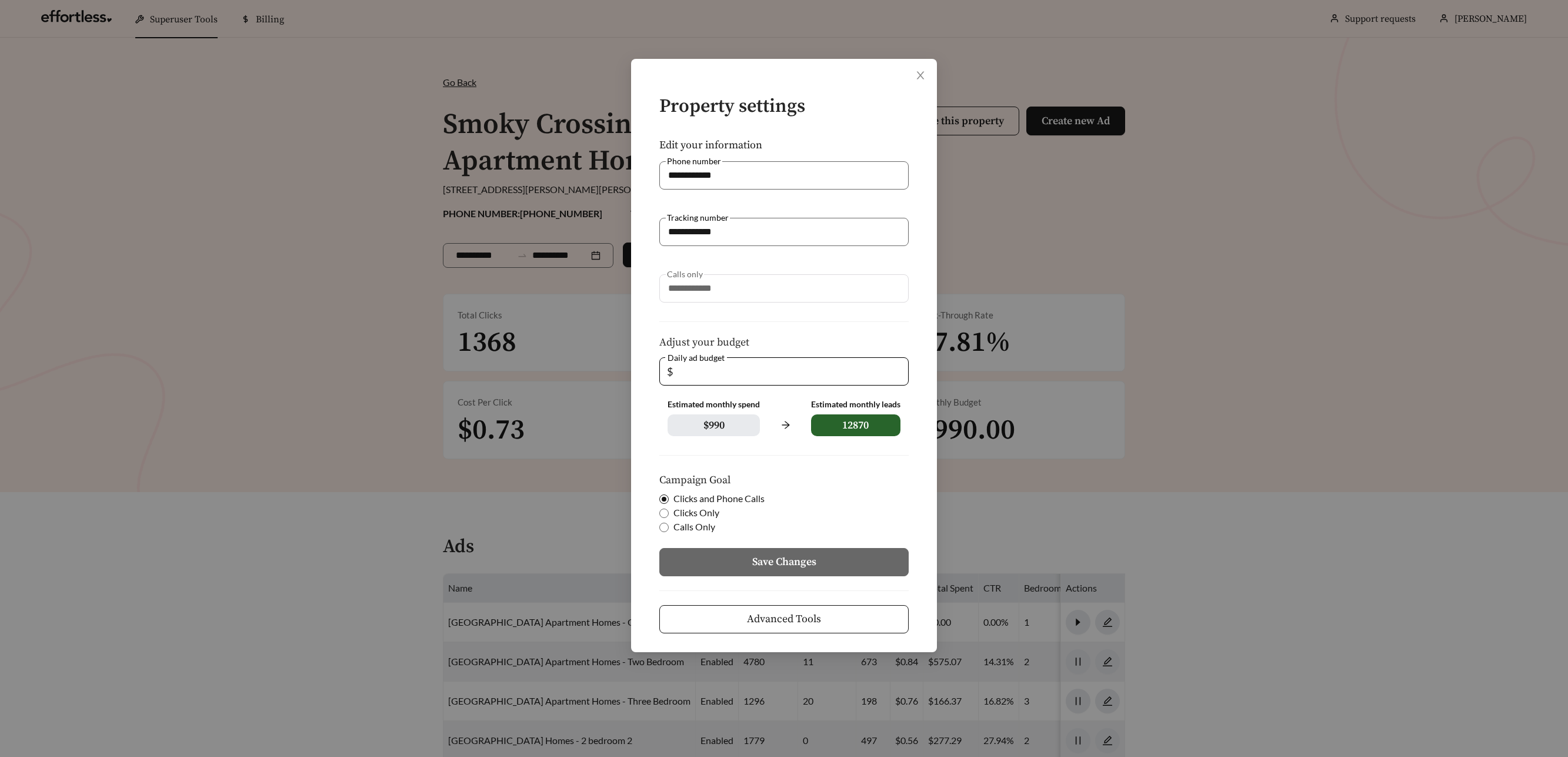
click at [875, 616] on button "Advanced Tools" at bounding box center [784, 618] width 250 height 28
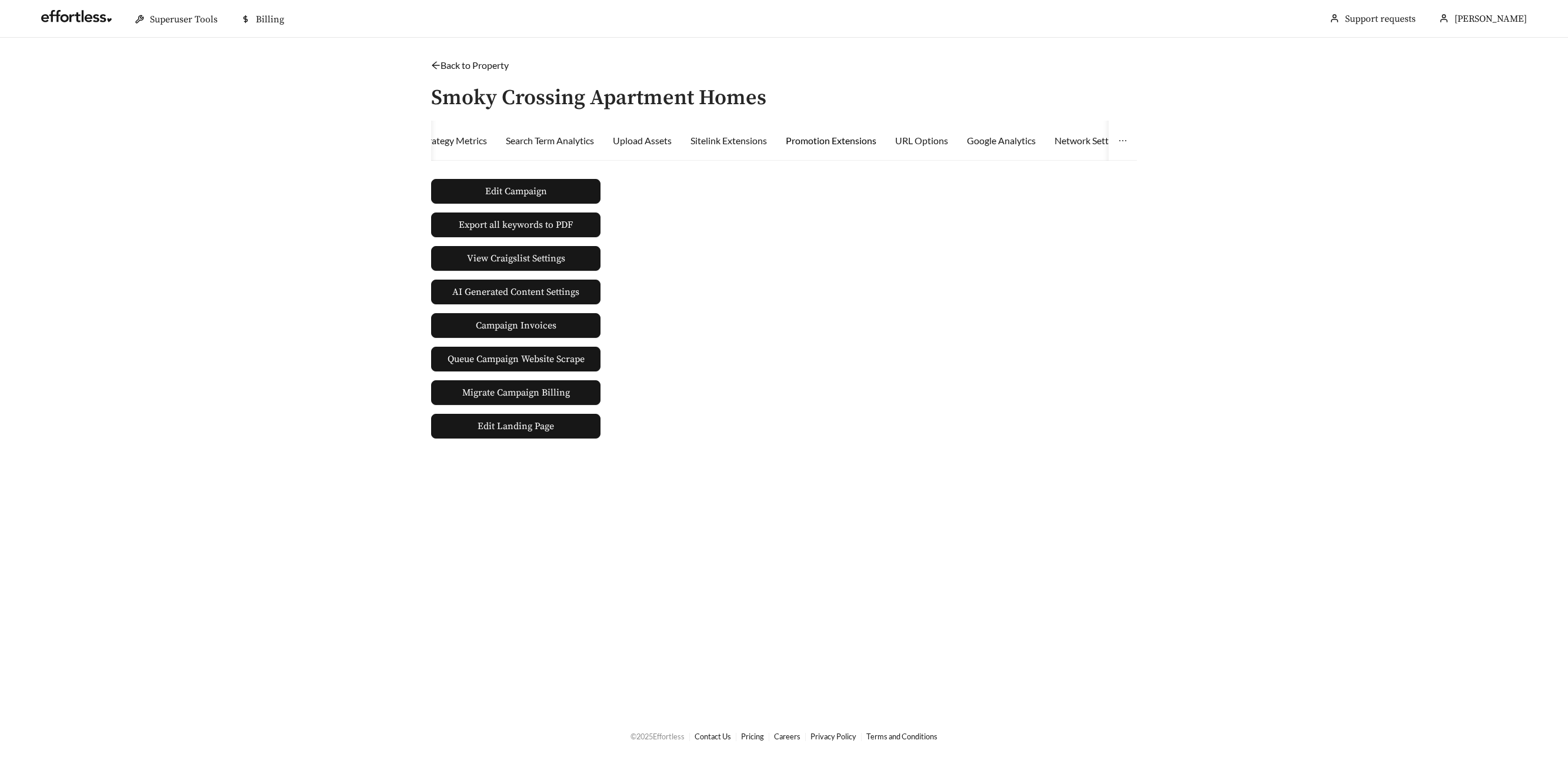
click at [876, 141] on div "Promotion Extensions" at bounding box center [831, 140] width 91 height 15
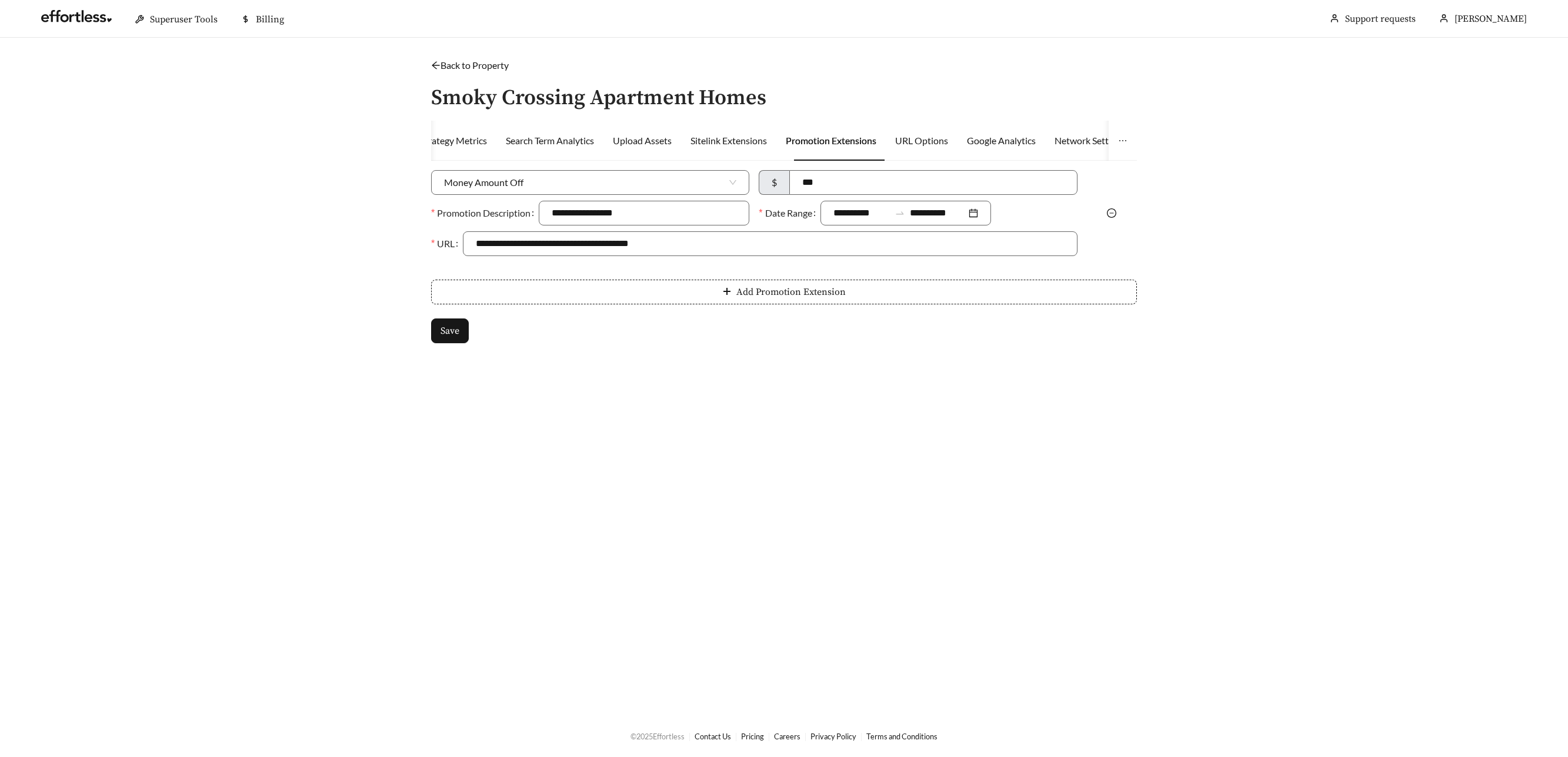
click at [1113, 214] on icon "minus-circle" at bounding box center [1111, 213] width 9 height 9
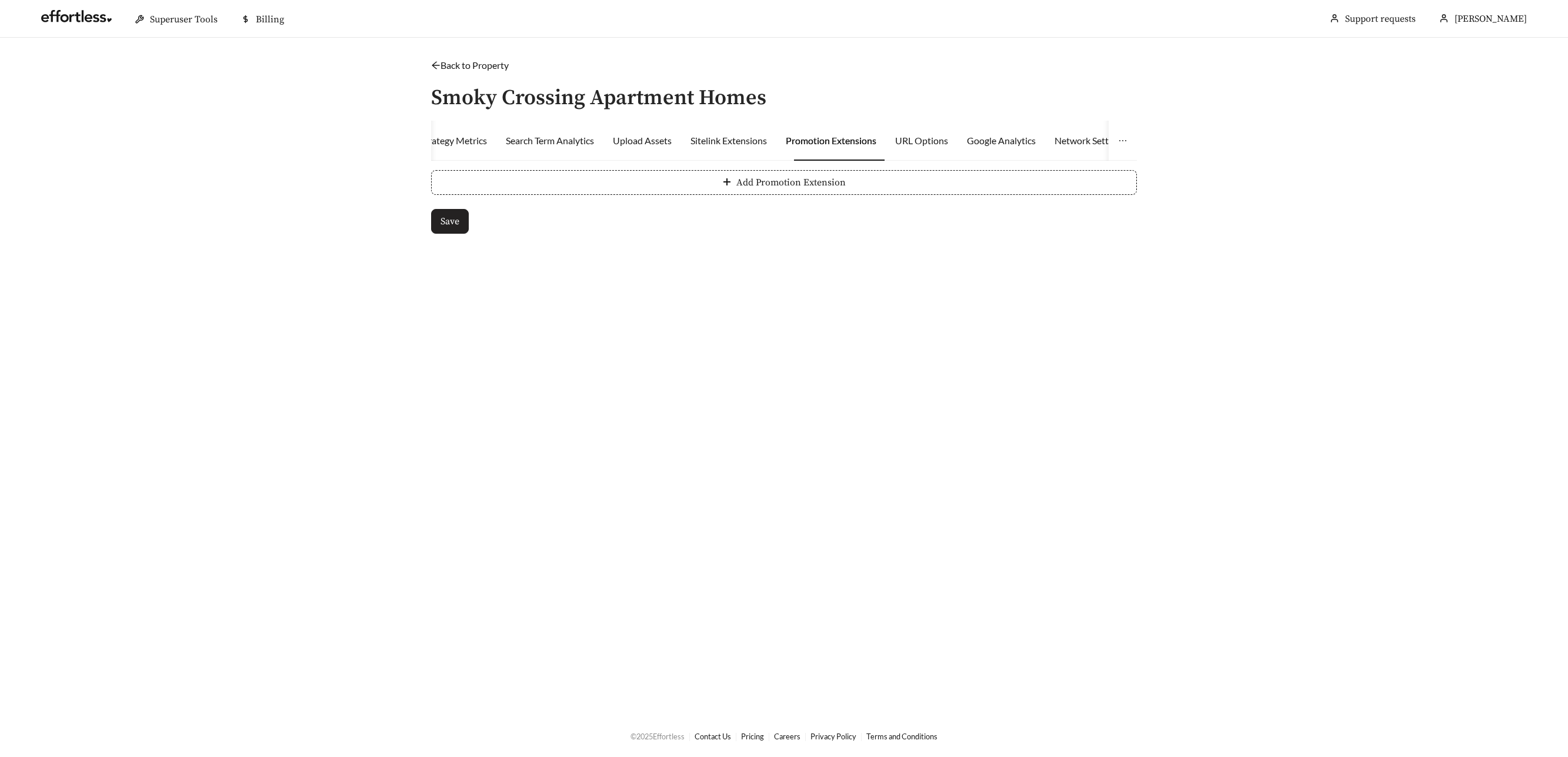
click at [463, 220] on button "Save" at bounding box center [450, 221] width 38 height 25
click at [444, 63] on link "Back to Property" at bounding box center [469, 64] width 78 height 11
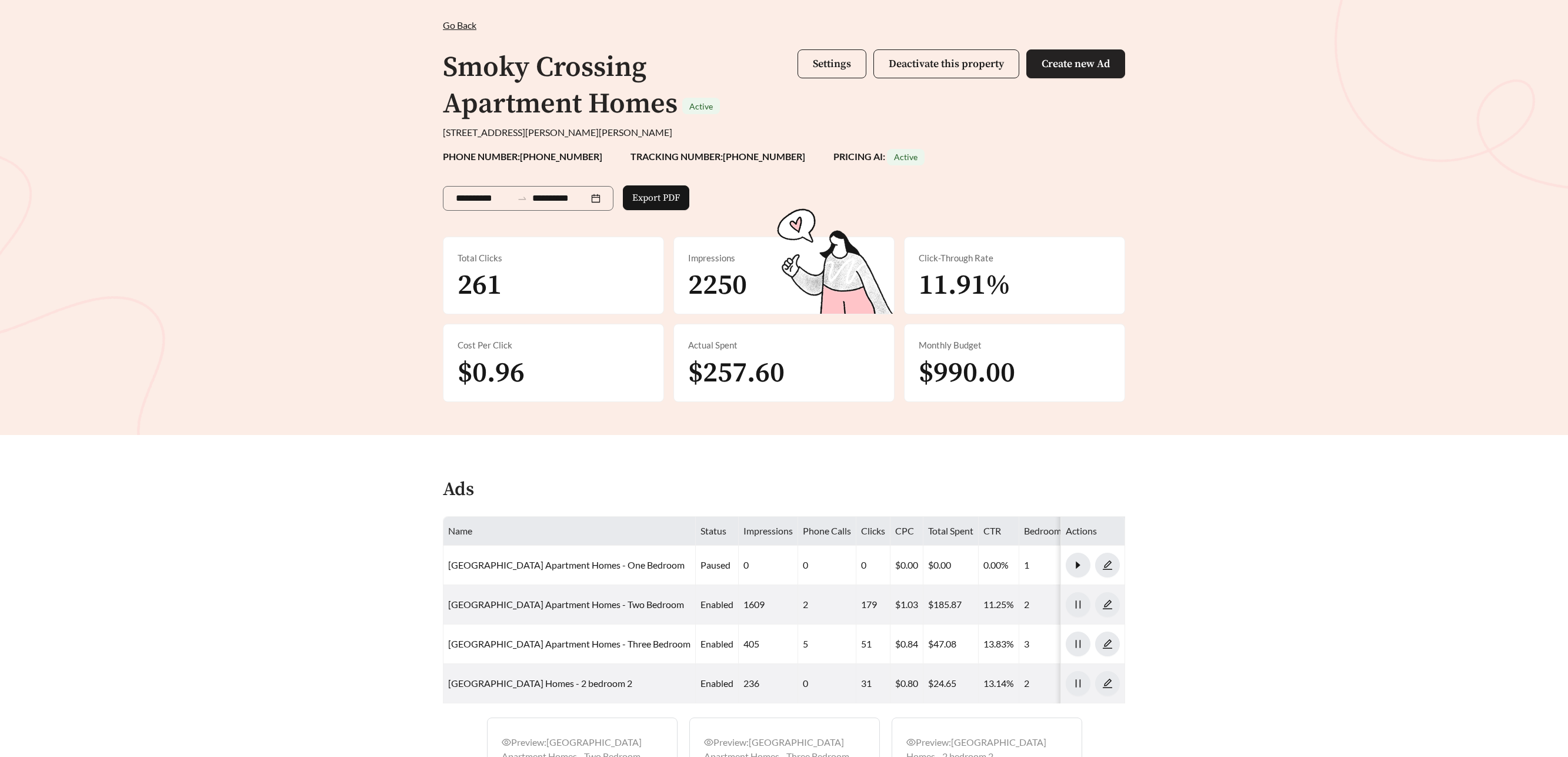
scroll to position [54, 0]
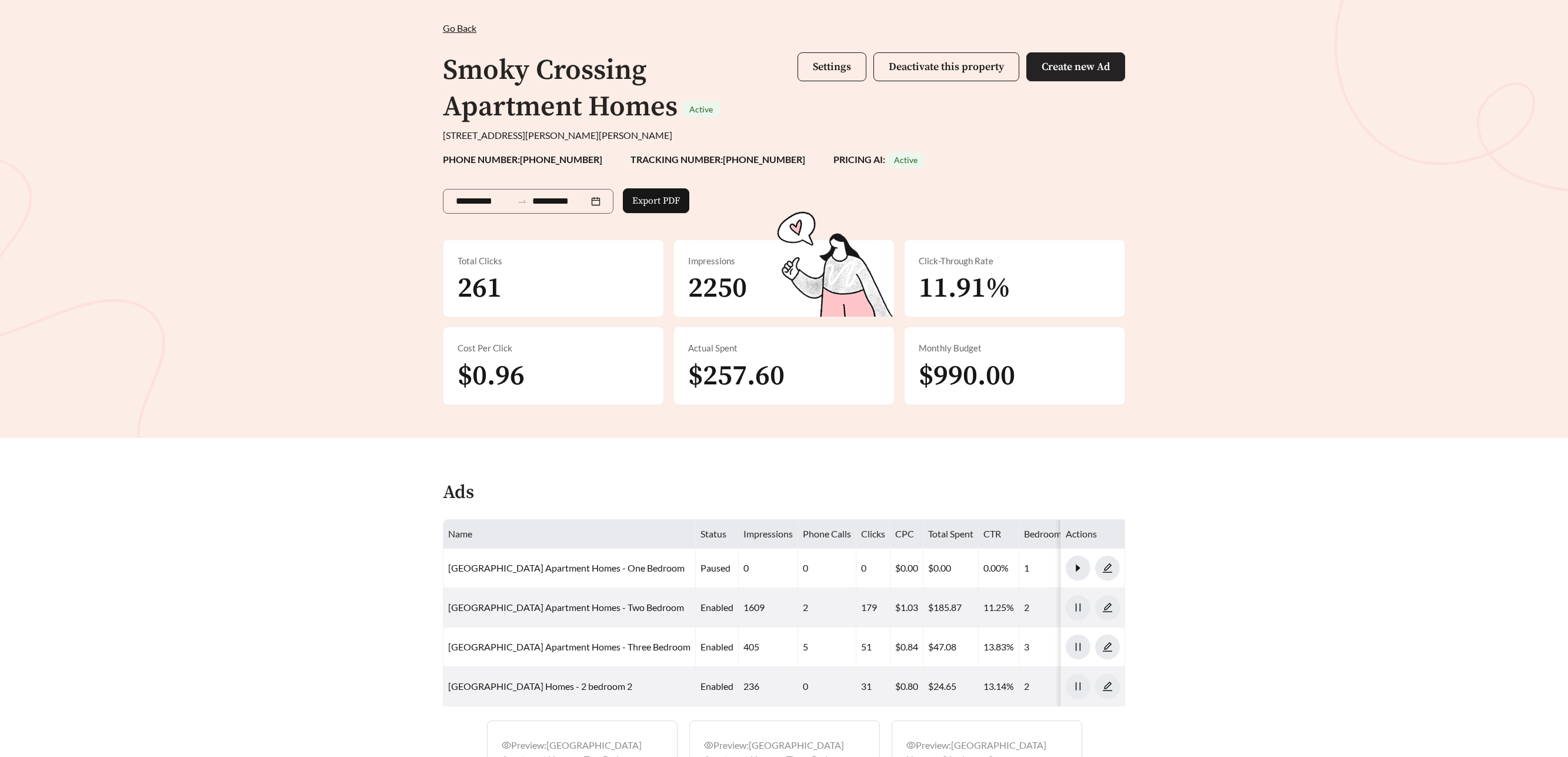
click at [1052, 67] on span "Create new Ad" at bounding box center [1076, 67] width 68 height 14
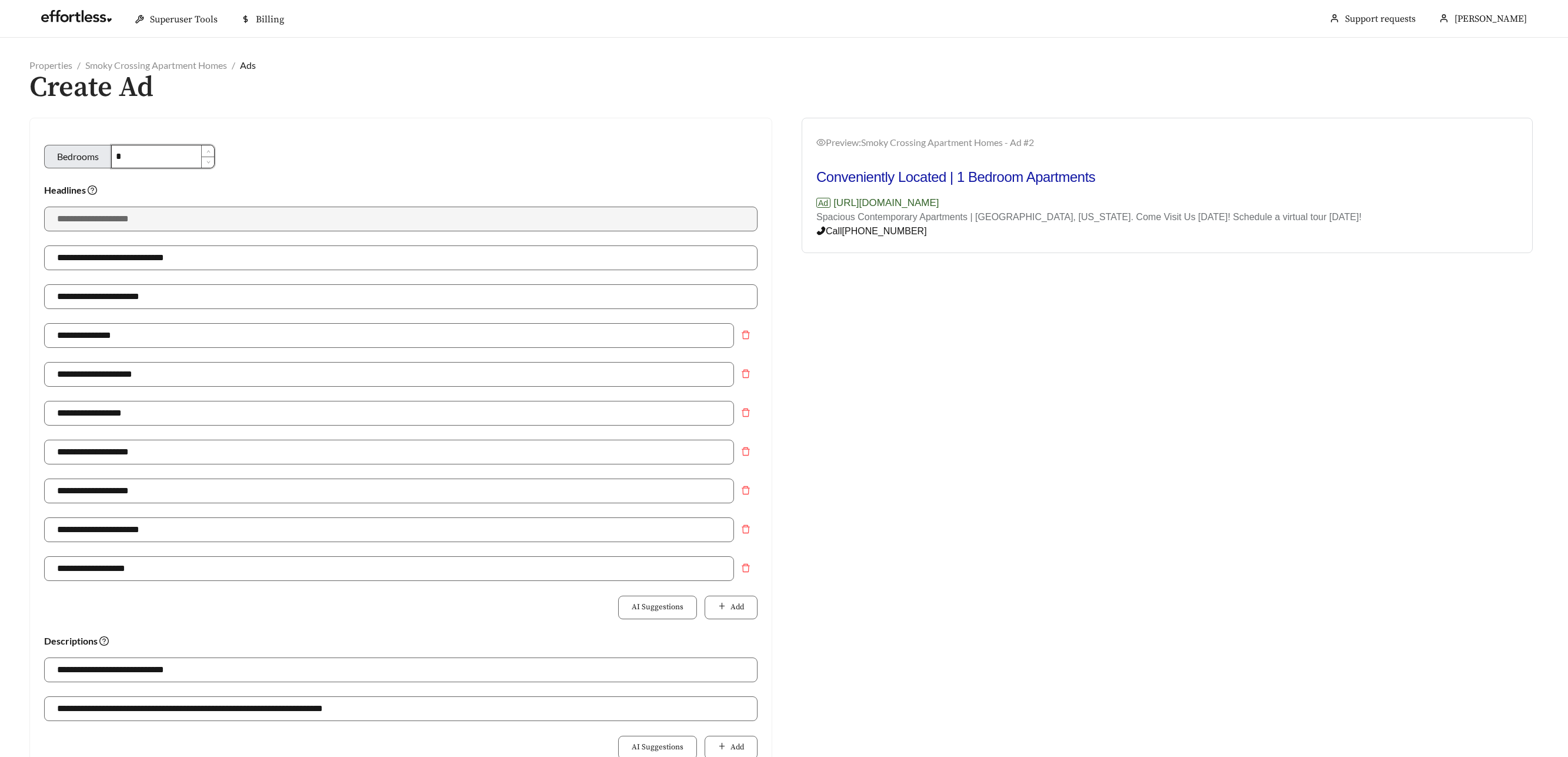
click at [180, 159] on input "*" at bounding box center [163, 157] width 103 height 22
type input "**********"
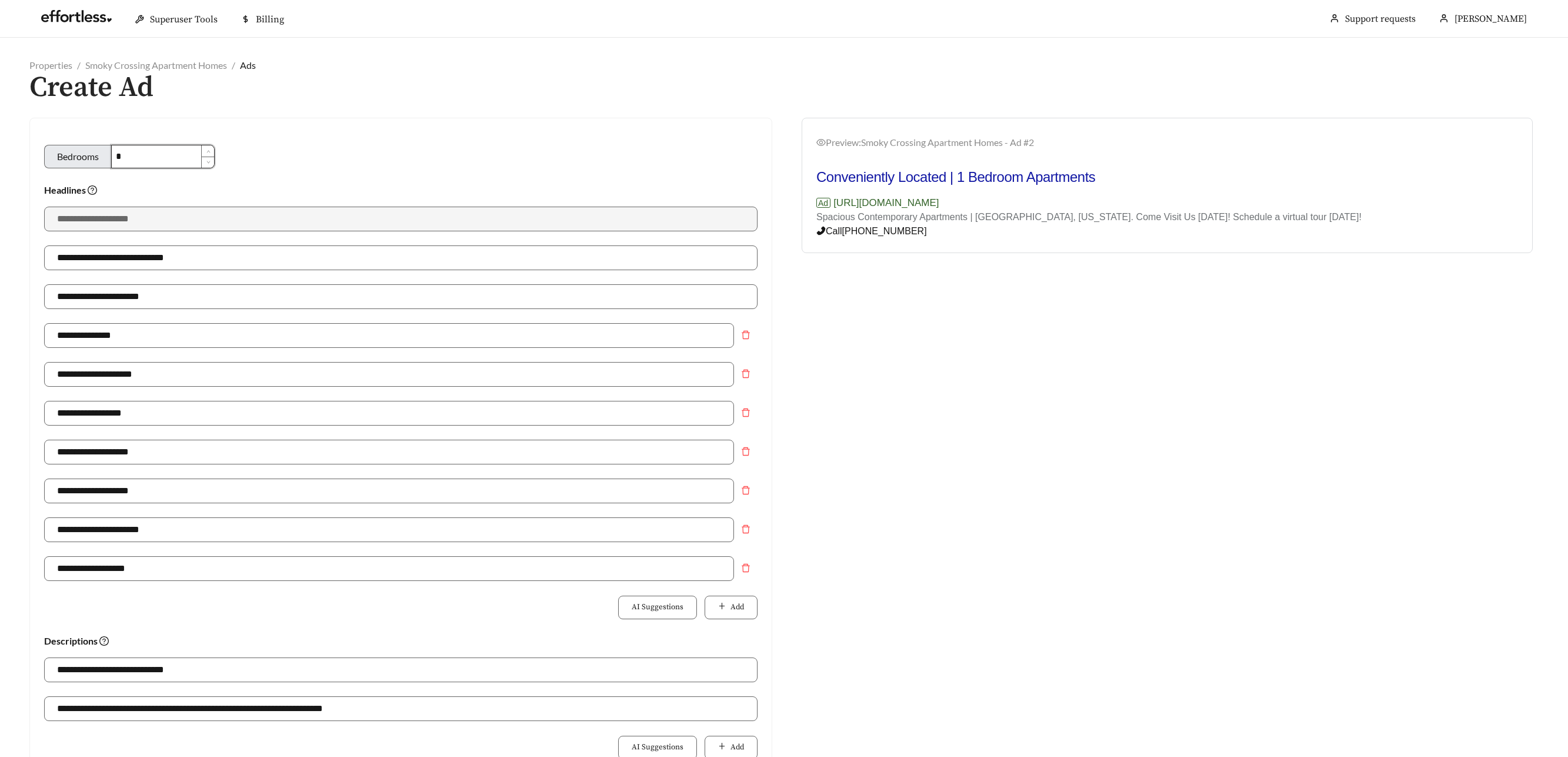
type input "**********"
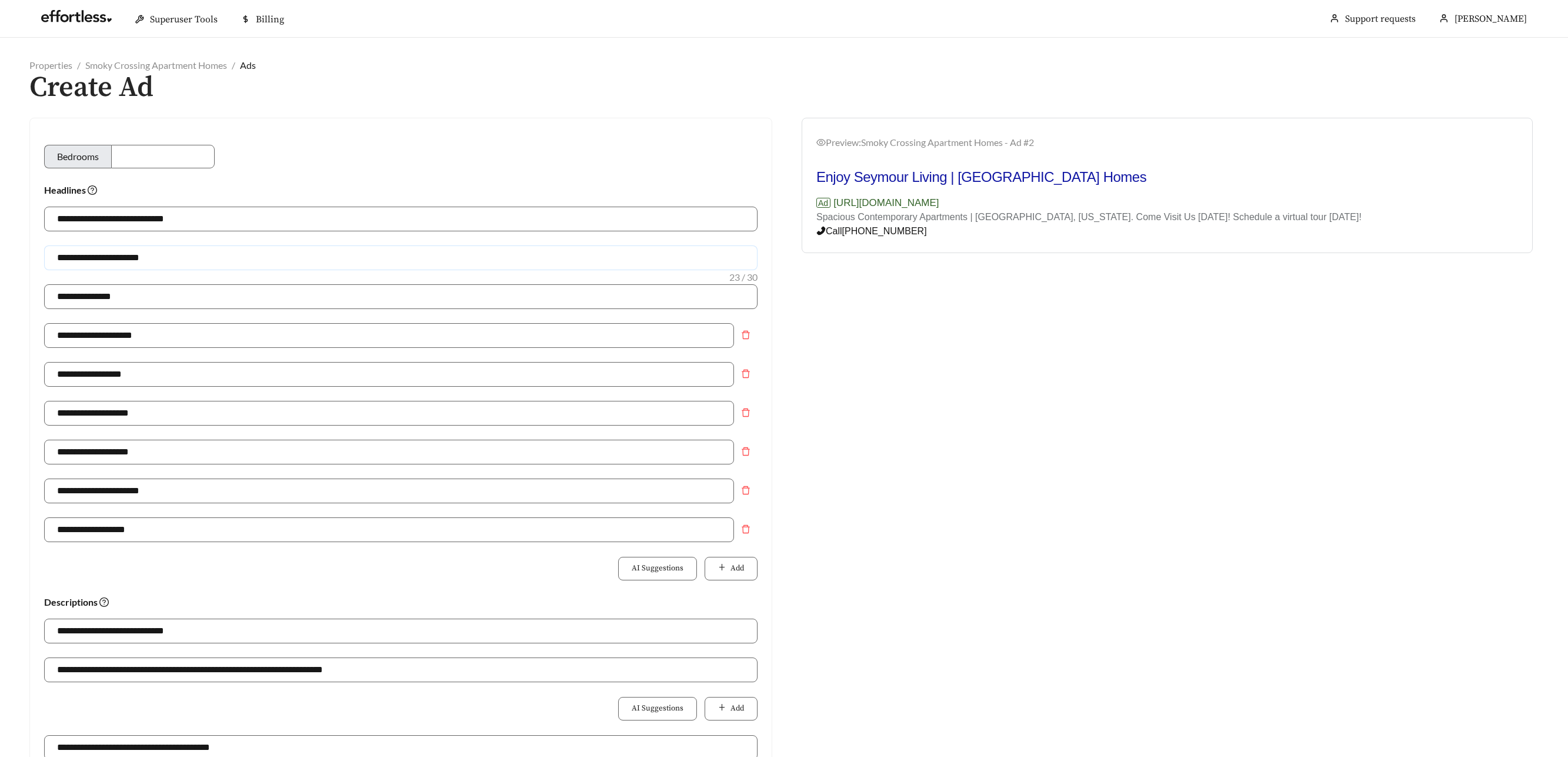
drag, startPoint x: 126, startPoint y: 257, endPoint x: 107, endPoint y: 257, distance: 19.0
click at [107, 257] on input "**********" at bounding box center [401, 257] width 714 height 25
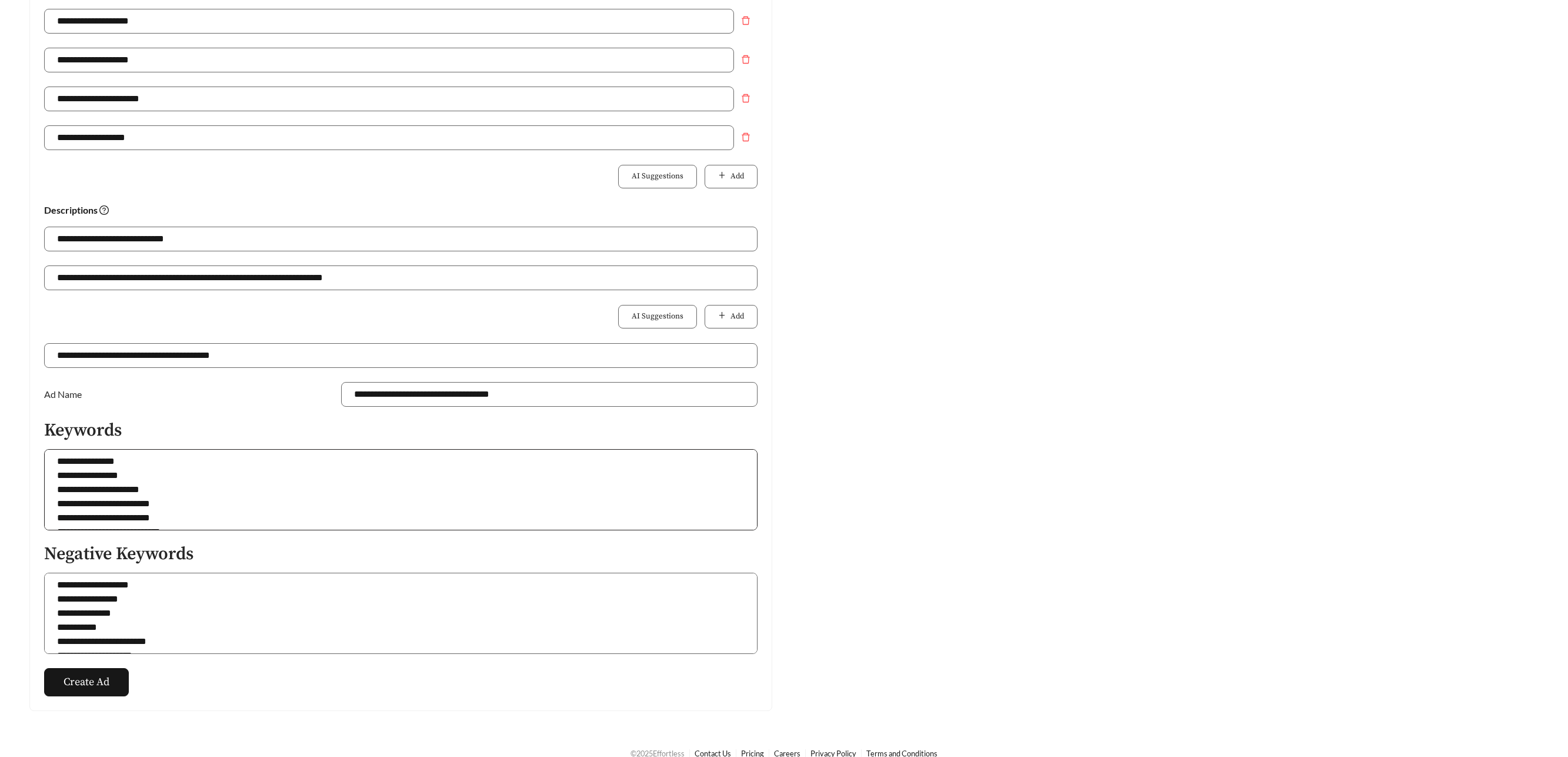
scroll to position [402, 0]
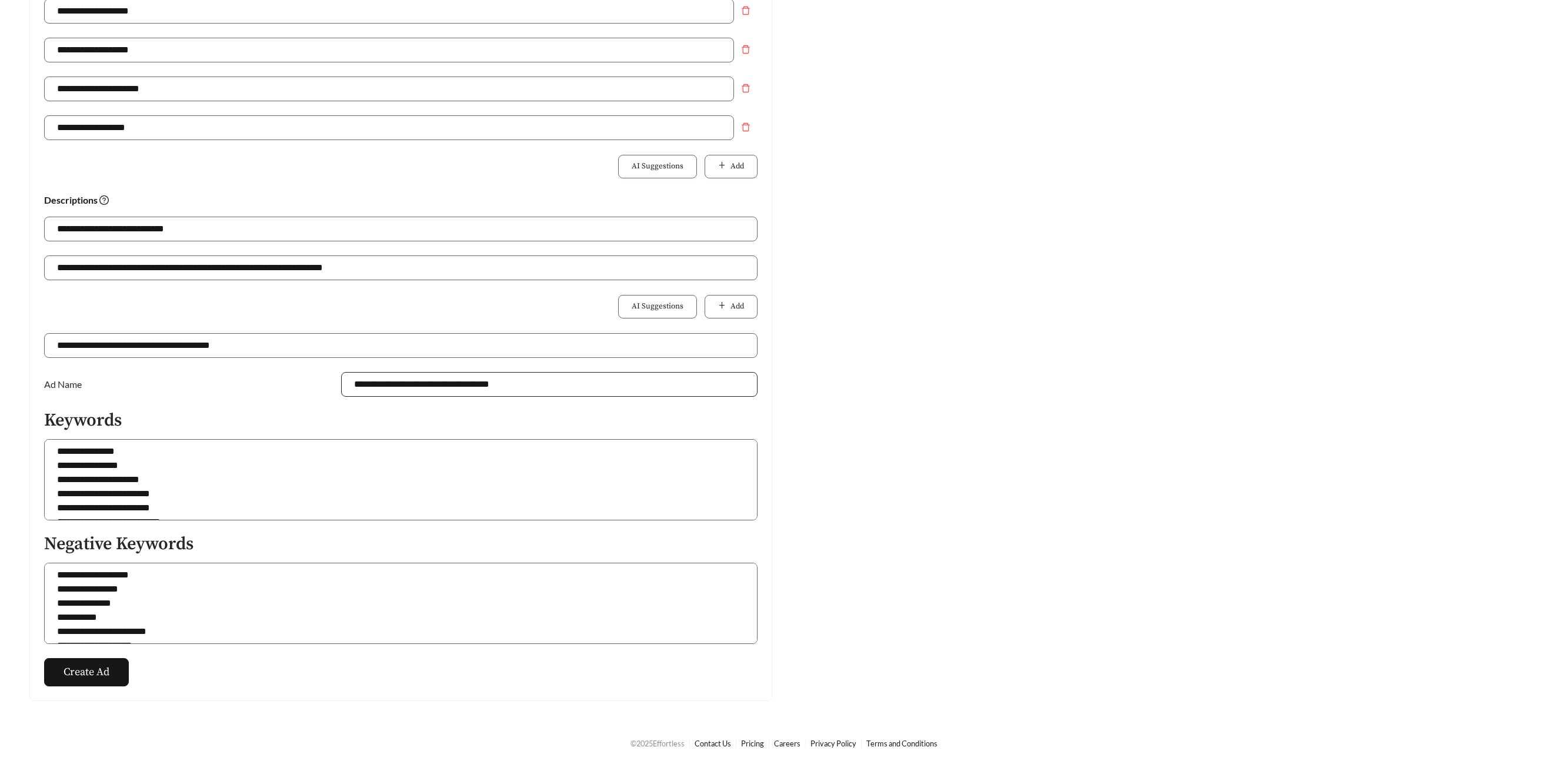
type input "**********"
drag, startPoint x: 534, startPoint y: 385, endPoint x: 506, endPoint y: 386, distance: 28.0
click at [506, 386] on input "**********" at bounding box center [549, 384] width 416 height 25
type input "**********"
drag, startPoint x: 97, startPoint y: 677, endPoint x: 104, endPoint y: 674, distance: 7.6
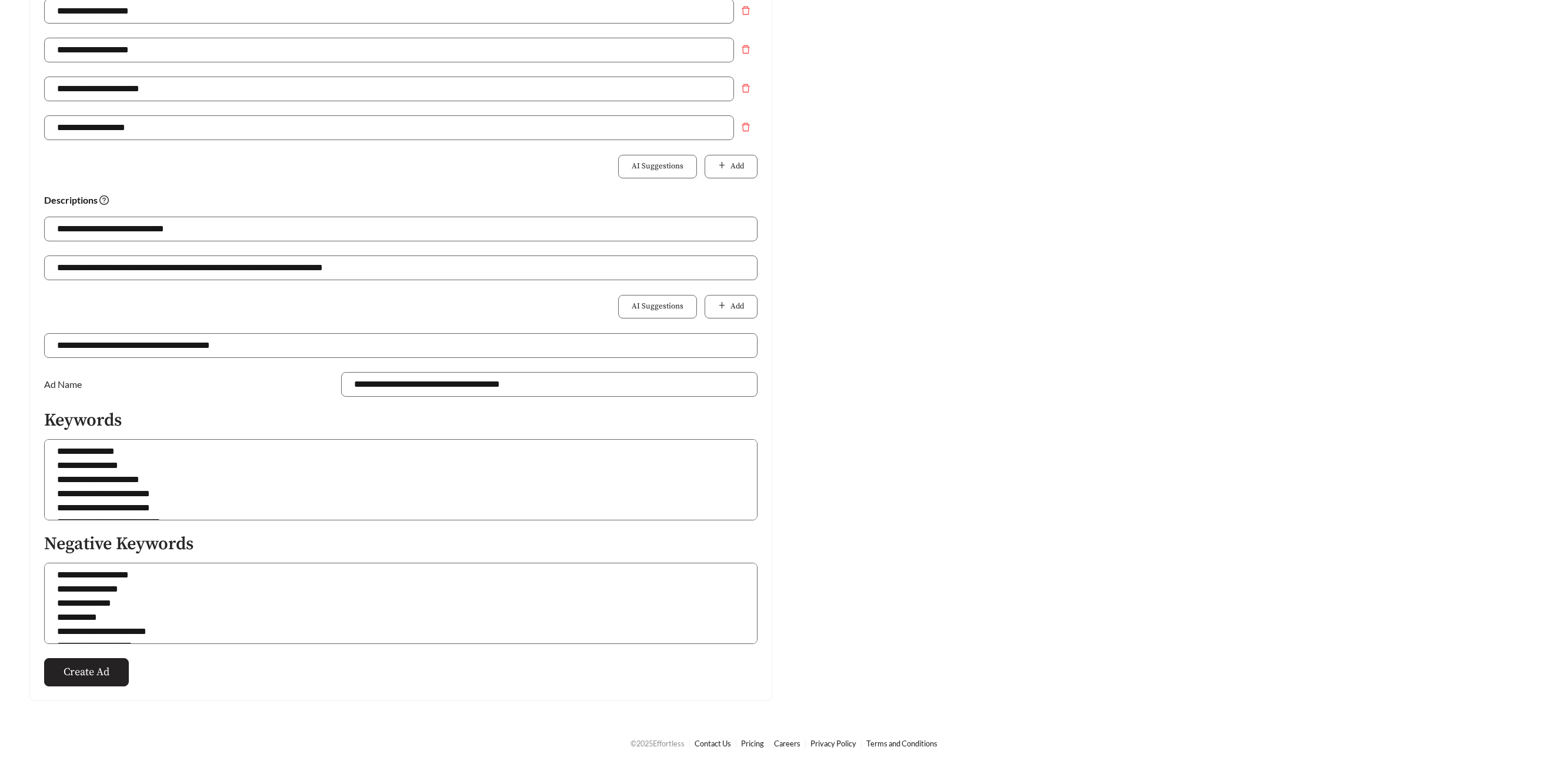
click at [97, 677] on span "Create Ad" at bounding box center [86, 671] width 46 height 16
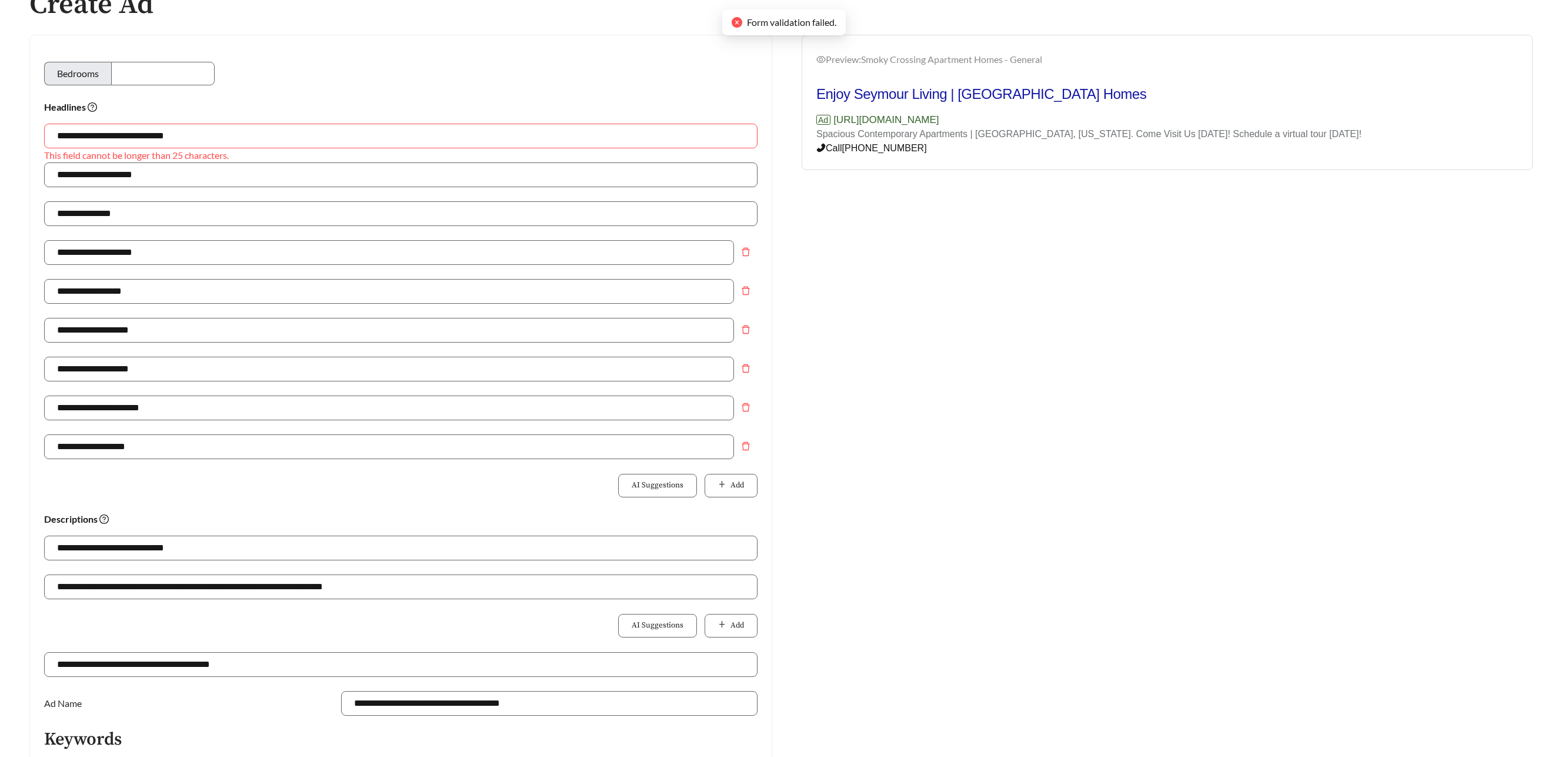
scroll to position [80, 0]
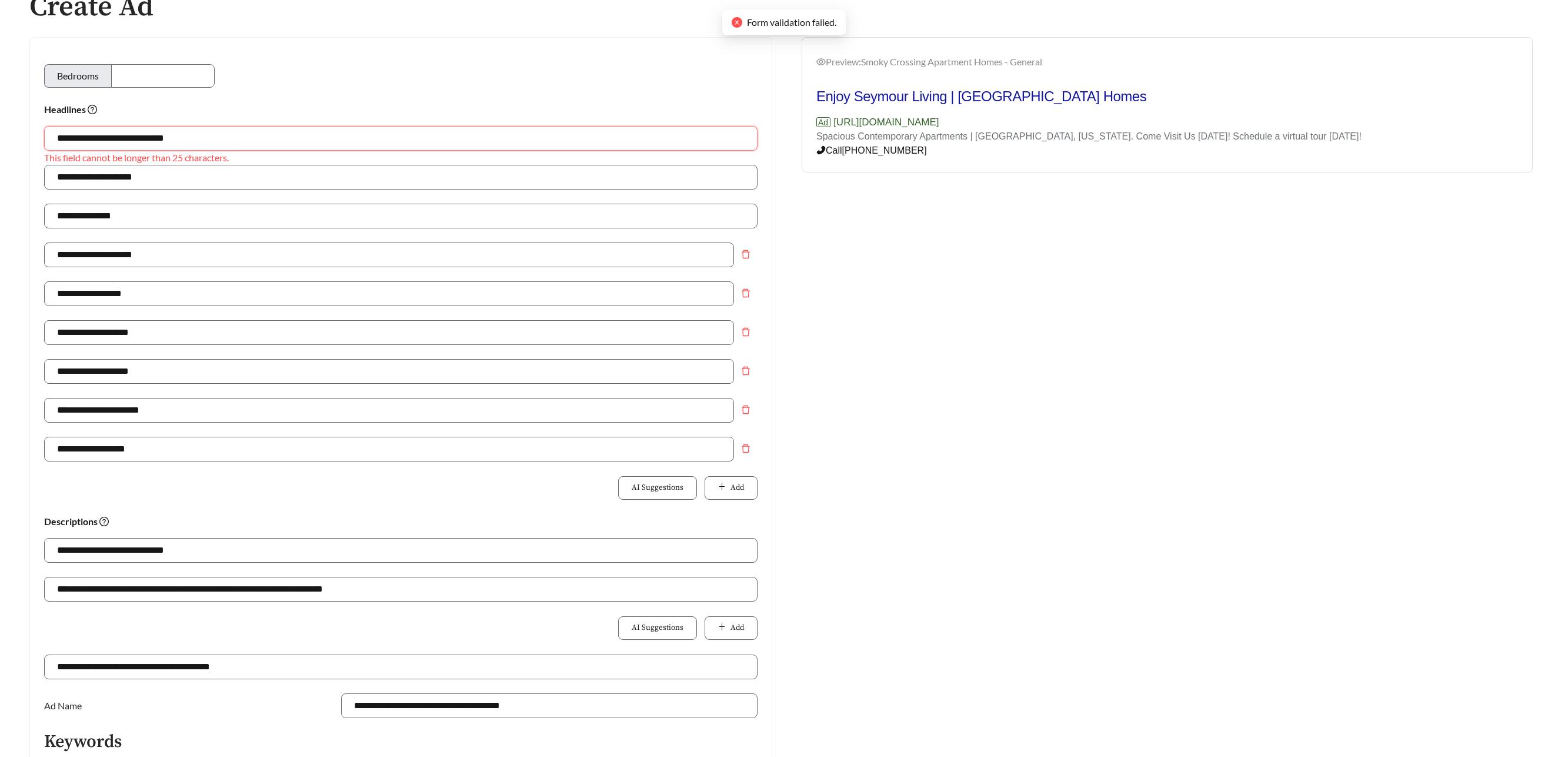
click at [233, 146] on input "**********" at bounding box center [401, 138] width 714 height 25
drag, startPoint x: 214, startPoint y: 140, endPoint x: 177, endPoint y: 139, distance: 37.0
click at [178, 139] on input "**********" at bounding box center [401, 138] width 714 height 25
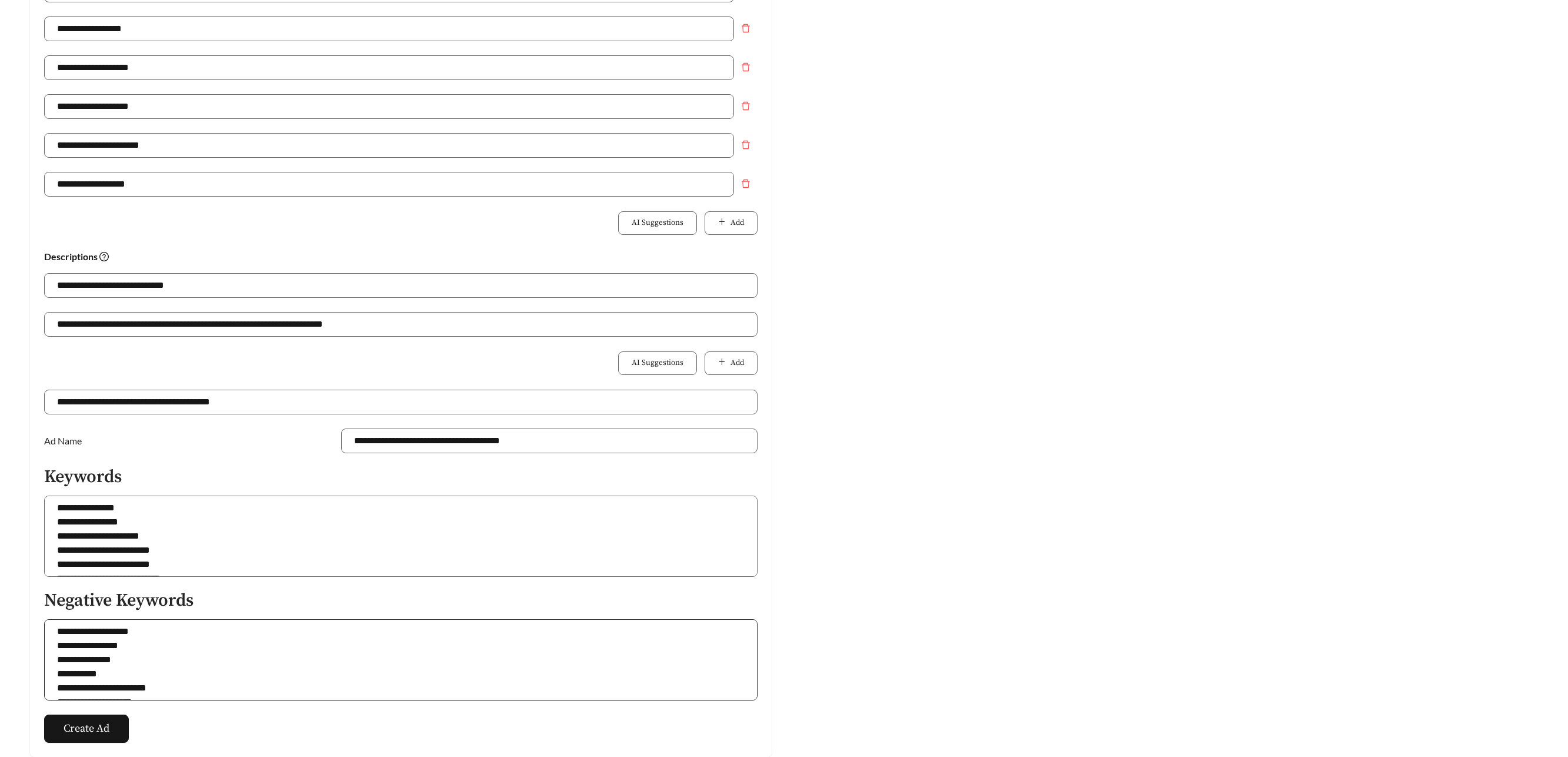
scroll to position [409, 0]
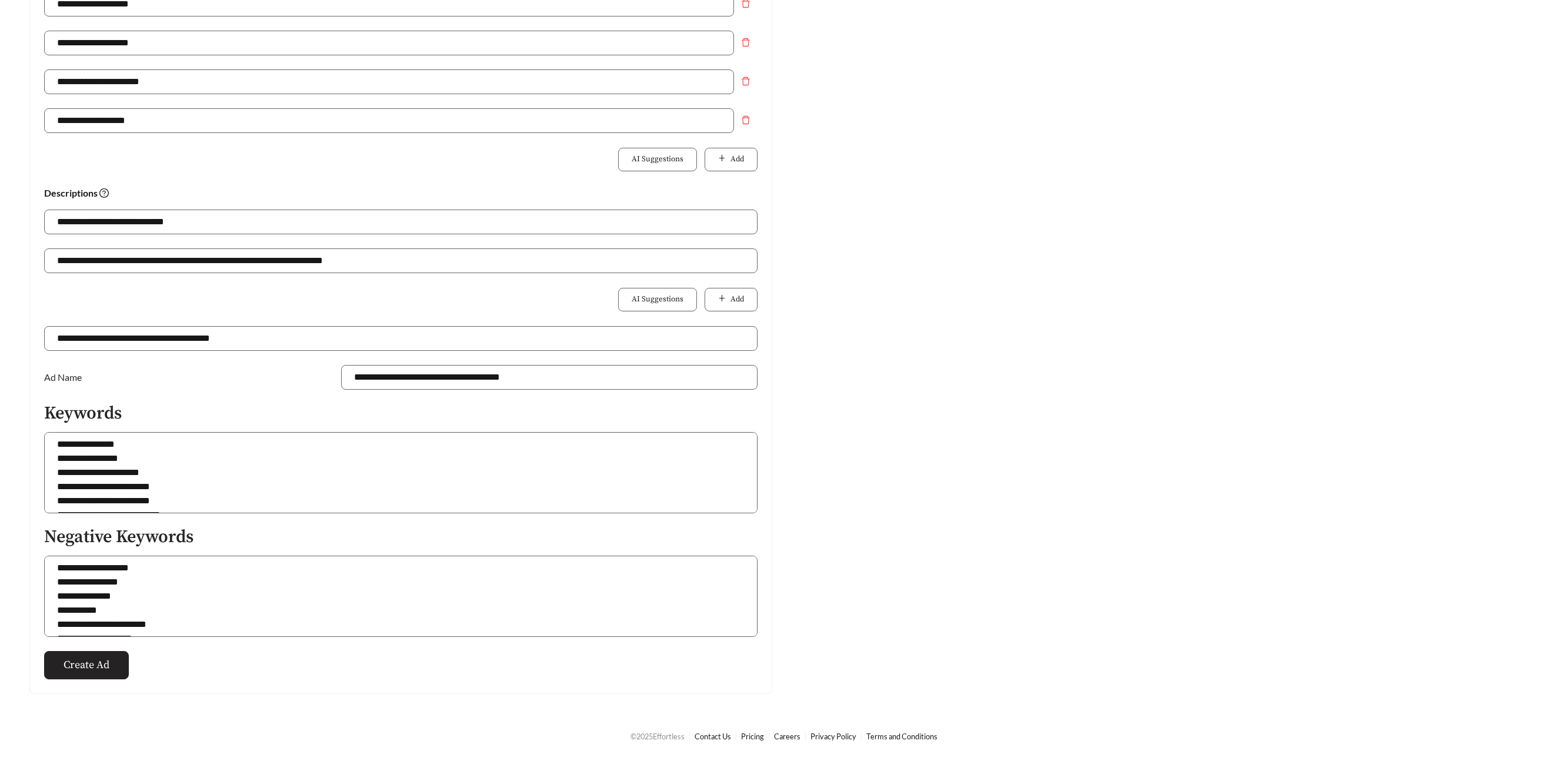
type input "**********"
click at [105, 674] on button "Create Ad" at bounding box center [86, 665] width 85 height 28
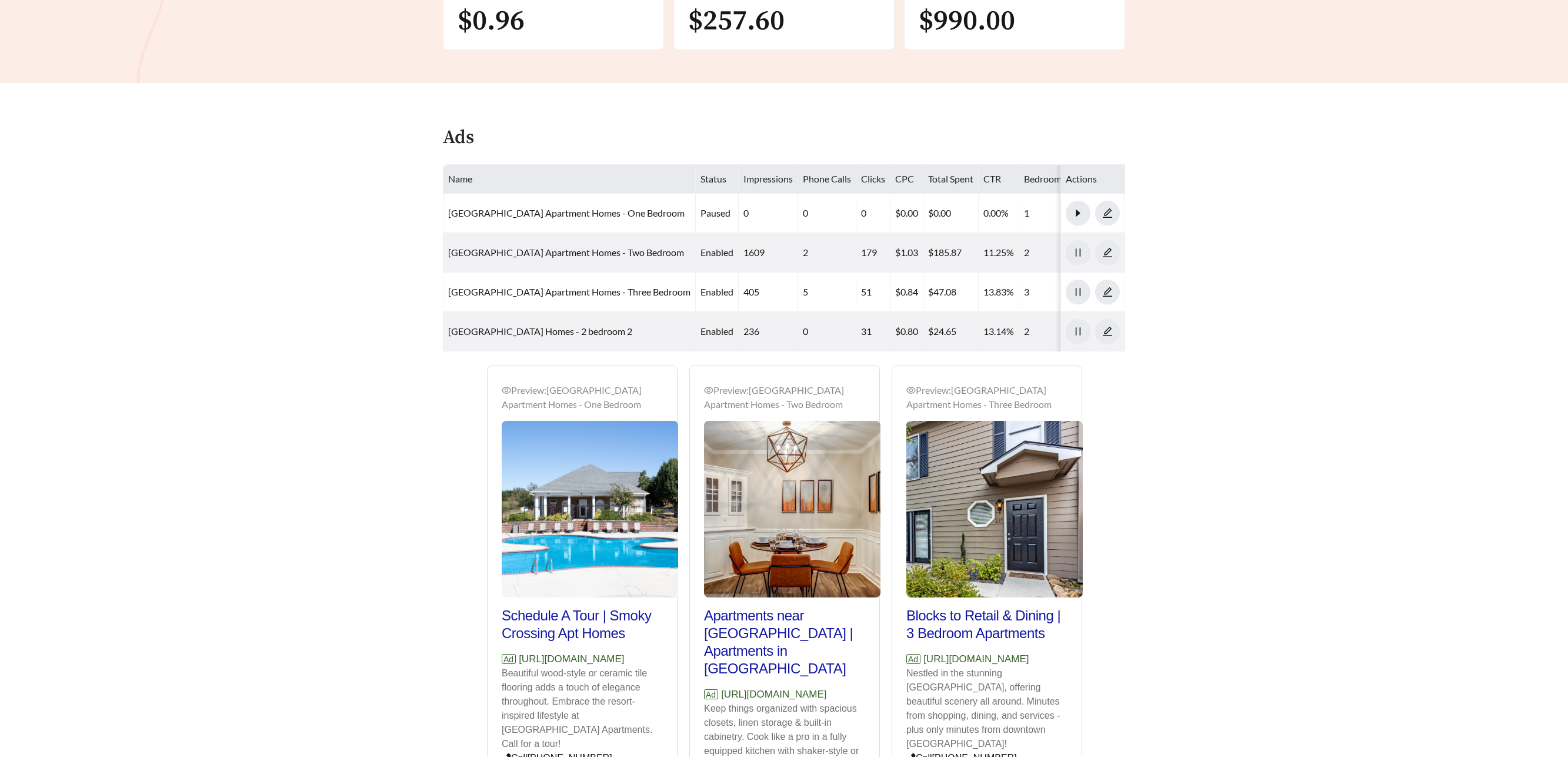
scroll to position [54, 0]
